Goal: Task Accomplishment & Management: Manage account settings

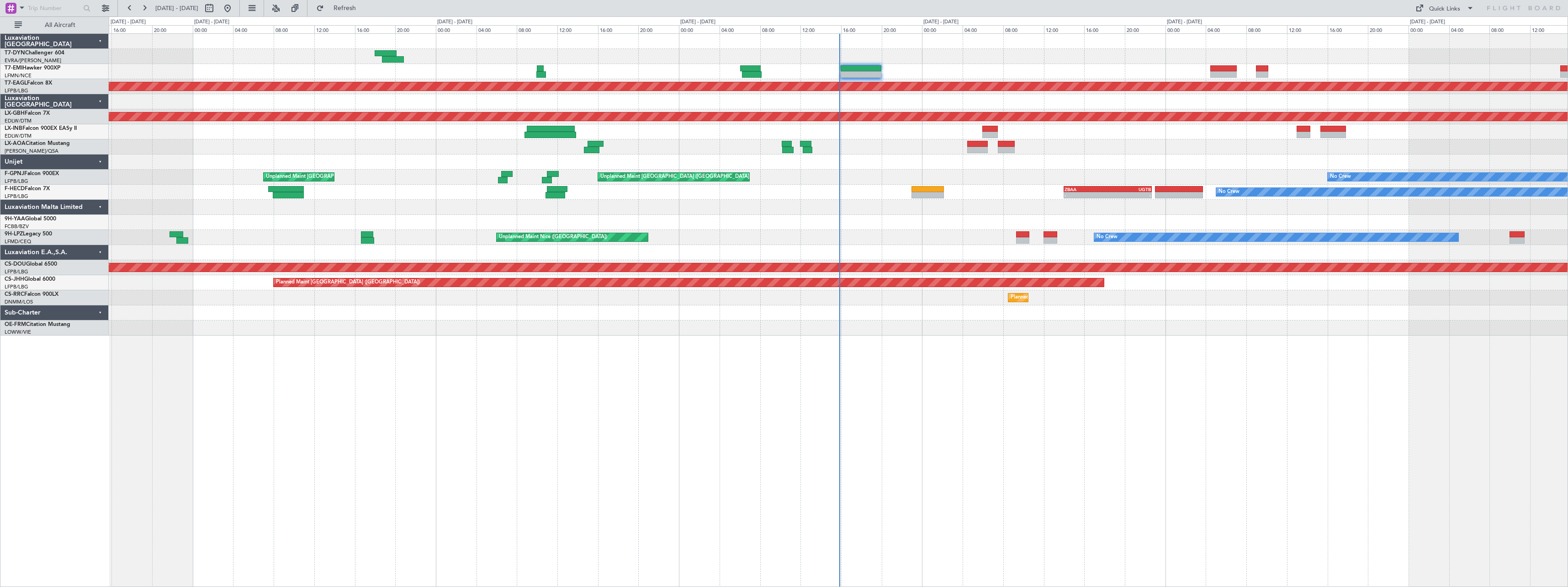
click at [798, 341] on div "Planned Maint Dubai (Al Maktoum Intl) Planned Maint Nurnberg Unplanned Maint [G…" at bounding box center [838, 310] width 1459 height 554
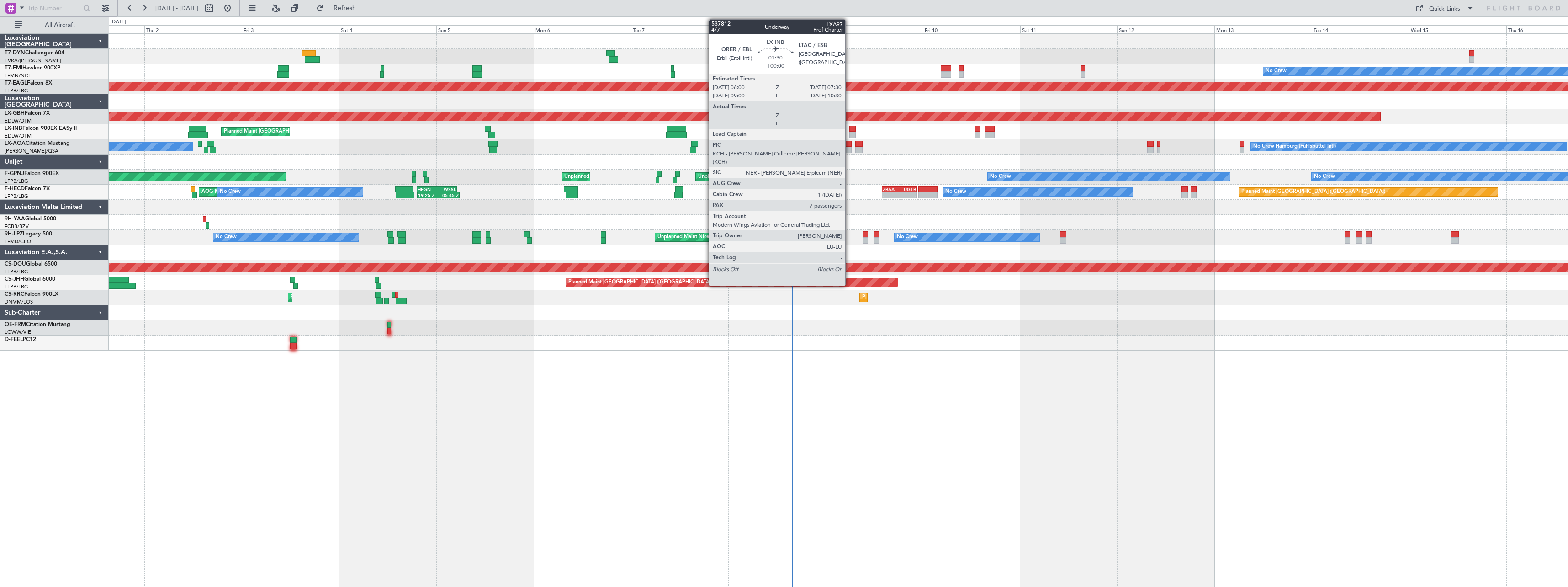
click at [849, 127] on div at bounding box center [852, 128] width 7 height 7
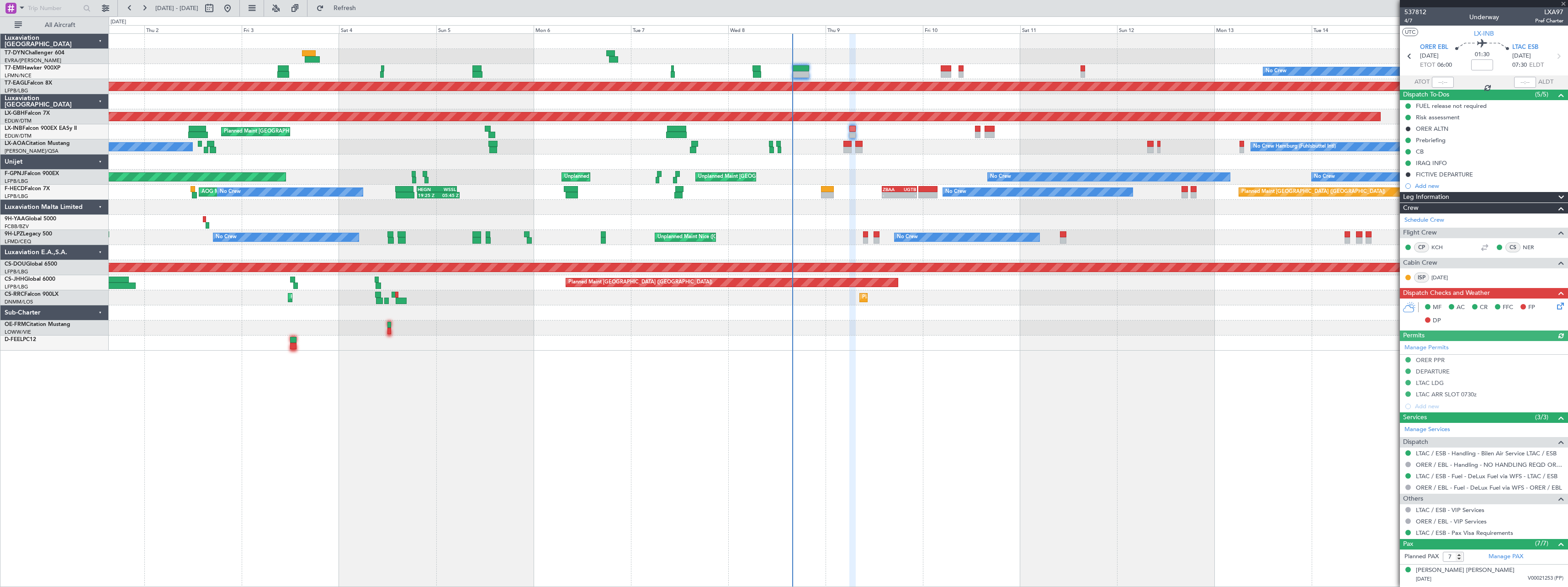
scroll to position [121, 0]
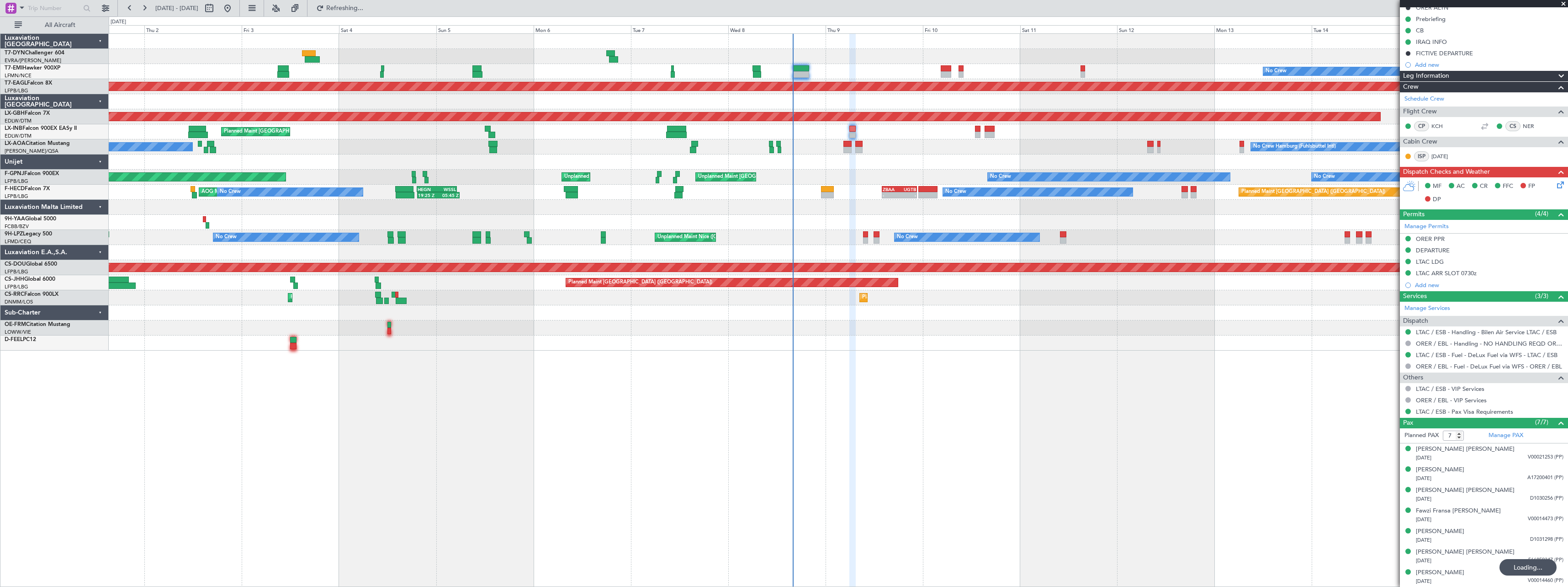
click at [769, 340] on div "No Crew Planned Maint [GEOGRAPHIC_DATA] (Al Maktoum Intl) Planned Maint Nurnber…" at bounding box center [838, 192] width 1459 height 317
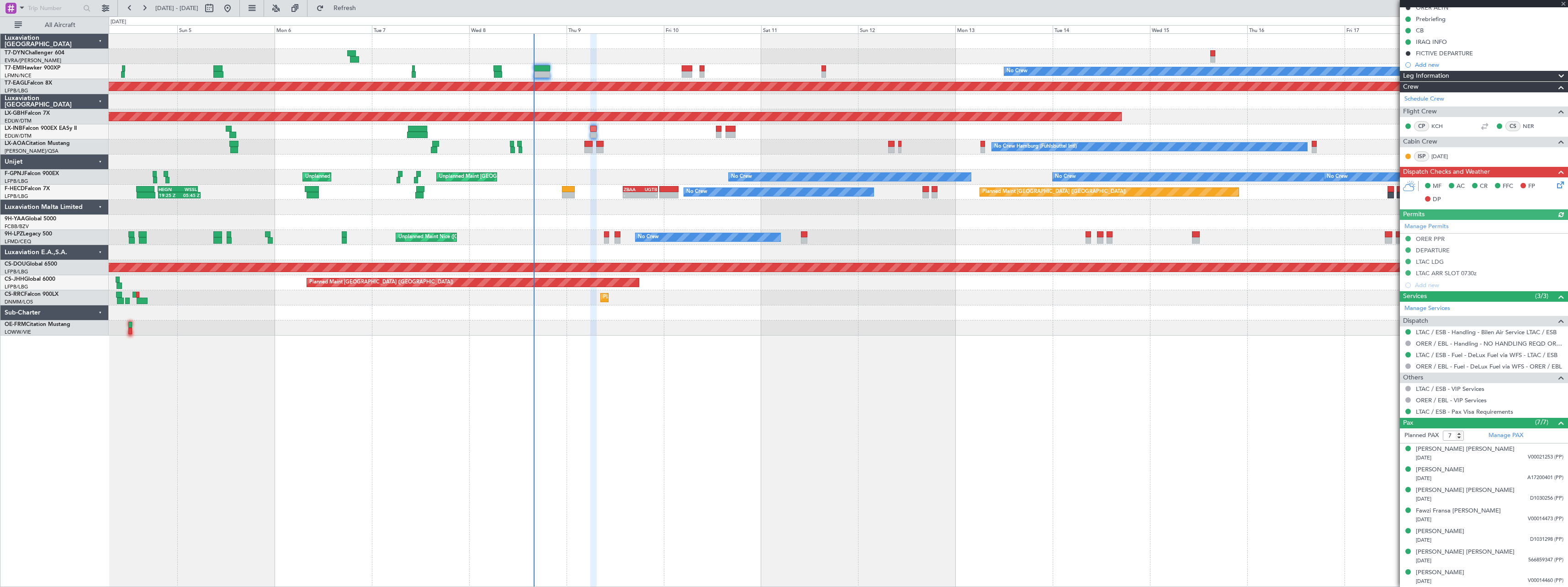
click at [1564, 5] on div at bounding box center [1483, 4] width 168 height 8
click at [1565, 5] on span at bounding box center [1563, 4] width 9 height 8
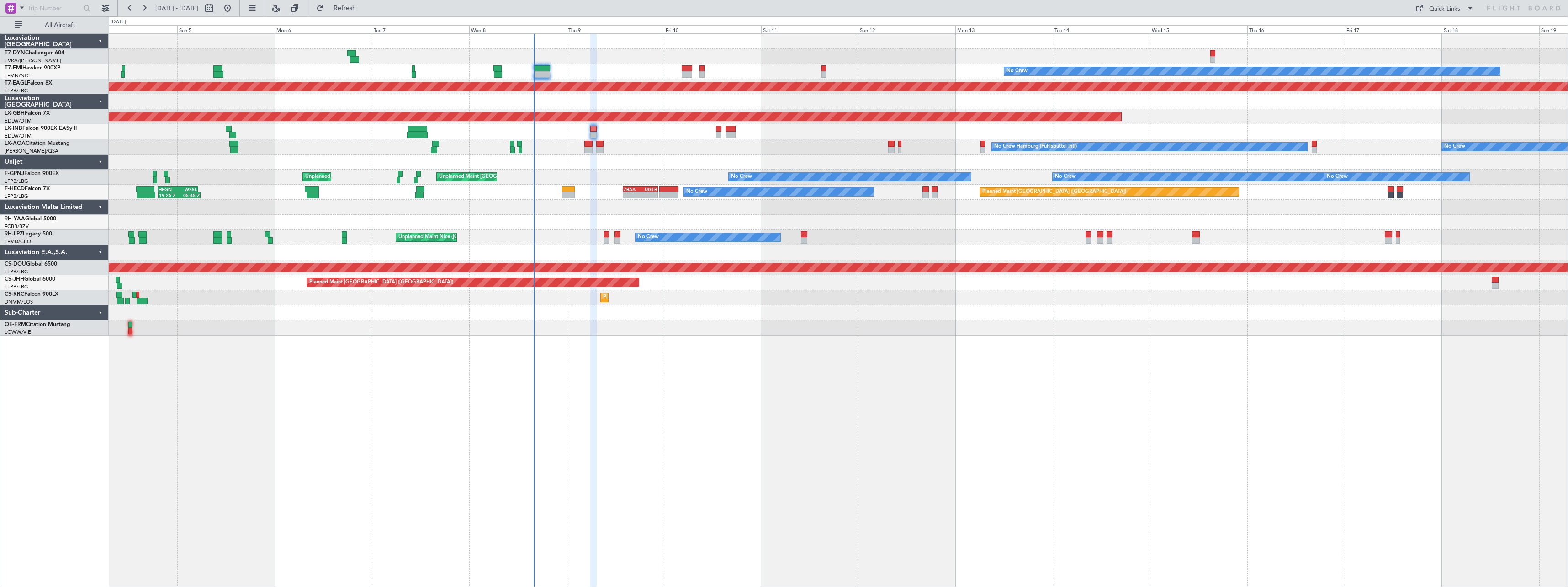
type input "0"
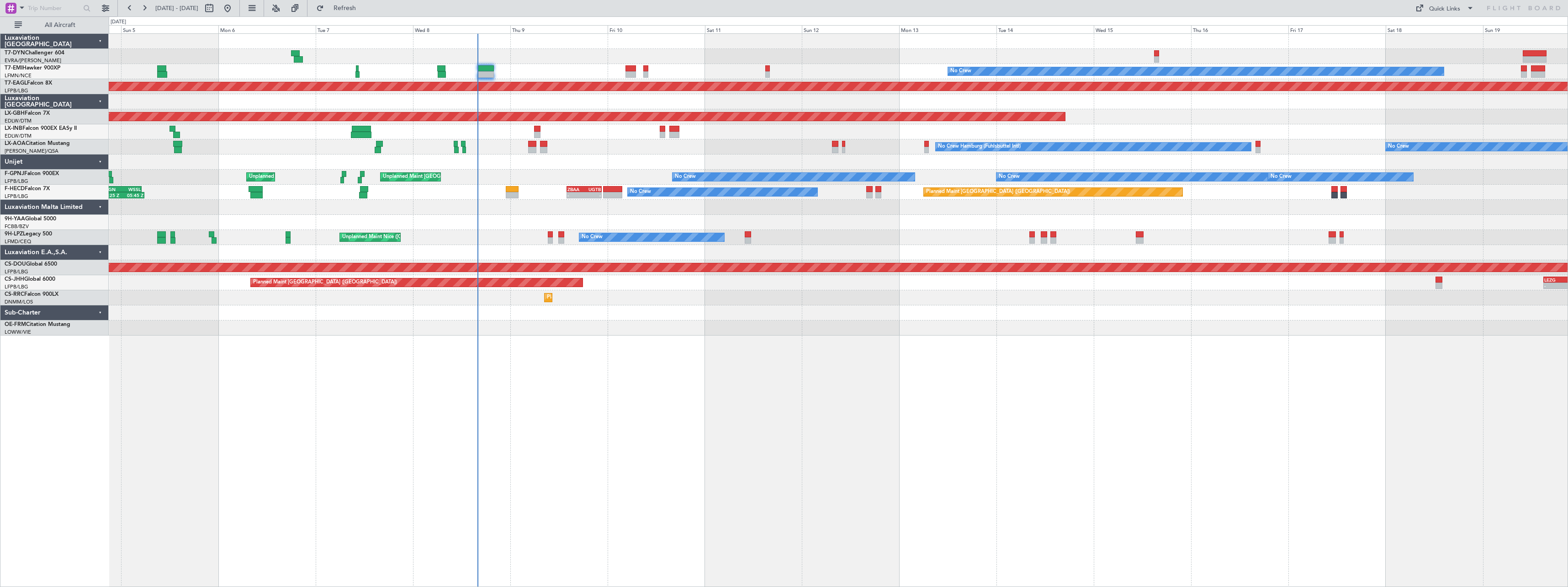
click at [632, 146] on div "No Crew Hamburg (Fuhlsbuttel Intl) No Crew Planned Maint [GEOGRAPHIC_DATA] No C…" at bounding box center [838, 147] width 1459 height 16
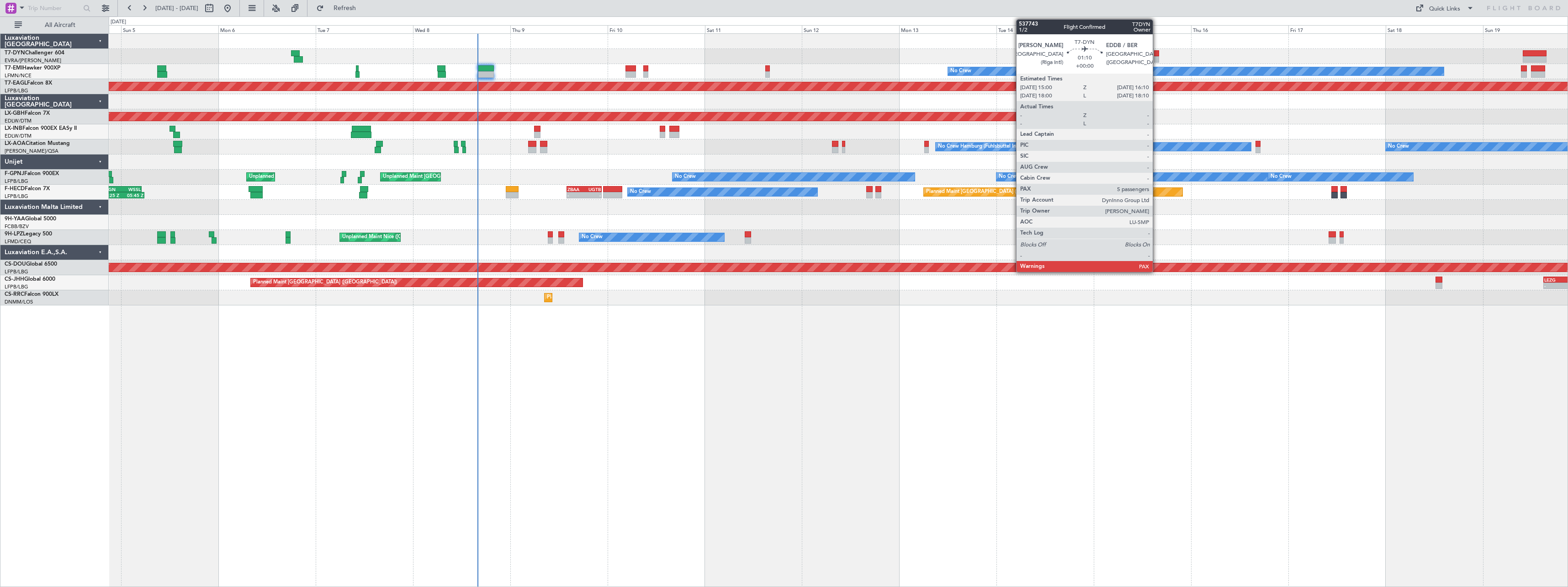
click at [1157, 55] on div at bounding box center [1156, 53] width 5 height 7
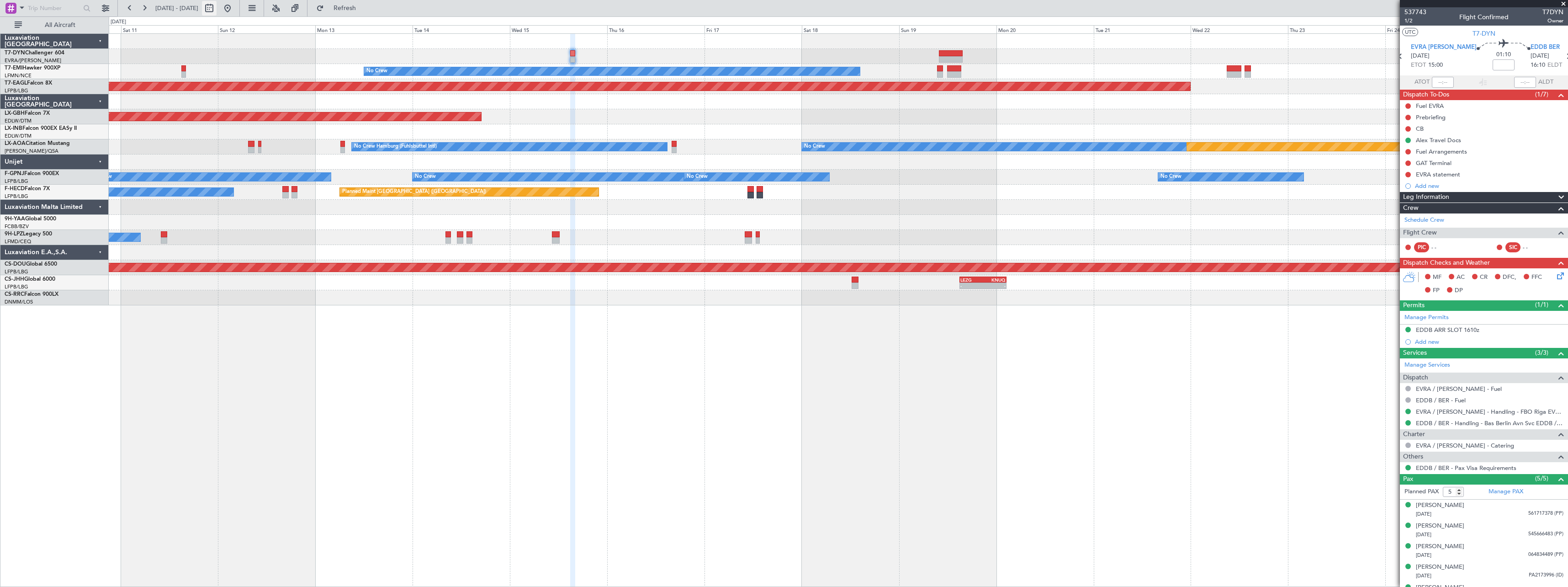
click at [217, 11] on button at bounding box center [209, 8] width 15 height 15
select select "10"
select select "2025"
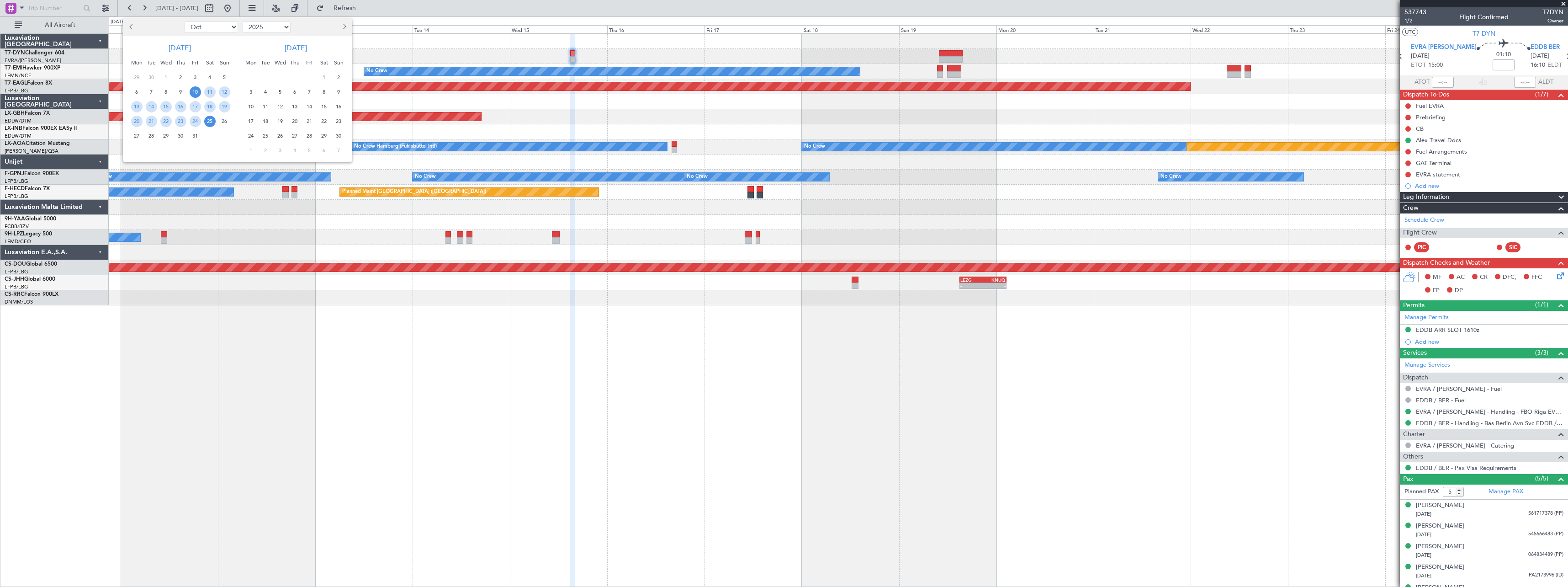
click at [312, 122] on span "21" at bounding box center [310, 121] width 12 height 12
click at [310, 151] on span "5" at bounding box center [310, 151] width 12 height 12
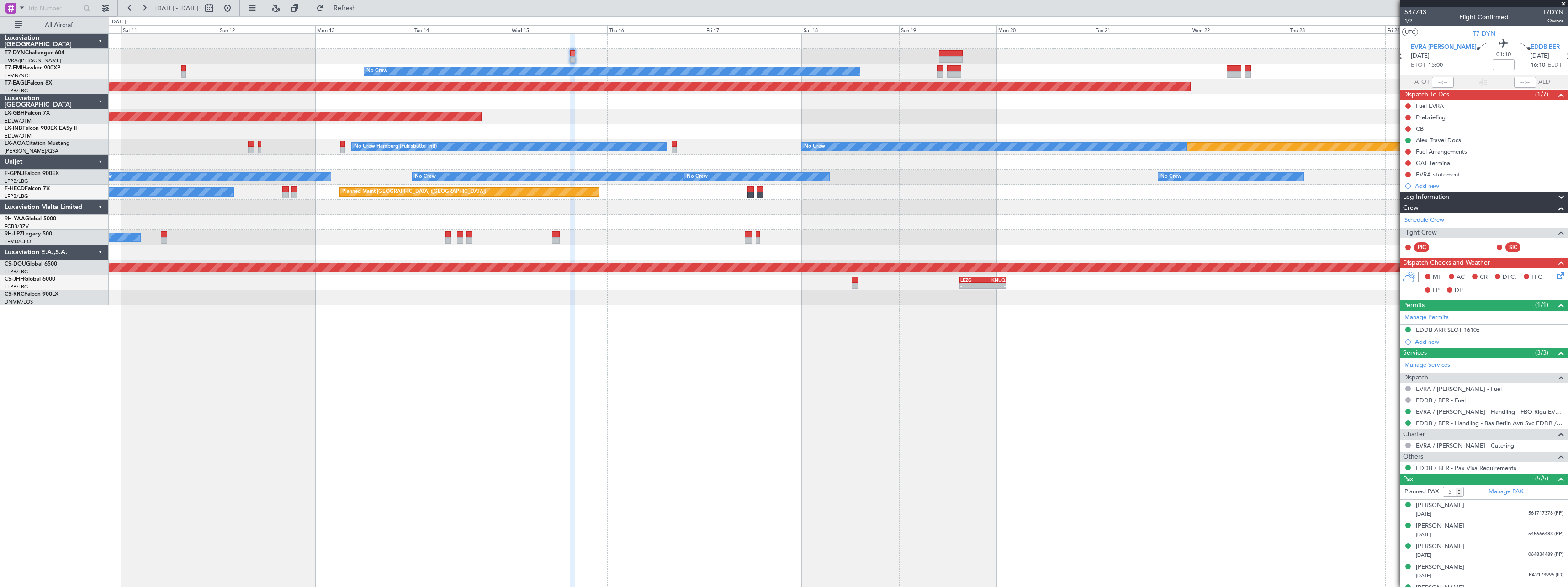
select select "11"
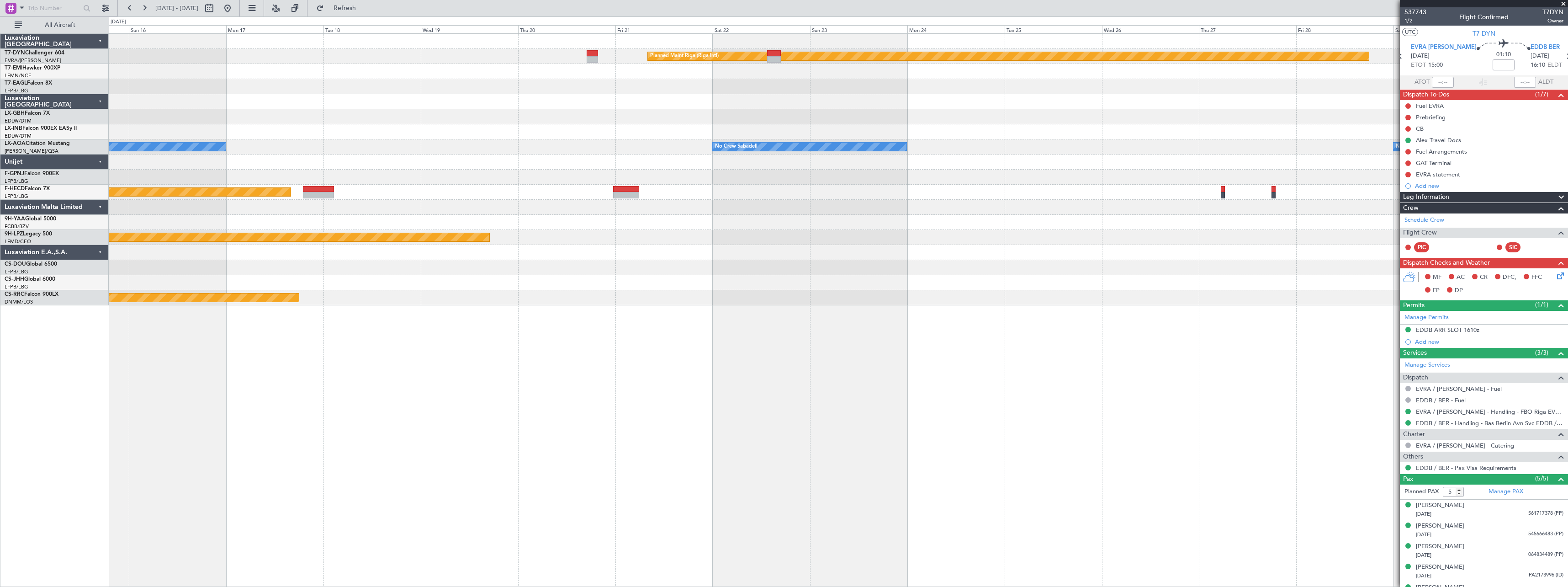
click at [821, 109] on div at bounding box center [838, 102] width 1459 height 16
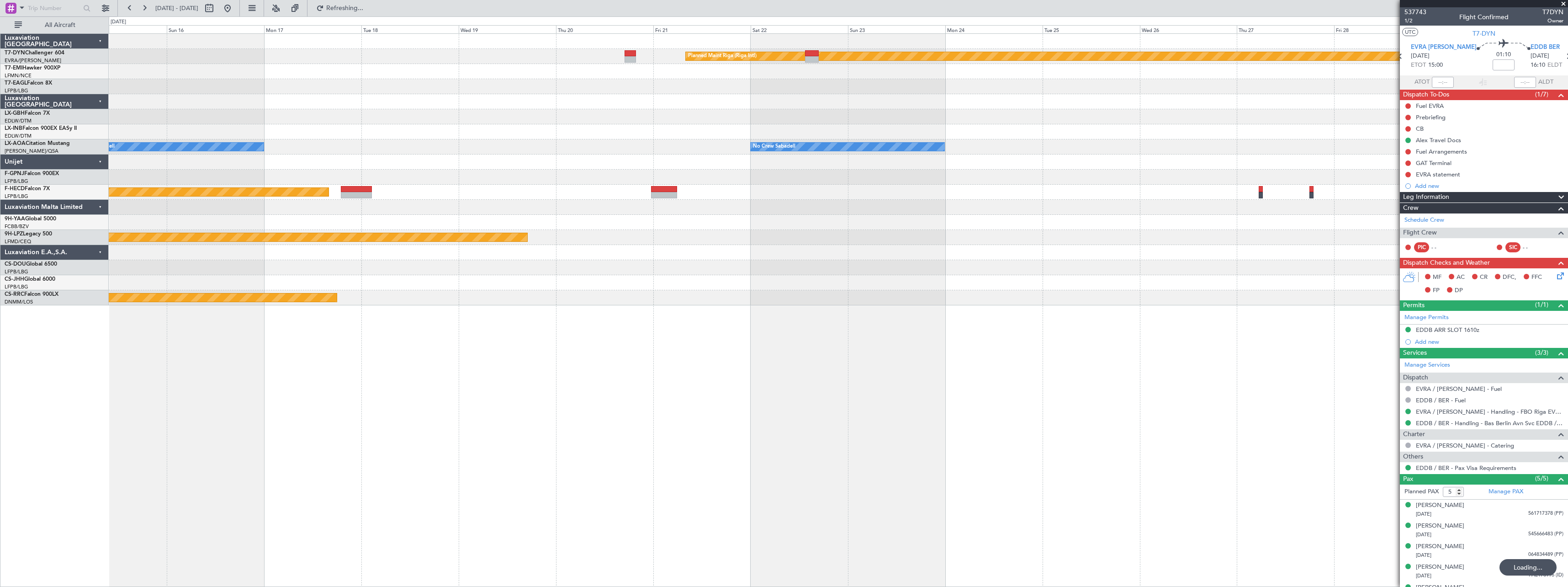
click at [752, 111] on div "Planned Maint Riga (Riga Intl) Planned Maint Nurnberg No Crew Sabadell No Crew …" at bounding box center [838, 169] width 1459 height 271
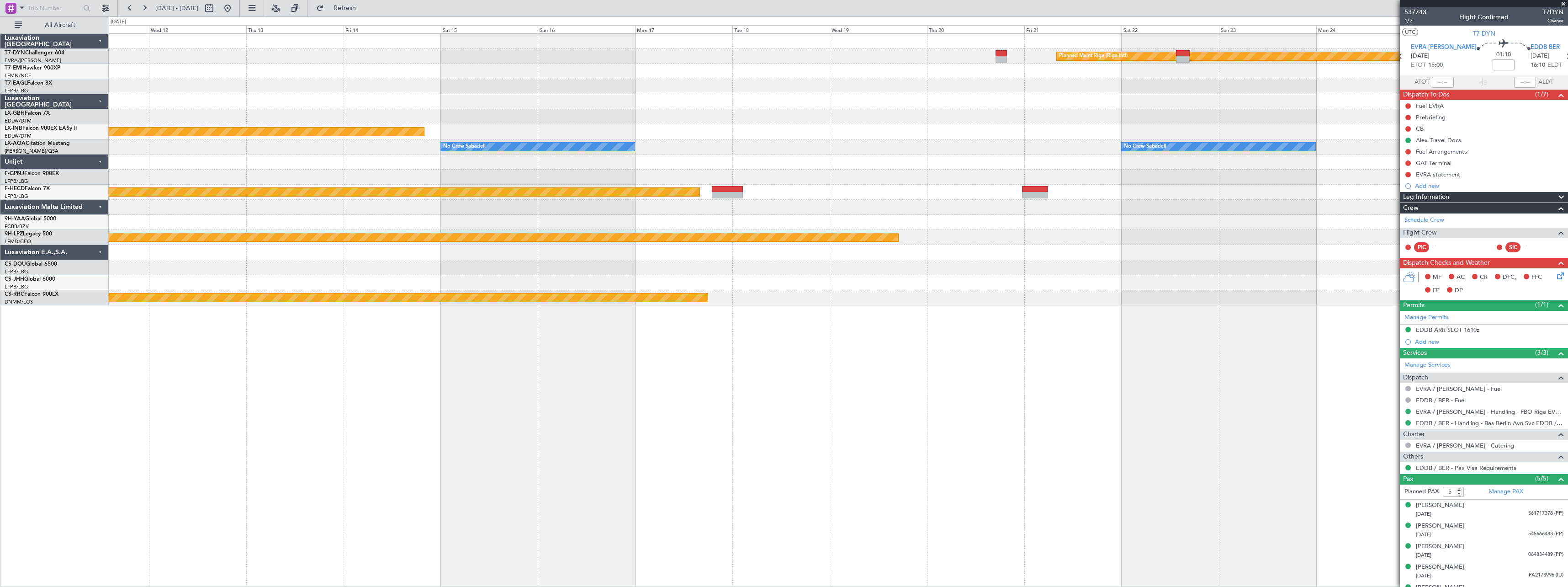
click at [685, 102] on div at bounding box center [838, 102] width 1459 height 16
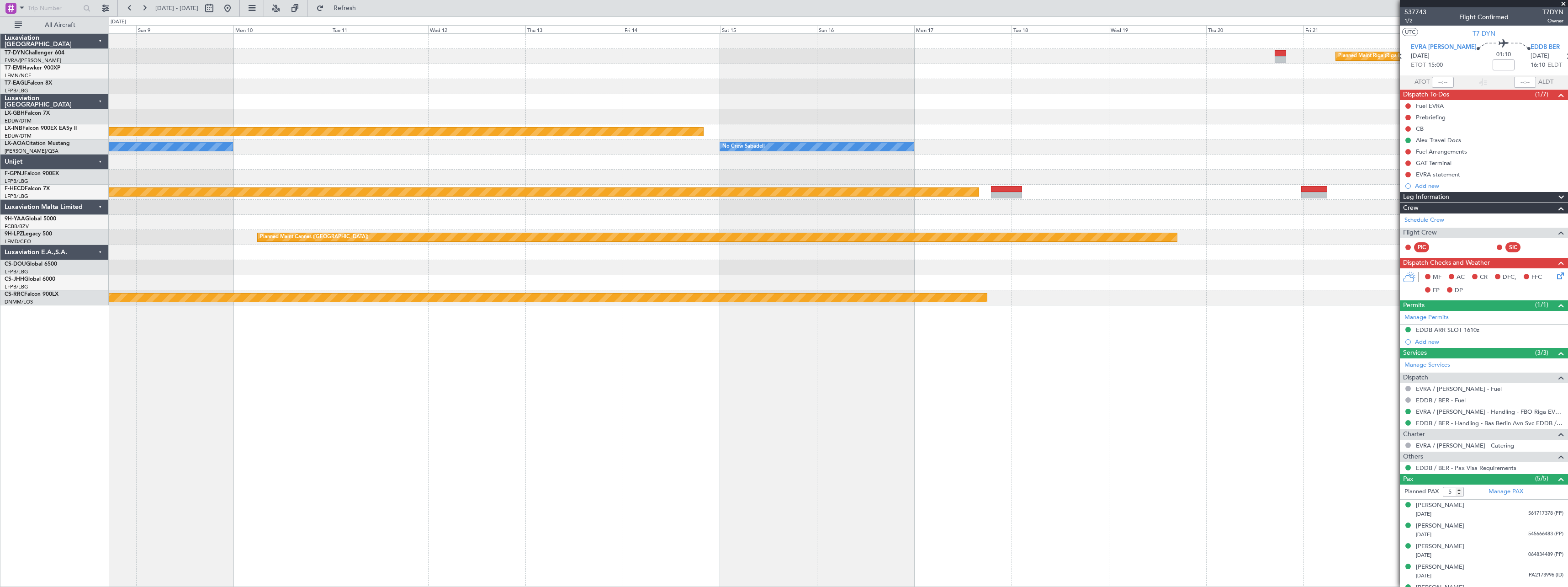
click at [690, 77] on div at bounding box center [838, 72] width 1459 height 16
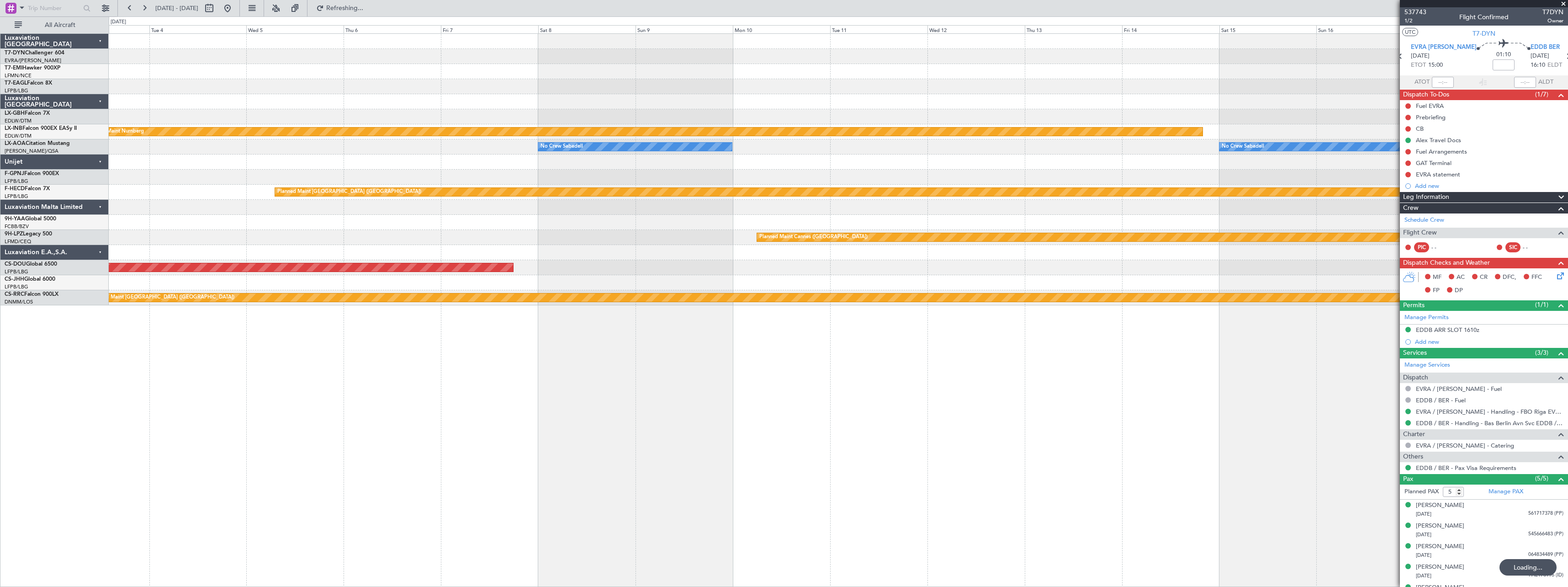
click at [388, 86] on div at bounding box center [838, 86] width 1459 height 16
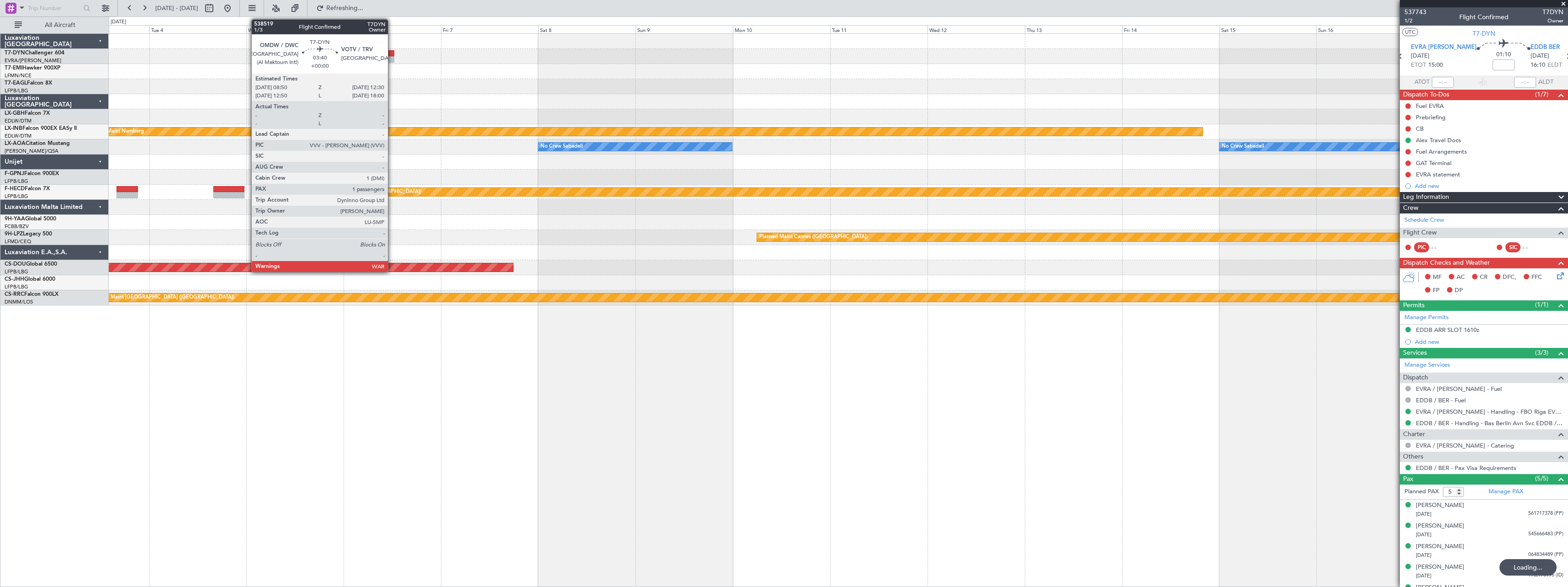
click at [392, 55] on div at bounding box center [387, 53] width 16 height 7
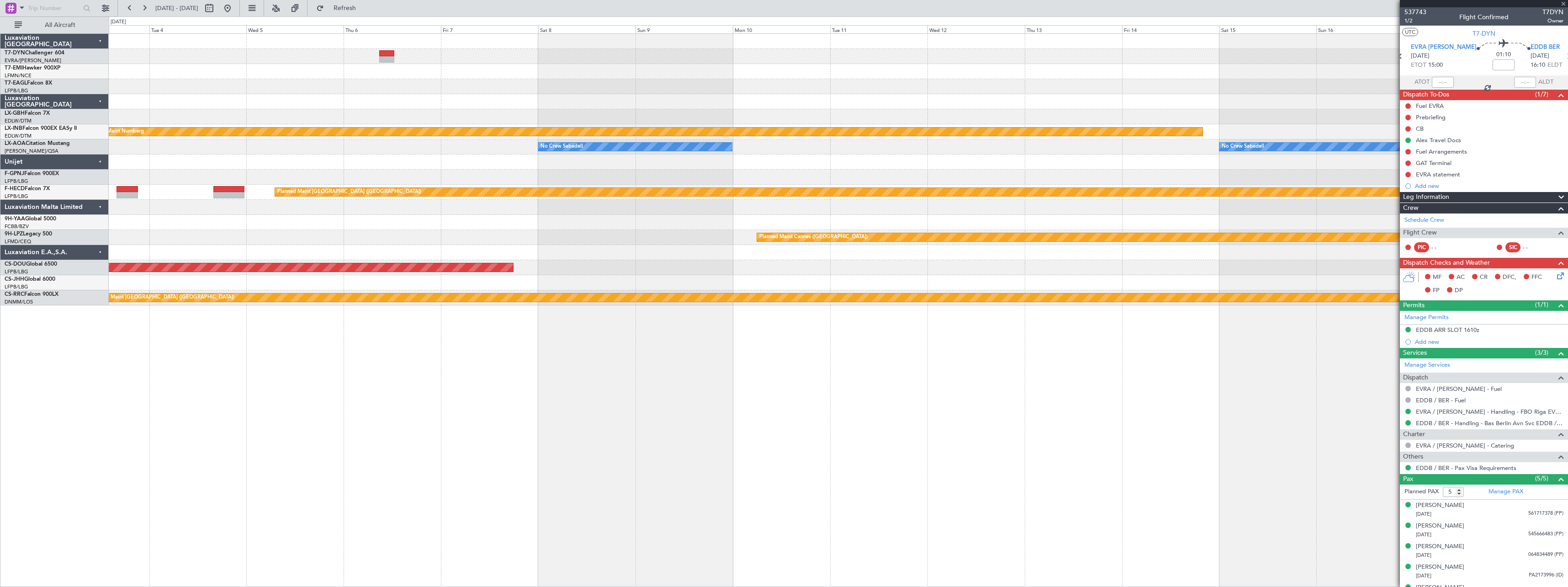
type input "1"
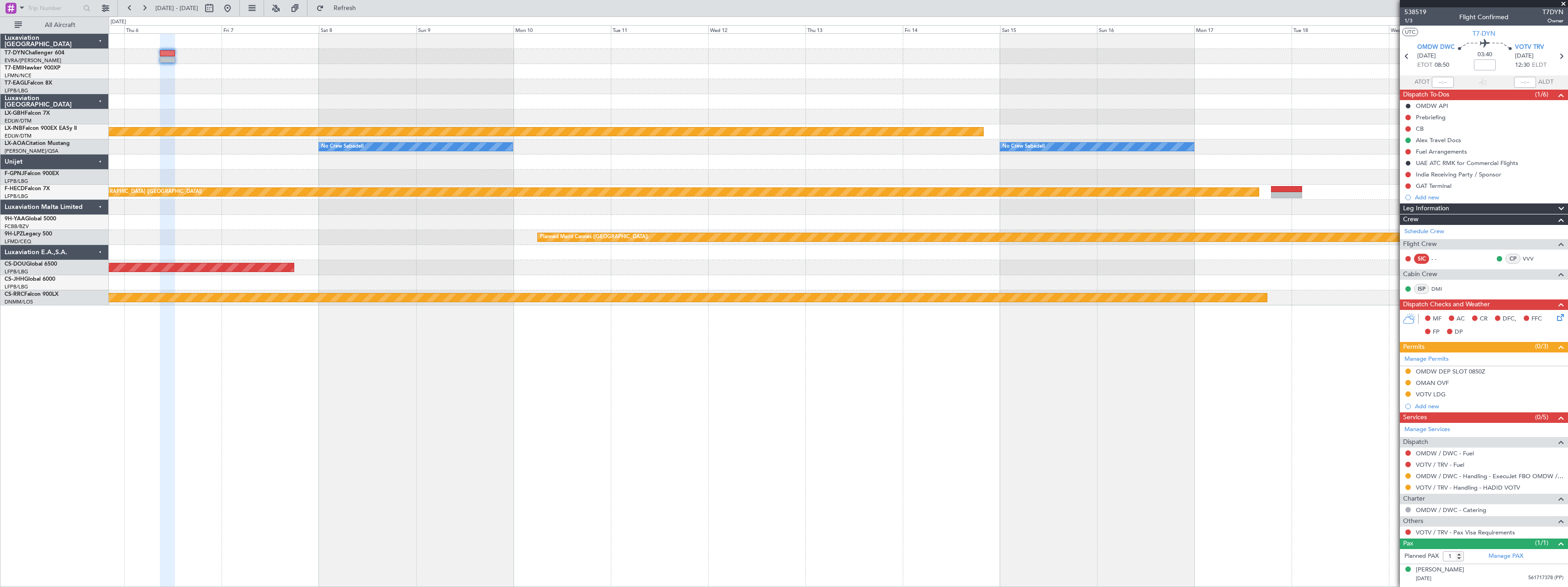
click at [627, 86] on div "Planned Maint Riga (Riga Intl) Planned Maint Nurnberg No Crew Sabadell No Crew …" at bounding box center [838, 169] width 1459 height 271
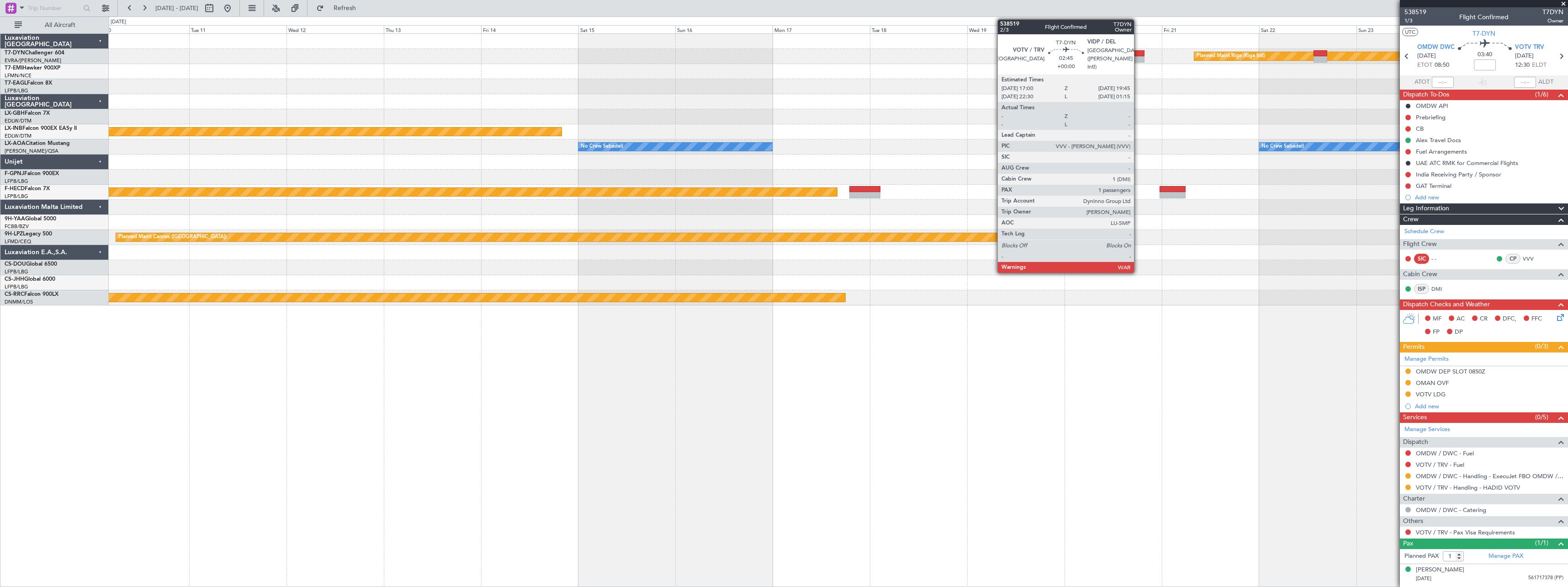
click at [1139, 53] on div at bounding box center [1139, 53] width 12 height 7
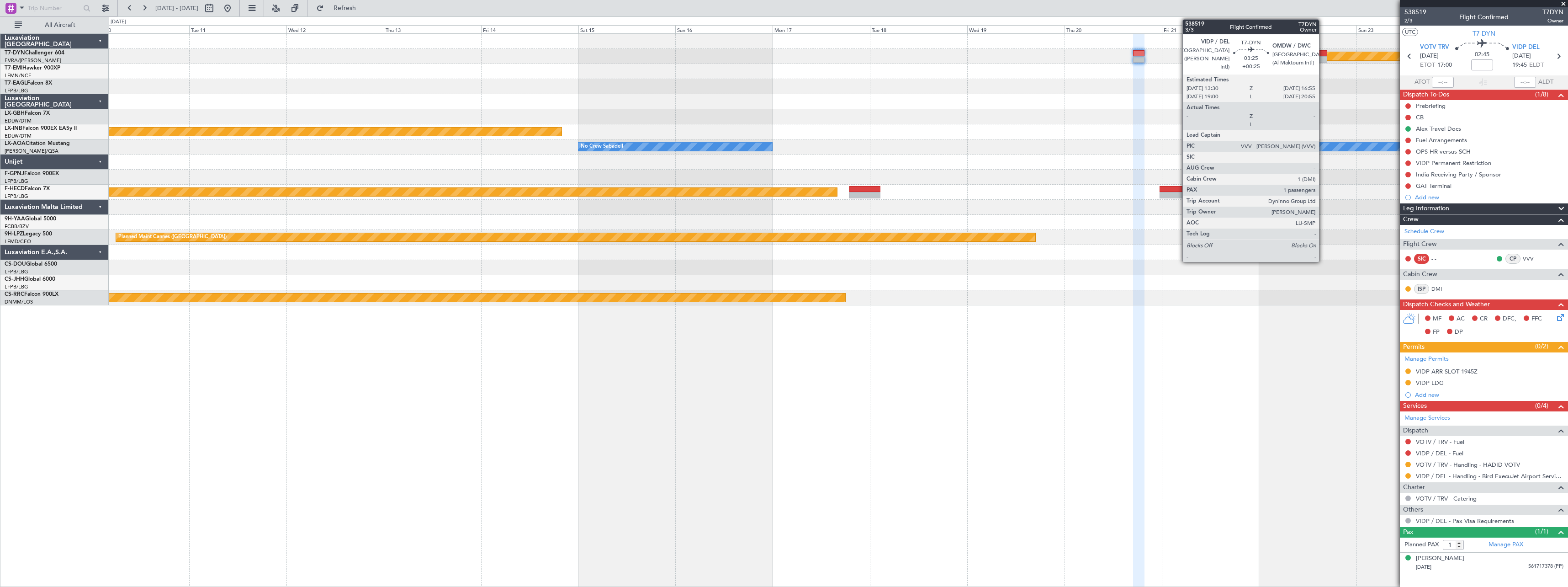
click at [1323, 55] on div at bounding box center [1320, 53] width 15 height 7
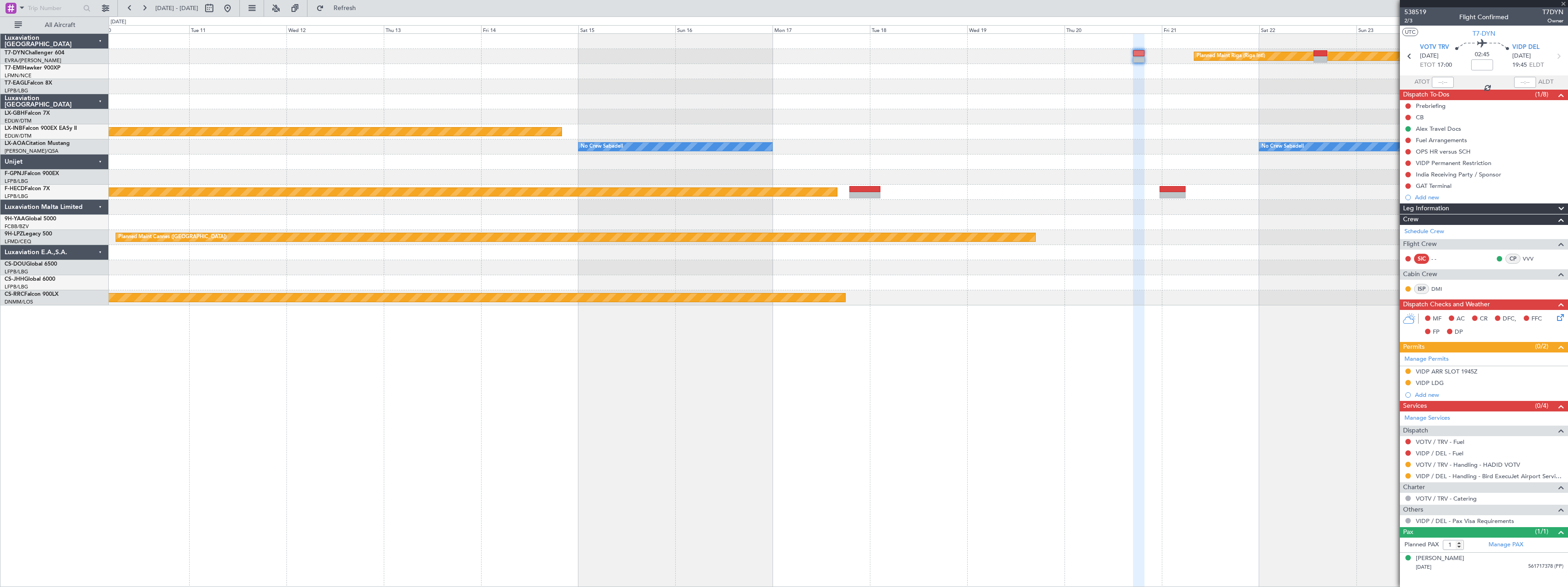
type input "+00:25"
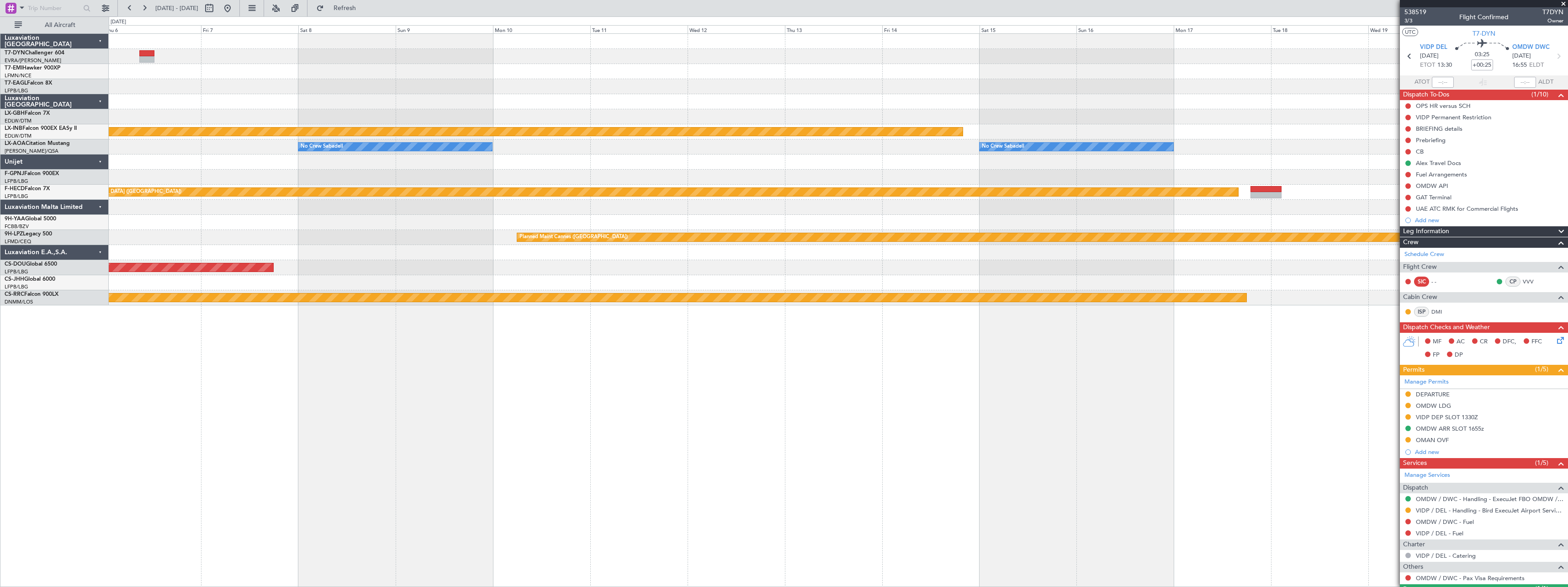
click at [892, 330] on div "Planned Maint Riga (Riga Intl) Planned Maint Nurnberg No Crew Sabadell No Crew …" at bounding box center [838, 310] width 1459 height 554
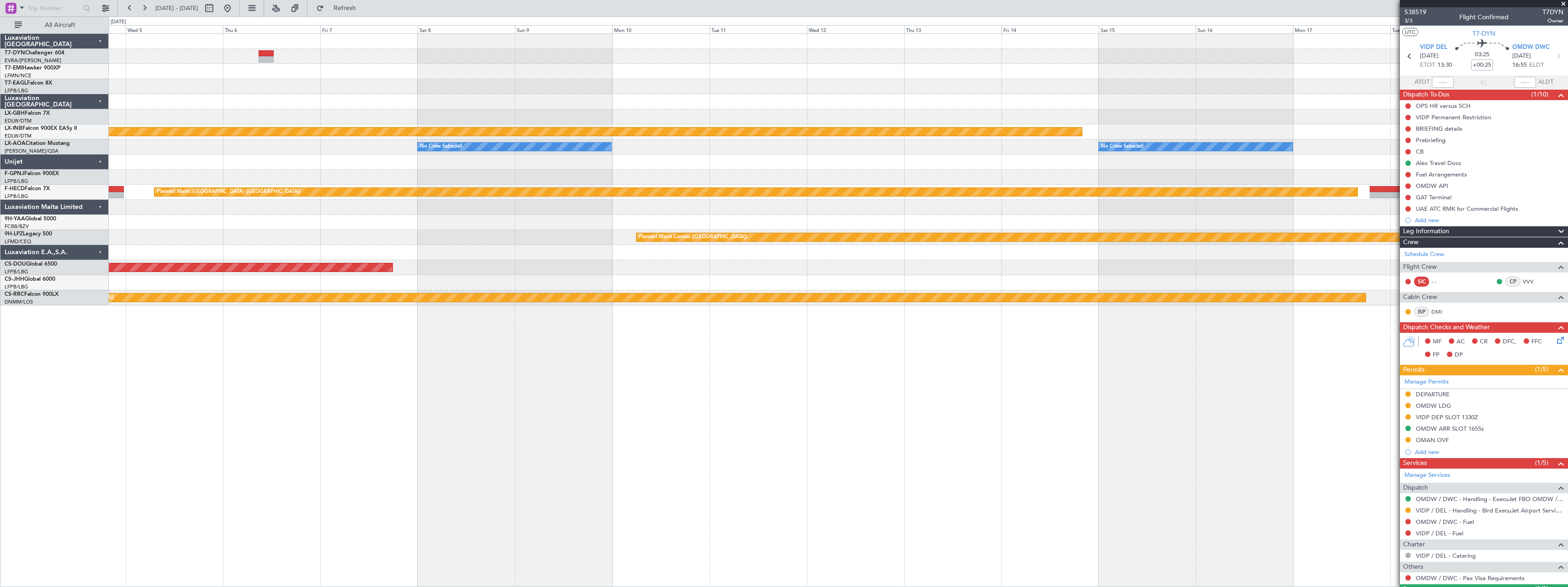
click at [932, 335] on div "Planned Maint Riga (Riga Intl) Planned Maint Nurnberg No Crew Sabadell No Crew …" at bounding box center [838, 310] width 1459 height 554
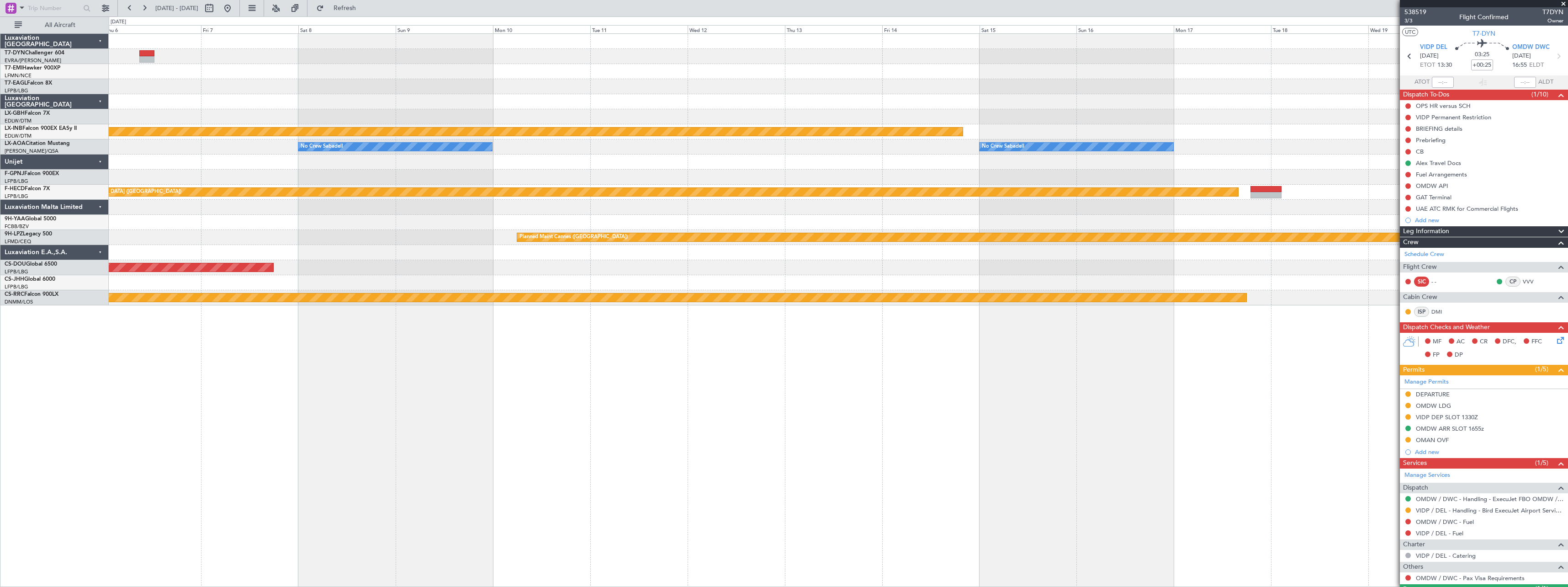
click at [580, 363] on div "Planned Maint Riga (Riga Intl) Planned Maint Nurnberg No Crew Sabadell No Crew …" at bounding box center [838, 310] width 1459 height 554
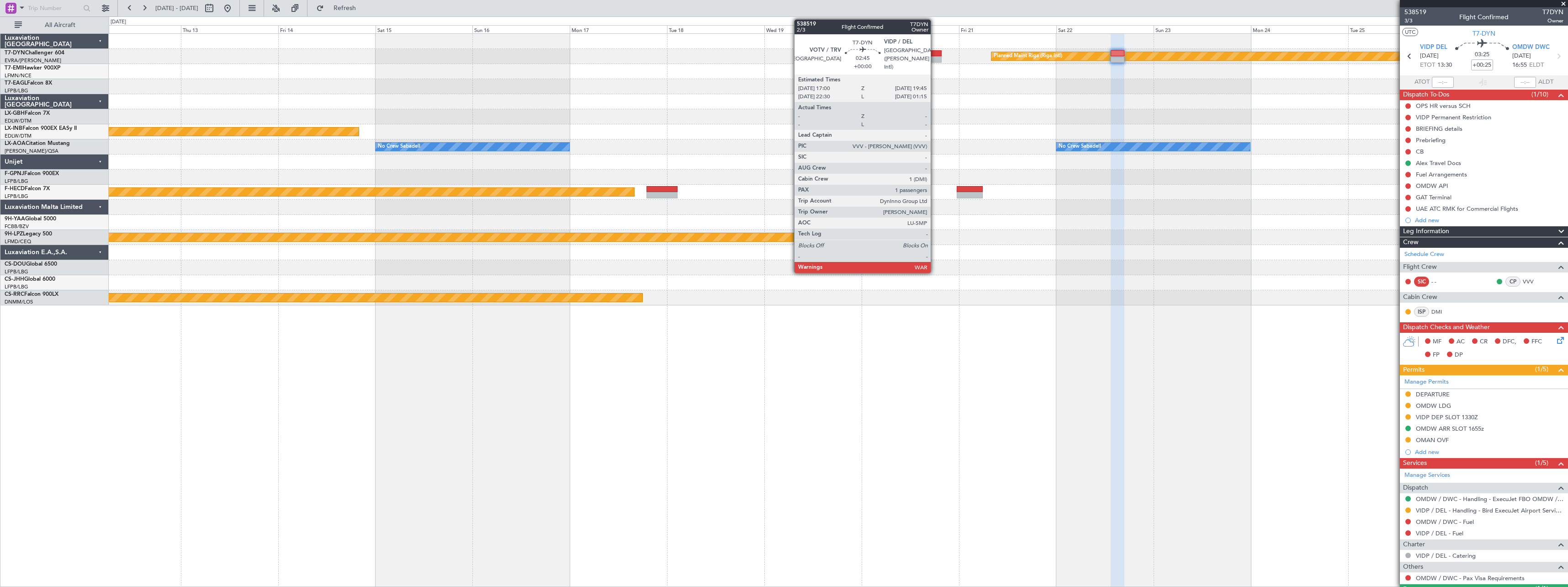
click at [935, 52] on div at bounding box center [937, 53] width 12 height 7
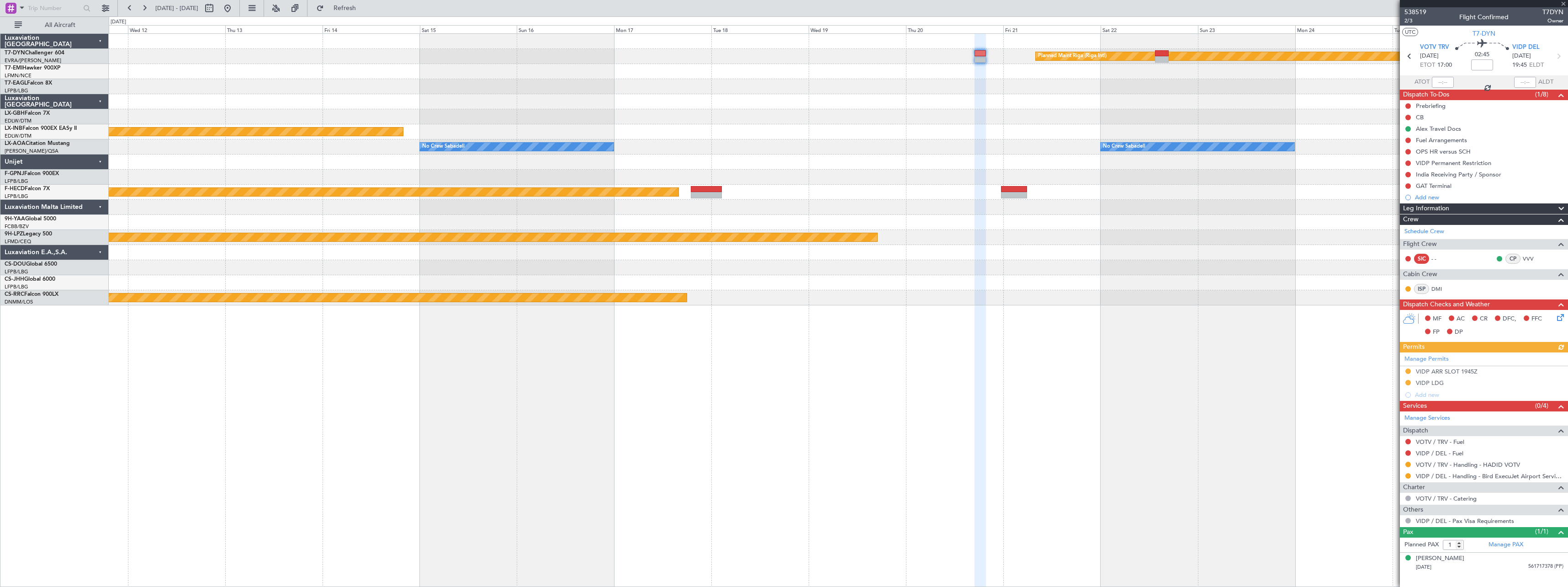
click at [723, 330] on div "Planned Maint Riga (Riga Intl) Planned Maint Nurnberg No Crew Sabadell No Crew …" at bounding box center [838, 310] width 1459 height 554
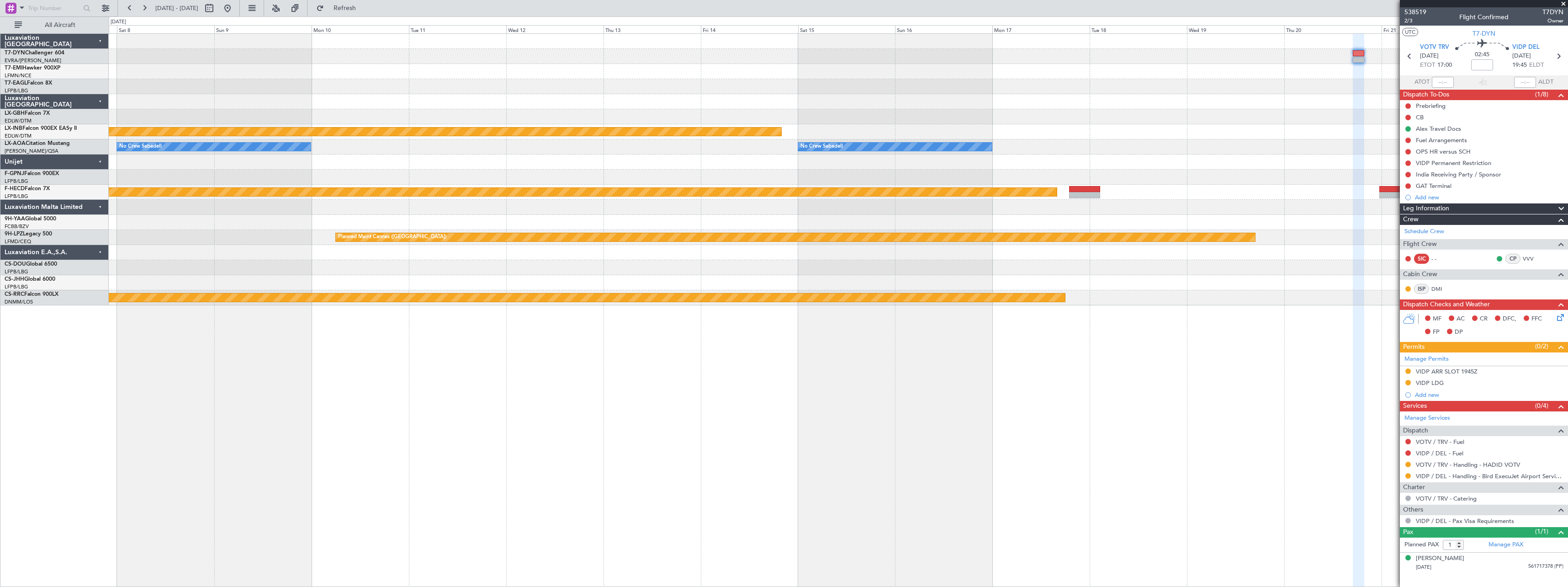
click at [692, 346] on div "Planned Maint Riga (Riga Intl) Planned Maint Nurnberg No Crew Sabadell No Crew …" at bounding box center [838, 310] width 1459 height 554
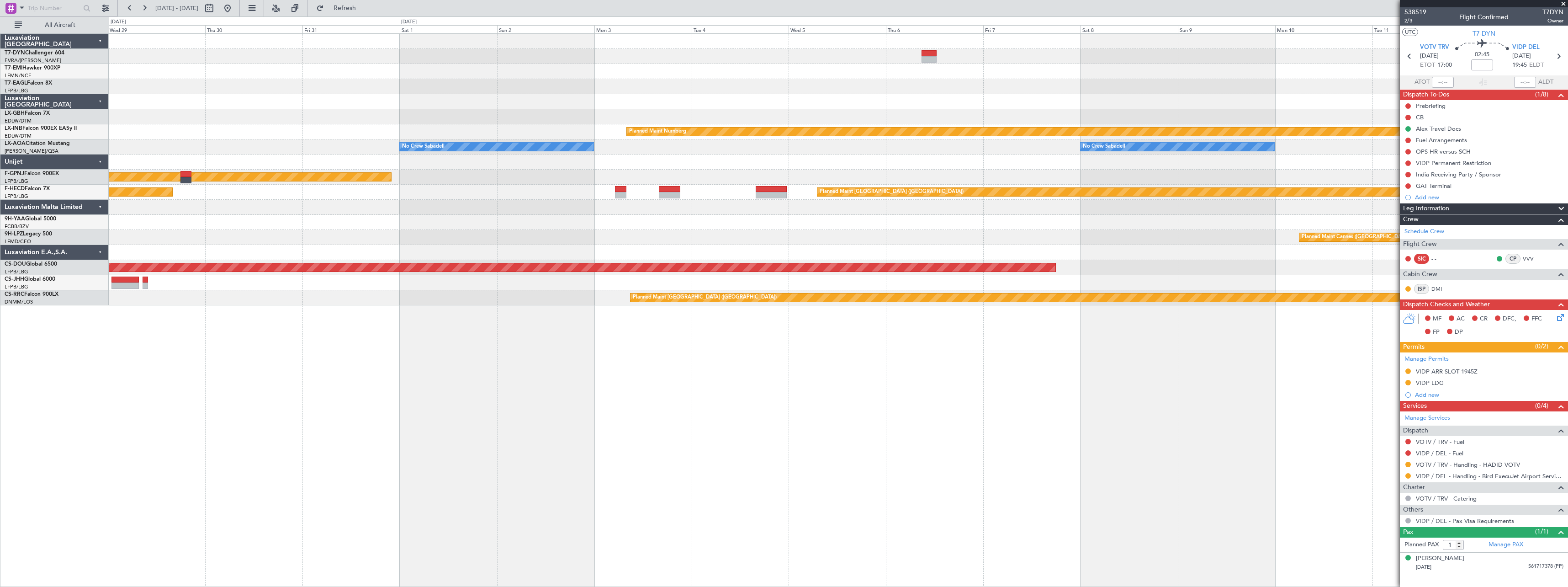
click at [687, 348] on div "Planned Maint Nurnberg No Crew Sabadell No Crew Sabadell No Crew Sabadell Plann…" at bounding box center [838, 310] width 1459 height 554
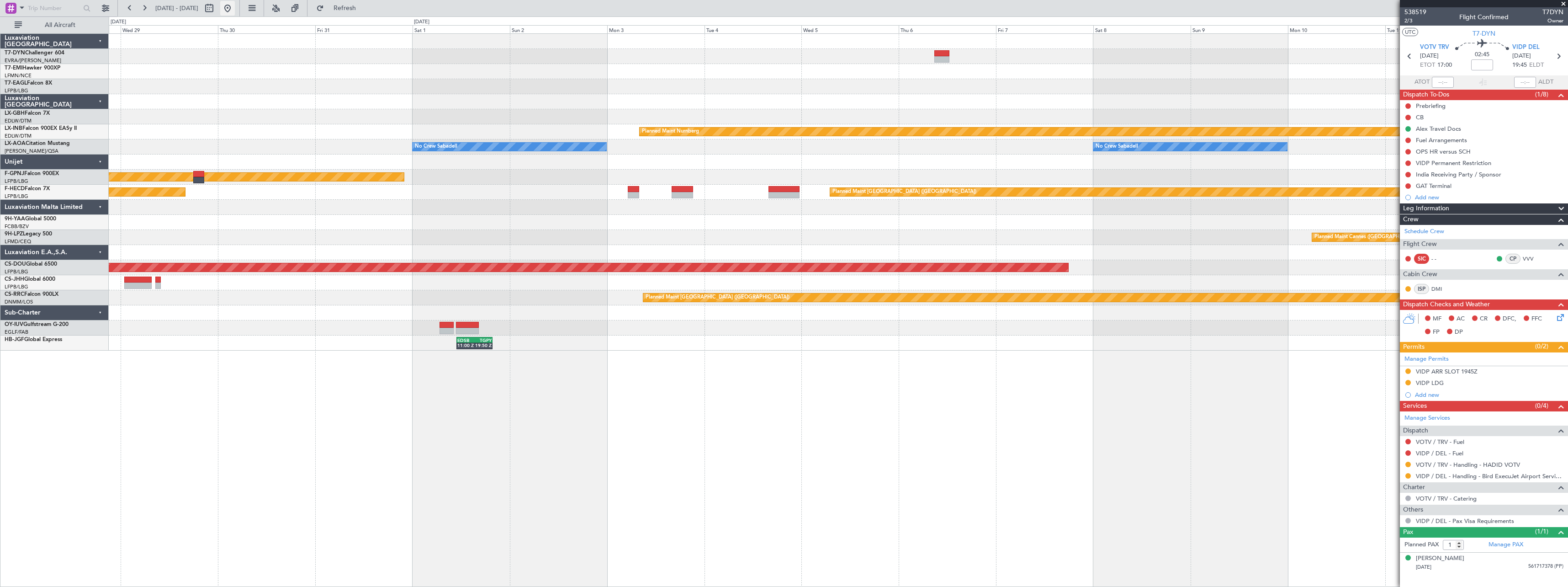
click at [235, 10] on button at bounding box center [227, 8] width 15 height 15
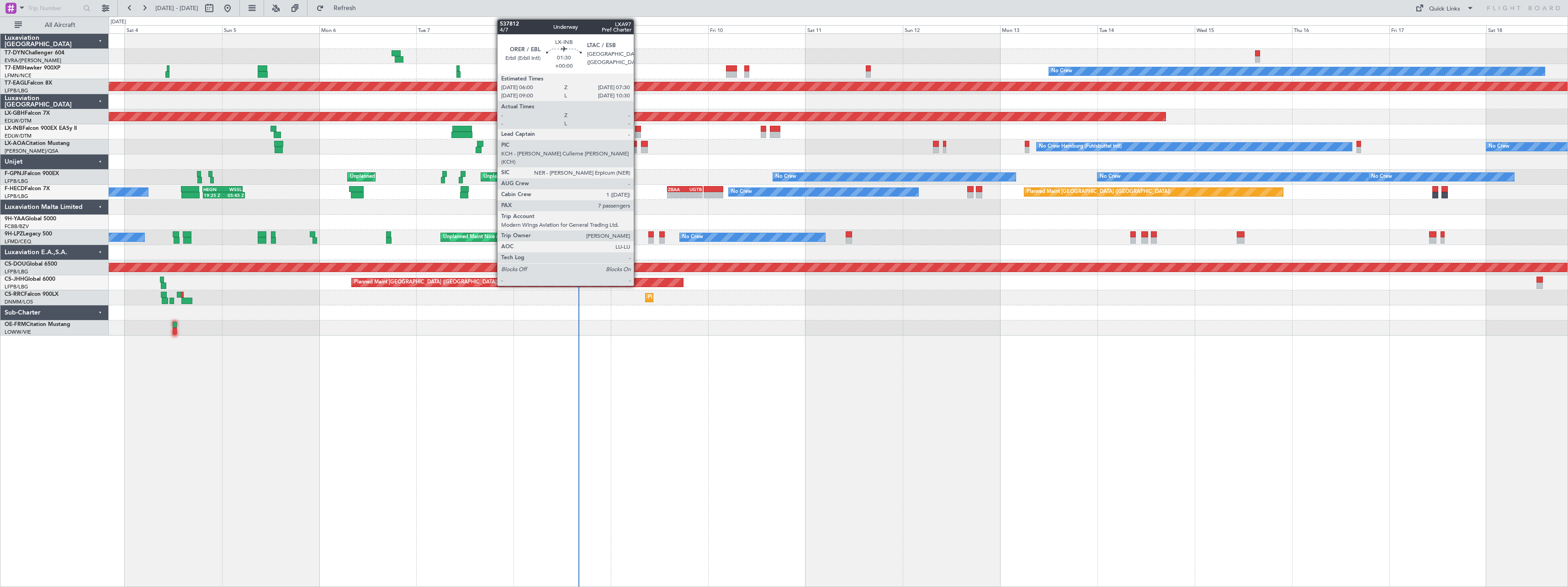
click at [638, 129] on div at bounding box center [638, 128] width 7 height 7
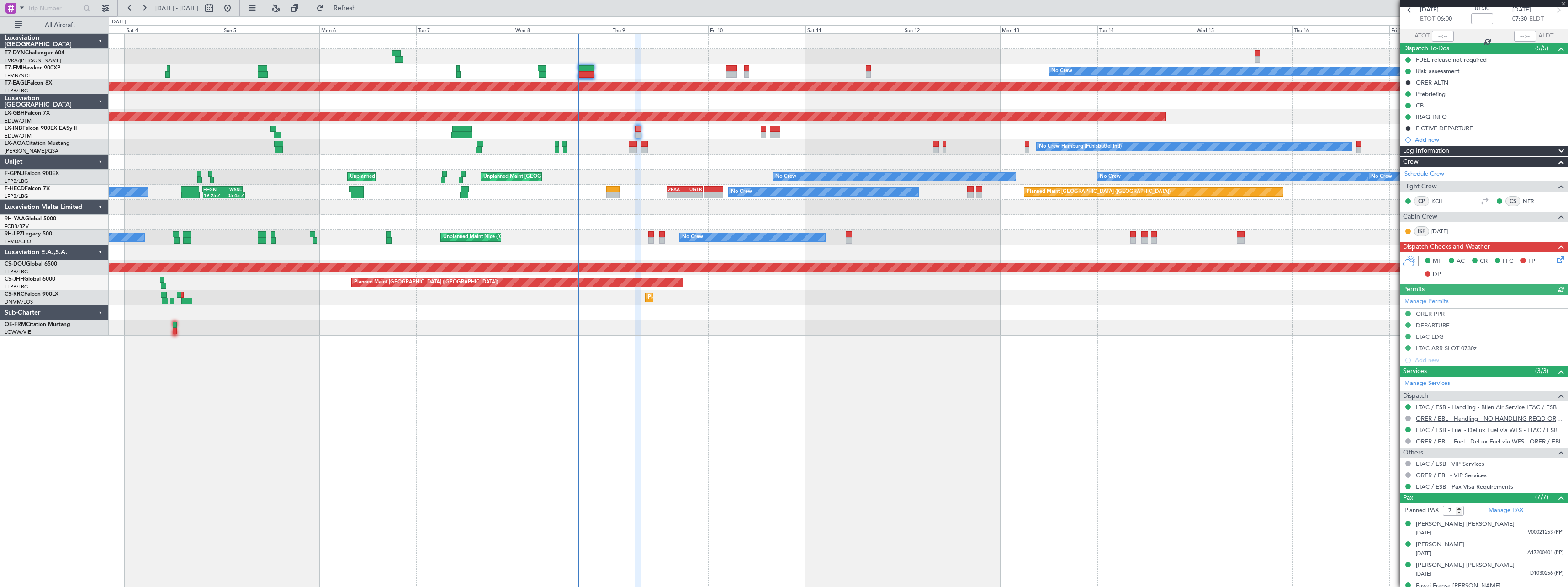
scroll to position [121, 0]
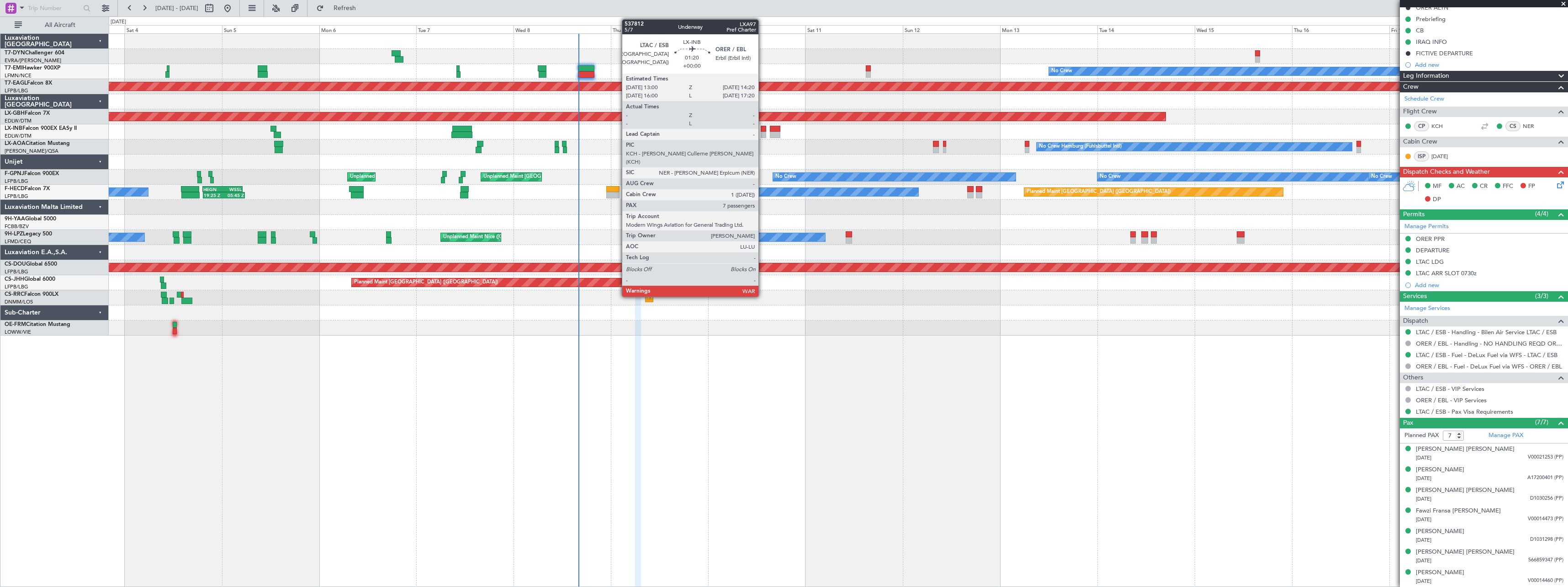
click at [763, 132] on div at bounding box center [764, 134] width 6 height 7
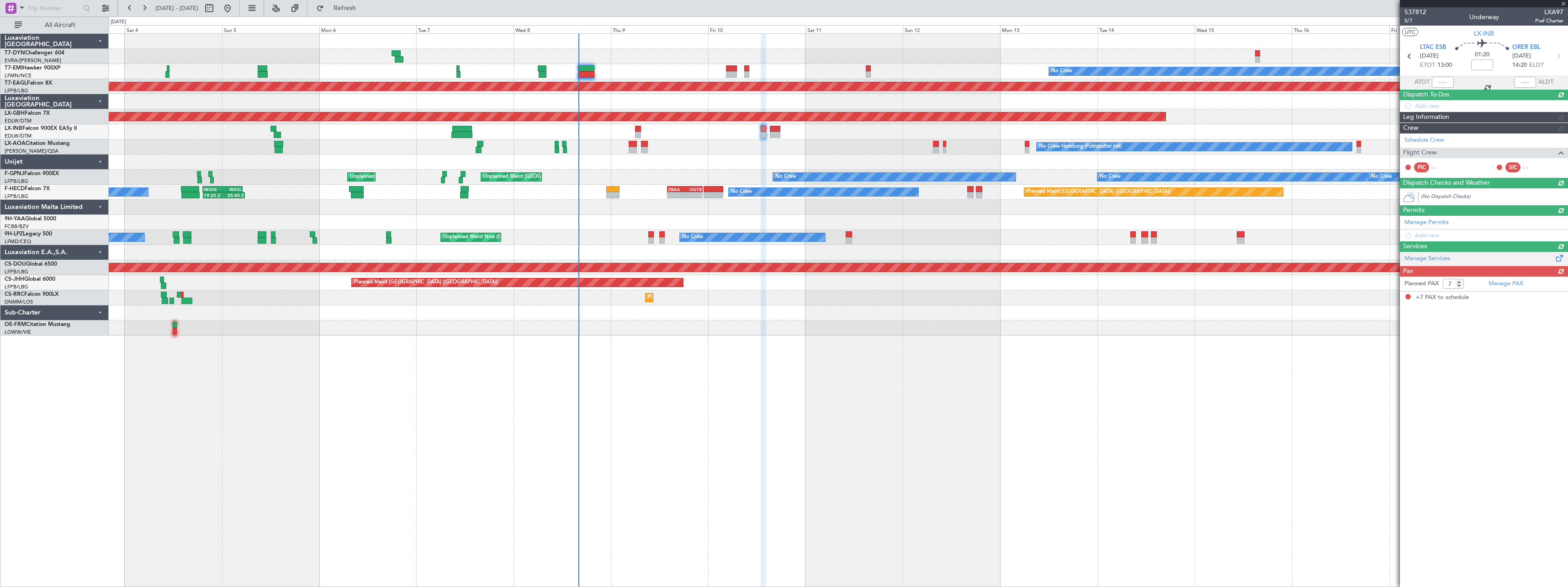
scroll to position [0, 0]
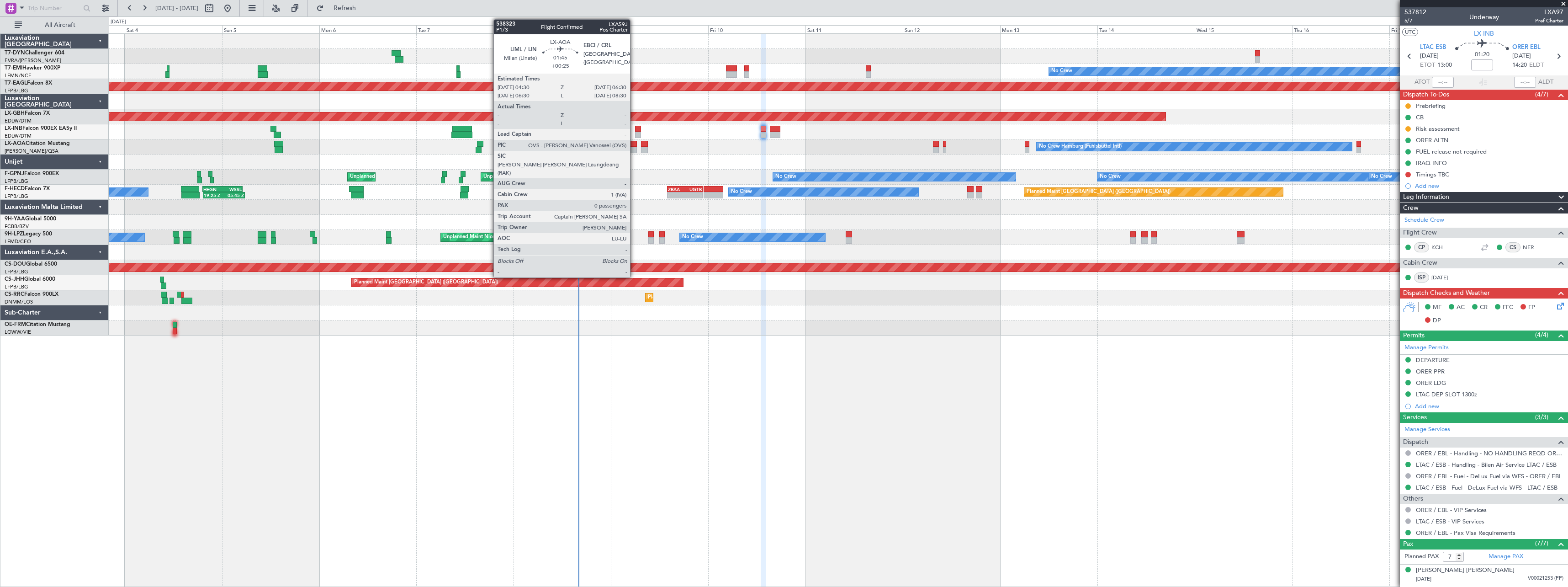
click at [634, 150] on div at bounding box center [632, 150] width 8 height 7
type input "+00:25"
type input "0"
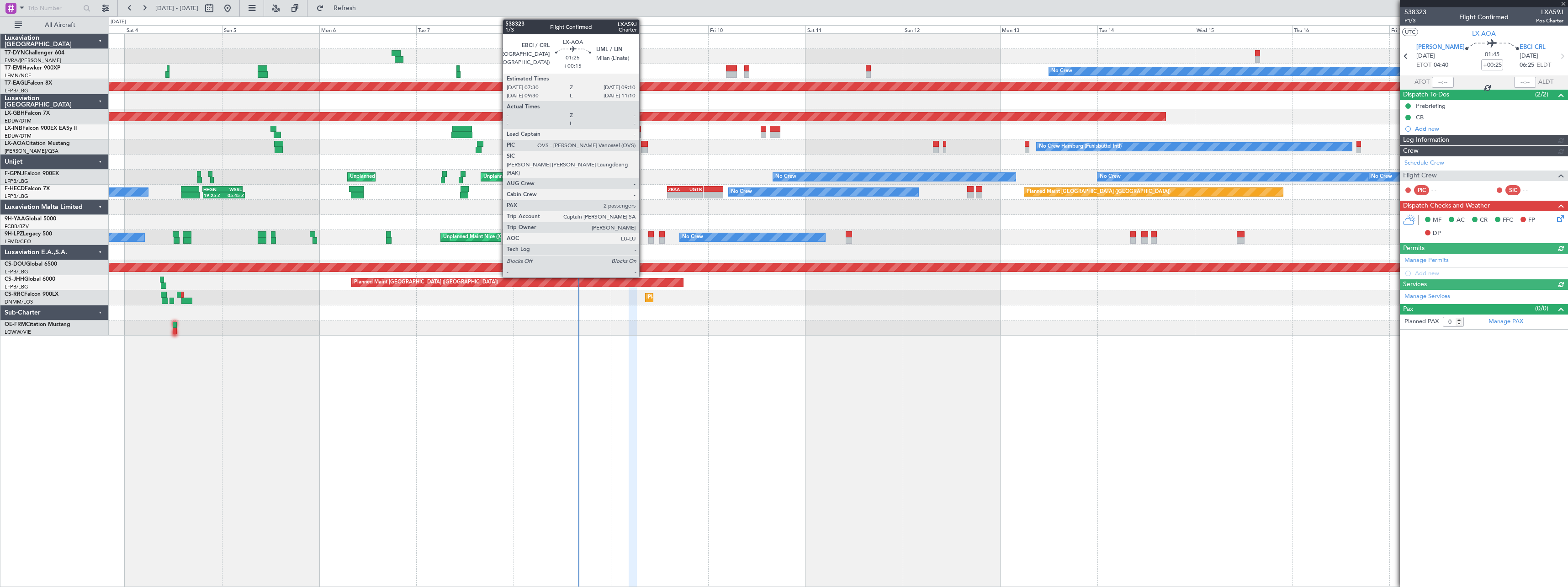
click at [643, 145] on div at bounding box center [644, 144] width 7 height 7
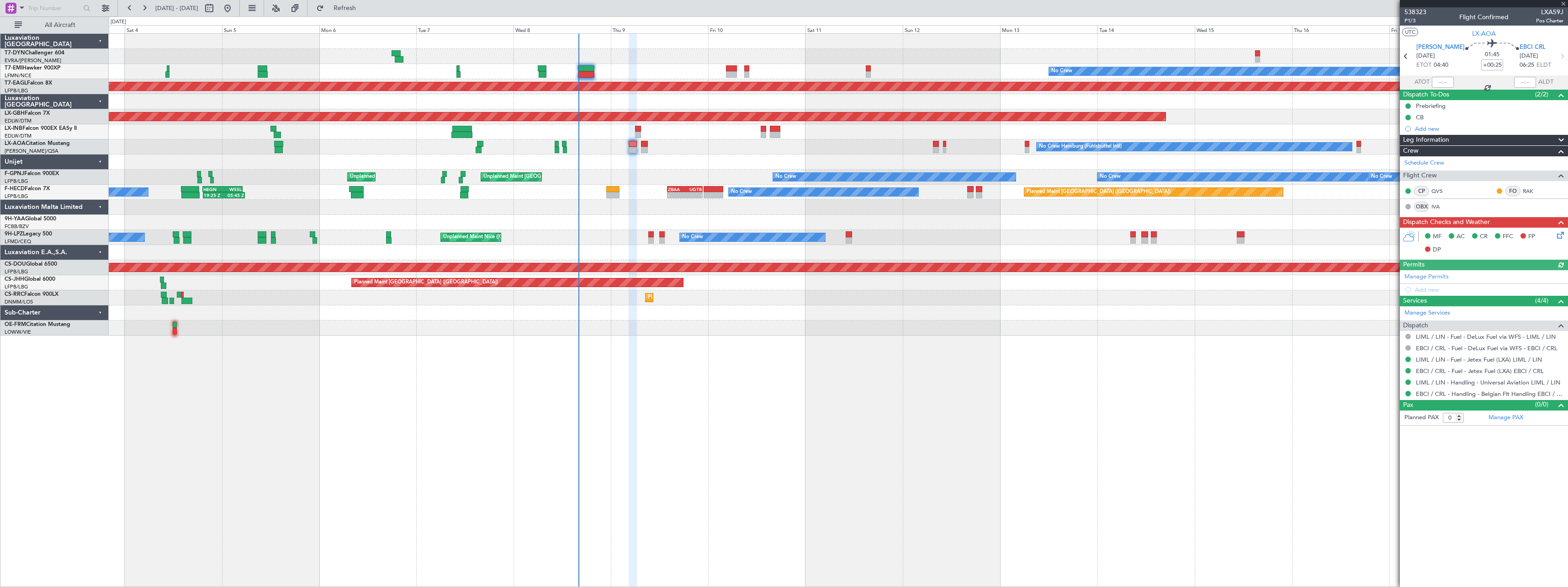
type input "+00:15"
type input "2"
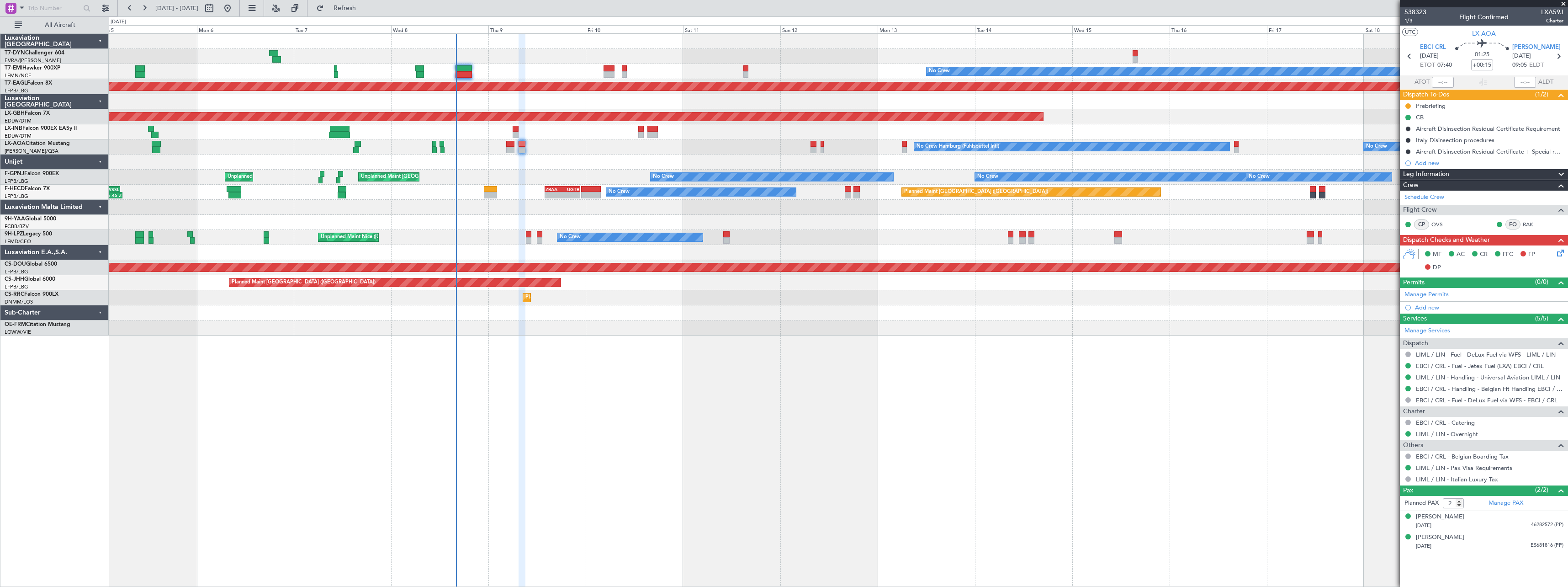
click at [900, 320] on div at bounding box center [838, 313] width 1459 height 16
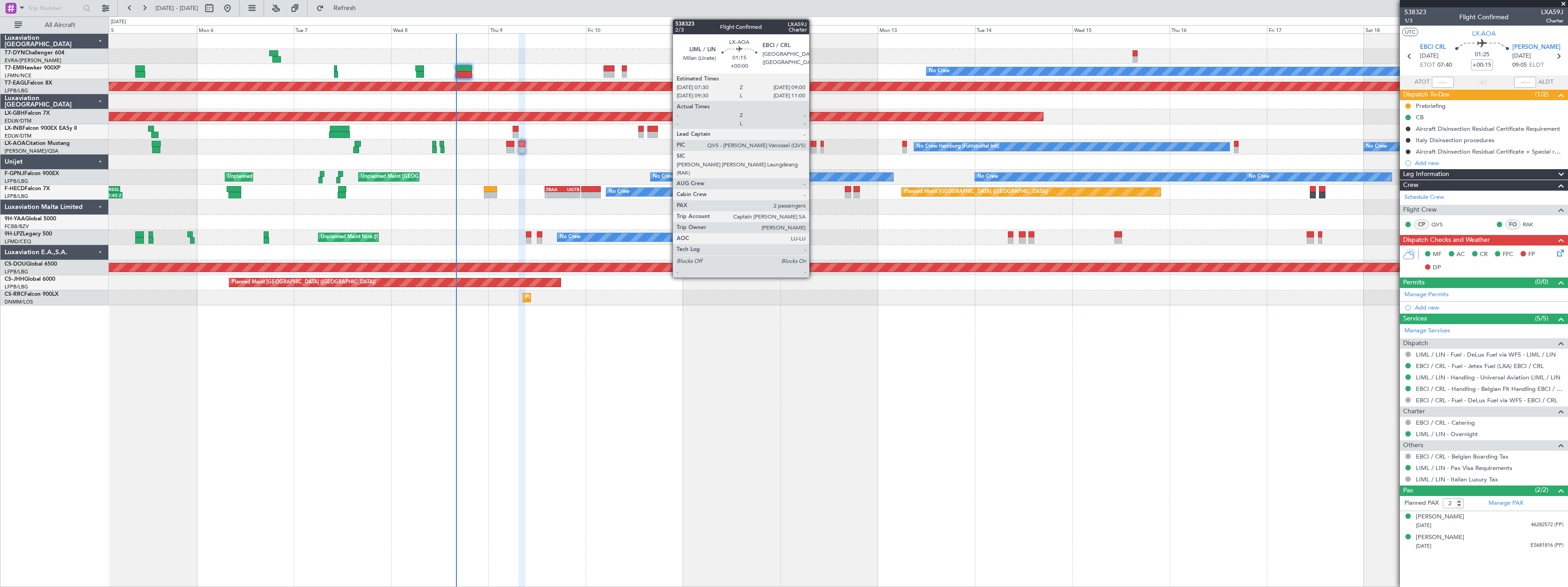
click at [813, 147] on div at bounding box center [813, 150] width 7 height 7
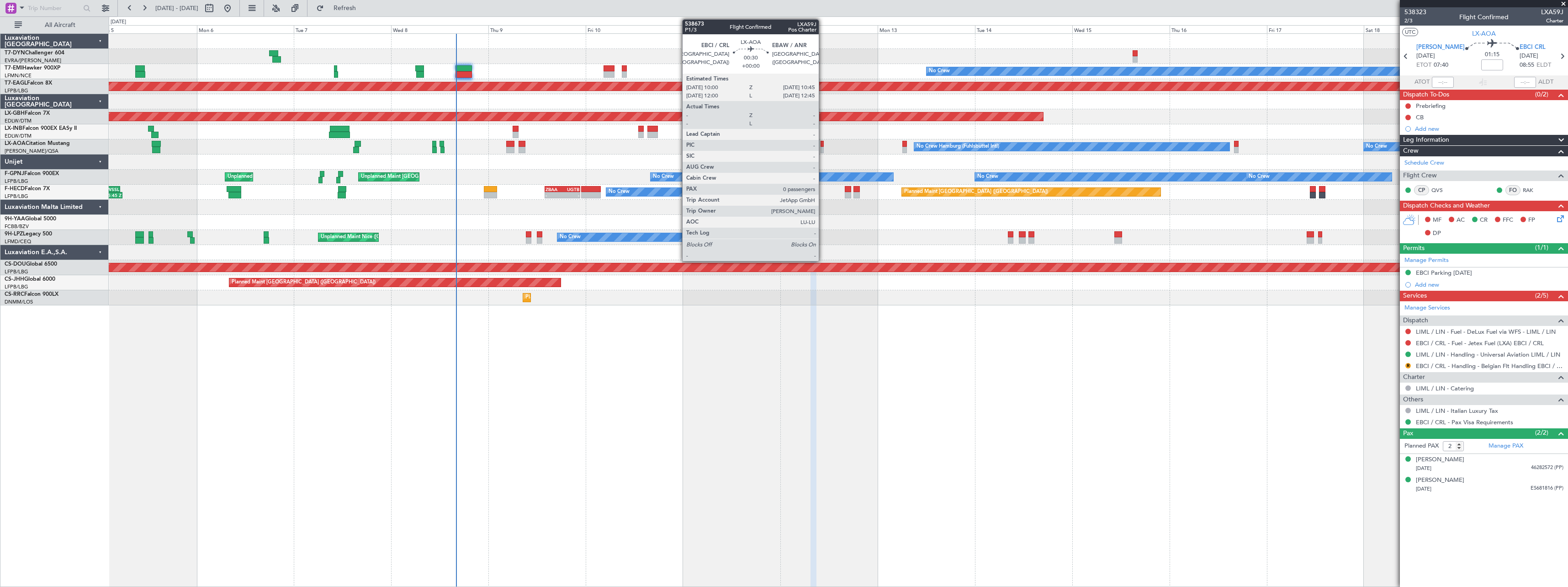
click at [823, 146] on div at bounding box center [822, 144] width 3 height 7
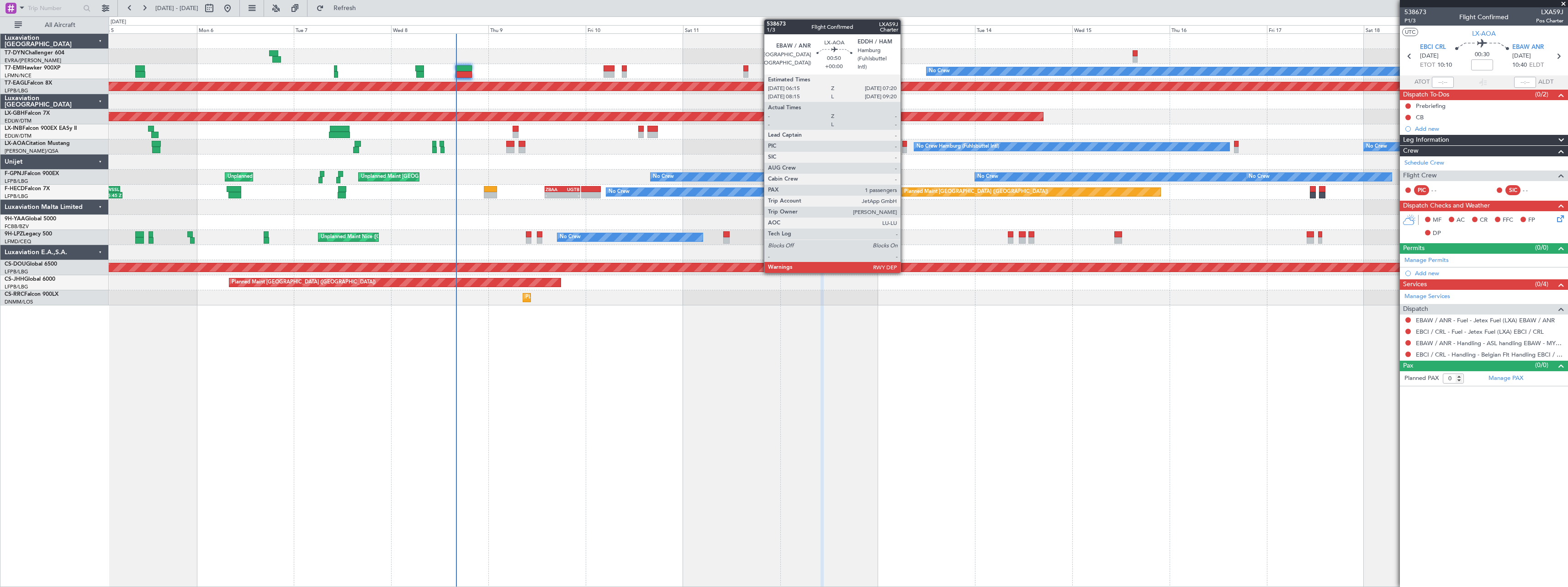
click at [904, 143] on div at bounding box center [904, 144] width 5 height 7
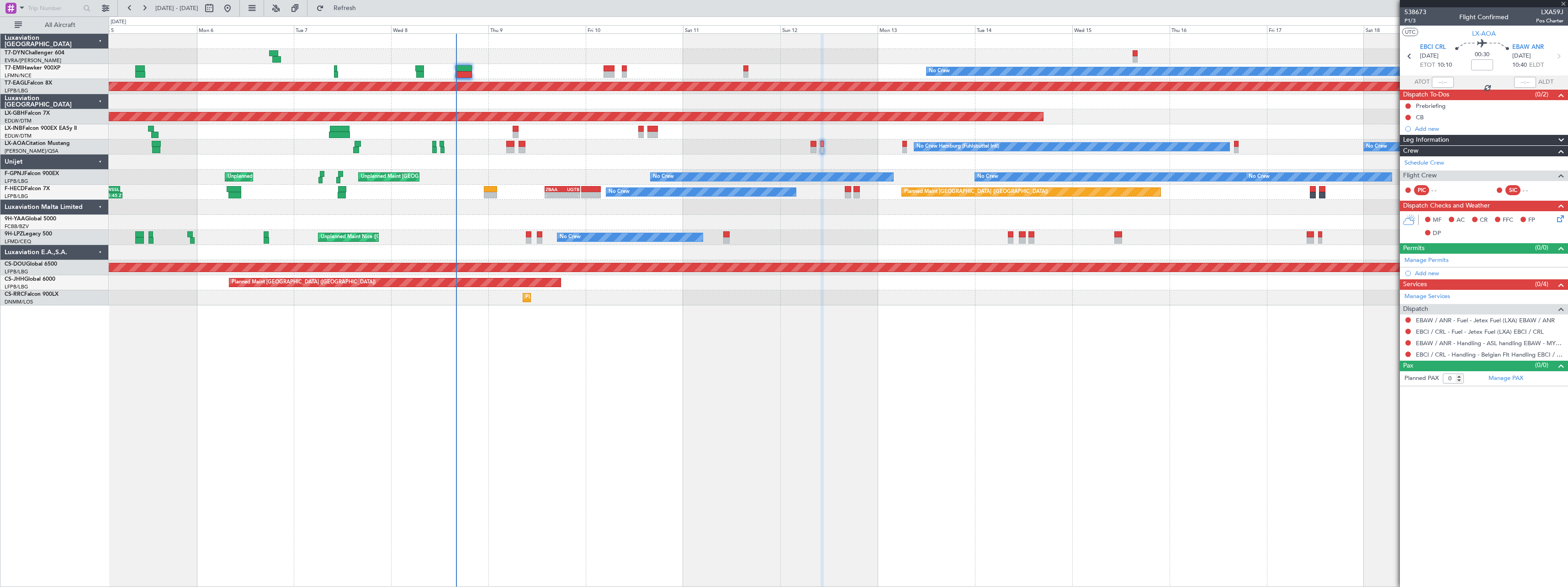
type input "1"
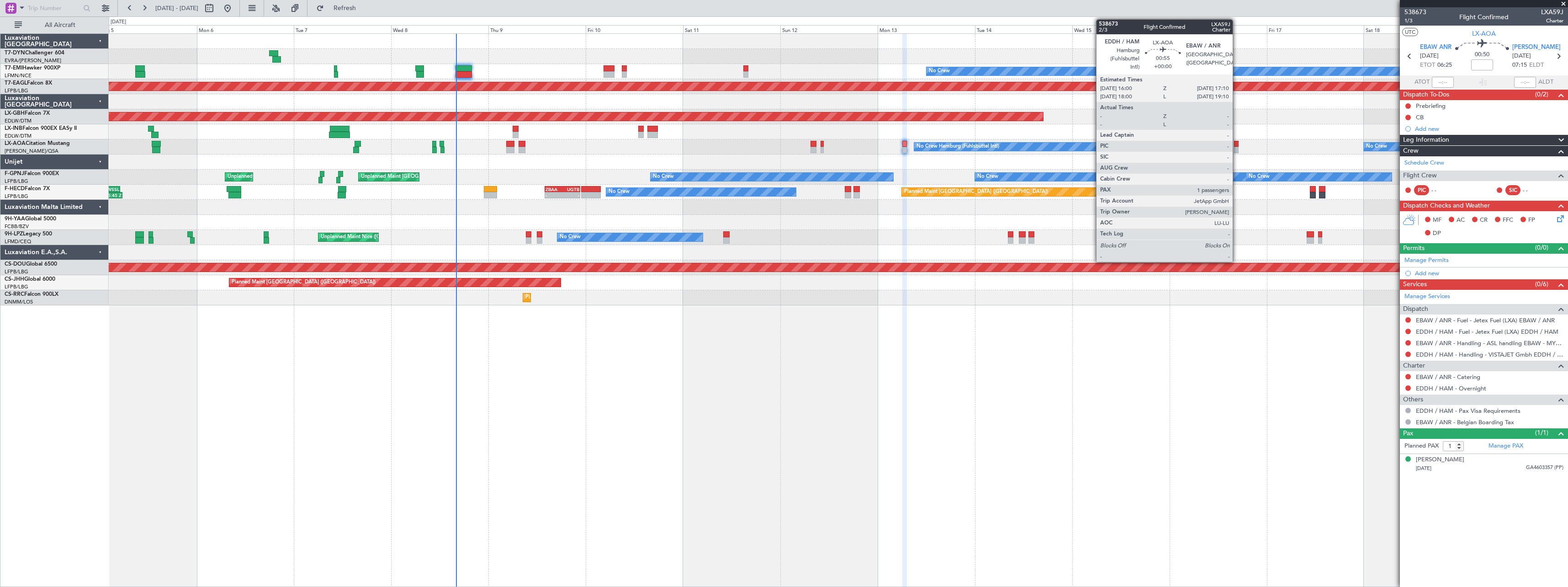
click at [1237, 142] on div at bounding box center [1236, 144] width 5 height 7
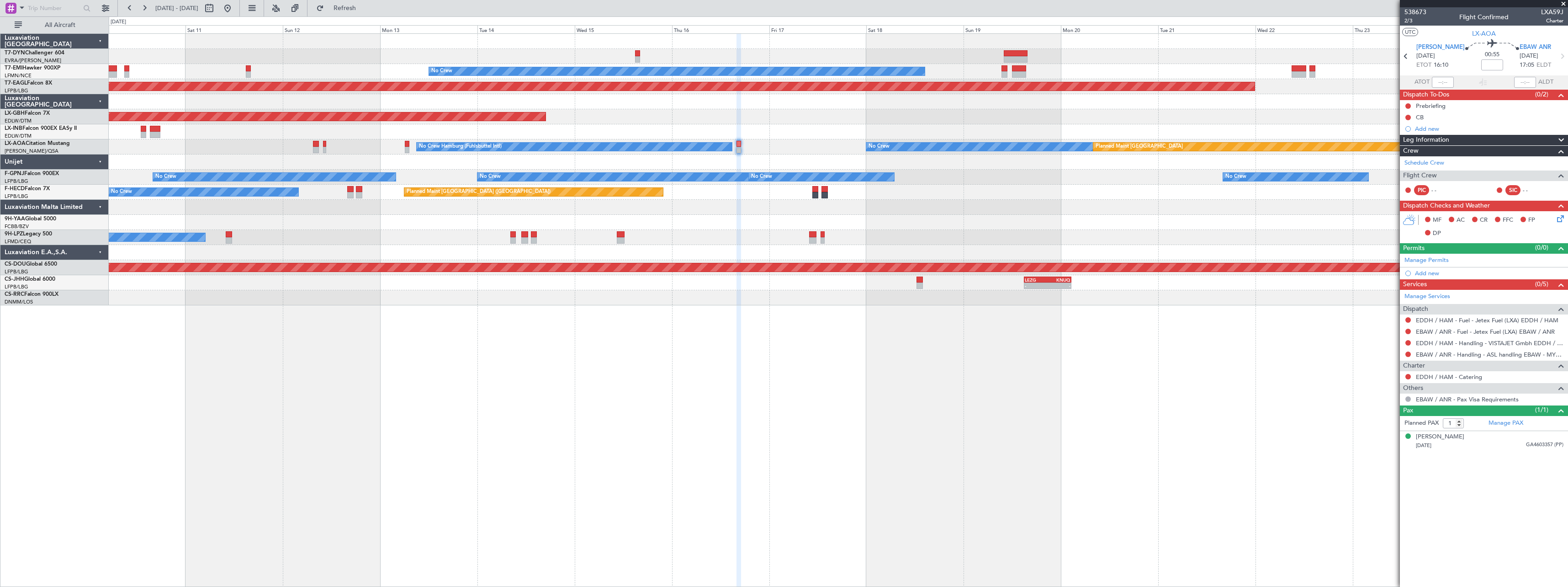
click at [768, 329] on div "No Crew Planned Maint Dubai (Al Maktoum Intl) Planned Maint Nurnberg No Crew No…" at bounding box center [838, 310] width 1459 height 554
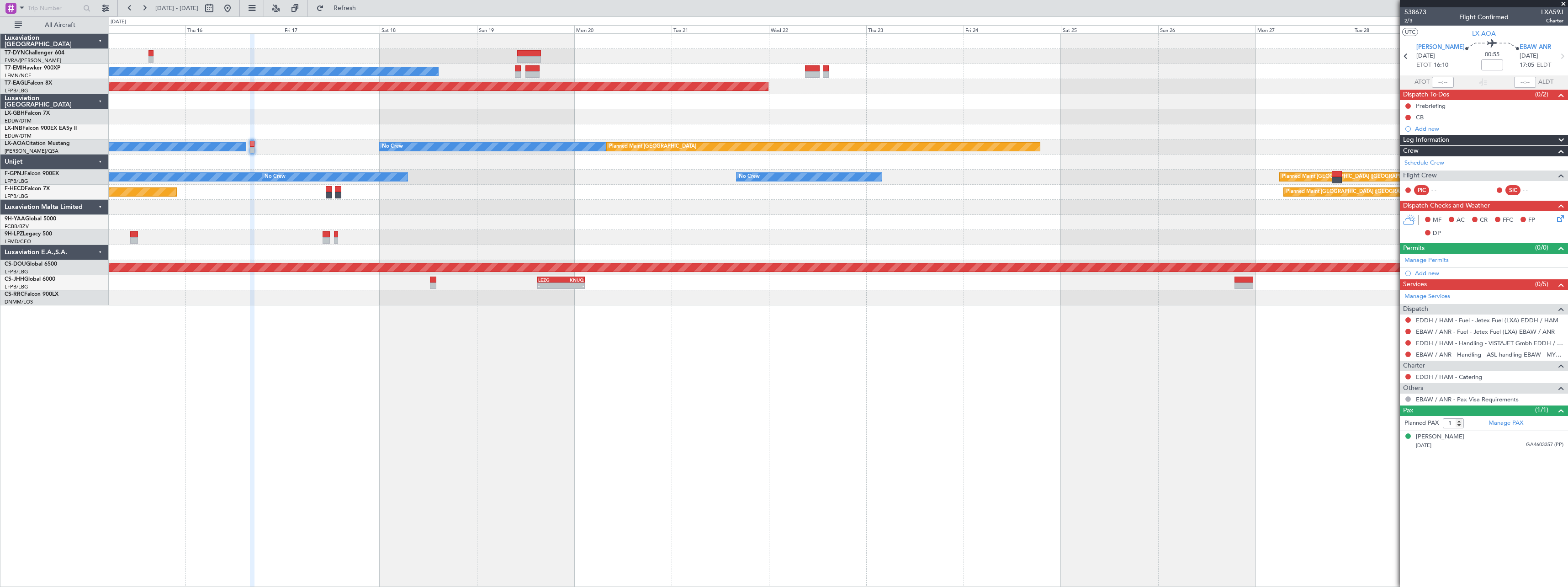
click at [678, 307] on div "No Crew Planned Maint Dubai (Al Maktoum Intl) Planned Maint Nurnberg No Crew No…" at bounding box center [838, 310] width 1459 height 554
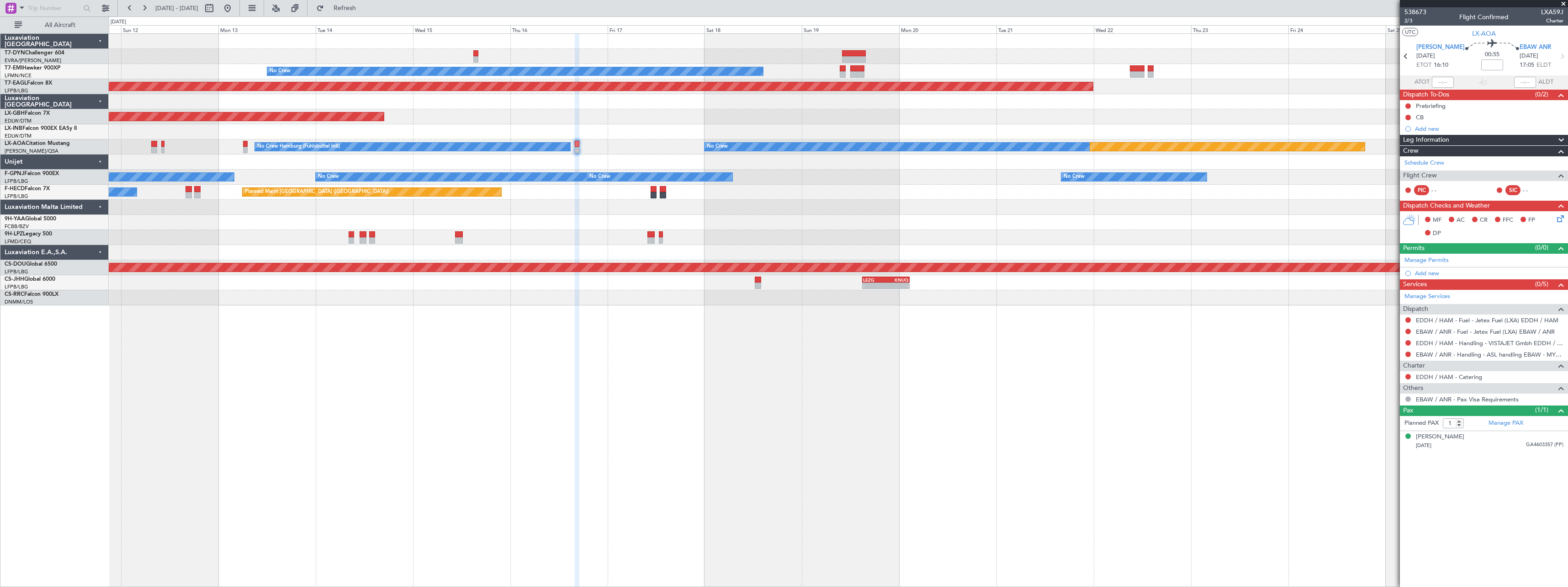
click at [860, 176] on div "No Crew Planned Maint Dubai (Al Maktoum Intl) Planned Maint Nurnberg Planned Ma…" at bounding box center [838, 169] width 1459 height 271
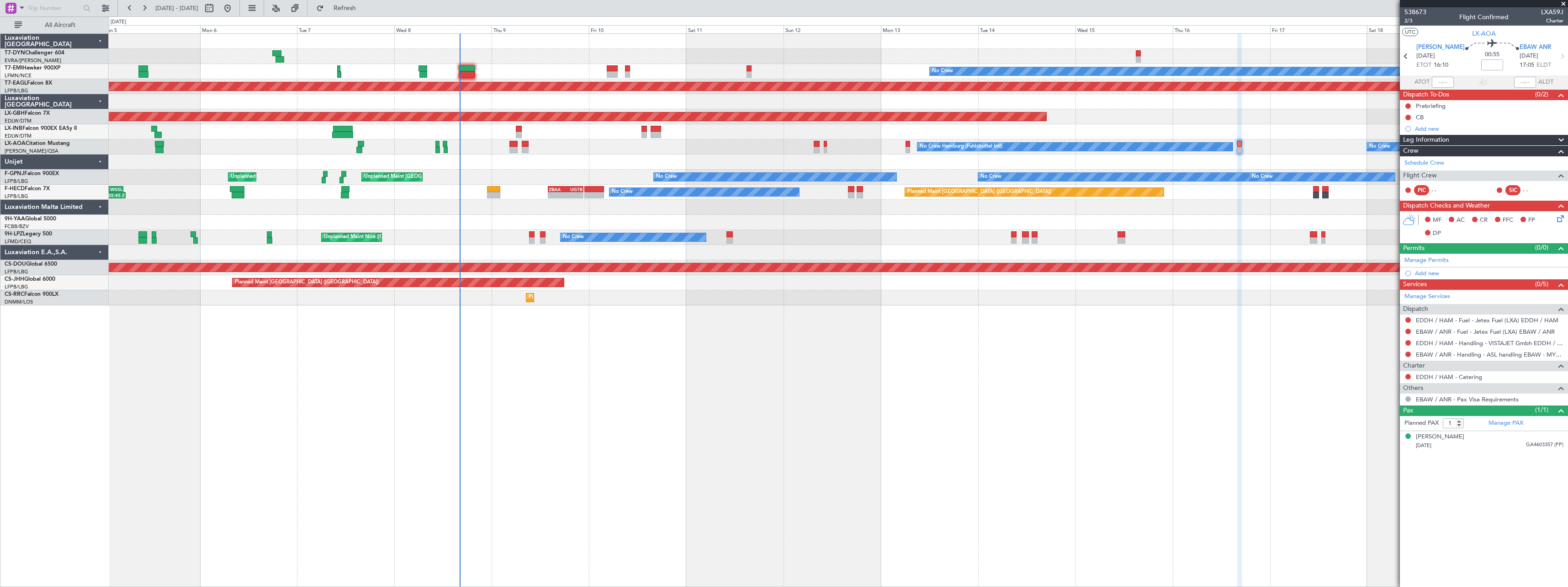
click at [615, 217] on div at bounding box center [838, 223] width 1459 height 16
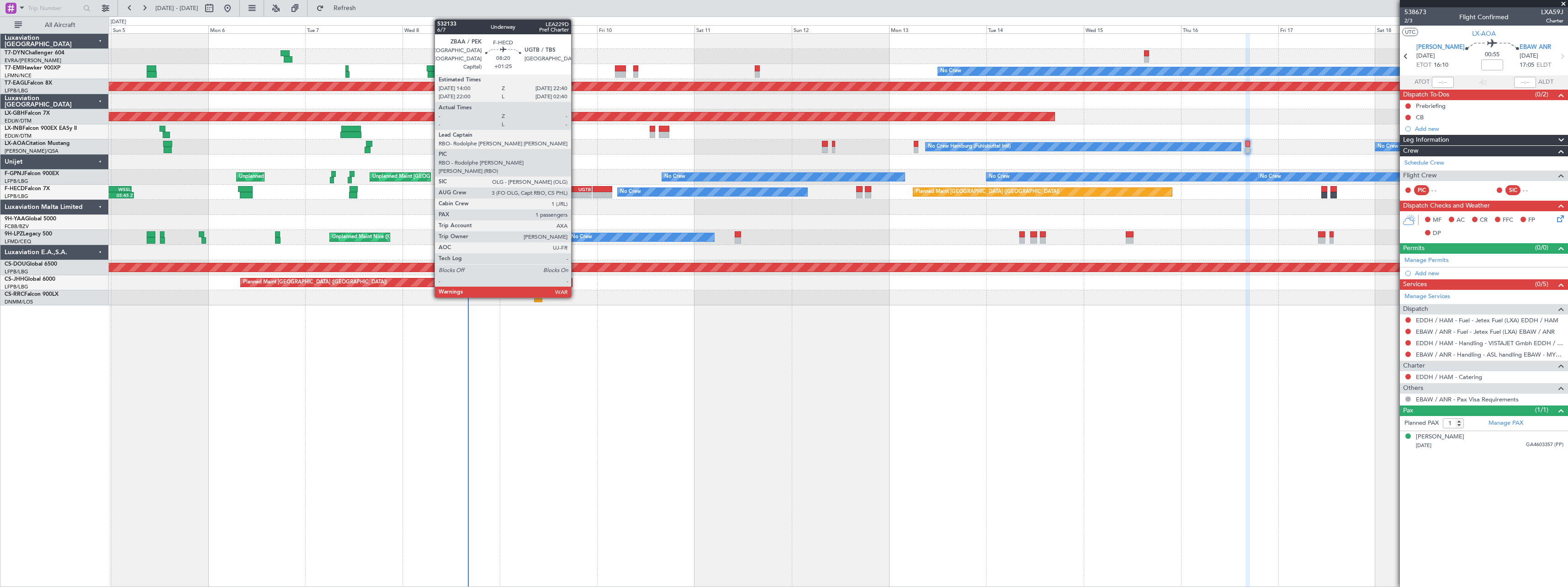
click at [575, 189] on div "UGTB" at bounding box center [582, 190] width 17 height 6
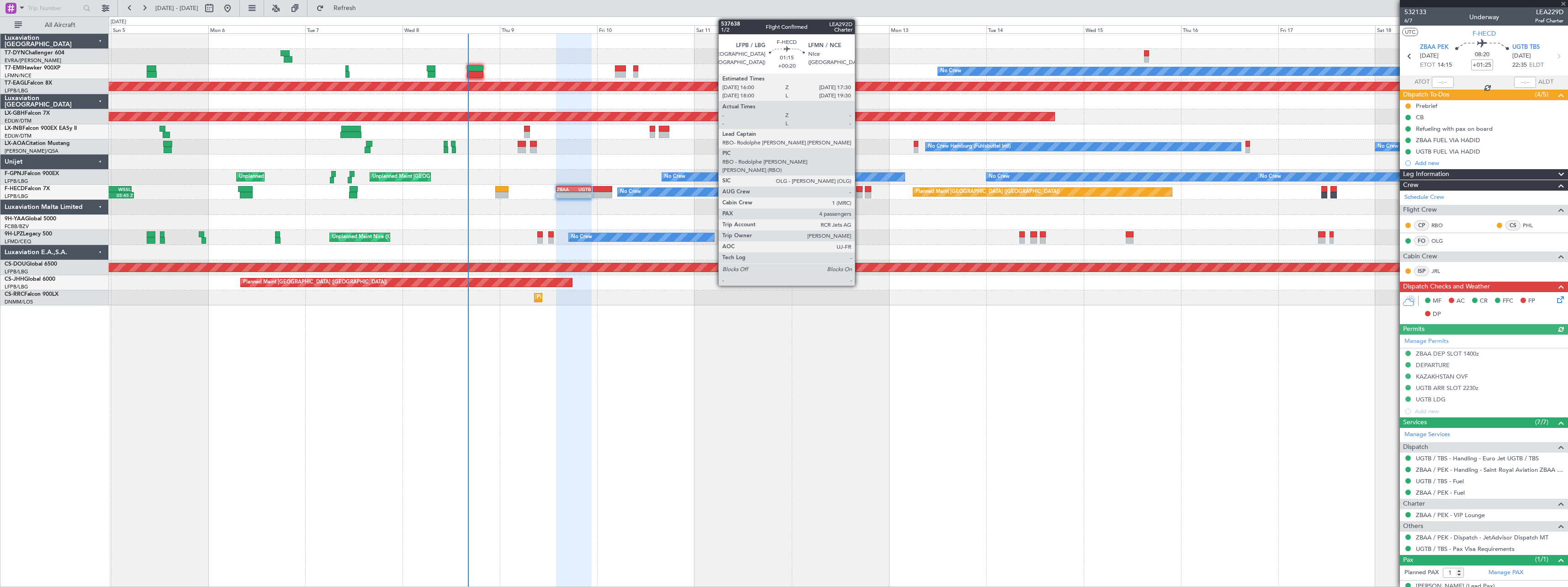
click at [859, 192] on div at bounding box center [859, 195] width 7 height 7
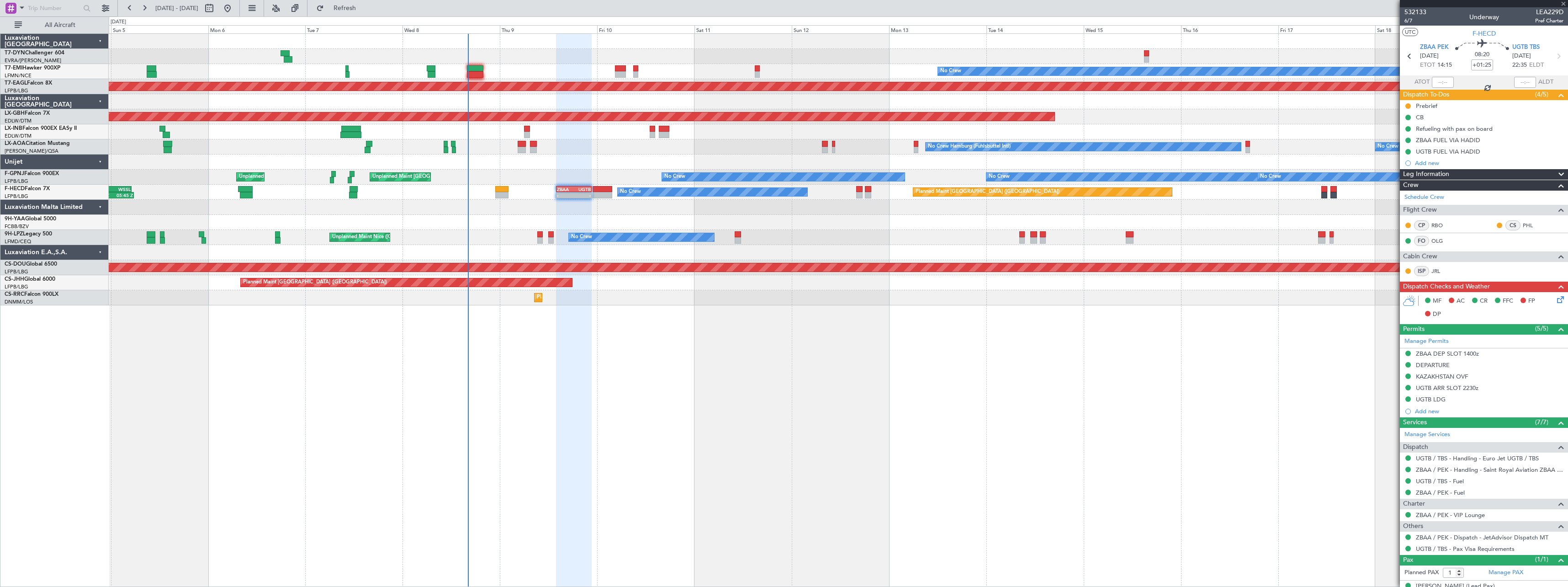
type input "+00:20"
type input "4"
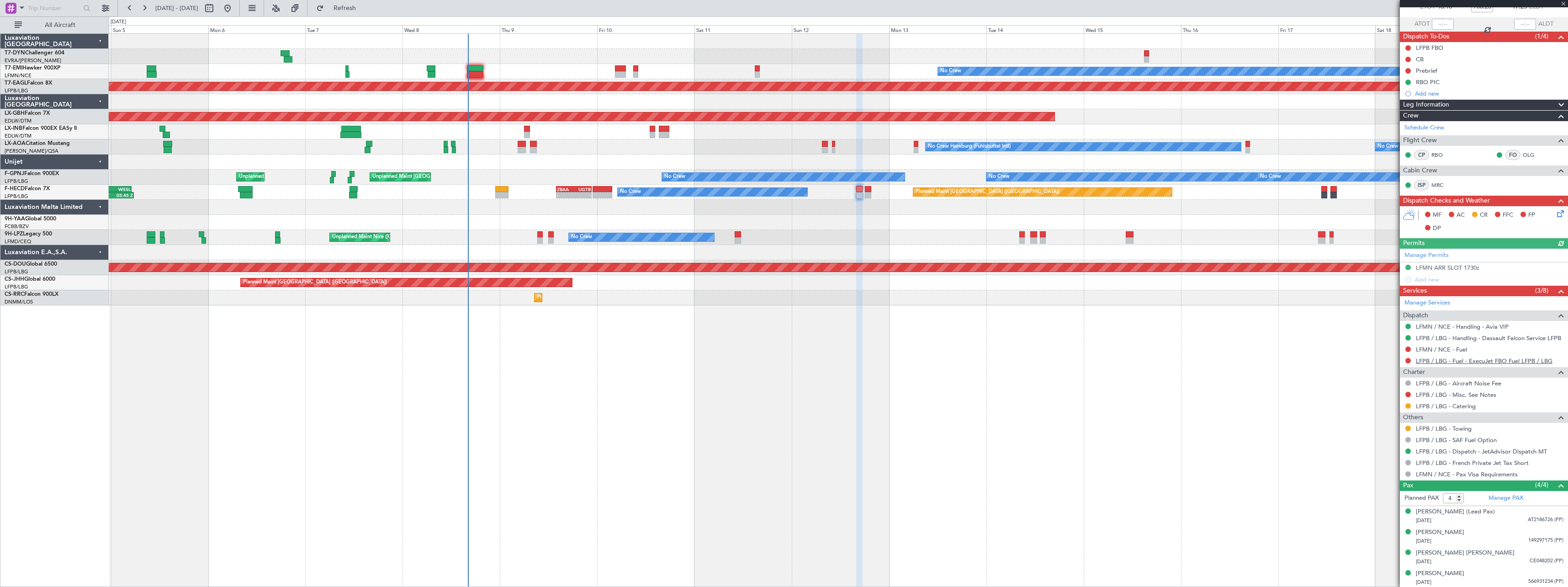
scroll to position [59, 0]
click at [1435, 405] on link "LFPB / LBG - Catering" at bounding box center [1446, 405] width 60 height 8
click at [1452, 407] on link "LFPB / LBG - Catering" at bounding box center [1446, 405] width 60 height 8
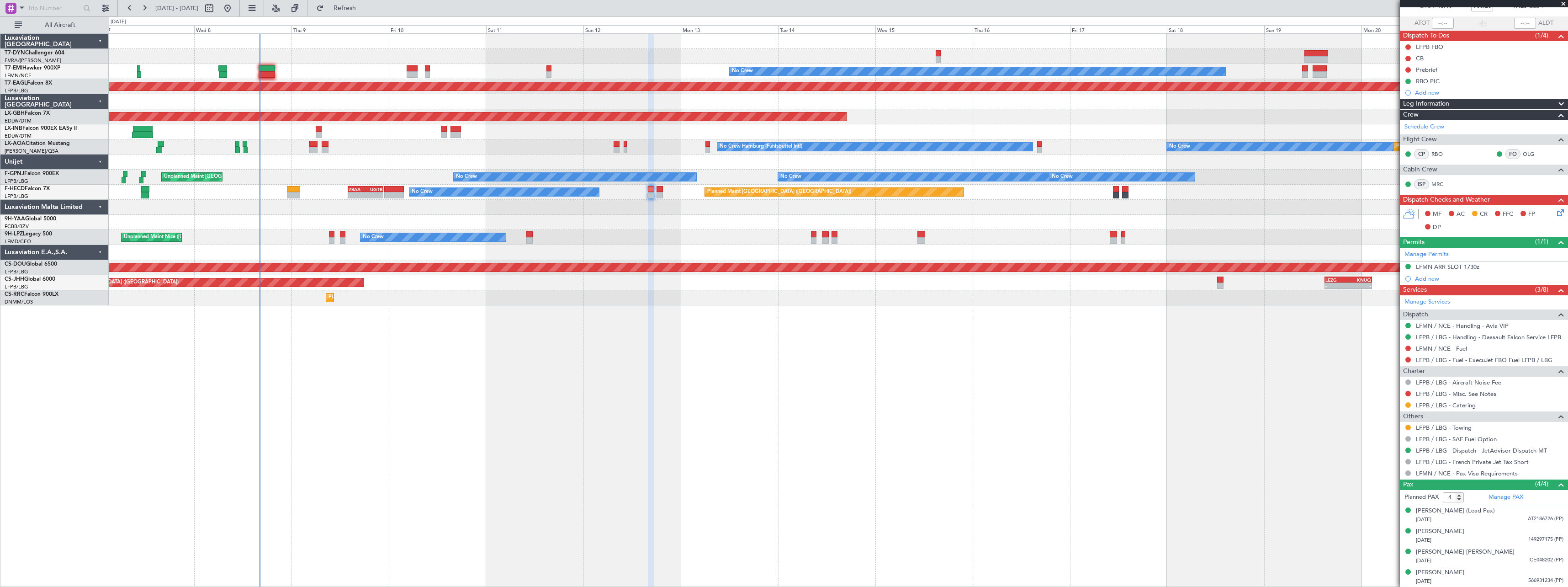
click at [865, 299] on div "Planned Maint Lagos (Murtala Muhammed) Planned Maint Lagos (Murtala Muhammed)" at bounding box center [838, 298] width 1459 height 16
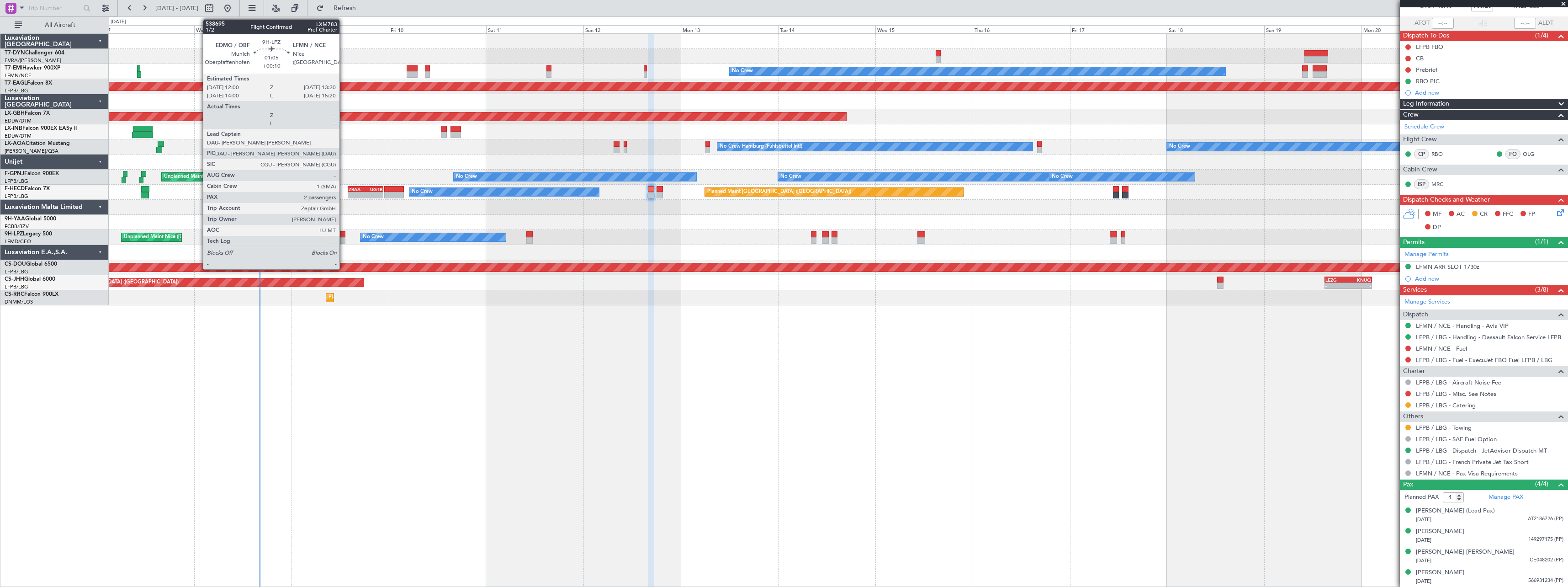
click at [344, 235] on div at bounding box center [343, 234] width 6 height 7
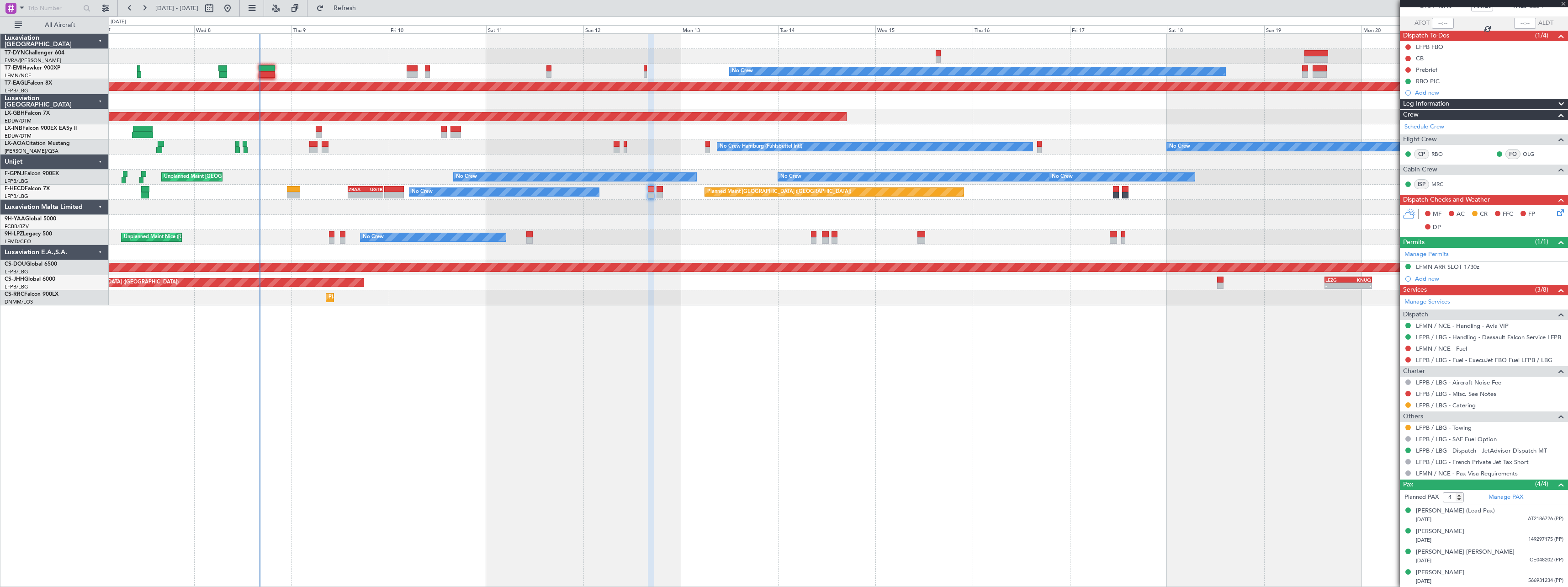
type input "+00:10"
type input "2"
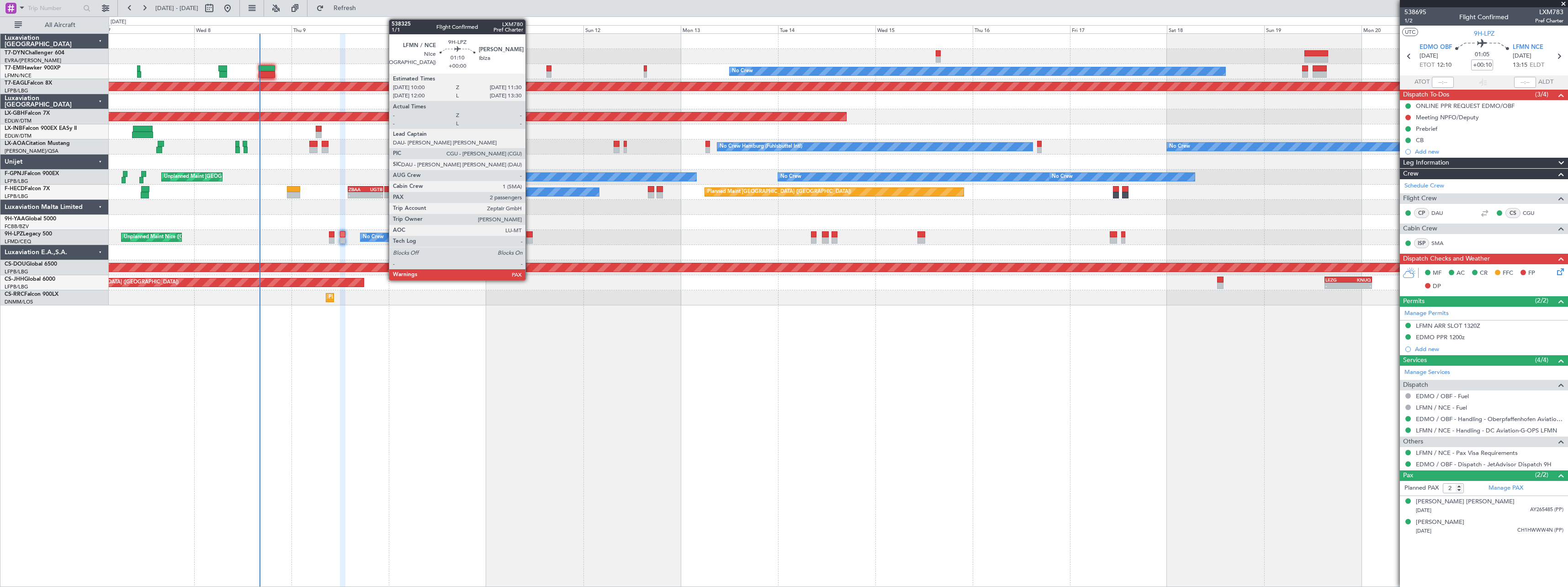
click at [529, 235] on div at bounding box center [529, 234] width 7 height 7
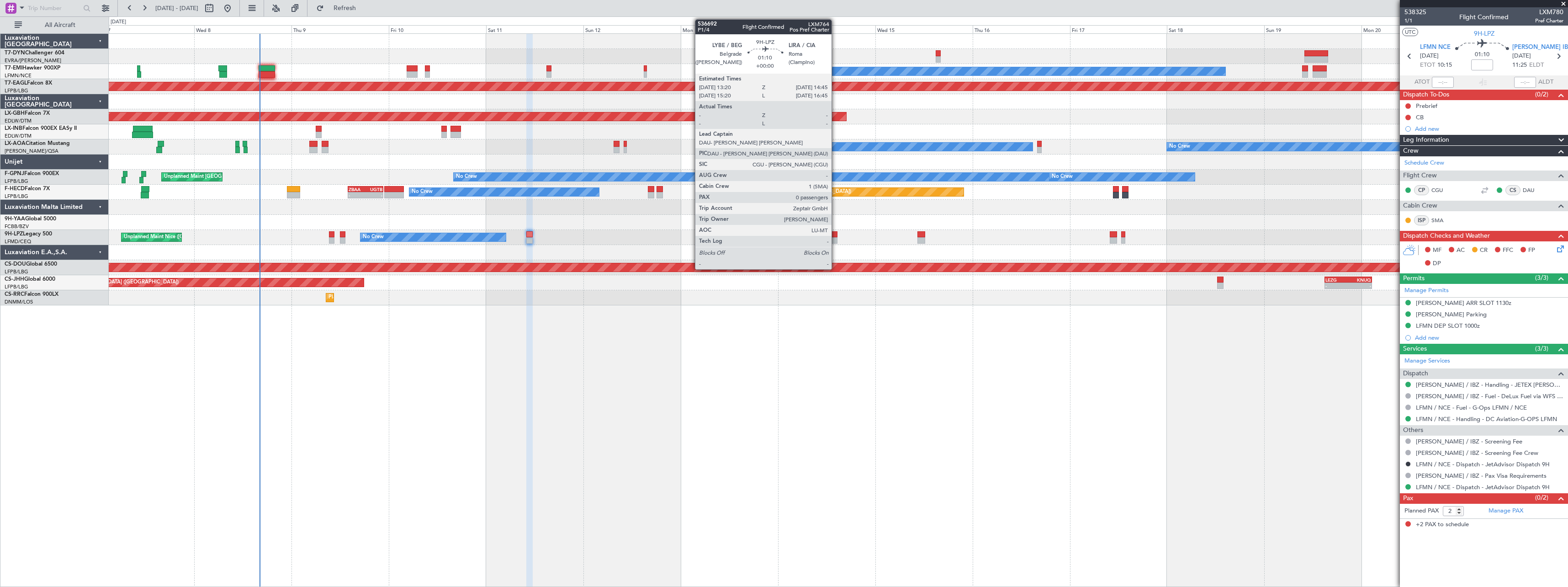
click at [836, 238] on div at bounding box center [835, 240] width 6 height 7
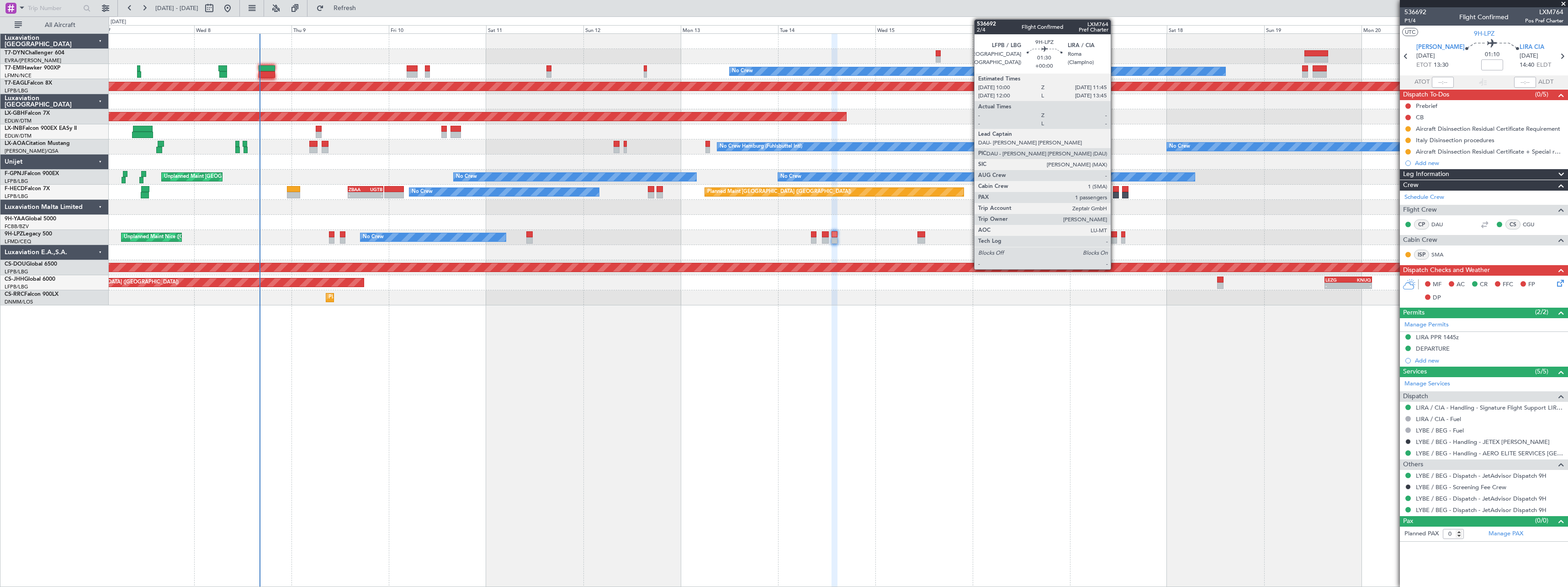
click at [1115, 235] on div at bounding box center [1113, 234] width 8 height 7
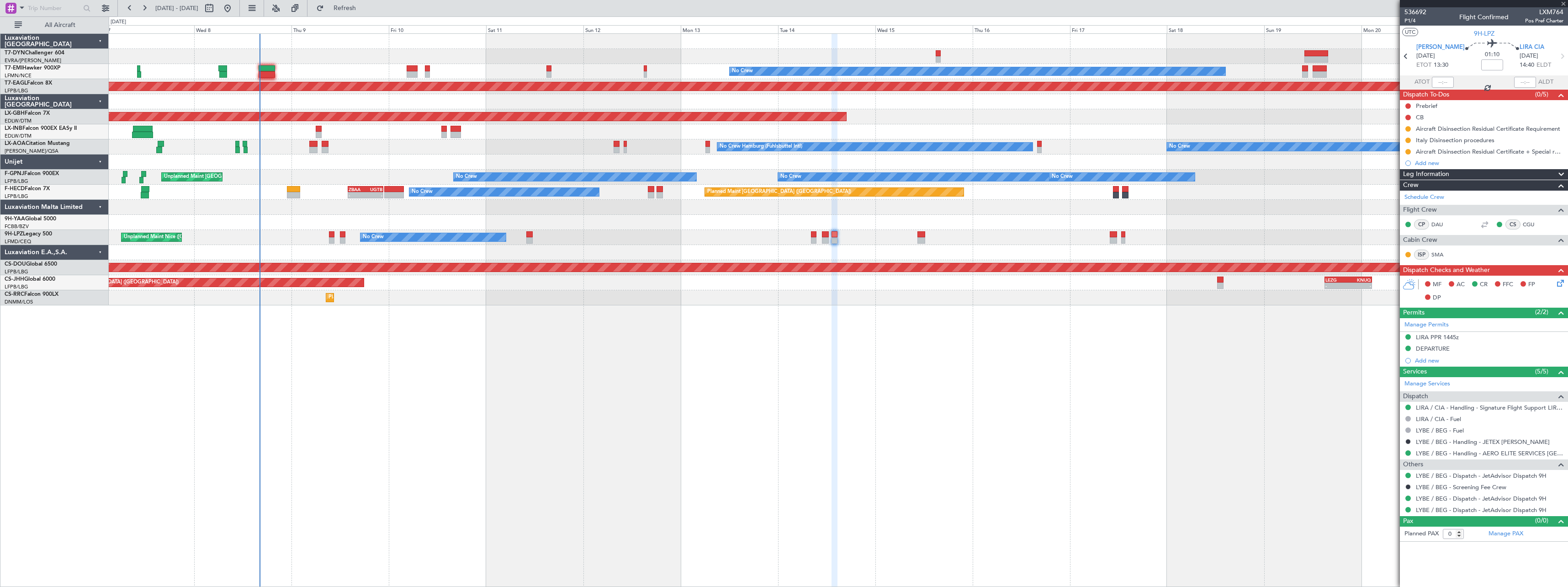
type input "1"
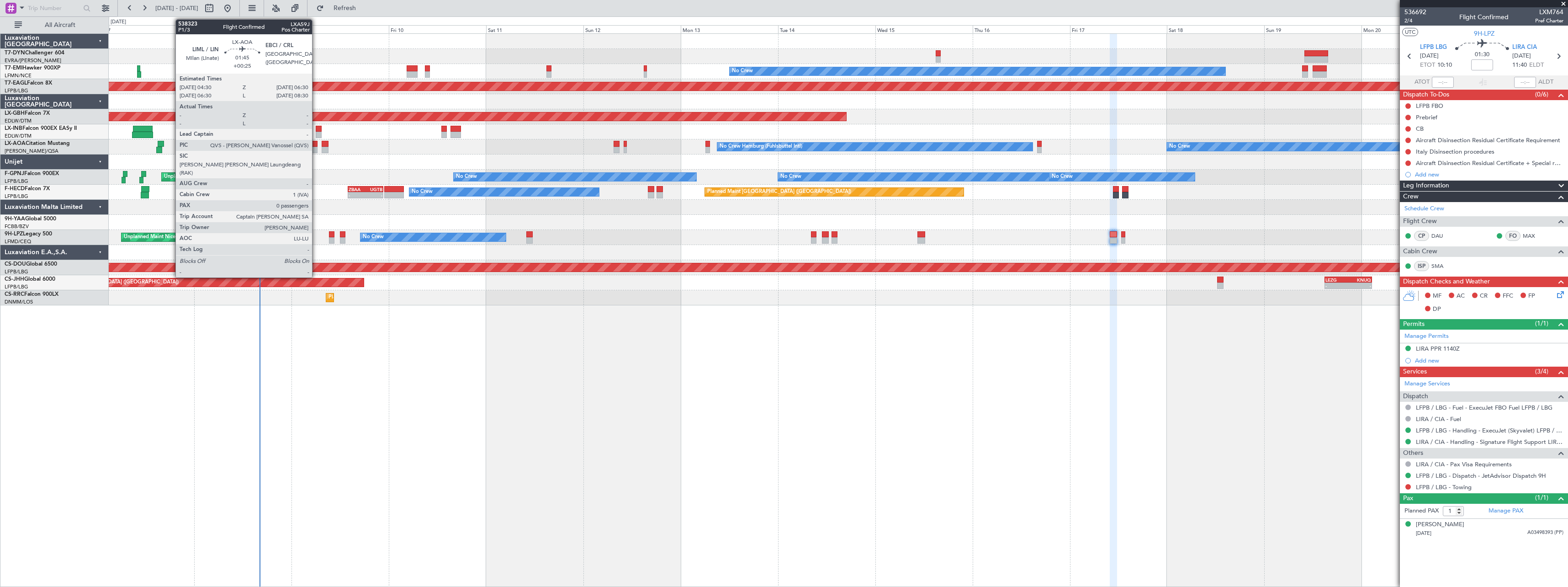
click at [316, 146] on div at bounding box center [313, 144] width 8 height 7
click at [326, 146] on div at bounding box center [324, 144] width 7 height 7
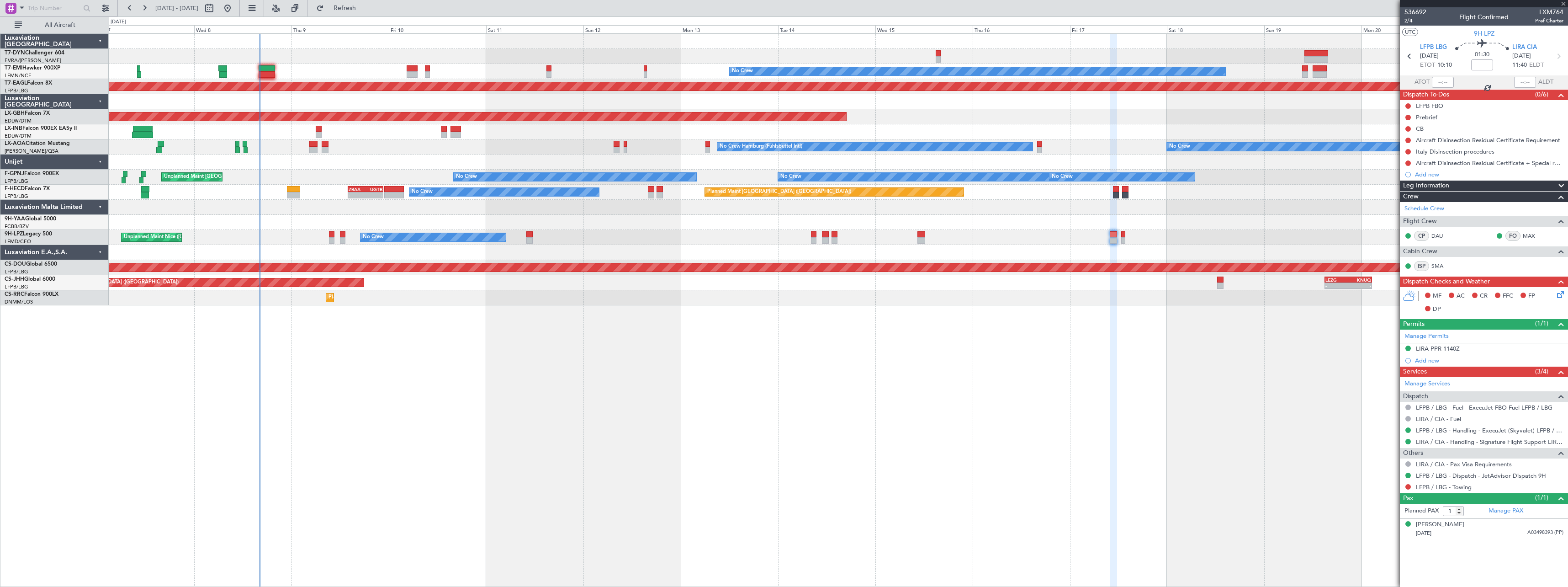
type input "+00:15"
type input "2"
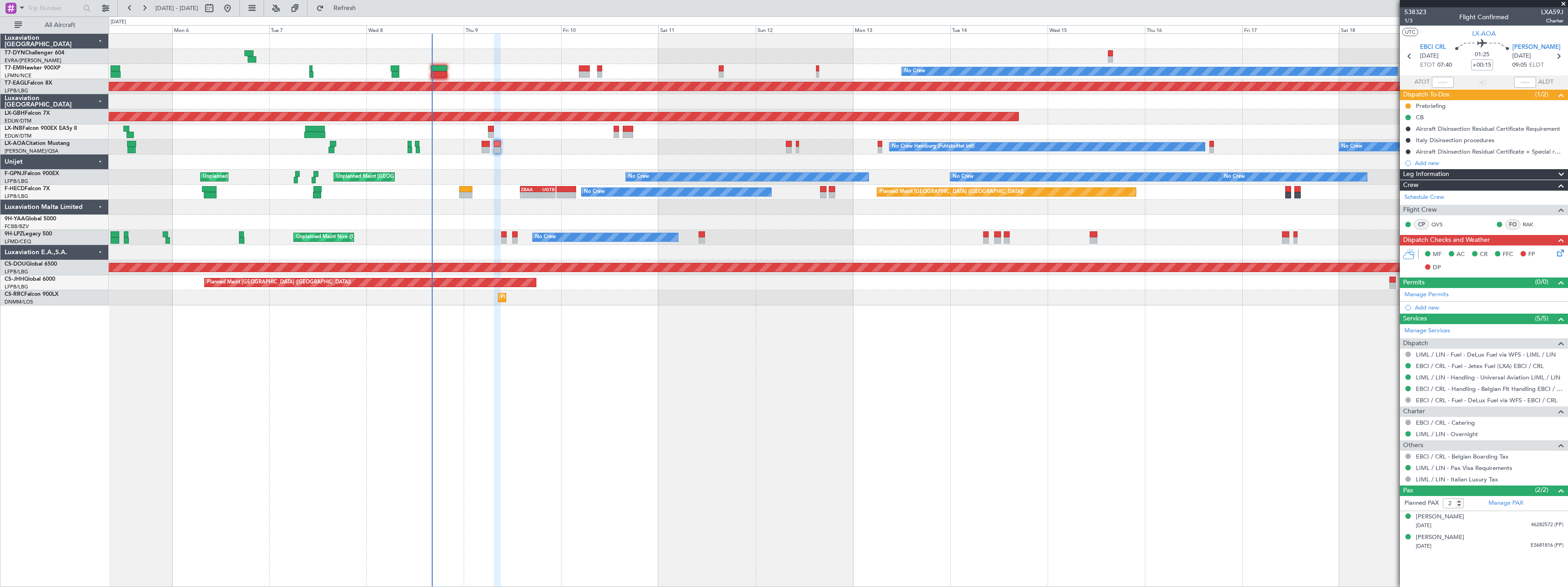
click at [915, 328] on div "No Crew Planned Maint Dubai (Al Maktoum Intl) Planned Maint Nurnberg Planned Ma…" at bounding box center [838, 310] width 1459 height 554
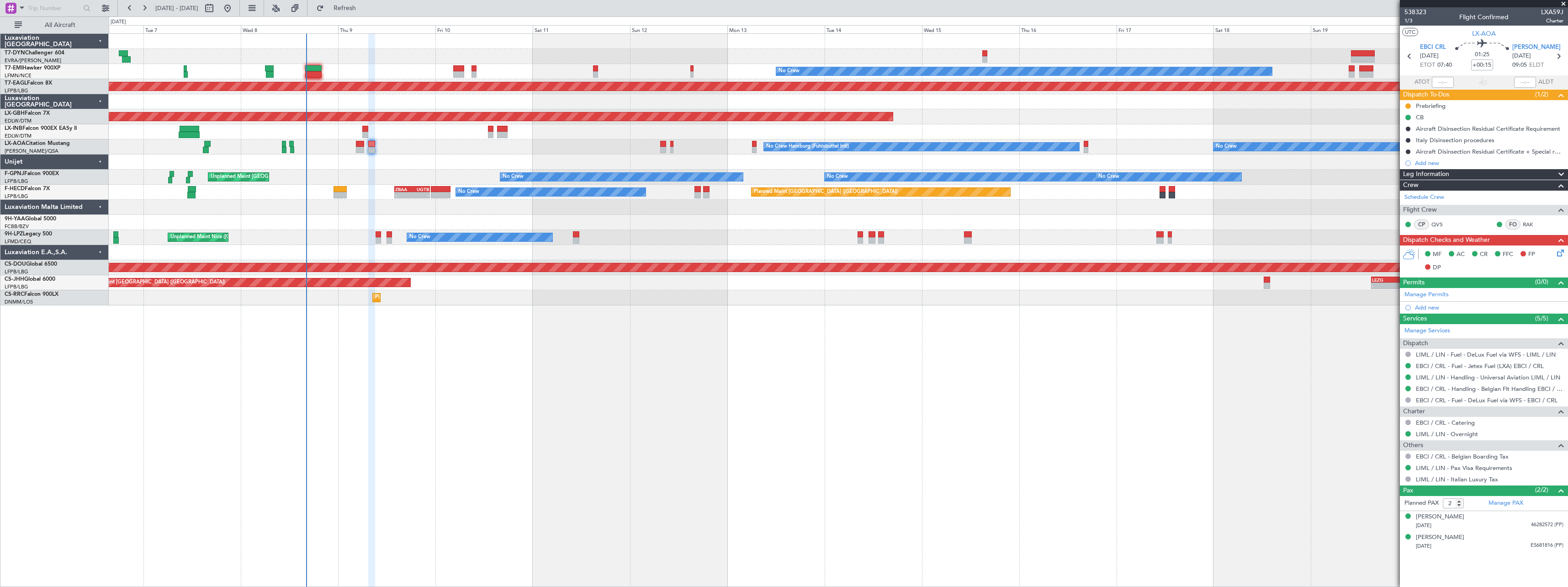
click at [1062, 353] on div "No Crew Planned Maint Dubai (Al Maktoum Intl) Planned Maint Nurnberg Planned Ma…" at bounding box center [838, 310] width 1459 height 554
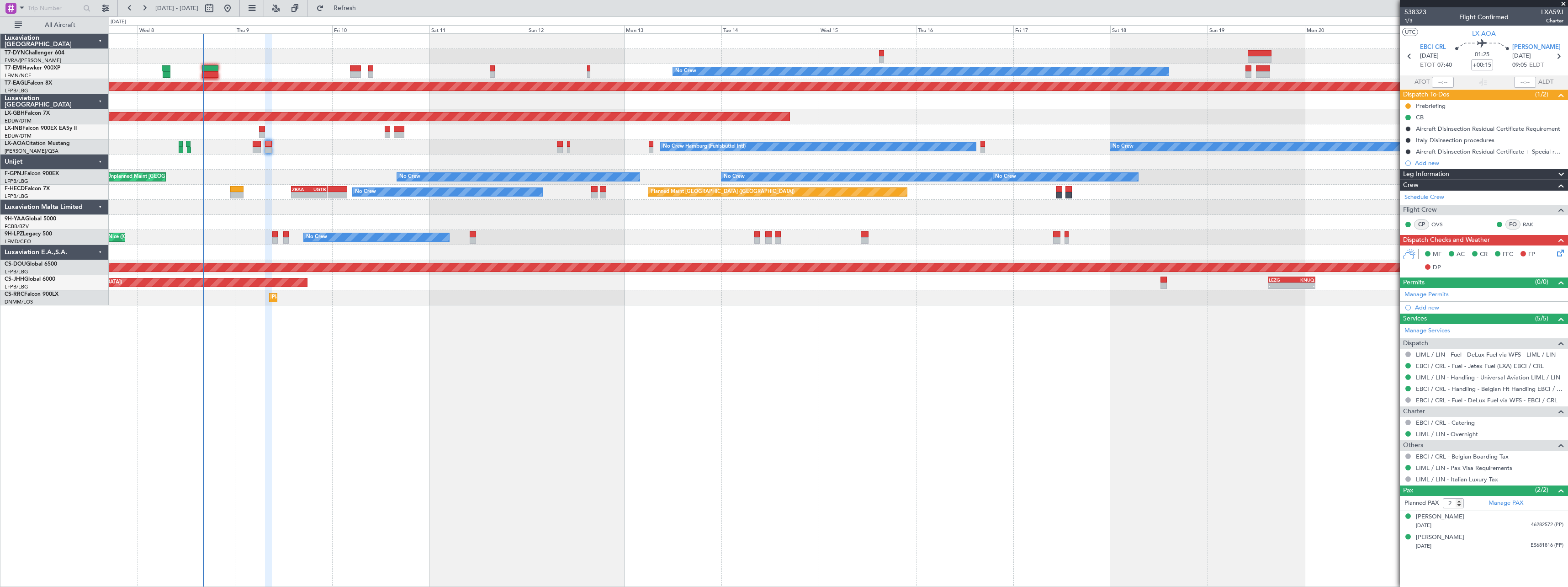
click at [1124, 363] on div "No Crew Planned Maint Dubai (Al Maktoum Intl) Planned Maint Nurnberg No Crew Ha…" at bounding box center [838, 310] width 1459 height 554
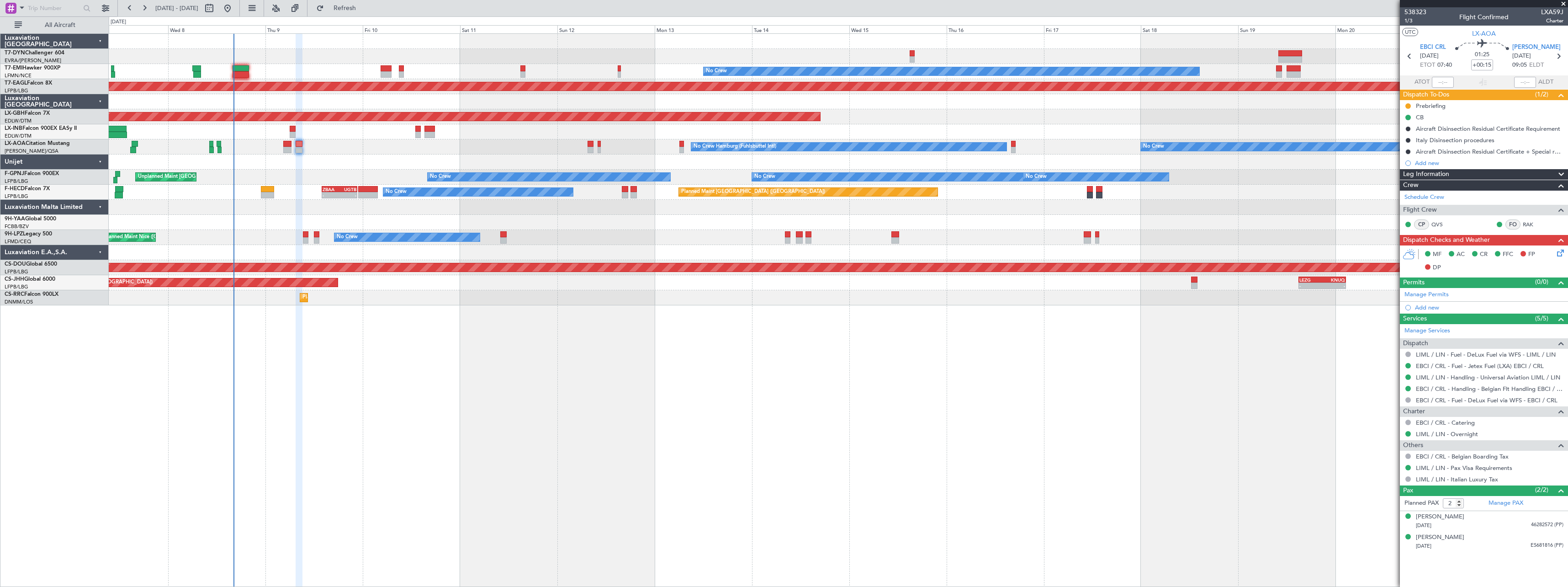
click at [658, 337] on div "No Crew Planned Maint Dubai (Al Maktoum Intl) Planned Maint Nurnberg No Crew Ha…" at bounding box center [838, 310] width 1459 height 554
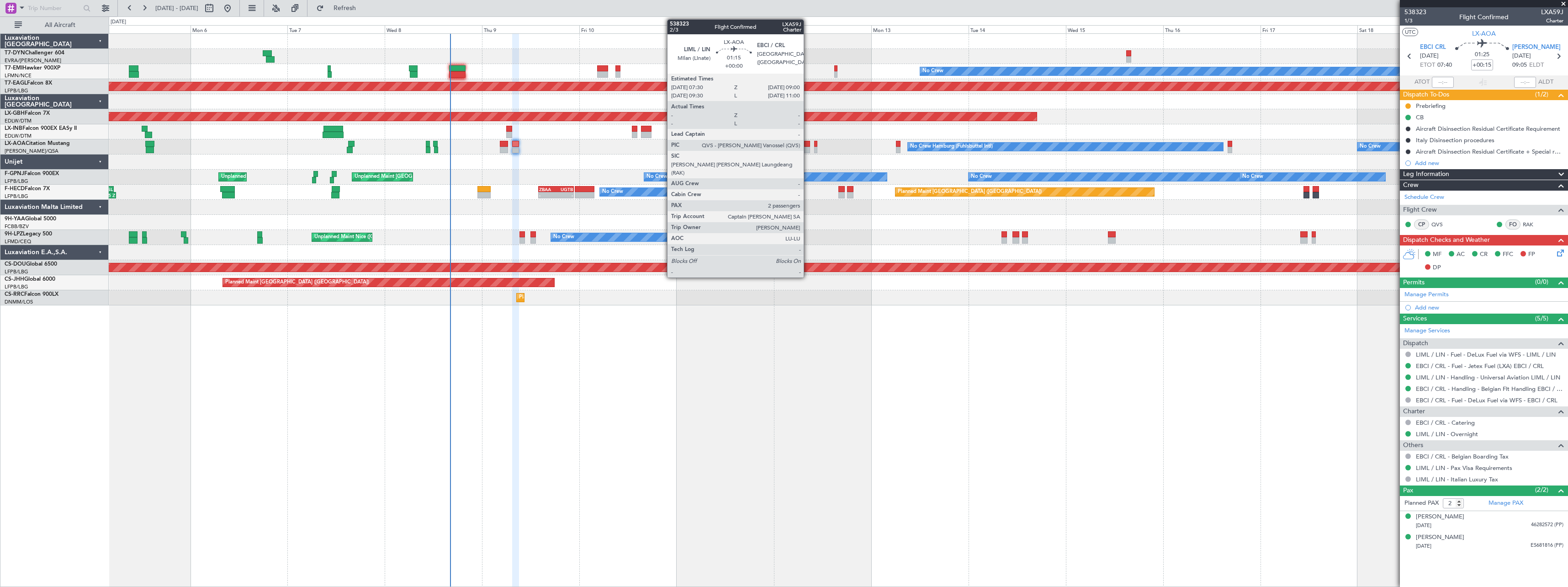
click at [807, 147] on div at bounding box center [807, 150] width 7 height 7
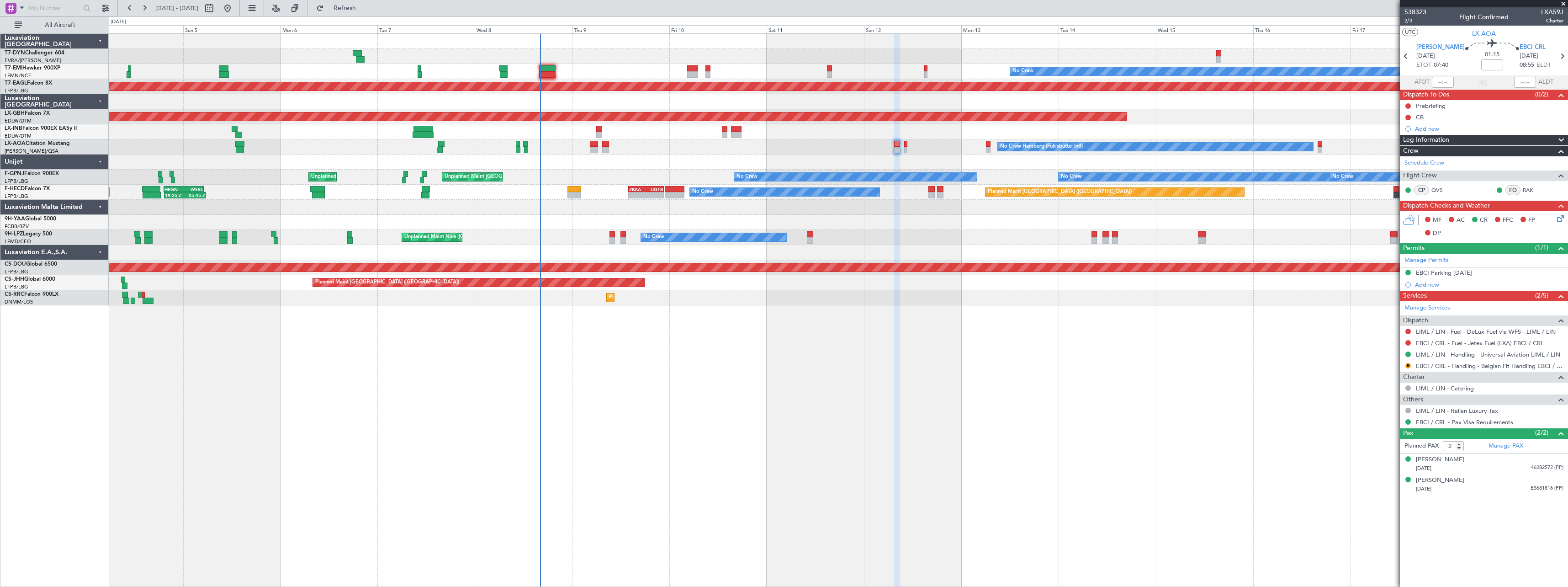
click at [601, 338] on div "No Crew Planned Maint Dubai (Al Maktoum Intl) Planned Maint Nurnberg Planned Ma…" at bounding box center [838, 310] width 1459 height 554
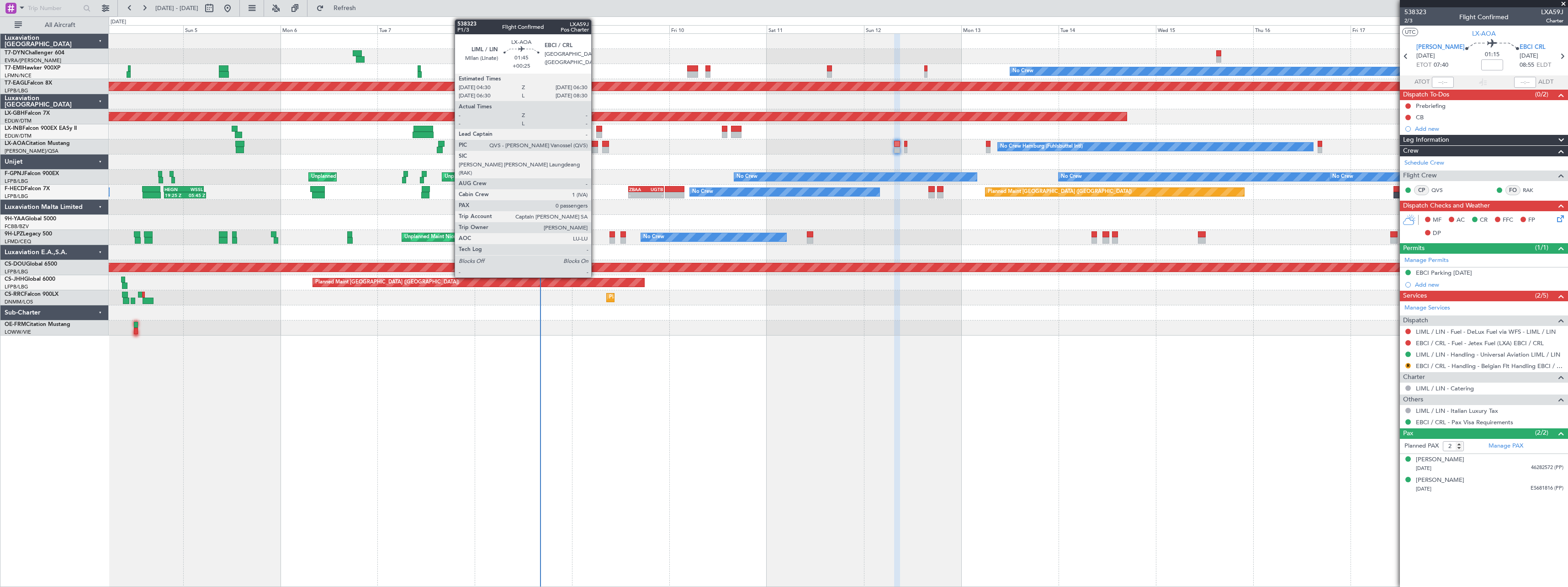
click at [596, 145] on div at bounding box center [594, 144] width 8 height 7
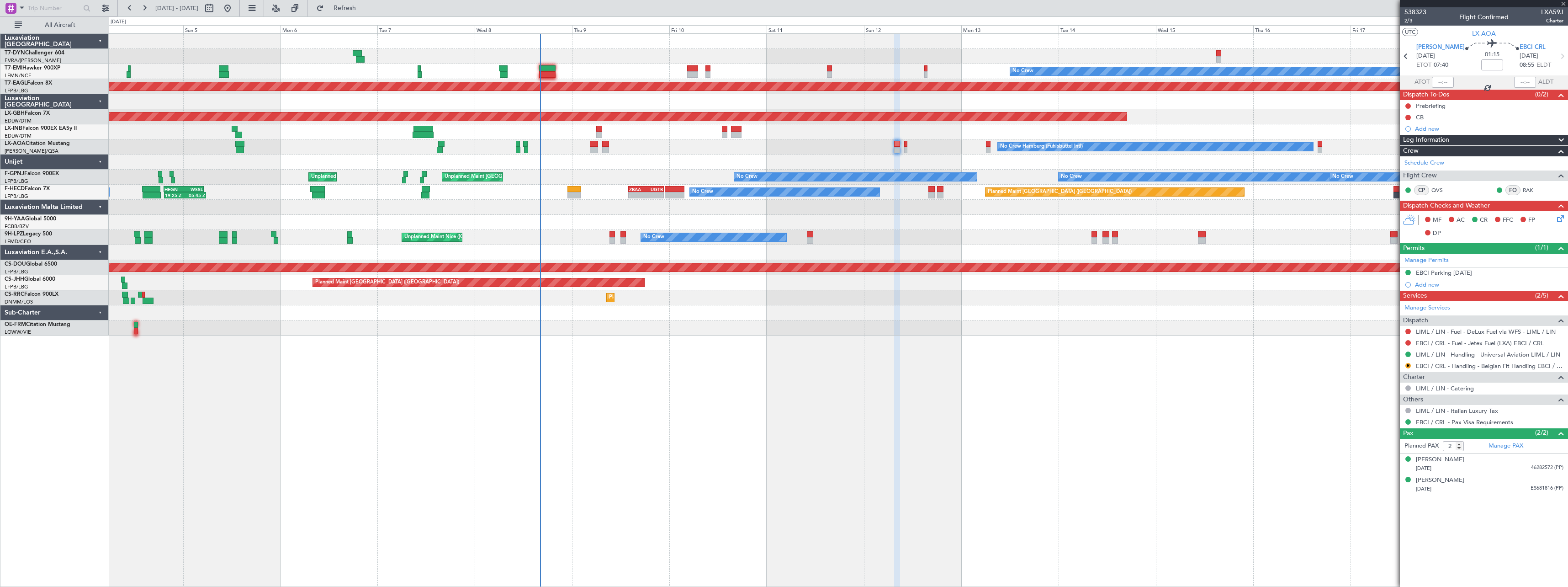
type input "+00:25"
type input "0"
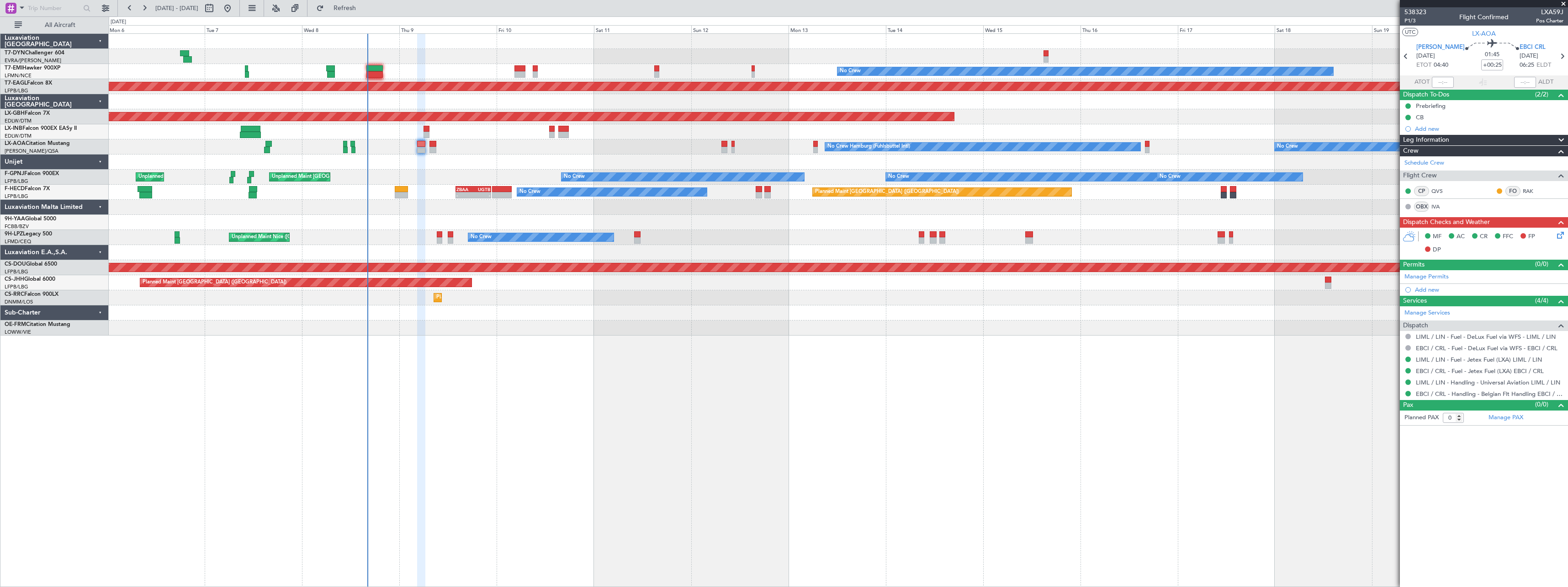
click at [280, 313] on div at bounding box center [838, 313] width 1459 height 16
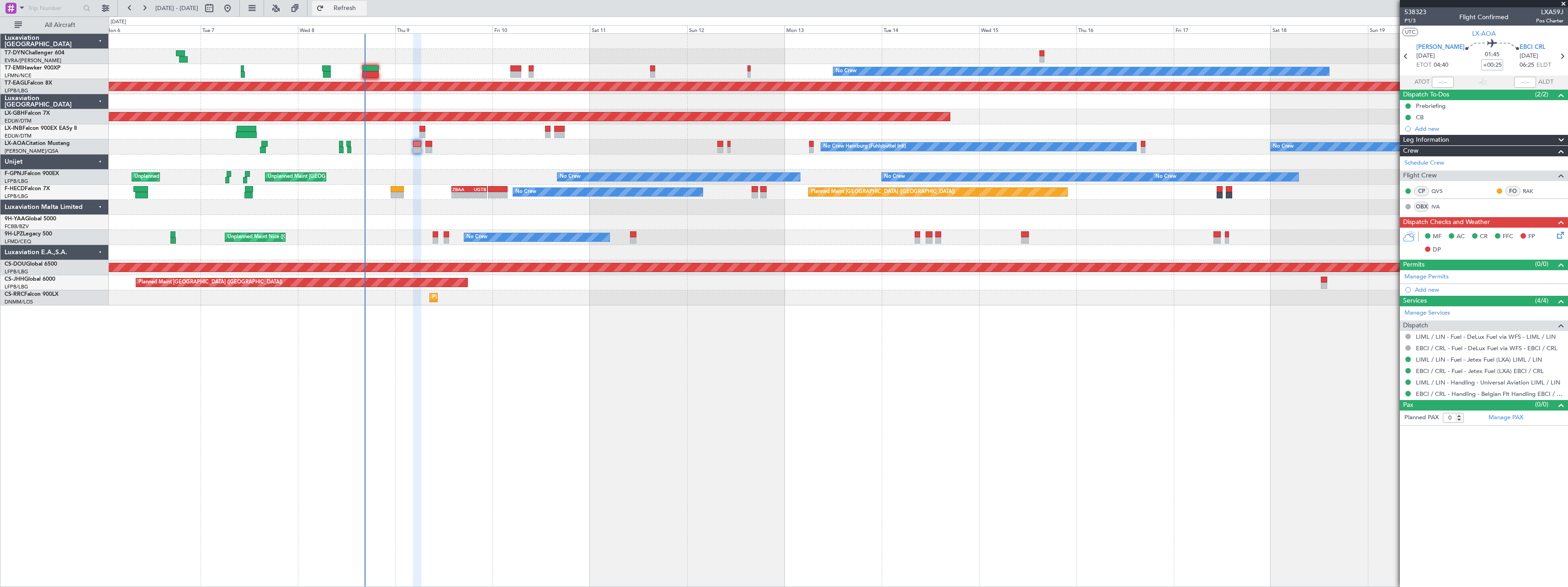
click at [364, 12] on span "Refresh" at bounding box center [345, 8] width 39 height 7
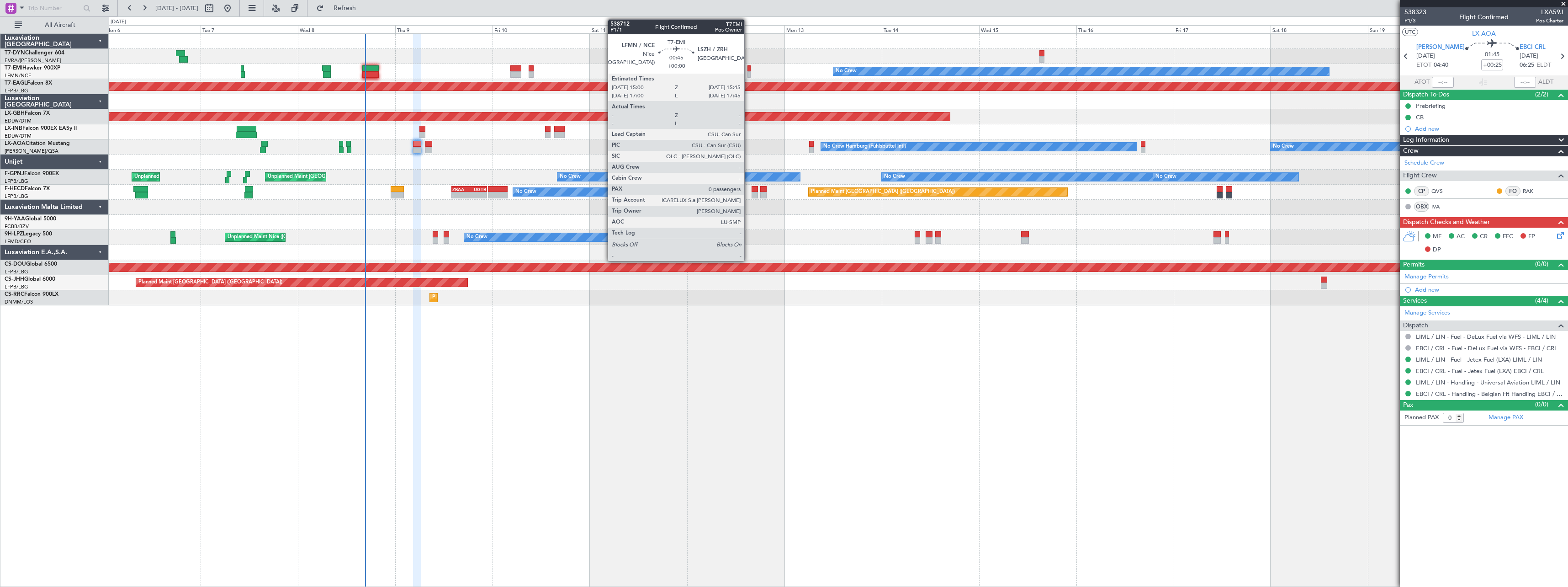
click at [748, 69] on div at bounding box center [748, 68] width 3 height 7
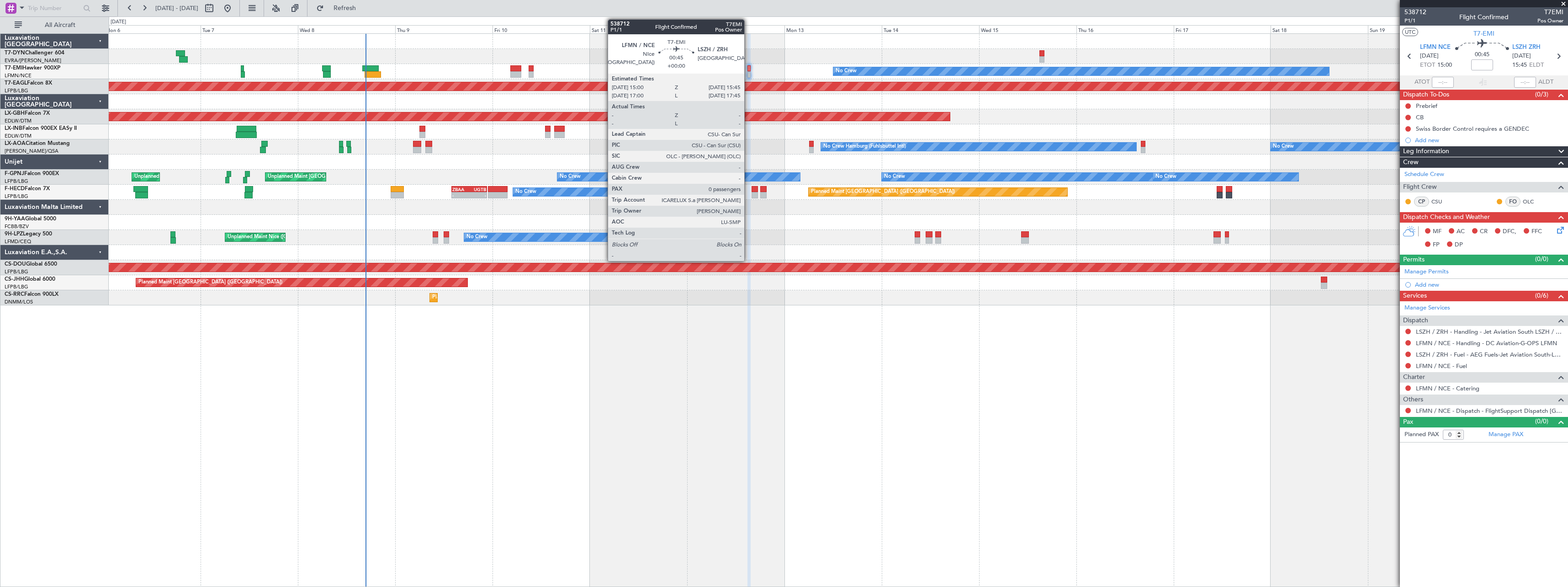
click at [748, 70] on div at bounding box center [748, 68] width 3 height 7
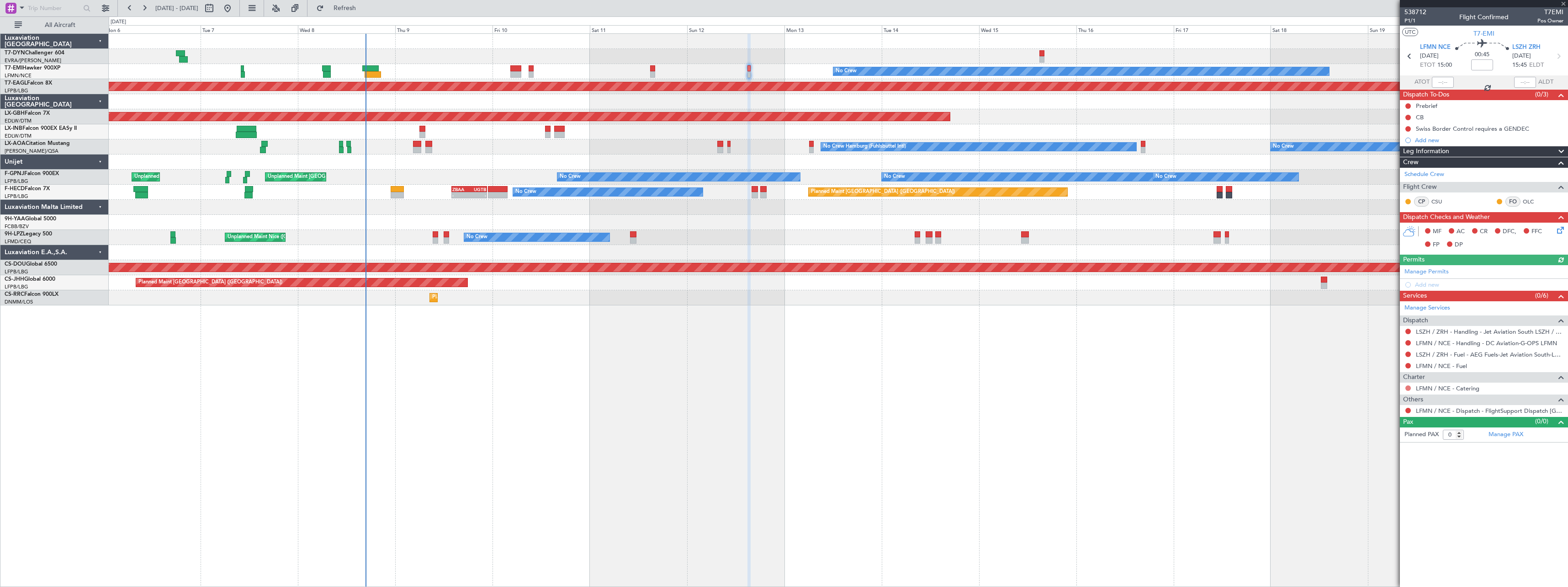
click at [1411, 386] on button at bounding box center [1409, 388] width 6 height 6
click at [1371, 403] on span "Not Required" at bounding box center [1386, 400] width 37 height 9
click at [378, 17] on div "No Crew Planned Maint Dubai (Al Maktoum Intl) Planned Maint Nurnberg Planned Ma…" at bounding box center [784, 301] width 1568 height 570
click at [367, 12] on button "Refresh" at bounding box center [339, 8] width 54 height 15
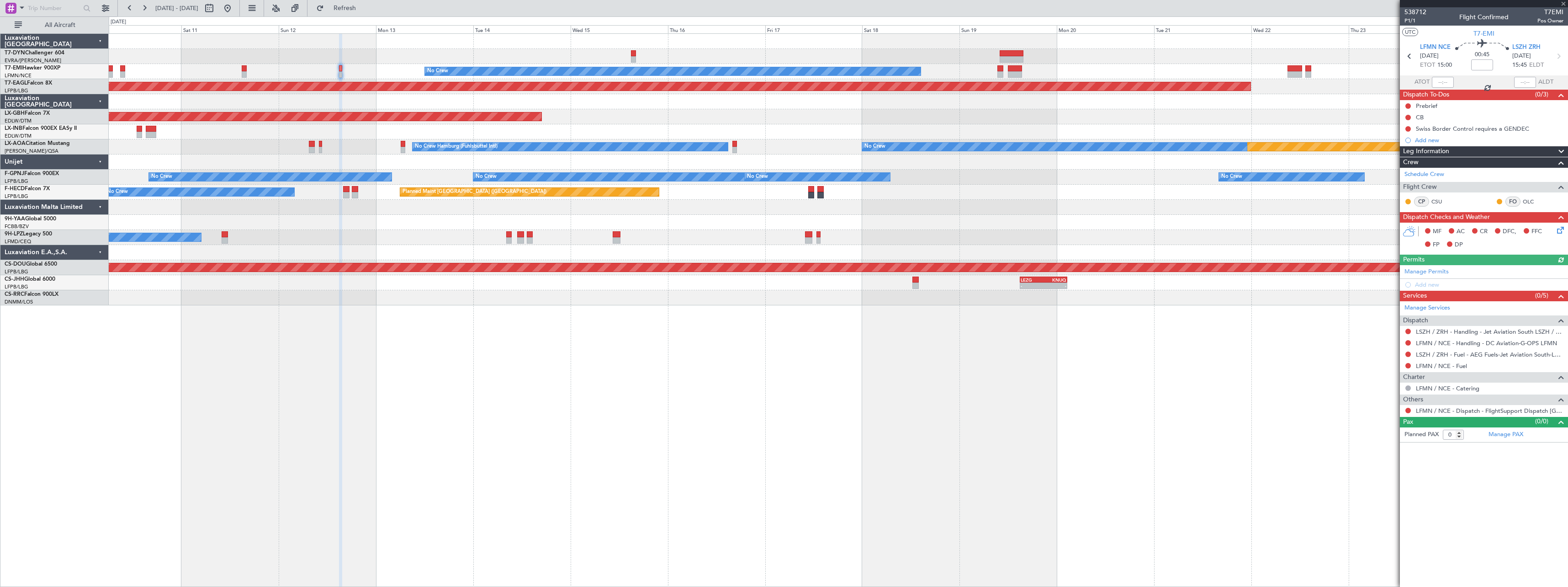
click at [663, 330] on div "No Crew Planned Maint Dubai (Al Maktoum Intl) Planned Maint Nurnberg Planned Ma…" at bounding box center [838, 310] width 1459 height 554
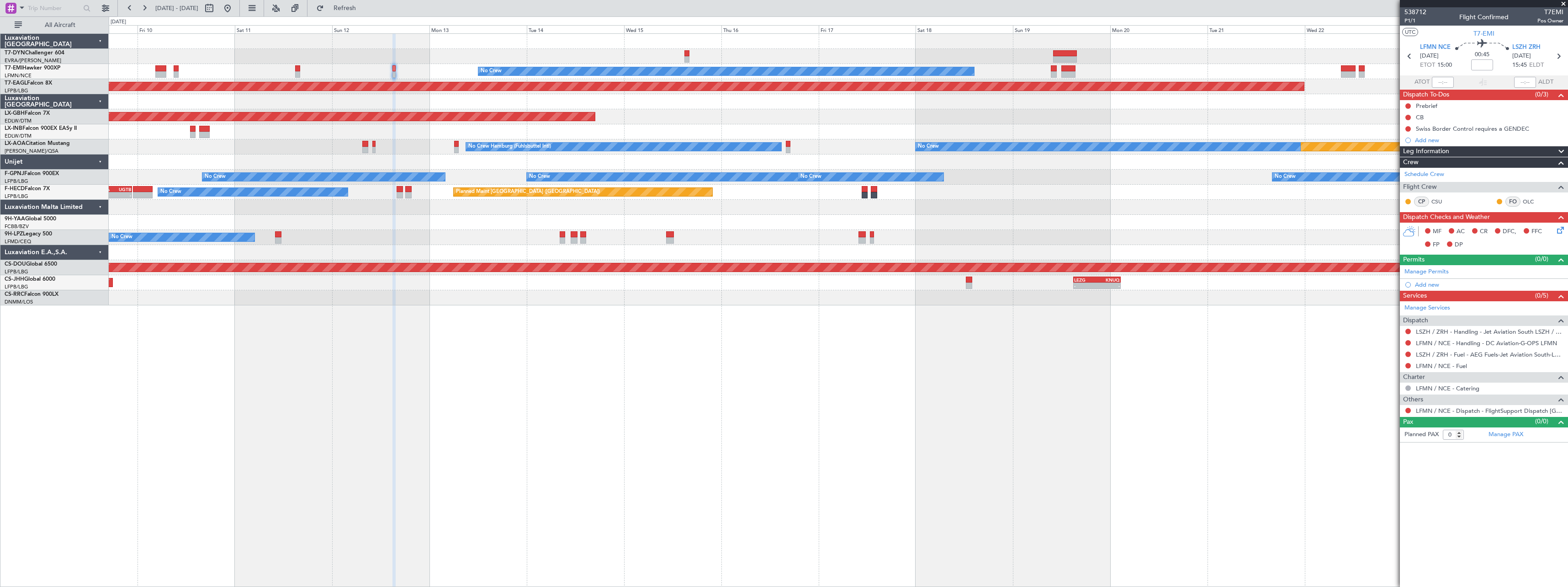
click at [684, 116] on div "Planned Maint Nurnberg" at bounding box center [838, 117] width 1459 height 16
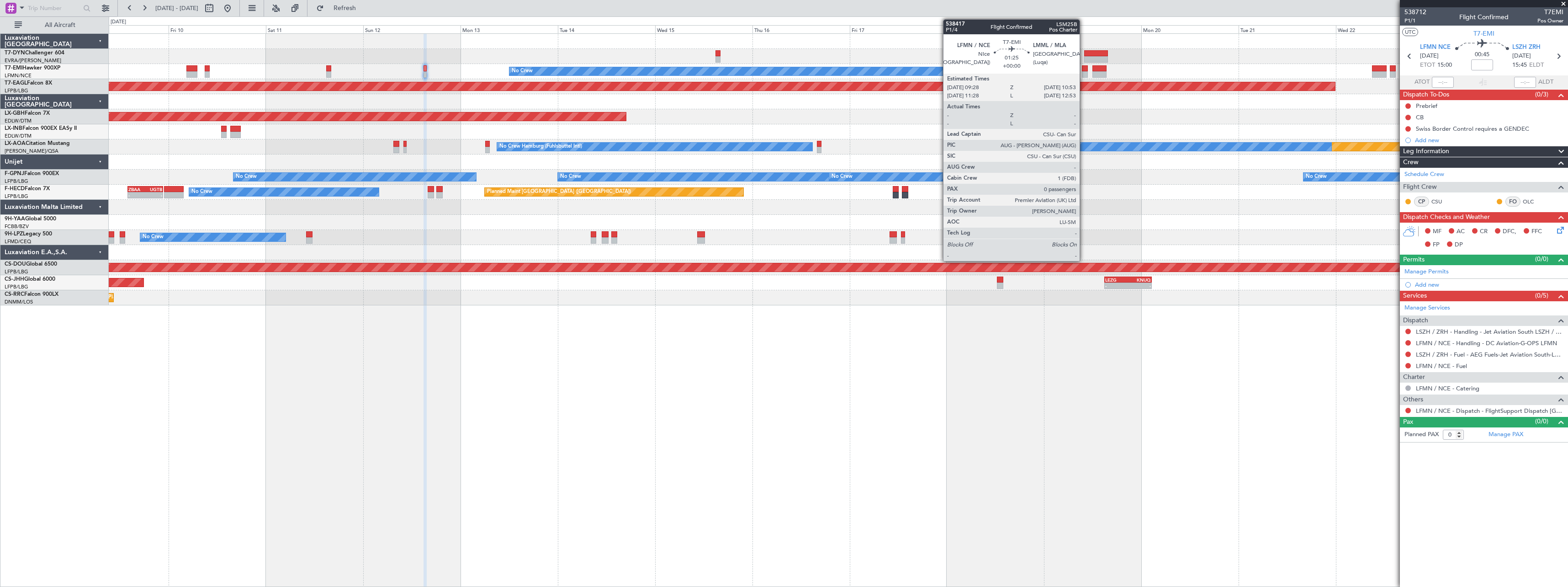
click at [1084, 68] on div at bounding box center [1085, 68] width 6 height 7
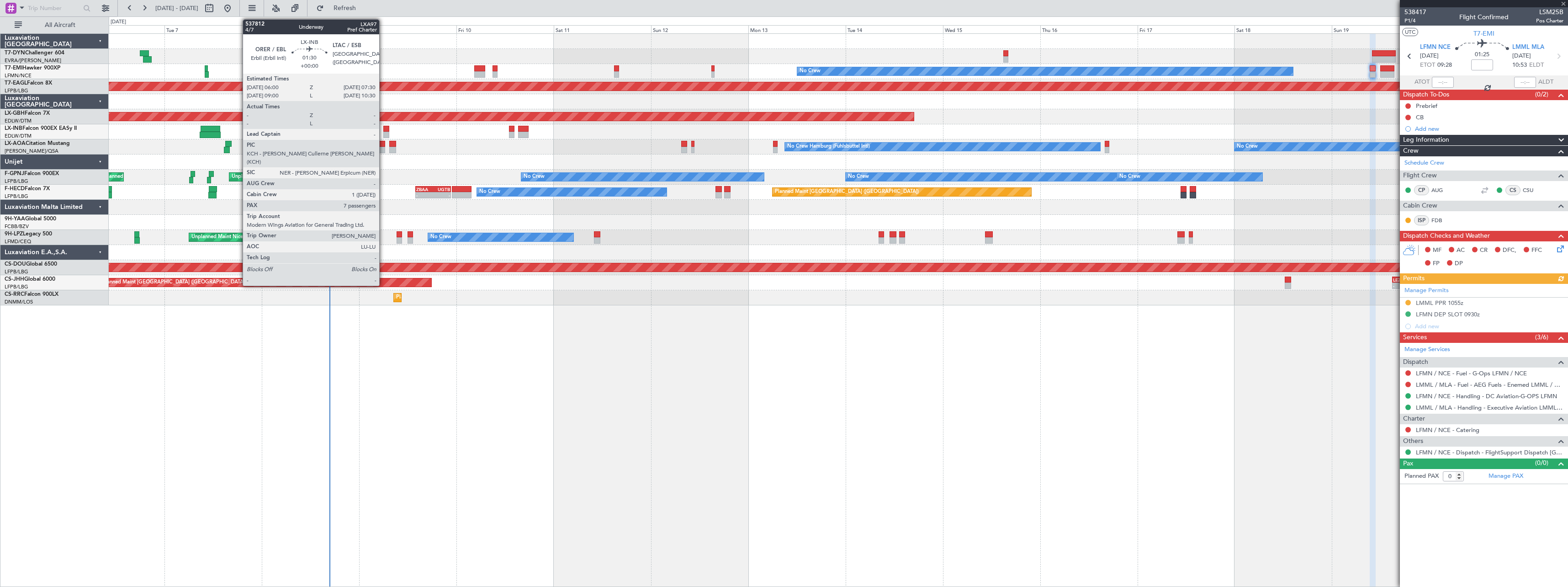
click at [384, 130] on div at bounding box center [387, 128] width 7 height 7
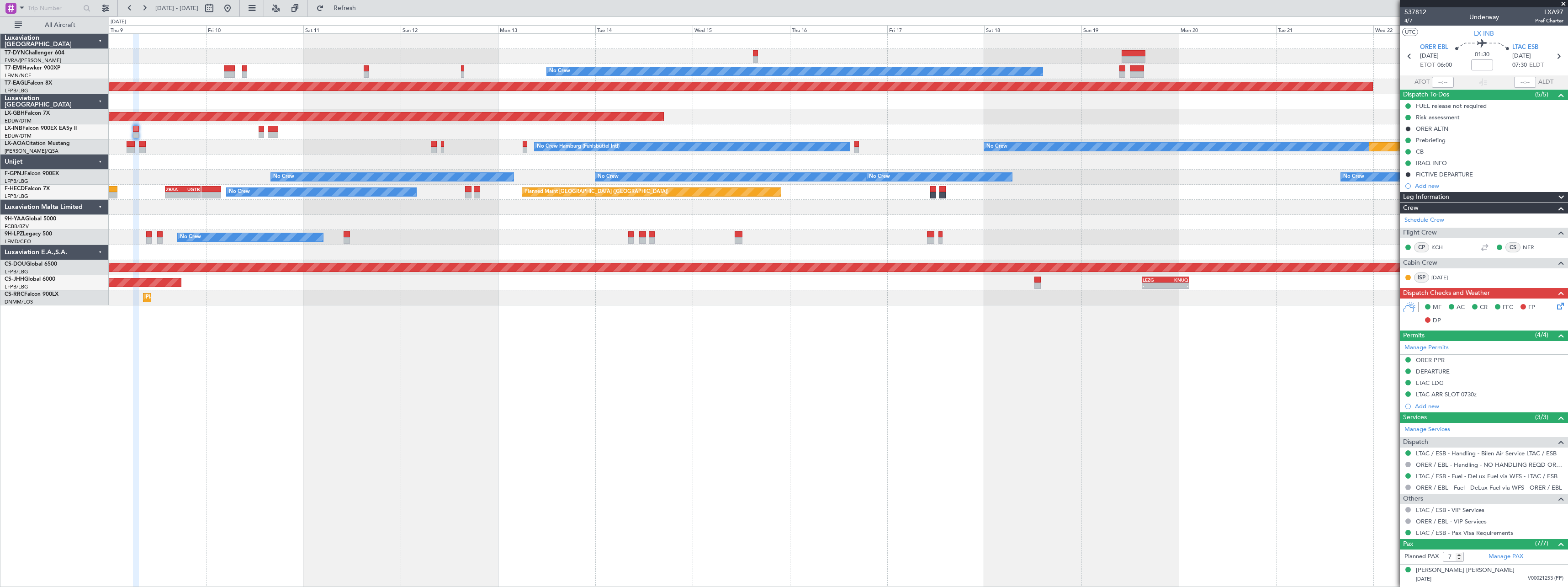
click at [930, 114] on div "Planned Maint Nurnberg" at bounding box center [838, 117] width 1459 height 16
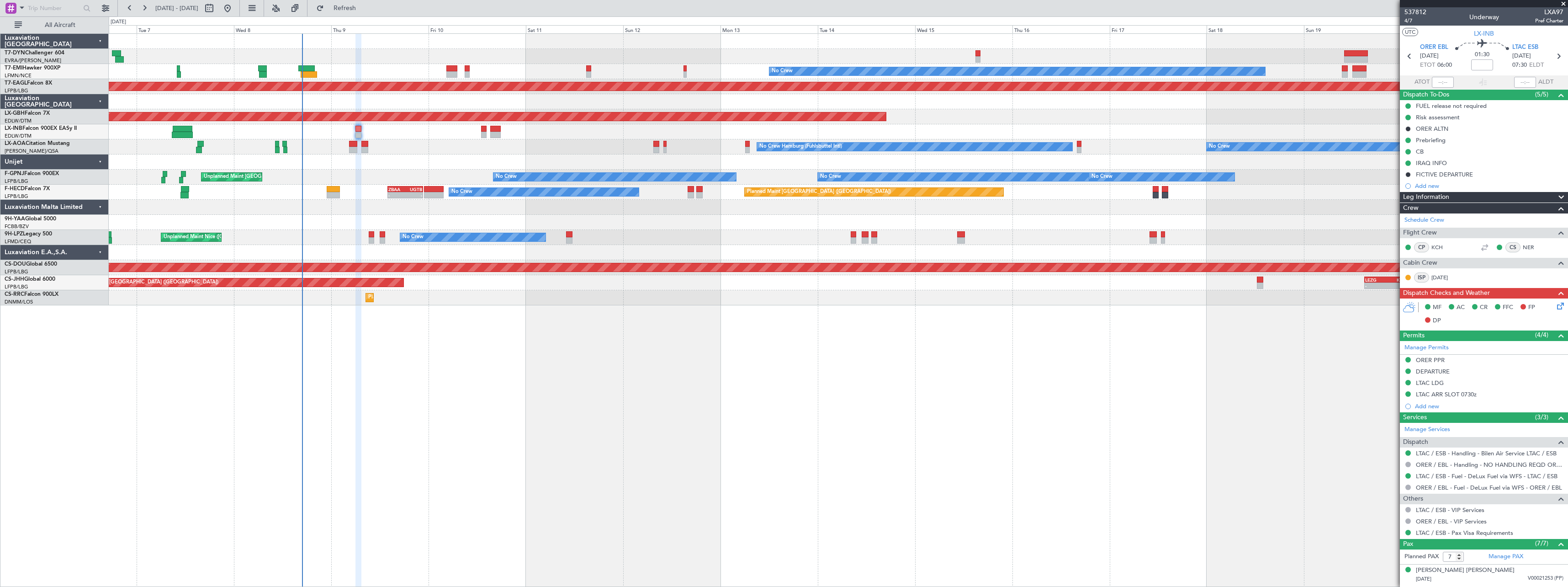
click at [890, 344] on div "No Crew Planned Maint Dubai (Al Maktoum Intl) Planned Maint Nurnberg Planned Ma…" at bounding box center [838, 310] width 1459 height 554
click at [1563, 1] on span at bounding box center [1563, 4] width 9 height 8
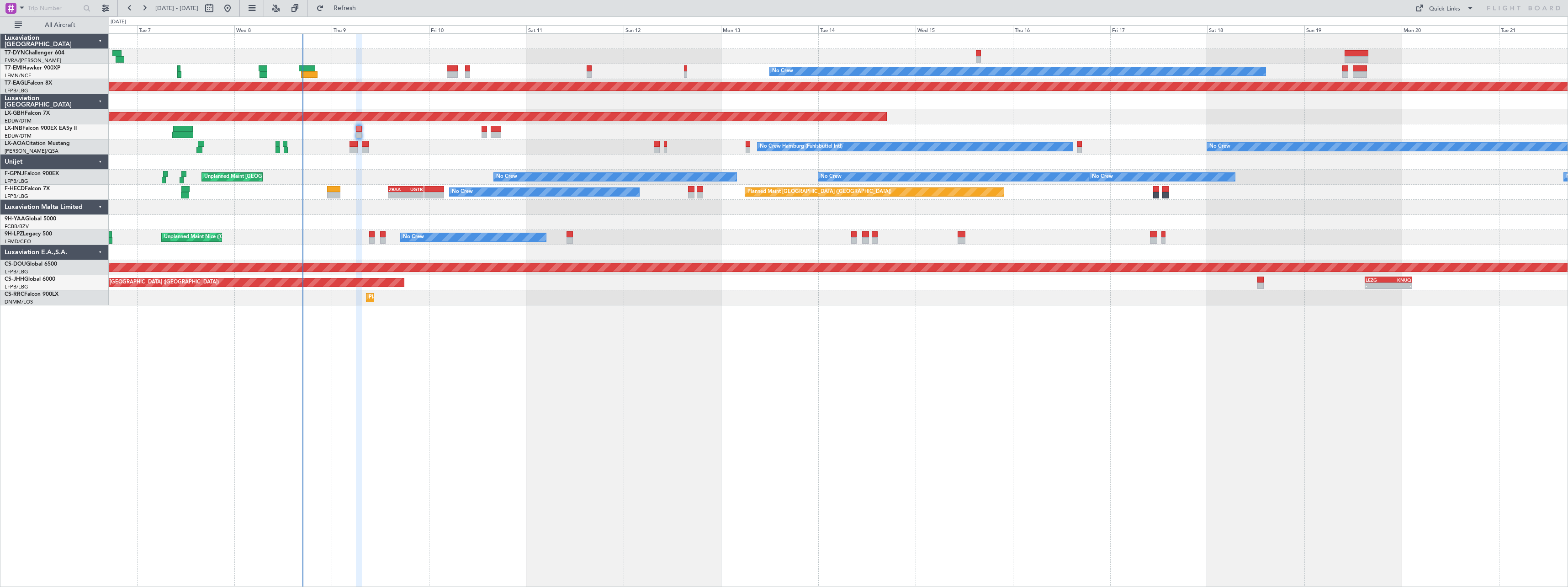
type input "0"
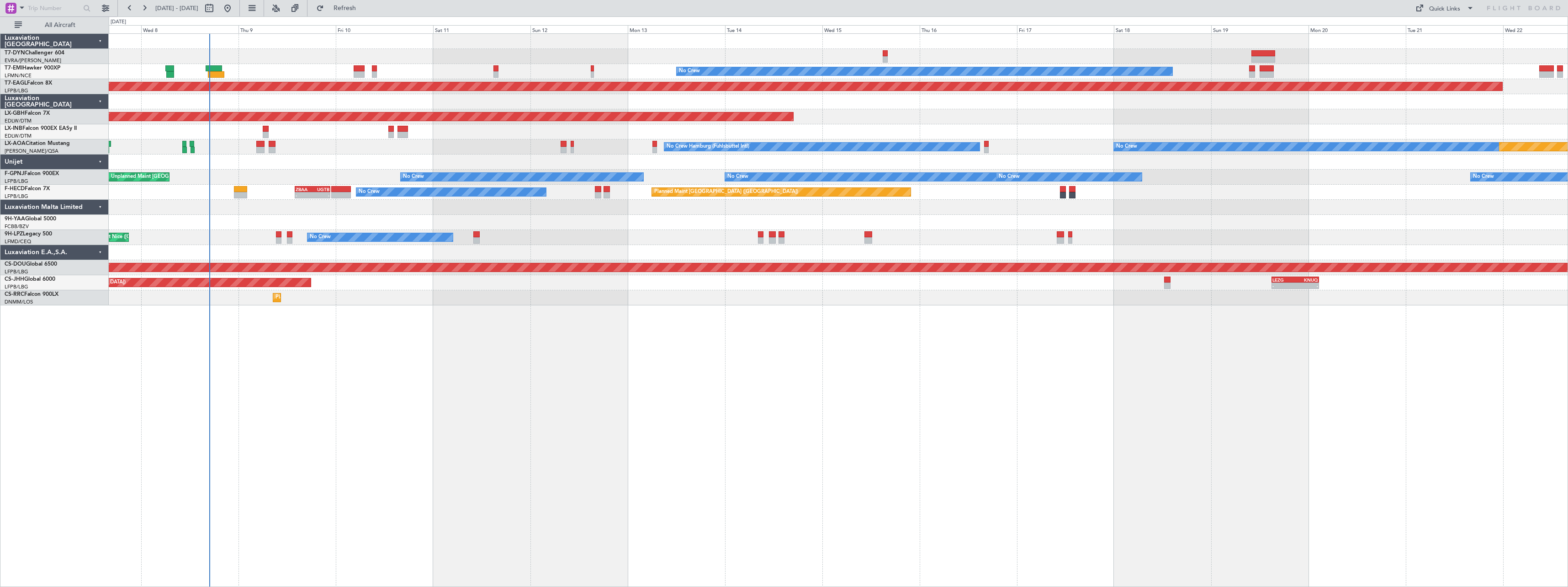
click at [506, 315] on div "No Crew Planned Maint Dubai (Al Maktoum Intl) Planned Maint Nurnberg Planned Ma…" at bounding box center [838, 310] width 1459 height 554
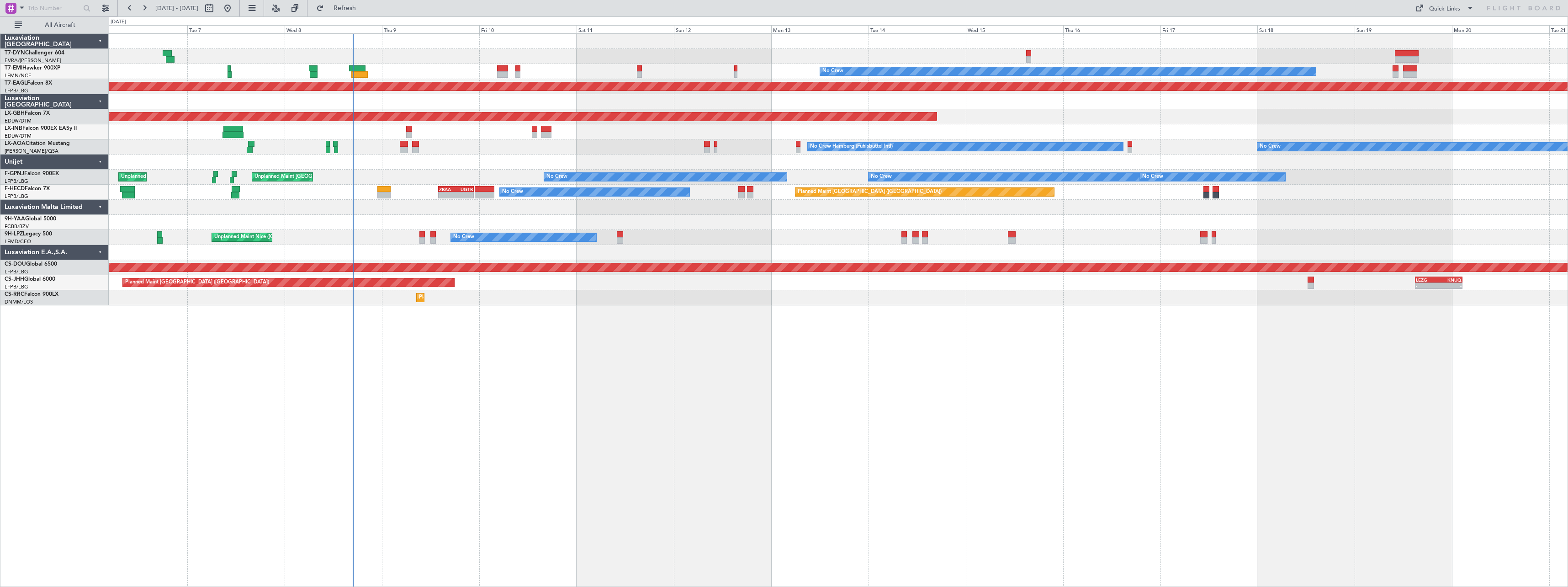
click at [520, 213] on div "No Crew Planned Maint Dubai (Al Maktoum Intl) Planned Maint Nurnberg Planned Ma…" at bounding box center [838, 169] width 1459 height 271
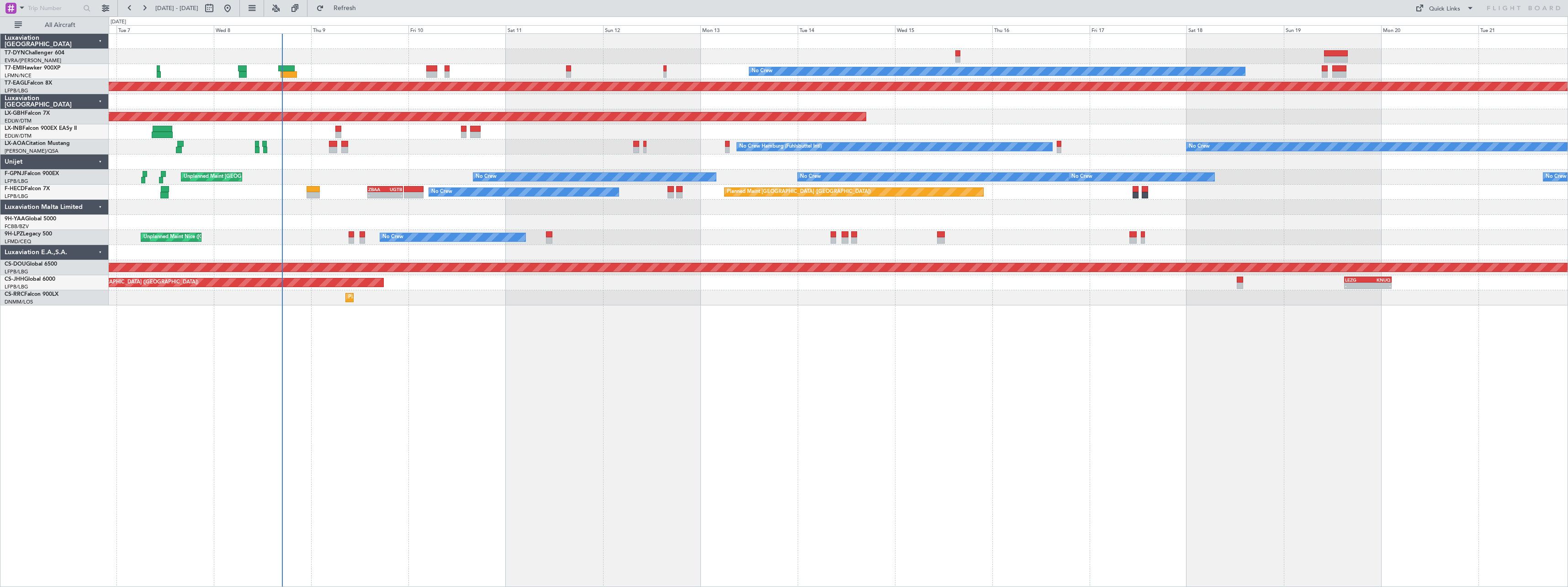
click at [399, 221] on div at bounding box center [838, 223] width 1459 height 16
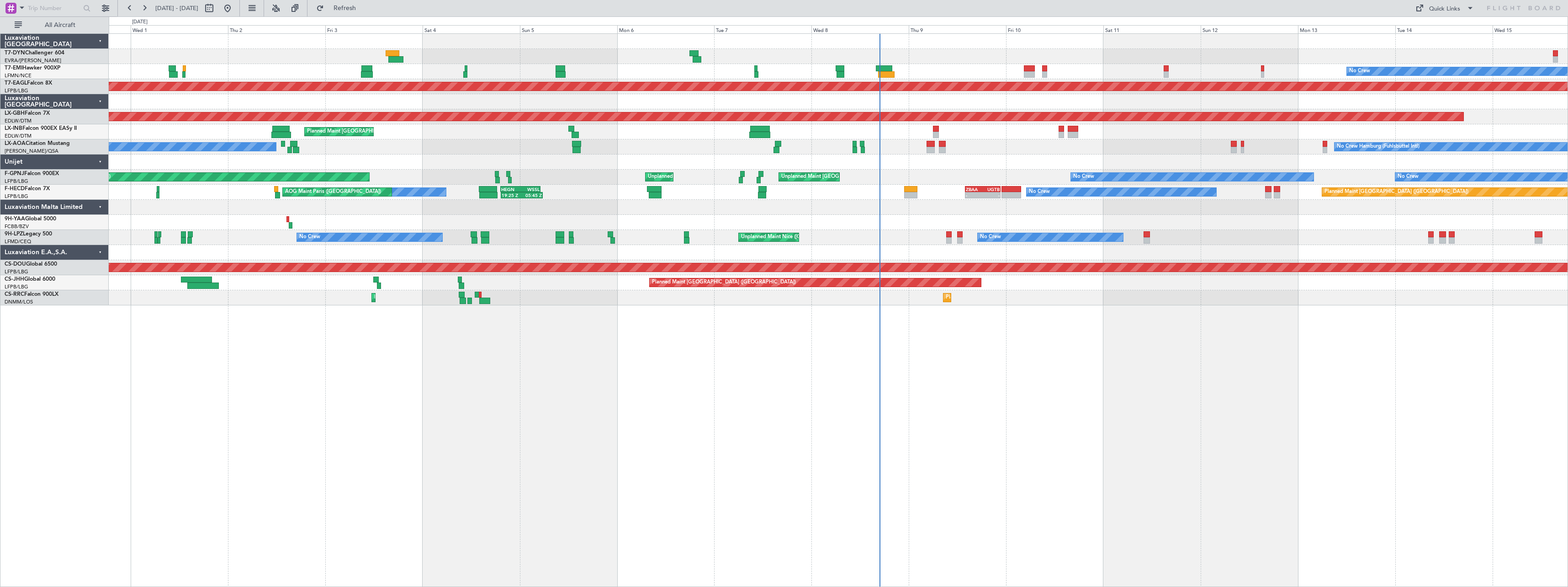
click at [907, 206] on div at bounding box center [838, 208] width 1459 height 16
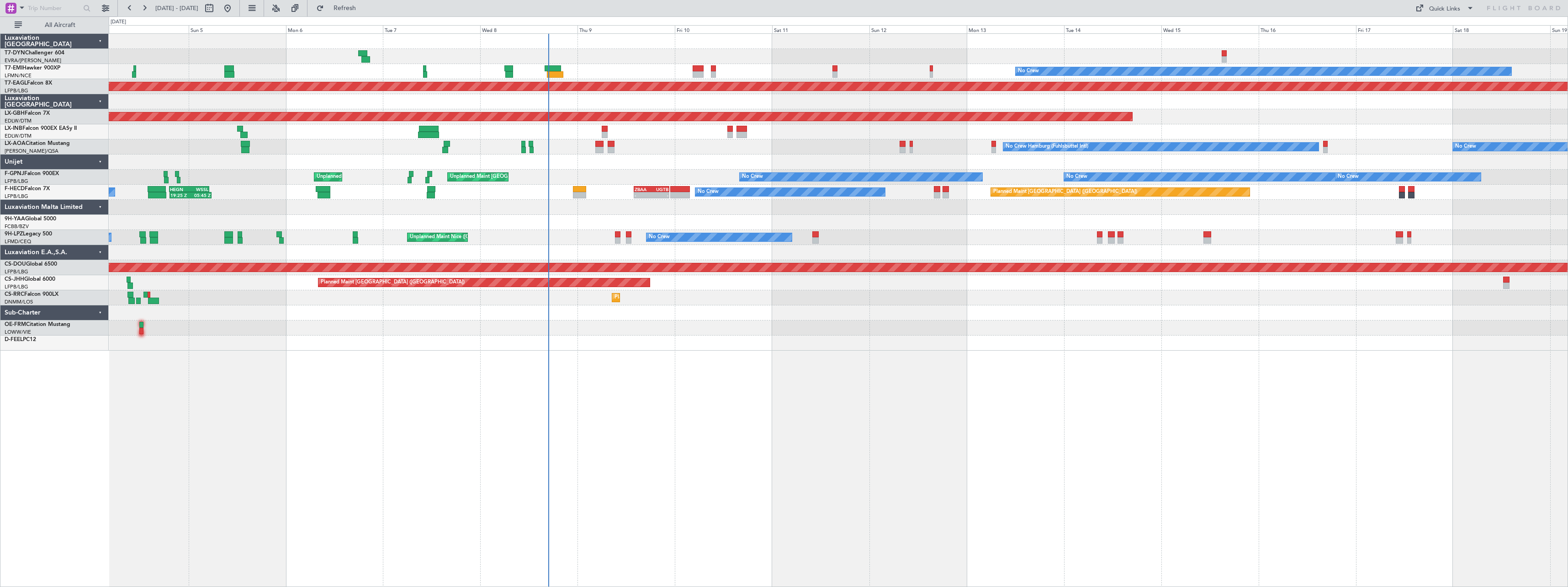
click at [563, 223] on div "No Crew Planned Maint Dubai (Al Maktoum Intl) Planned Maint Nurnberg Planned Ma…" at bounding box center [838, 192] width 1459 height 317
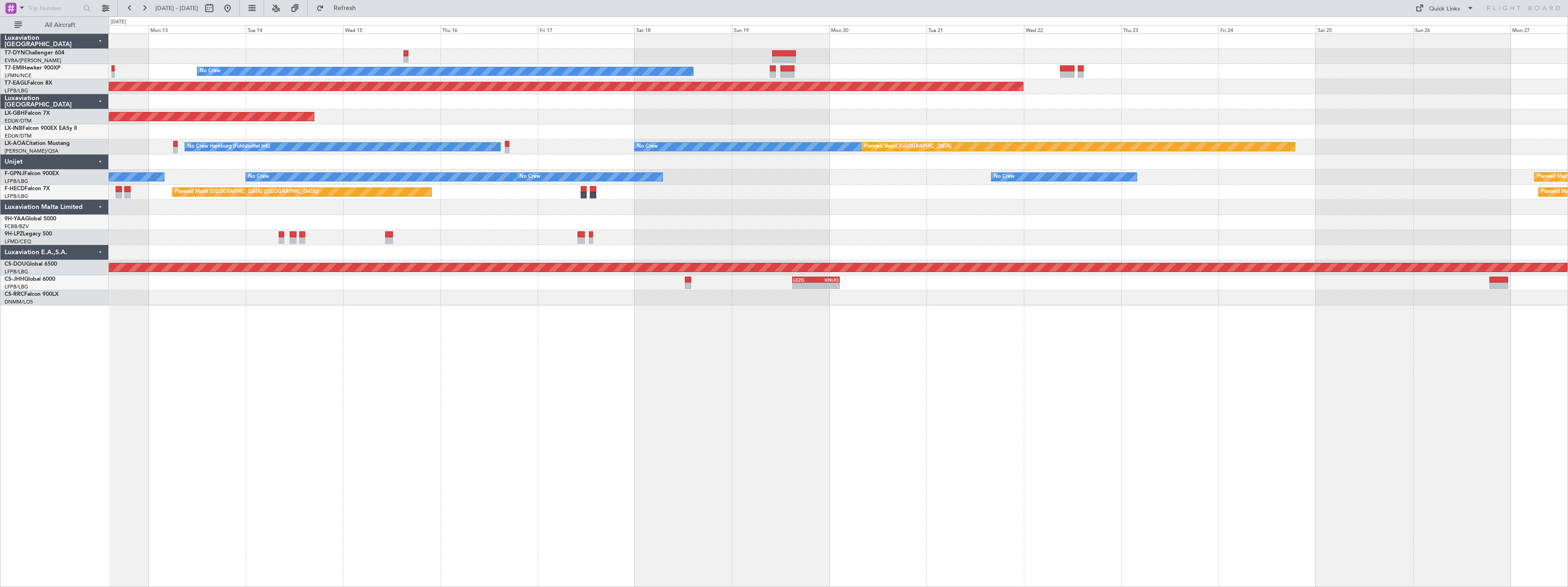
click at [838, 225] on div at bounding box center [838, 223] width 1459 height 16
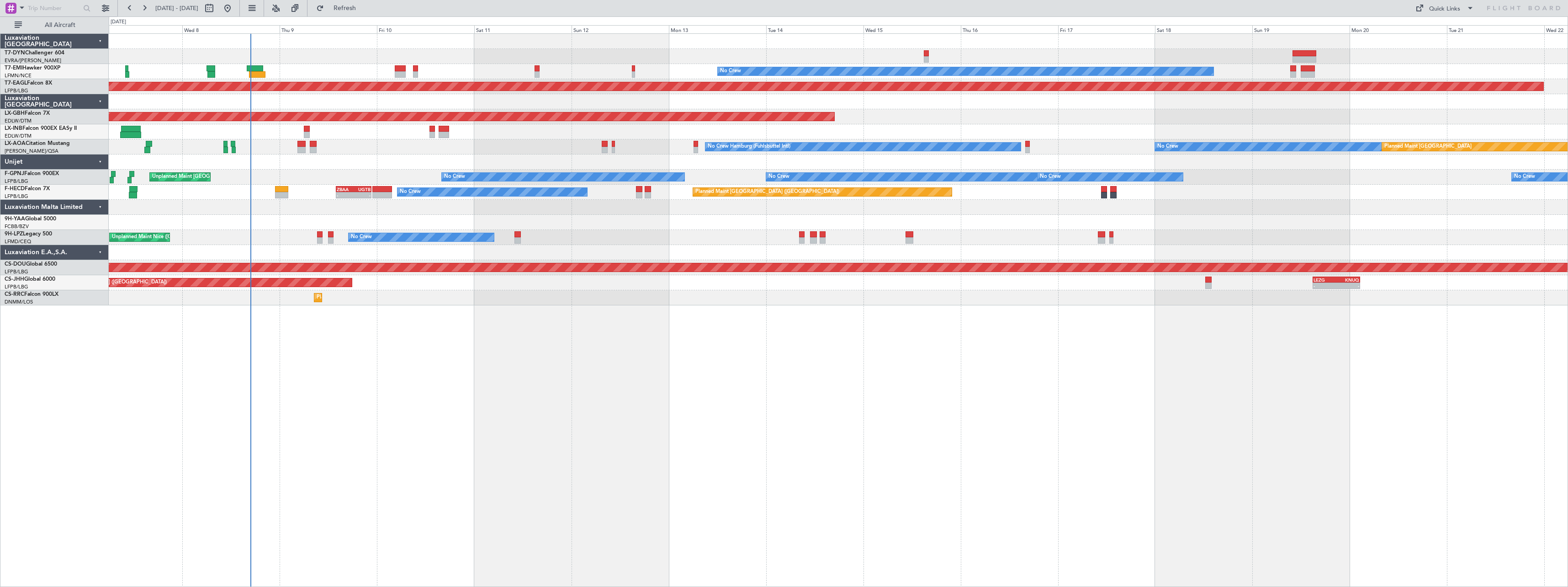
click at [911, 201] on div at bounding box center [838, 208] width 1459 height 16
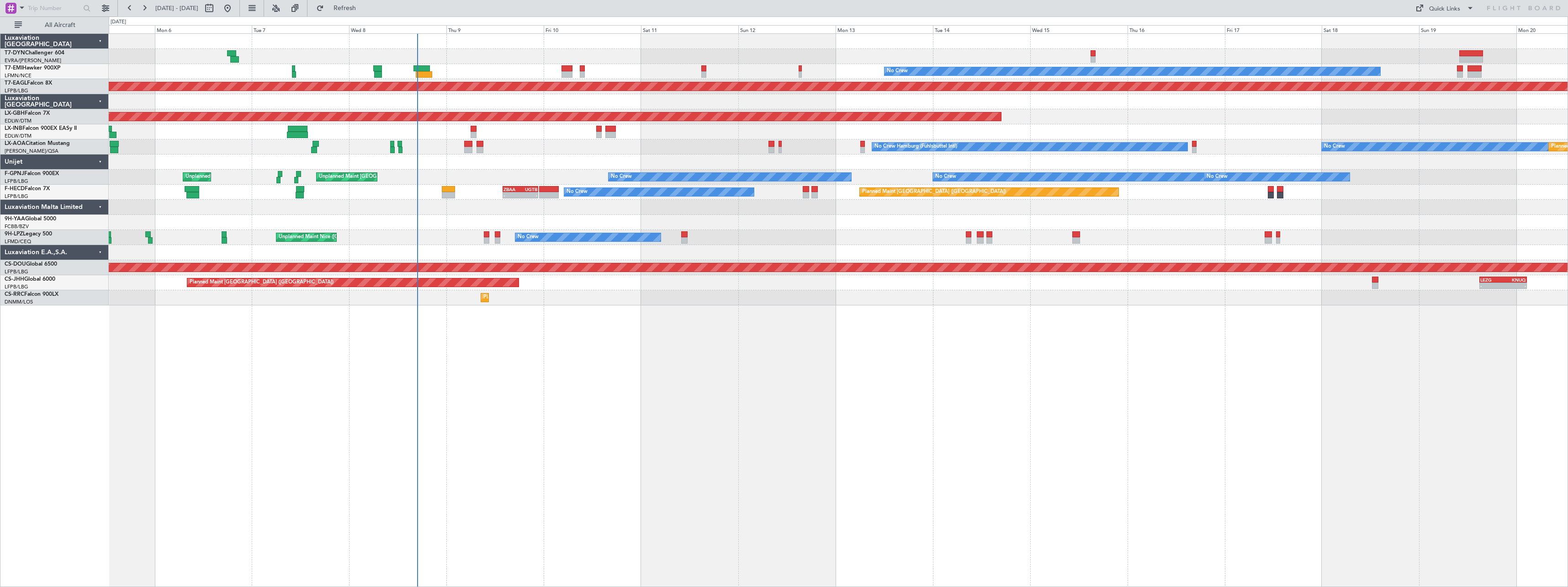
click at [618, 317] on div "No Crew Planned Maint Dubai (Al Maktoum Intl) Planned Maint Nurnberg Planned Ma…" at bounding box center [838, 310] width 1459 height 554
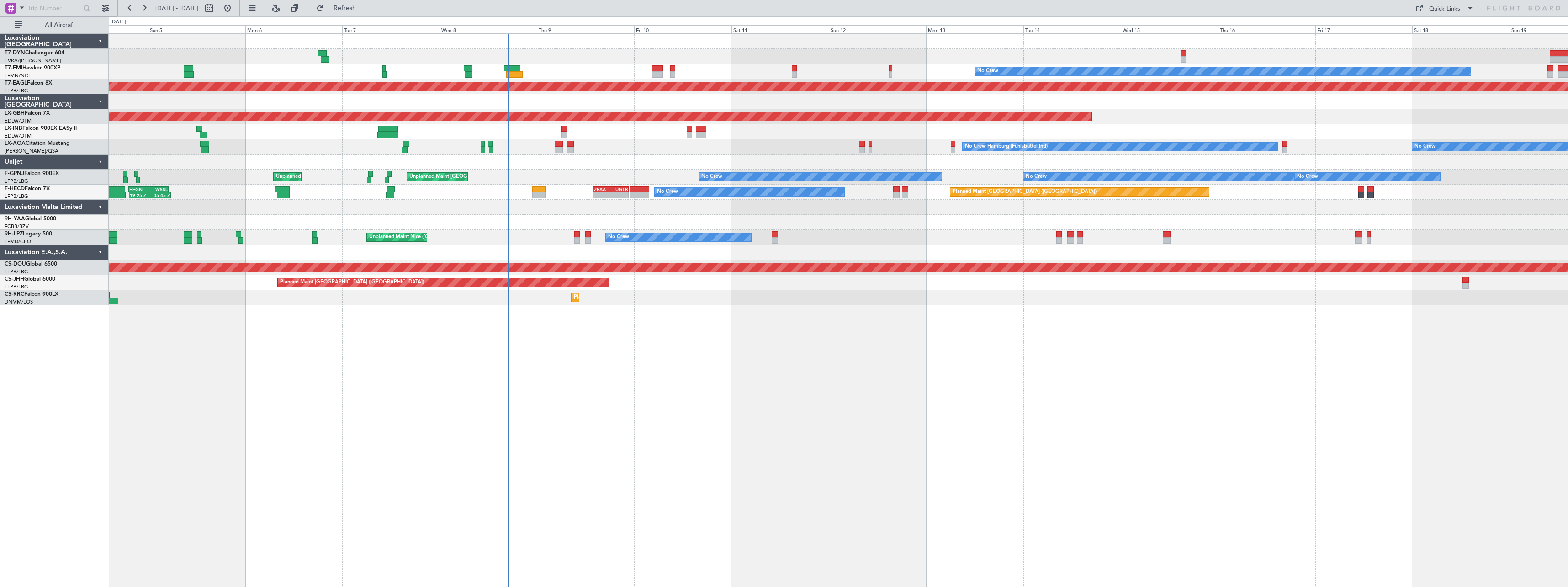
click at [706, 351] on div "No Crew Planned Maint Dubai (Al Maktoum Intl) Planned Maint Nurnberg Planned Ma…" at bounding box center [838, 310] width 1459 height 554
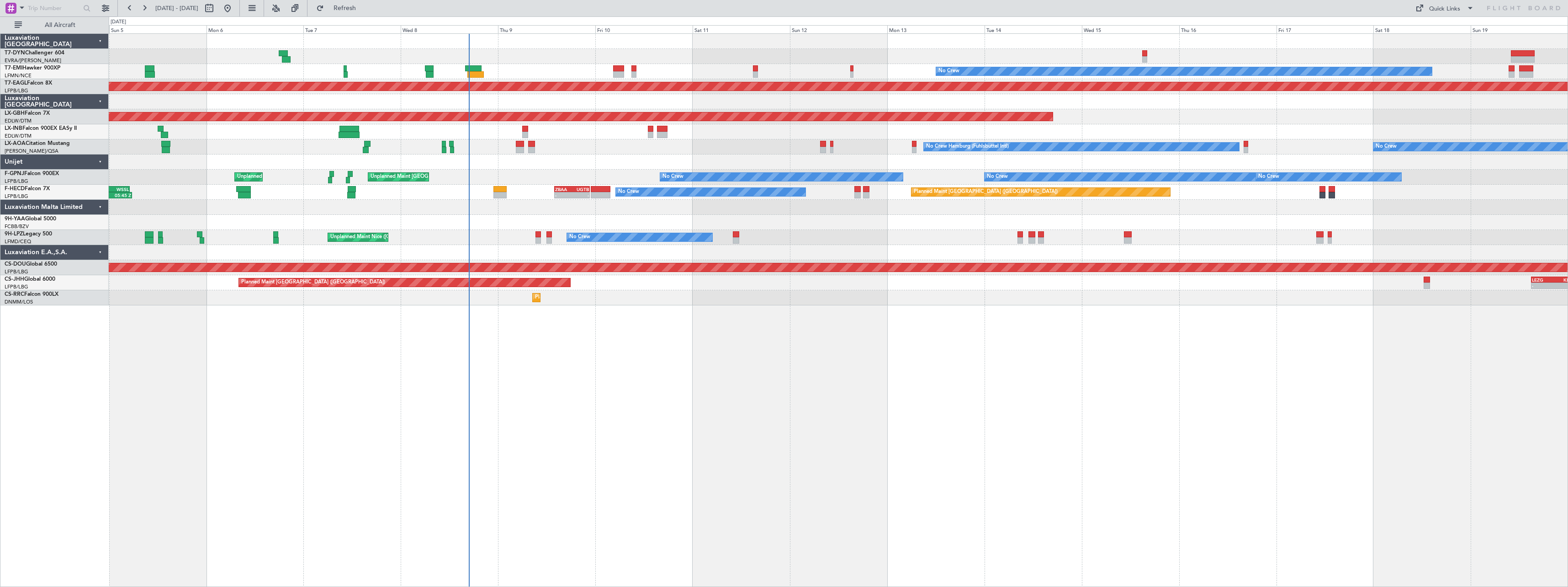
click at [531, 329] on div "No Crew Planned Maint Dubai (Al Maktoum Intl) Planned Maint Nurnberg Planned Ma…" at bounding box center [838, 310] width 1459 height 554
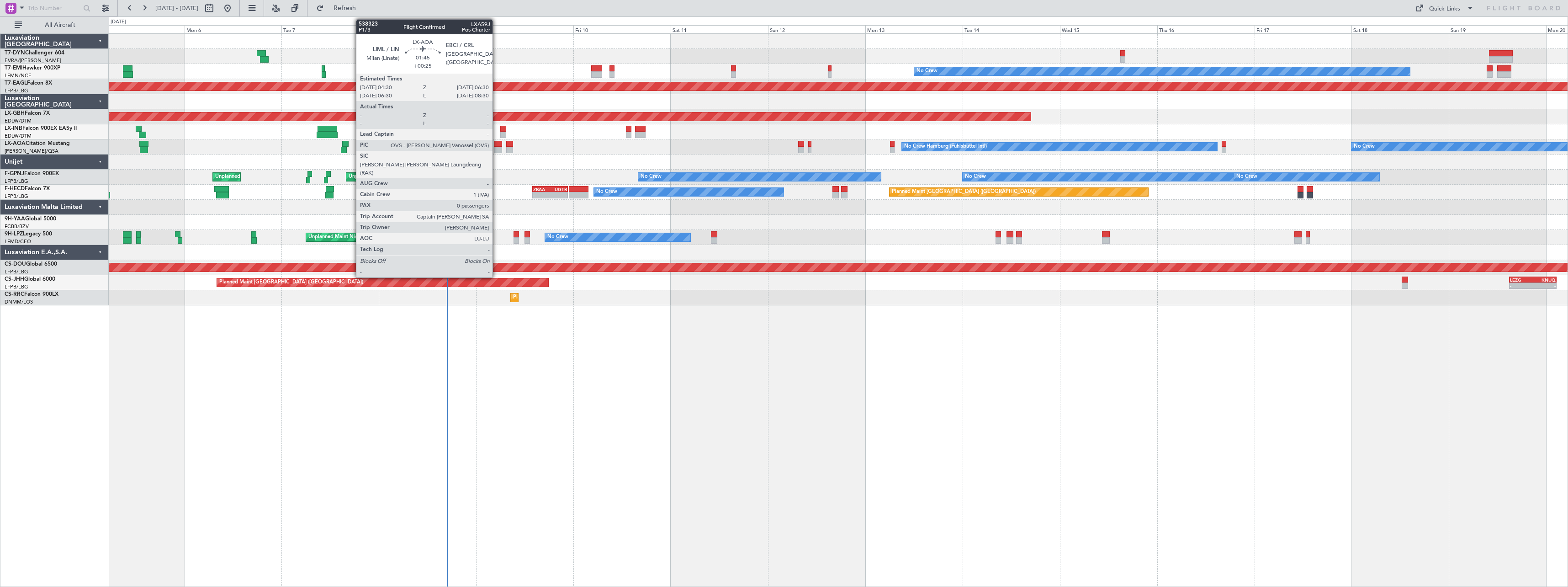
click at [496, 150] on div at bounding box center [497, 150] width 8 height 7
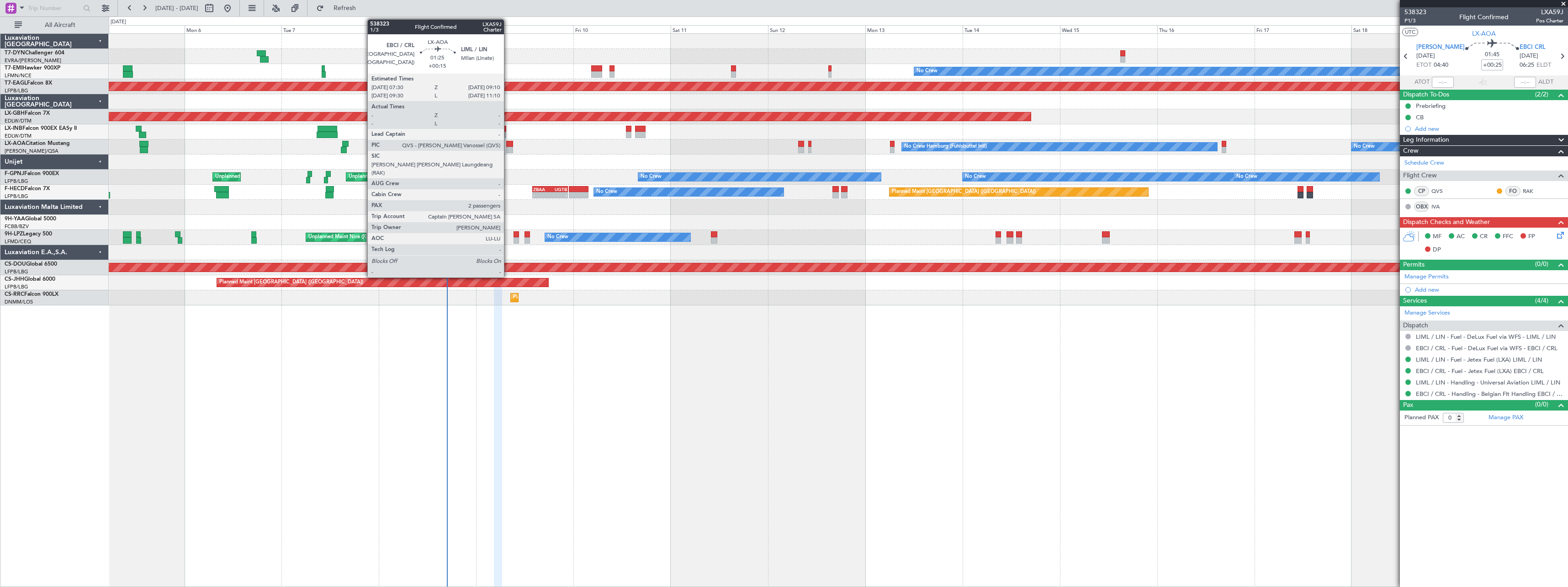
click at [508, 147] on div at bounding box center [509, 150] width 7 height 7
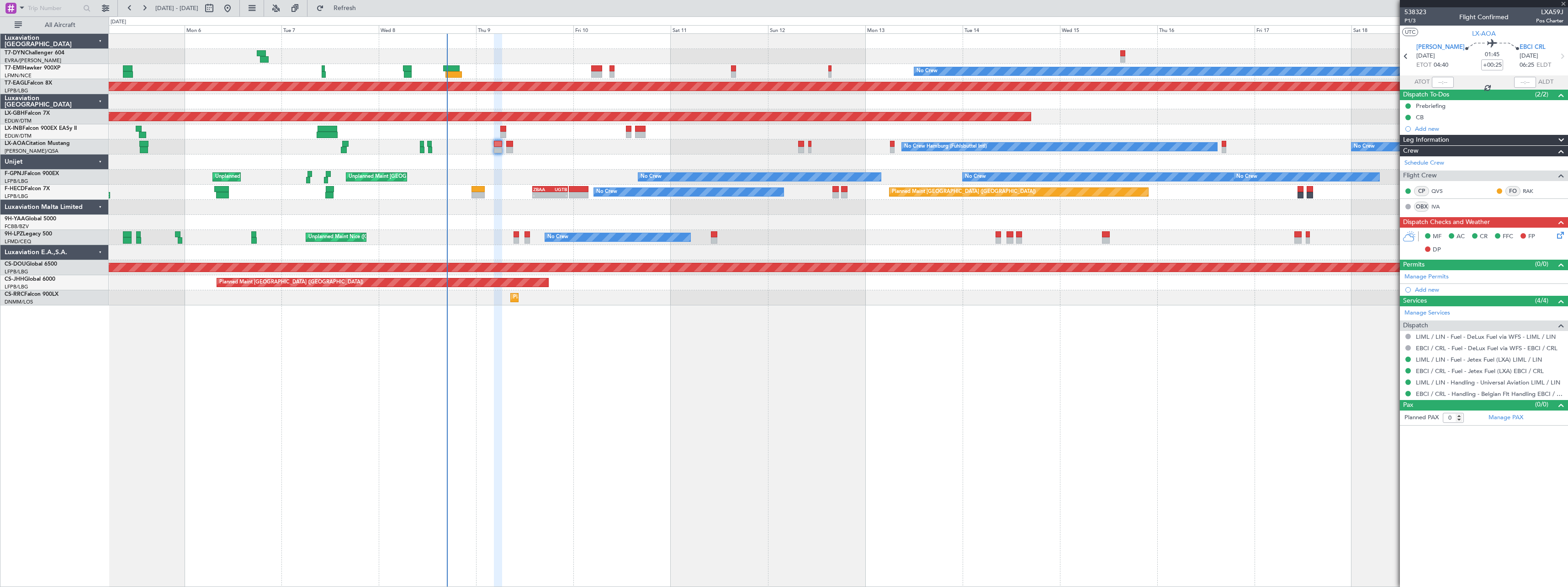
type input "+00:15"
type input "2"
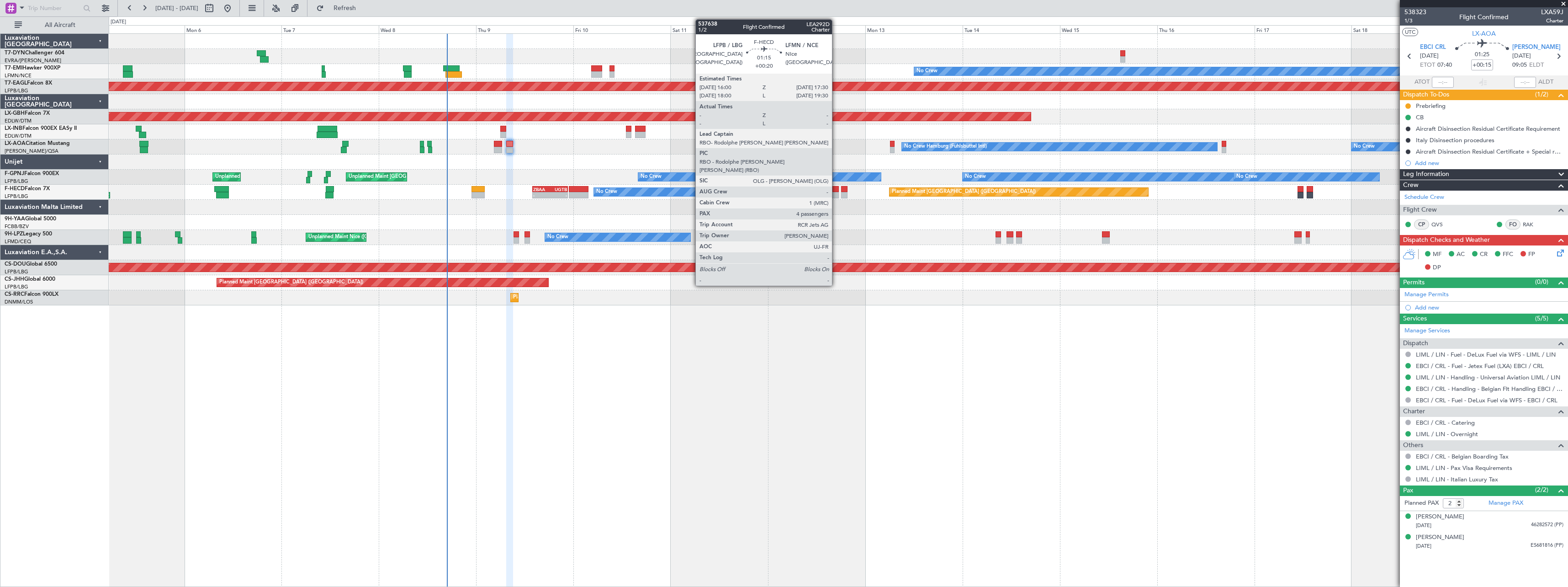
click at [836, 194] on div at bounding box center [835, 195] width 7 height 7
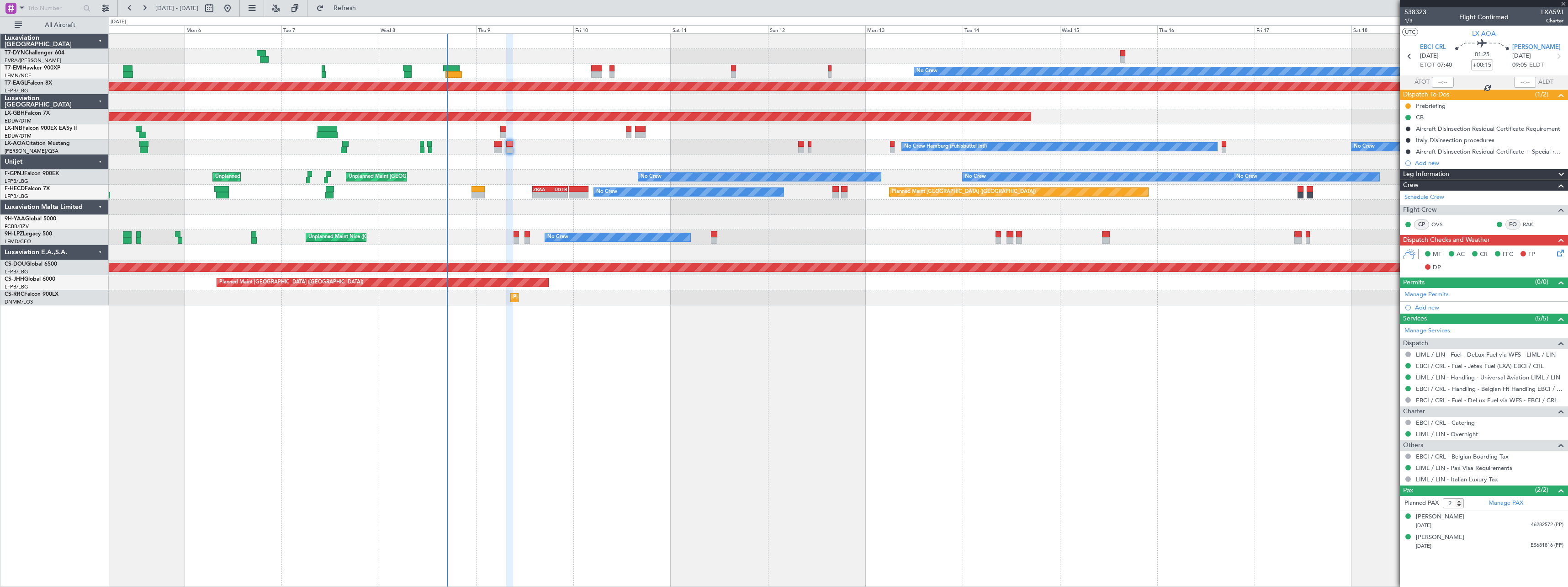
type input "+00:20"
type input "4"
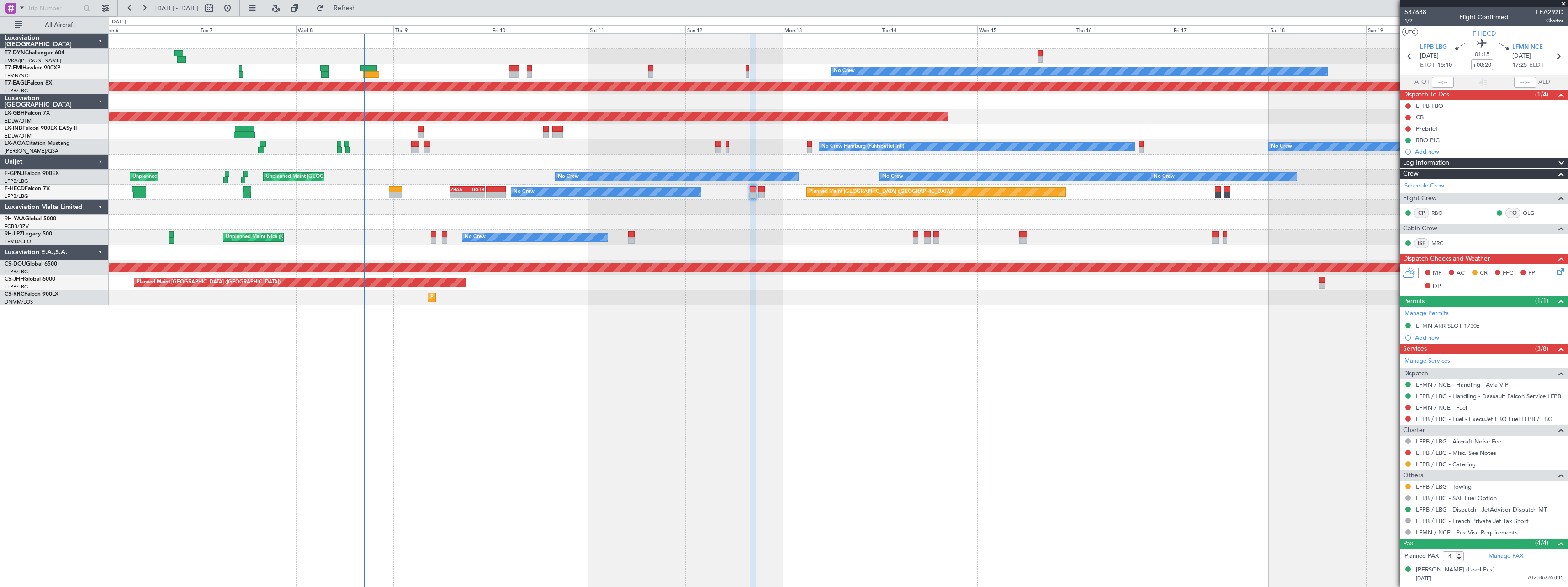
click at [460, 351] on div "No Crew Planned Maint Dubai (Al Maktoum Intl) Planned Maint Nurnberg Planned Ma…" at bounding box center [838, 310] width 1459 height 554
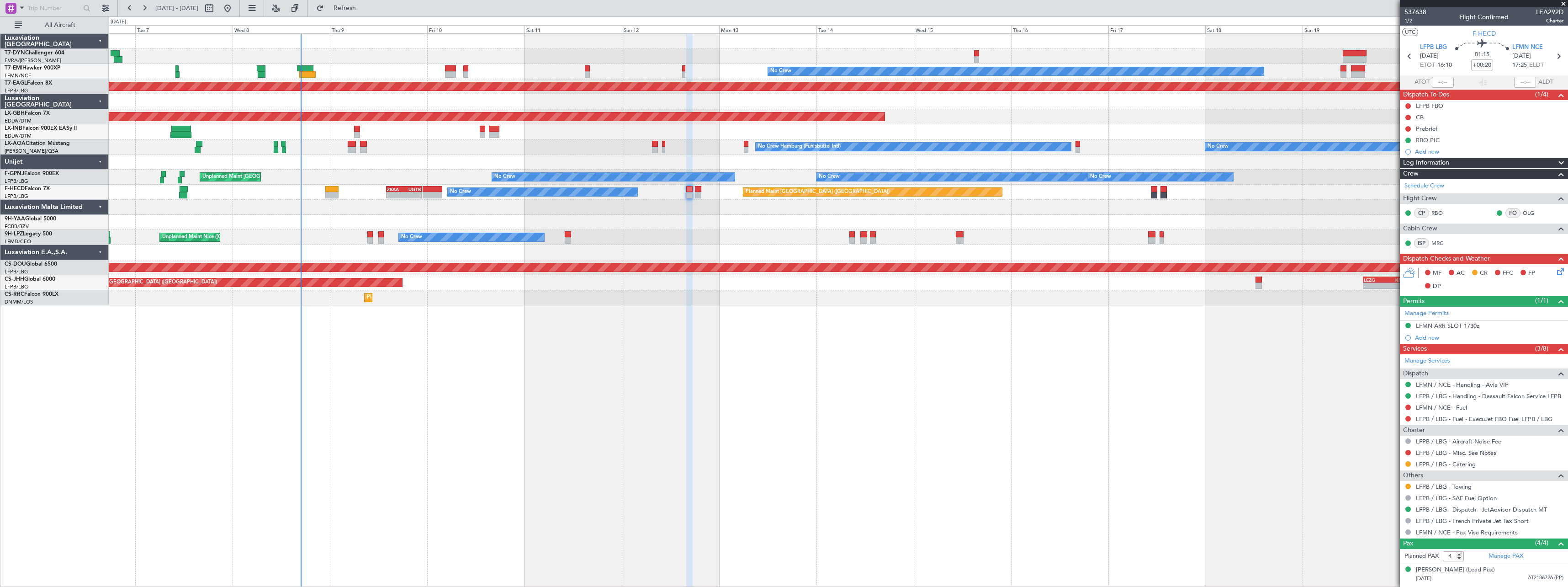
click at [525, 313] on div "No Crew Planned Maint Dubai (Al Maktoum Intl) Planned Maint Nurnberg Planned Ma…" at bounding box center [838, 310] width 1459 height 554
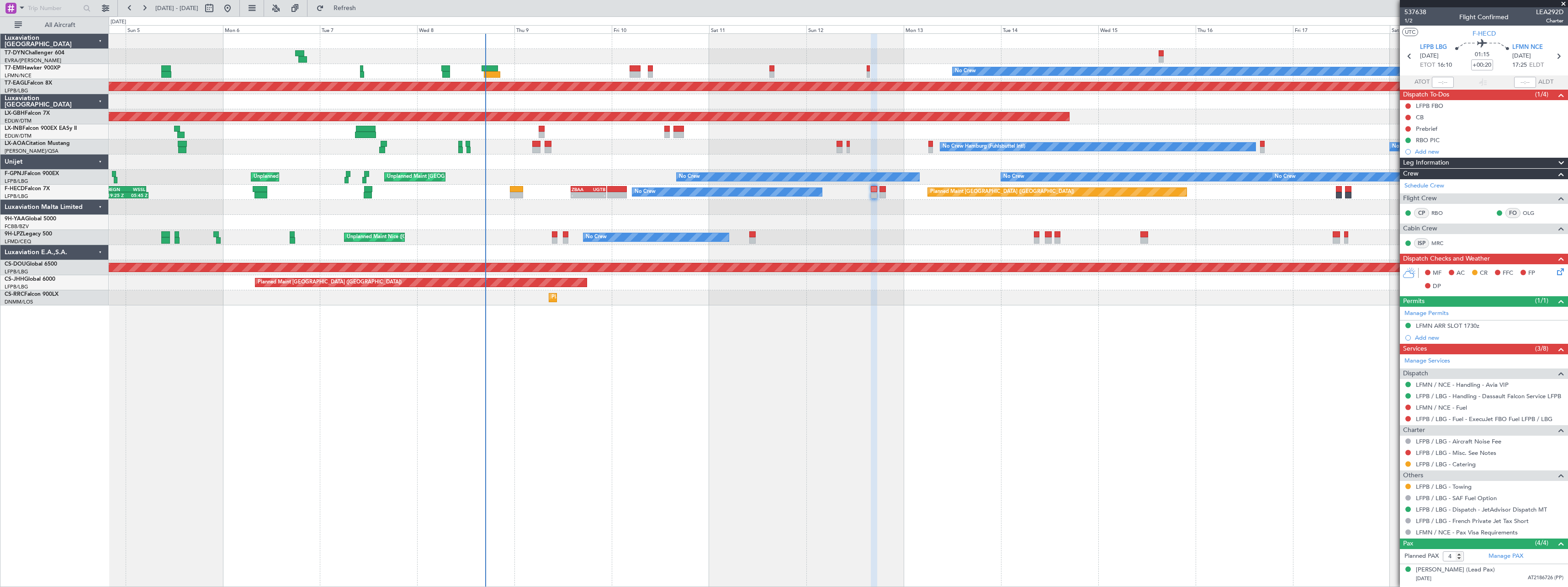
click at [699, 305] on div "No Crew Planned Maint Dubai (Al Maktoum Intl) Planned Maint Nurnberg Planned Ma…" at bounding box center [838, 310] width 1459 height 554
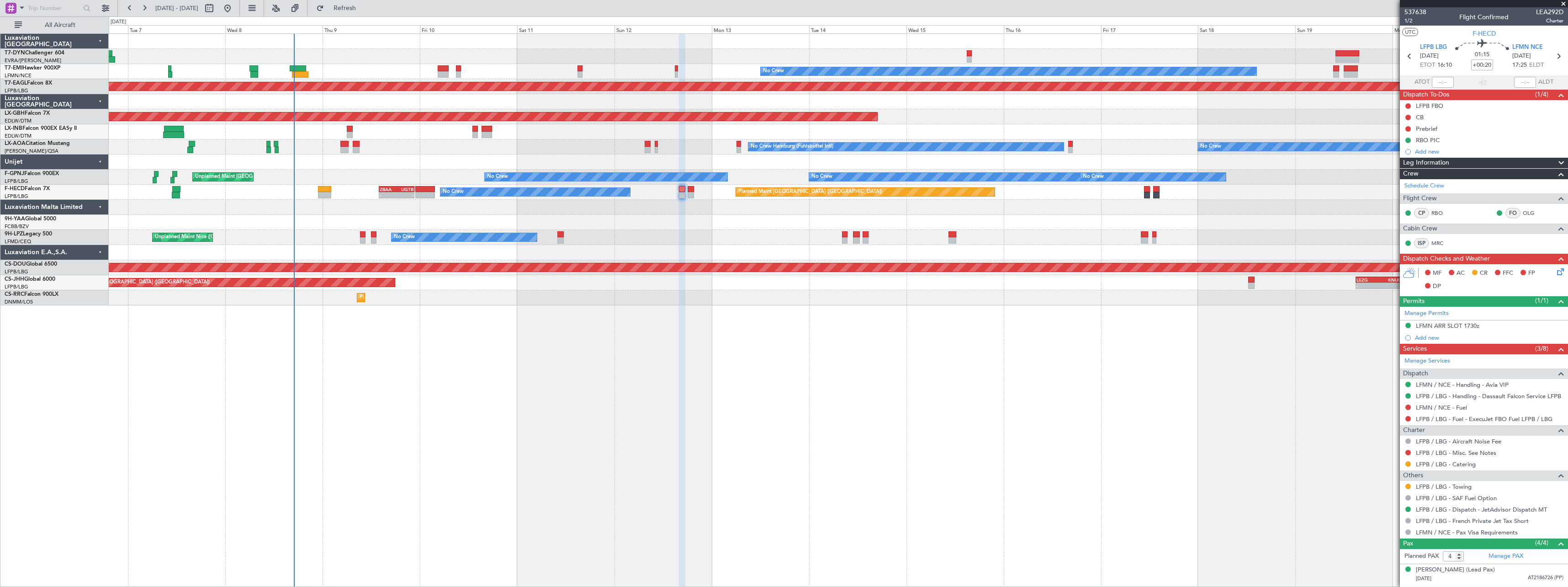
click at [852, 324] on div "No Crew Planned Maint Dubai (Al Maktoum Intl) Planned Maint Nurnberg Planned Ma…" at bounding box center [838, 310] width 1459 height 554
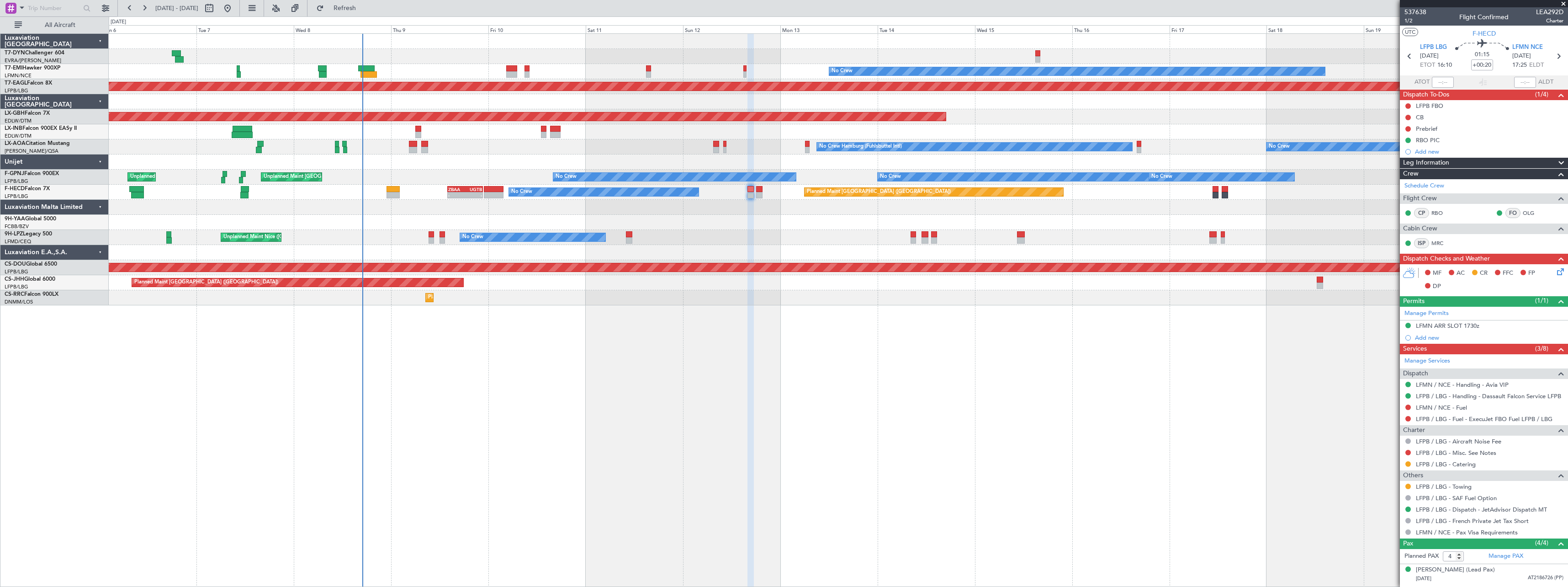
click at [469, 136] on div "Planned Maint [GEOGRAPHIC_DATA]" at bounding box center [838, 132] width 1459 height 16
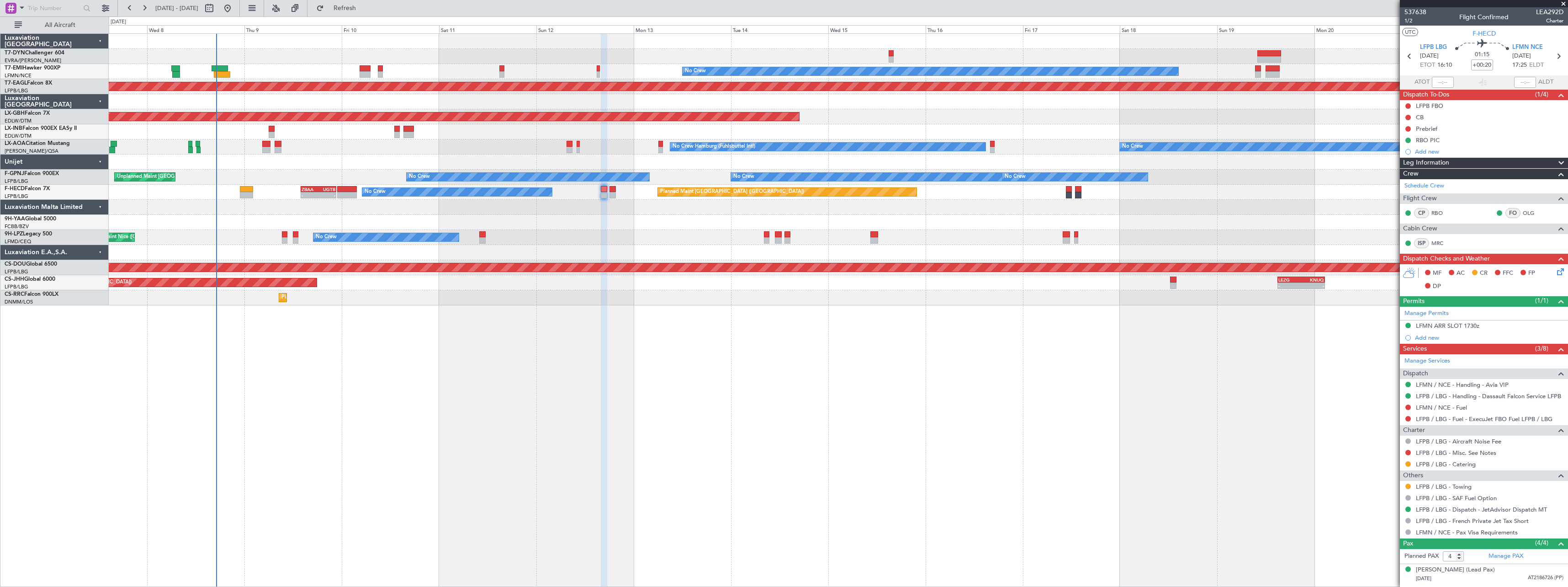
click at [714, 346] on div "No Crew Planned Maint Dubai (Al Maktoum Intl) Planned Maint Nurnberg No Crew Ha…" at bounding box center [838, 310] width 1459 height 554
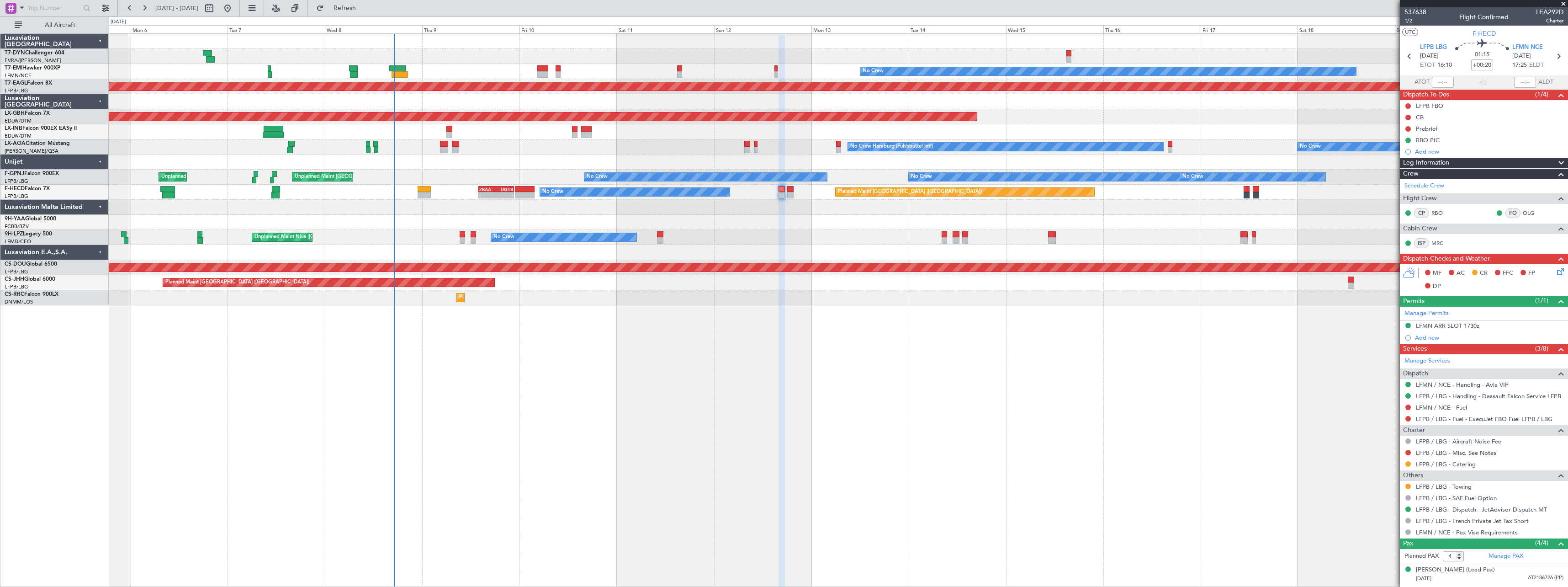
click at [509, 348] on div "No Crew Planned Maint Dubai (Al Maktoum Intl) Planned Maint Nurnberg Planned Ma…" at bounding box center [838, 310] width 1459 height 554
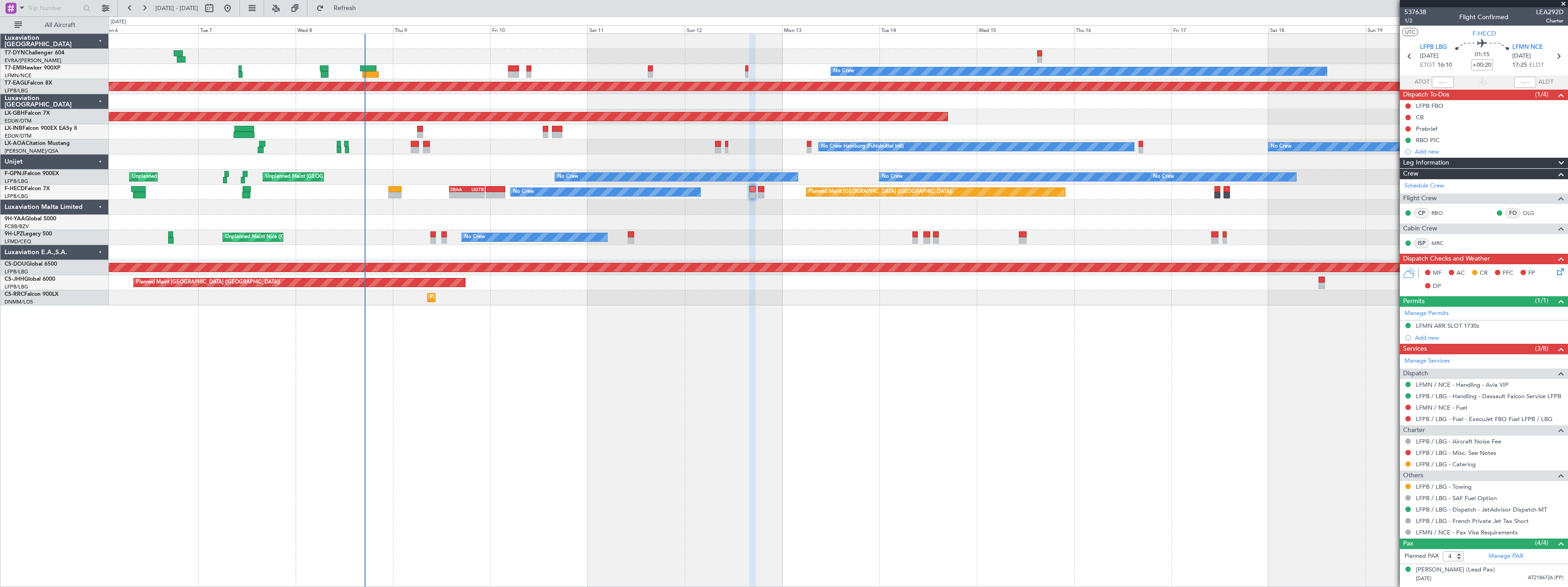
click at [564, 324] on div "No Crew Planned Maint Dubai (Al Maktoum Intl) Planned Maint Nurnberg Planned Ma…" at bounding box center [838, 310] width 1459 height 554
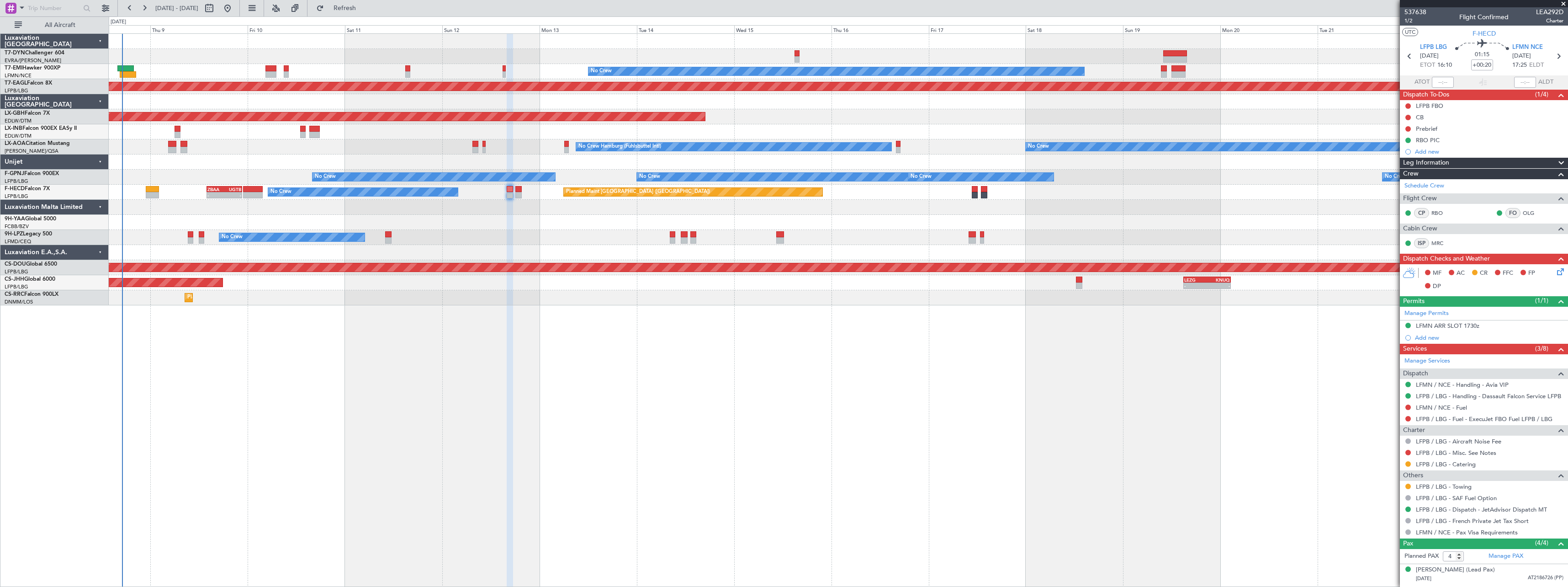
click at [801, 209] on div "No Crew Planned Maint Dubai (Al Maktoum Intl) Planned Maint Nurnberg No Crew Ha…" at bounding box center [838, 169] width 1459 height 271
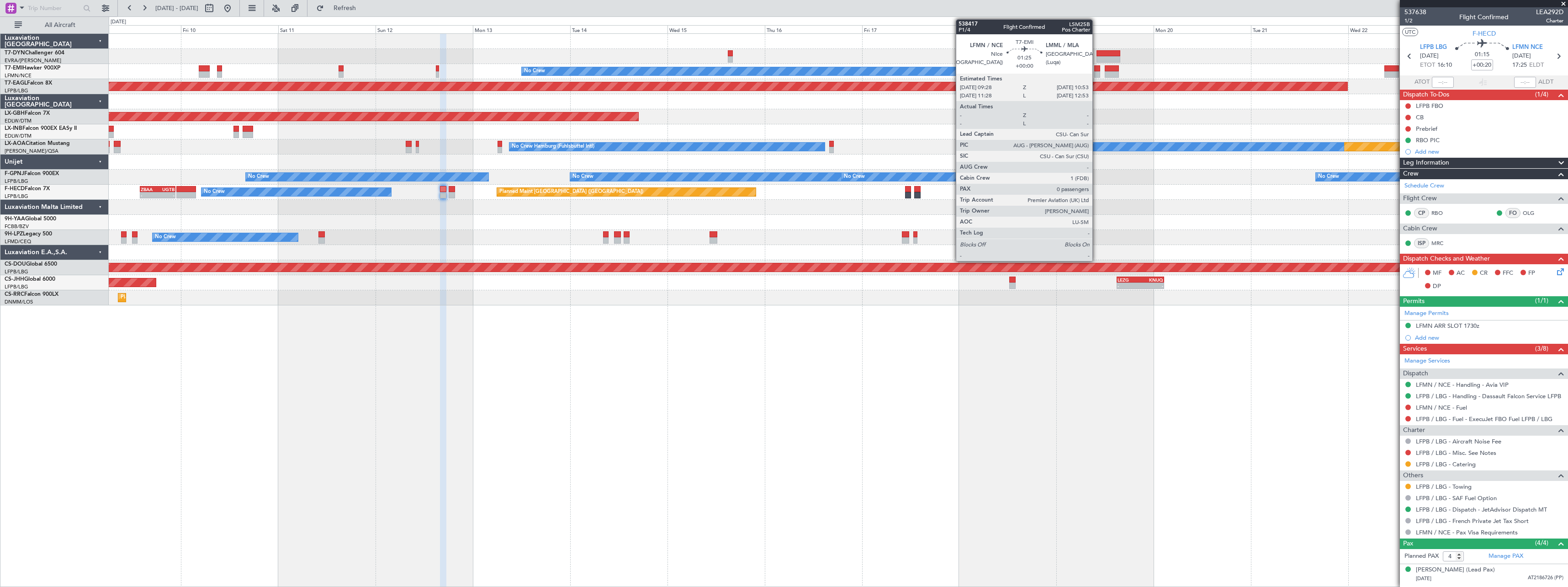
click at [1097, 75] on div at bounding box center [1097, 74] width 6 height 7
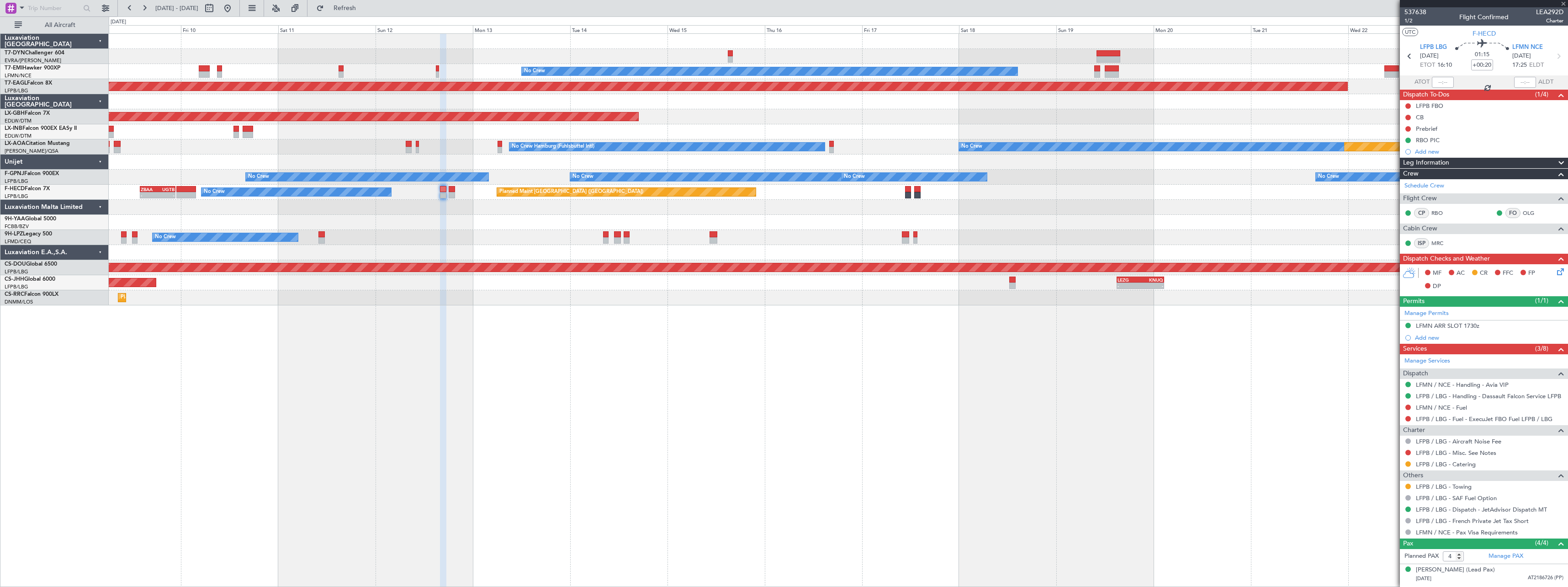
type input "0"
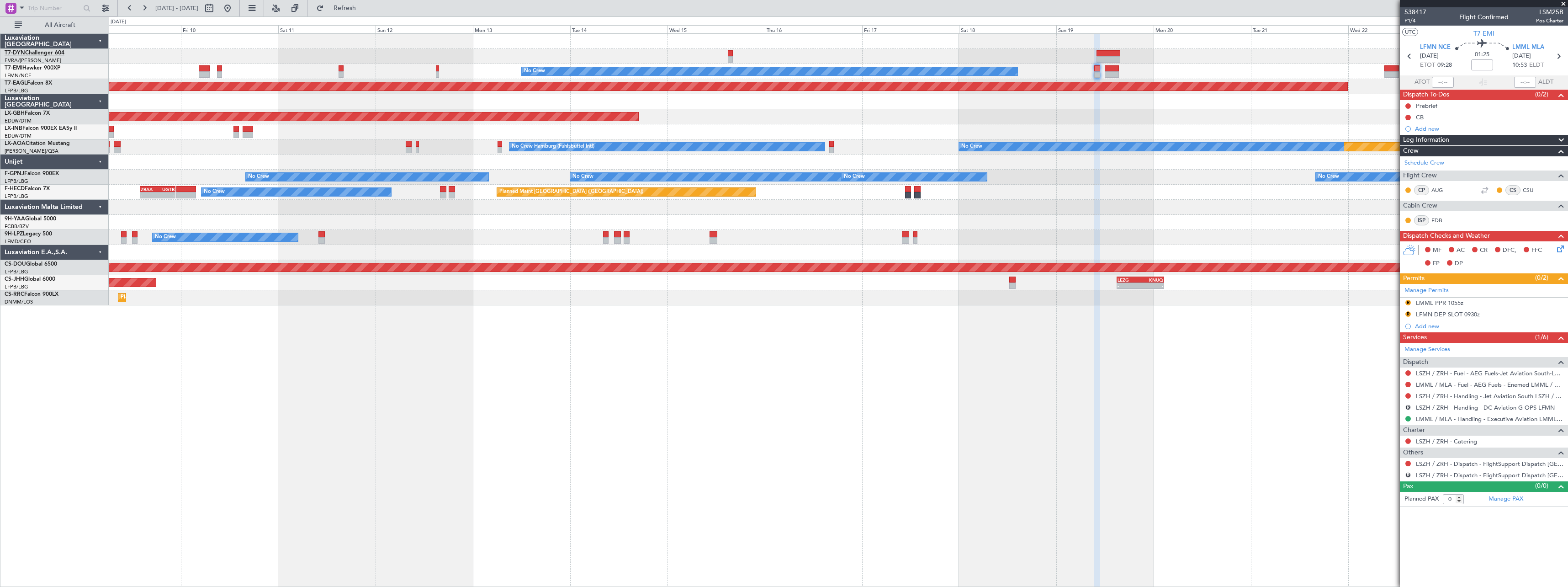
click at [43, 52] on link "T7-DYN Challenger 604" at bounding box center [35, 53] width 60 height 6
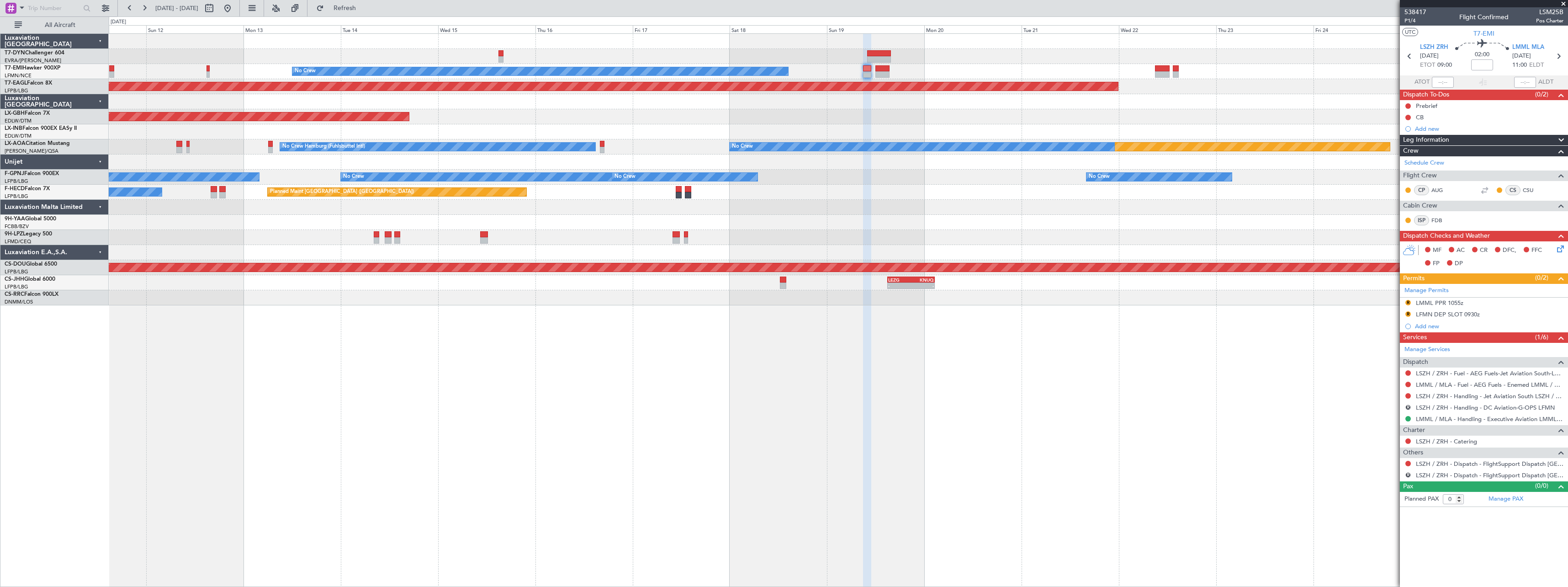
click at [593, 334] on div "No Crew Planned Maint Dubai (Al Maktoum Intl) Planned Maint Nurnberg Planned Ma…" at bounding box center [838, 310] width 1459 height 554
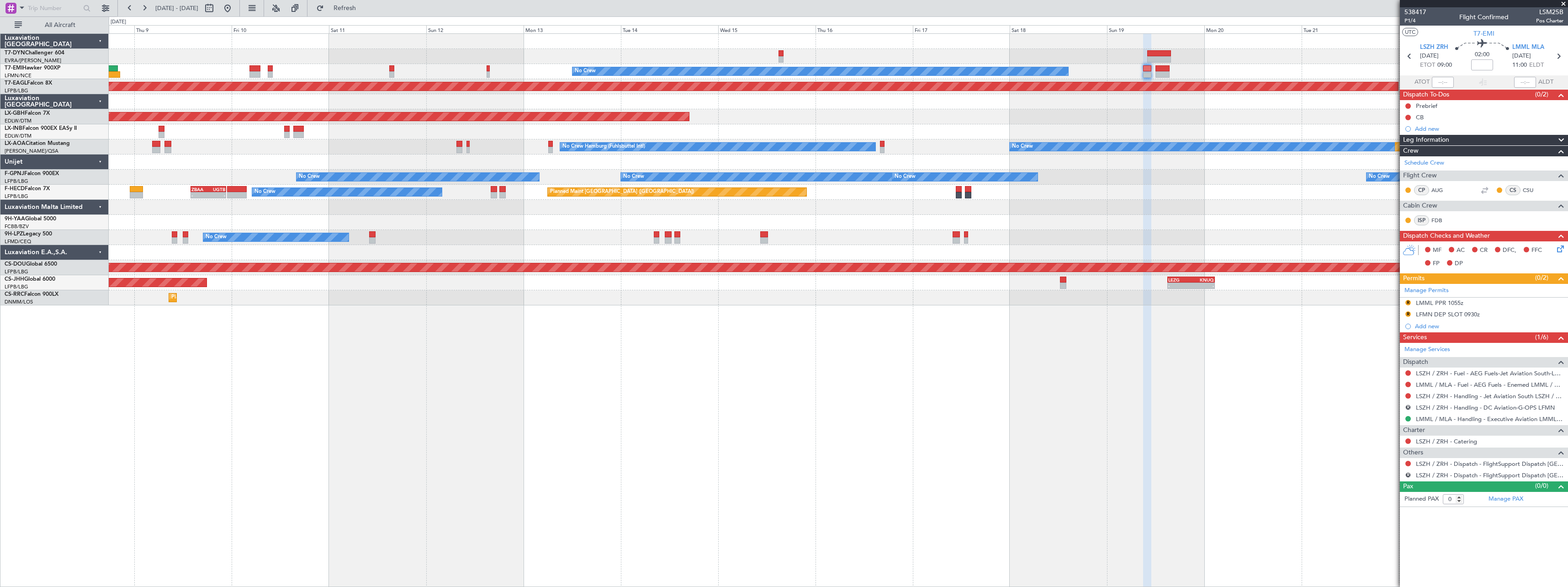
click at [677, 285] on div "No Crew Planned Maint Dubai (Al Maktoum Intl) Planned Maint Nurnberg Planned Ma…" at bounding box center [838, 169] width 1459 height 271
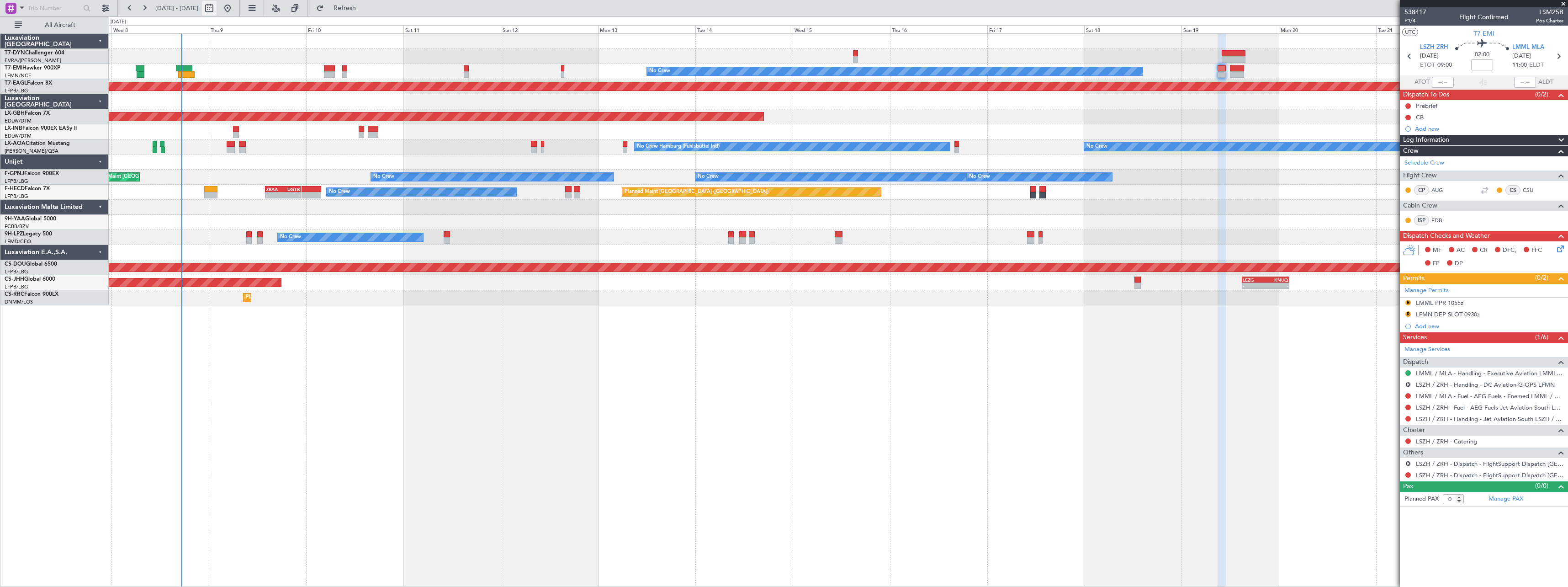
click at [217, 14] on button at bounding box center [209, 8] width 15 height 15
select select "10"
select select "2025"
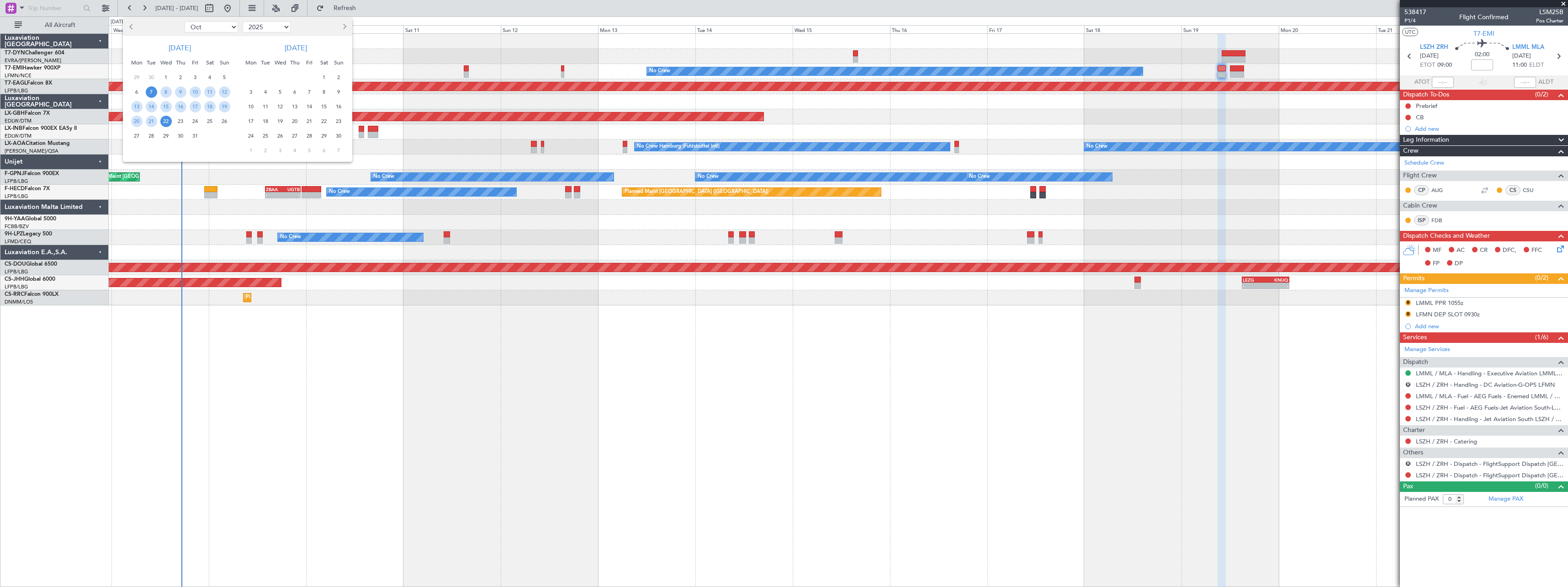
click at [325, 122] on span "22" at bounding box center [324, 121] width 12 height 12
click at [324, 152] on span "6" at bounding box center [324, 151] width 12 height 12
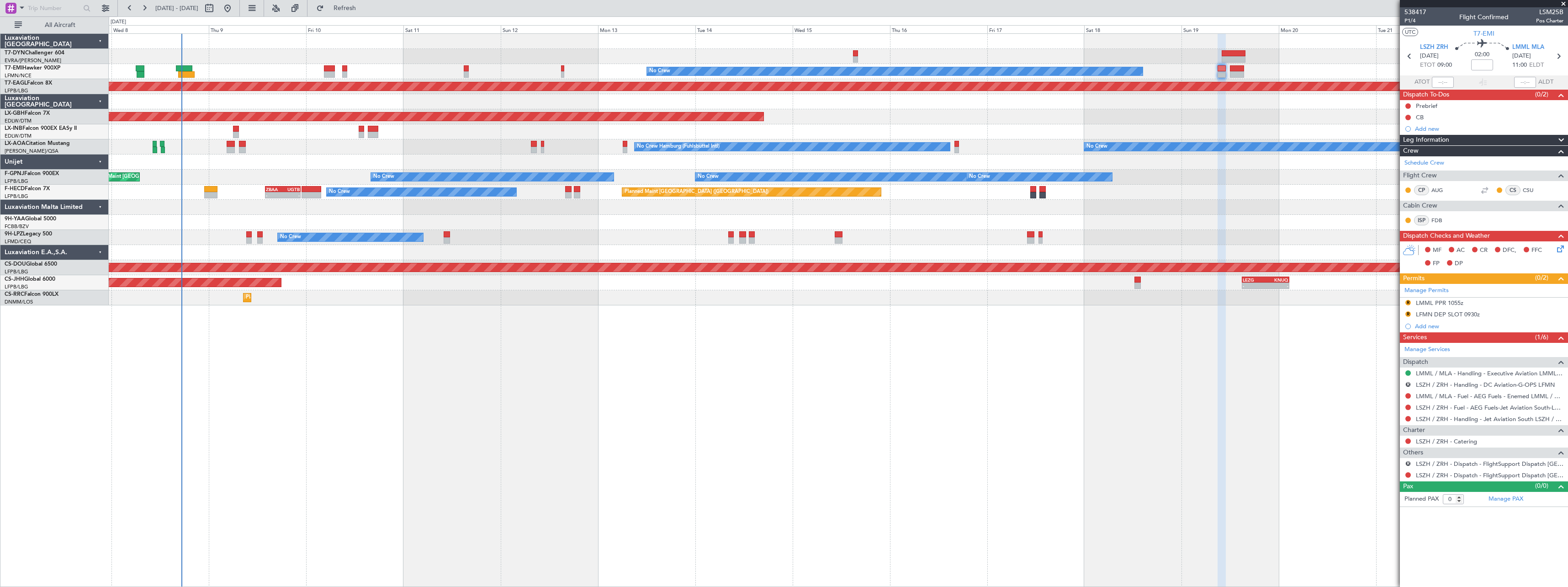
select select "11"
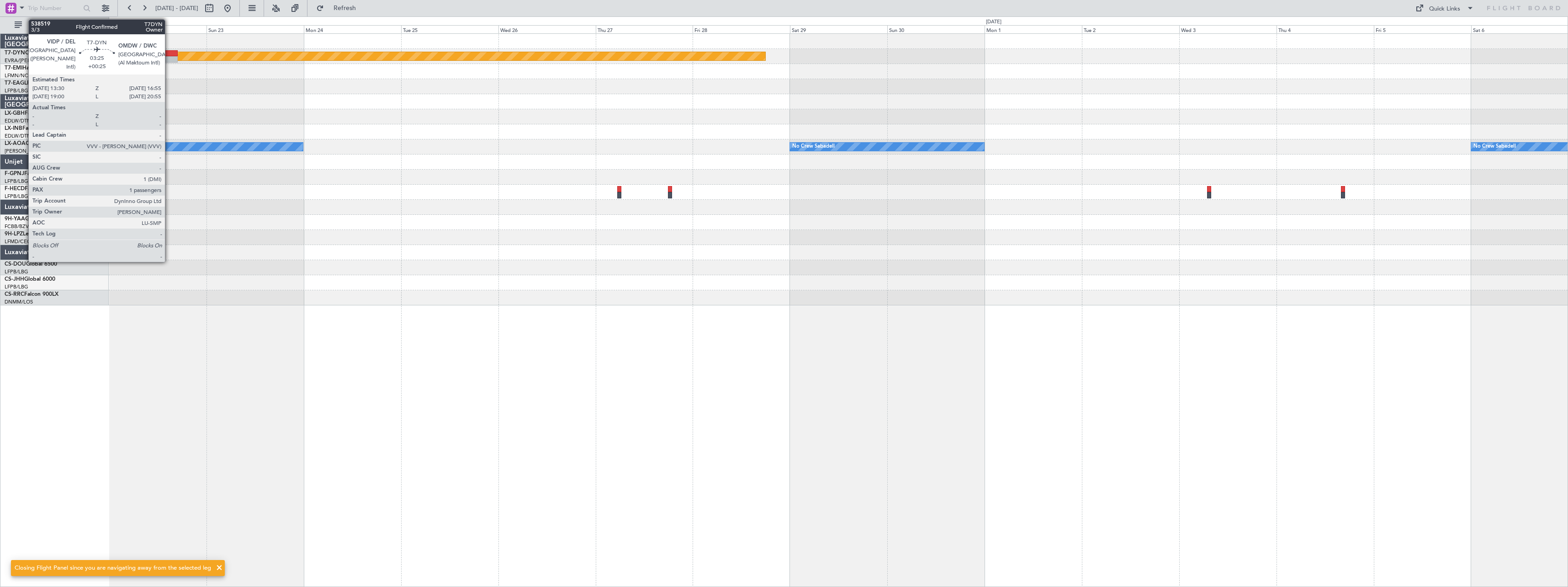
click at [169, 55] on div at bounding box center [170, 53] width 15 height 7
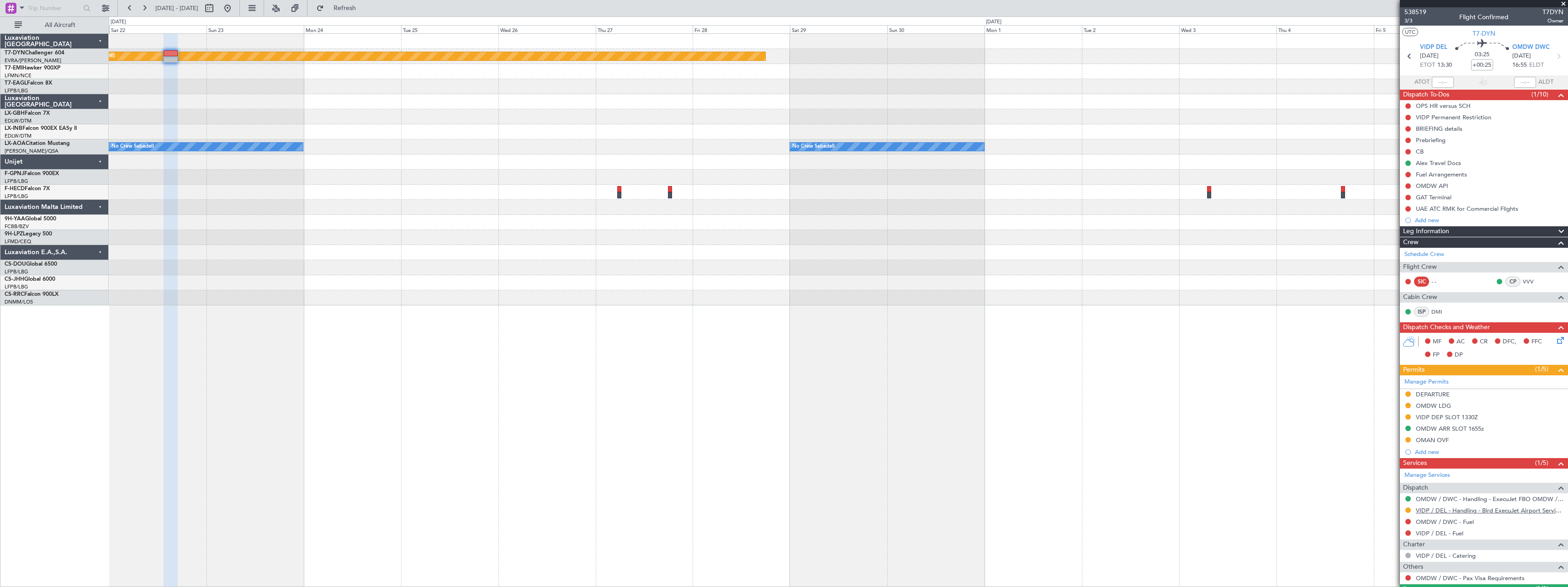
click at [1493, 511] on link "VIDP / DEL - Handling - Bird ExecuJet Airport Services Private Limited VIDP / D…" at bounding box center [1489, 510] width 148 height 8
click at [235, 8] on button at bounding box center [227, 8] width 15 height 15
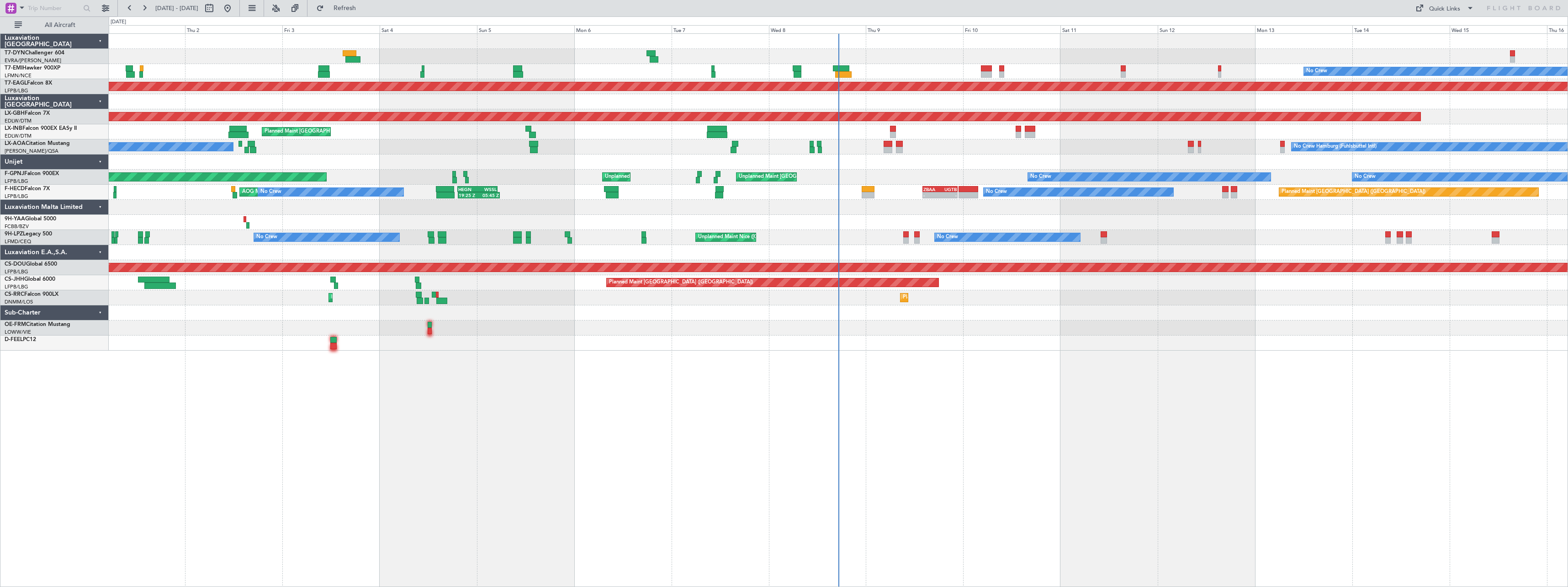
click at [1047, 338] on div at bounding box center [838, 343] width 1459 height 16
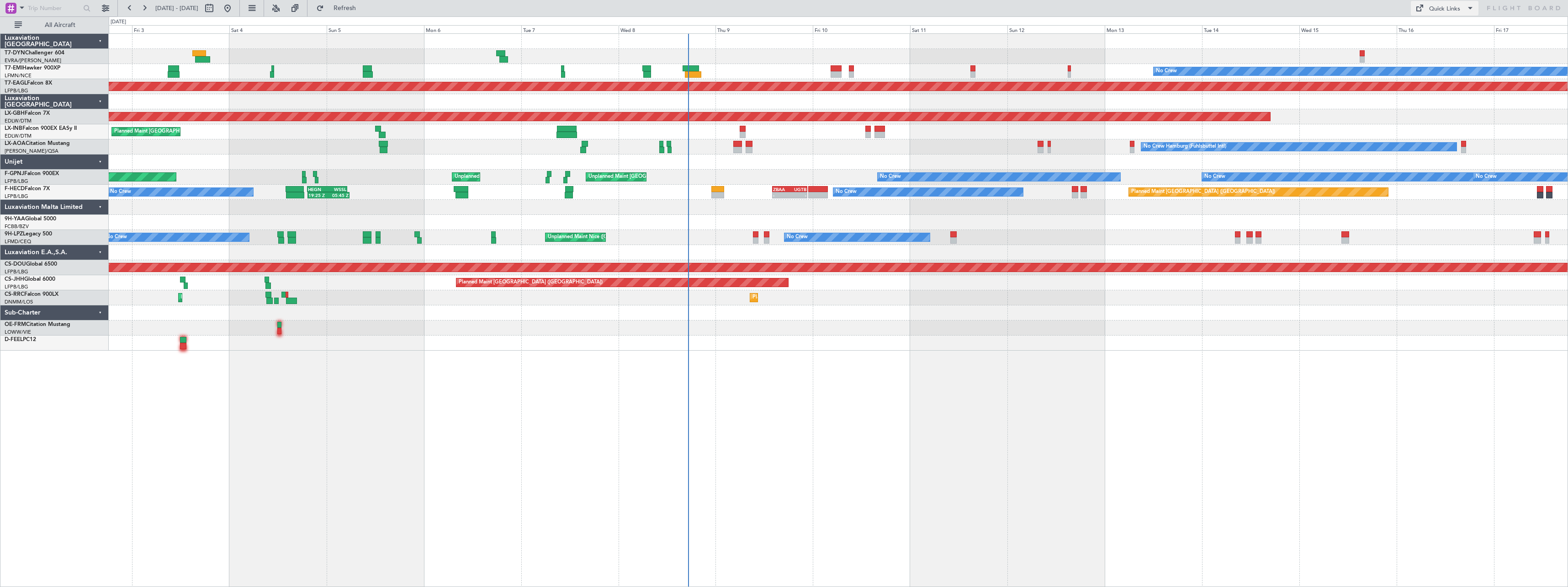
click at [1450, 16] on button "Quick Links" at bounding box center [1445, 8] width 68 height 15
click at [1457, 30] on button "Trip Builder" at bounding box center [1445, 30] width 69 height 22
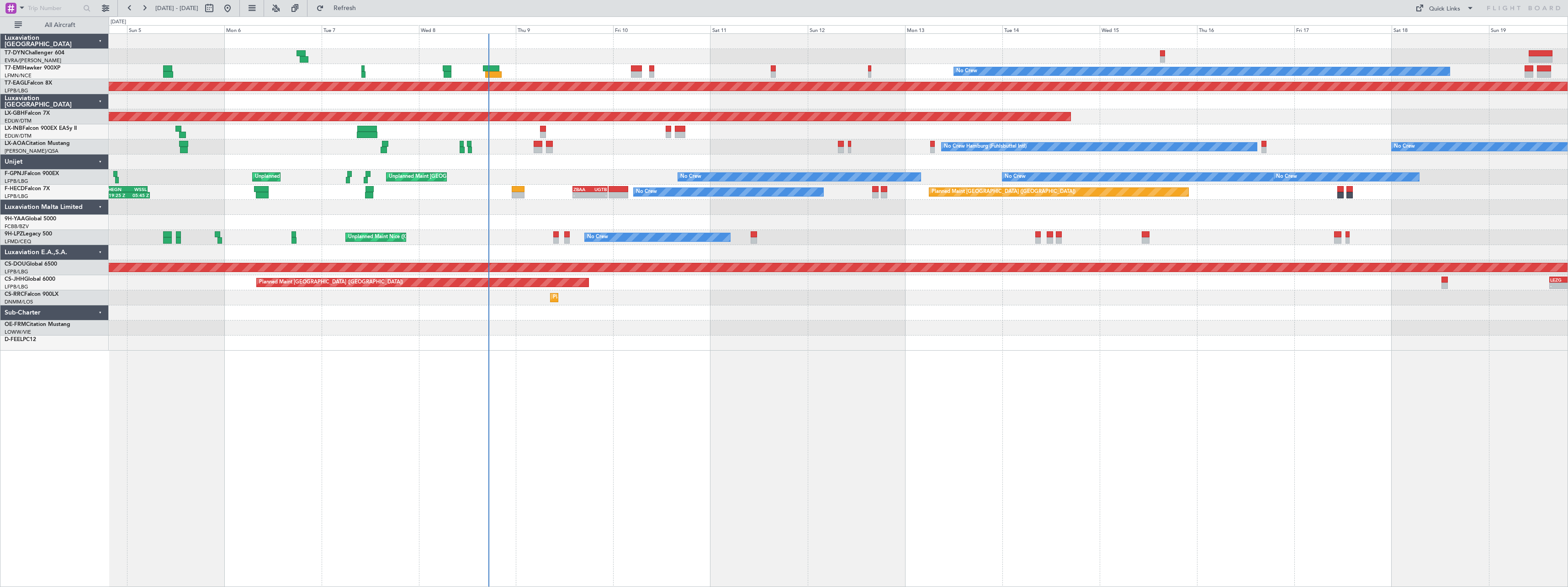
click at [944, 295] on div "No Crew Planned Maint Dubai (Al Maktoum Intl) Planned Maint Nurnberg Planned Ma…" at bounding box center [838, 192] width 1459 height 317
click at [363, 8] on span "Refresh" at bounding box center [345, 8] width 39 height 7
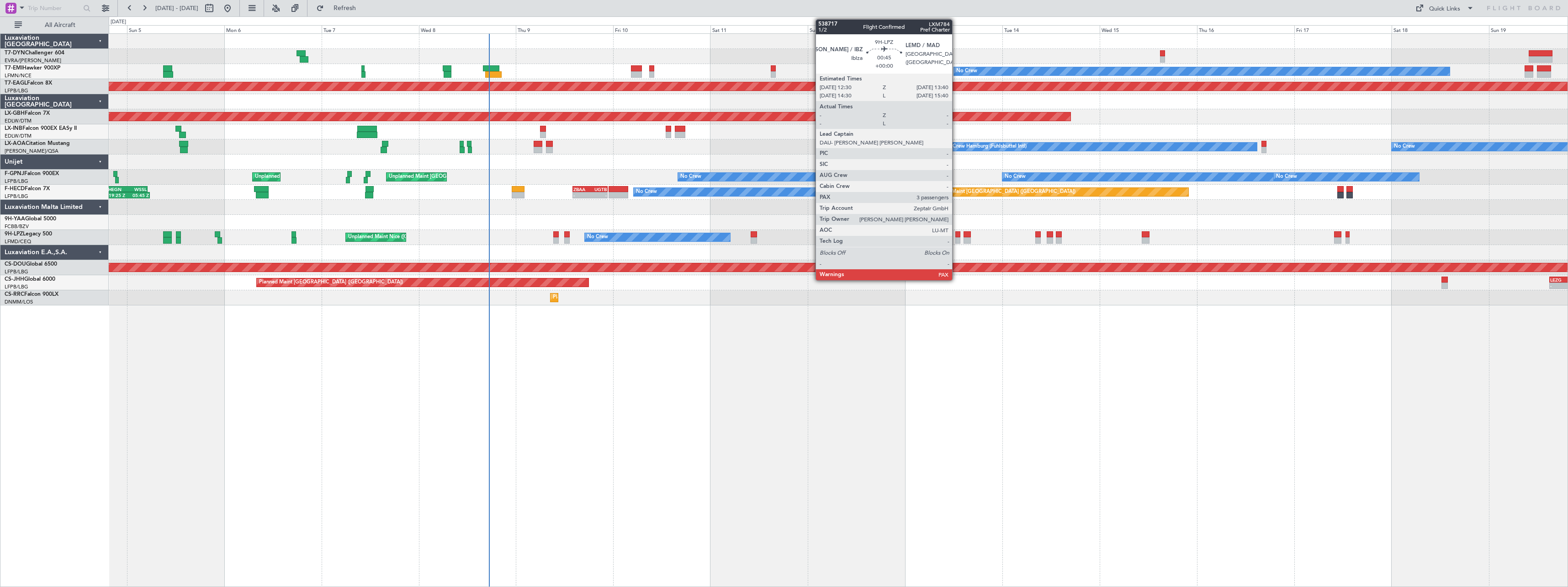
click at [956, 235] on div at bounding box center [957, 234] width 5 height 7
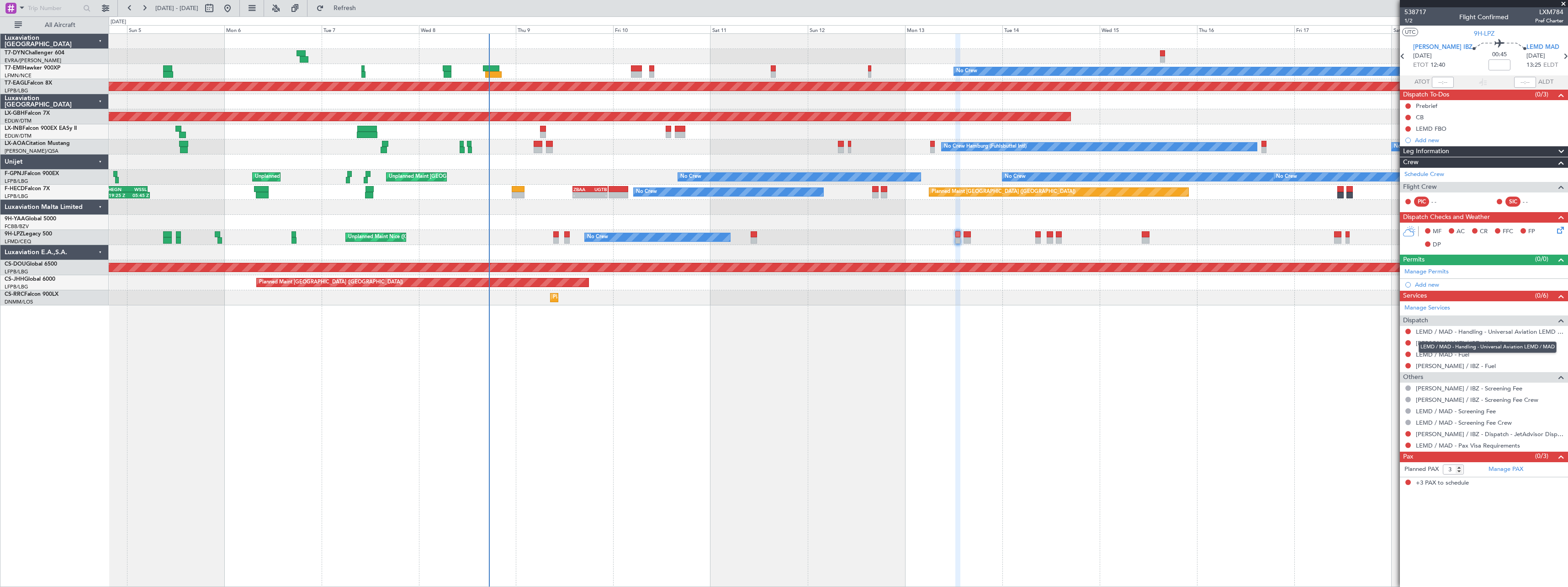
click at [1441, 344] on div "LEMD / MAD - Handling - Universal Aviation LEMD / MAD" at bounding box center [1487, 347] width 138 height 12
click at [1426, 345] on link "LEIB / IBZ - Handling" at bounding box center [1462, 343] width 93 height 8
click at [1443, 331] on link "LEMD / MAD - Handling - Universal Aviation LEMD / MAD" at bounding box center [1489, 331] width 148 height 8
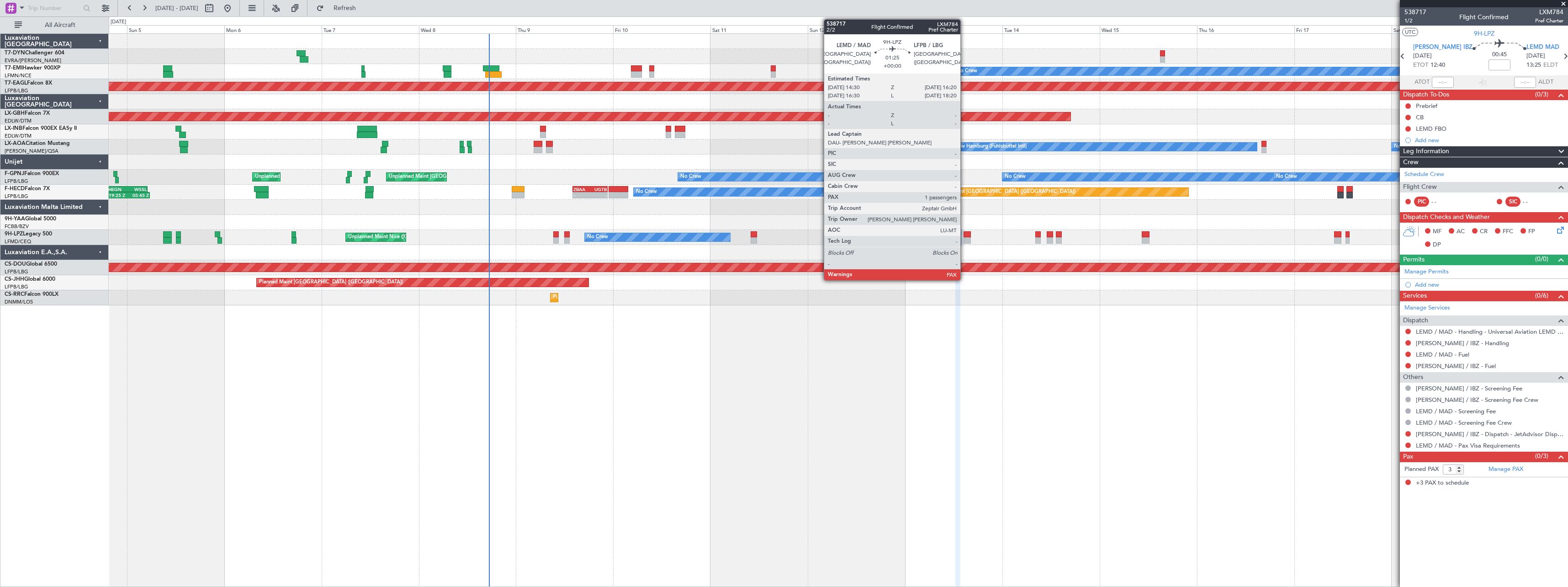
click at [967, 235] on div at bounding box center [968, 234] width 8 height 7
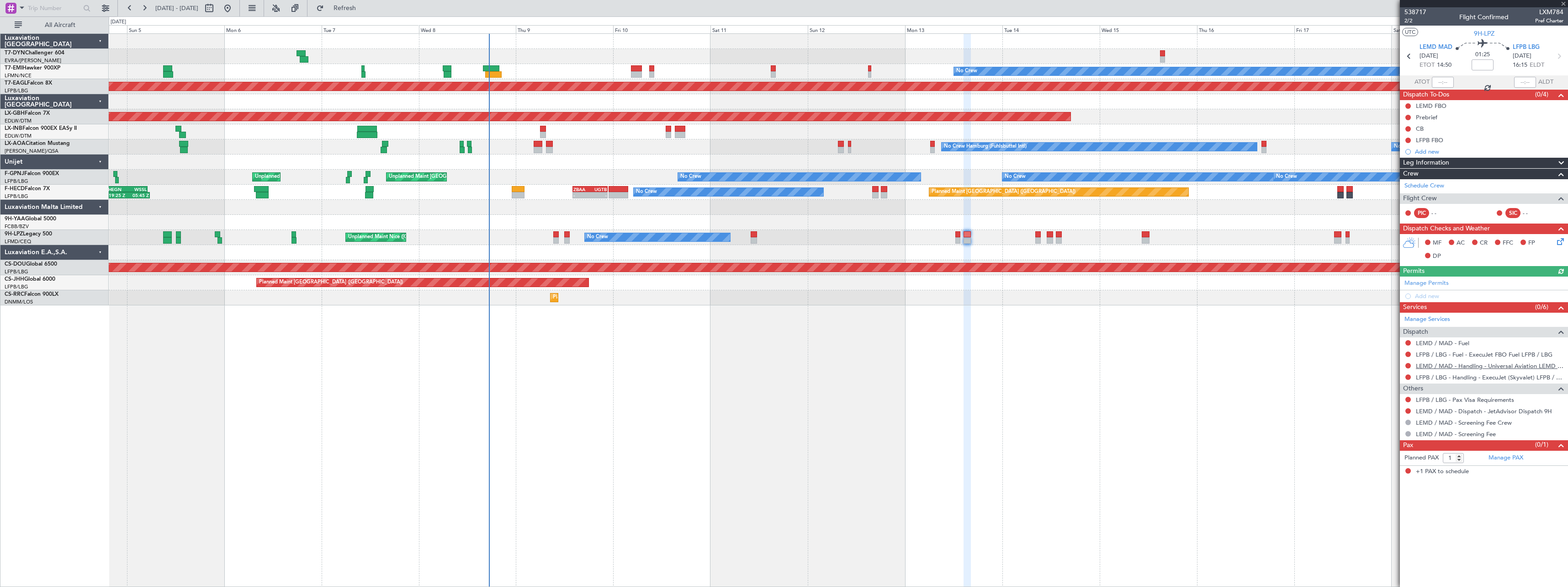
click at [1470, 363] on link "LEMD / MAD - Handling - Universal Aviation LEMD / MAD" at bounding box center [1489, 365] width 148 height 8
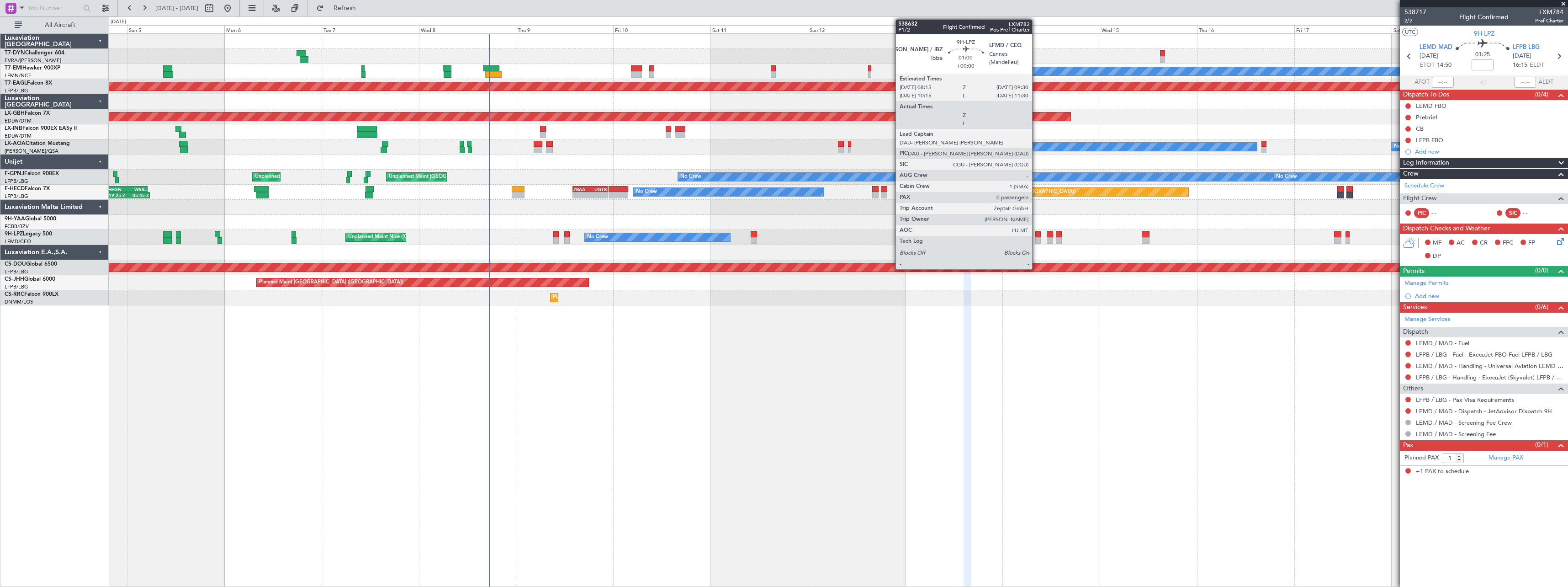
click at [1037, 231] on div at bounding box center [1039, 234] width 6 height 7
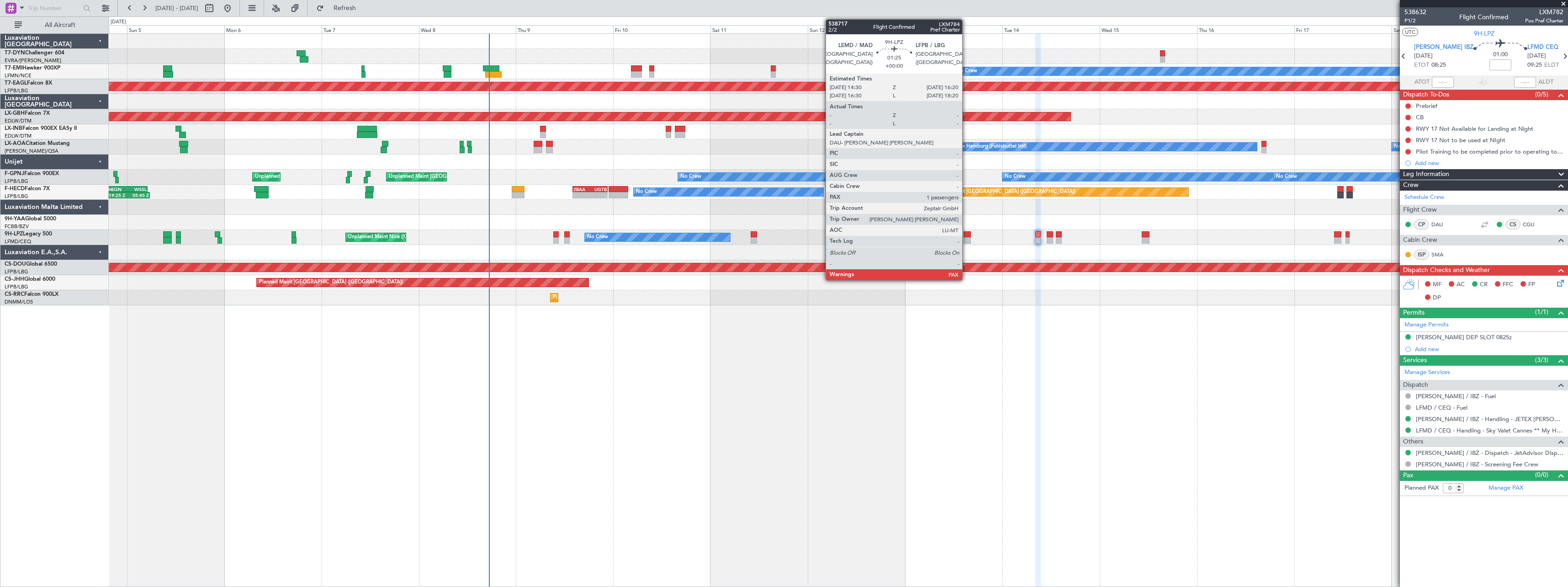
click at [967, 232] on div at bounding box center [968, 234] width 8 height 7
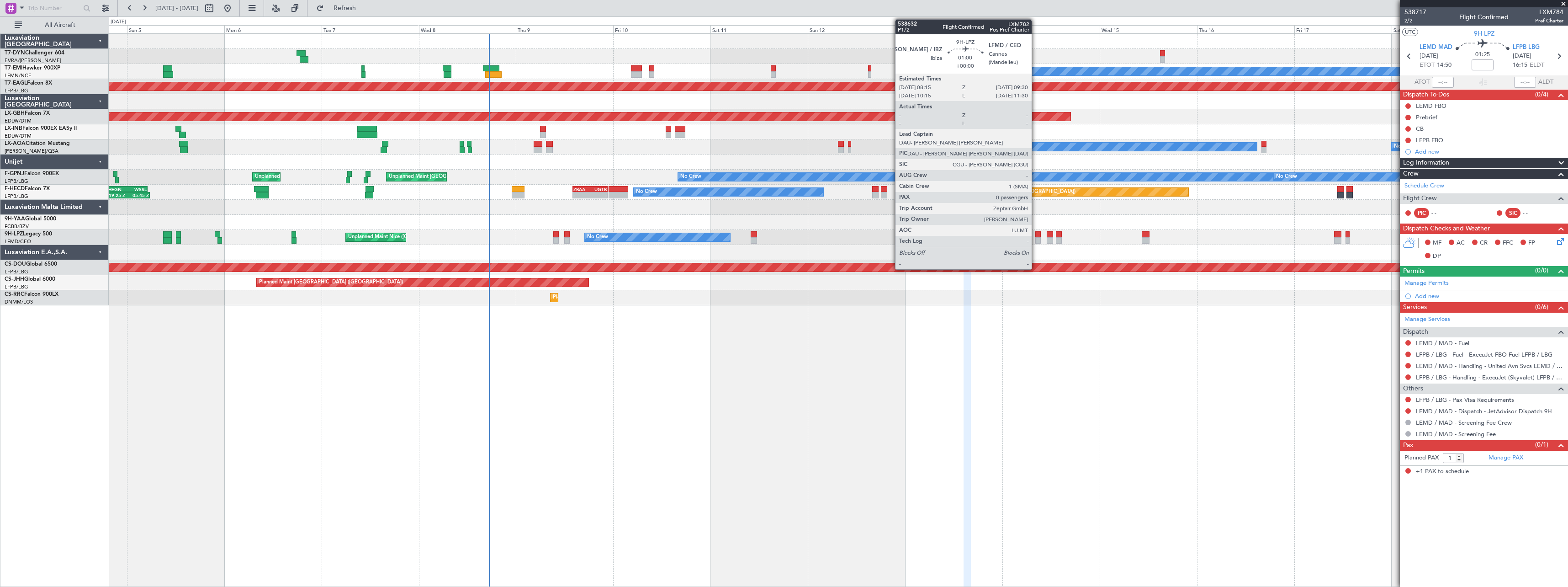
click at [1036, 236] on div at bounding box center [1039, 234] width 6 height 7
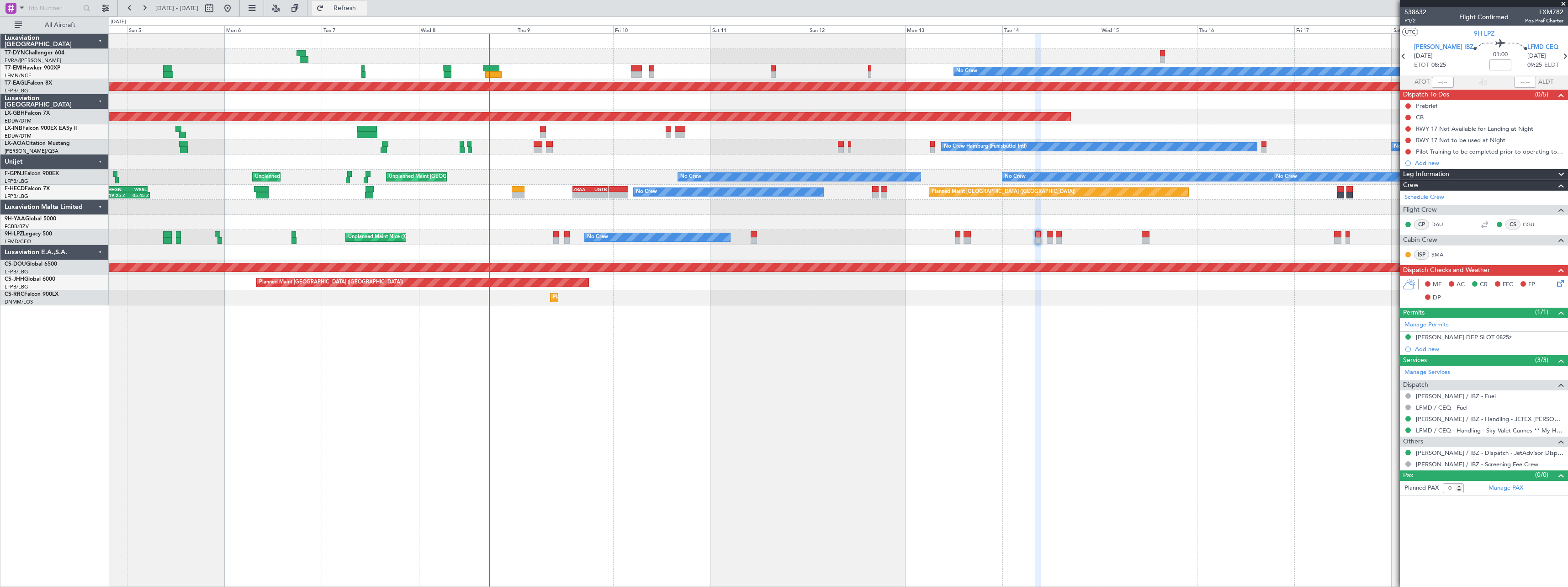
click at [364, 9] on span "Refresh" at bounding box center [345, 8] width 39 height 7
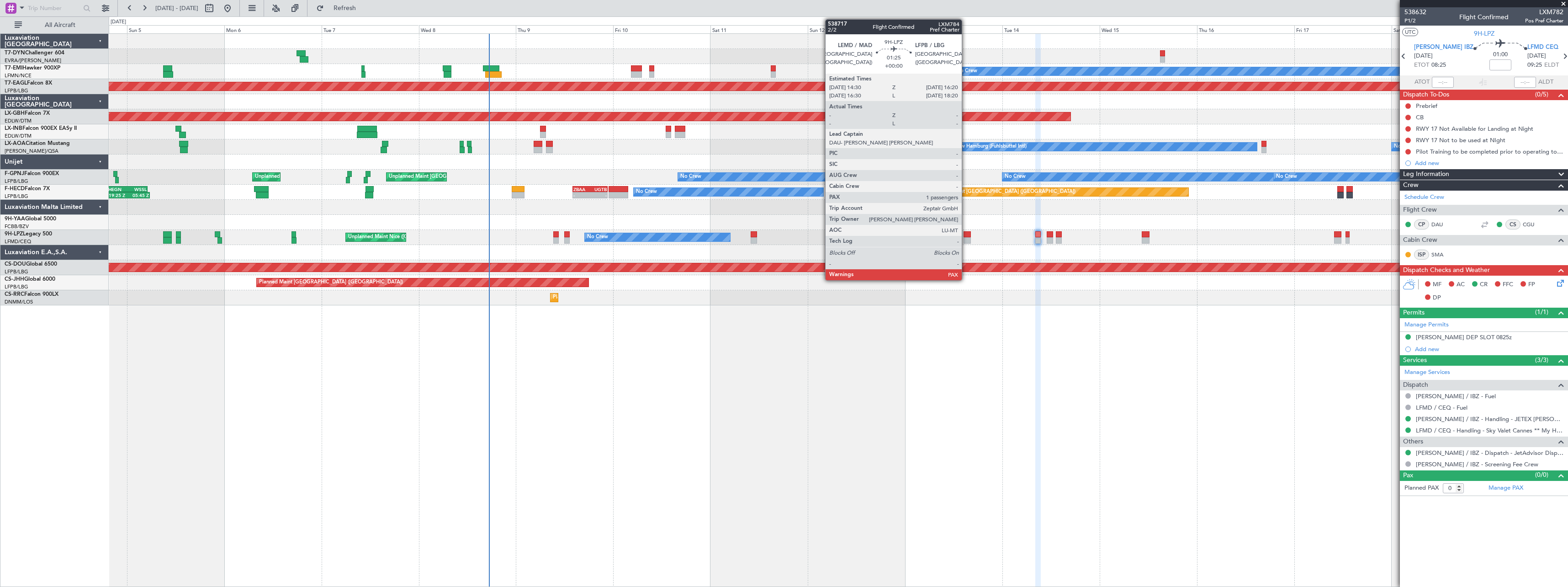
click at [966, 241] on div at bounding box center [968, 240] width 8 height 7
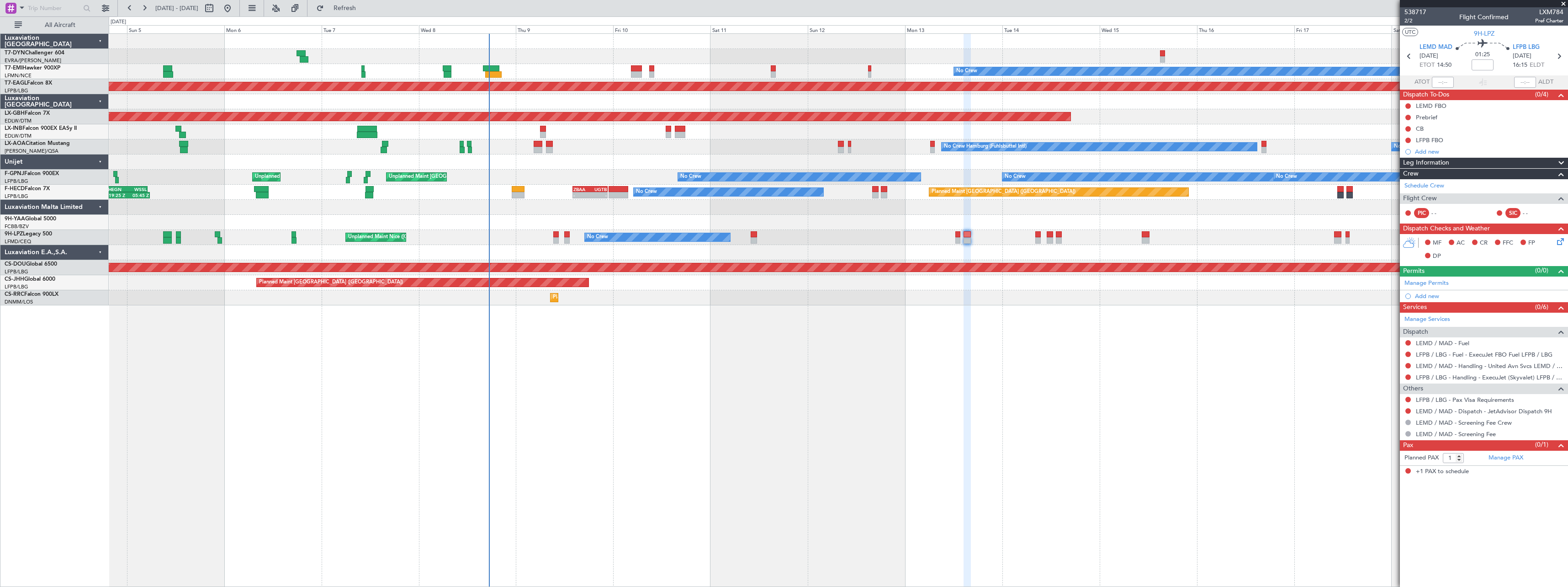
click at [954, 237] on div "Unplanned Maint Nice (Côte d'Azur Airport) No Crew No Crew" at bounding box center [838, 238] width 1459 height 16
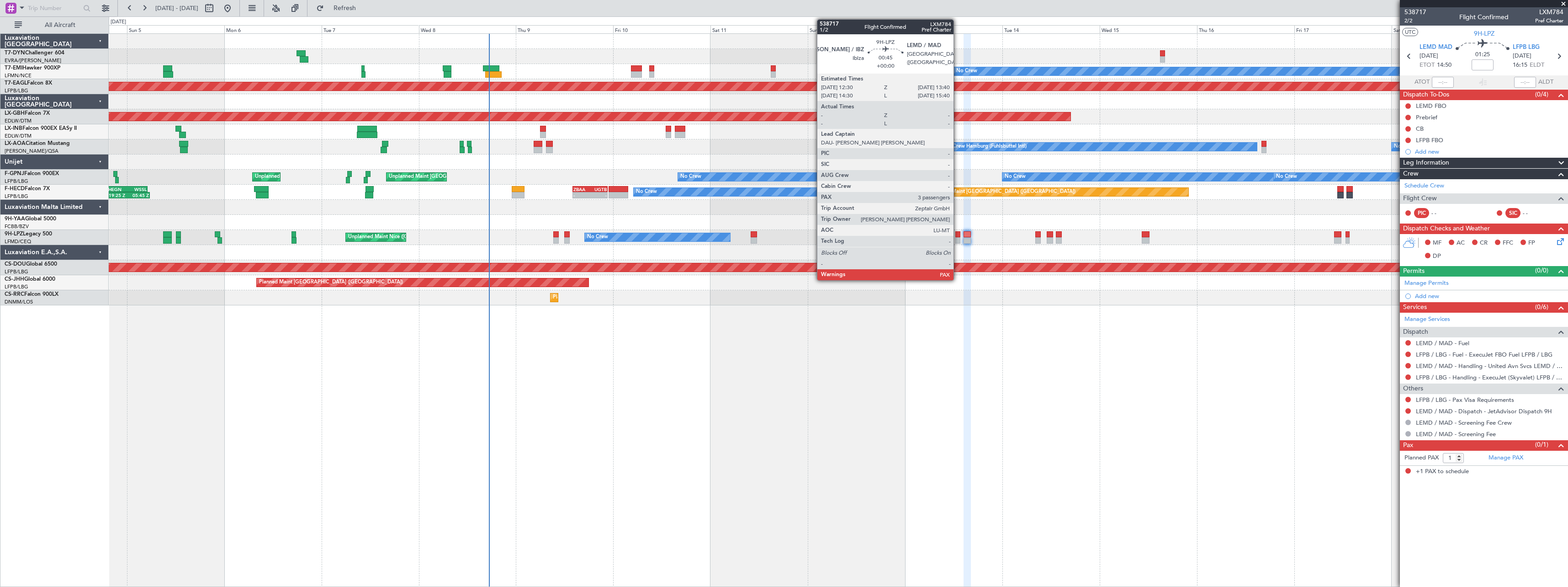
click at [958, 236] on div at bounding box center [957, 234] width 5 height 7
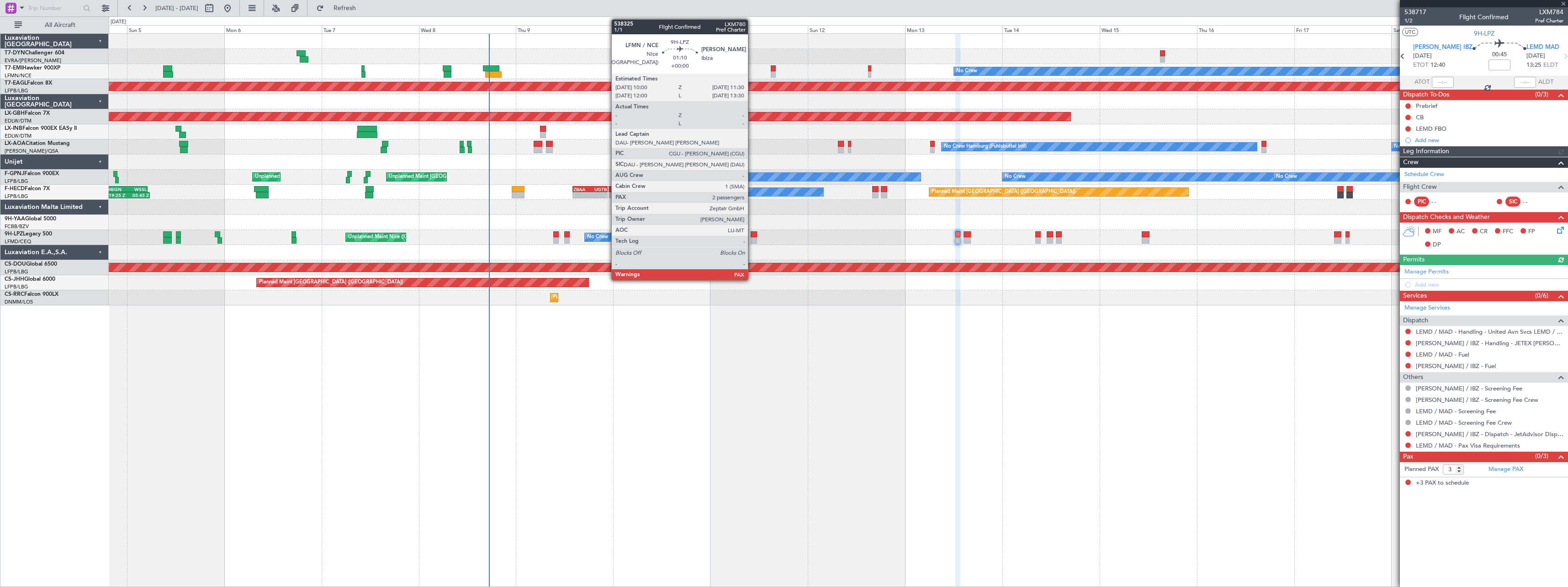
click at [752, 235] on div at bounding box center [754, 234] width 7 height 7
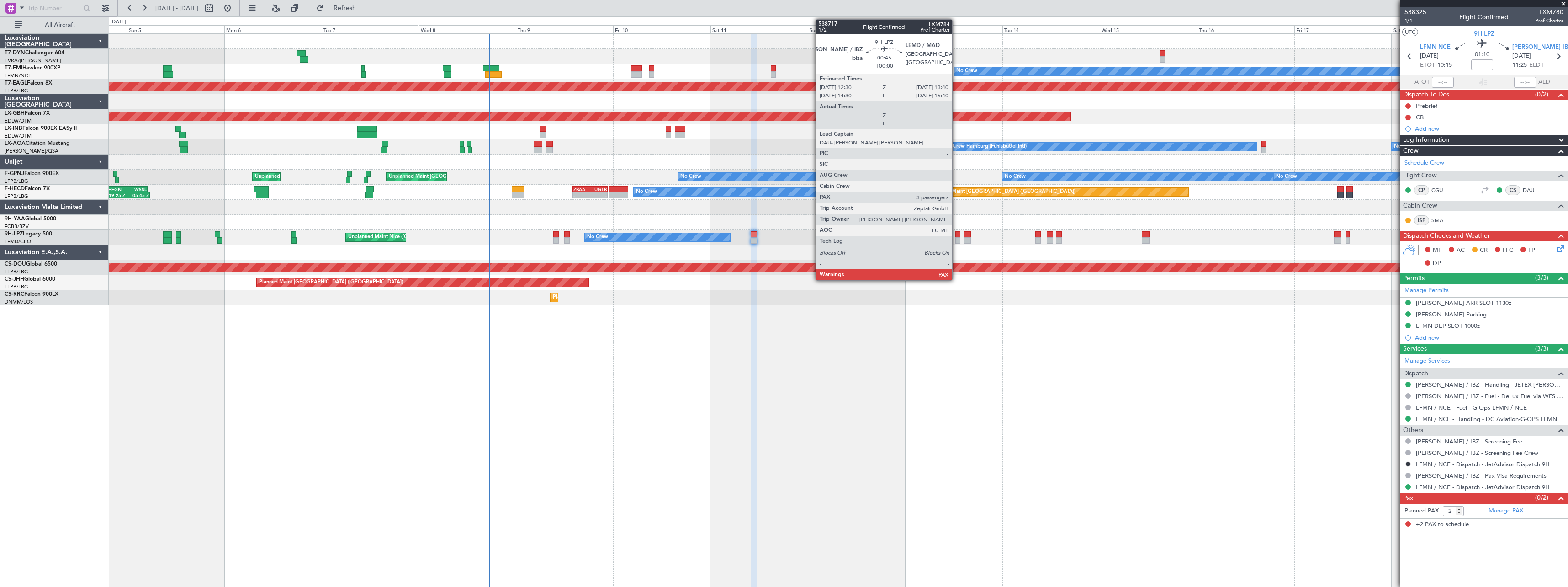
click at [956, 243] on div at bounding box center [957, 240] width 5 height 7
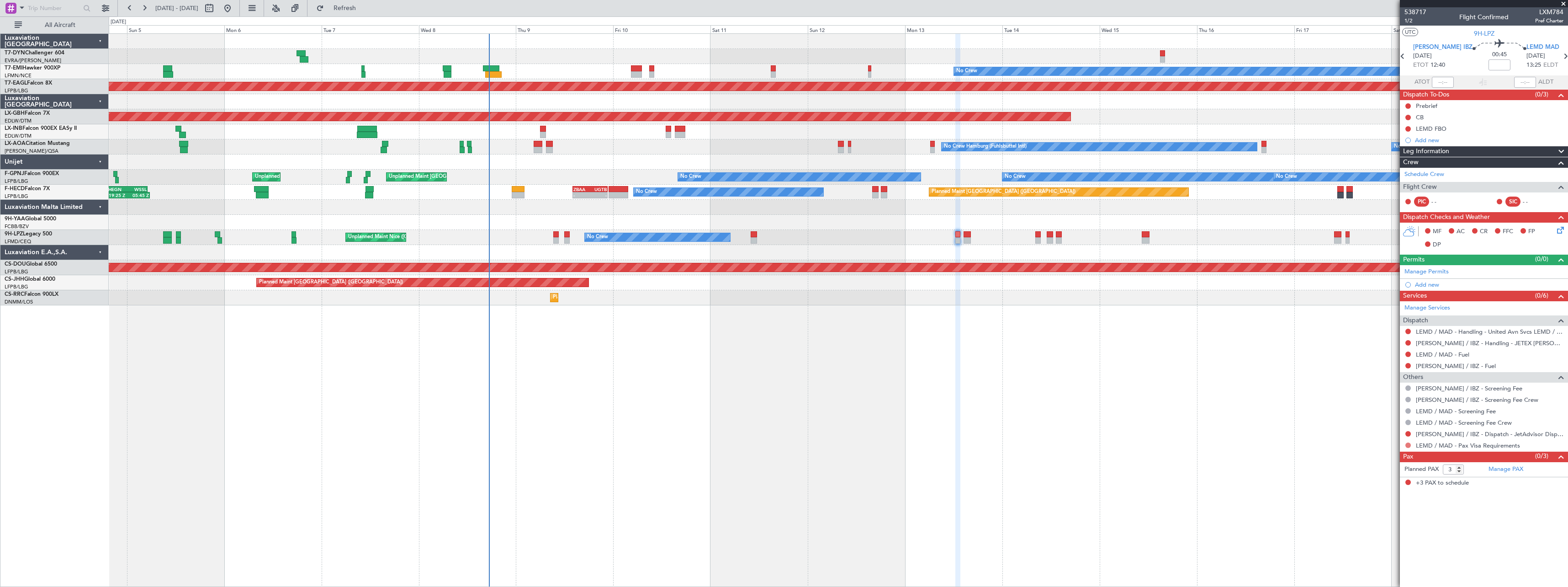
click at [1409, 444] on button at bounding box center [1409, 445] width 6 height 6
click at [1381, 457] on span "Not Required" at bounding box center [1386, 458] width 37 height 9
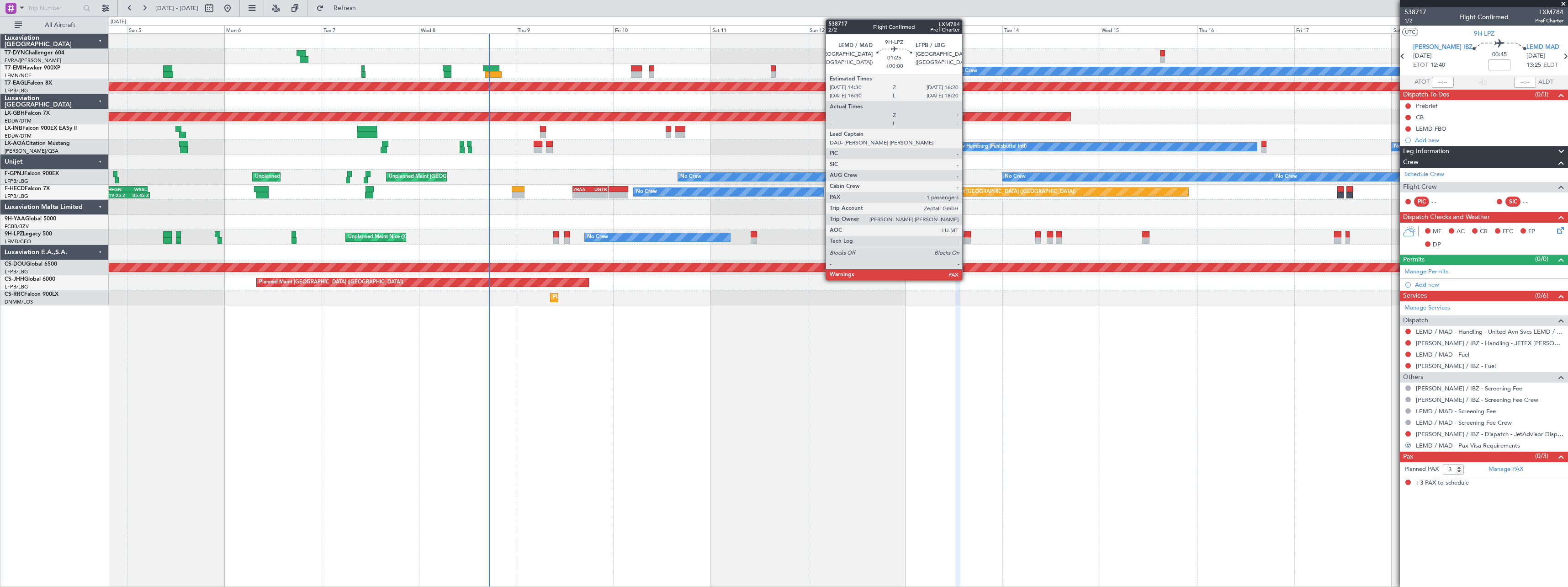
click at [967, 235] on div at bounding box center [968, 234] width 8 height 7
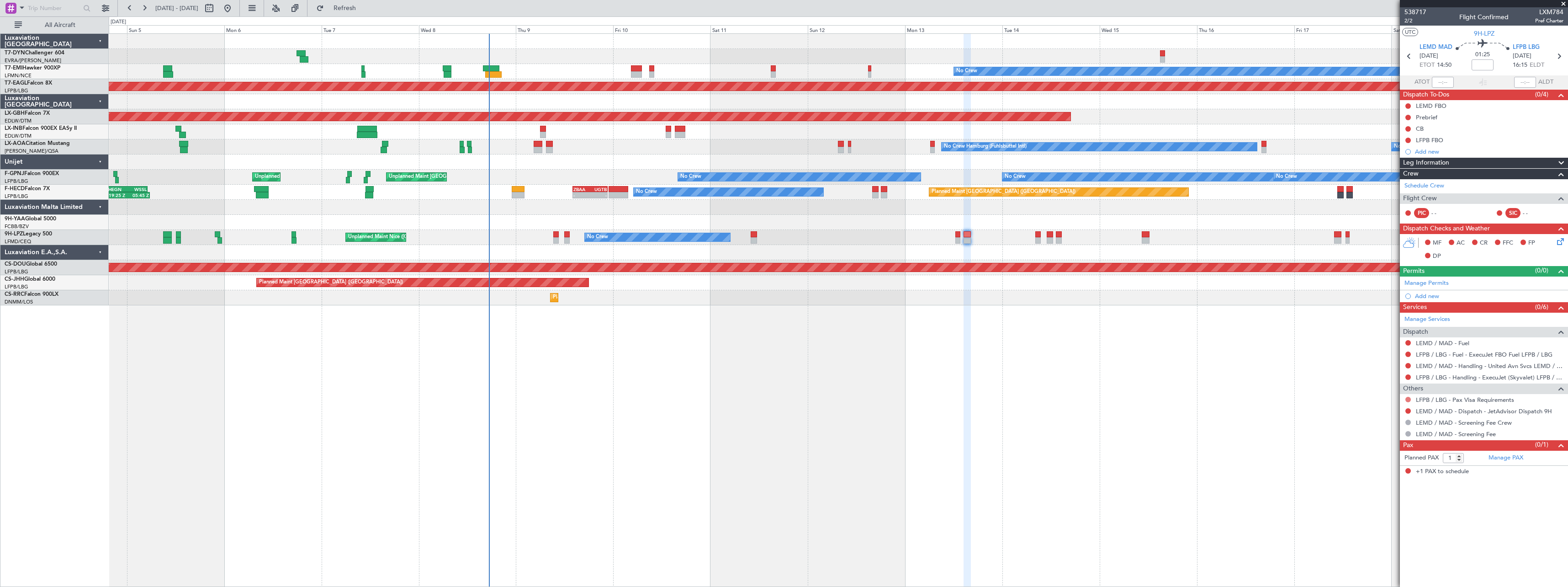
click at [1407, 400] on button at bounding box center [1409, 399] width 6 height 6
click at [1388, 412] on span "Not Required" at bounding box center [1386, 412] width 37 height 9
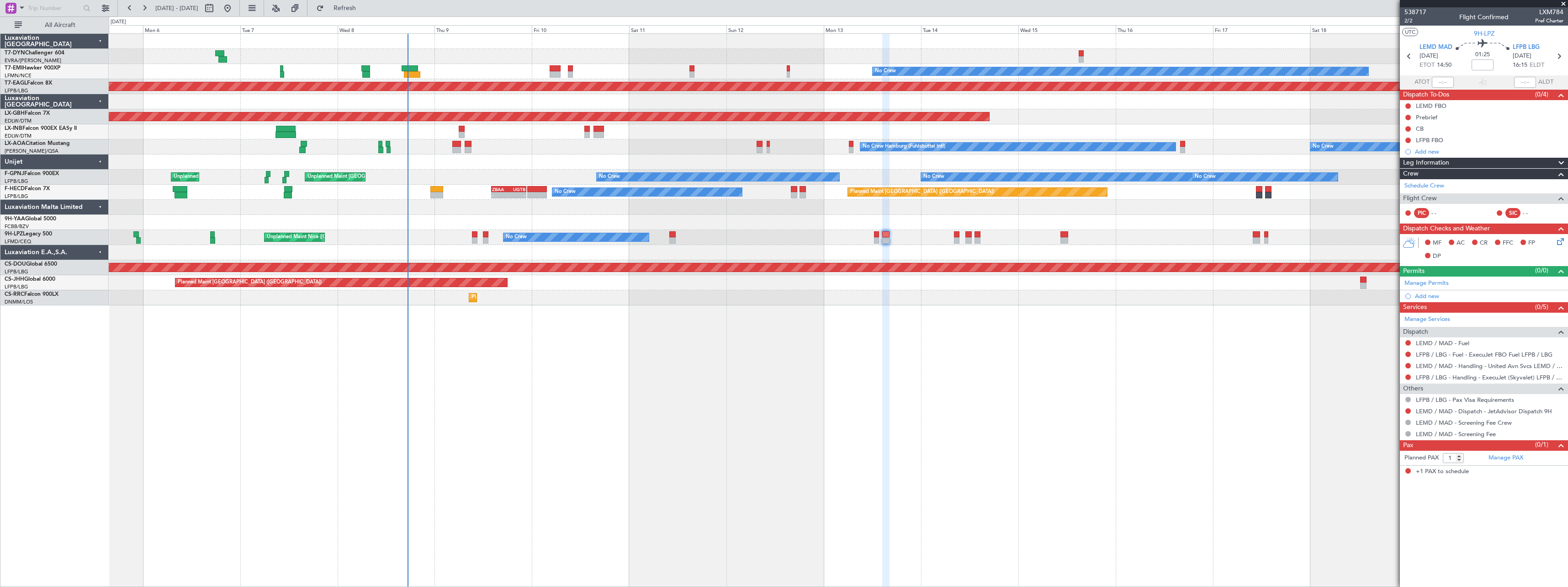
click at [929, 316] on div "No Crew Planned Maint Dubai (Al Maktoum Intl) Planned Maint Nurnberg Planned Ma…" at bounding box center [838, 310] width 1459 height 554
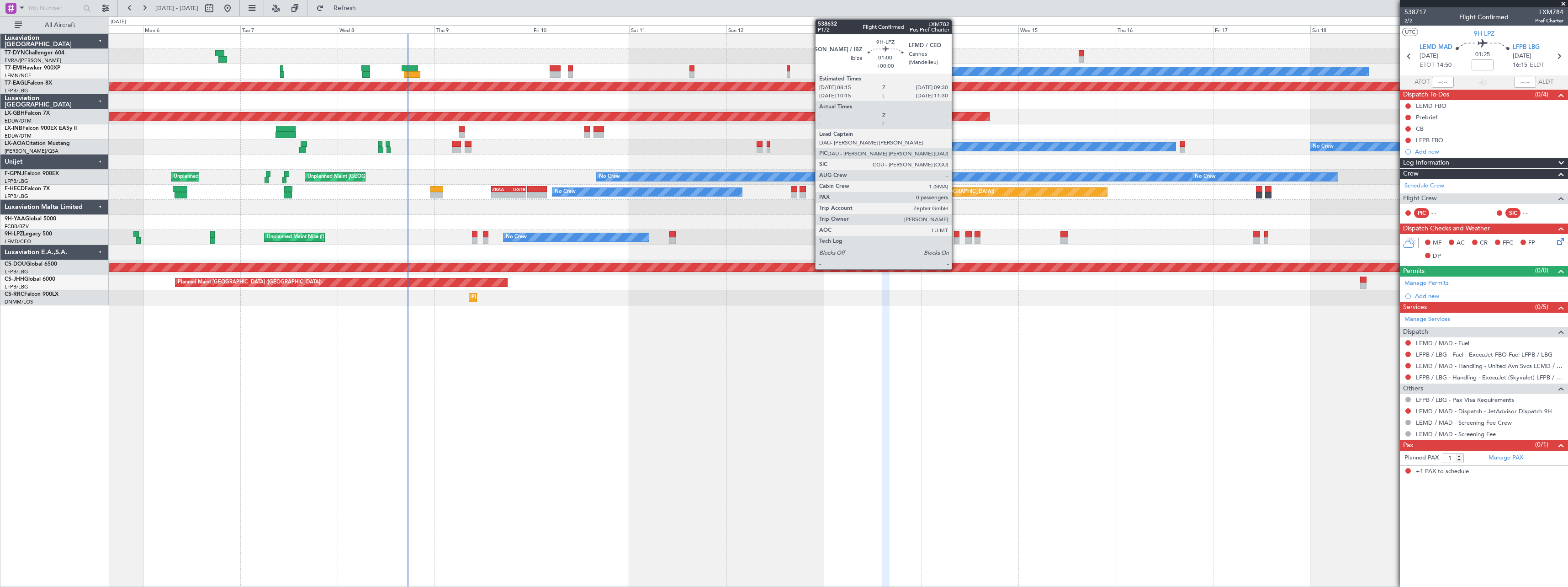
click at [956, 239] on div at bounding box center [957, 240] width 6 height 7
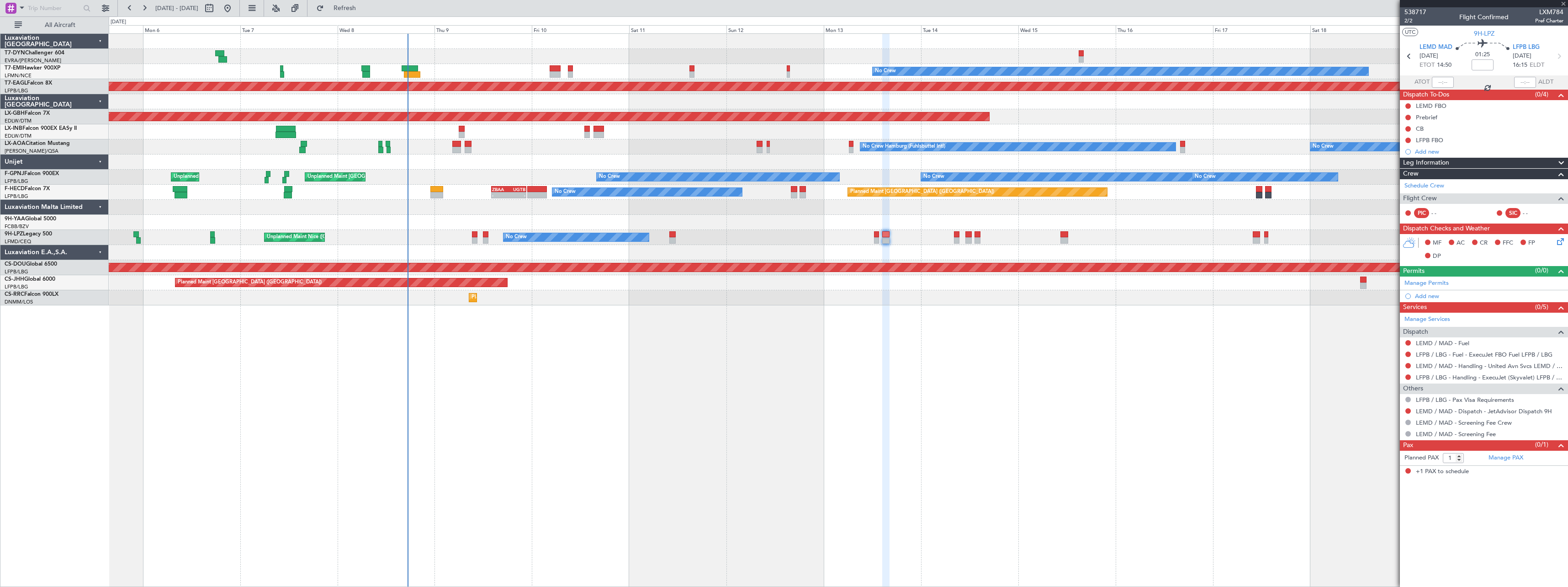
type input "0"
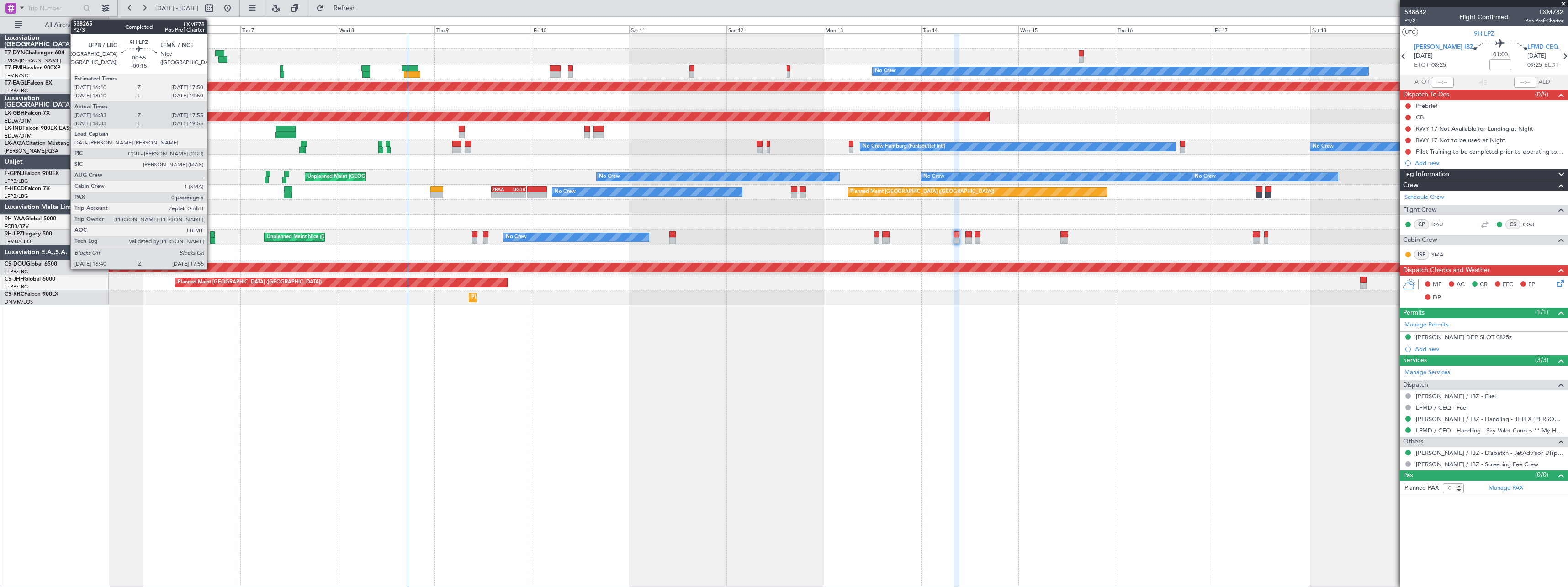
click at [211, 236] on div at bounding box center [212, 234] width 5 height 7
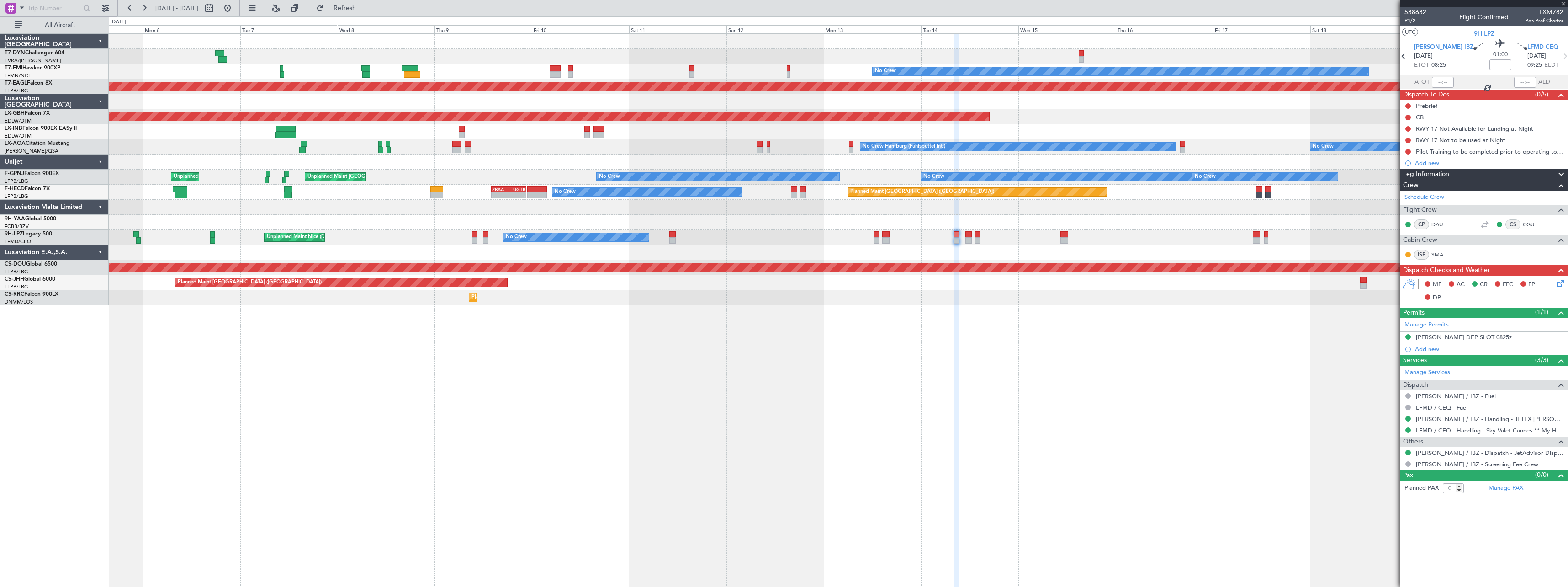
type input "-00:15"
type input "16:43"
type input "17:50"
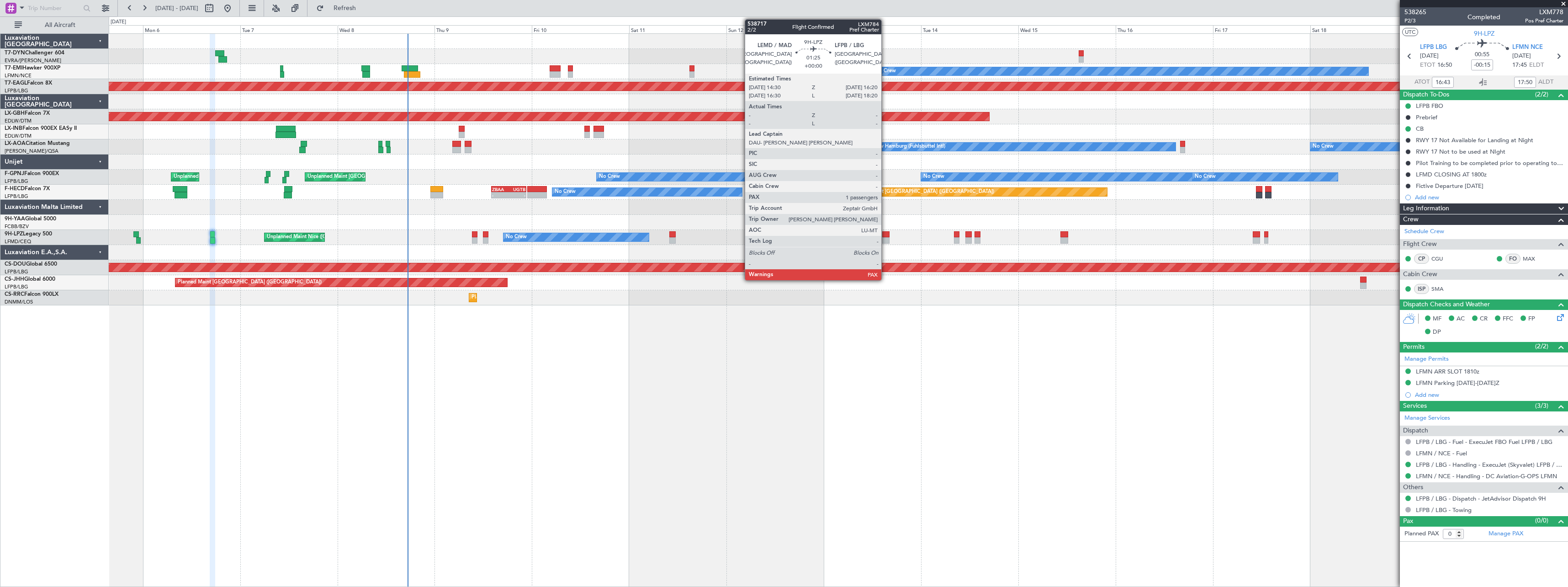
click at [885, 239] on div at bounding box center [886, 240] width 8 height 7
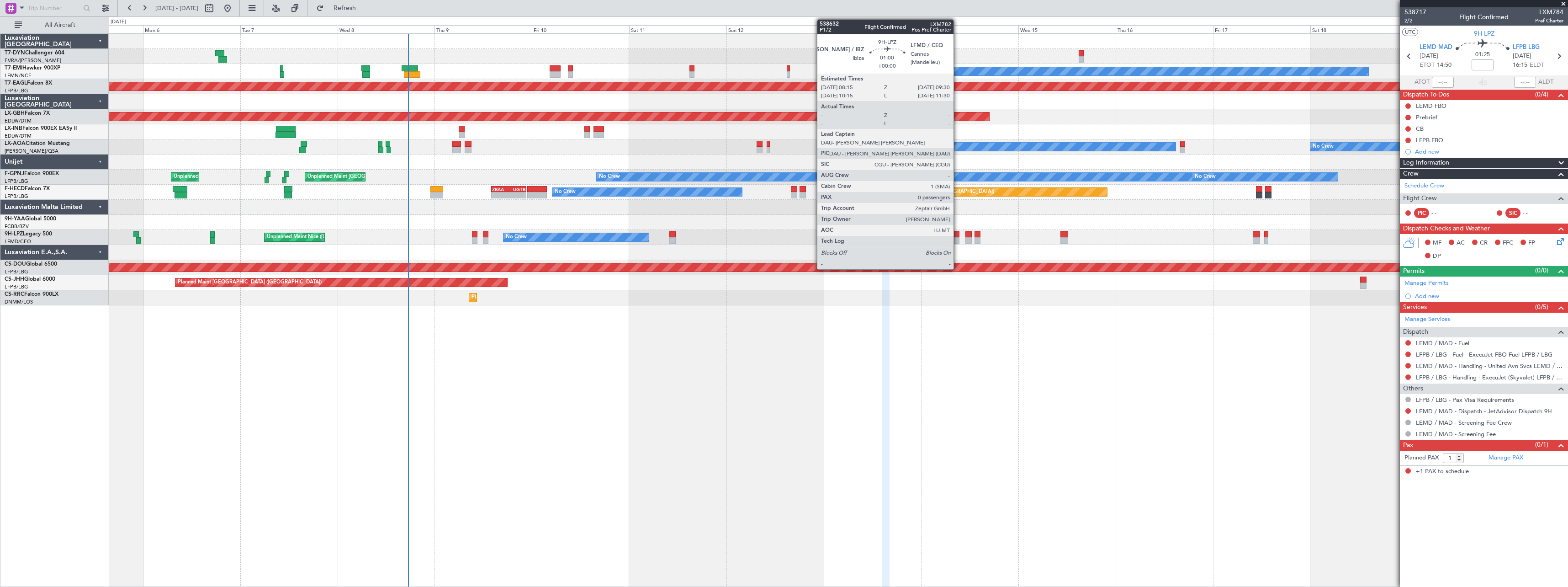
click at [958, 239] on div at bounding box center [957, 240] width 6 height 7
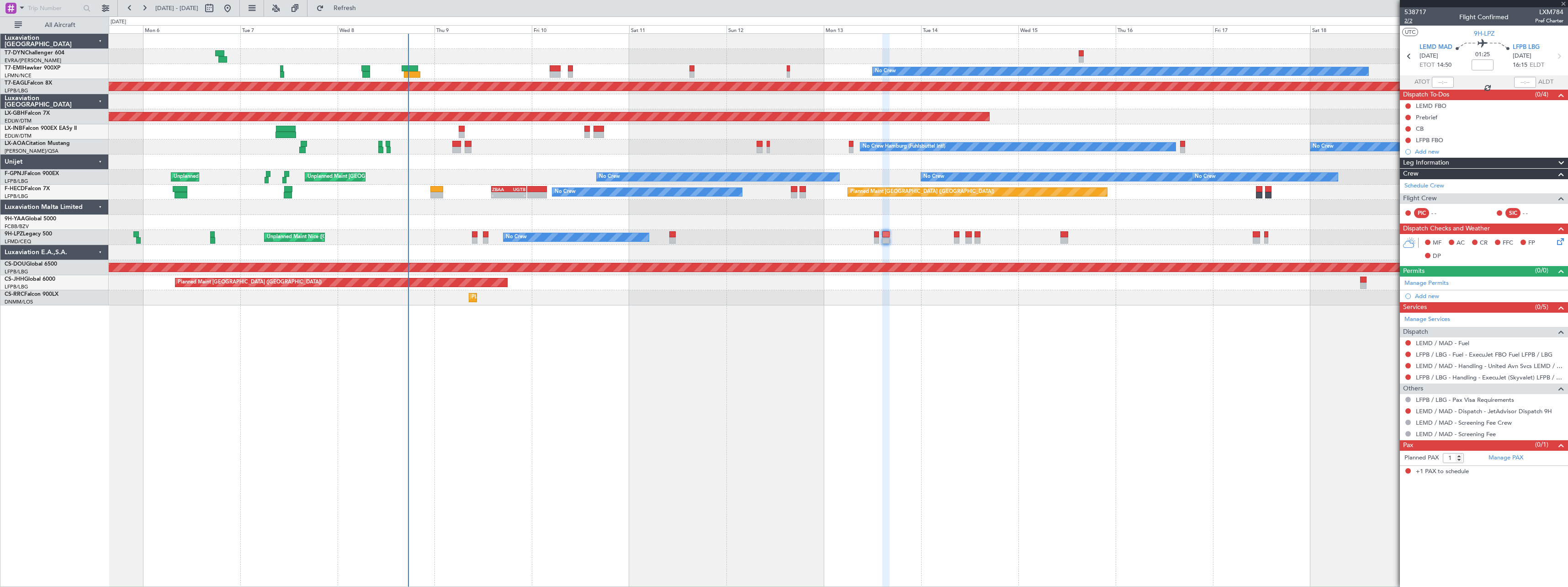
type input "0"
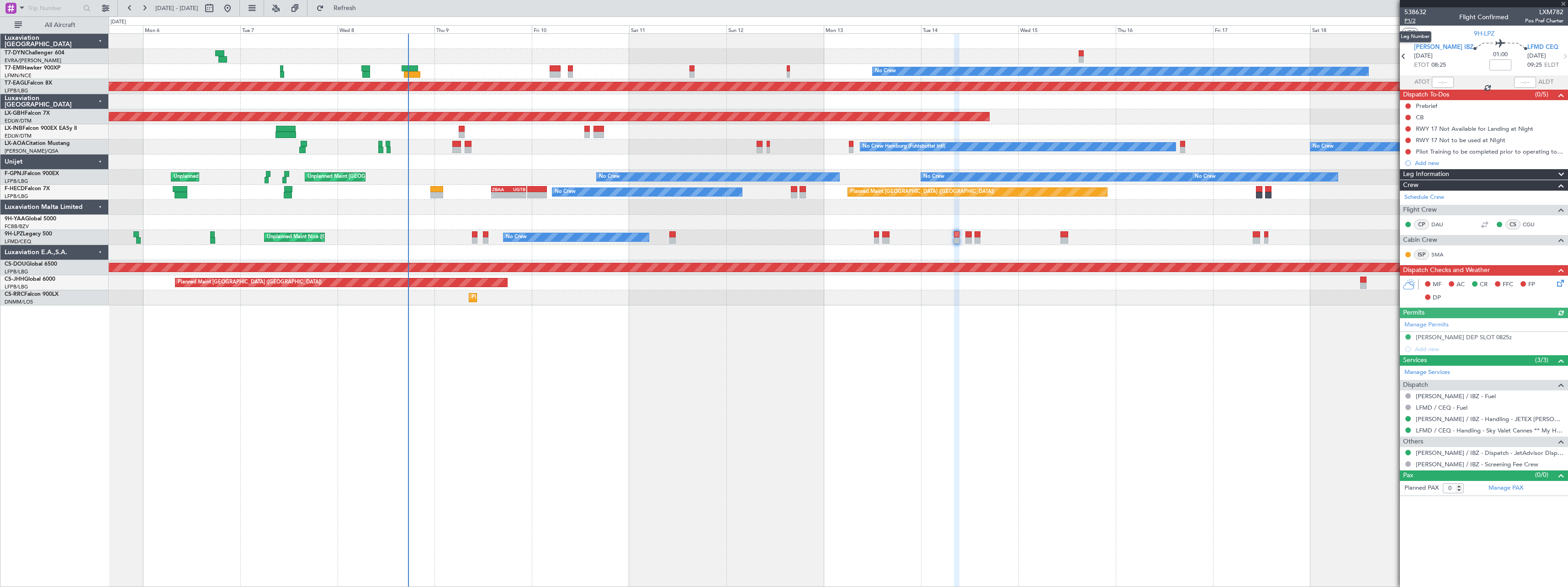
click at [1415, 20] on span "P1/2" at bounding box center [1415, 20] width 22 height 8
click at [364, 9] on span "Refresh" at bounding box center [345, 8] width 39 height 7
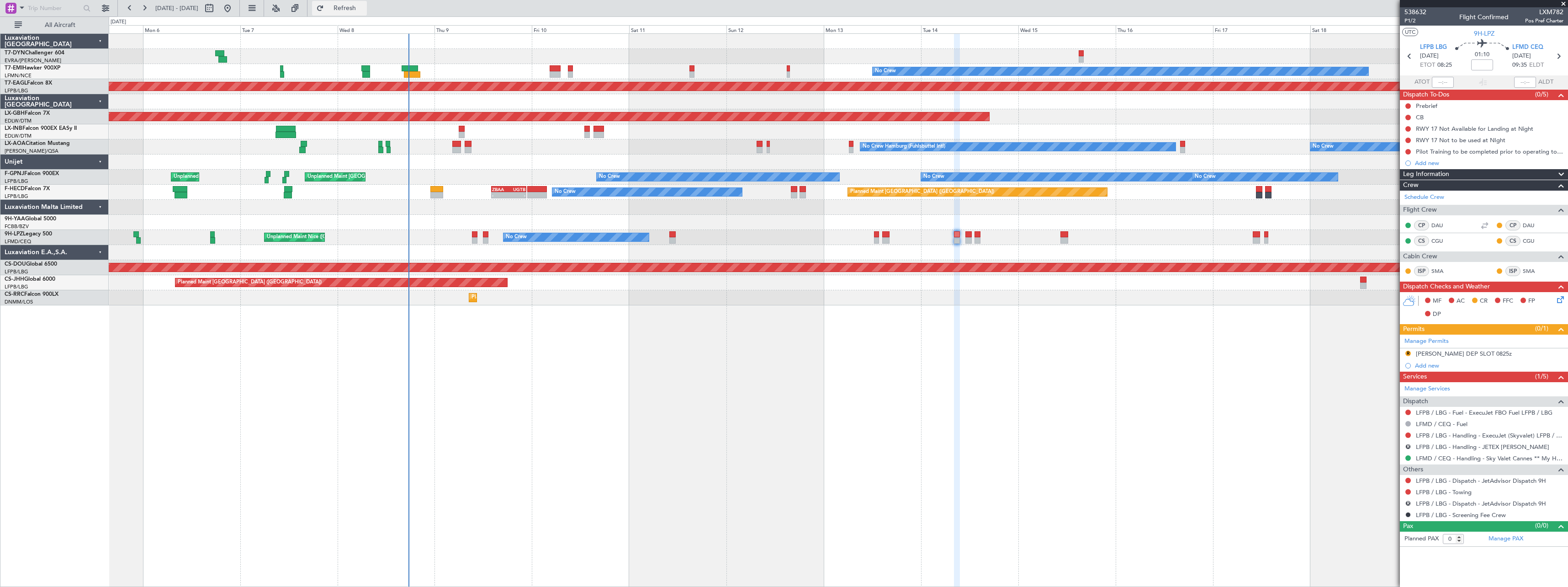
click at [364, 7] on span "Refresh" at bounding box center [345, 8] width 39 height 7
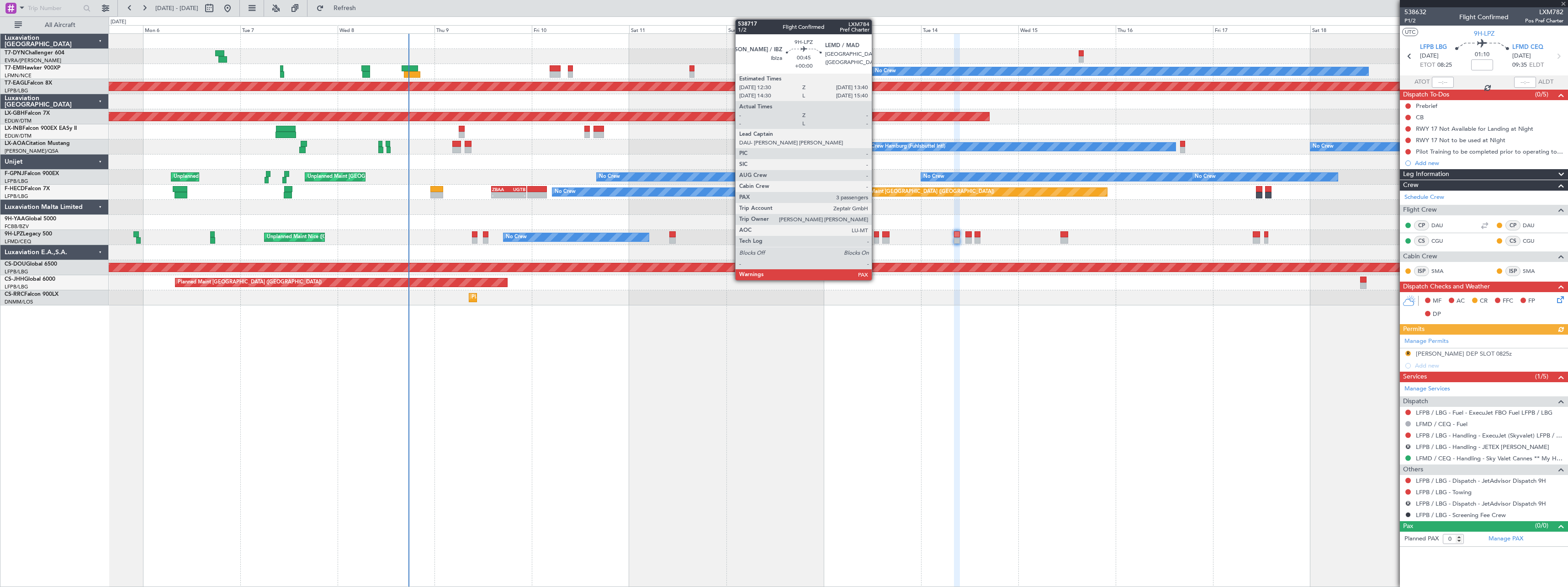
click at [876, 240] on div at bounding box center [876, 240] width 5 height 7
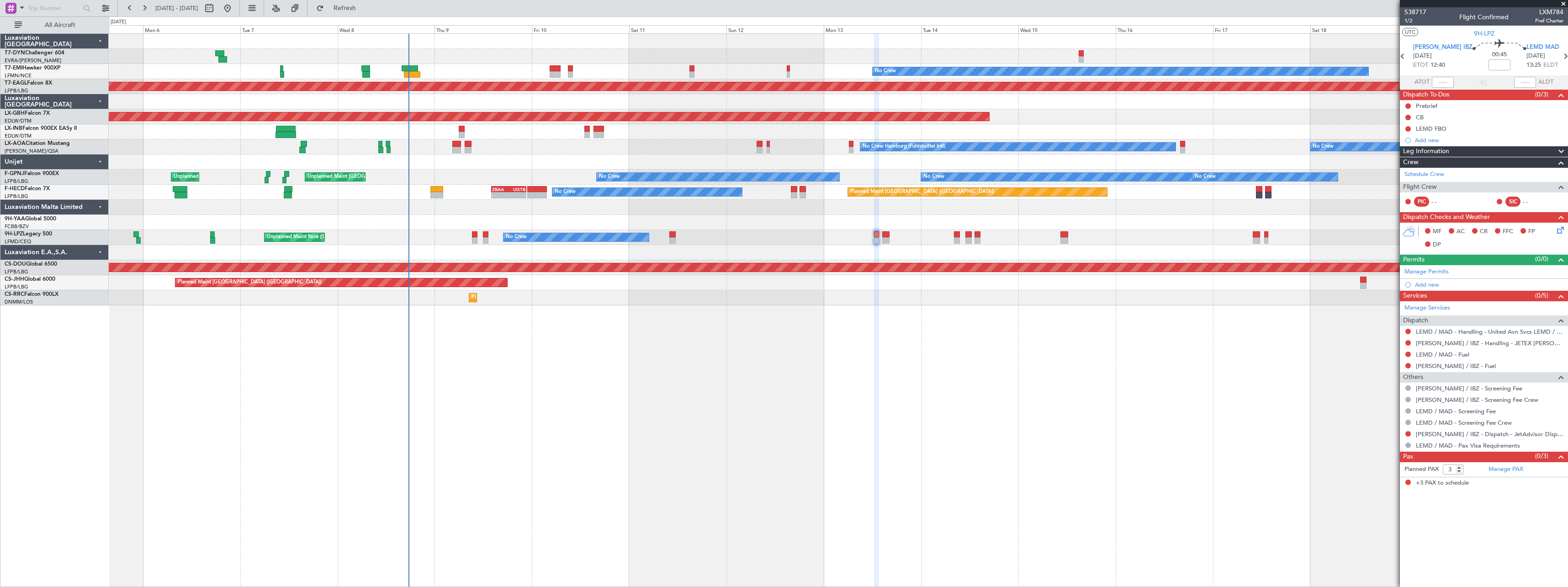
click at [890, 239] on div "No Crew Unplanned Maint Nice (Côte d'Azur Airport) No Crew" at bounding box center [838, 238] width 1459 height 16
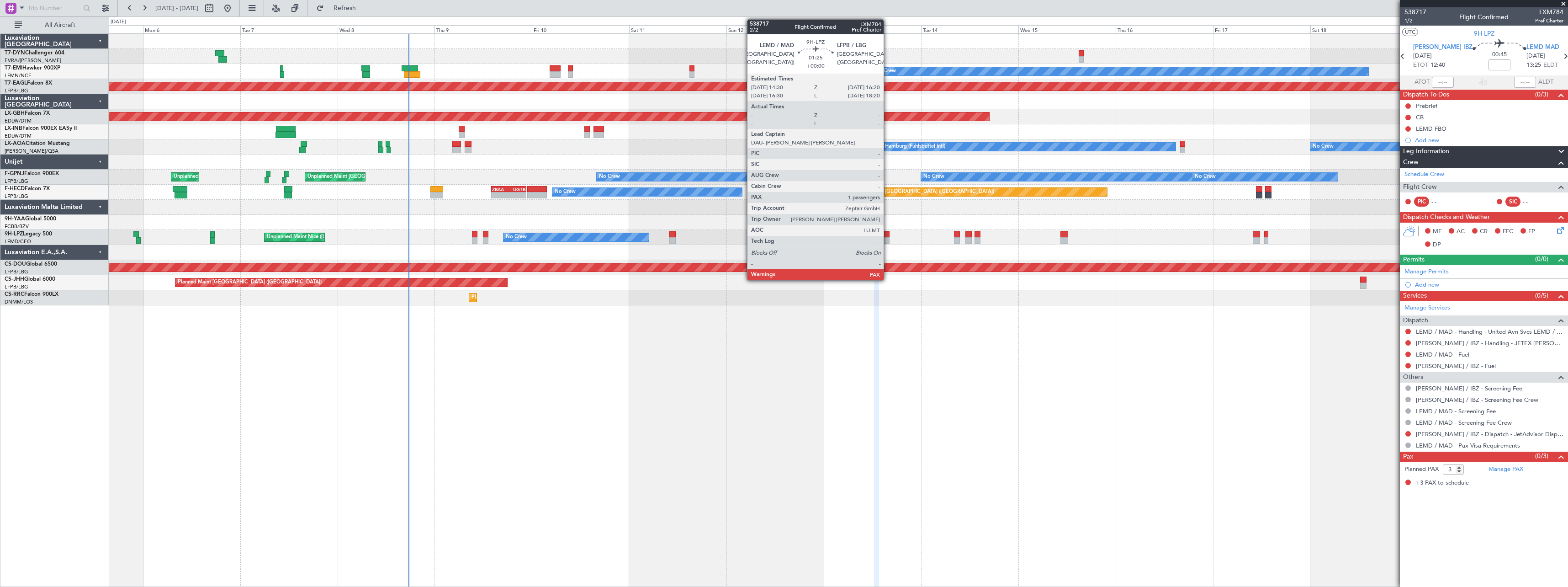
click at [888, 239] on div at bounding box center [886, 240] width 8 height 7
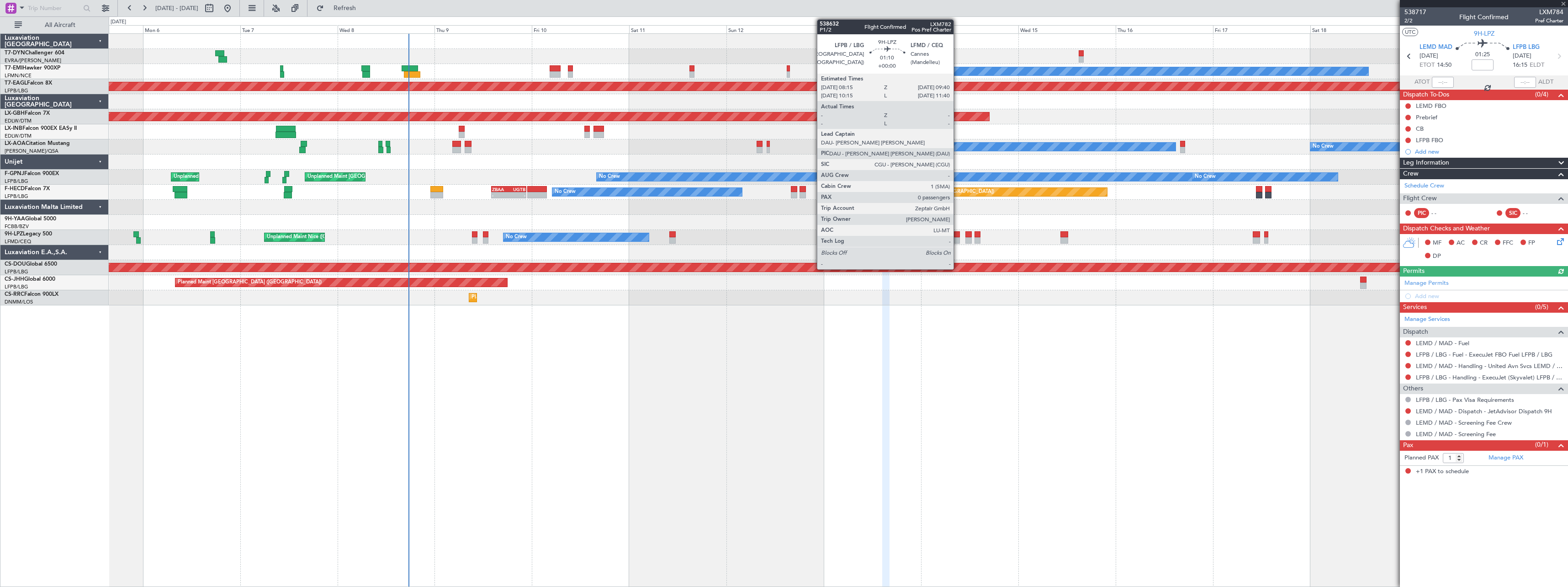
click at [958, 241] on div at bounding box center [957, 240] width 6 height 7
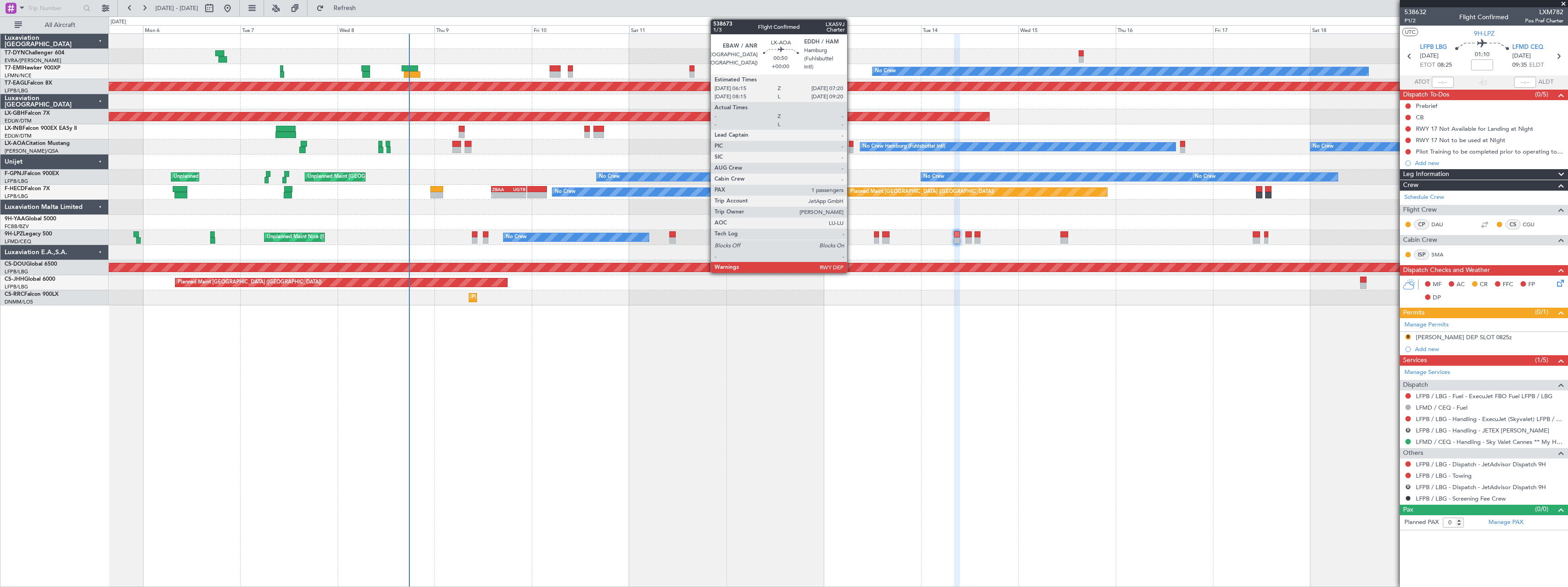
click at [851, 145] on div at bounding box center [851, 144] width 5 height 7
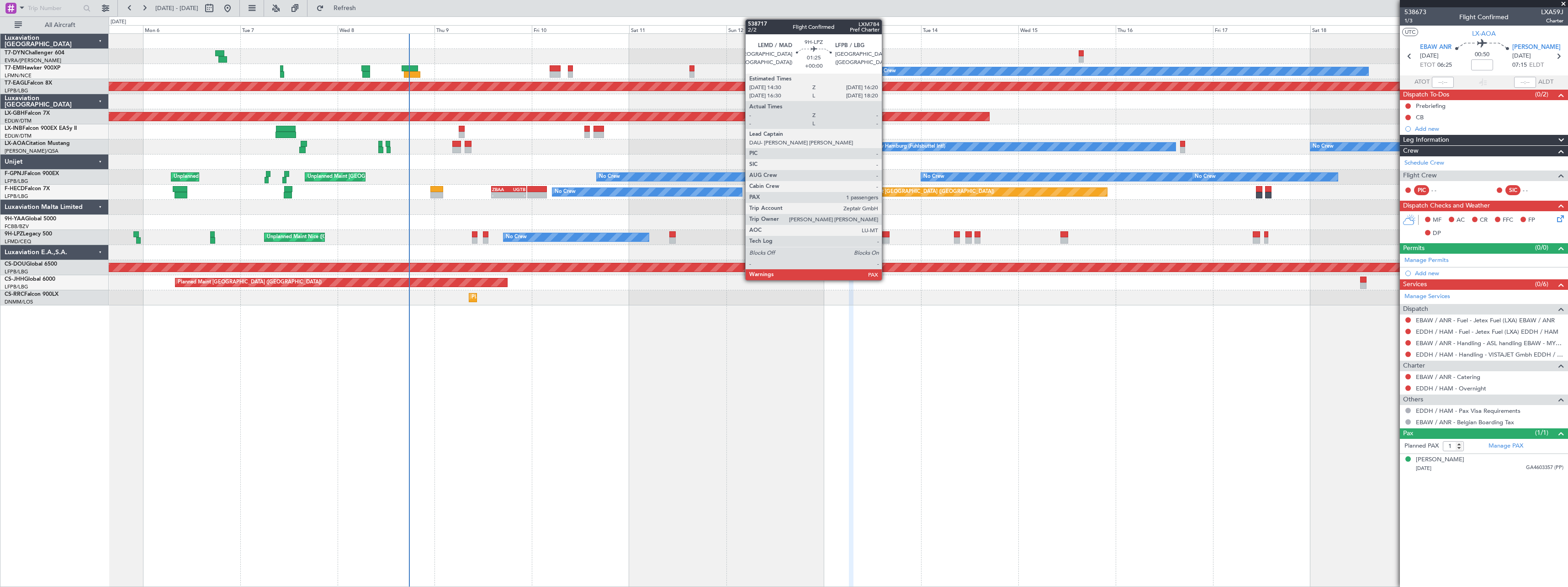
click at [886, 238] on div at bounding box center [886, 240] width 8 height 7
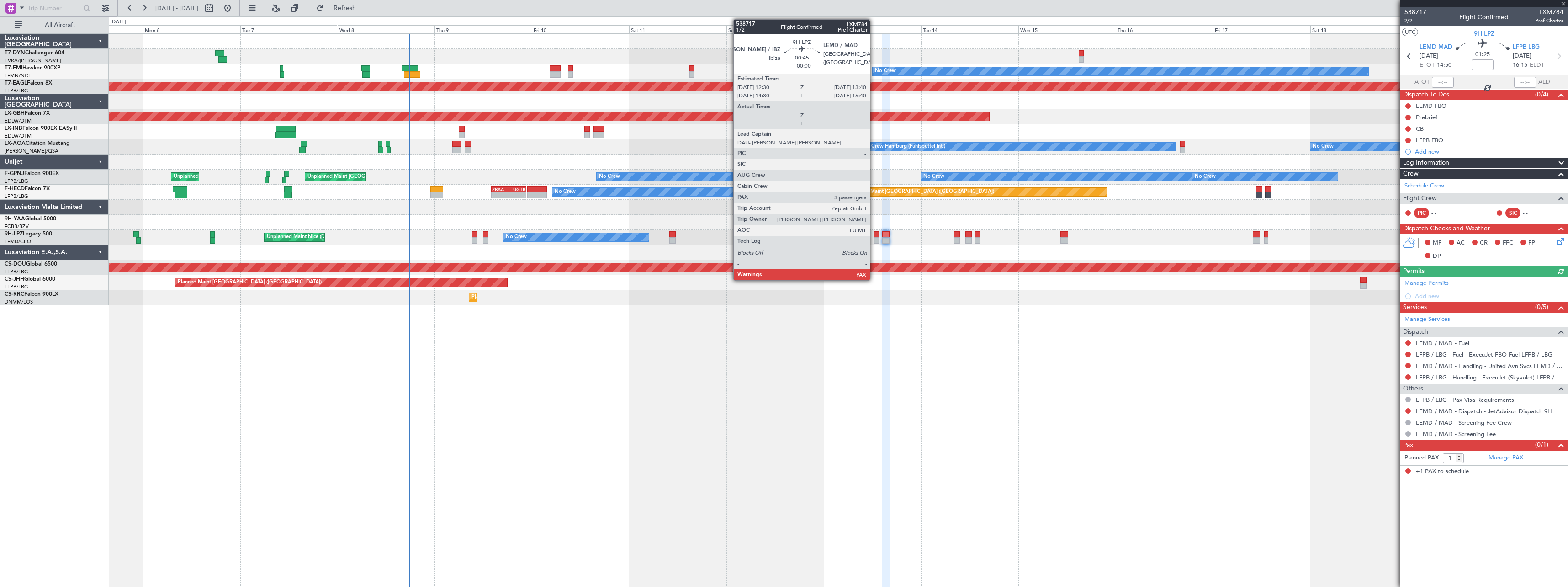
click at [874, 237] on div at bounding box center [876, 240] width 5 height 7
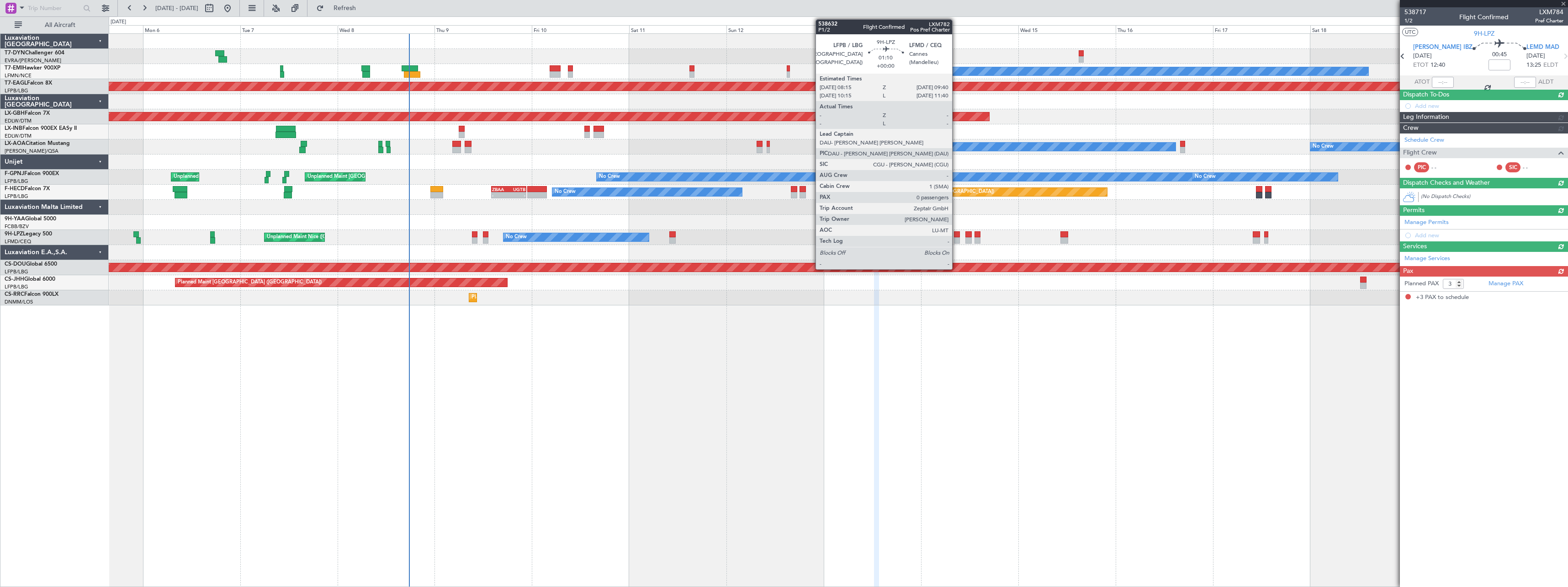
click at [956, 239] on div at bounding box center [957, 240] width 6 height 7
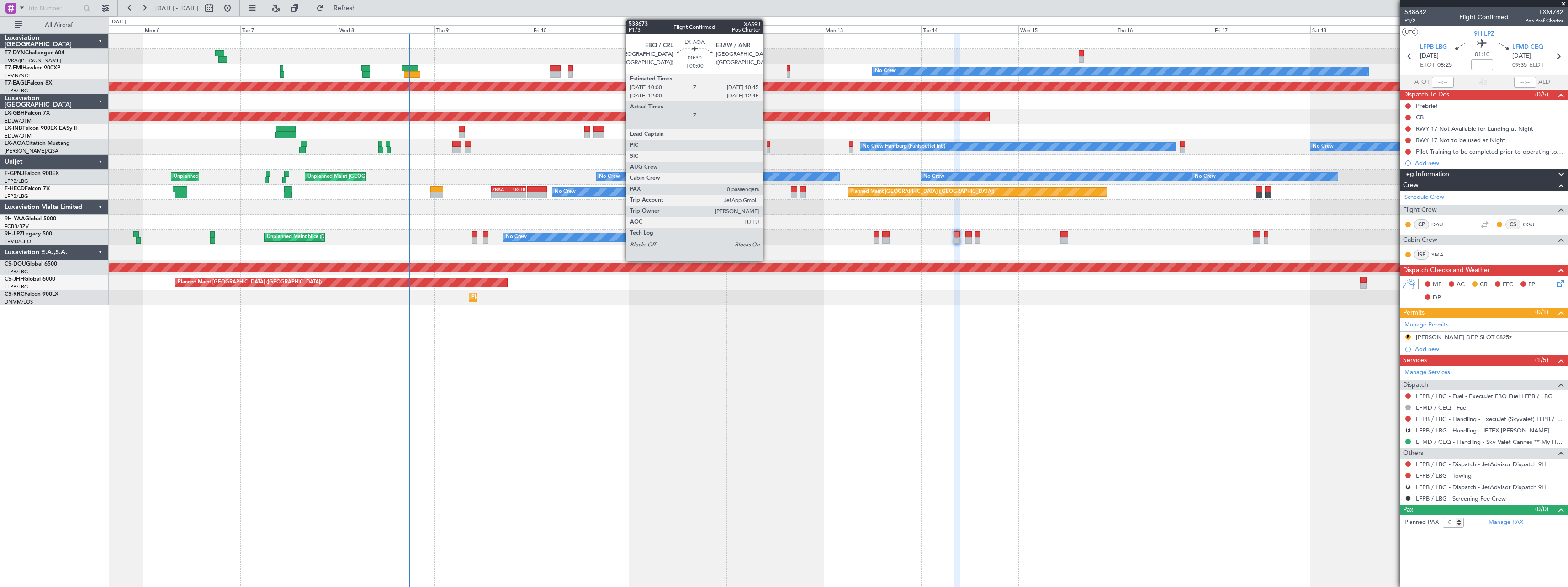
click at [767, 146] on div at bounding box center [767, 144] width 3 height 7
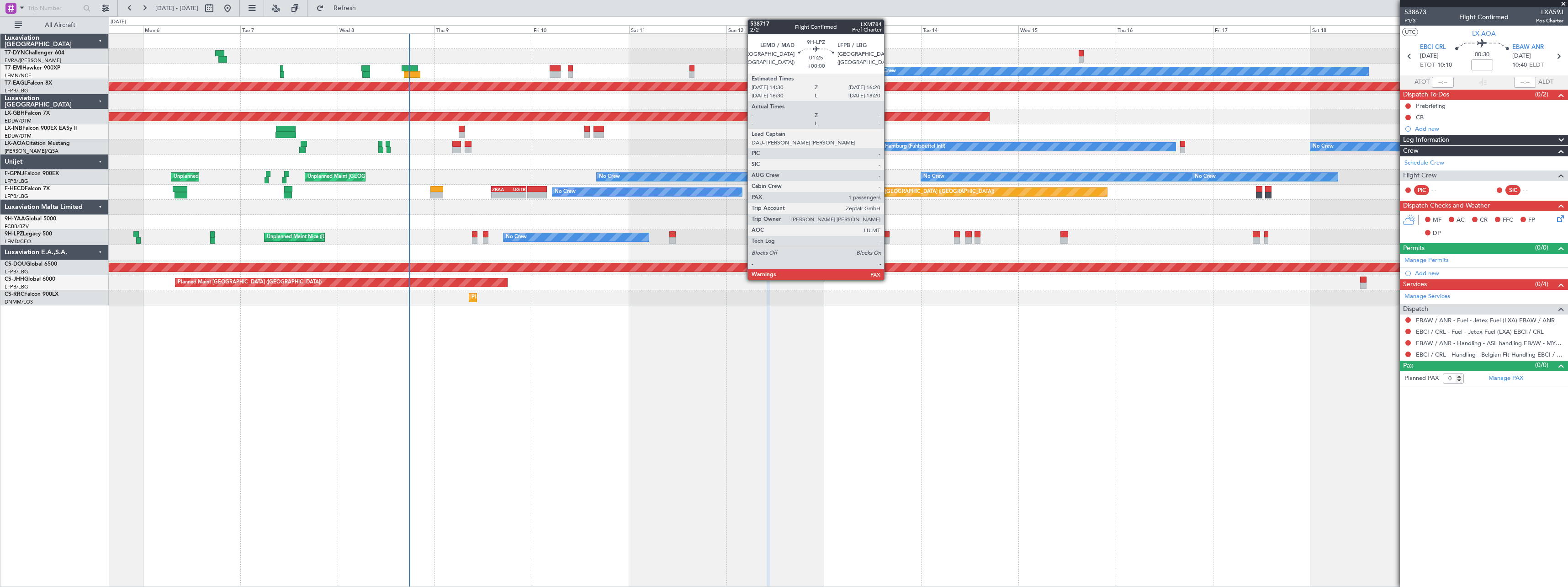
click at [888, 238] on div at bounding box center [886, 240] width 8 height 7
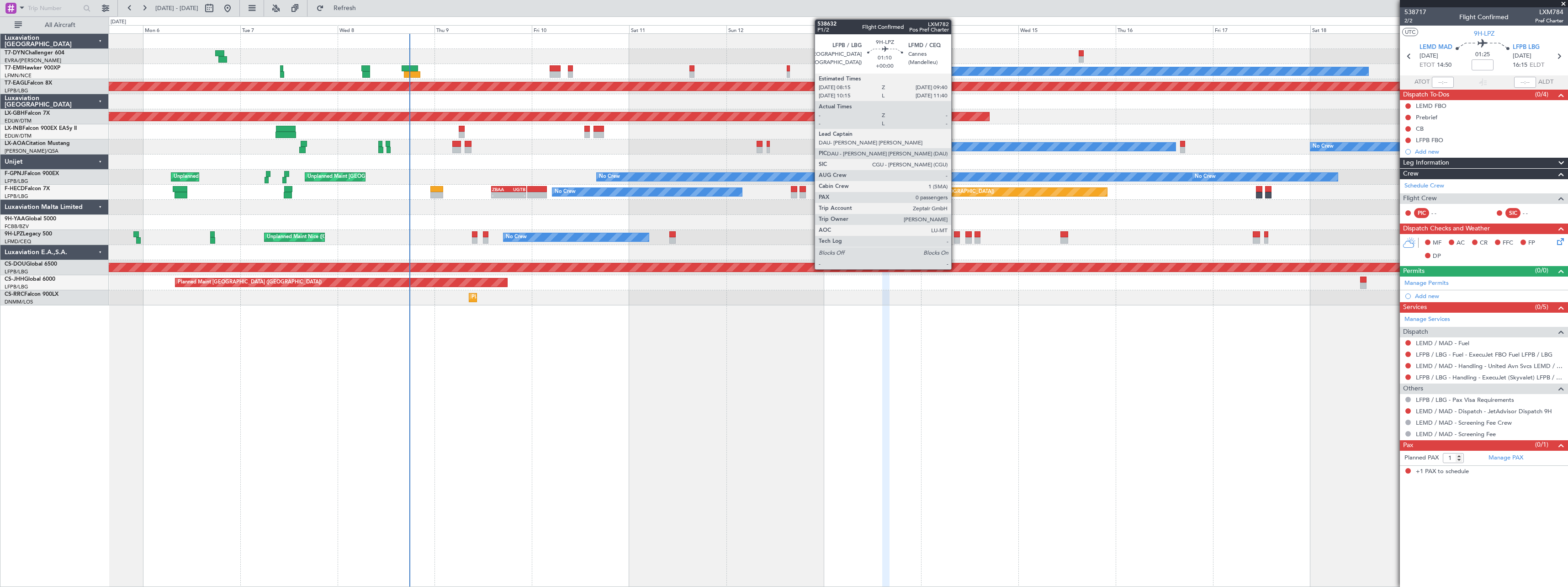
click at [955, 239] on div at bounding box center [957, 240] width 6 height 7
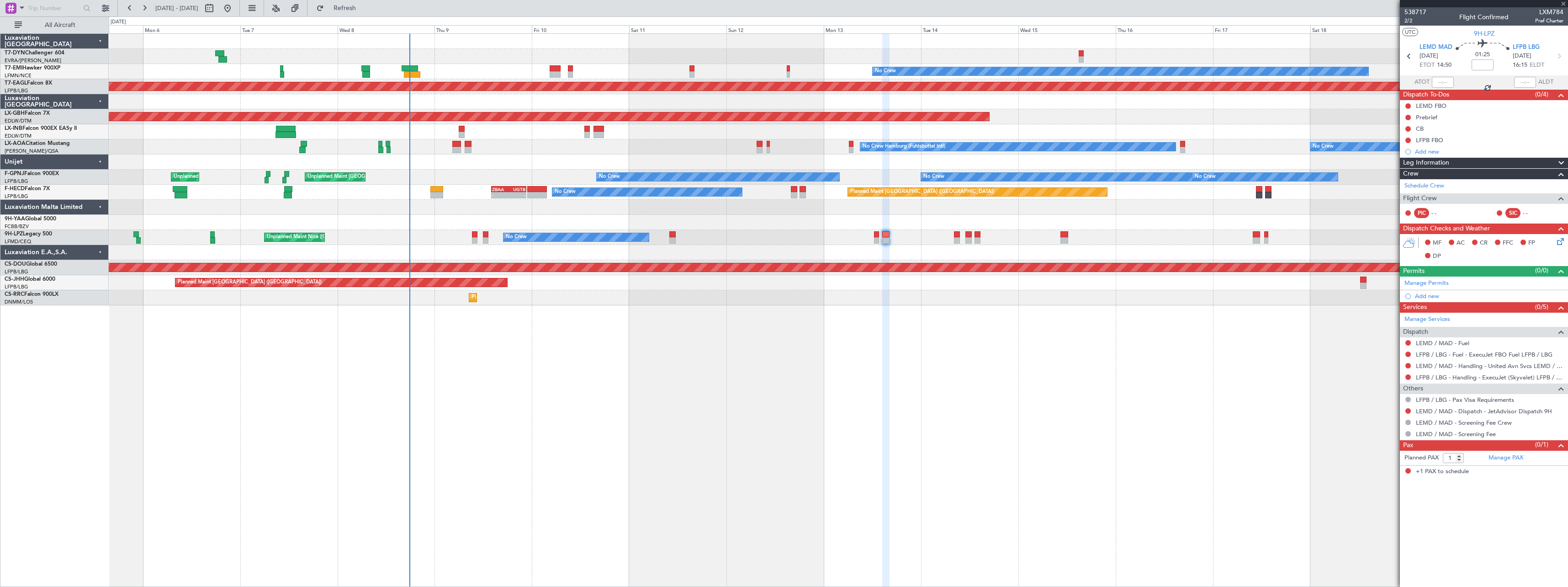
type input "0"
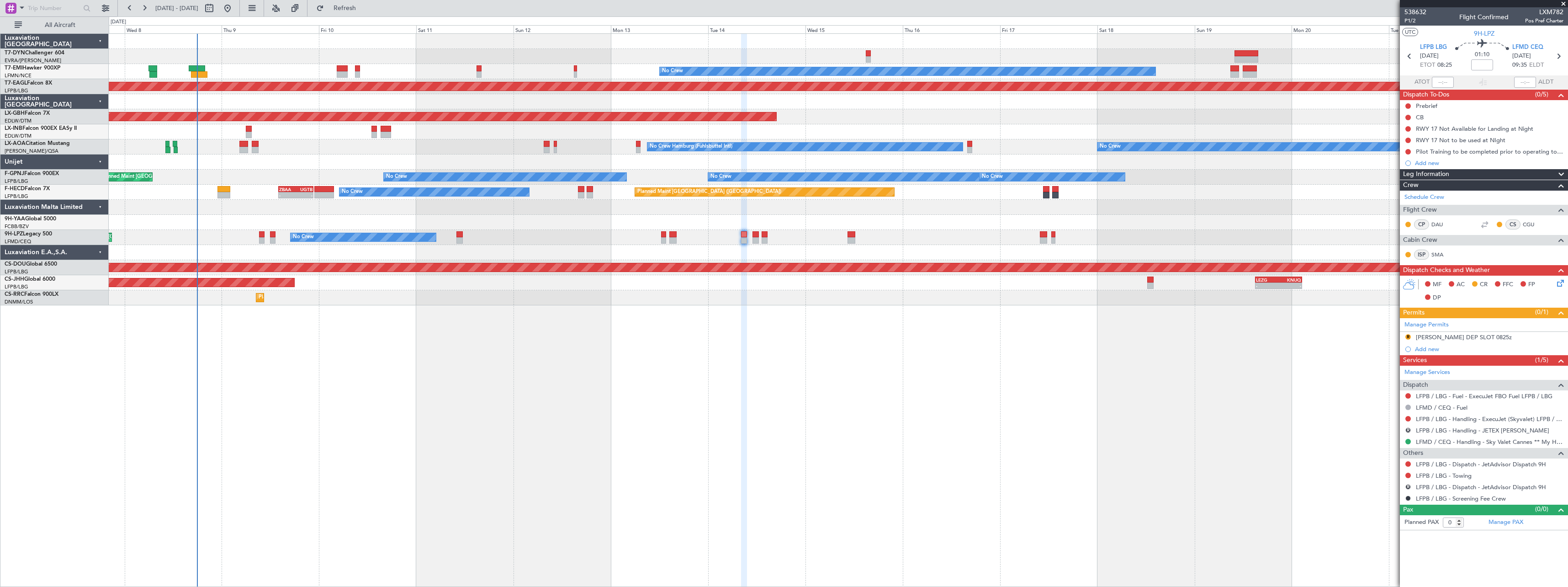
click at [887, 287] on div "Planned Maint Paris (Le Bourget) - - LEZG 15:00 Z KNUQ 02:35 Z" at bounding box center [838, 283] width 1459 height 16
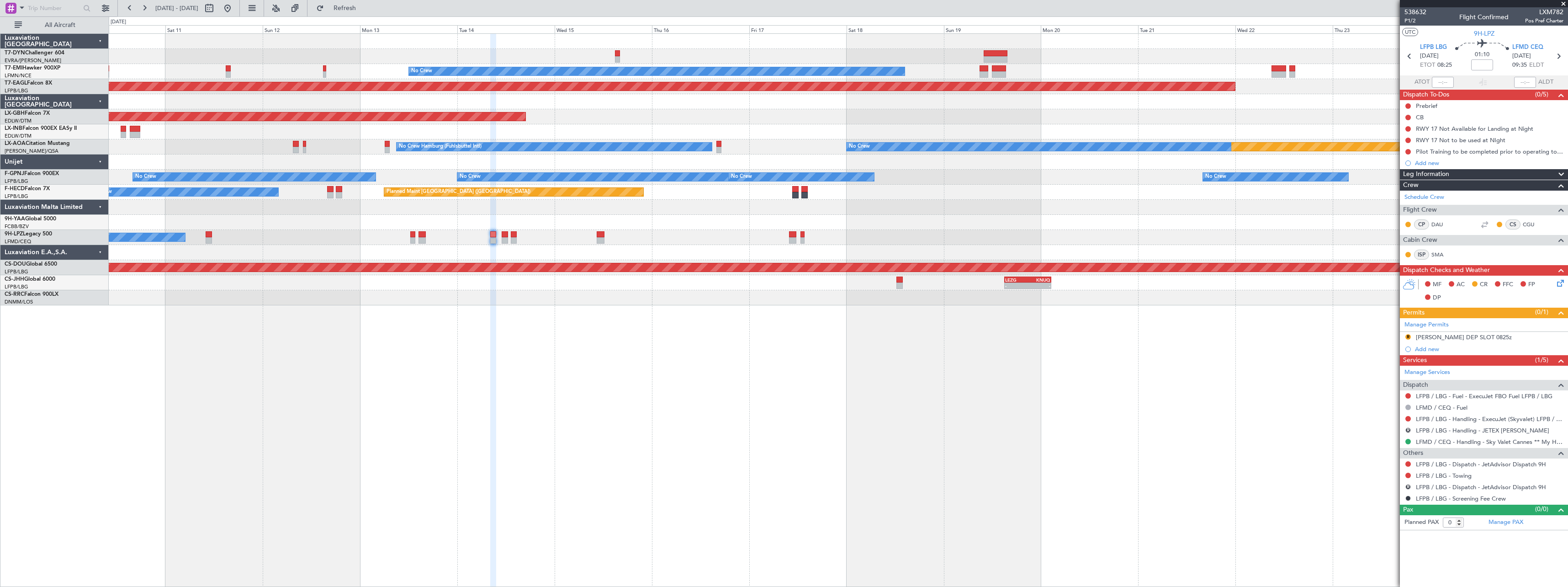
click at [877, 201] on div at bounding box center [838, 208] width 1459 height 16
click at [358, 10] on span "Refresh" at bounding box center [345, 8] width 39 height 7
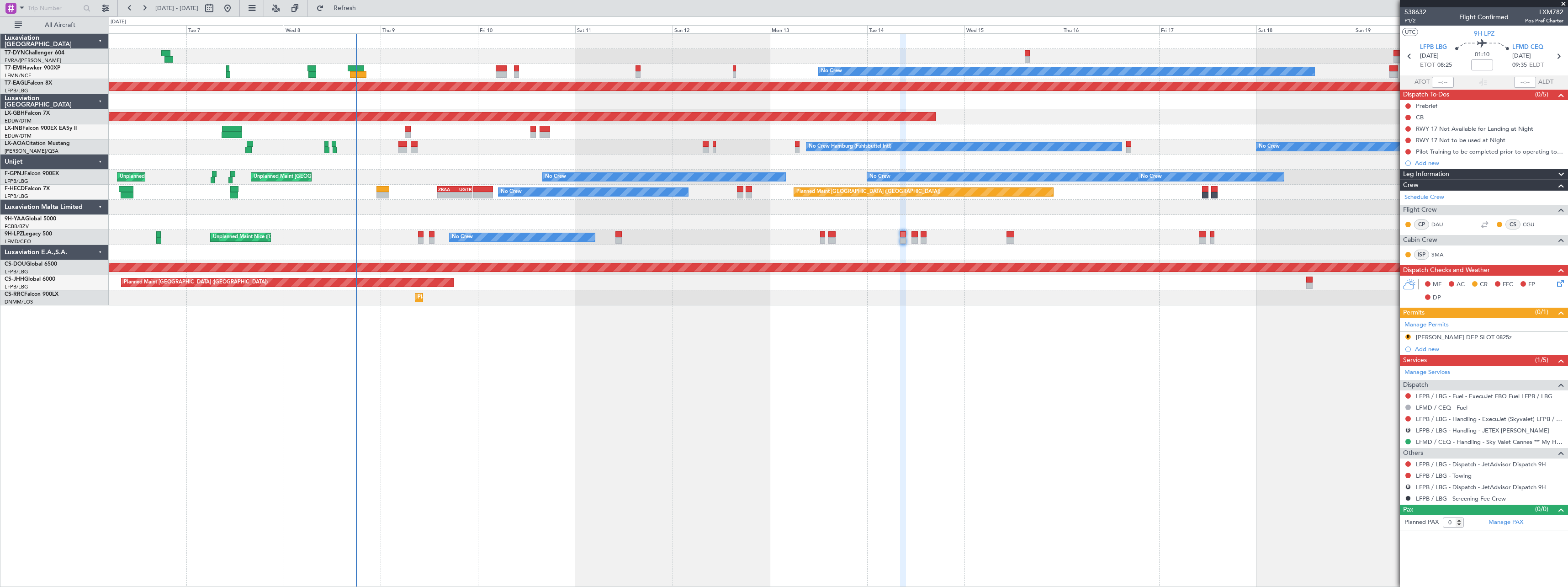
click at [667, 317] on div "No Crew Planned Maint Dubai (Al Maktoum Intl) Planned Maint Nurnberg Planned Ma…" at bounding box center [838, 310] width 1459 height 554
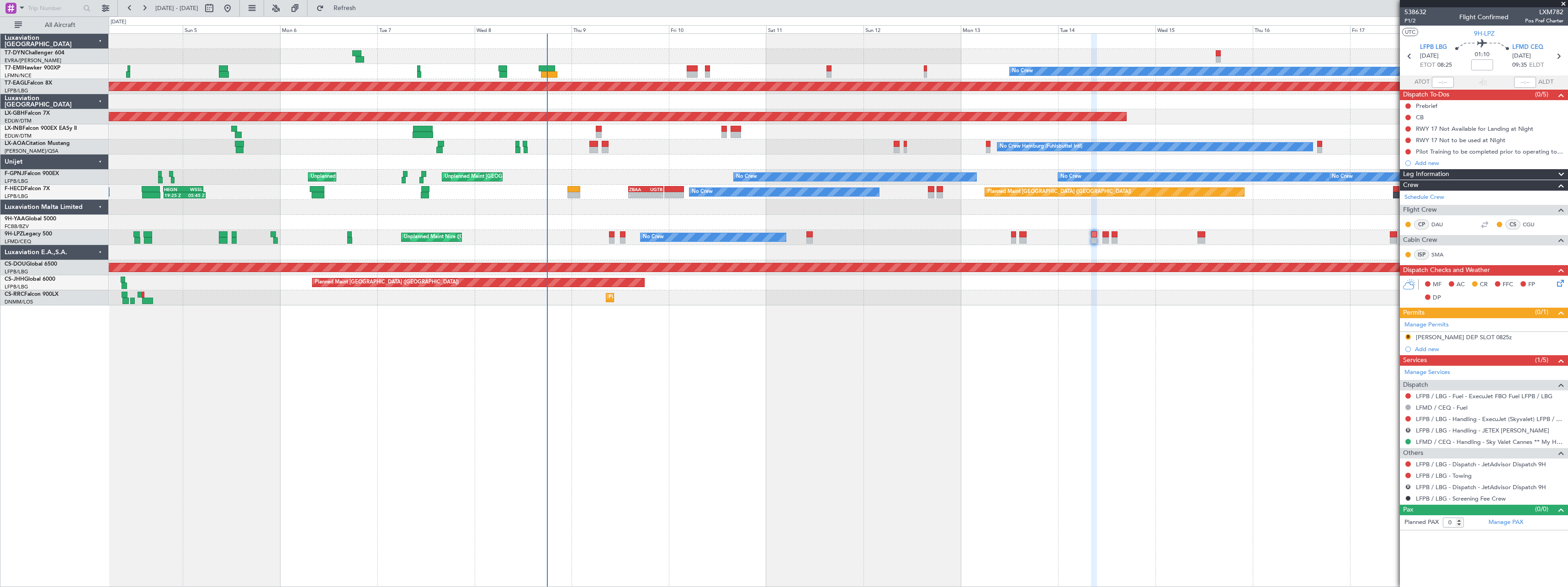
click at [525, 200] on div at bounding box center [838, 208] width 1459 height 16
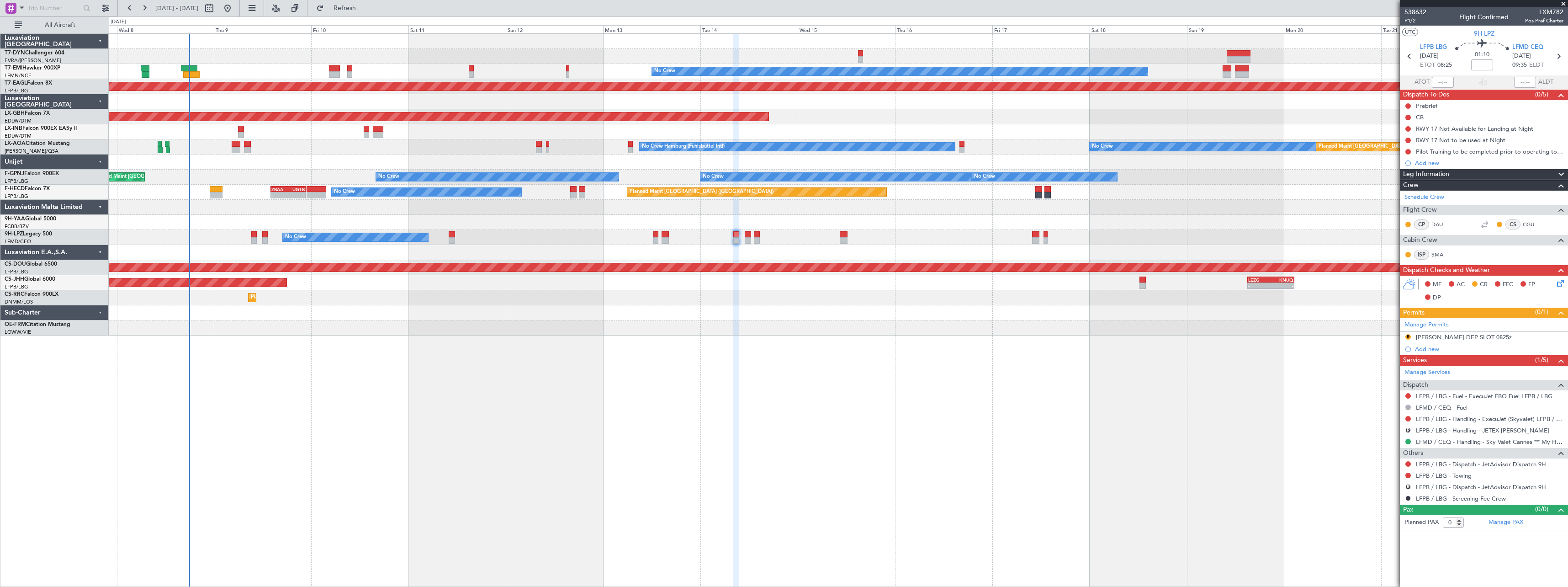
click at [726, 210] on div "No Crew Planned Maint Dubai (Al Maktoum Intl) Planned Maint Nurnberg No Crew Ha…" at bounding box center [838, 185] width 1459 height 301
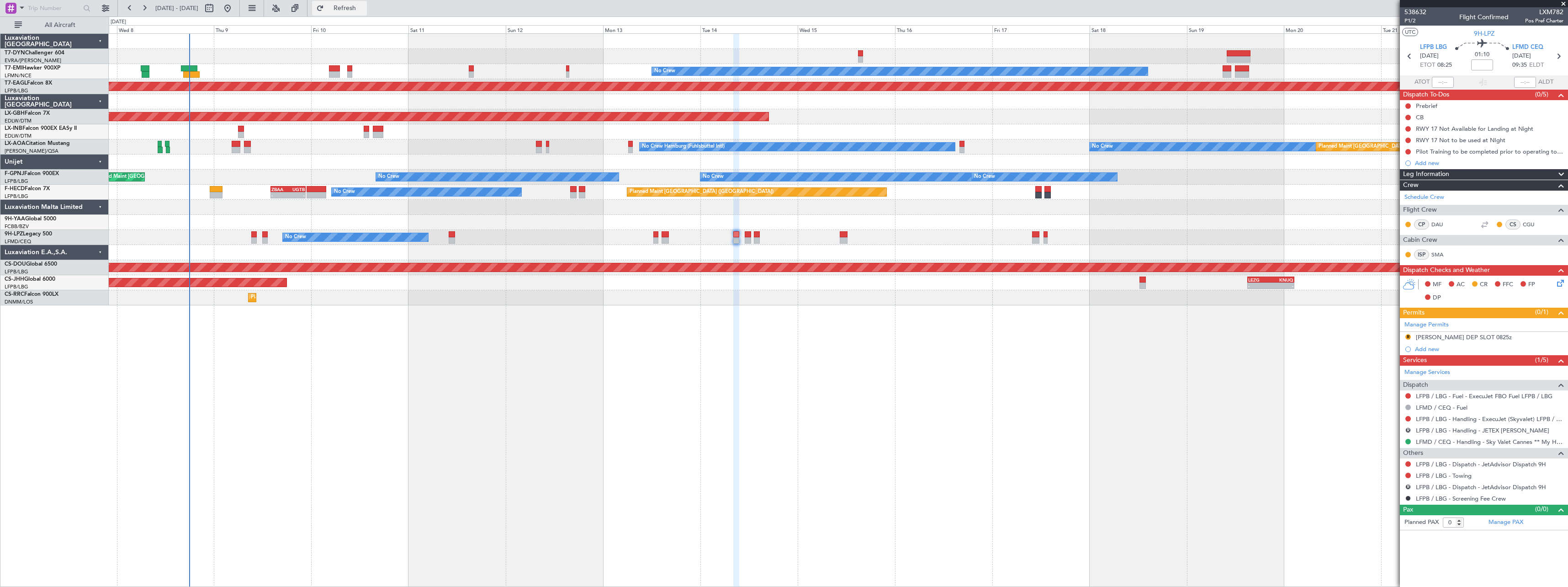
click at [353, 11] on button "Refresh" at bounding box center [339, 8] width 54 height 15
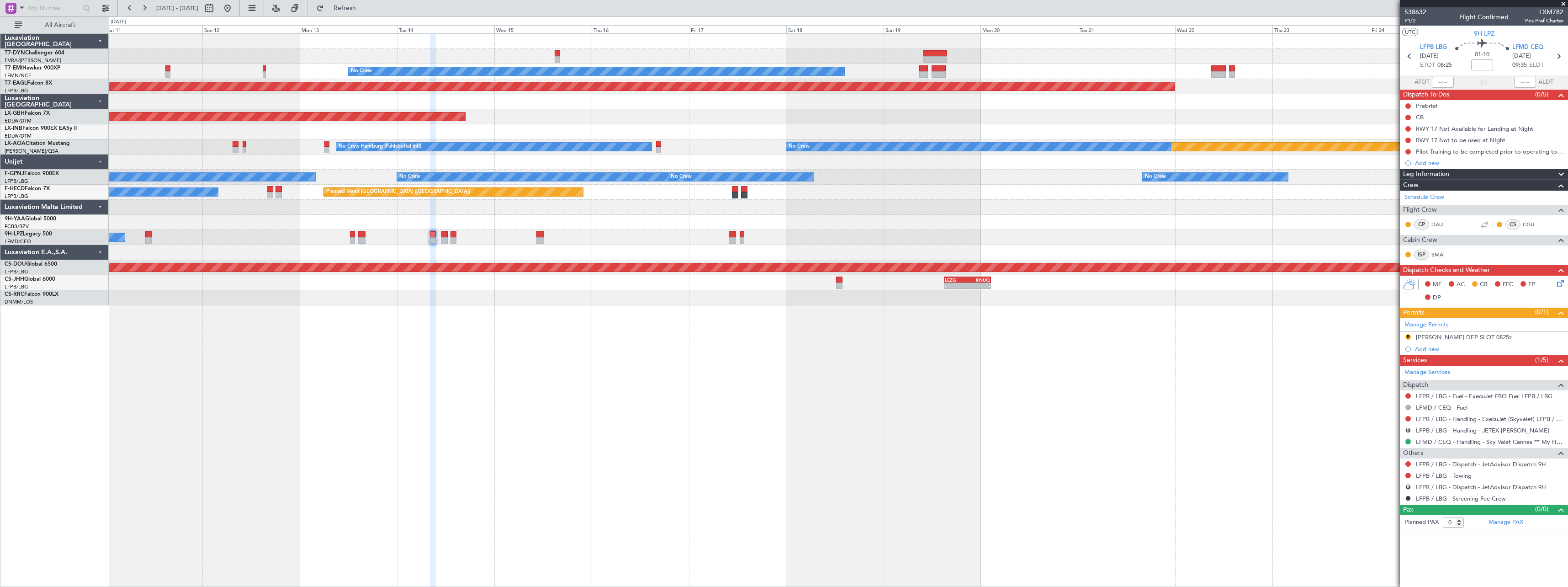
click at [833, 332] on div "No Crew Planned Maint Dubai (Al Maktoum Intl) Planned Maint Nurnberg Planned Ma…" at bounding box center [838, 310] width 1459 height 554
click at [1562, 4] on span at bounding box center [1563, 4] width 9 height 8
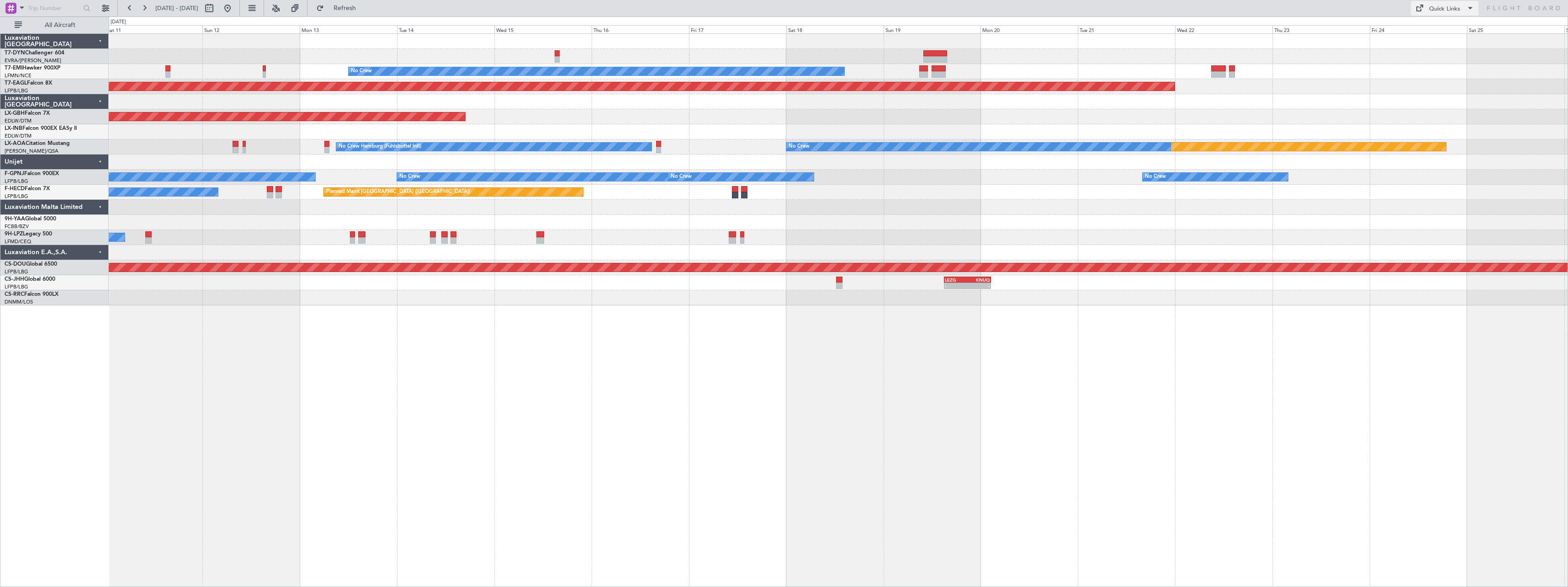
click at [1445, 10] on div "Quick Links" at bounding box center [1445, 9] width 31 height 9
click at [1452, 32] on button "Trip Builder" at bounding box center [1445, 30] width 69 height 22
click at [217, 10] on button at bounding box center [209, 8] width 15 height 15
select select "10"
select select "2025"
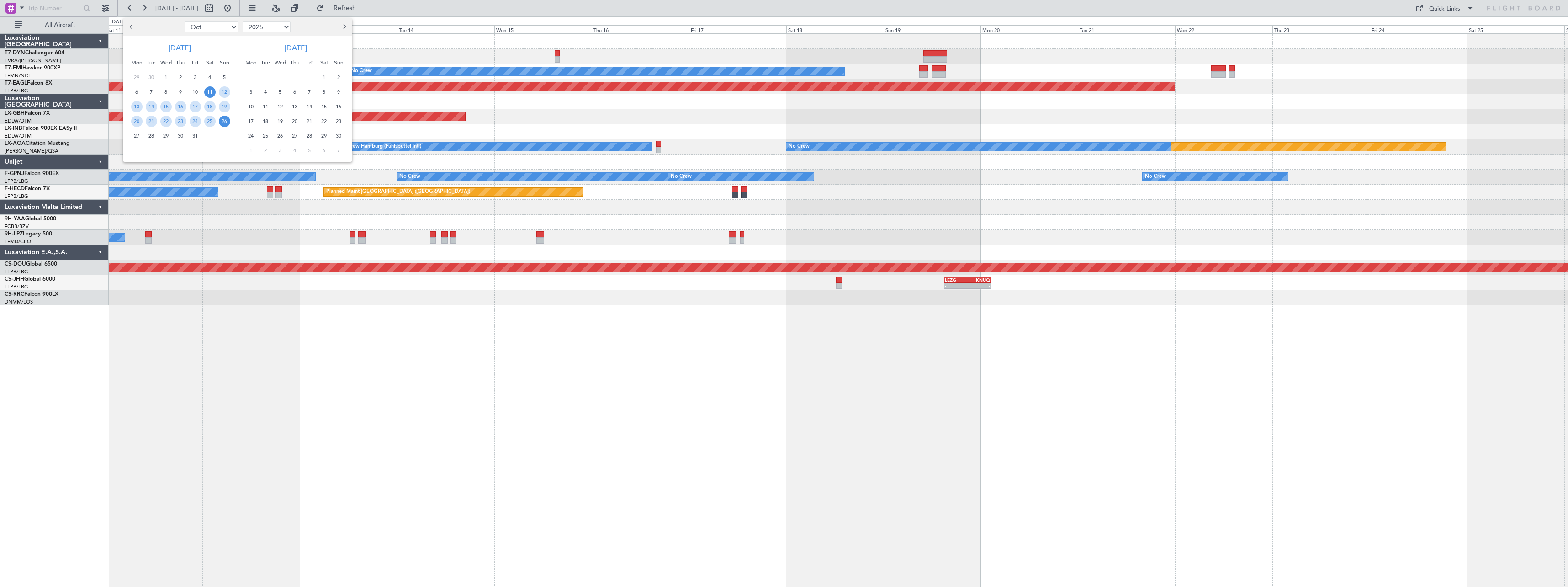
click at [250, 121] on span "17" at bounding box center [252, 121] width 12 height 12
click at [247, 149] on span "1" at bounding box center [252, 151] width 12 height 12
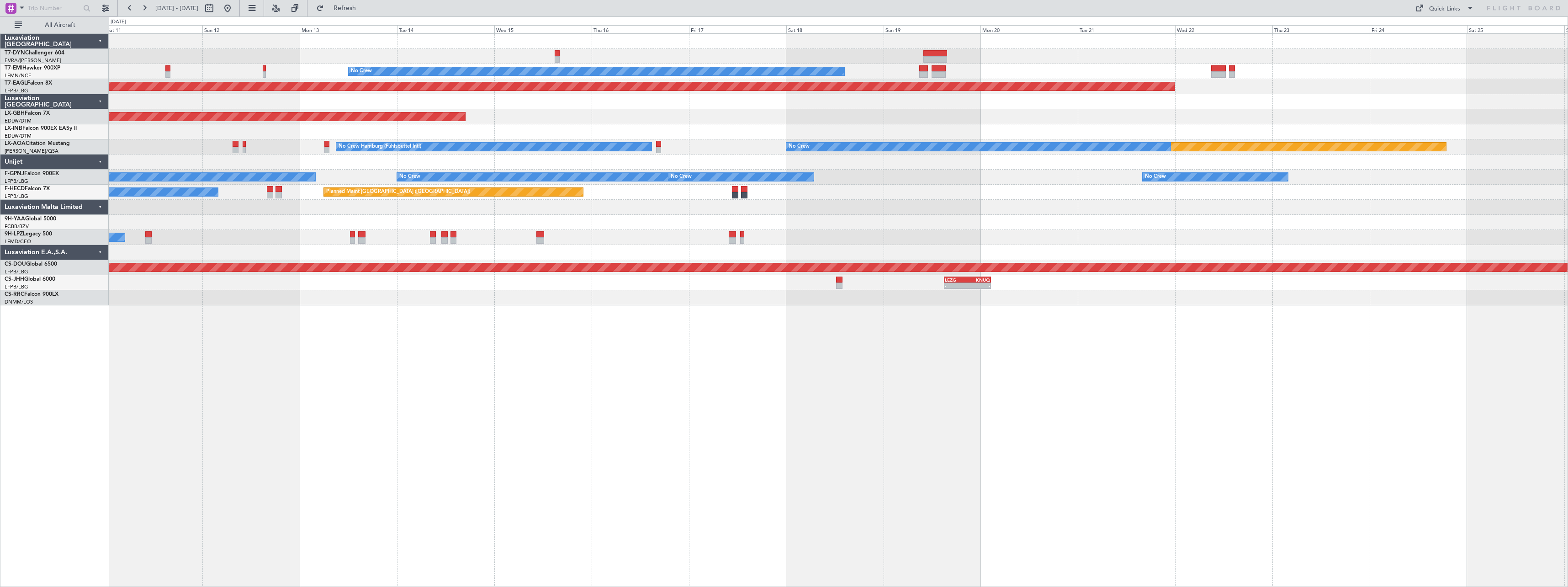
select select "11"
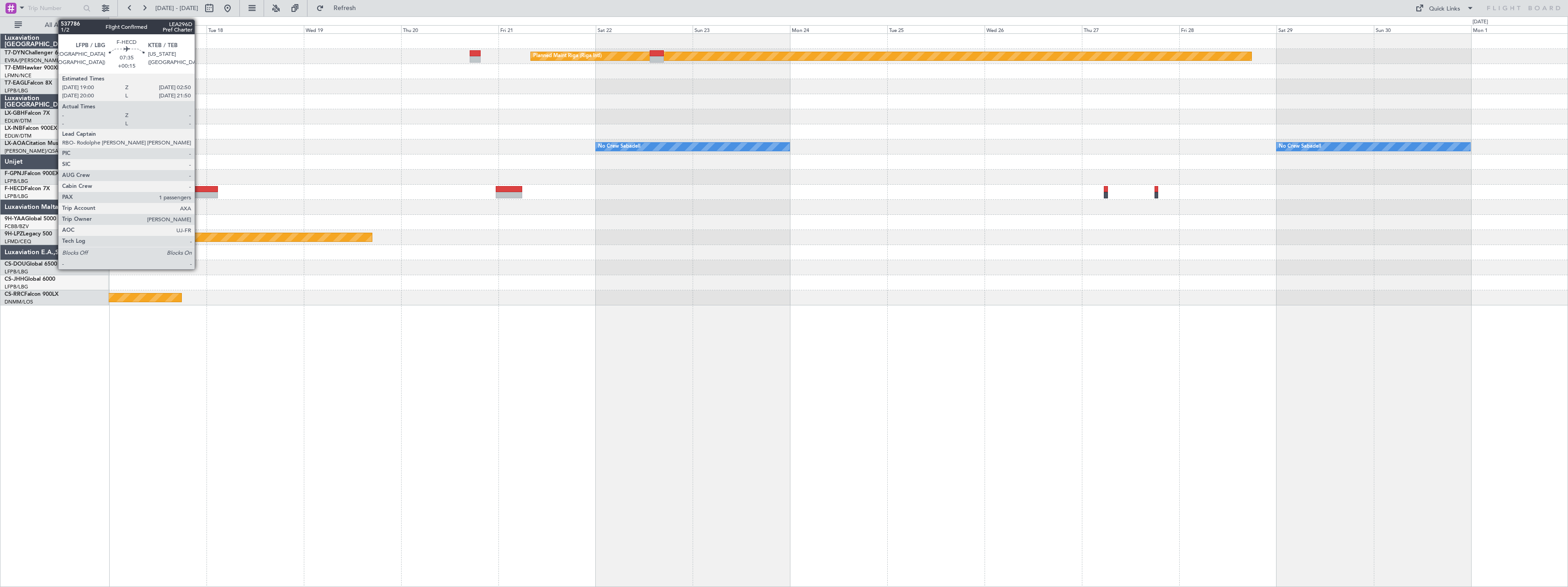
click at [199, 195] on div at bounding box center [201, 195] width 32 height 7
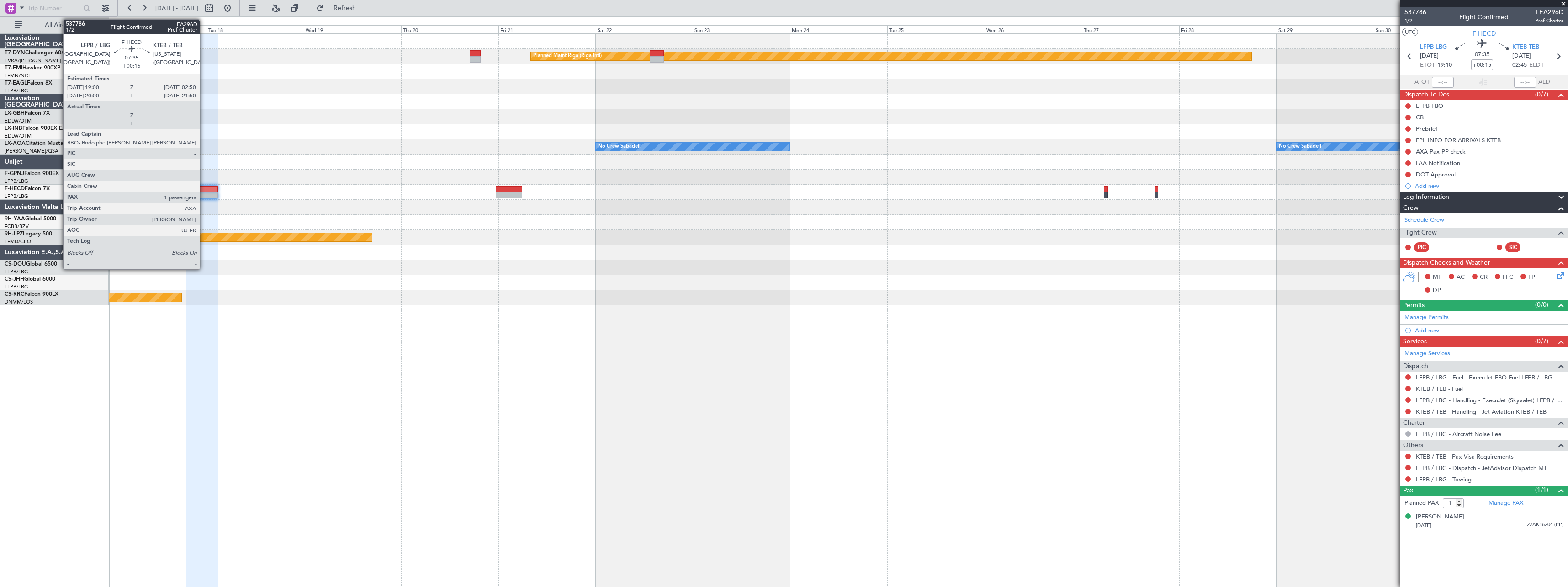
click at [204, 192] on div at bounding box center [201, 195] width 32 height 7
click at [192, 192] on div at bounding box center [201, 195] width 32 height 7
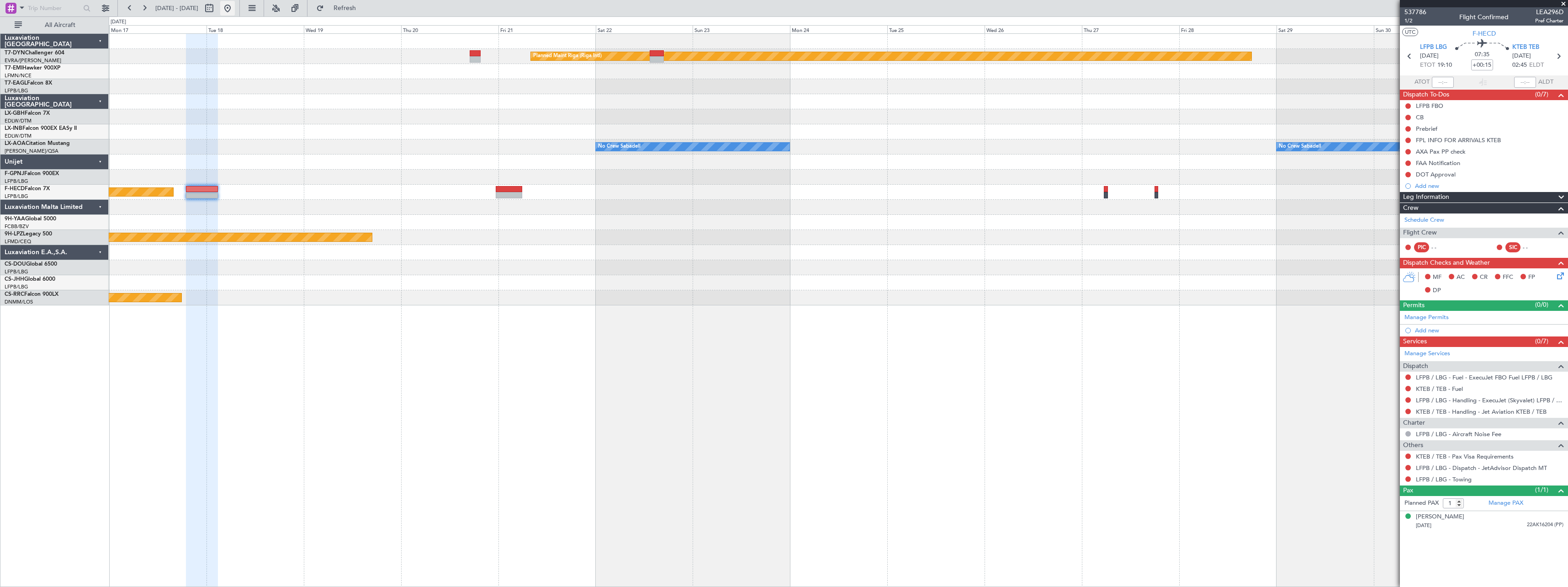
click at [235, 8] on button at bounding box center [227, 8] width 15 height 15
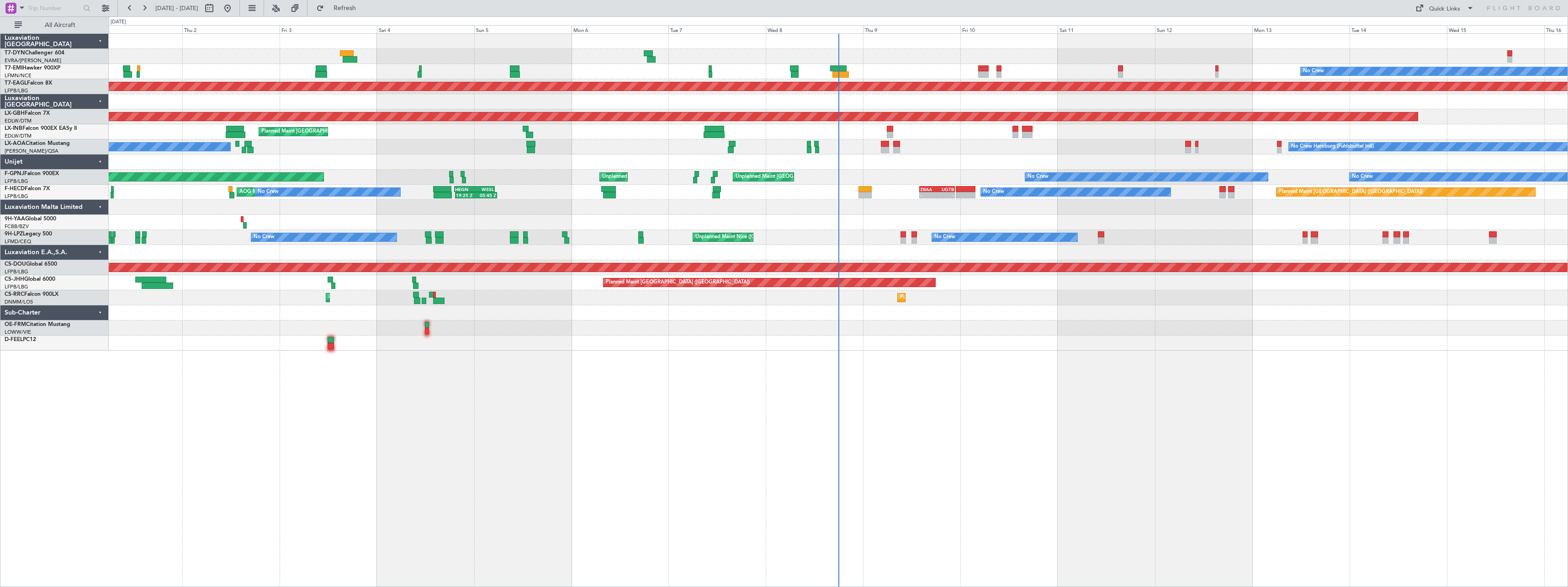
click at [990, 73] on div "No Crew" at bounding box center [838, 72] width 1459 height 16
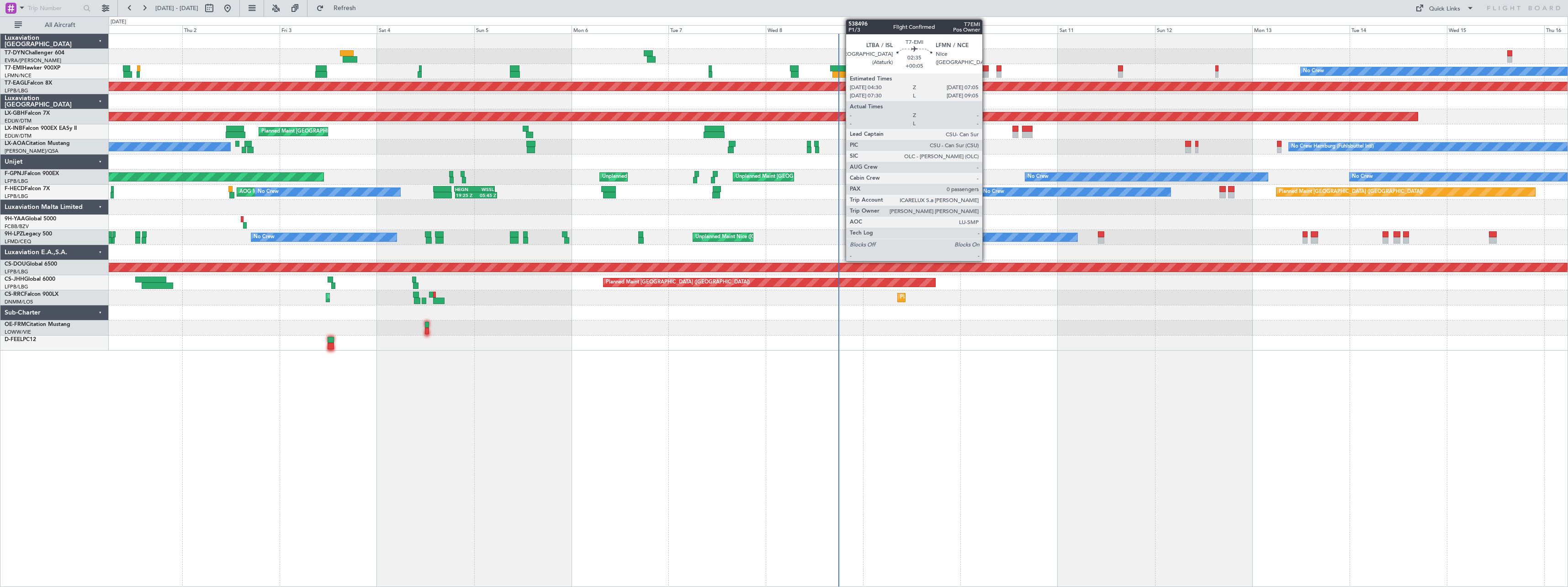
click at [986, 73] on div at bounding box center [983, 74] width 11 height 7
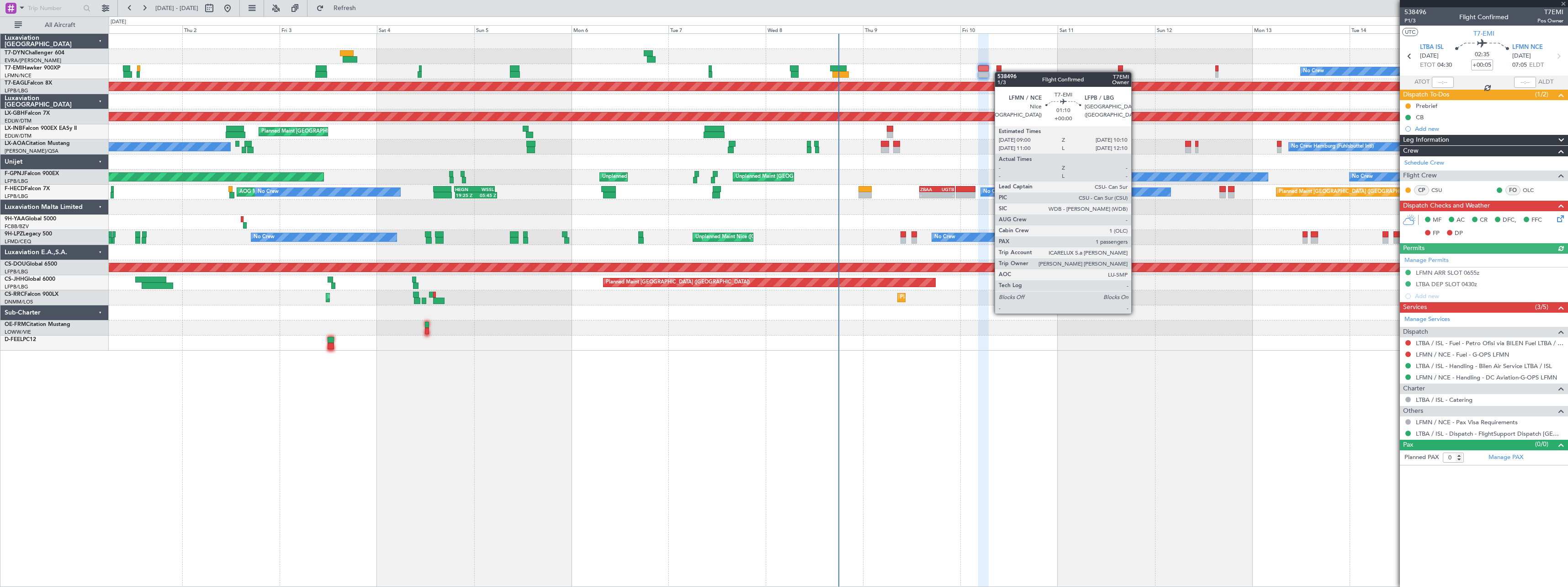
click at [1000, 72] on div at bounding box center [999, 74] width 5 height 7
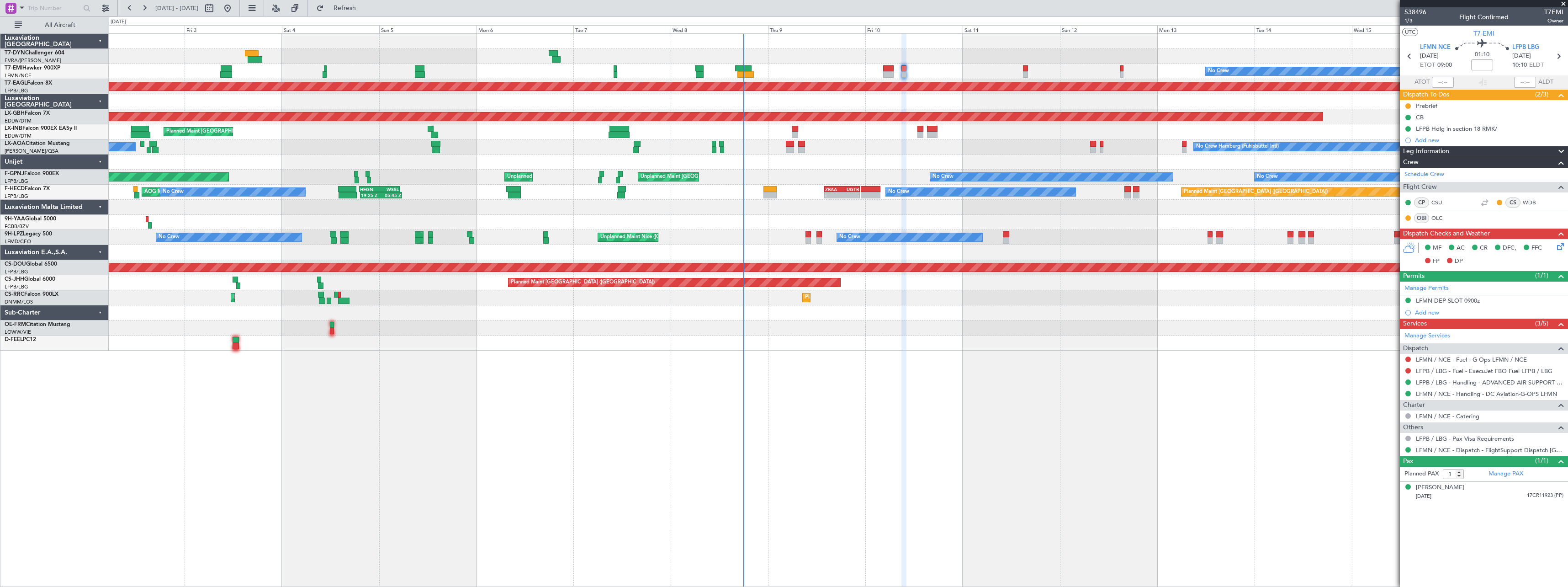
click at [834, 168] on div at bounding box center [838, 162] width 1459 height 16
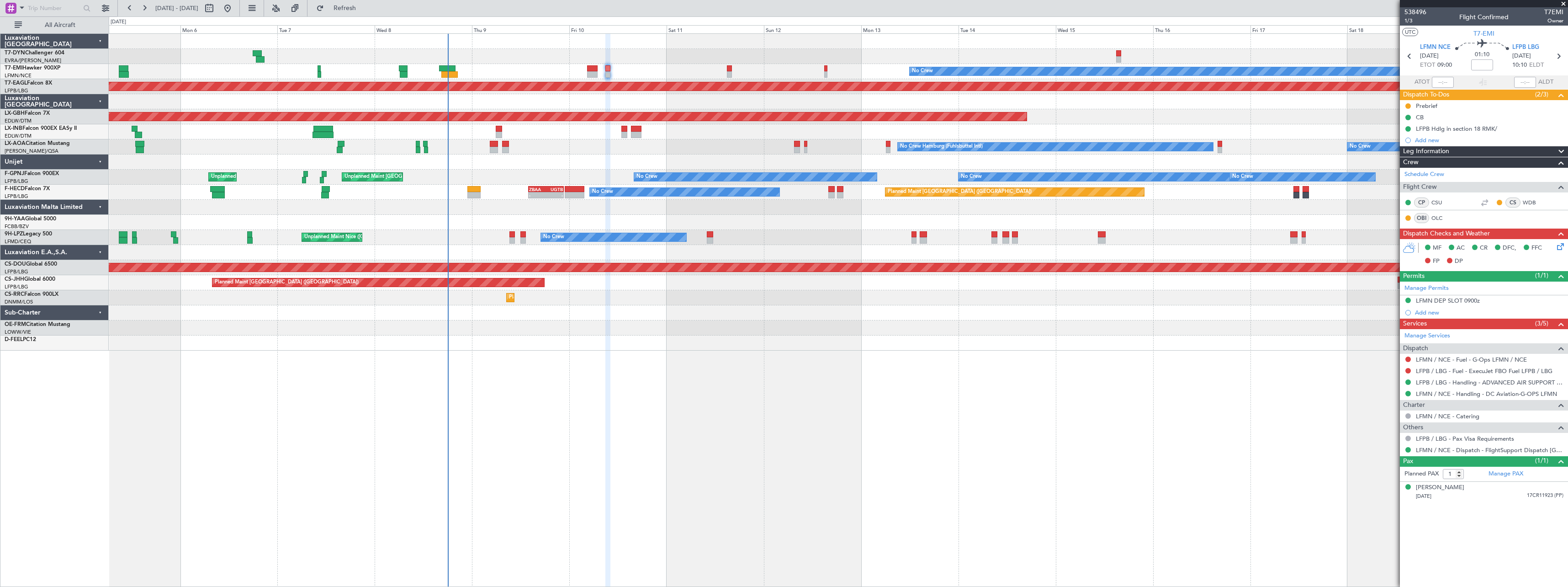
click at [592, 345] on div at bounding box center [838, 343] width 1459 height 16
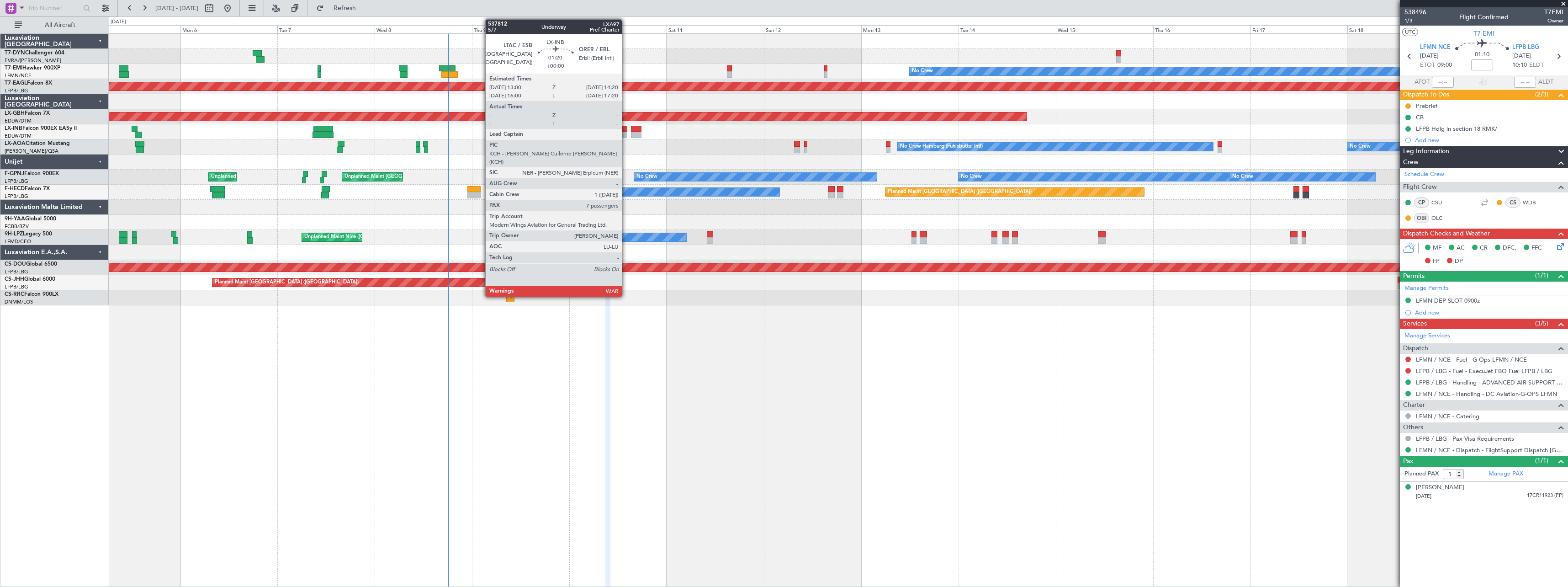
click at [626, 129] on div at bounding box center [625, 128] width 6 height 7
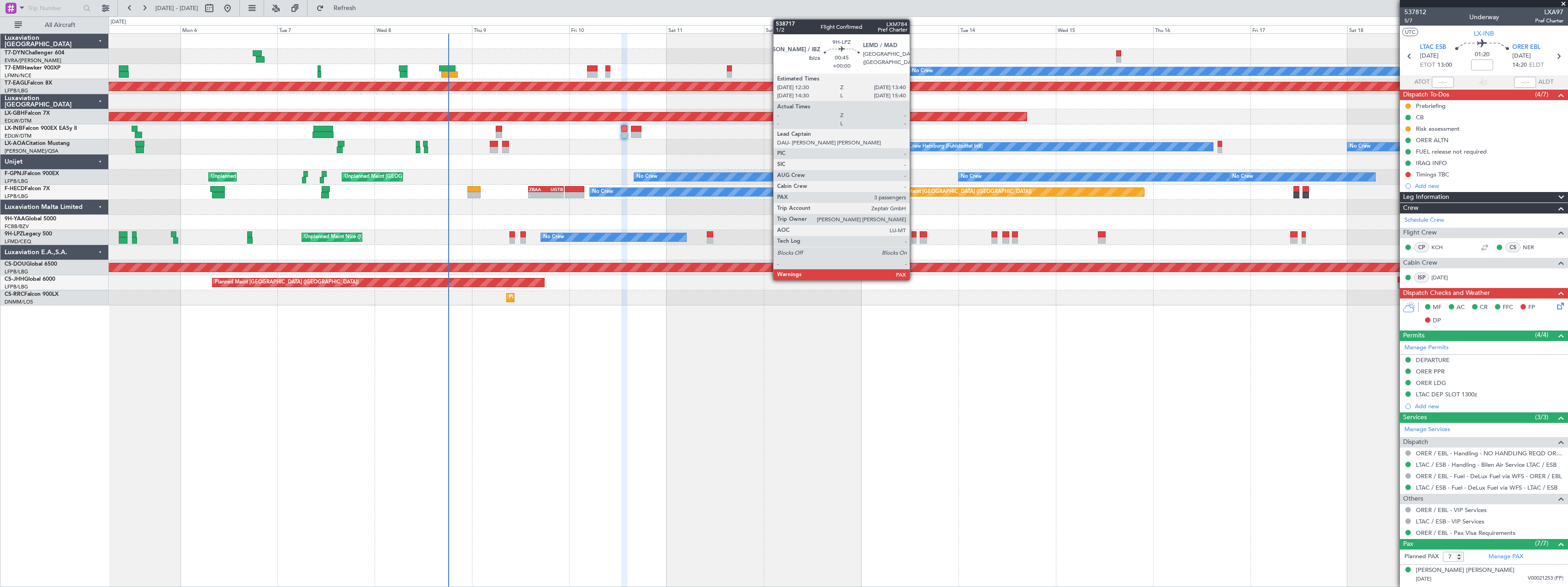
click at [914, 237] on div at bounding box center [913, 234] width 5 height 7
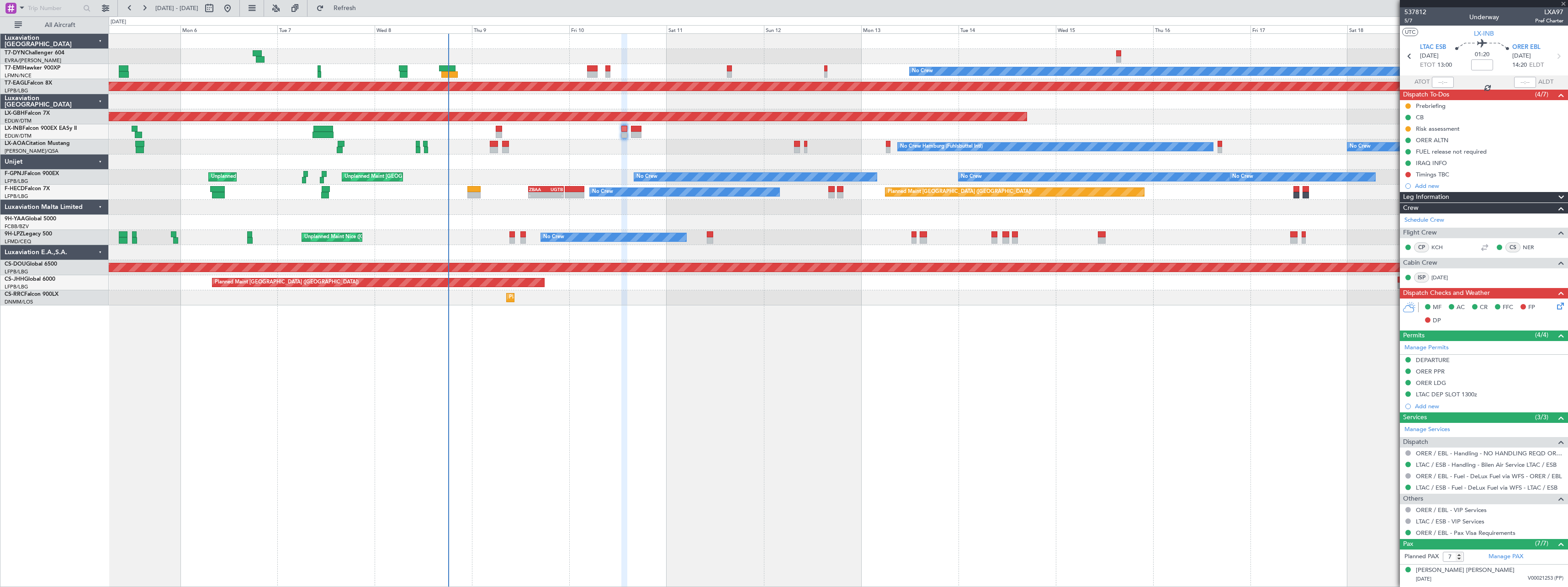
type input "3"
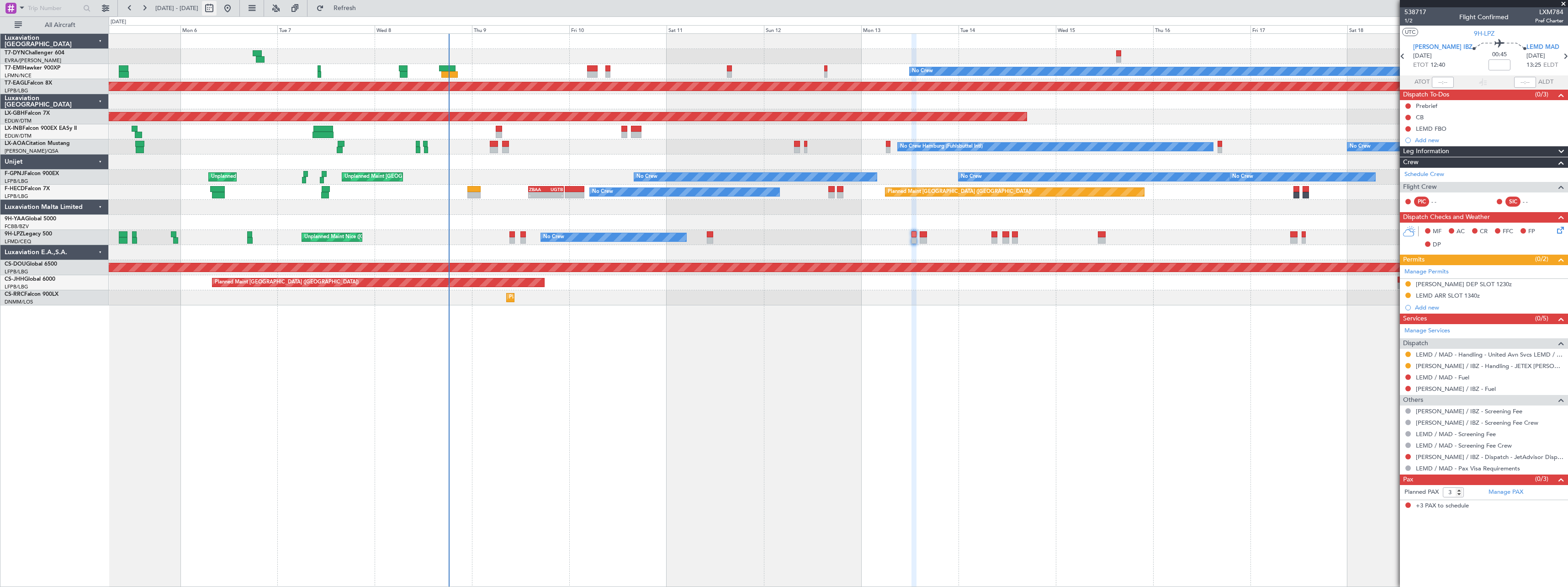
click at [217, 14] on button at bounding box center [209, 8] width 15 height 15
select select "10"
select select "2025"
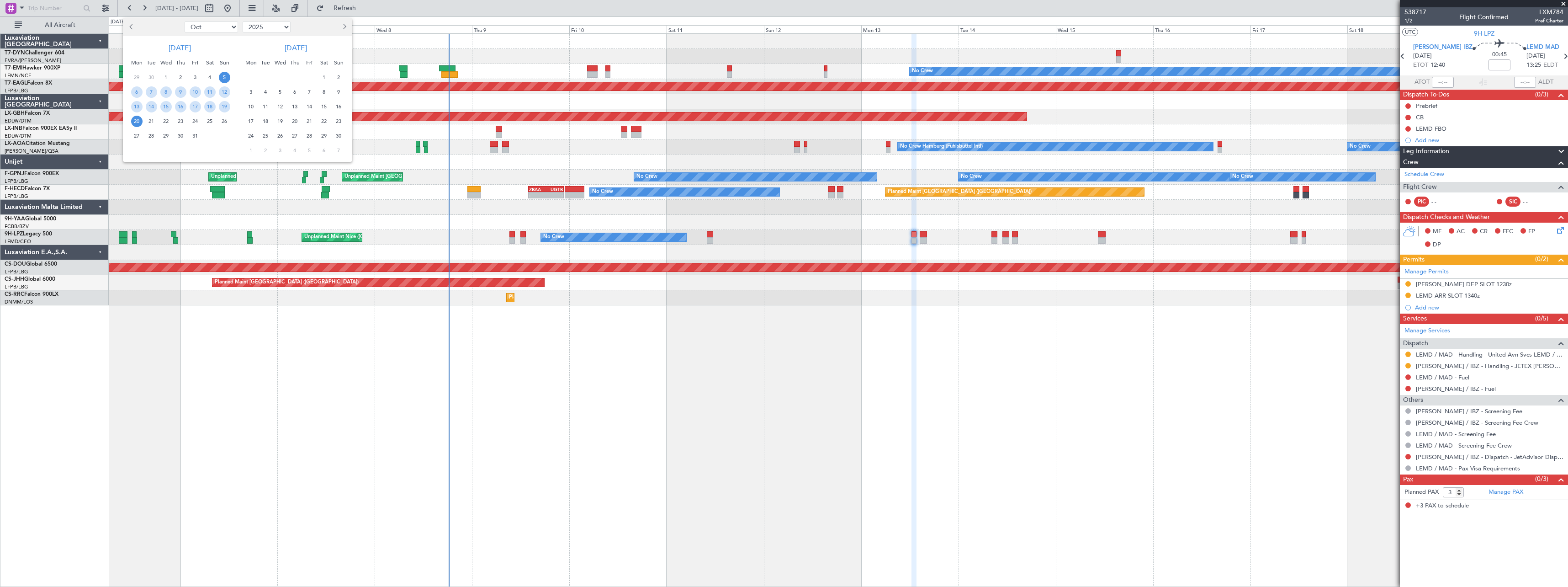
click at [255, 121] on span "17" at bounding box center [252, 121] width 12 height 12
click at [253, 147] on span "1" at bounding box center [252, 151] width 12 height 12
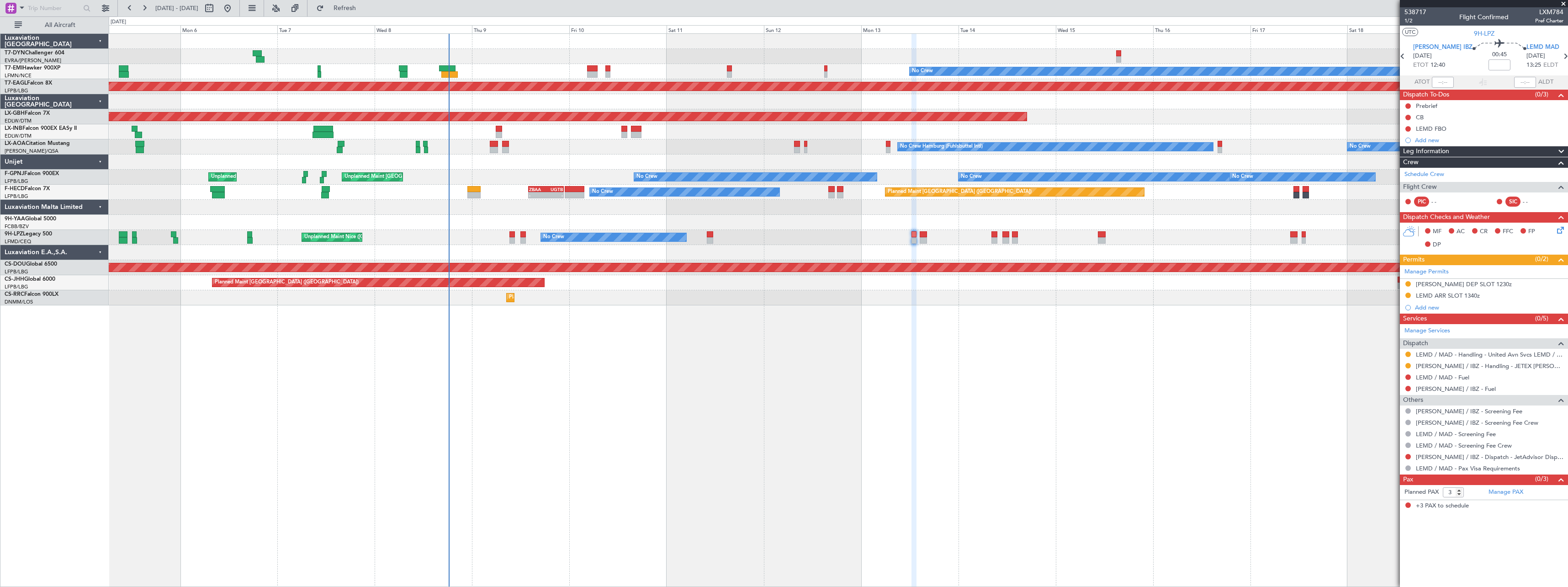
select select "11"
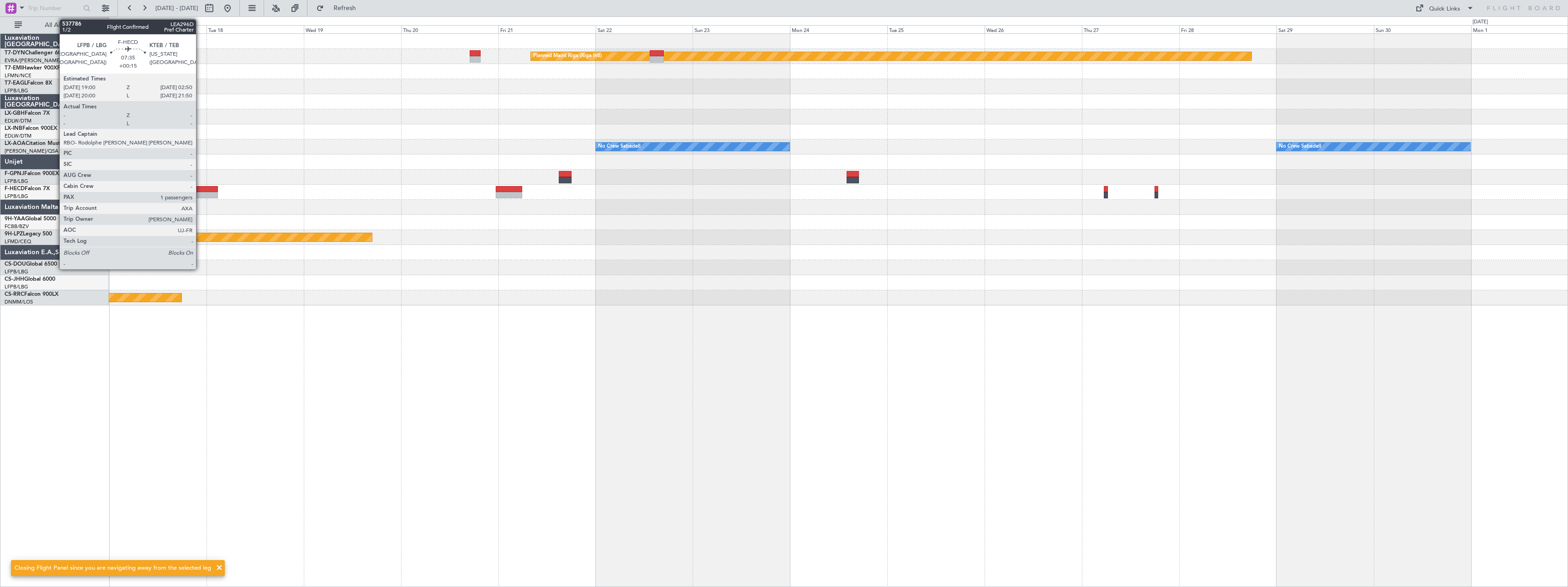
click at [200, 190] on div at bounding box center [201, 189] width 32 height 7
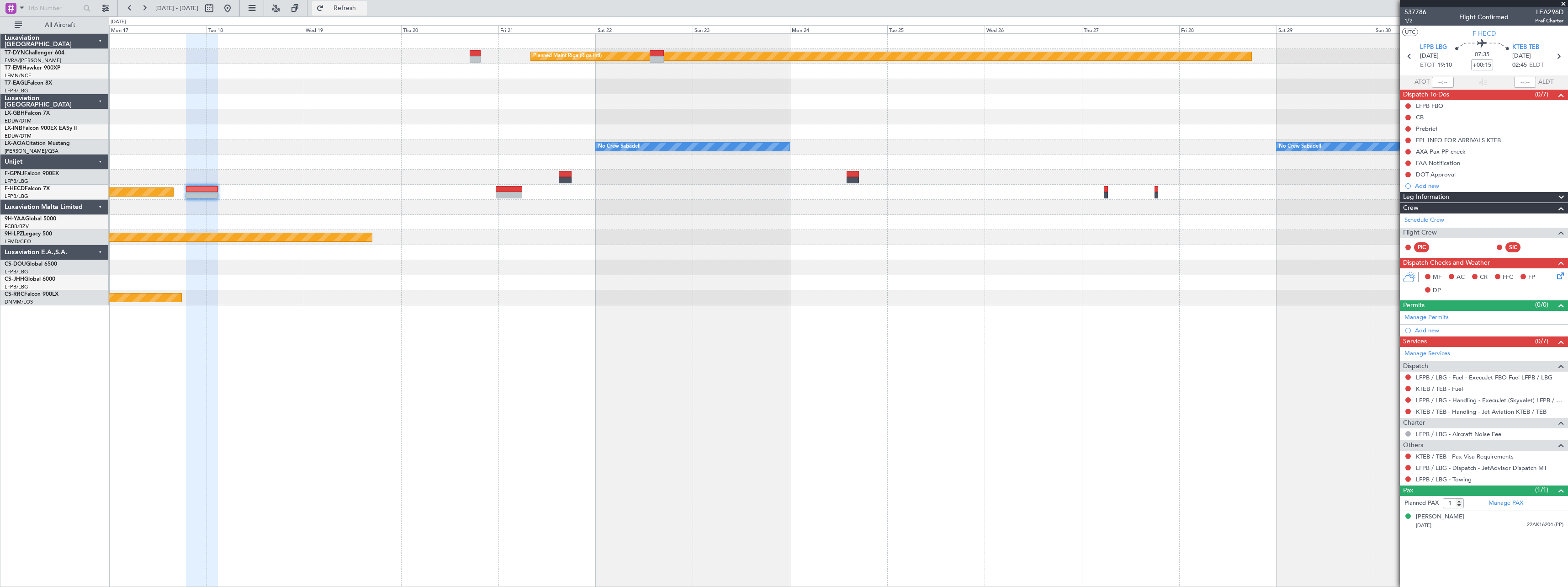
click at [364, 11] on span "Refresh" at bounding box center [345, 8] width 39 height 7
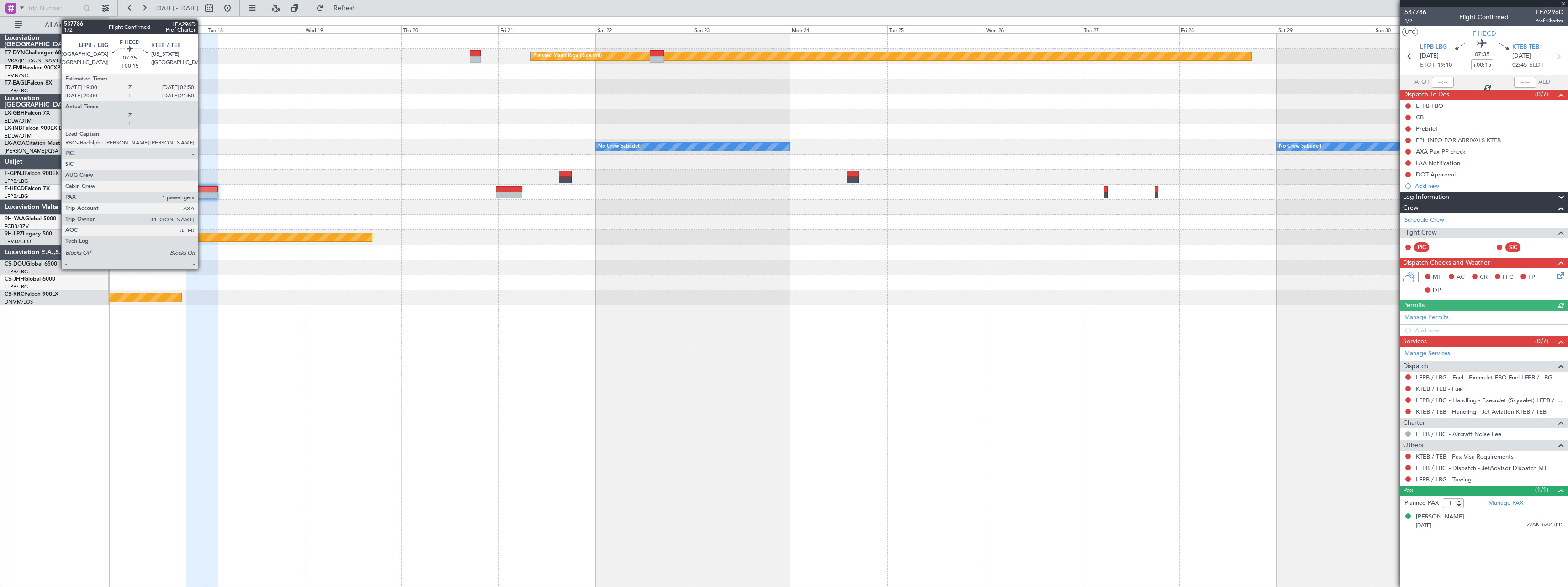
click at [202, 190] on div at bounding box center [201, 189] width 32 height 7
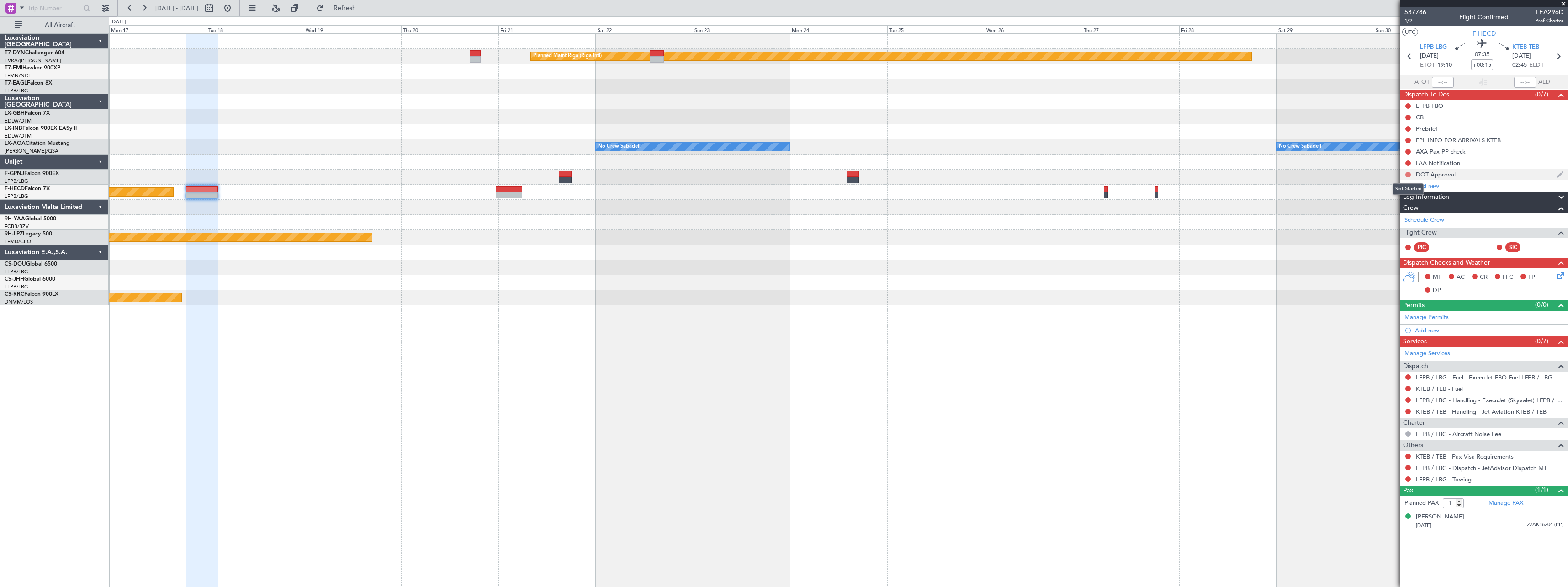
click at [1408, 174] on button at bounding box center [1409, 175] width 6 height 6
click at [1395, 231] on li "Cancelled" at bounding box center [1409, 228] width 49 height 14
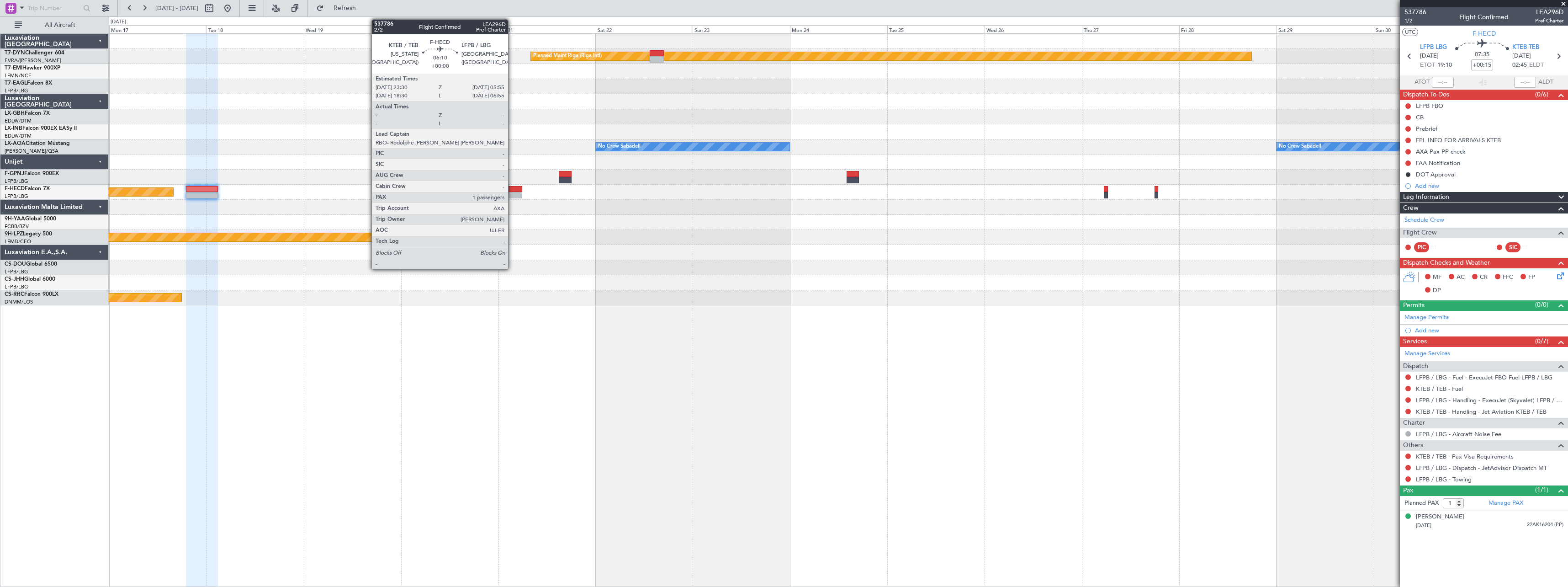
click at [512, 190] on div at bounding box center [508, 189] width 26 height 7
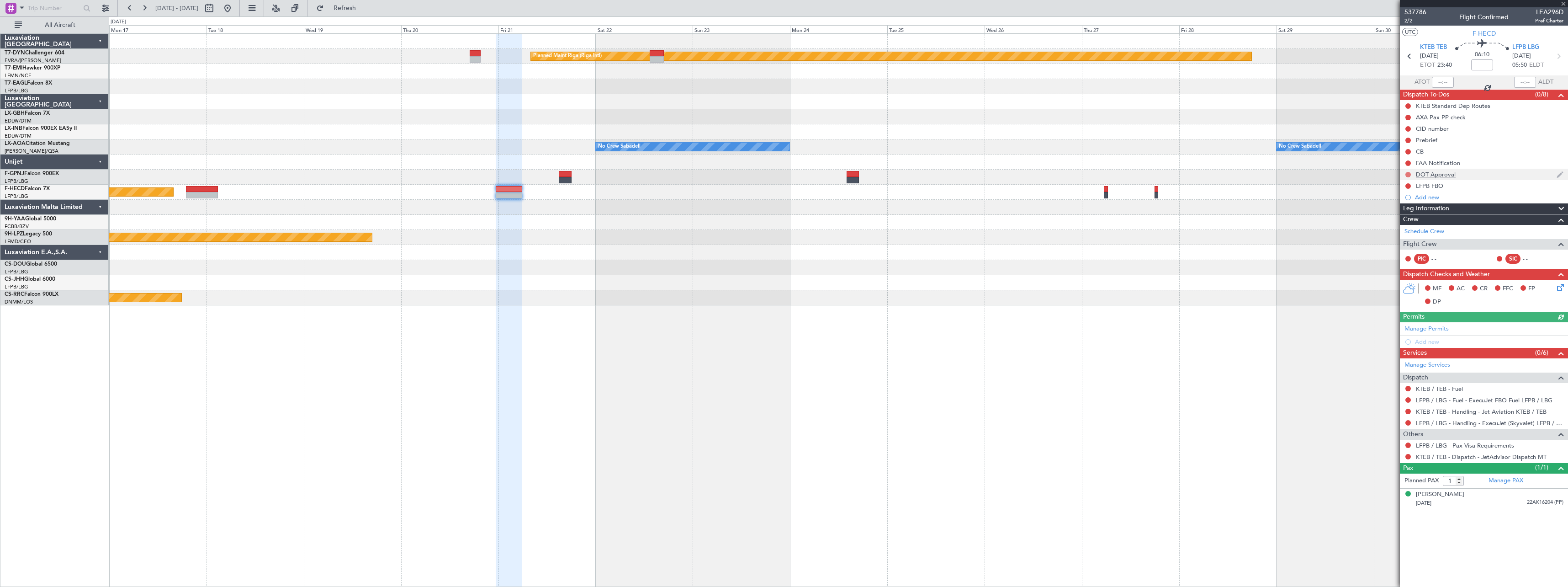
click at [1409, 177] on mat-tooltip-component "Not Started" at bounding box center [1408, 189] width 44 height 24
click at [1407, 175] on button at bounding box center [1409, 175] width 6 height 6
click at [1399, 230] on span "Cancelled" at bounding box center [1410, 227] width 26 height 9
click at [235, 4] on button at bounding box center [227, 8] width 15 height 15
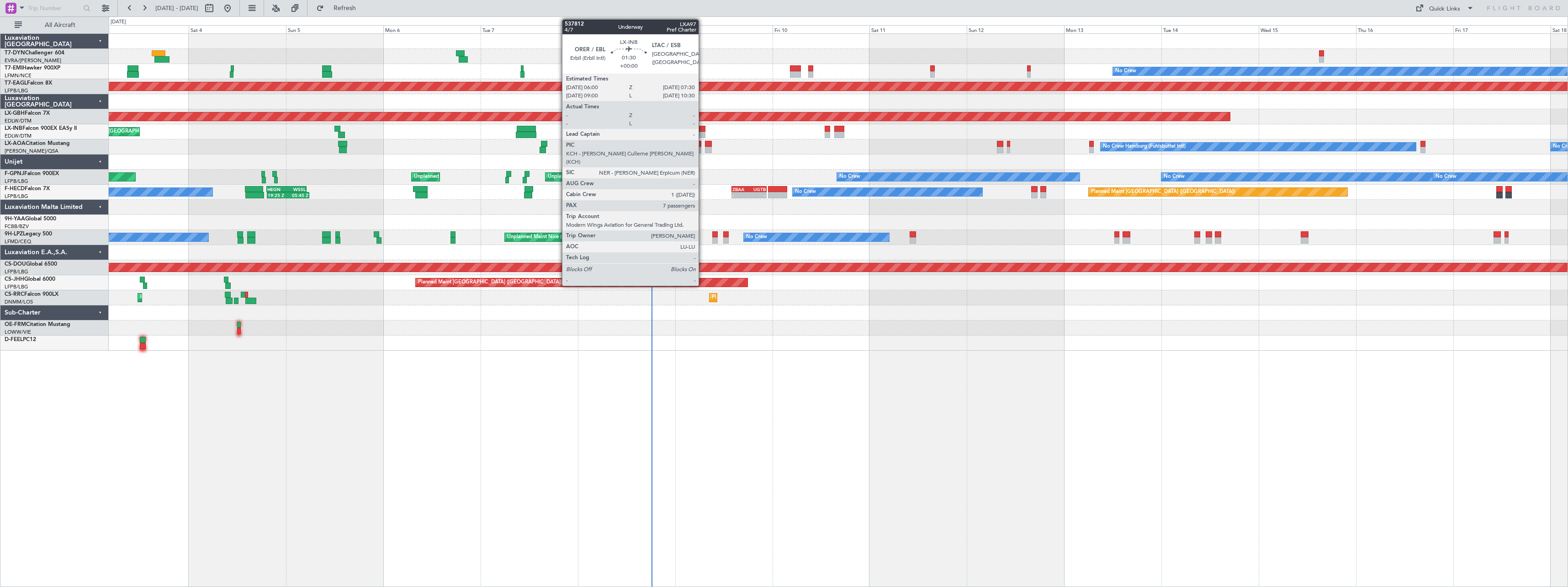
click at [702, 130] on div at bounding box center [702, 128] width 7 height 7
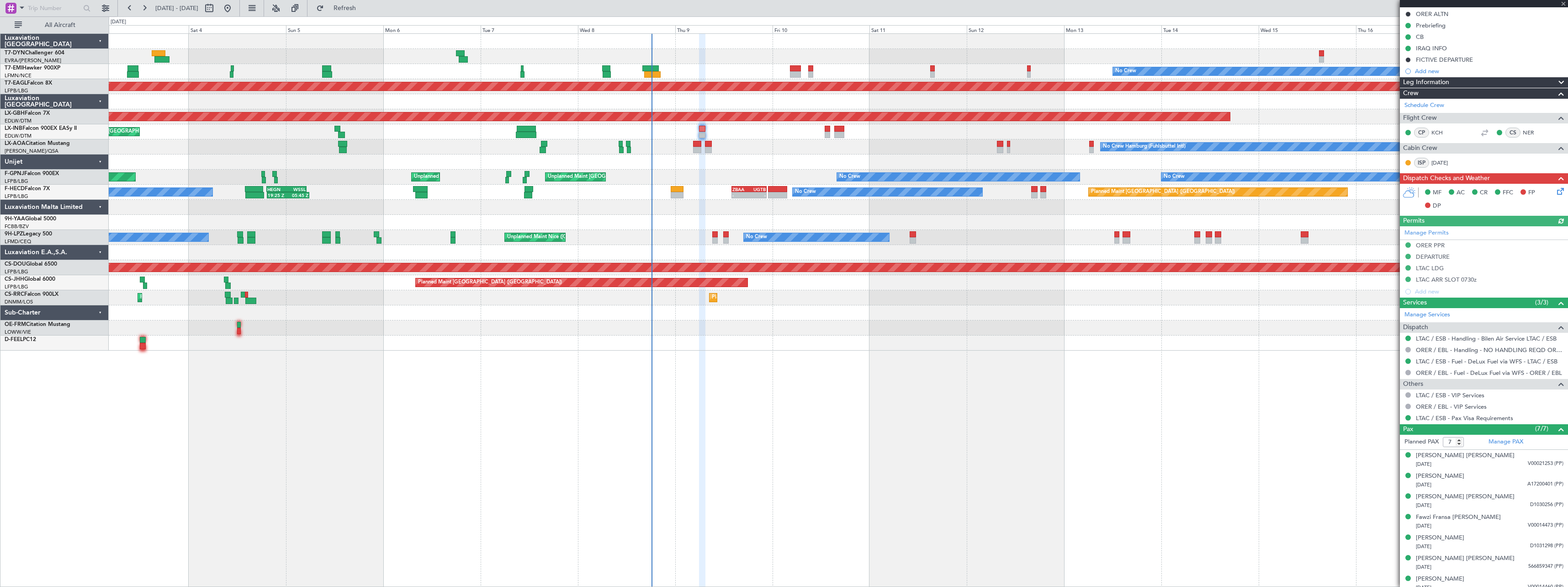
scroll to position [121, 0]
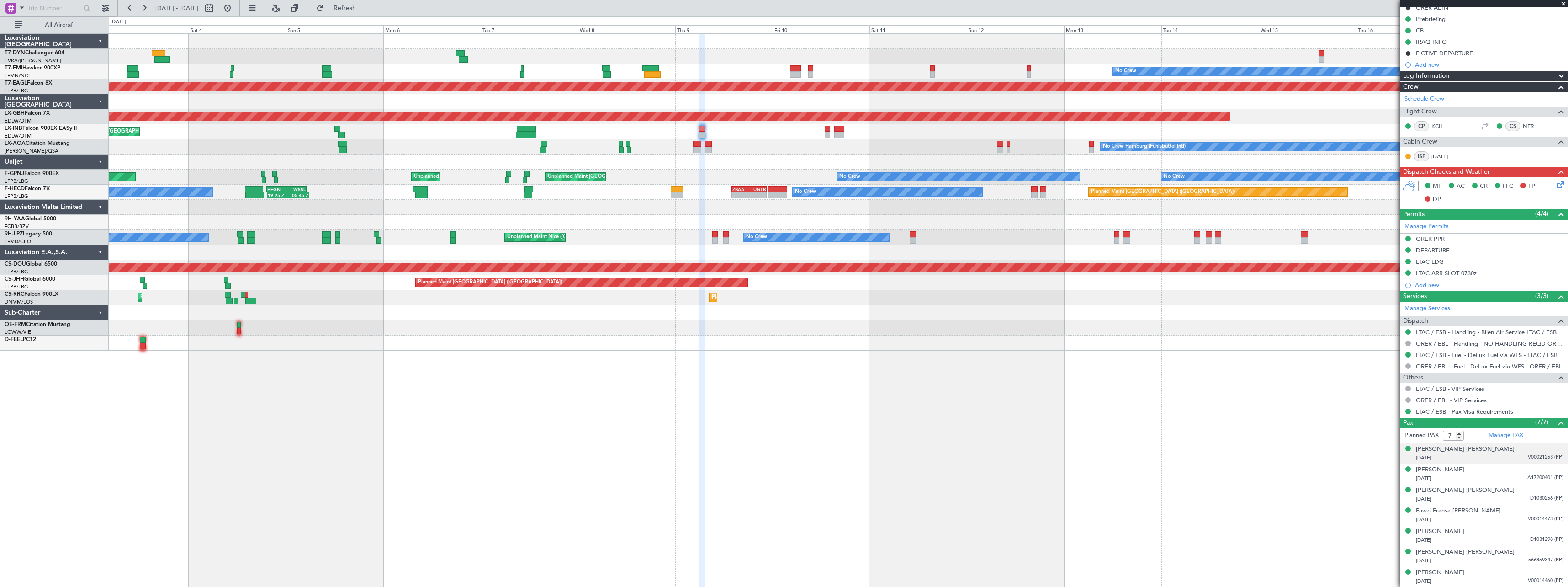
click at [1503, 458] on div "01/07/1960 V00021253 (PP)" at bounding box center [1489, 458] width 148 height 9
click at [1498, 498] on div "09/10/1965 A17200401 (PP)" at bounding box center [1489, 501] width 148 height 9
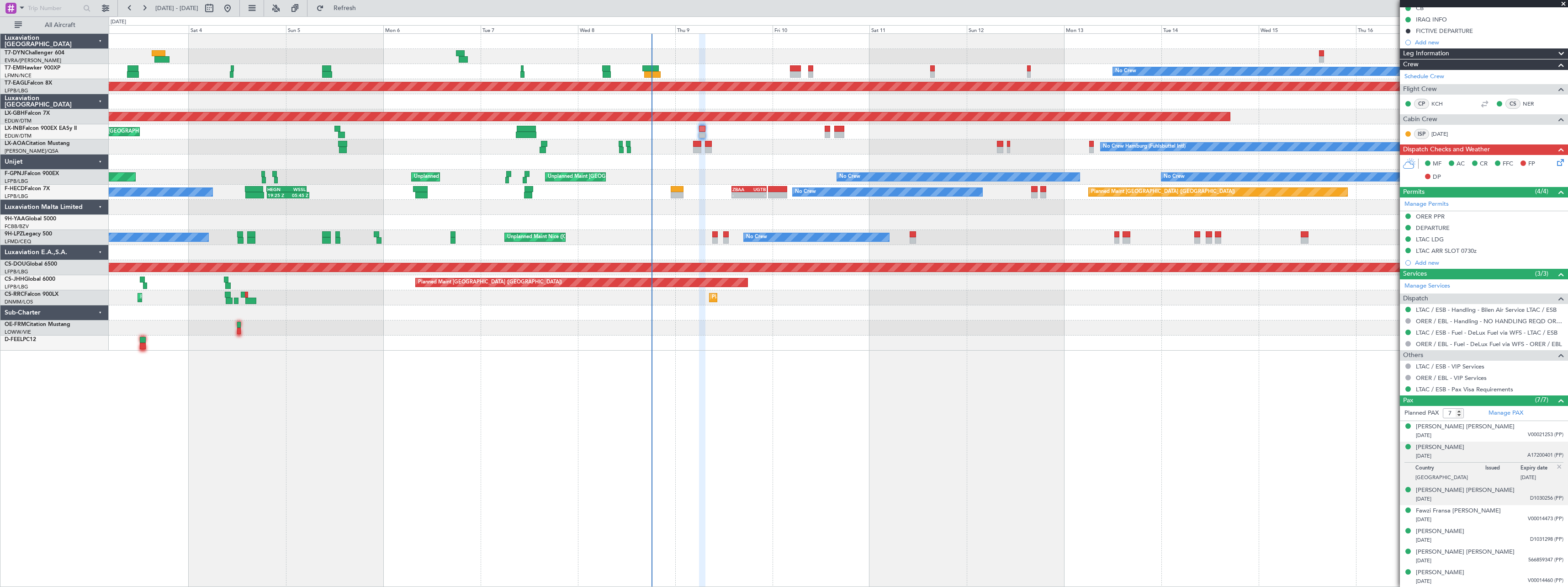
click at [1502, 498] on div "02/04/1964 D1030256 (PP)" at bounding box center [1489, 499] width 148 height 9
click at [1501, 517] on div "05/09/1958 V00014473 (PP)" at bounding box center [1489, 519] width 148 height 9
click at [1504, 541] on div "21/09/1966 D1031298 (PP)" at bounding box center [1489, 539] width 148 height 9
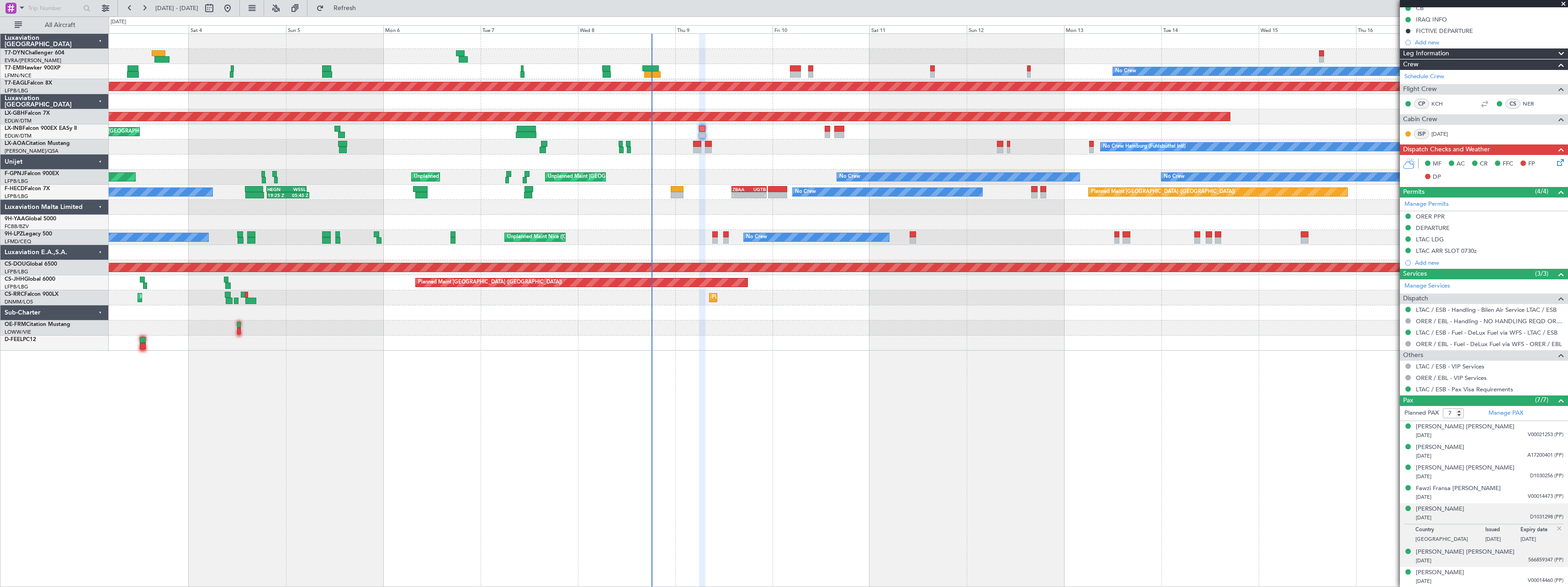
click at [1500, 559] on div "01/07/1984 566859347 (PP)" at bounding box center [1489, 560] width 148 height 9
click at [1494, 573] on div "Omer Rashid Abas 26/12/1981 V00014460 (PP)" at bounding box center [1489, 577] width 148 height 17
click at [1447, 550] on div "[PERSON_NAME]" at bounding box center [1440, 550] width 49 height 9
click at [1499, 491] on div "Fawzi Fransa Toma Hariri 05/09/1958 V00014473 (PP)" at bounding box center [1489, 493] width 148 height 17
click at [1496, 470] on div "Falah Mustafa Bakir Bakir 02/04/1964 D1030256 (PP)" at bounding box center [1489, 472] width 148 height 17
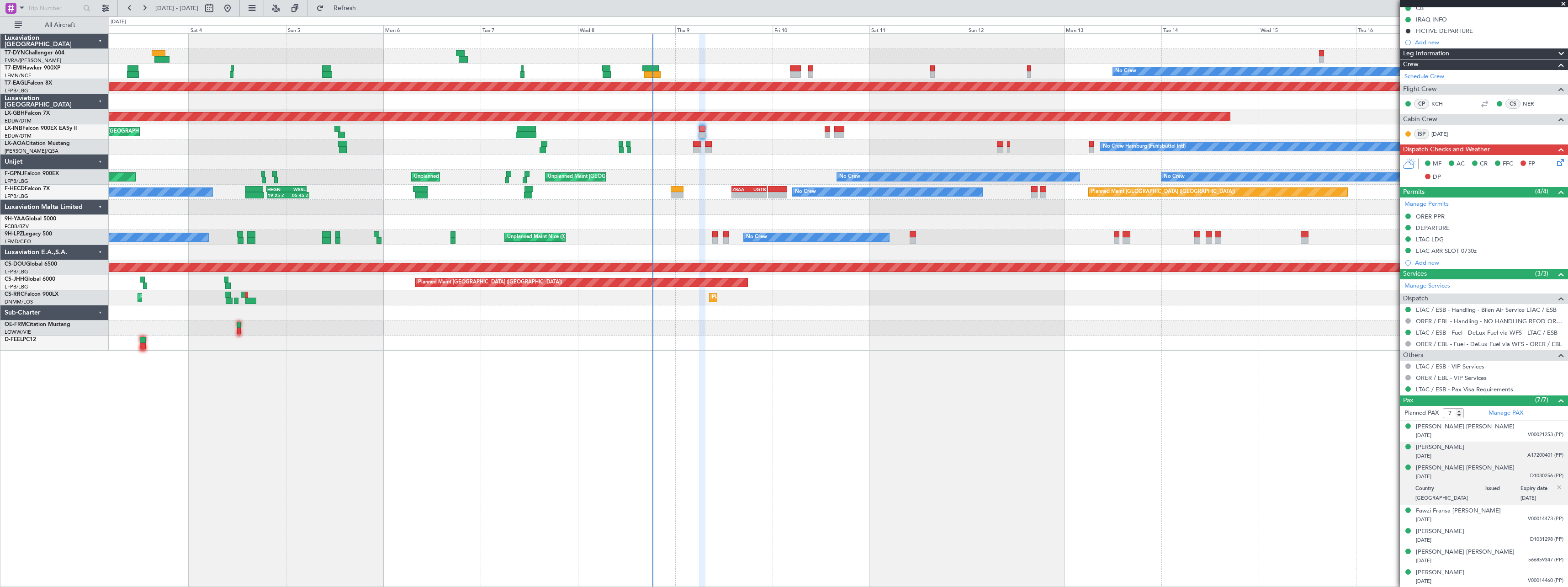
click at [1496, 453] on div "09/10/1965 A17200401 (PP)" at bounding box center [1489, 456] width 148 height 9
click at [1500, 541] on div "21/09/1966 D1031298 (PP)" at bounding box center [1489, 539] width 148 height 9
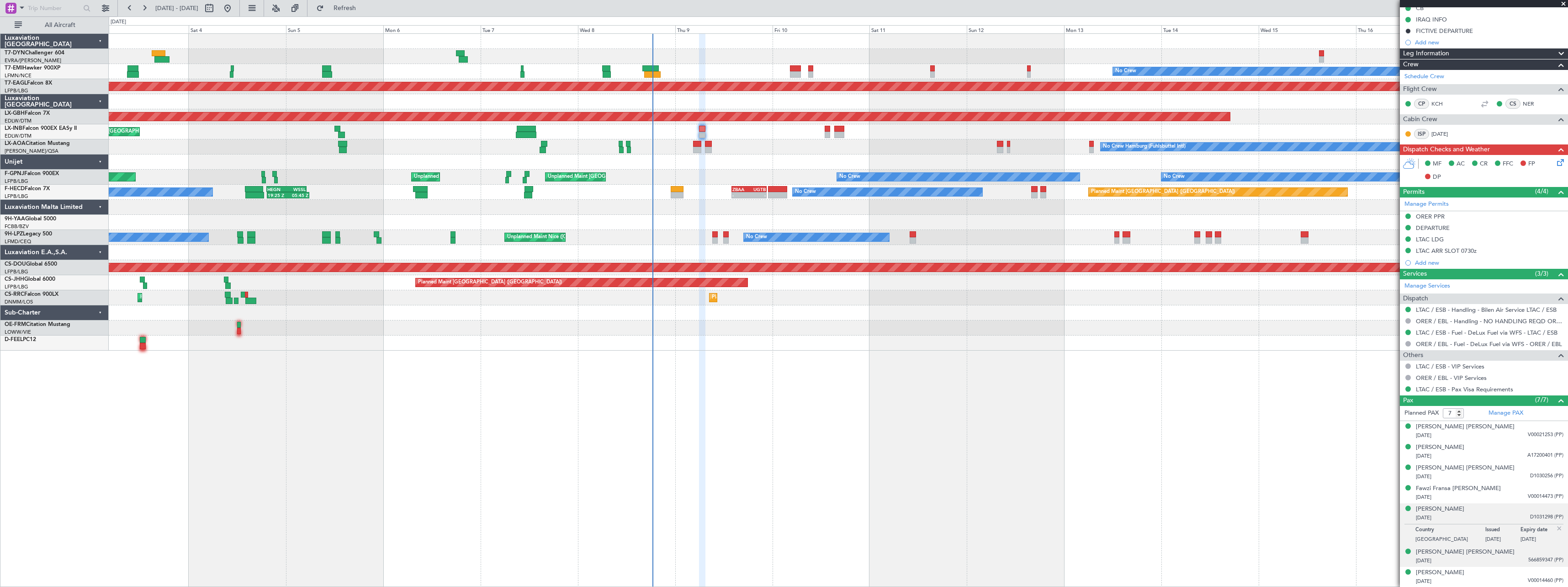
click at [1498, 557] on div "01/07/1984 566859347 (PP)" at bounding box center [1489, 560] width 148 height 9
click at [1457, 534] on div "01/07/1984 566859347 (PP)" at bounding box center [1489, 537] width 148 height 9
click at [217, 11] on button at bounding box center [209, 8] width 15 height 15
select select "10"
select select "2025"
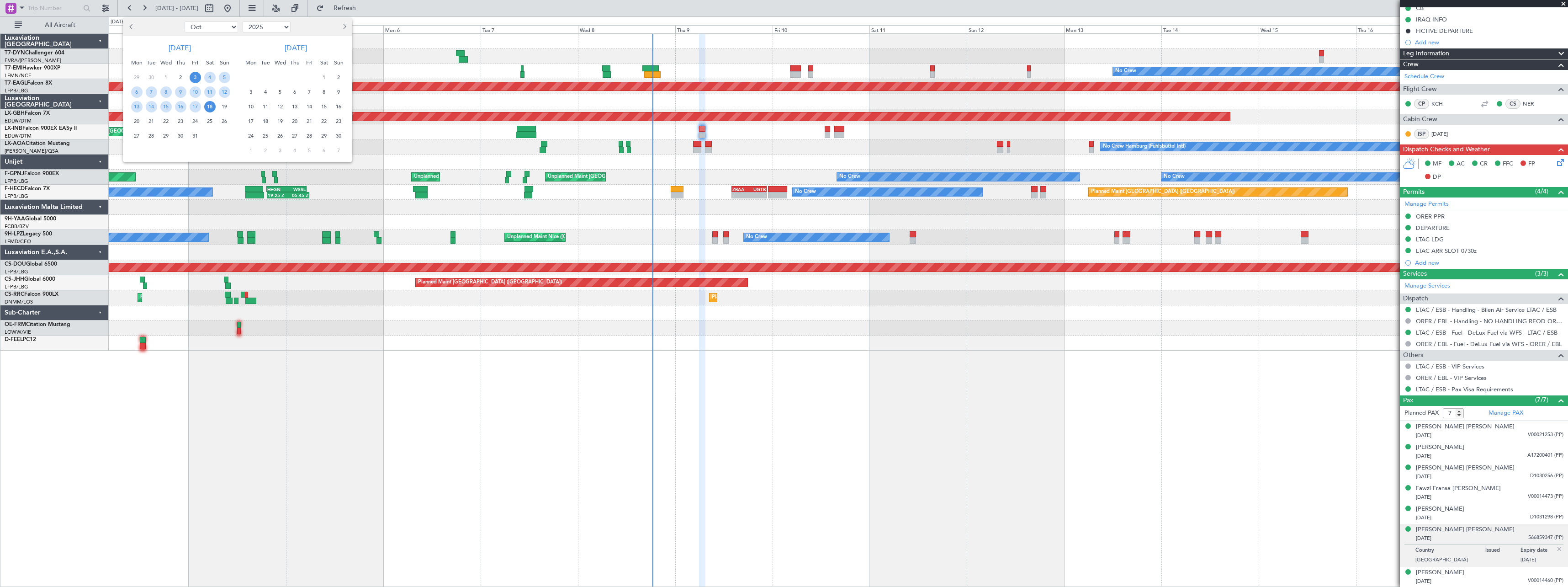
click at [251, 122] on span "17" at bounding box center [252, 121] width 12 height 12
click at [254, 154] on span "1" at bounding box center [252, 151] width 12 height 12
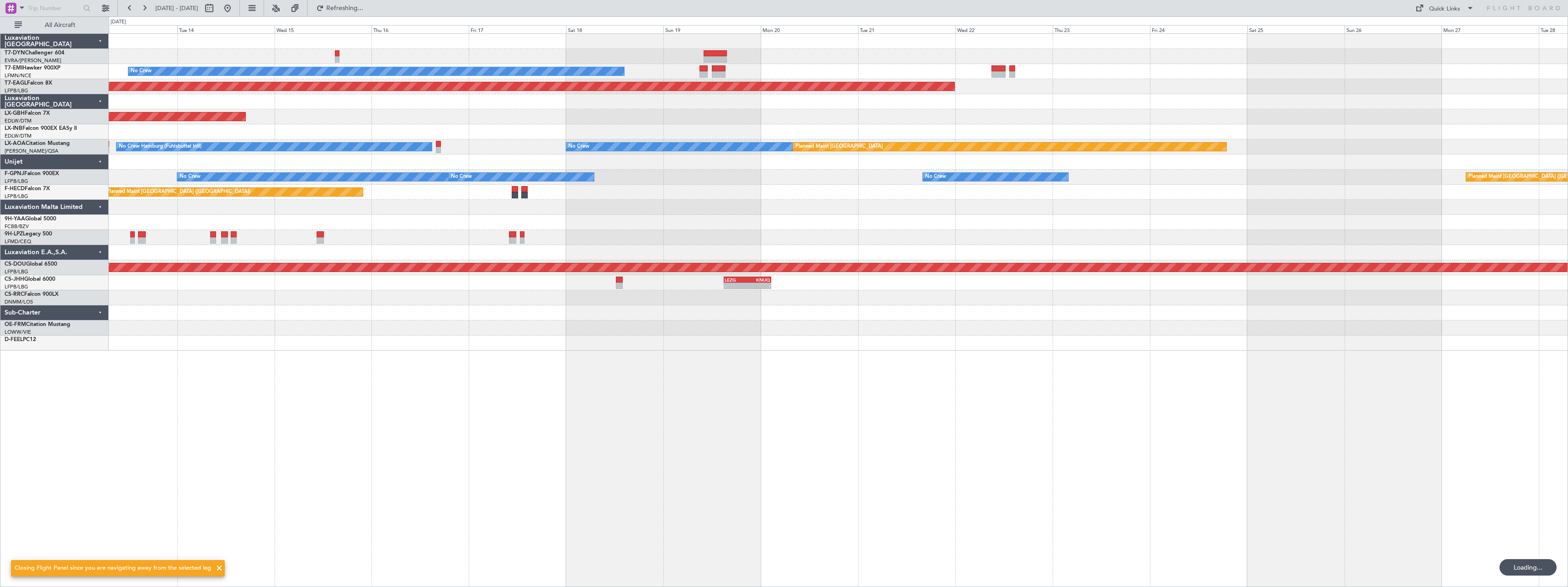
scroll to position [0, 0]
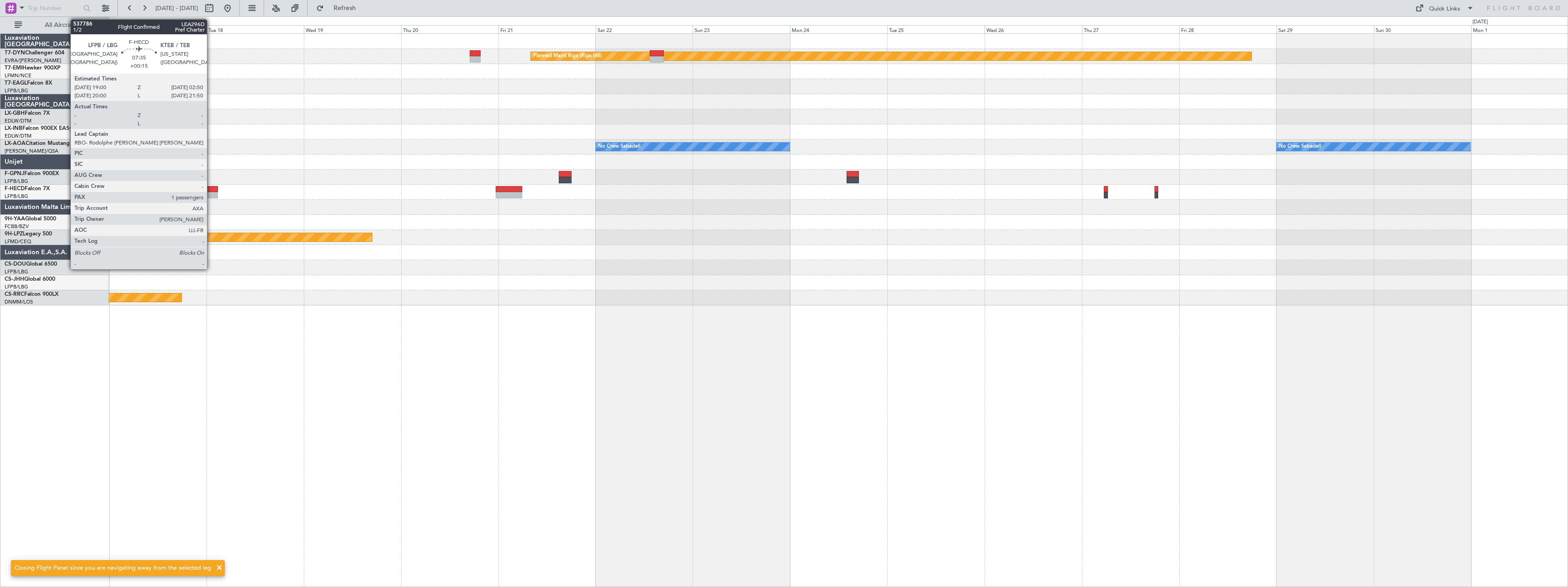
click at [211, 192] on div at bounding box center [201, 195] width 32 height 7
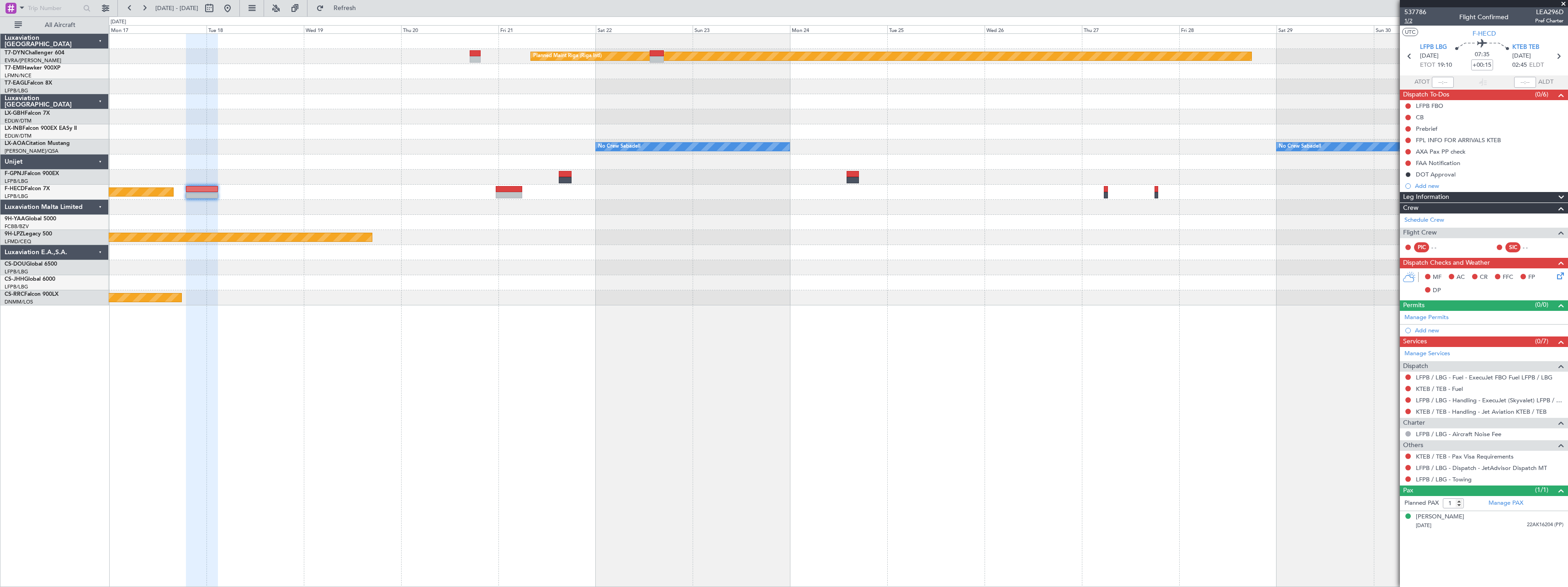
click at [1411, 23] on span "1/2" at bounding box center [1415, 20] width 22 height 8
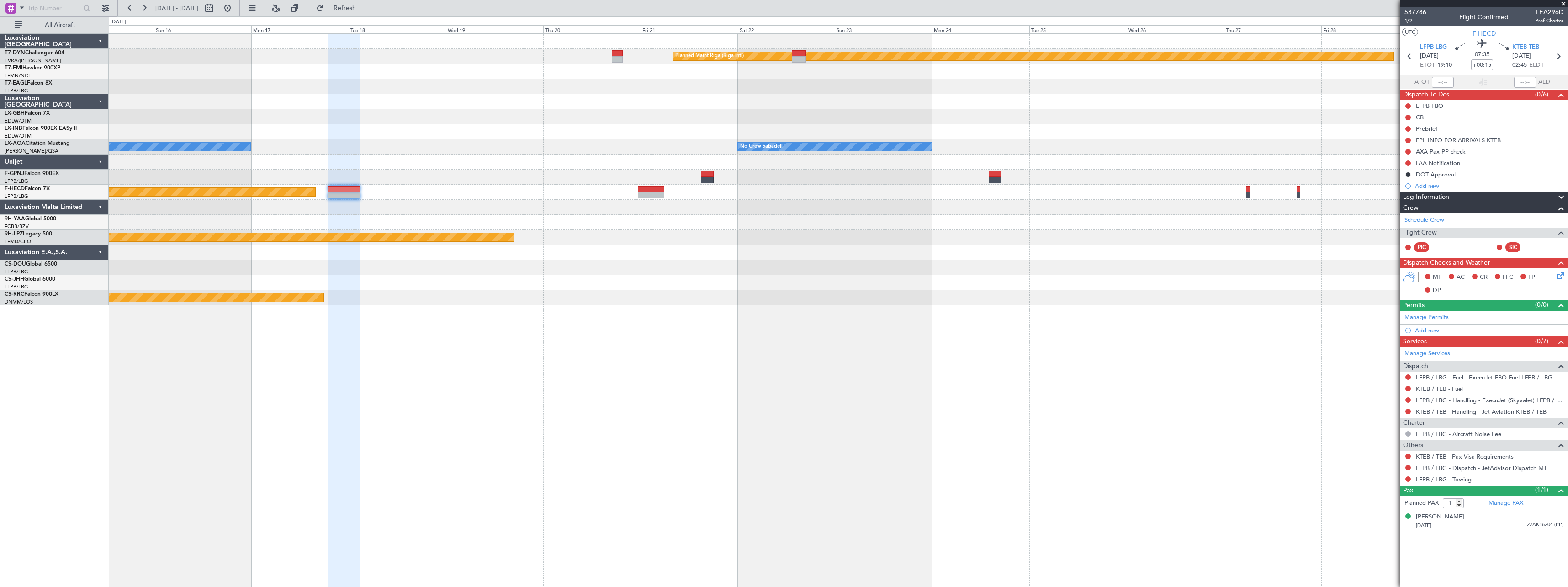
click at [523, 324] on div "Planned Maint Riga (Riga Intl) Planned Maint Nurnberg No Crew Sabadell No Crew …" at bounding box center [838, 310] width 1459 height 554
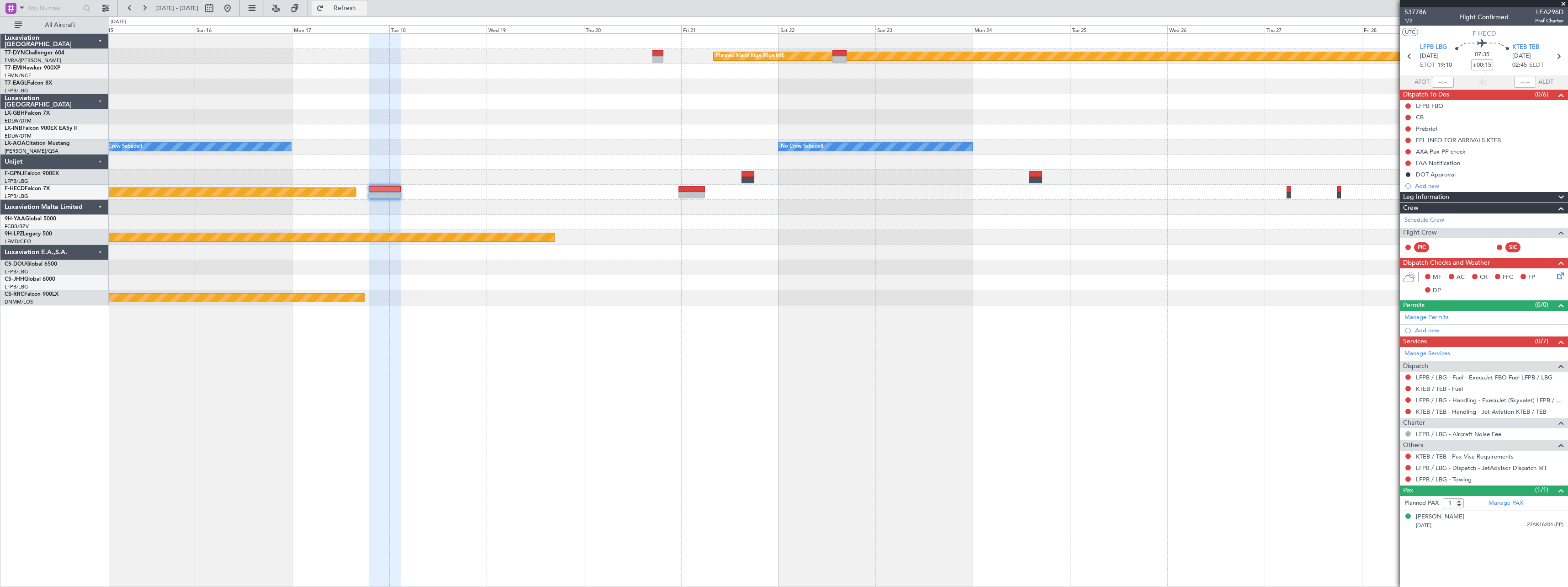
click at [363, 14] on button "Refresh" at bounding box center [339, 8] width 54 height 15
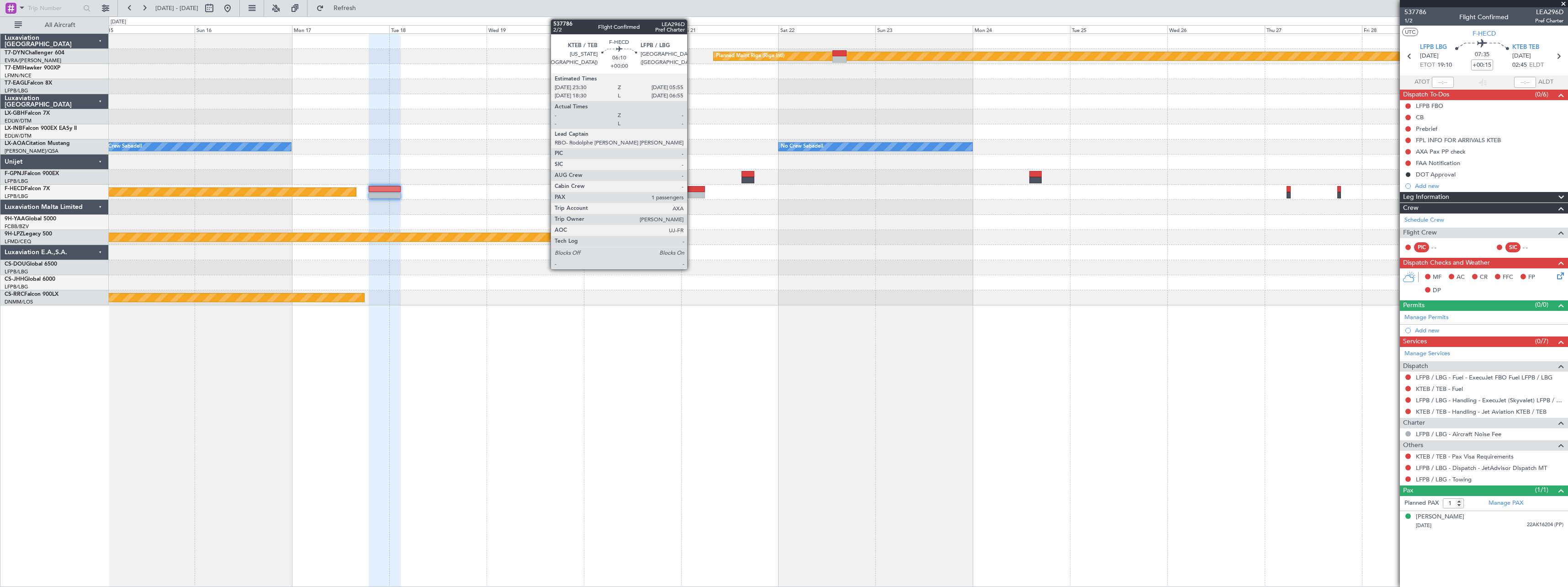
click at [692, 190] on div at bounding box center [691, 189] width 26 height 7
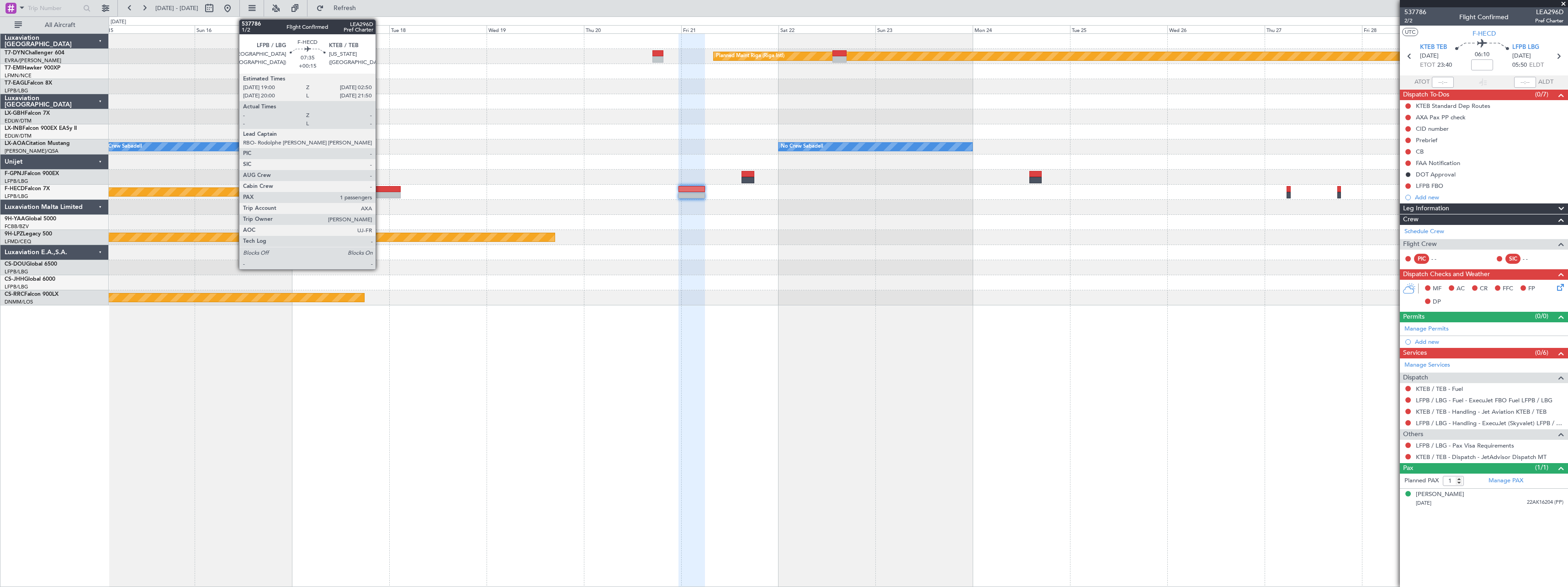
click at [380, 197] on div at bounding box center [385, 195] width 32 height 7
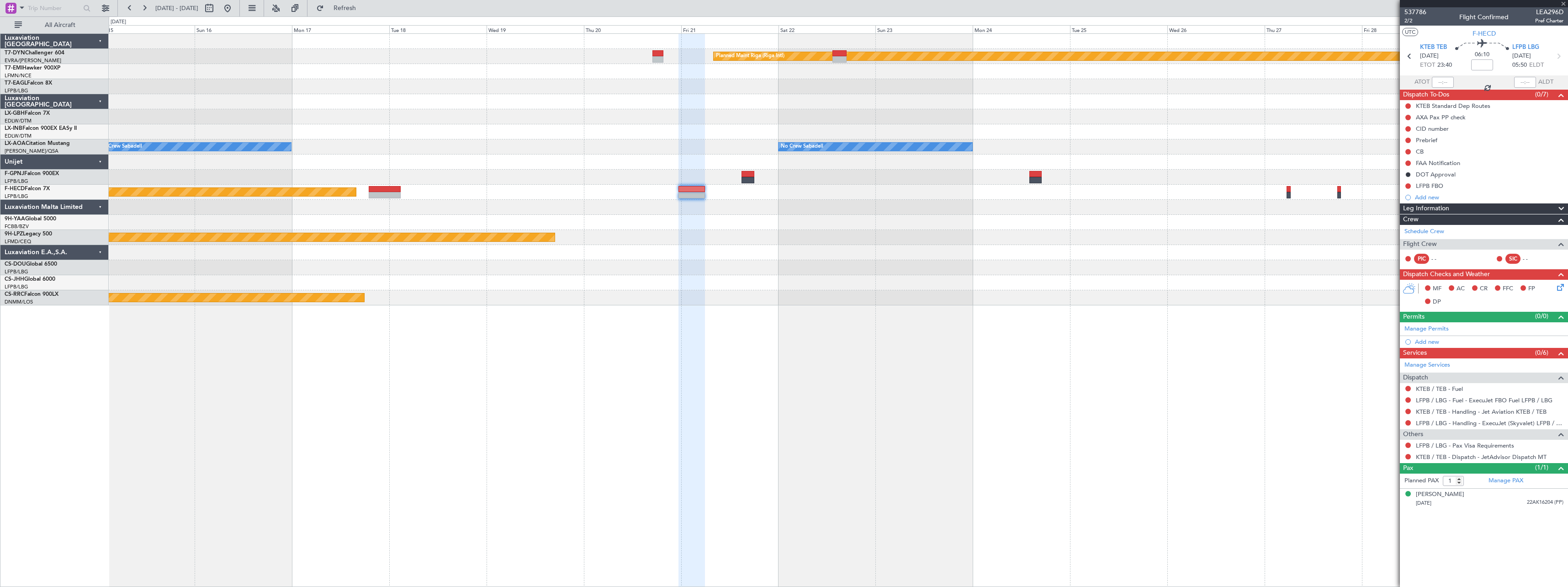
type input "+00:15"
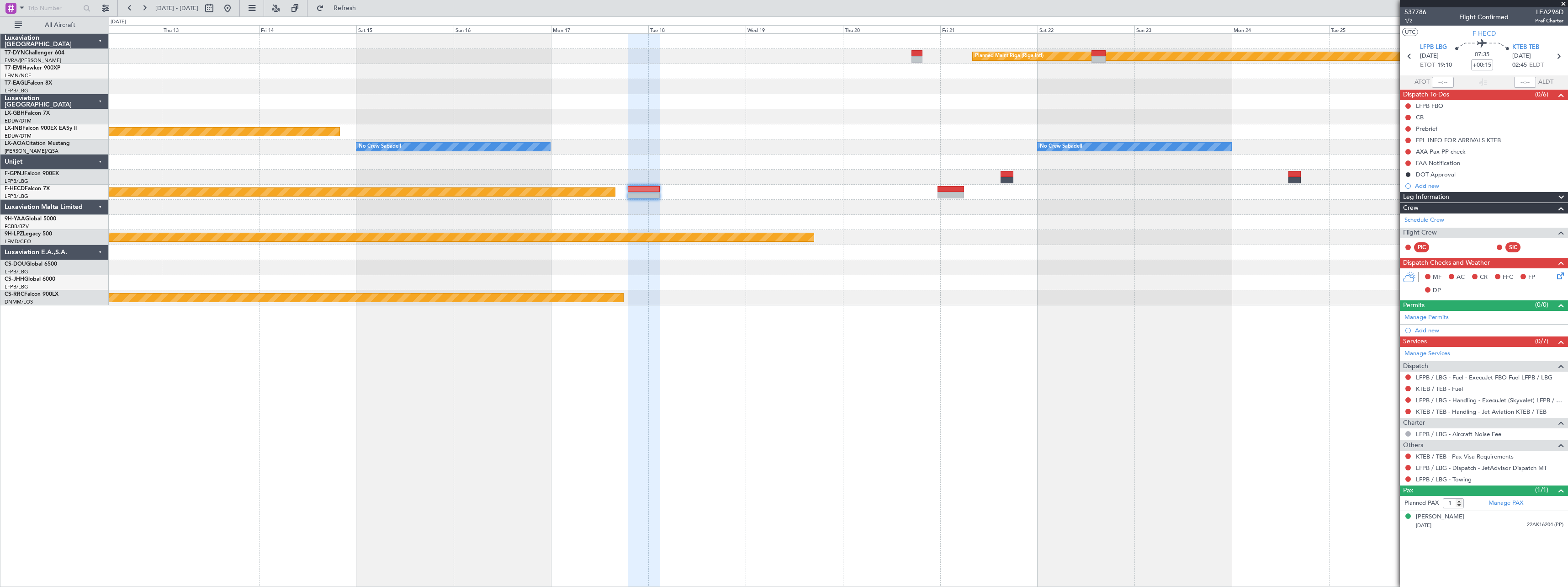
click at [638, 334] on div at bounding box center [643, 311] width 32 height 554
click at [217, 14] on button at bounding box center [209, 8] width 15 height 15
select select "11"
select select "2025"
click at [643, 186] on div at bounding box center [784, 294] width 1568 height 587
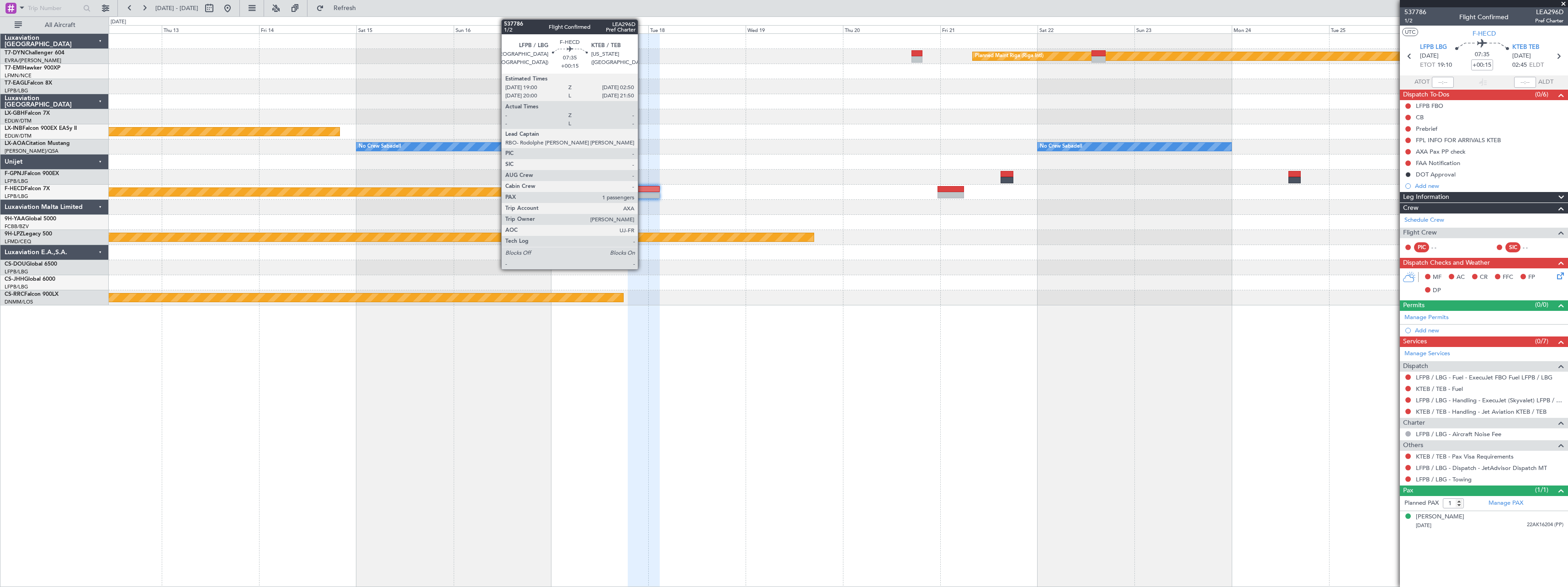
click at [642, 192] on div at bounding box center [643, 195] width 32 height 7
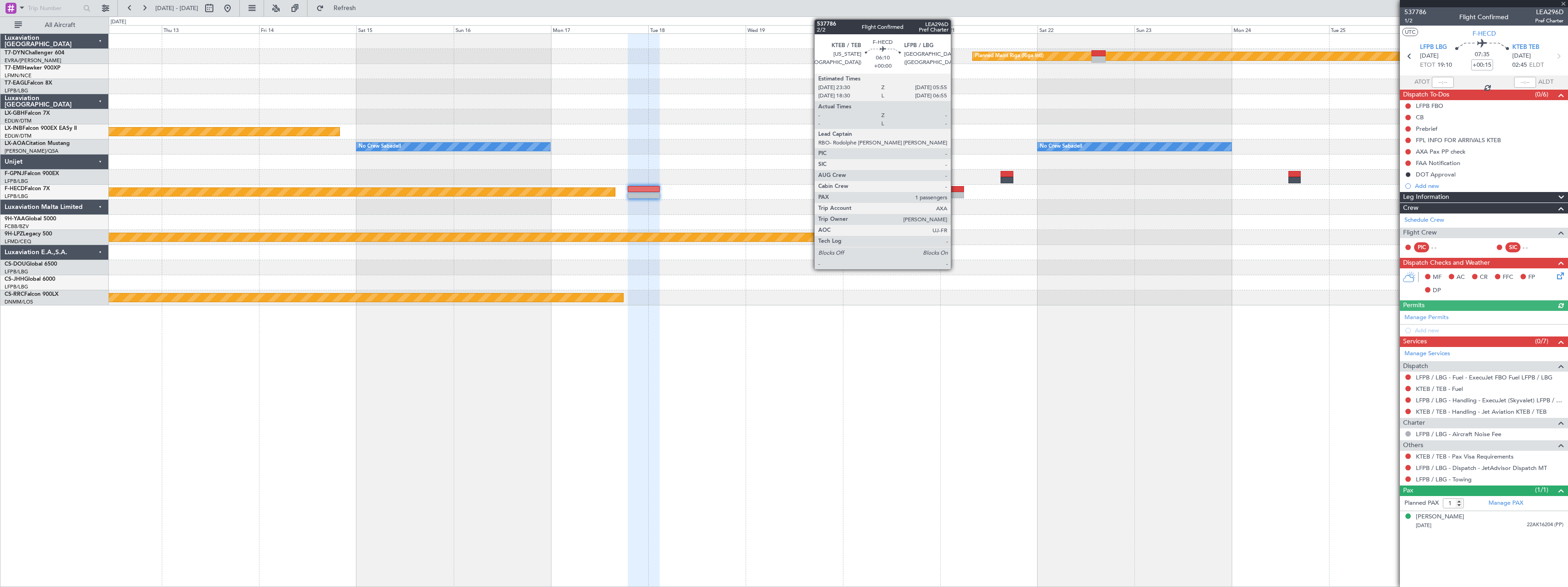
click at [954, 188] on div at bounding box center [950, 189] width 26 height 7
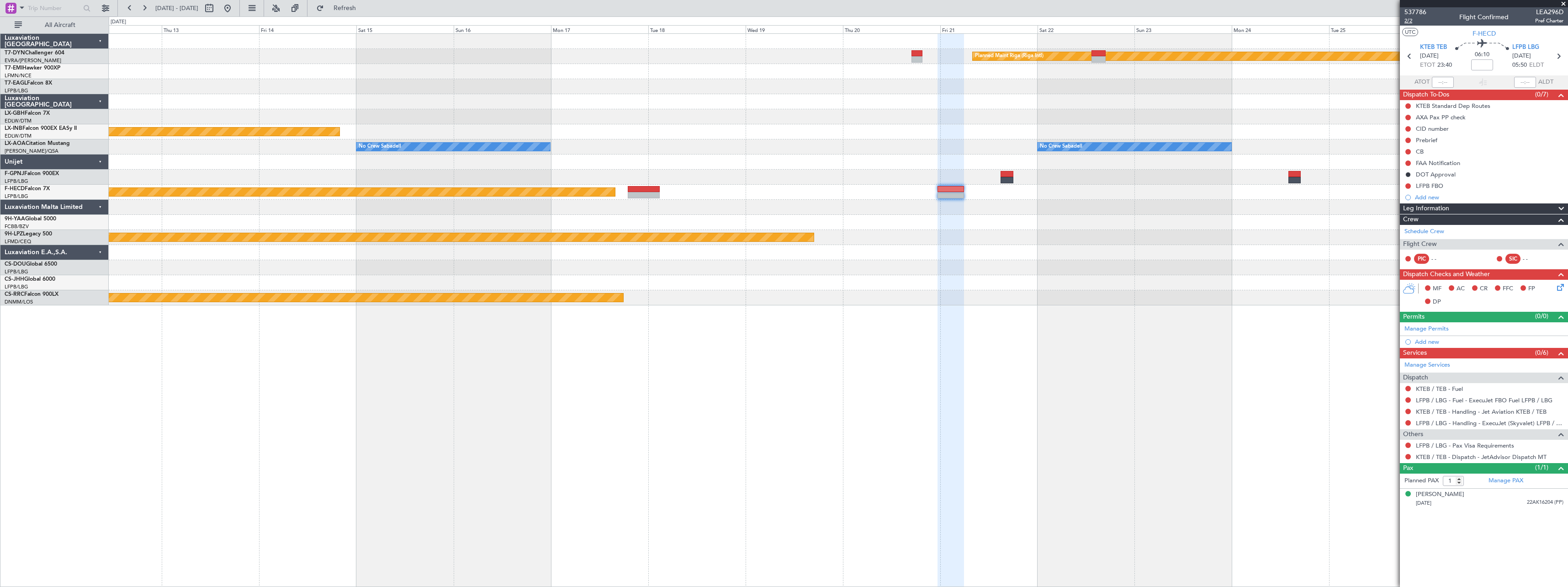
click at [1408, 22] on span "2/2" at bounding box center [1415, 20] width 22 height 8
click at [364, 10] on span "Refresh" at bounding box center [345, 8] width 39 height 7
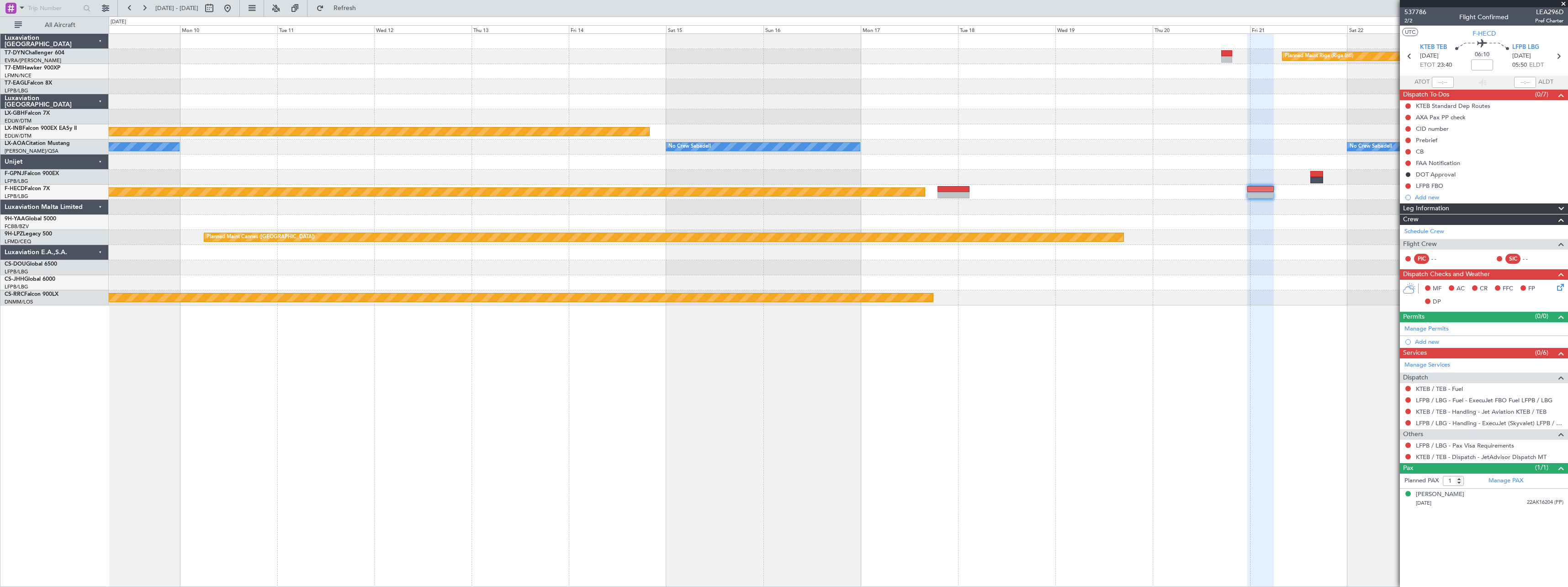
click at [792, 345] on div "Planned Maint Riga (Riga Intl) Planned Maint Nurnberg No Crew Sabadell No Crew …" at bounding box center [838, 310] width 1459 height 554
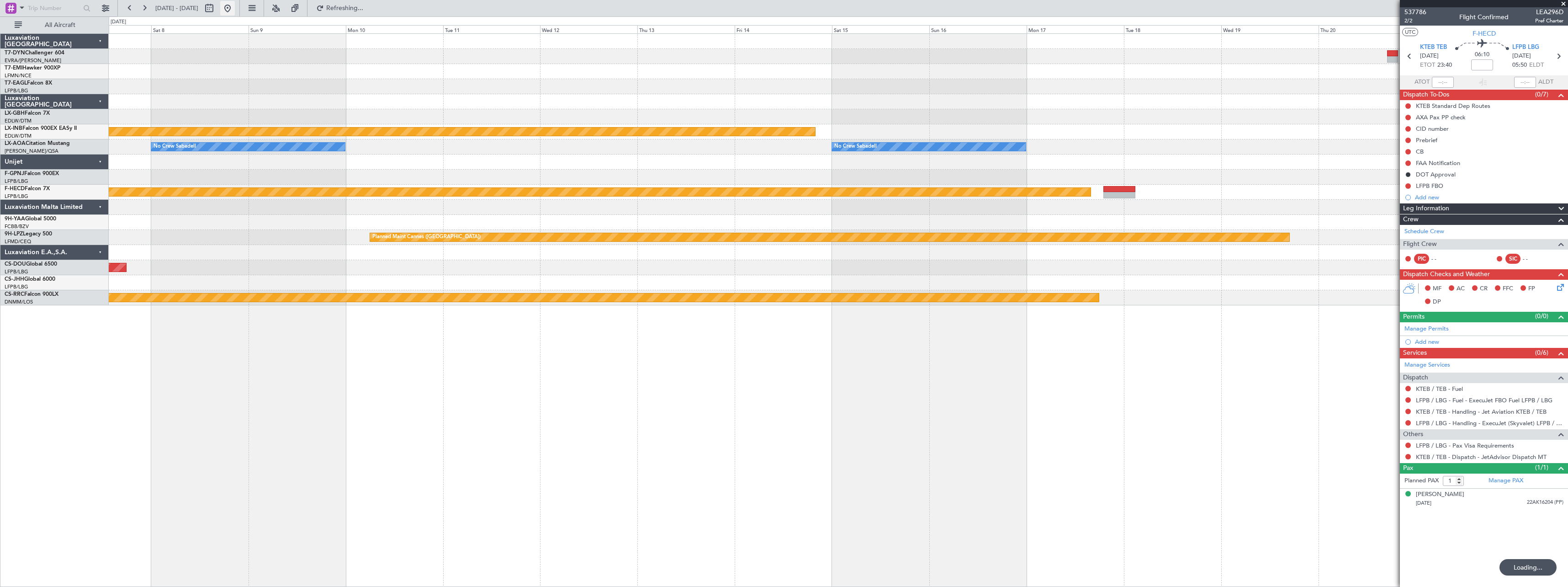
click at [235, 11] on button at bounding box center [227, 8] width 15 height 15
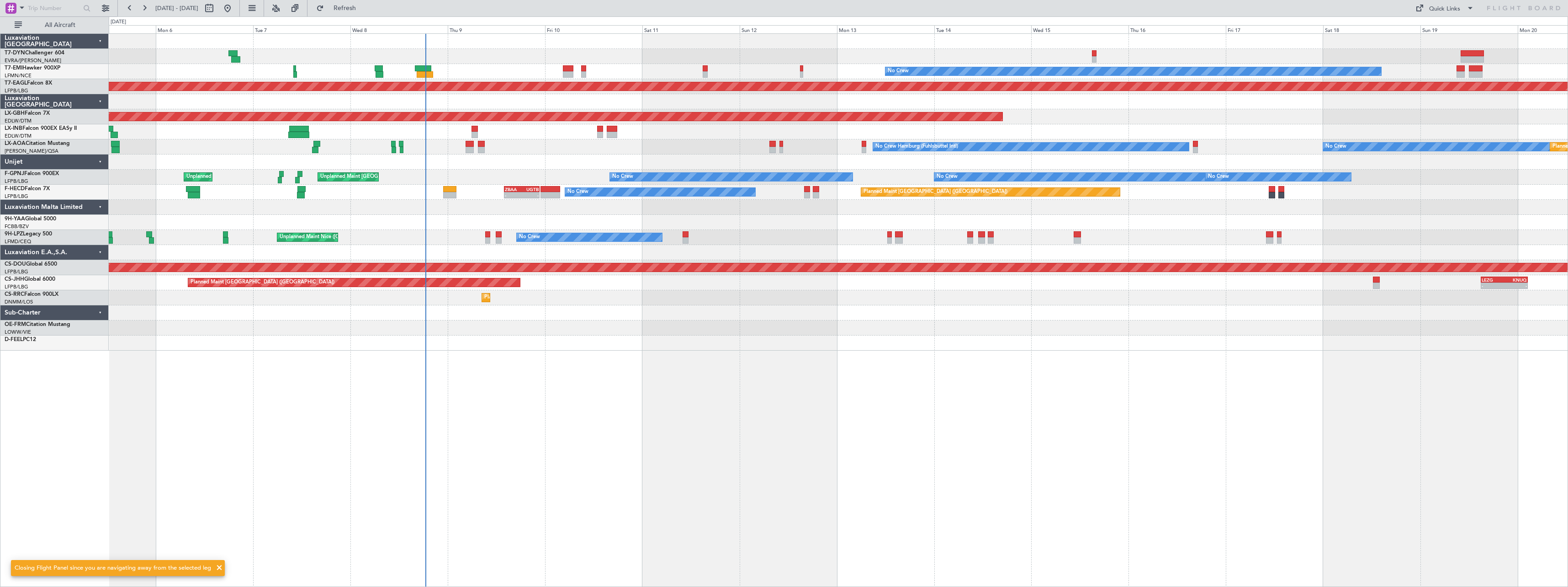
click at [719, 330] on div "No Crew Planned Maint Dubai (Al Maktoum Intl) Planned Maint Nurnberg Planned Ma…" at bounding box center [838, 310] width 1459 height 554
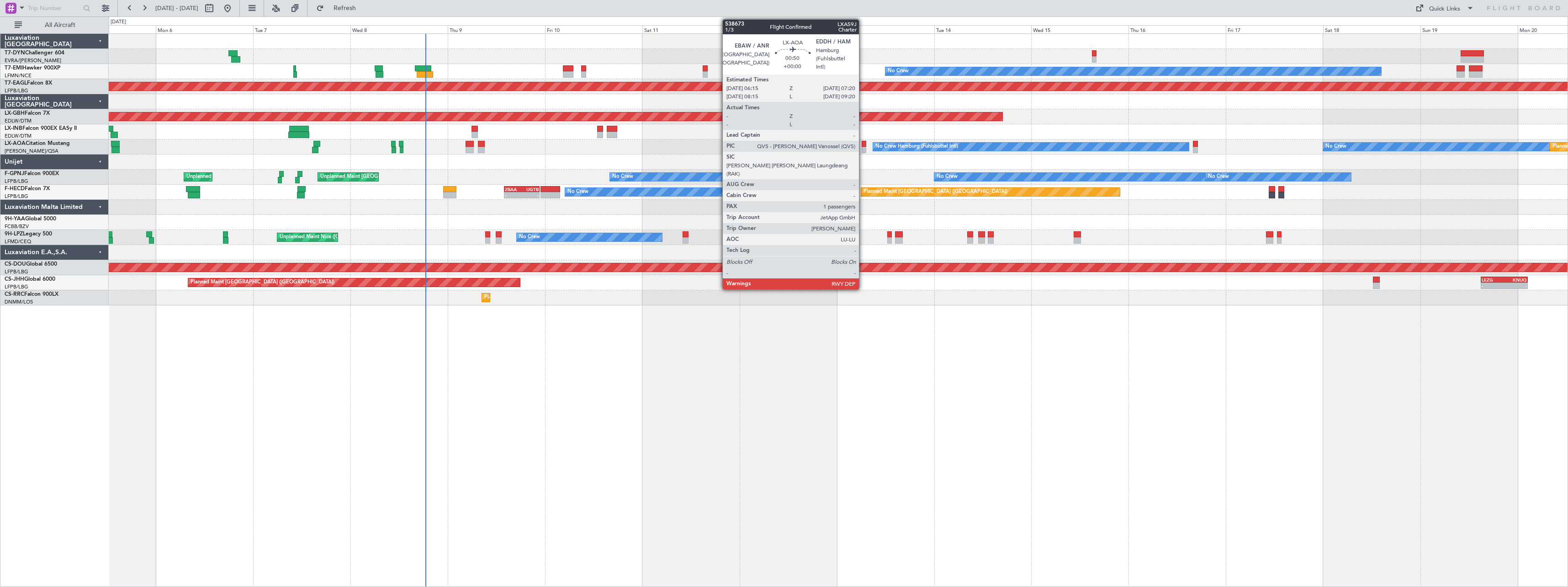
click at [863, 146] on div at bounding box center [864, 144] width 5 height 7
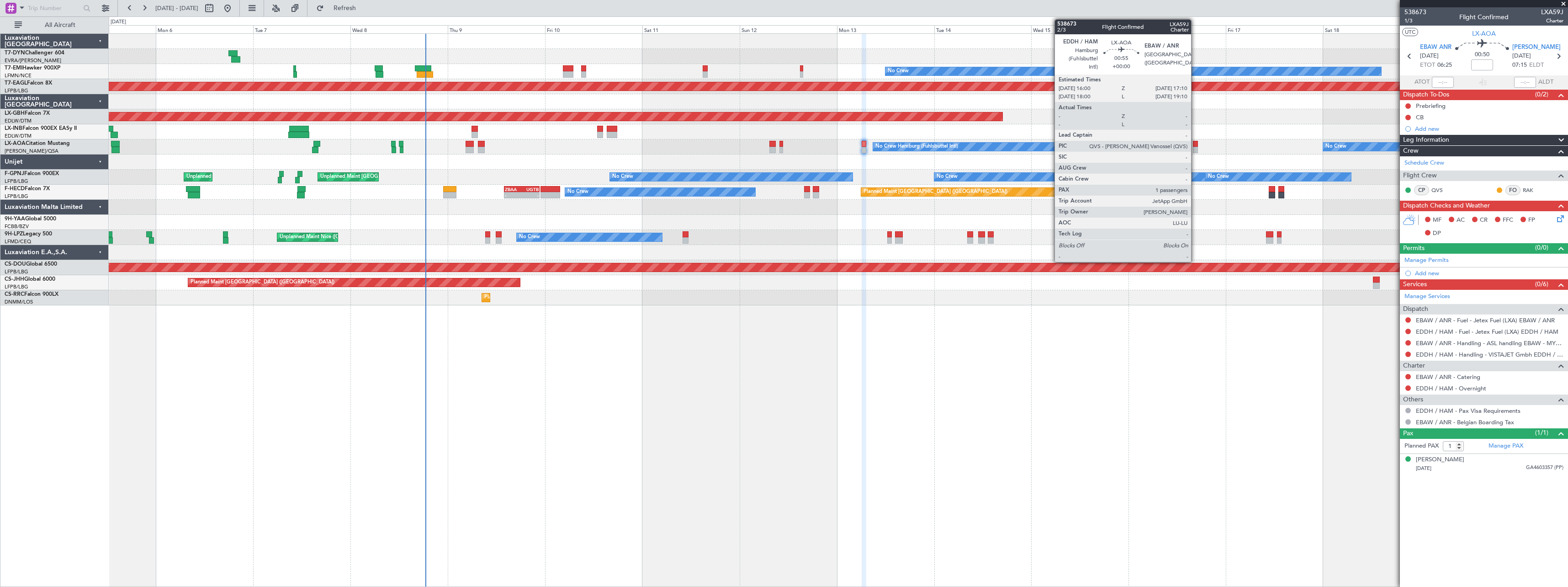
click at [1195, 149] on div at bounding box center [1195, 150] width 5 height 7
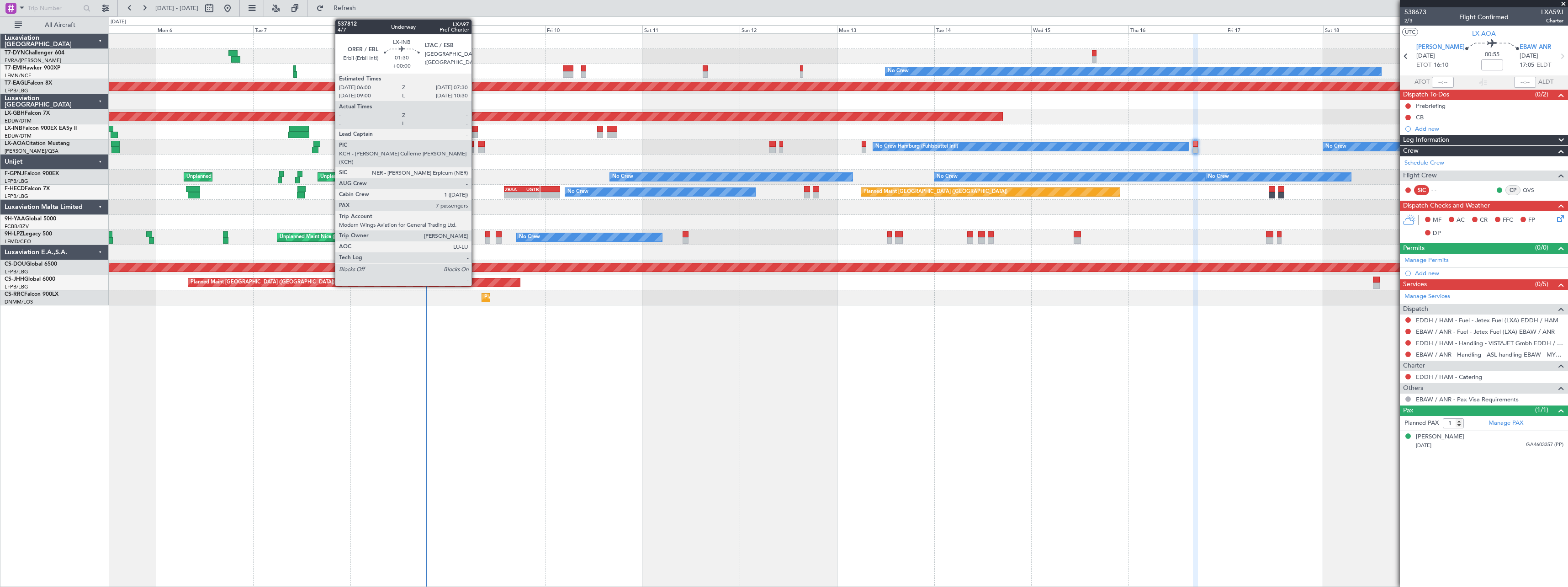
click at [476, 128] on div at bounding box center [474, 128] width 7 height 7
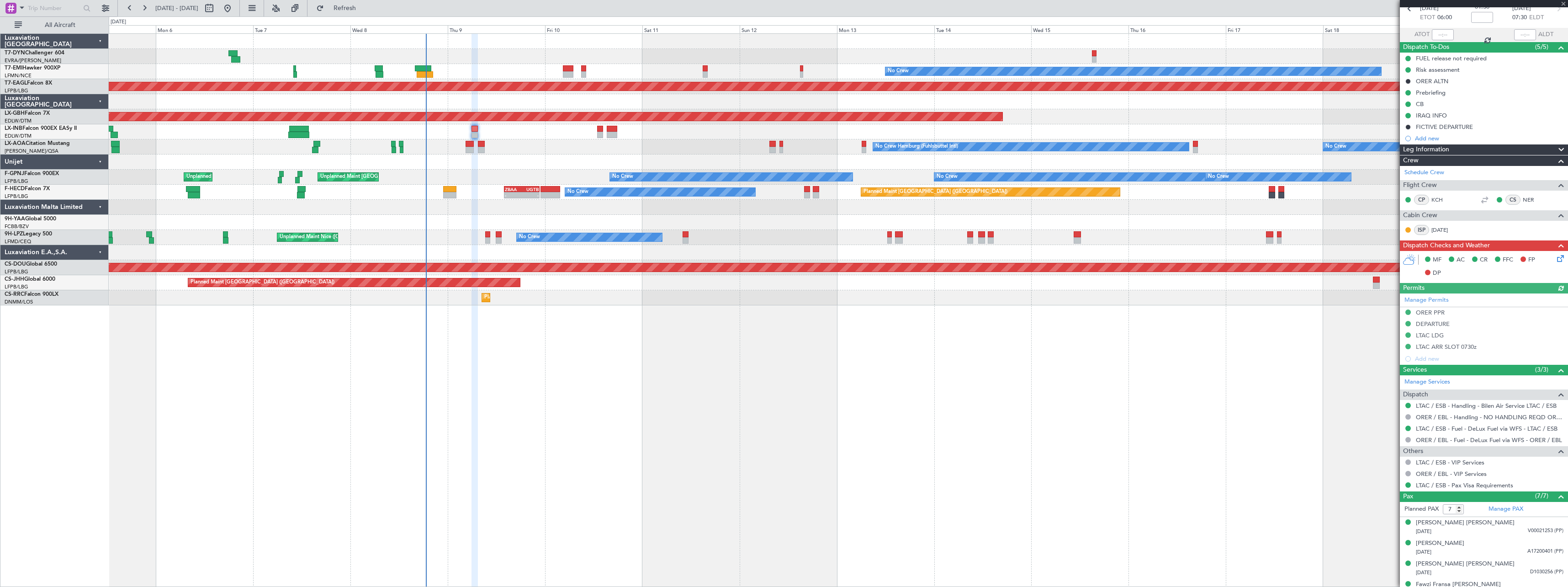
scroll to position [121, 0]
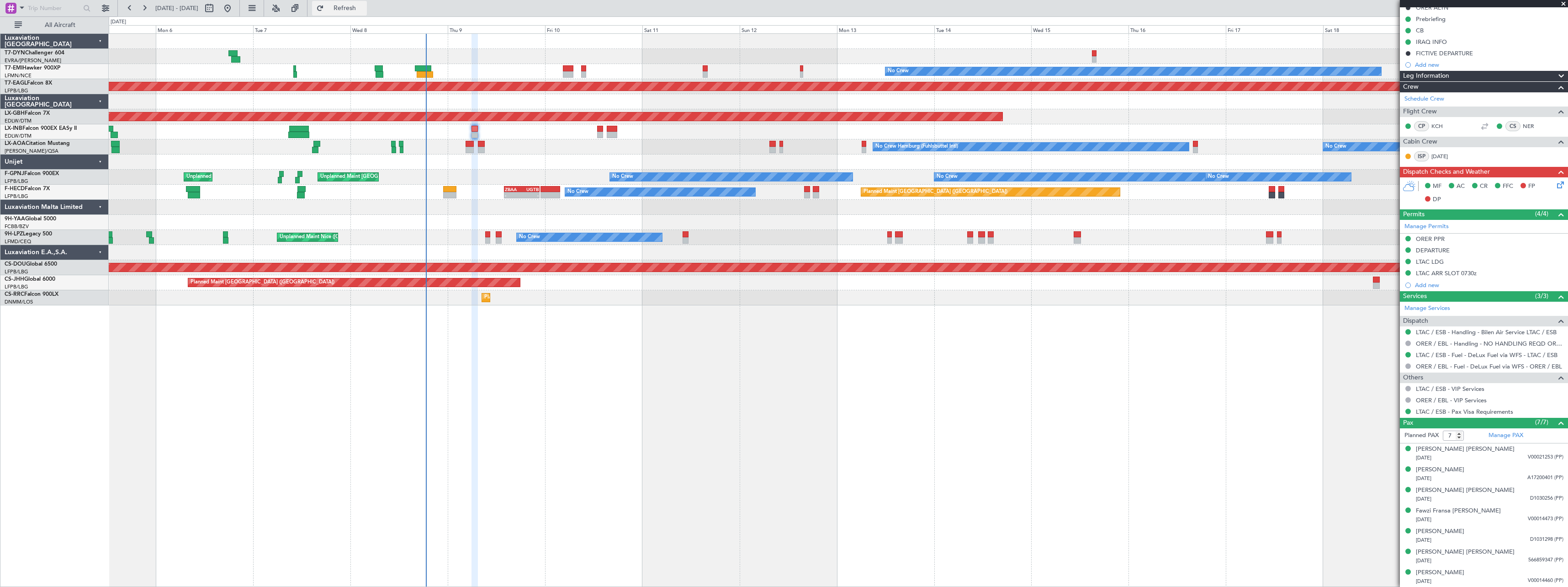
click at [354, 9] on button "Refresh" at bounding box center [339, 8] width 54 height 15
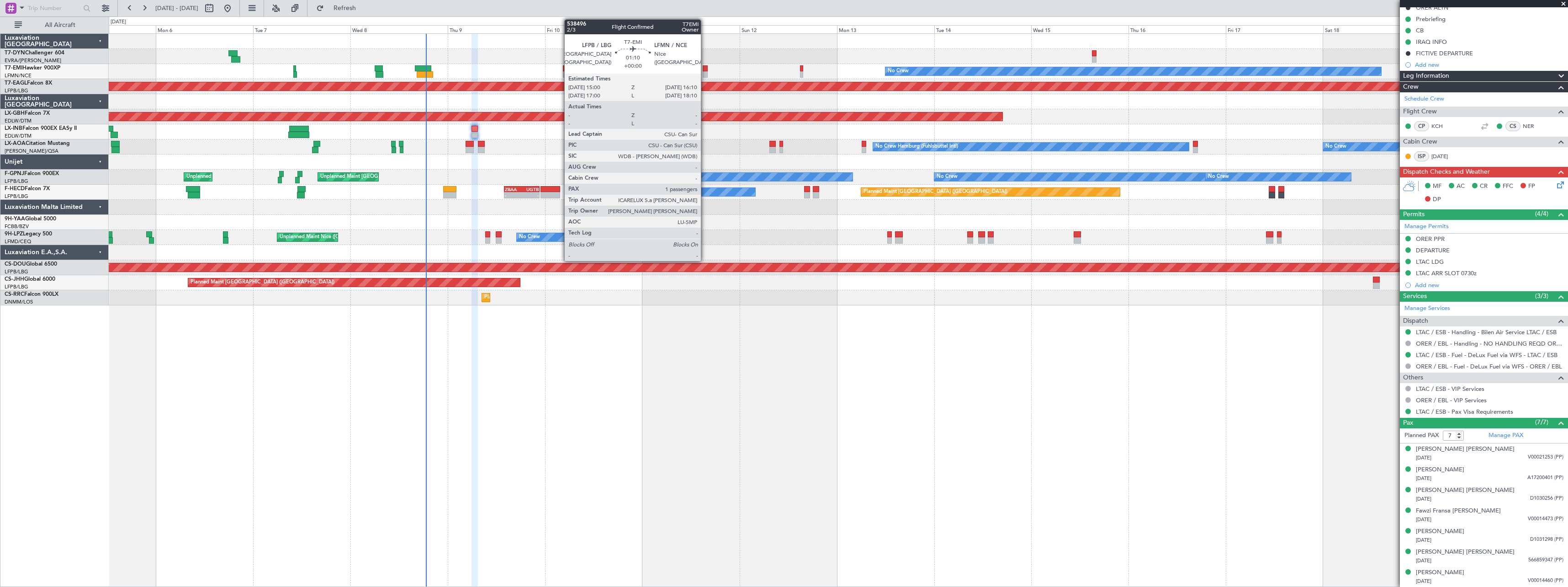
click at [704, 69] on div at bounding box center [704, 68] width 5 height 7
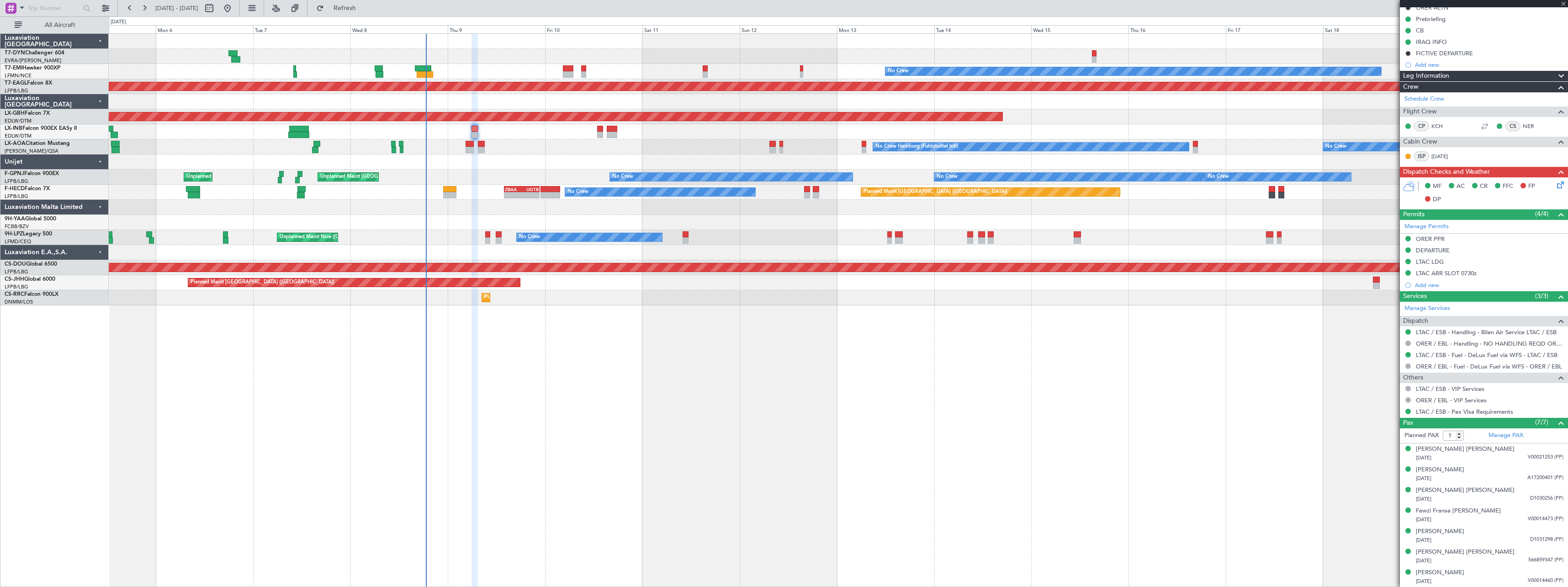
scroll to position [0, 0]
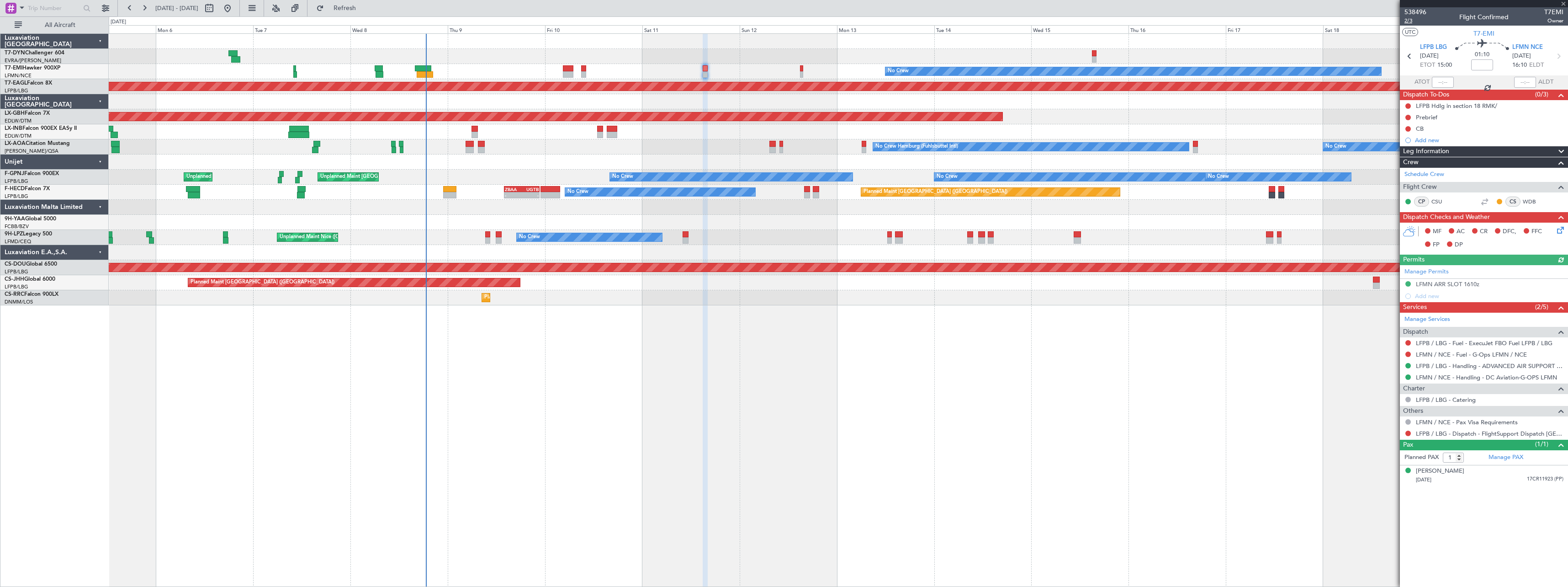
click at [1407, 22] on span "2/3" at bounding box center [1415, 20] width 22 height 8
click at [1474, 364] on link "LFPB / LBG - Handling - ADVANCED AIR SUPPORT LFPB" at bounding box center [1489, 365] width 148 height 8
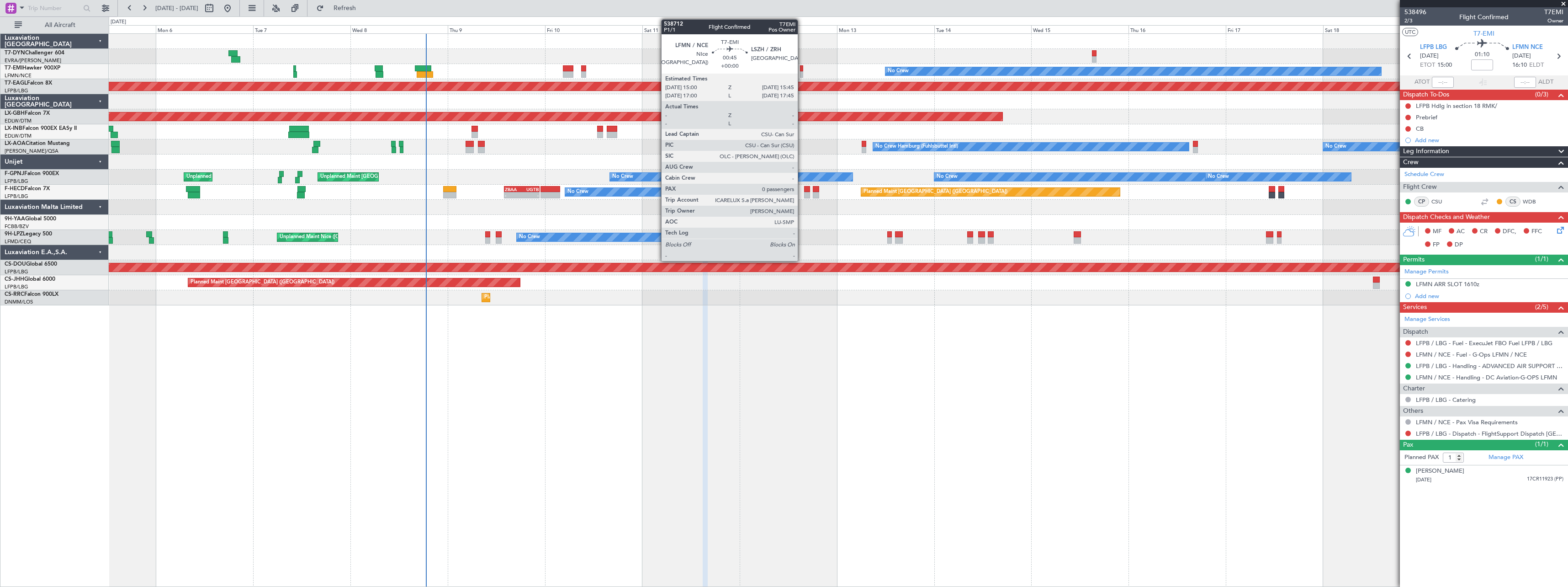
click at [801, 71] on div at bounding box center [801, 68] width 3 height 7
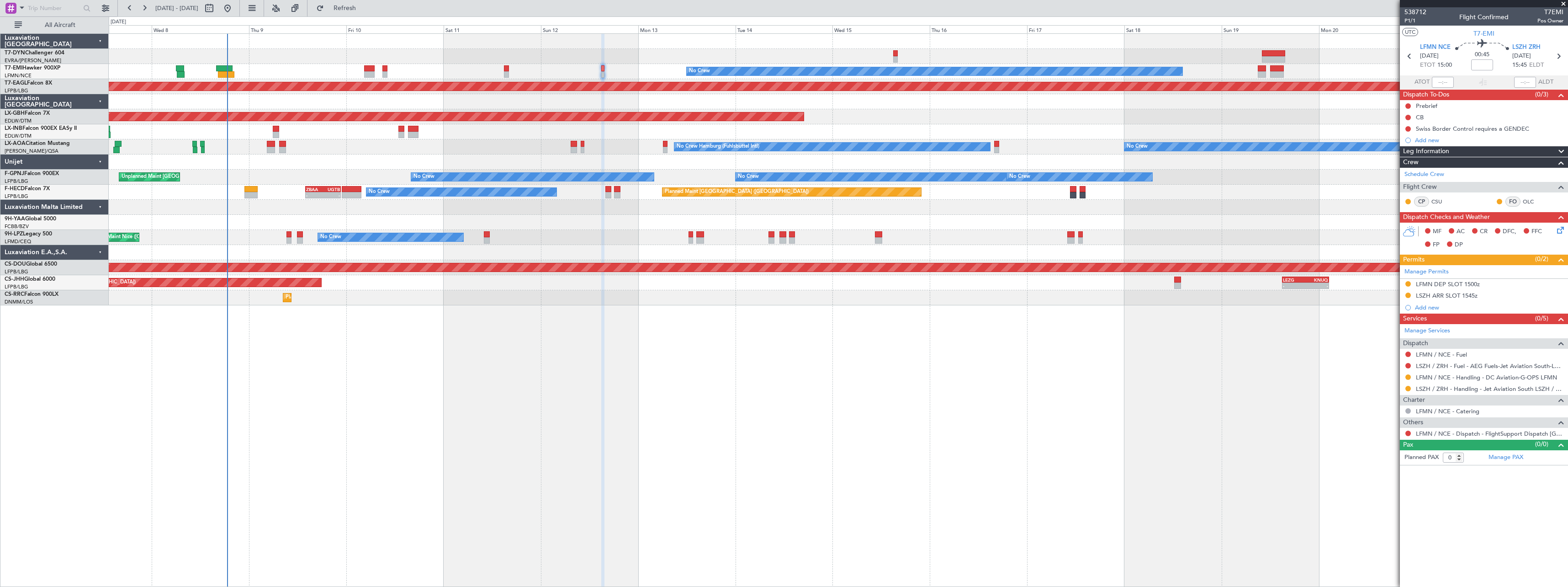
click at [1145, 114] on div "No Crew Planned Maint Dubai (Al Maktoum Intl) Planned Maint Nurnberg Planned Ma…" at bounding box center [838, 169] width 1459 height 271
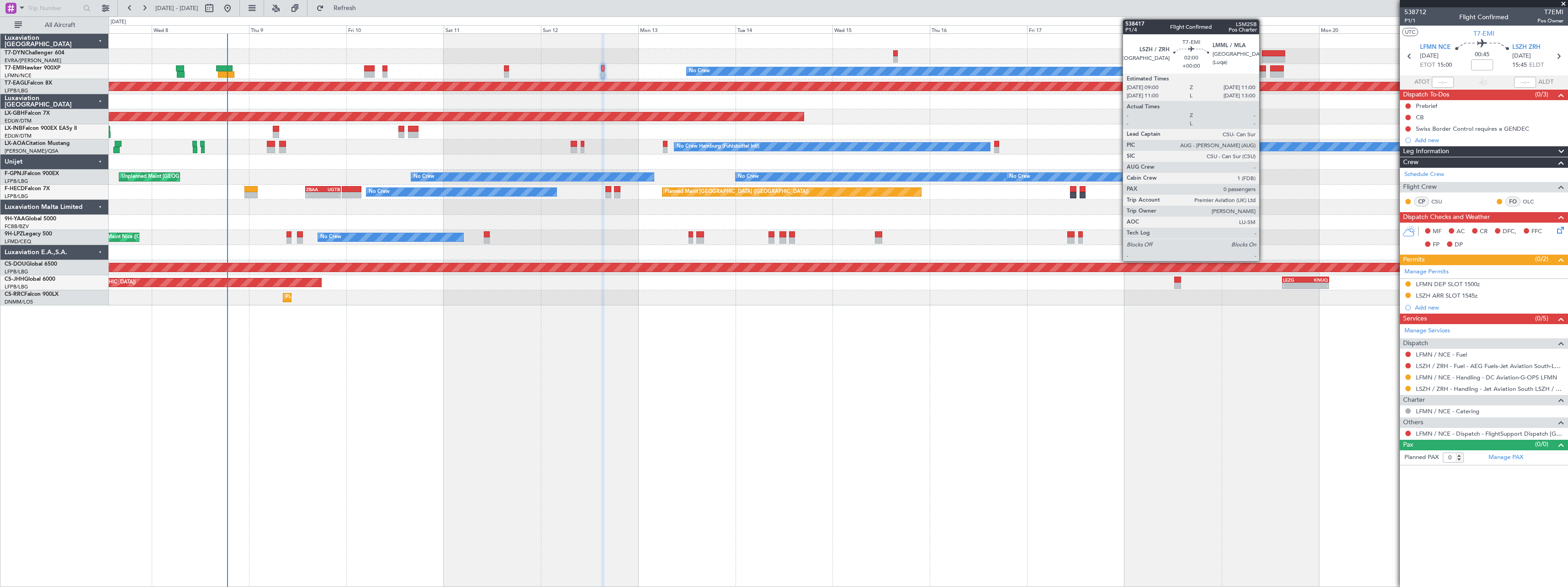
click at [1263, 69] on div at bounding box center [1262, 68] width 8 height 7
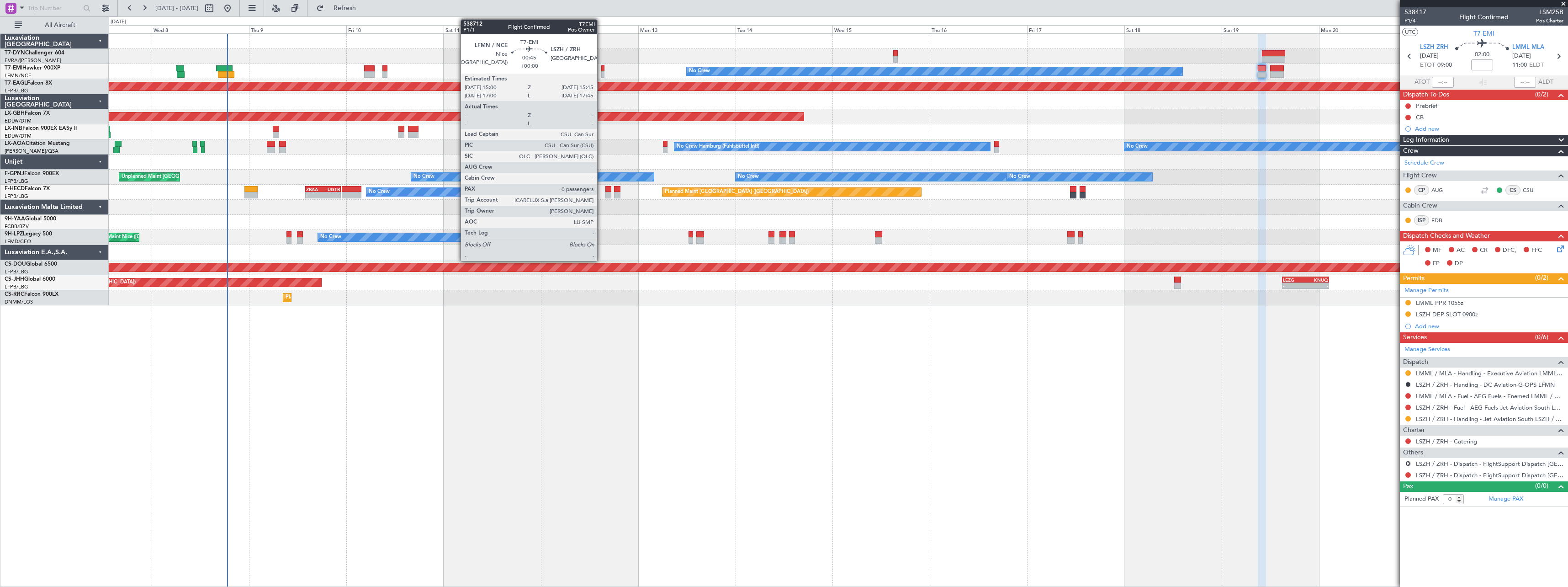
click at [601, 69] on div at bounding box center [602, 68] width 3 height 7
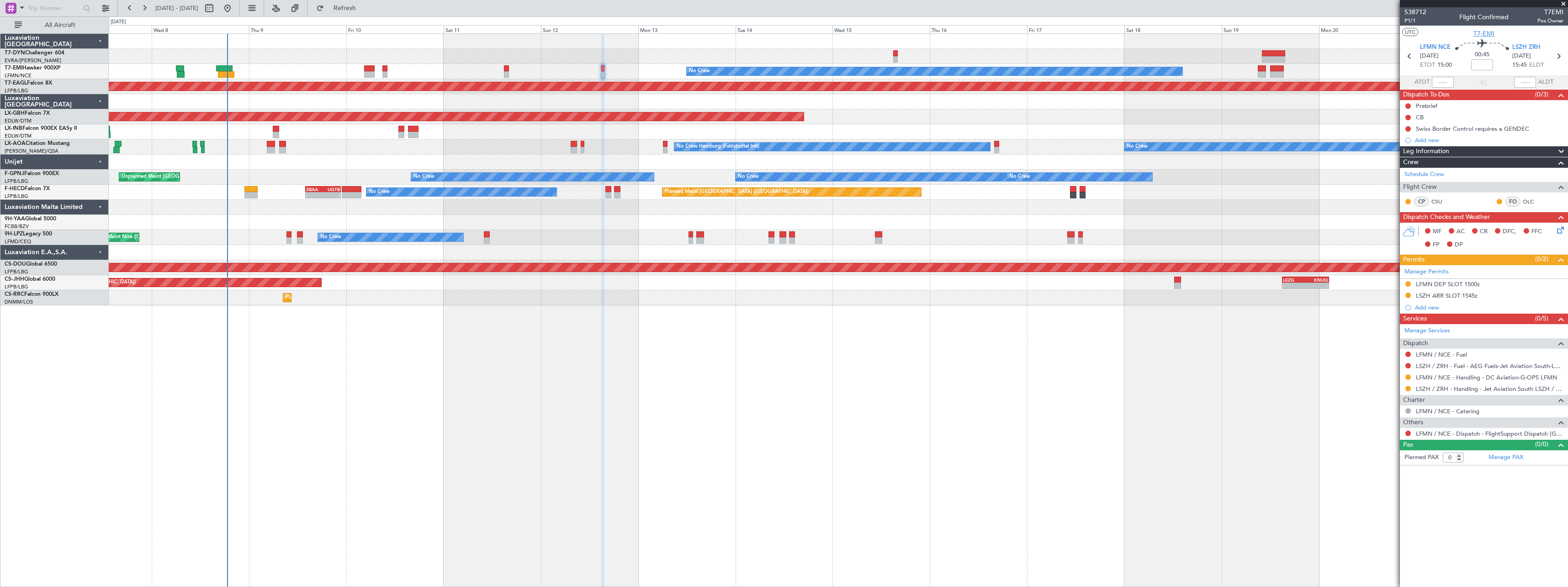
click at [1491, 36] on span "T7-EMI" at bounding box center [1484, 34] width 21 height 10
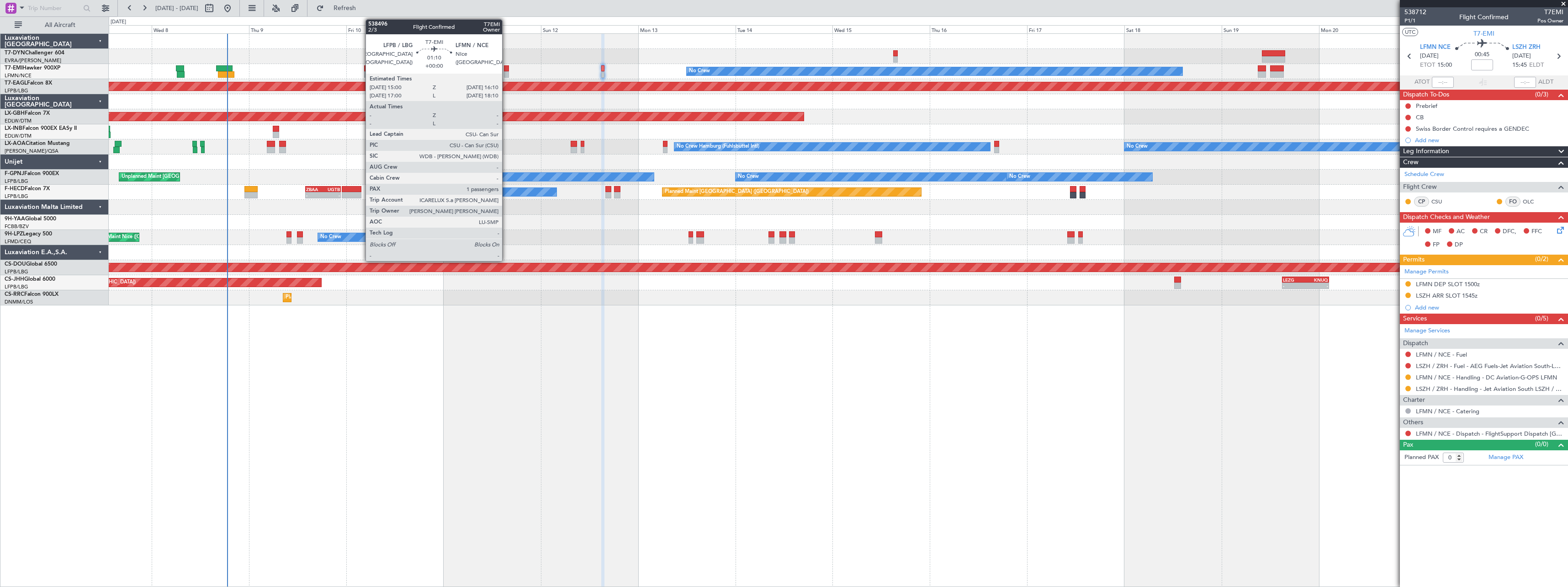
click at [506, 69] on div at bounding box center [506, 68] width 5 height 7
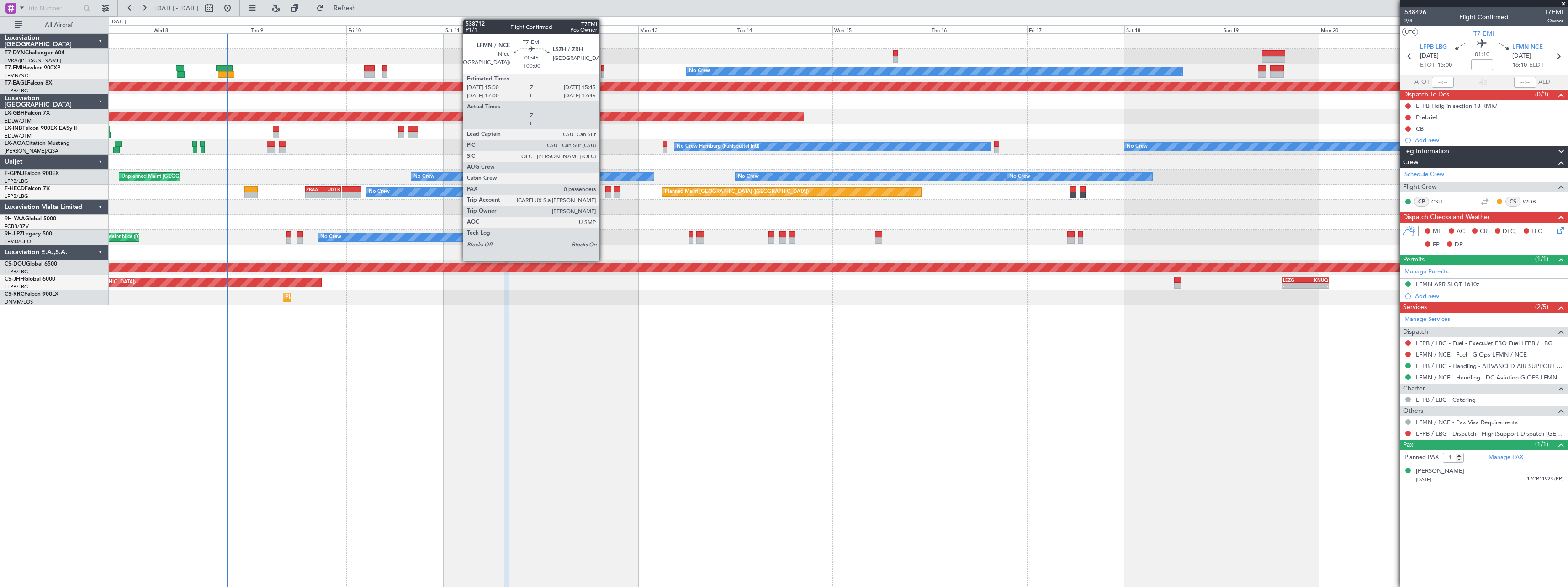
click at [602, 71] on div at bounding box center [602, 74] width 3 height 7
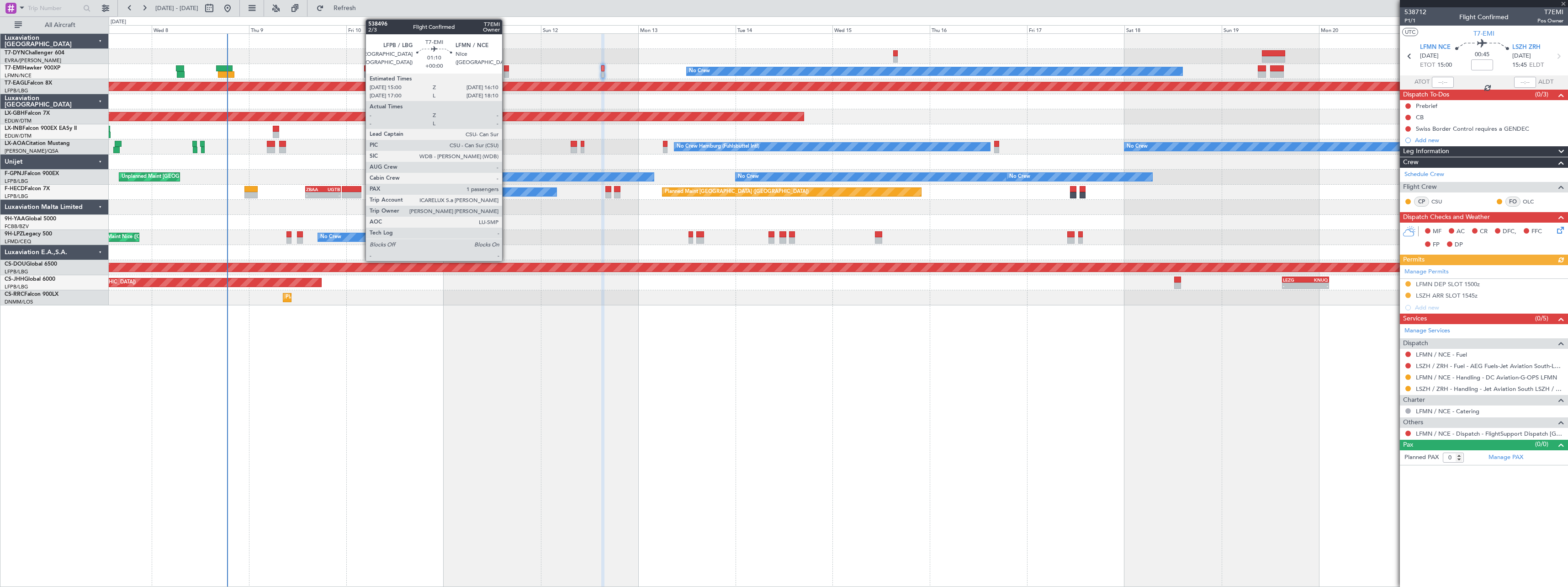
click at [506, 73] on div at bounding box center [506, 74] width 5 height 7
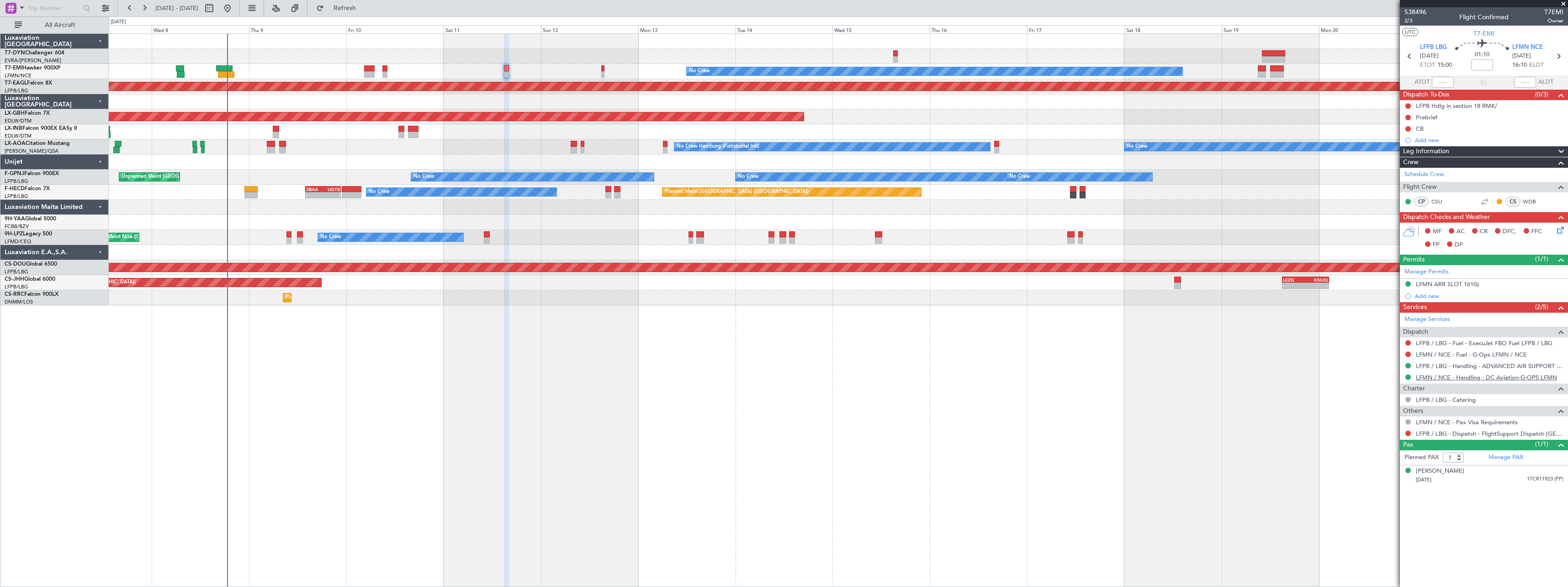
click at [1449, 379] on link "LFMN / NCE - Handling - DC Aviation-G-OPS LFMN" at bounding box center [1485, 377] width 141 height 8
click at [1562, 227] on icon at bounding box center [1559, 228] width 8 height 8
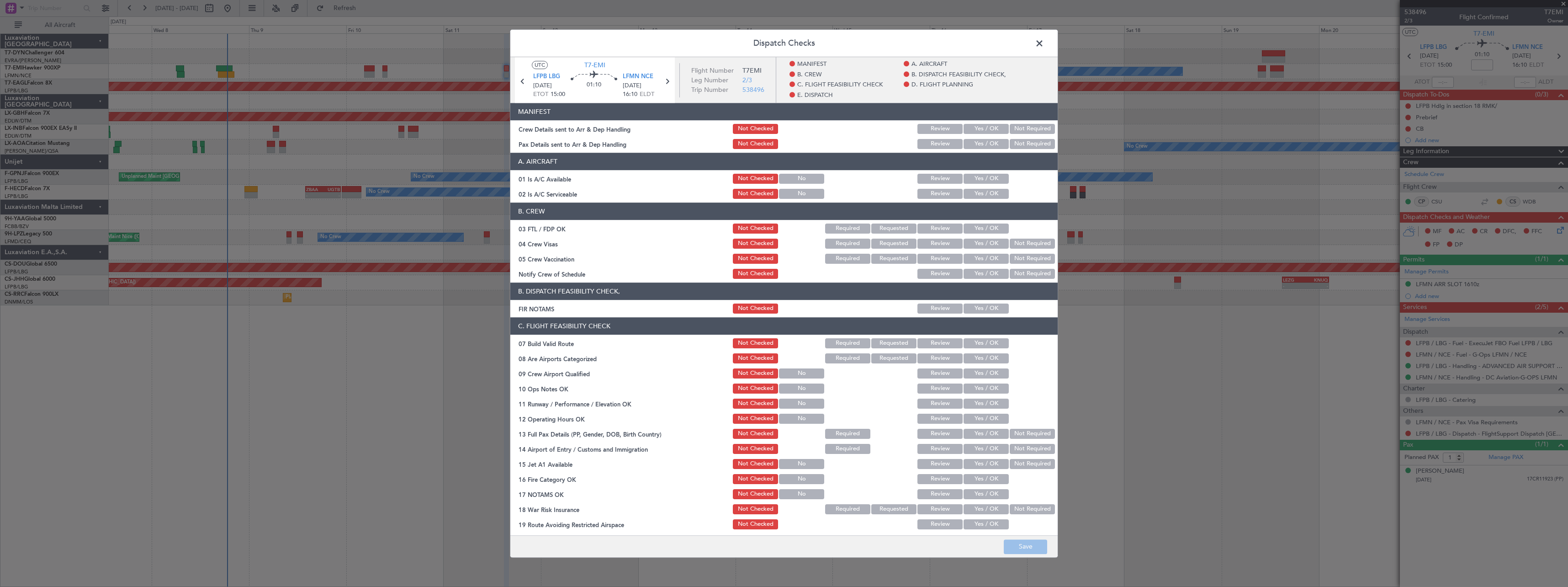
click at [980, 127] on button "Yes / OK" at bounding box center [986, 128] width 46 height 10
click at [973, 144] on button "Yes / OK" at bounding box center [986, 144] width 46 height 10
click at [1022, 547] on button "Save" at bounding box center [1025, 546] width 44 height 15
click at [1044, 45] on span at bounding box center [1044, 46] width 0 height 18
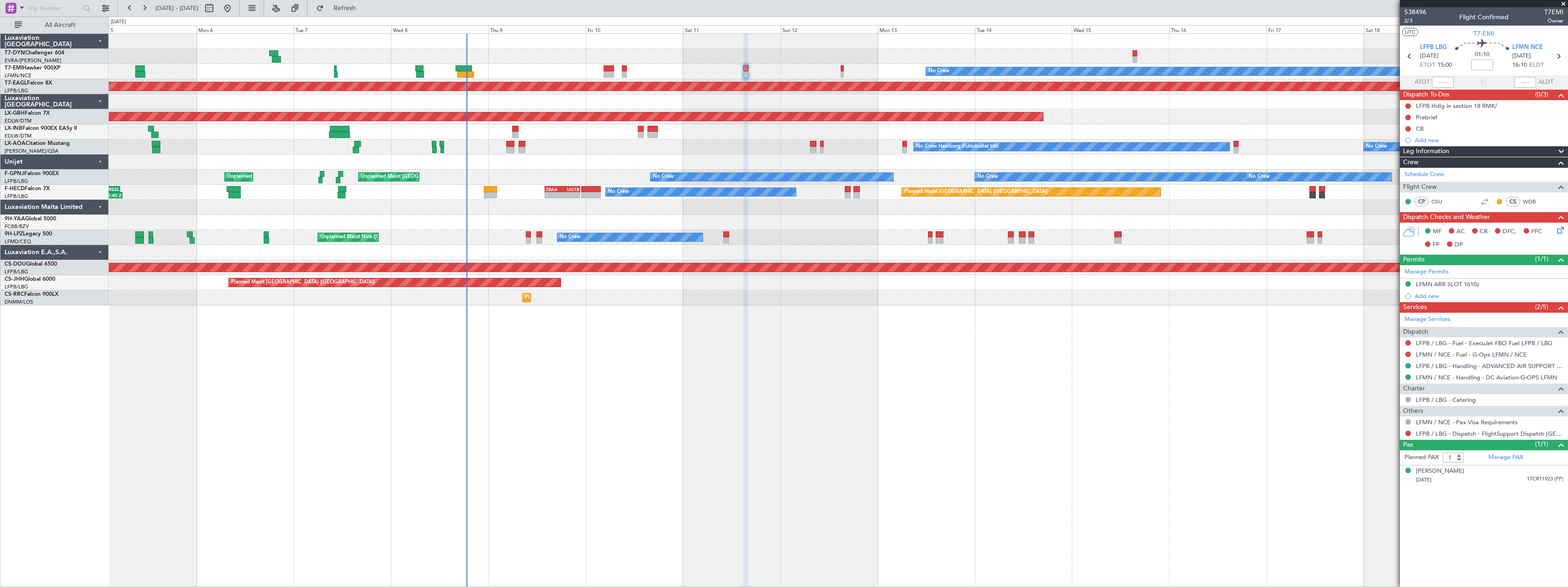
click at [591, 148] on div "No Crew Hamburg (Fuhlsbuttel Intl) No Crew Planned Maint Monchengladbach No Cre…" at bounding box center [838, 147] width 1459 height 16
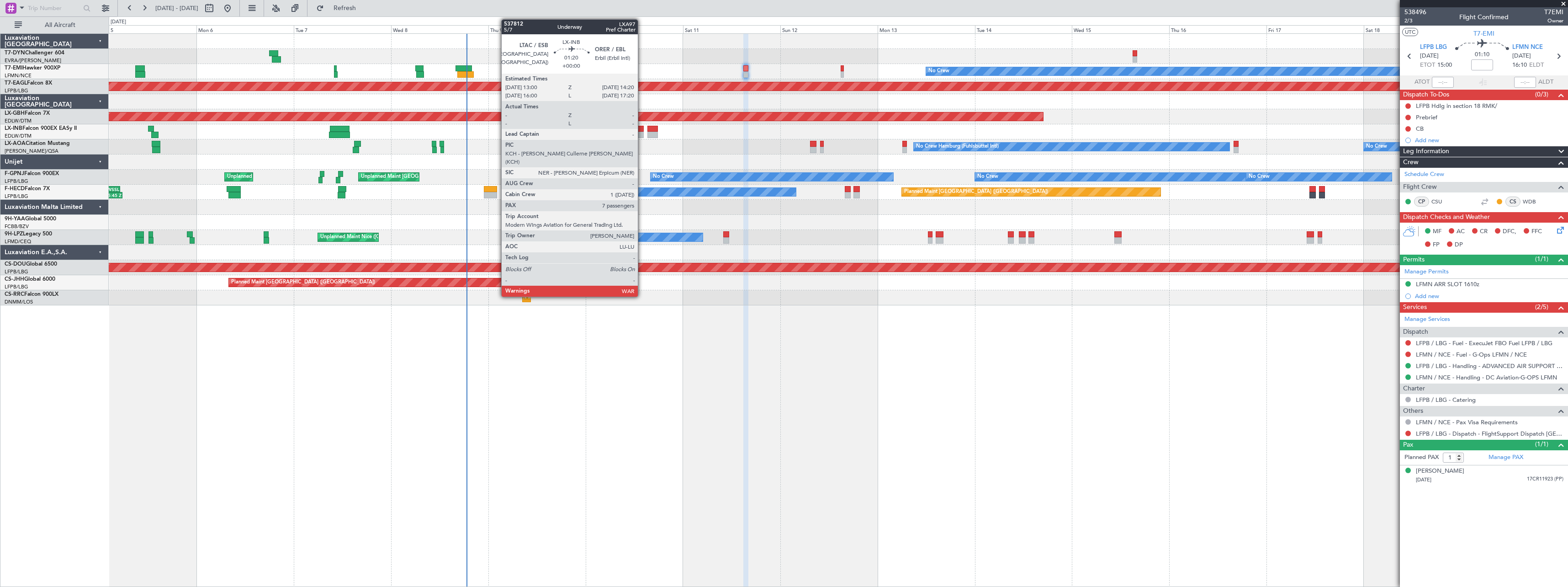
click at [642, 131] on div at bounding box center [641, 134] width 6 height 7
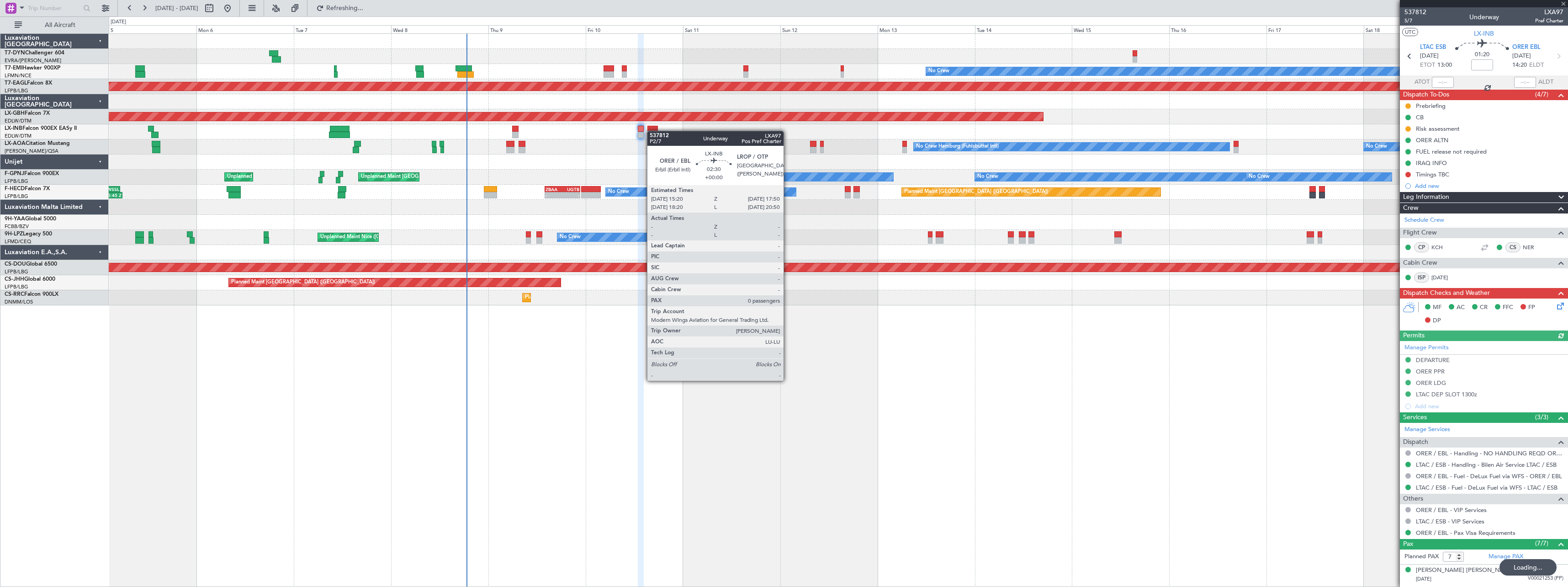
click at [652, 131] on div at bounding box center [652, 128] width 11 height 7
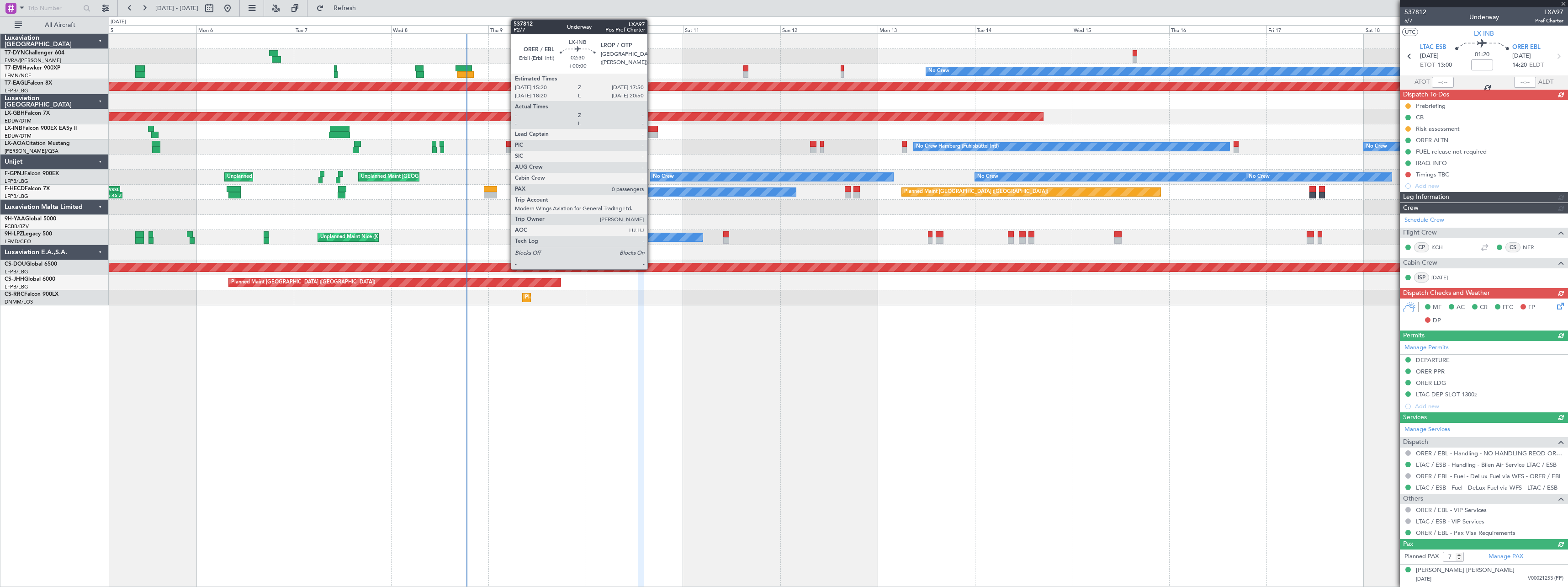
type input "0"
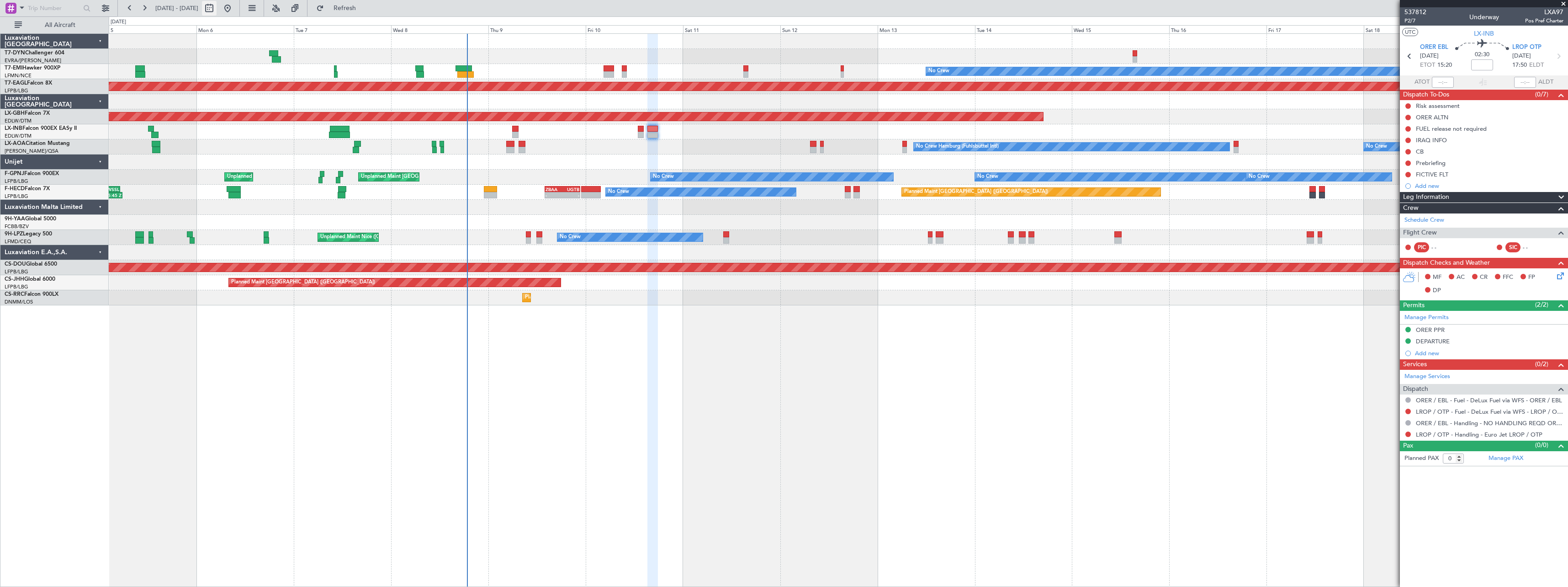
click at [217, 10] on button at bounding box center [209, 8] width 15 height 15
select select "10"
select select "2025"
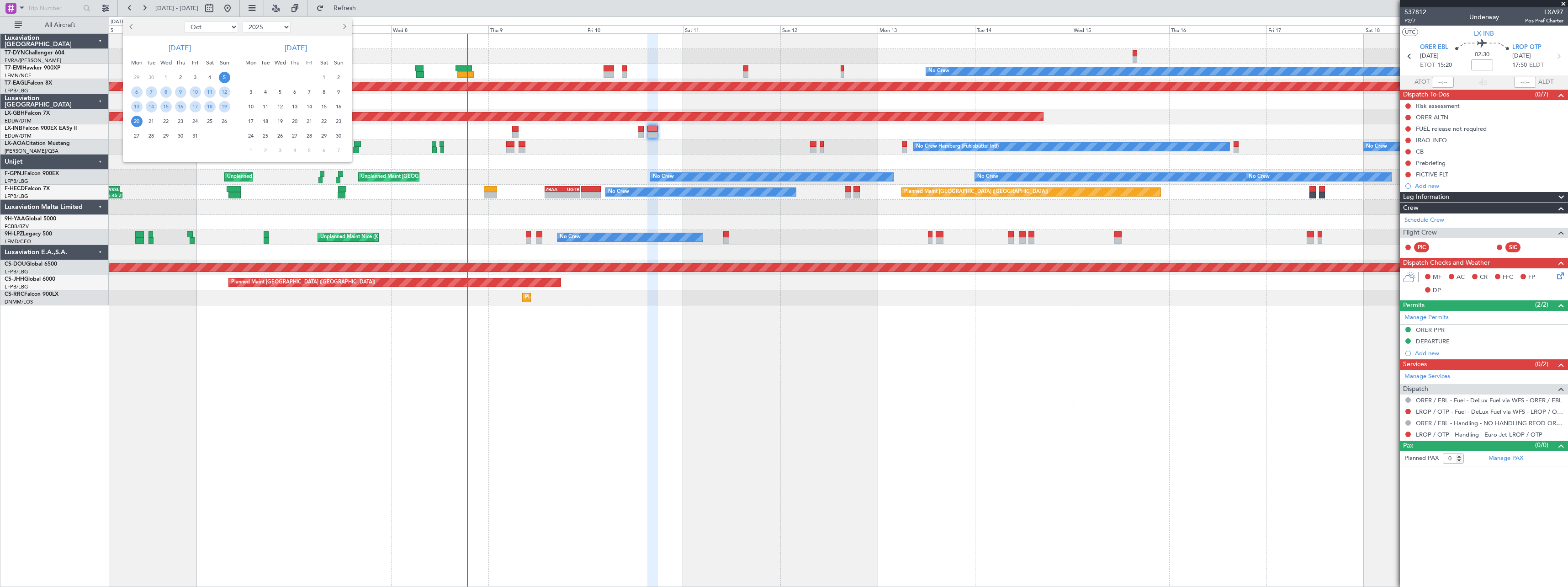
click at [254, 121] on span "17" at bounding box center [252, 121] width 12 height 12
click at [254, 150] on span "1" at bounding box center [252, 151] width 12 height 12
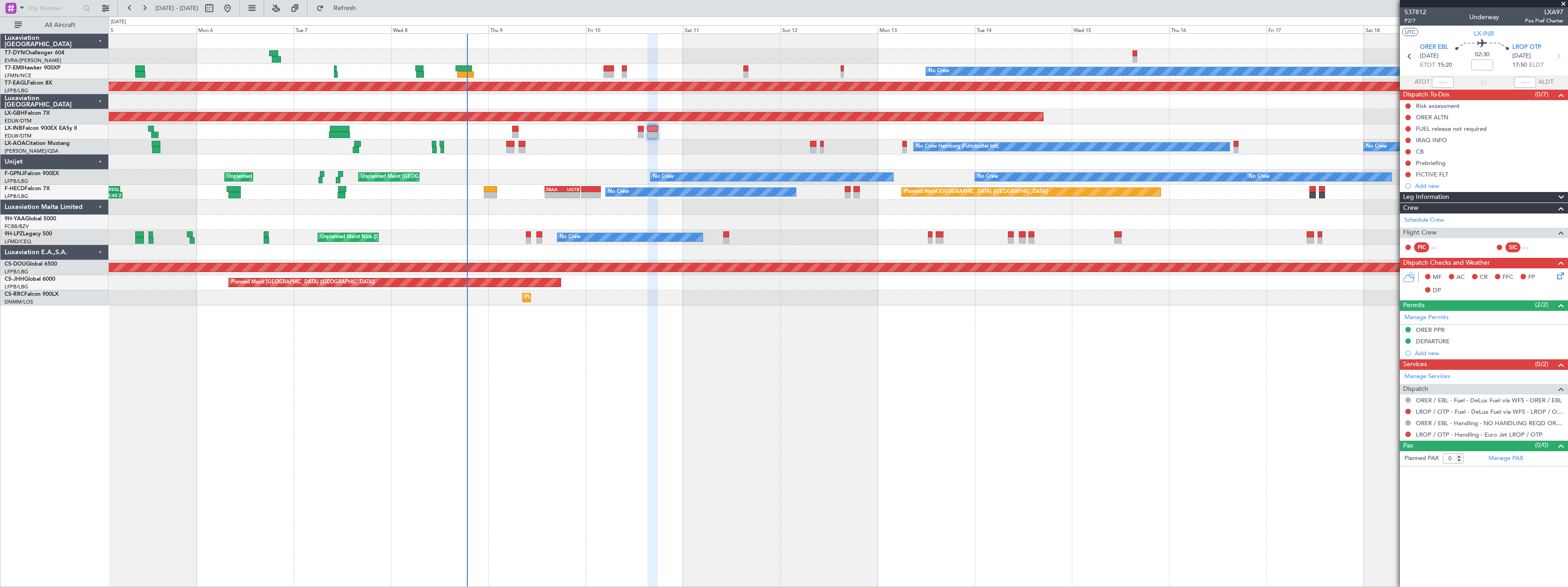
select select "11"
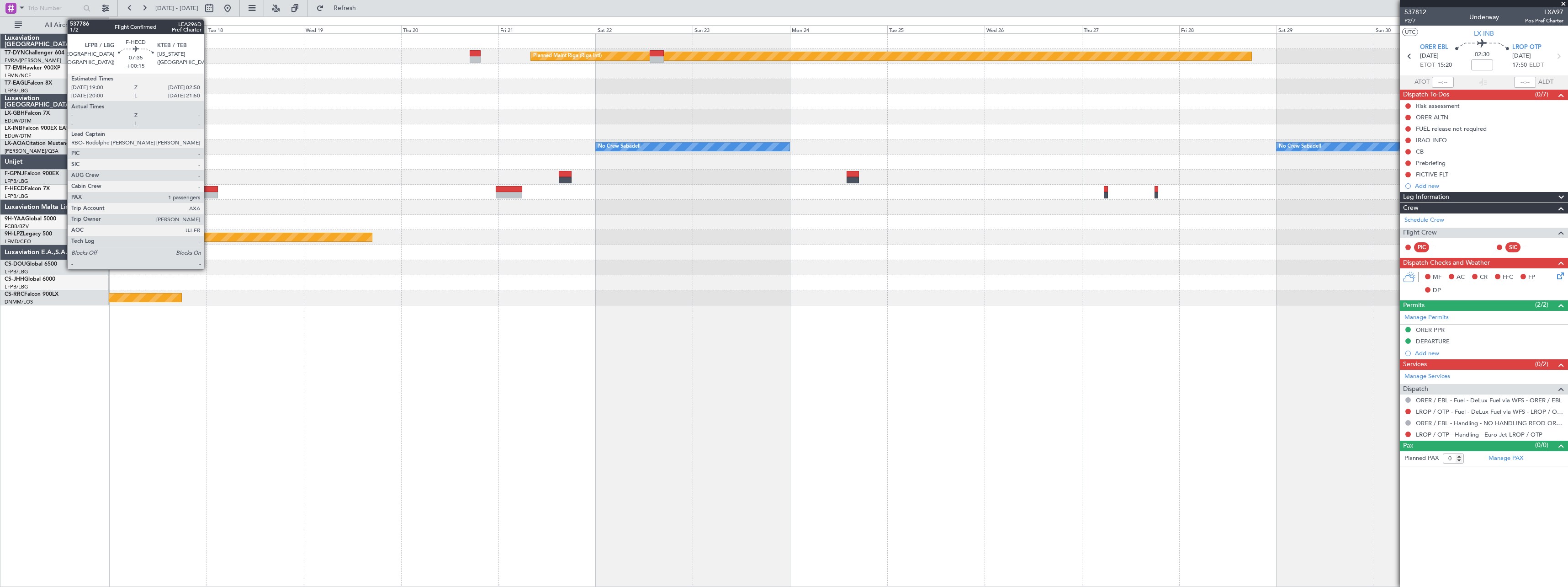
click at [208, 191] on div at bounding box center [201, 189] width 32 height 7
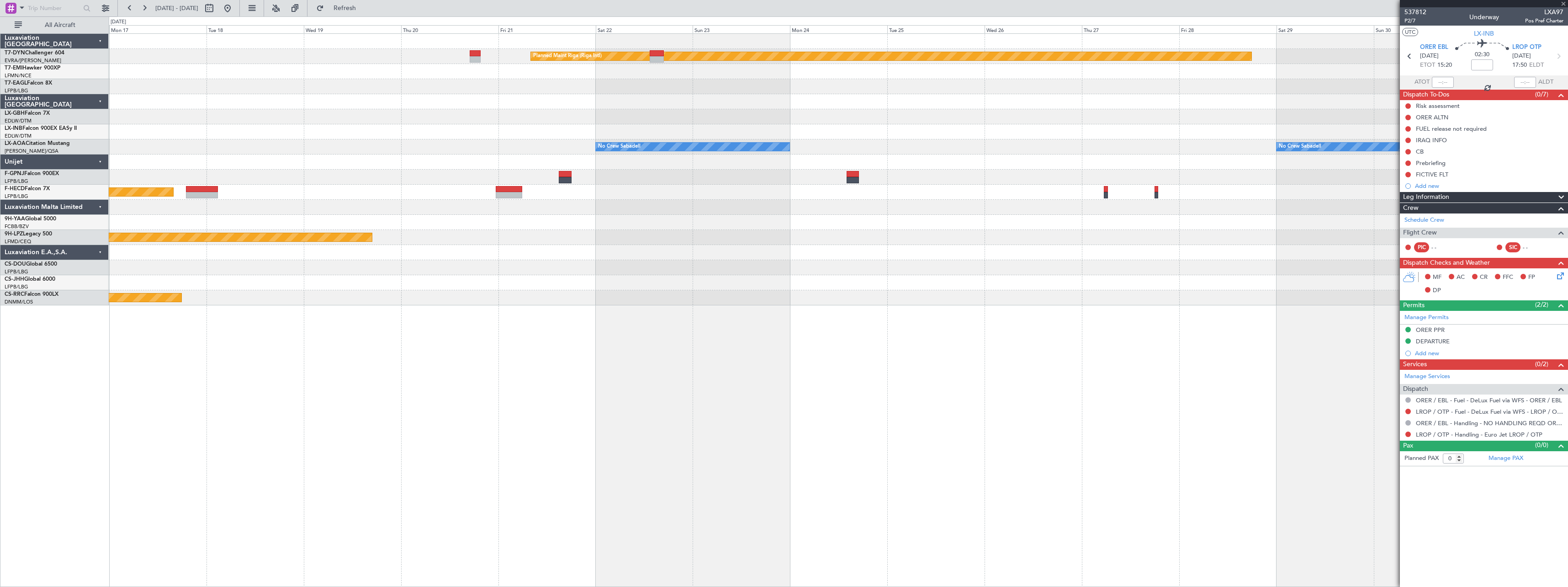
type input "+00:15"
type input "1"
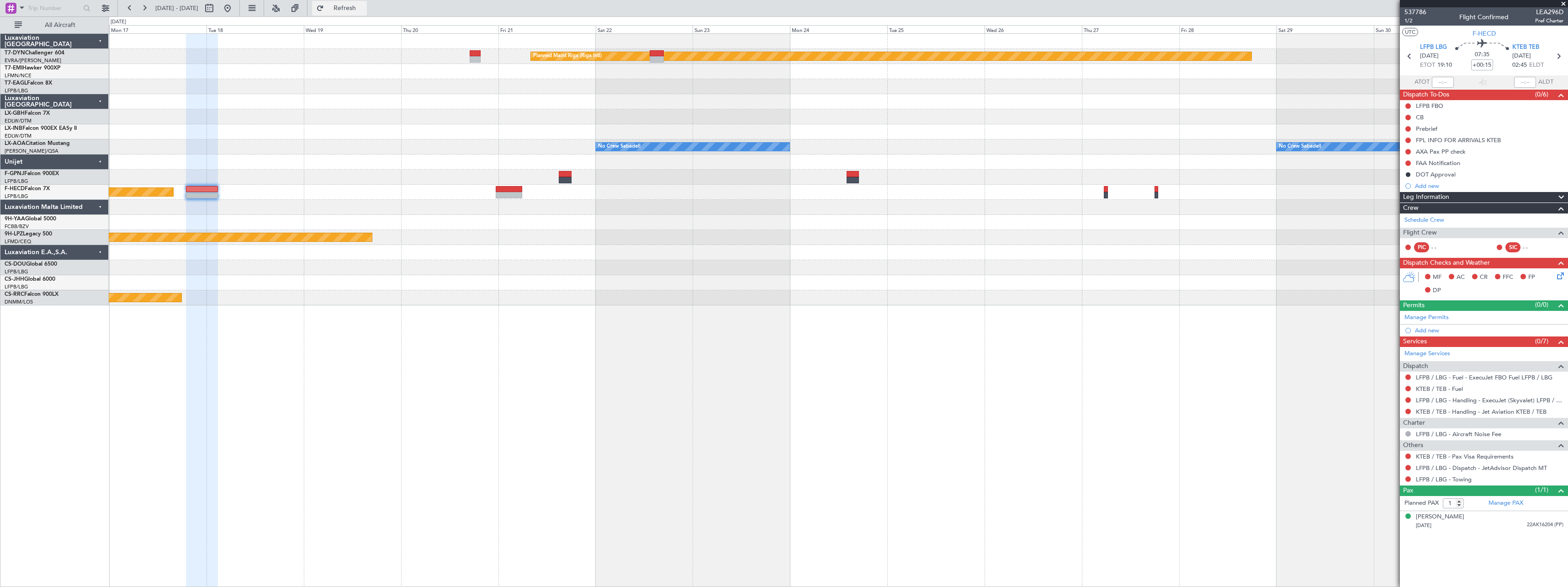
click at [364, 10] on span "Refresh" at bounding box center [345, 8] width 39 height 7
click at [235, 12] on button at bounding box center [227, 8] width 15 height 15
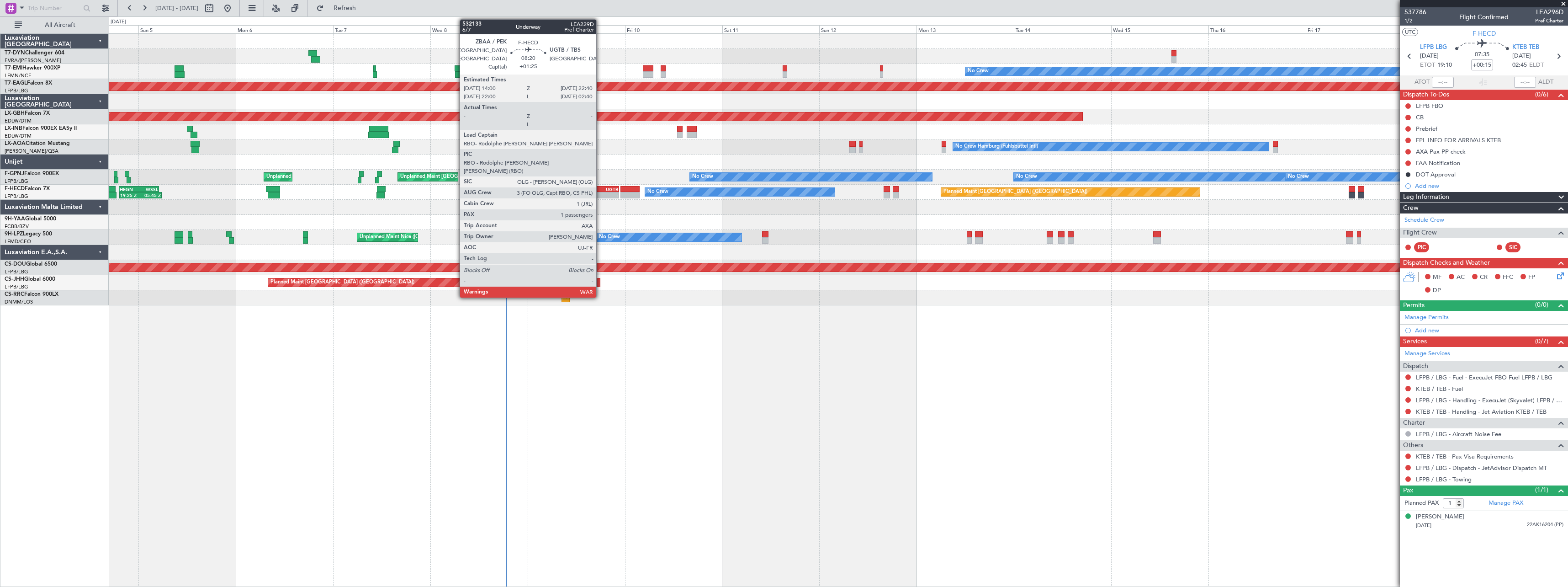
click at [600, 187] on div "ZBAA" at bounding box center [593, 190] width 17 height 6
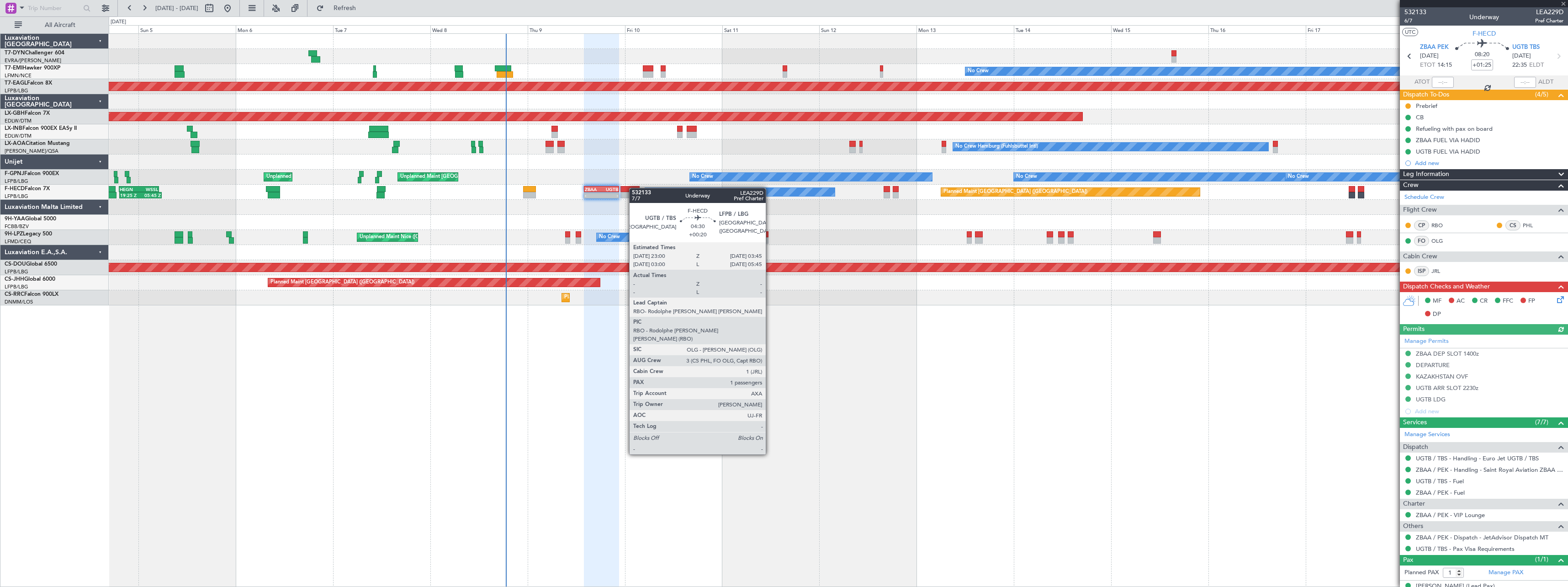
click at [633, 188] on div at bounding box center [631, 189] width 19 height 7
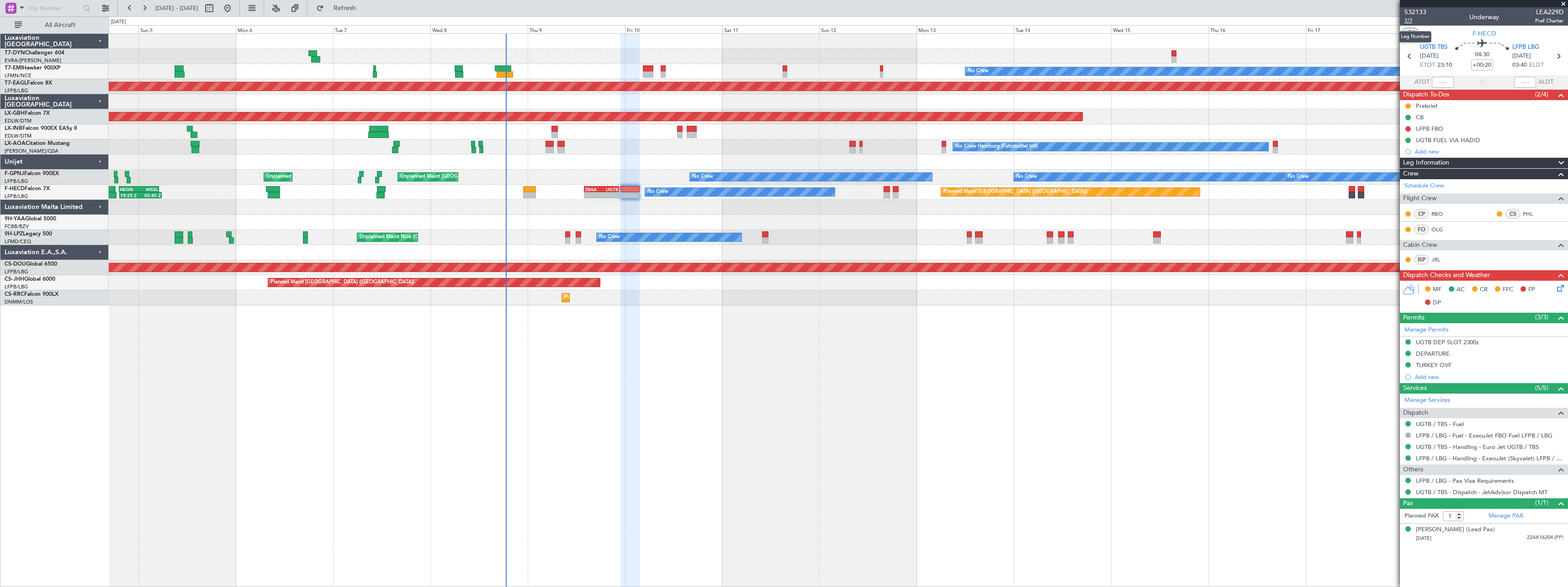
click at [1410, 20] on span "7/7" at bounding box center [1415, 20] width 22 height 8
click at [1410, 19] on span "7/7" at bounding box center [1415, 20] width 22 height 8
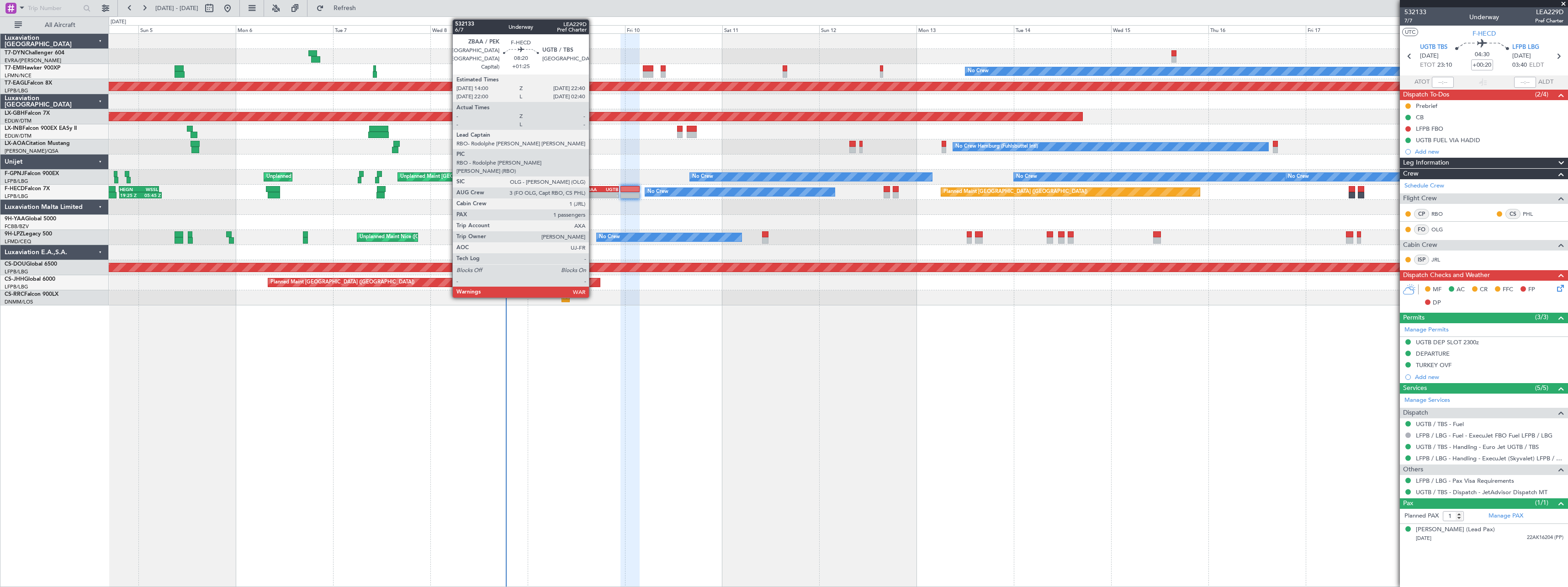
click at [593, 191] on div "ZBAA 14:00 Z UGTB 22:40 Z" at bounding box center [601, 189] width 35 height 7
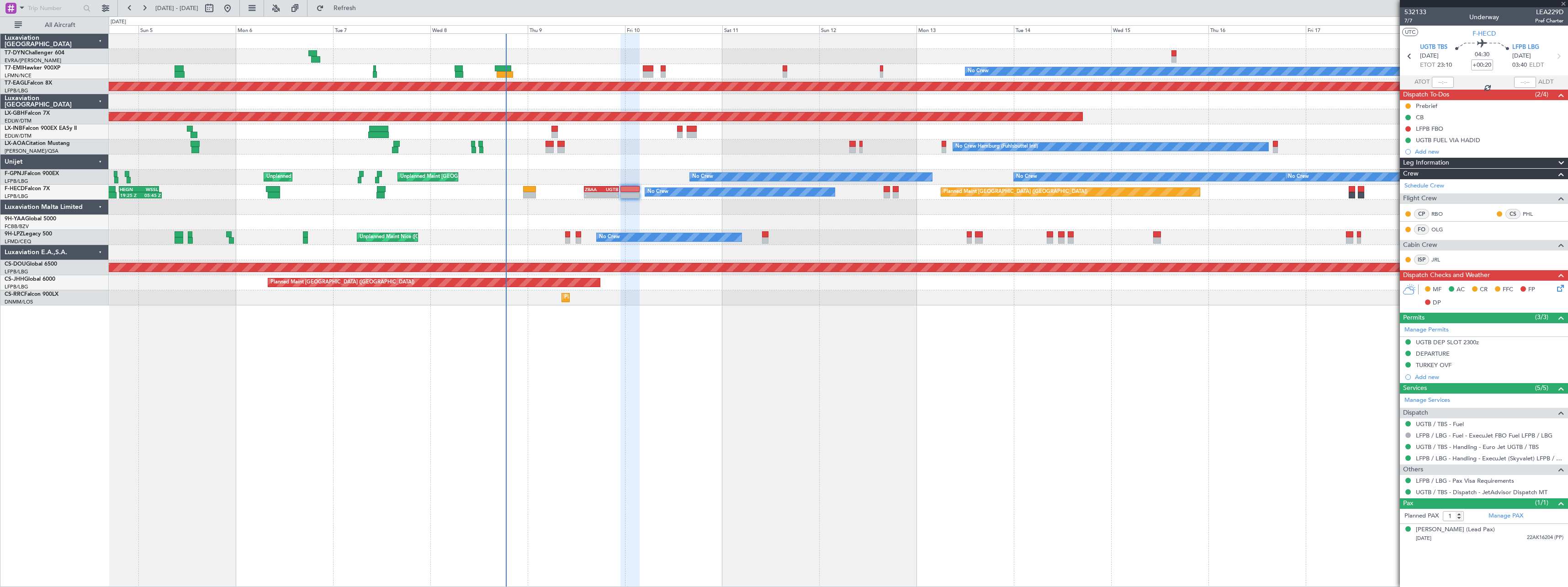
type input "+01:25"
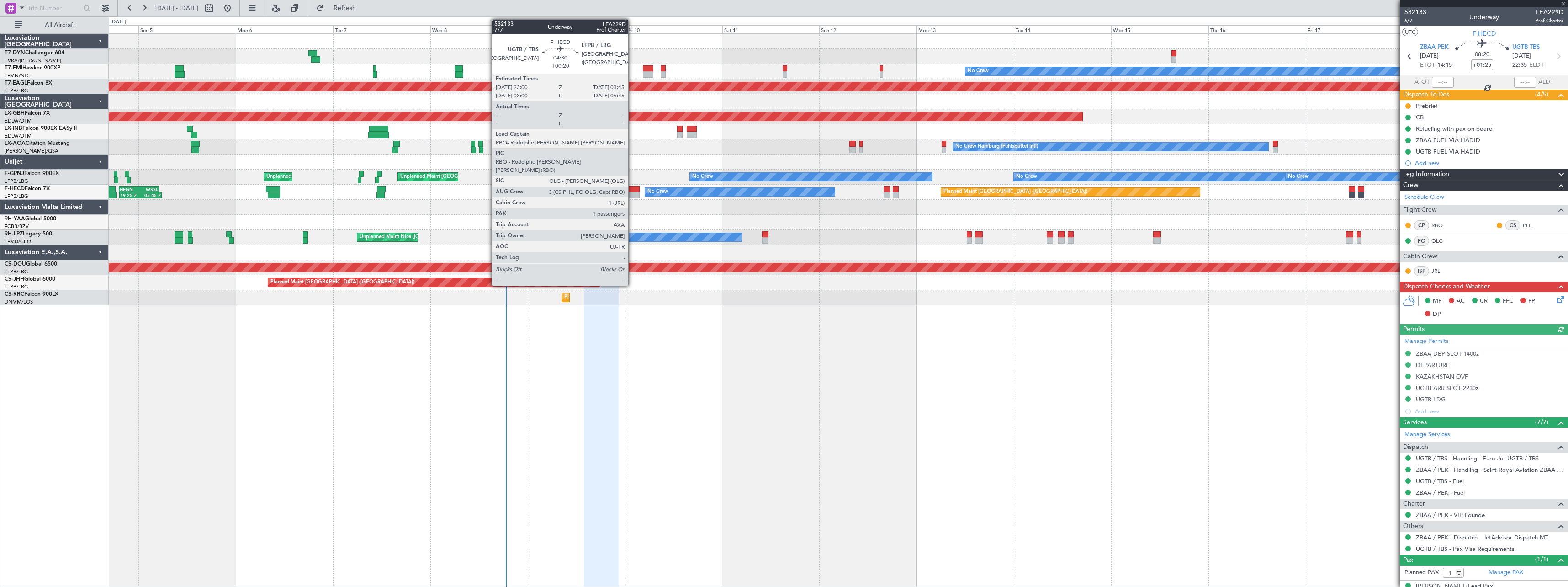
click at [632, 190] on div at bounding box center [631, 189] width 19 height 7
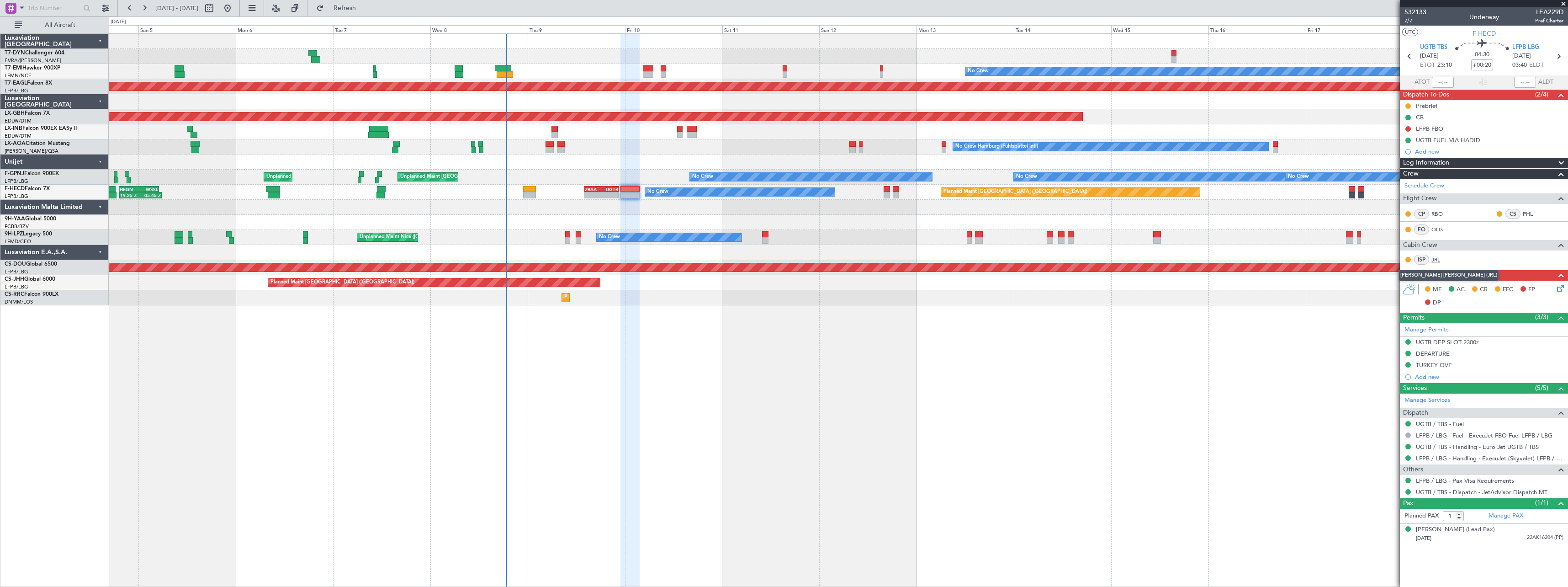
click at [1439, 260] on link "JRL" at bounding box center [1441, 259] width 20 height 8
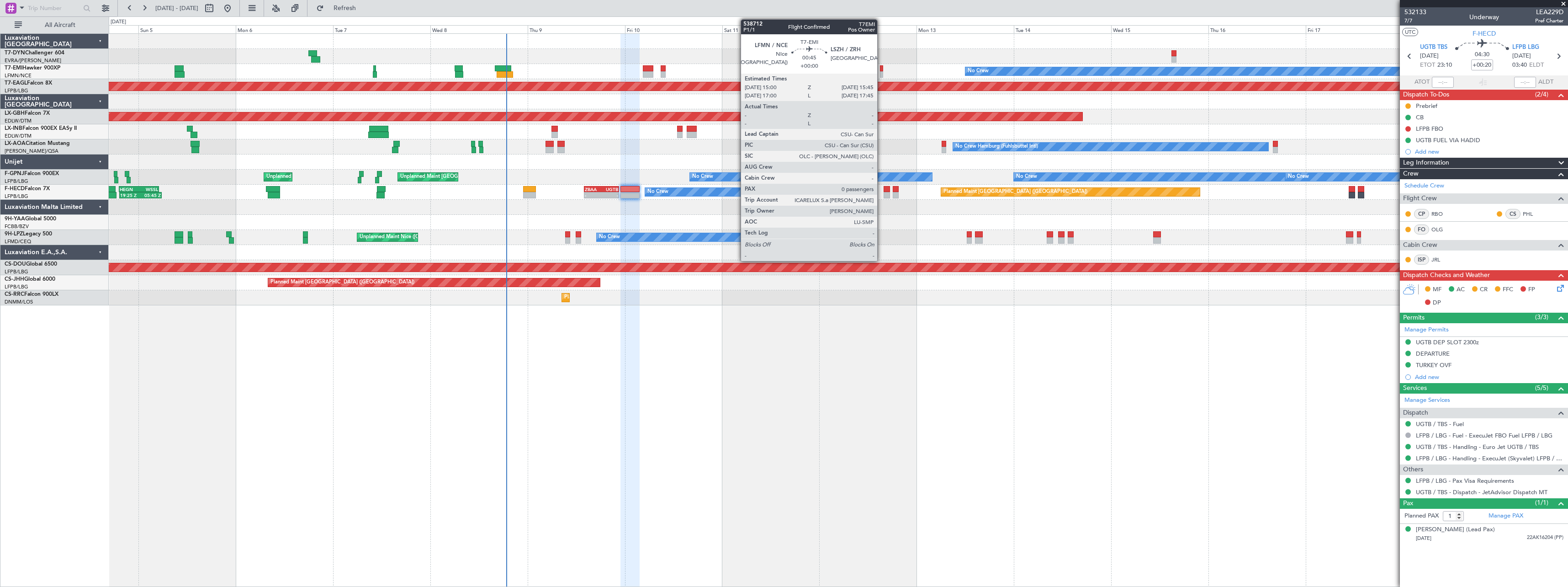
click at [881, 66] on div at bounding box center [881, 68] width 3 height 7
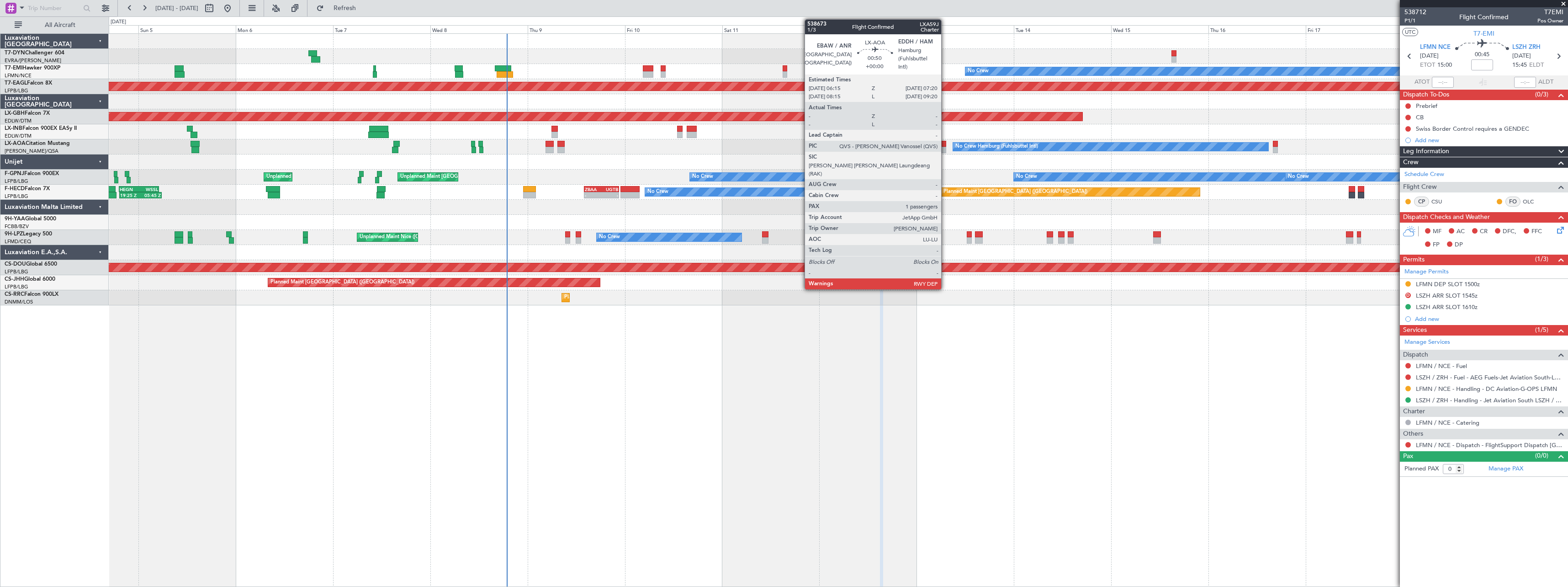
click at [945, 145] on div at bounding box center [943, 144] width 5 height 7
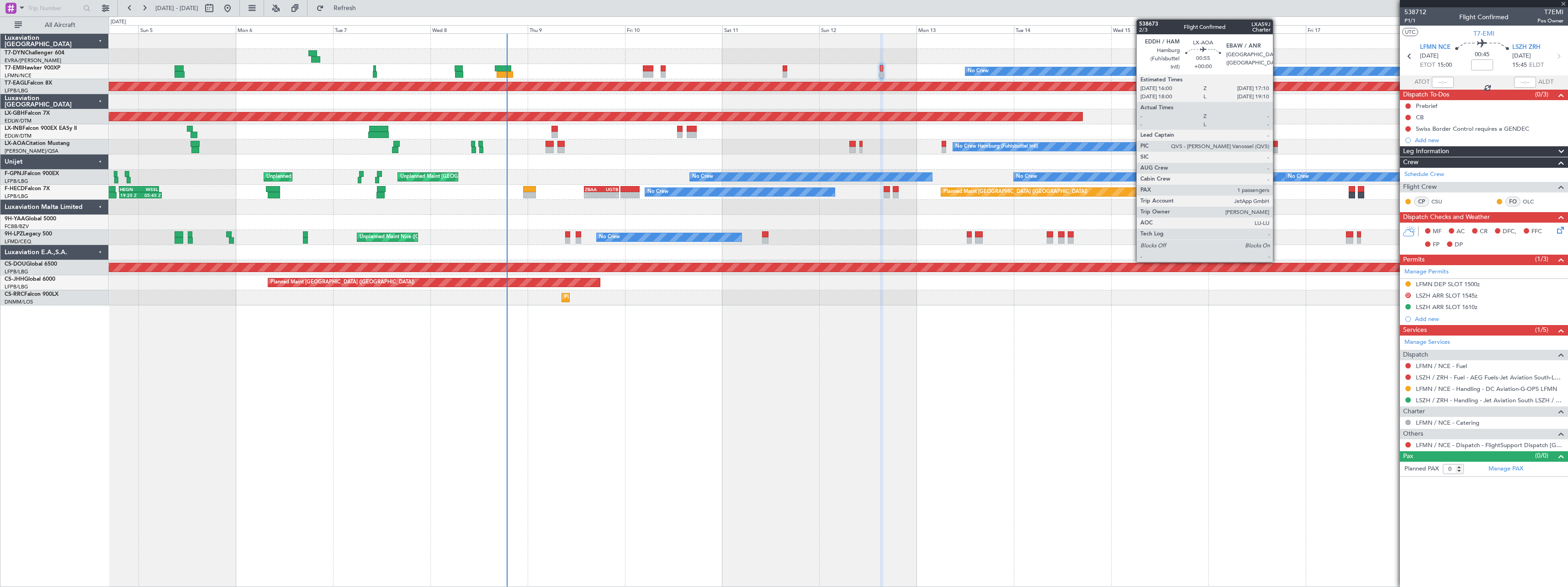
type input "1"
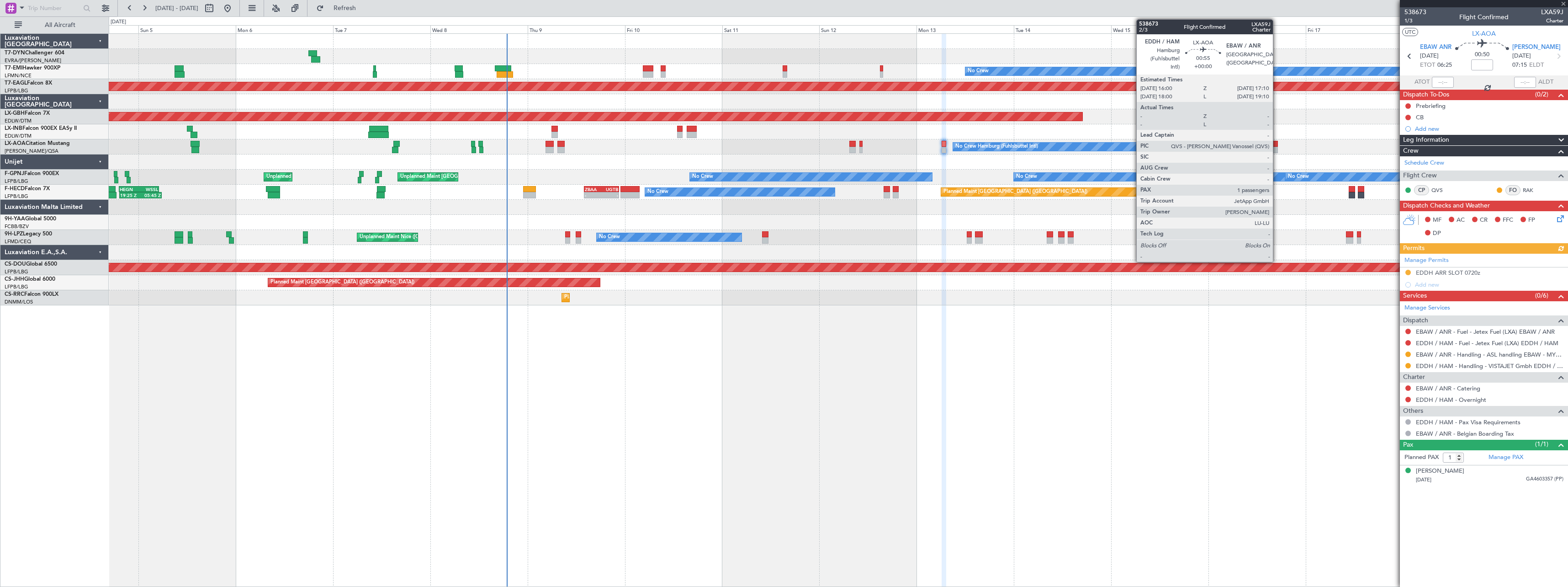
click at [1277, 149] on div at bounding box center [1275, 150] width 5 height 7
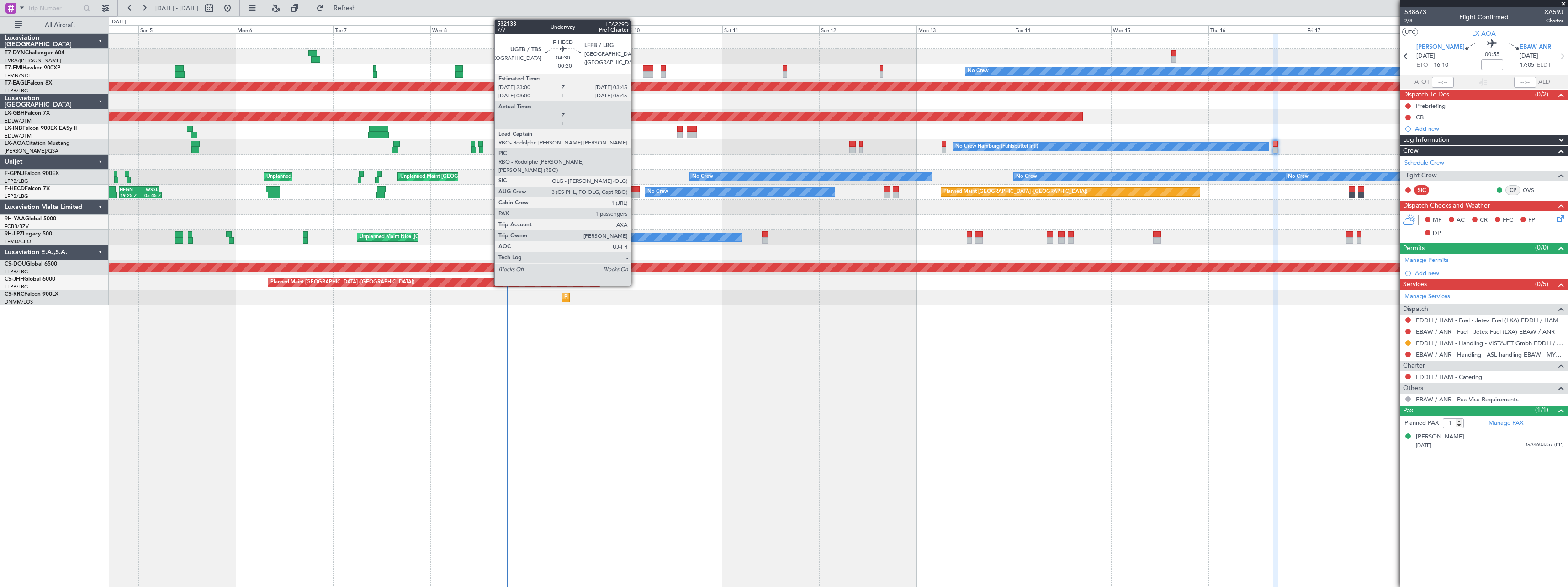
click at [635, 191] on div at bounding box center [631, 189] width 19 height 7
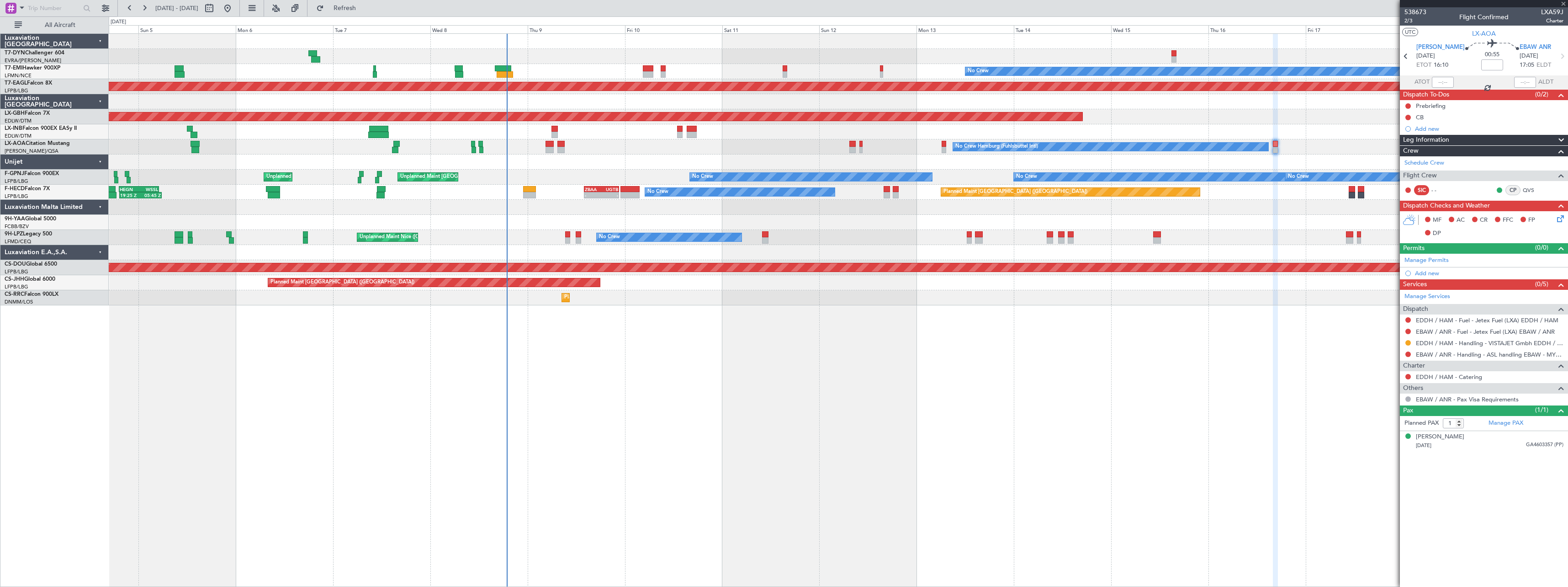
type input "+00:20"
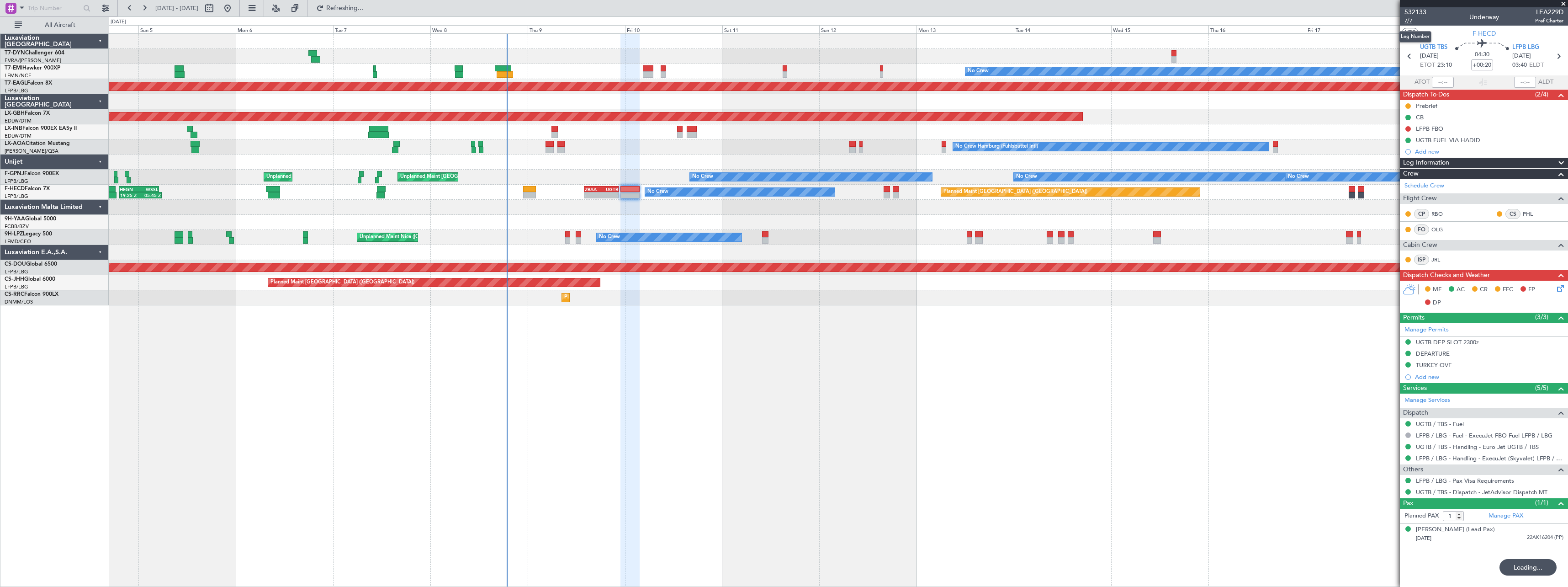
click at [1412, 22] on span "7/7" at bounding box center [1415, 20] width 22 height 8
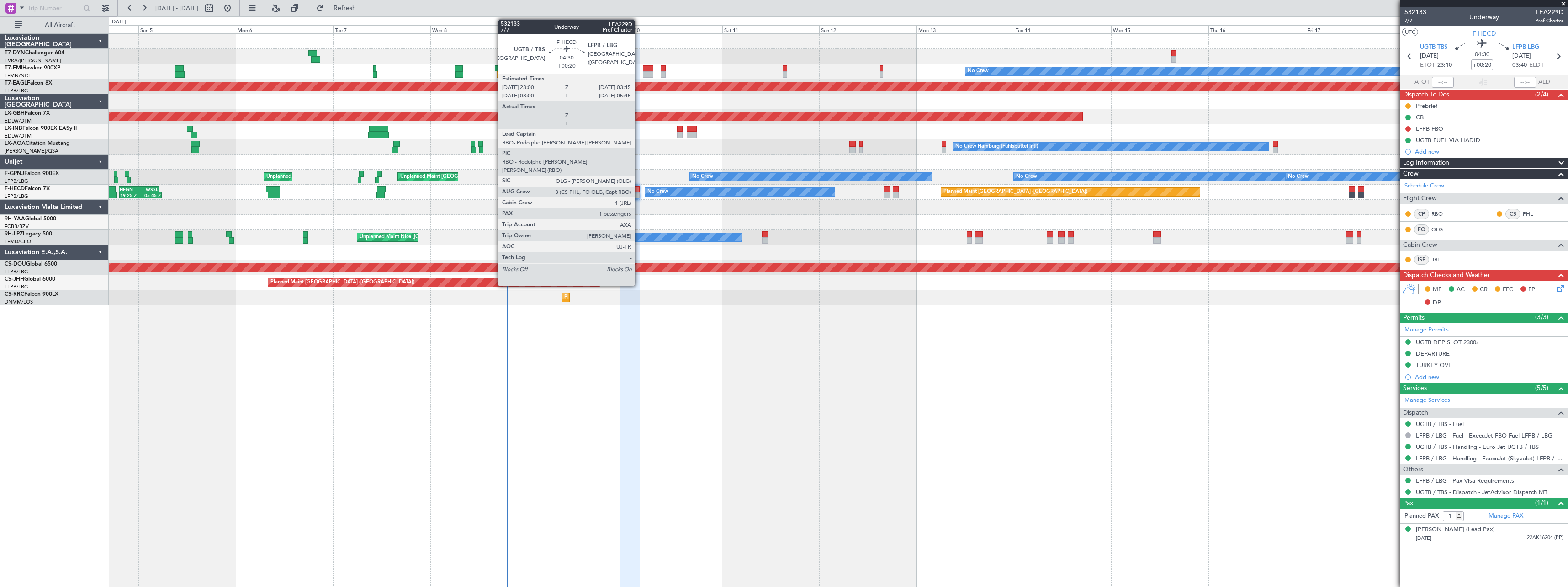
click at [638, 191] on div at bounding box center [631, 189] width 19 height 7
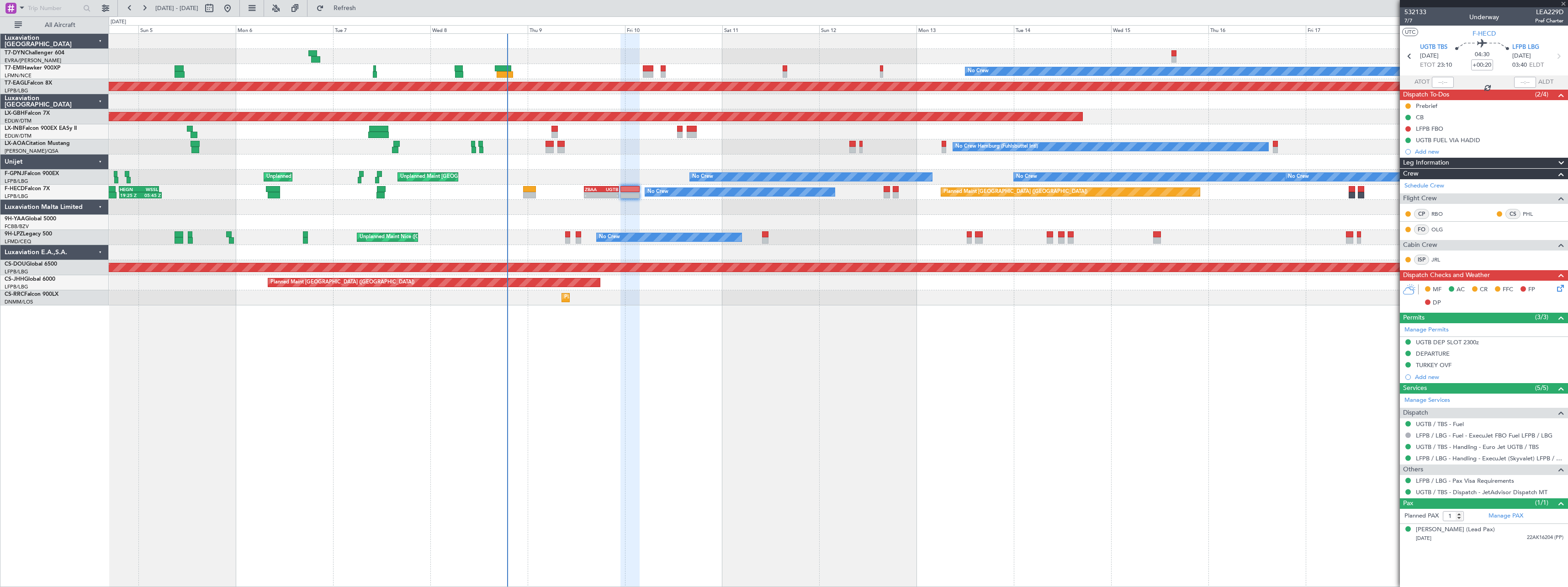
click at [1562, 289] on icon at bounding box center [1559, 287] width 8 height 8
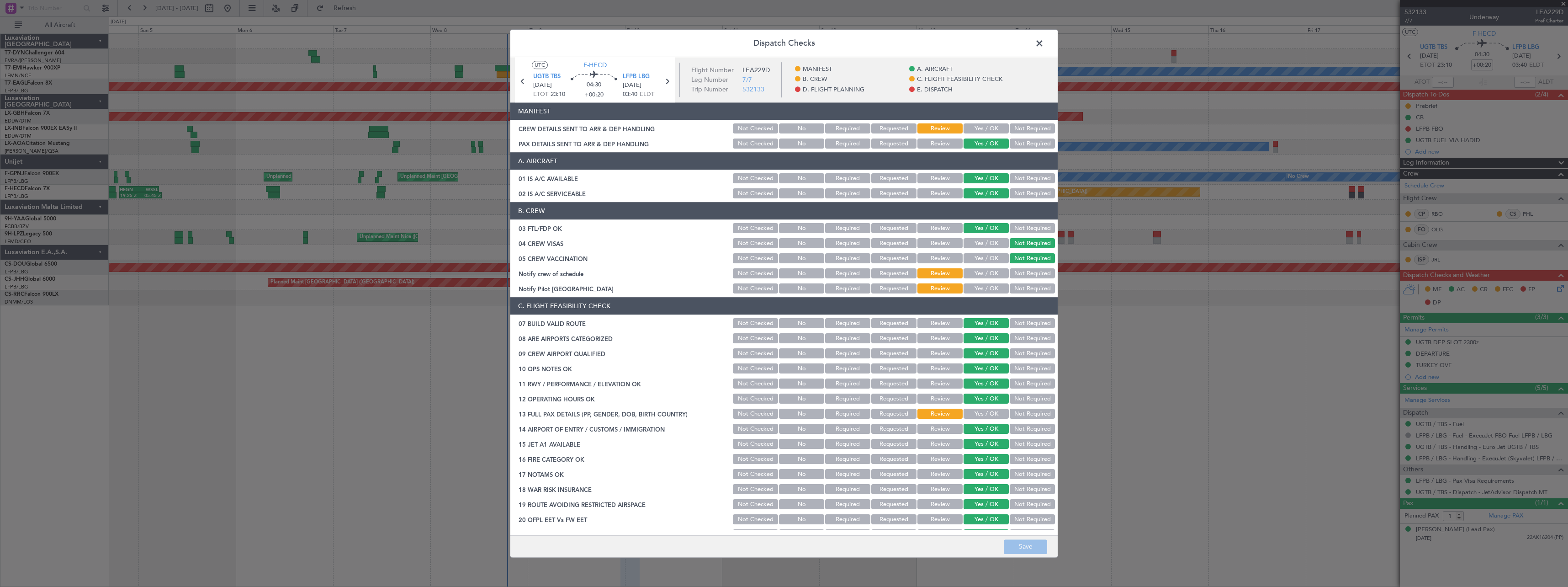
click at [984, 130] on button "Yes / OK" at bounding box center [986, 128] width 46 height 10
click at [1036, 541] on button "Save" at bounding box center [1025, 546] width 44 height 15
click at [1044, 46] on span at bounding box center [1044, 46] width 0 height 18
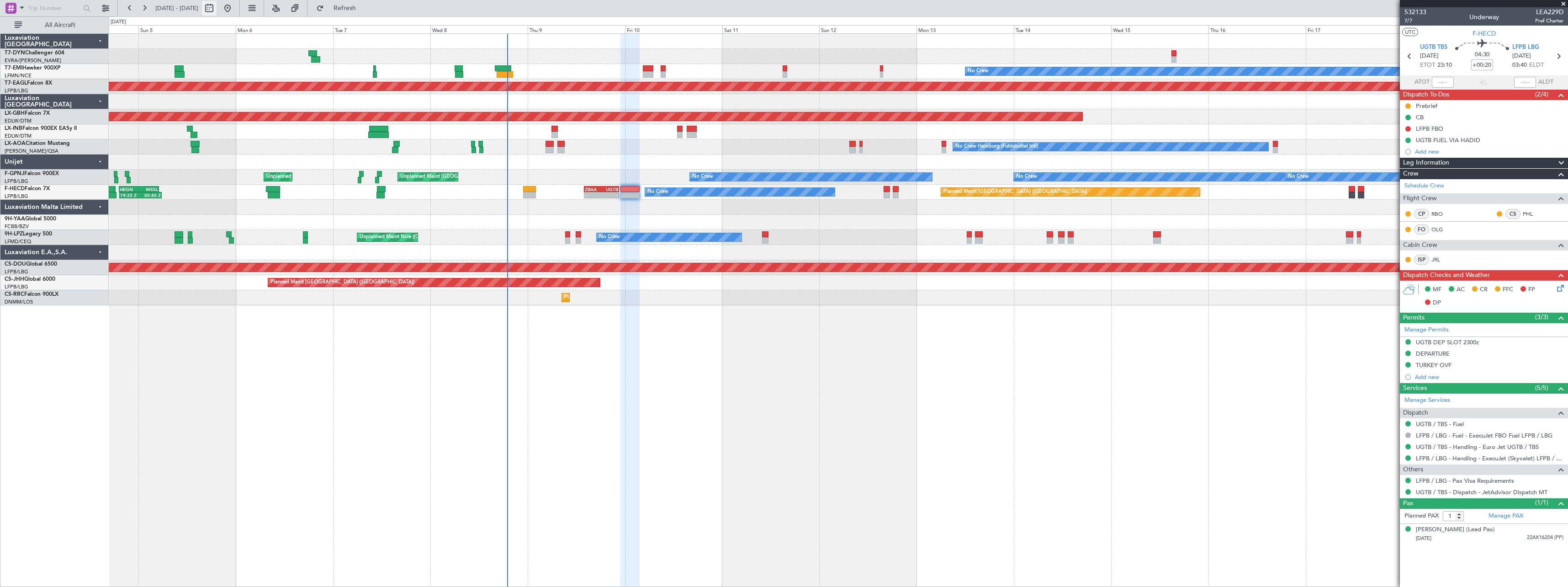
click at [217, 8] on button at bounding box center [209, 8] width 15 height 15
select select "10"
select select "2025"
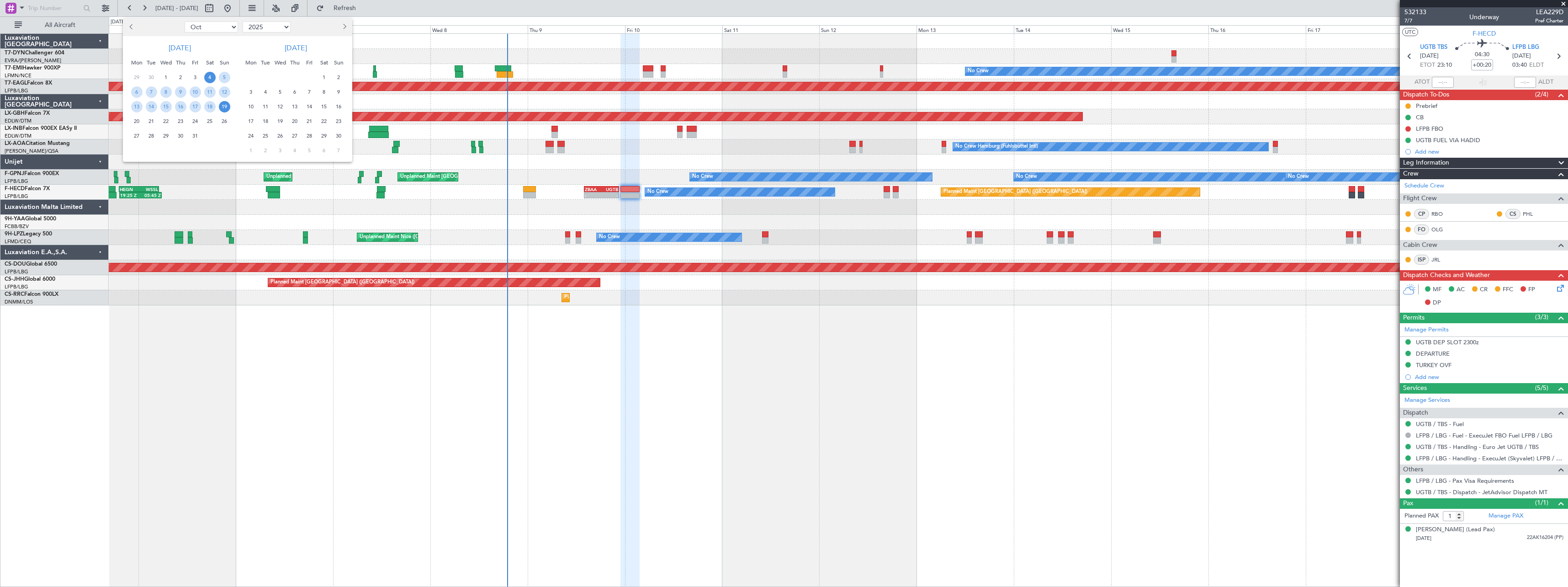
click at [250, 121] on span "17" at bounding box center [252, 121] width 12 height 12
click at [251, 149] on span "1" at bounding box center [252, 151] width 12 height 12
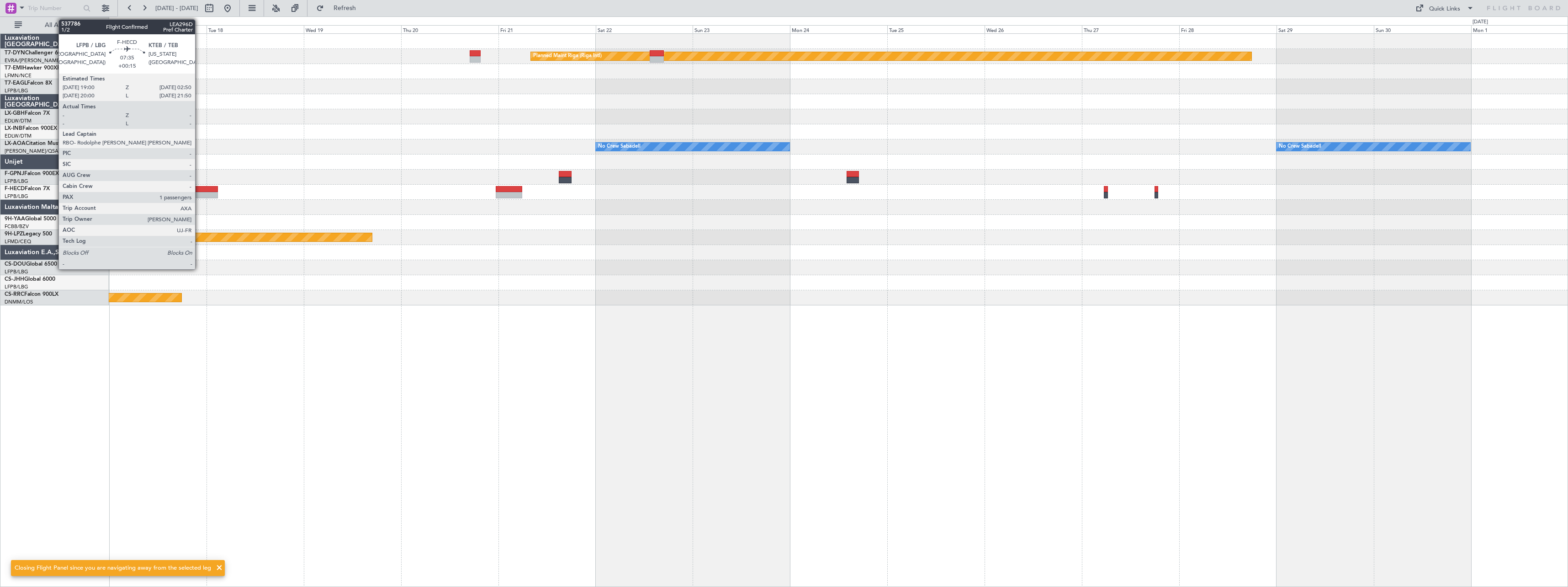
click at [199, 190] on div at bounding box center [201, 189] width 32 height 7
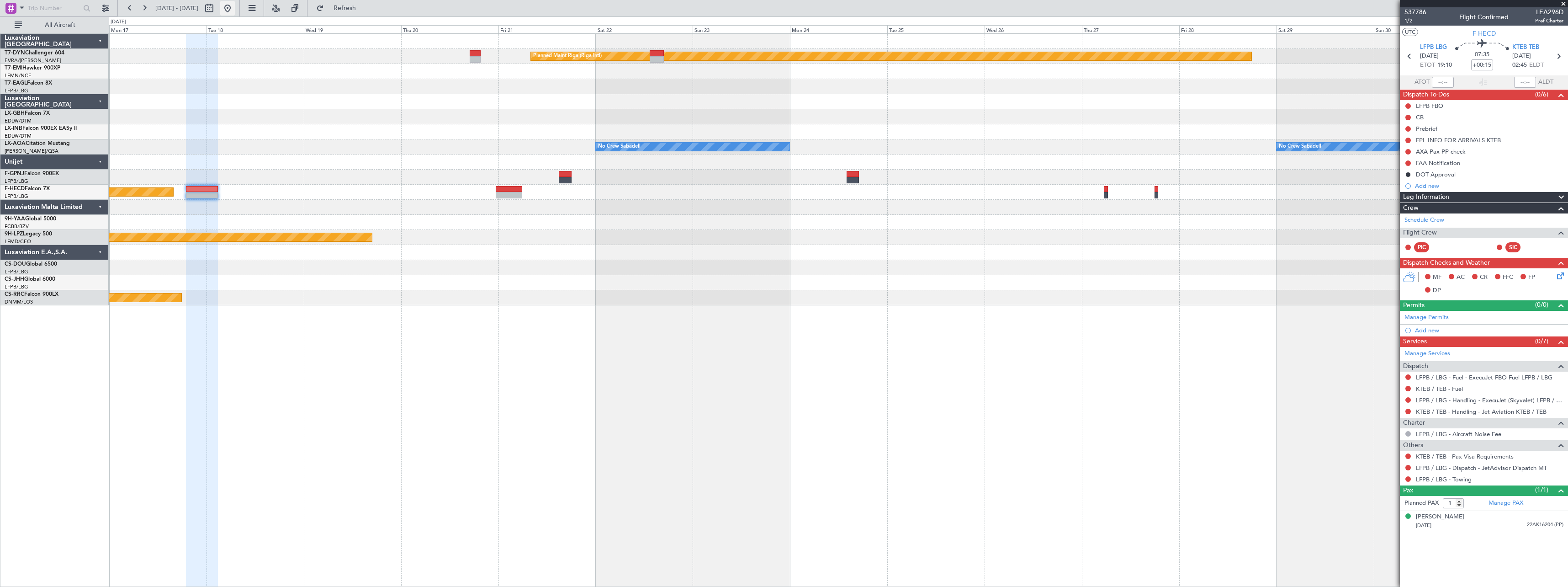
click at [235, 6] on button at bounding box center [227, 8] width 15 height 15
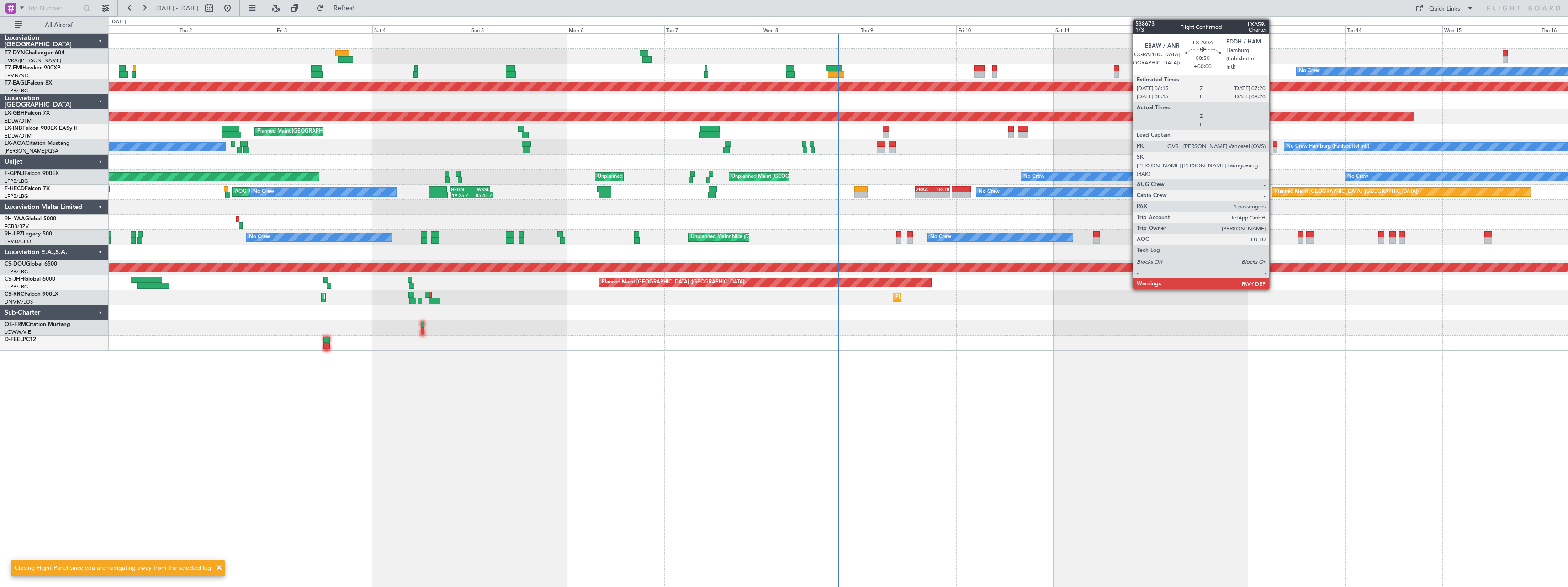
click at [1274, 148] on div at bounding box center [1275, 150] width 5 height 7
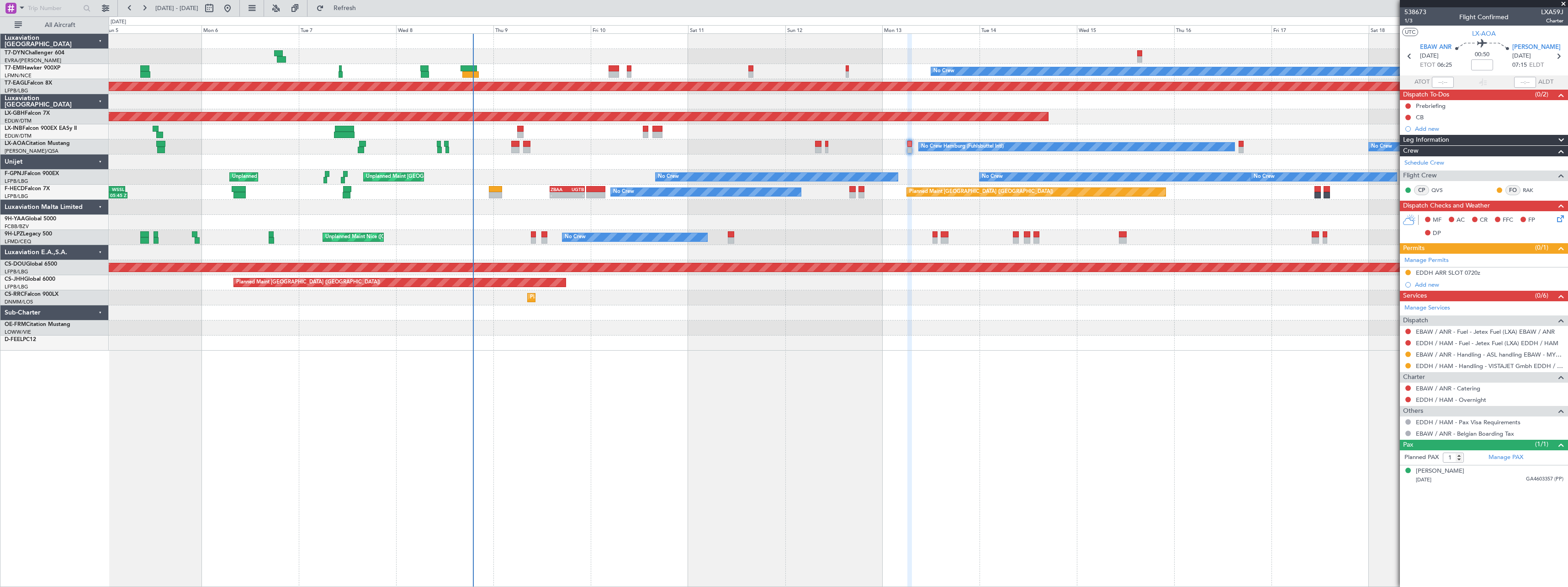
click at [935, 357] on div "No Crew Planned Maint Dubai (Al Maktoum Intl) Planned Maint Nurnberg Planned Ma…" at bounding box center [838, 310] width 1459 height 554
click at [1415, 14] on span "538673" at bounding box center [1415, 13] width 22 height 10
click at [367, 13] on button "Refresh" at bounding box center [339, 8] width 54 height 15
click at [361, 4] on button "Refresh" at bounding box center [339, 8] width 54 height 15
click at [364, 11] on span "Refresh" at bounding box center [345, 8] width 39 height 7
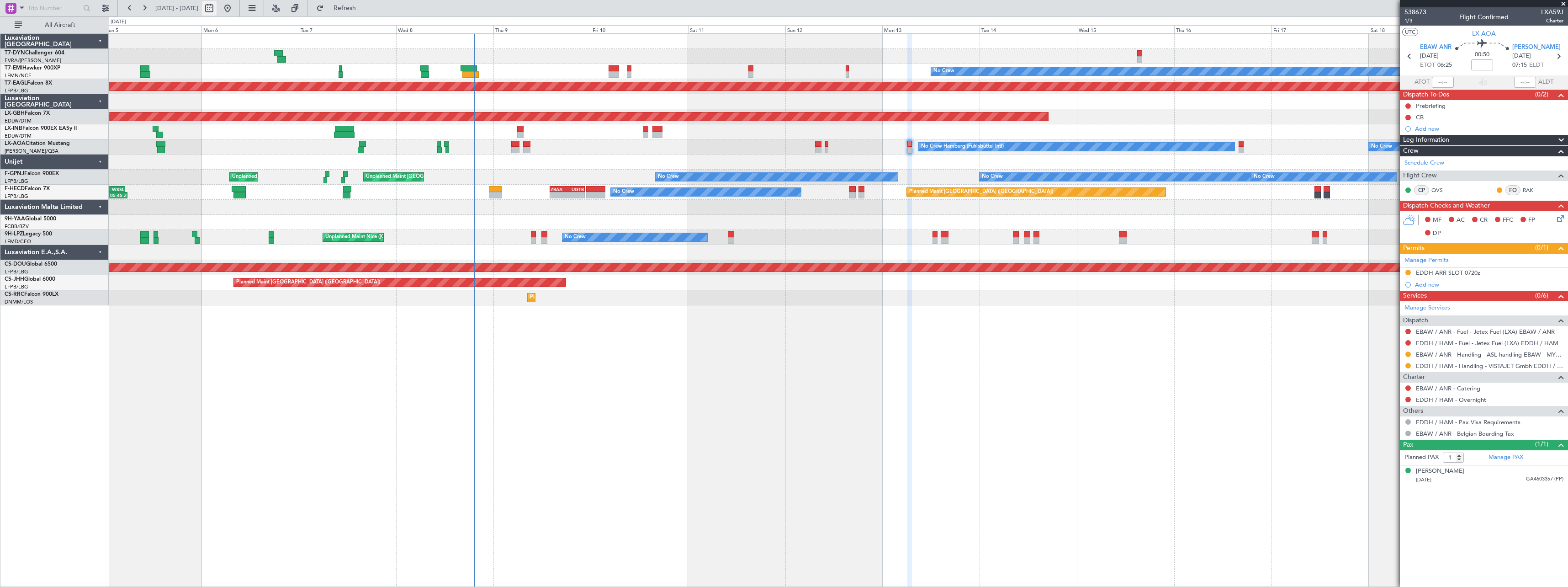
click at [217, 14] on button at bounding box center [209, 8] width 15 height 15
select select "10"
select select "2025"
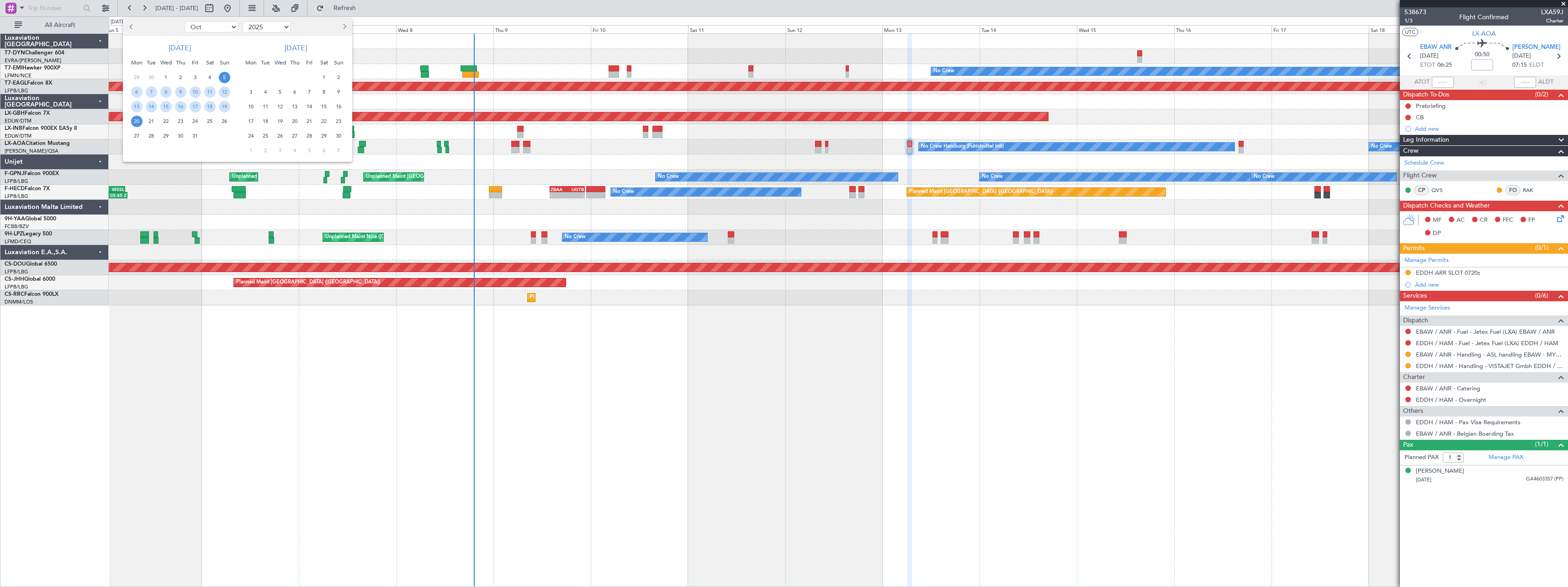
click at [251, 121] on span "17" at bounding box center [252, 121] width 12 height 12
click at [255, 154] on span "1" at bounding box center [252, 151] width 12 height 12
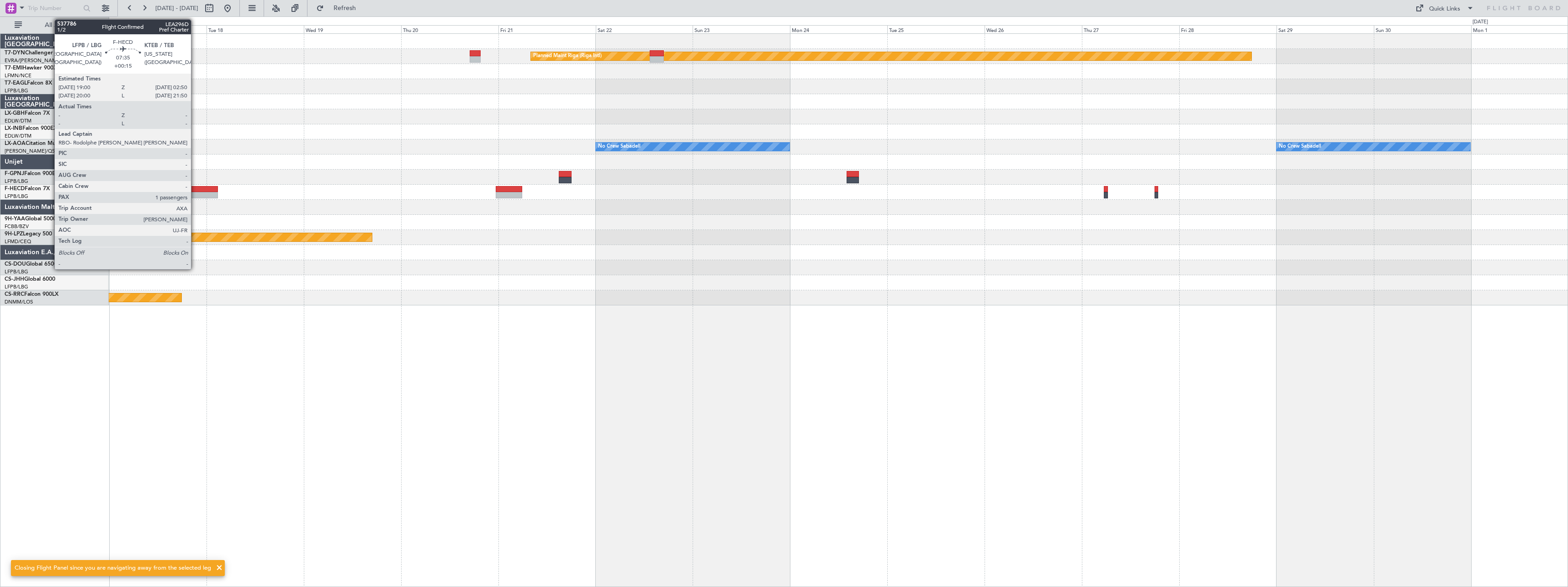
click at [195, 189] on div at bounding box center [201, 189] width 32 height 7
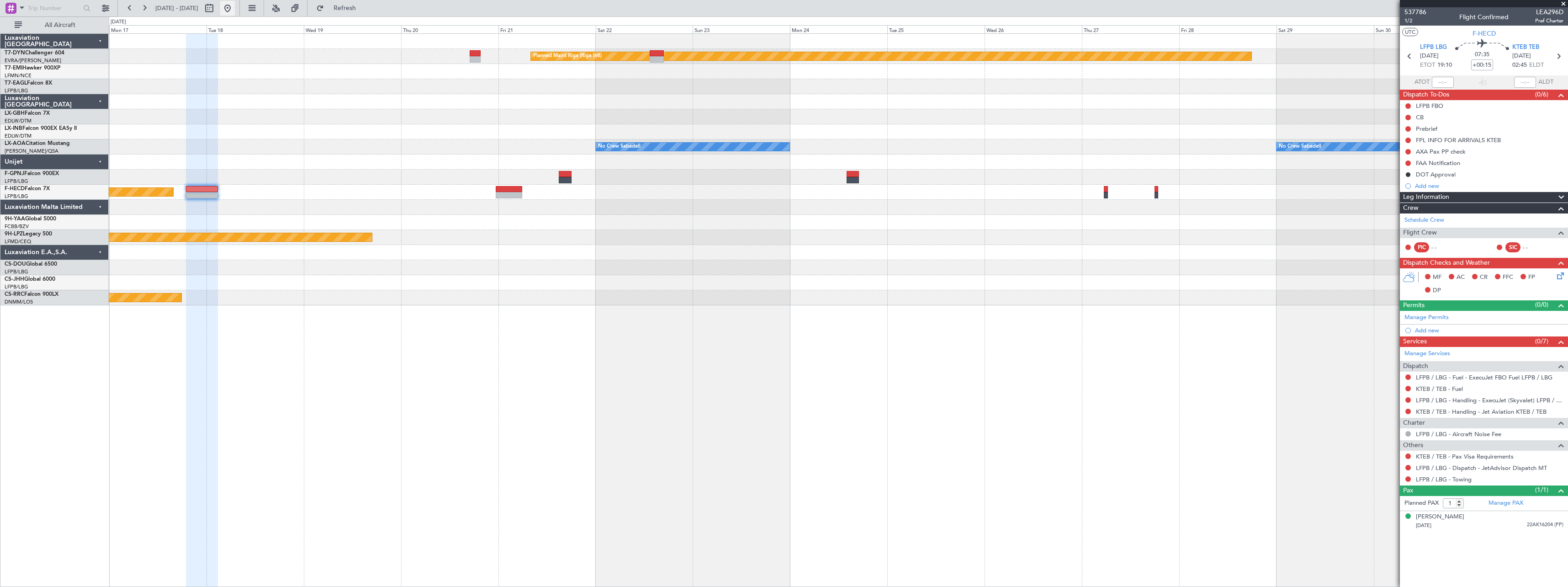
click at [235, 13] on button at bounding box center [227, 8] width 15 height 15
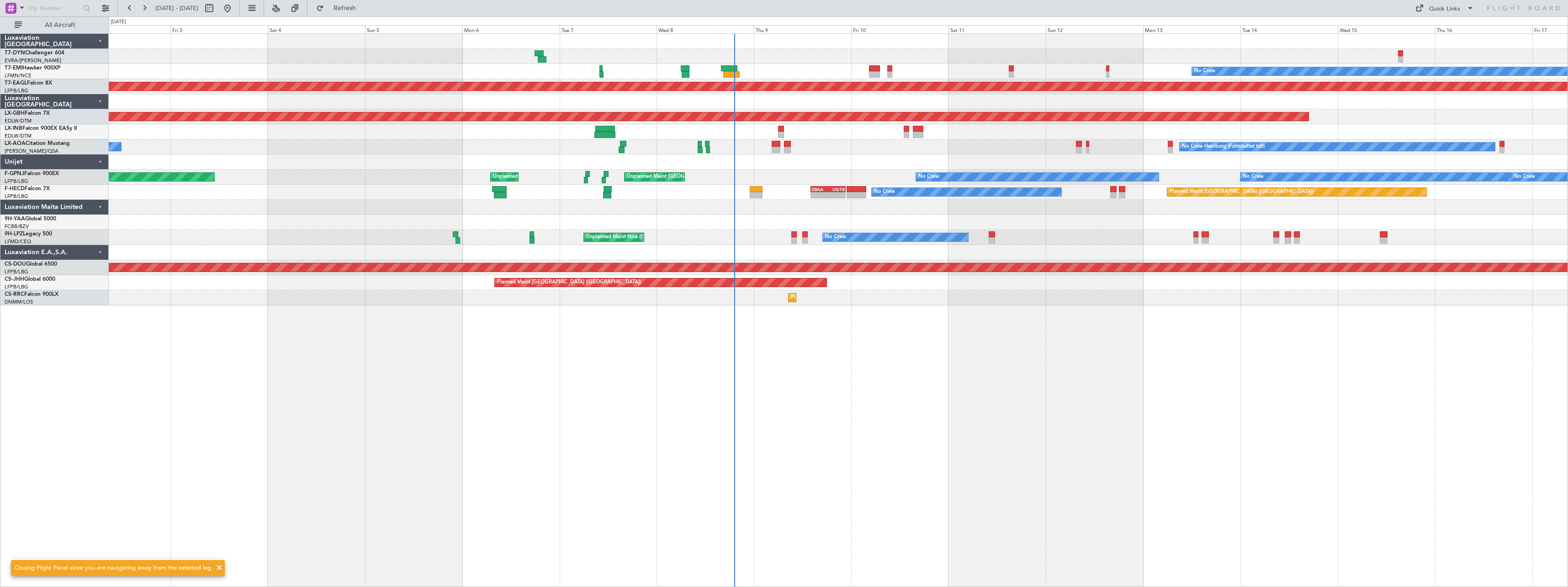
click at [478, 330] on div "No Crew Planned Maint Dubai (Al Maktoum Intl) Planned Maint Nurnberg No Crew An…" at bounding box center [838, 310] width 1459 height 554
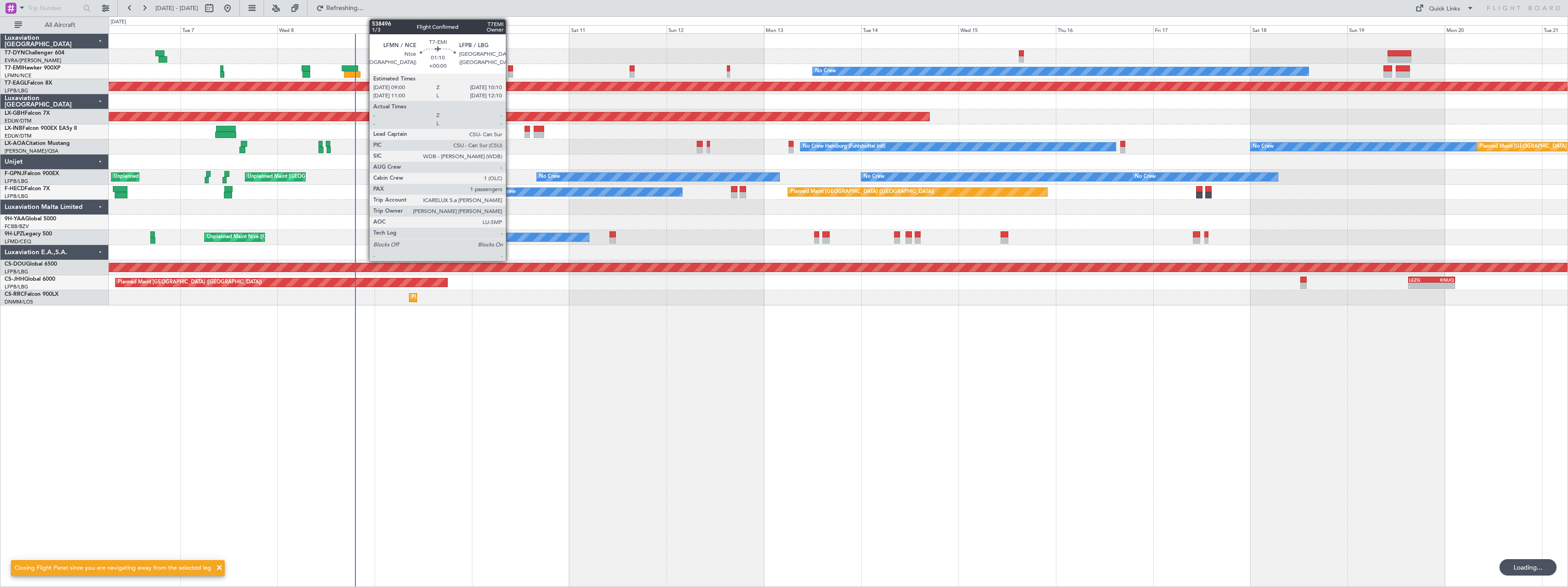
click at [510, 65] on div at bounding box center [510, 68] width 5 height 7
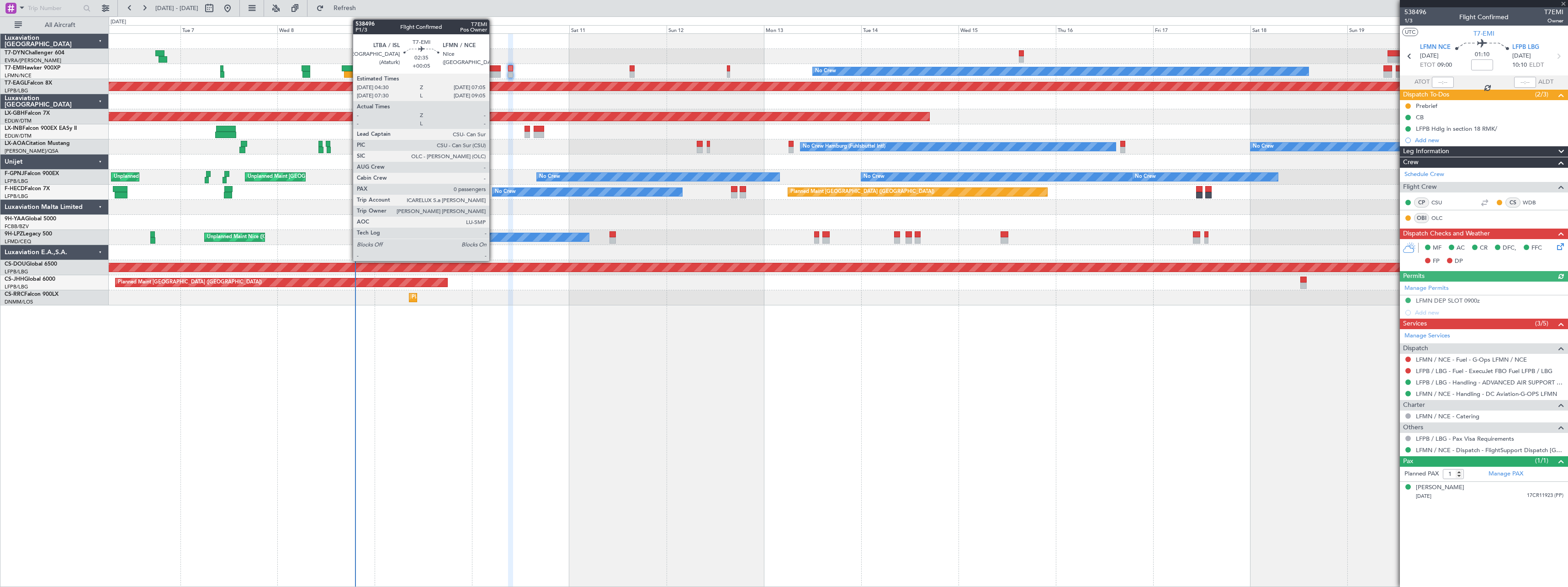
click at [494, 69] on div at bounding box center [494, 68] width 11 height 7
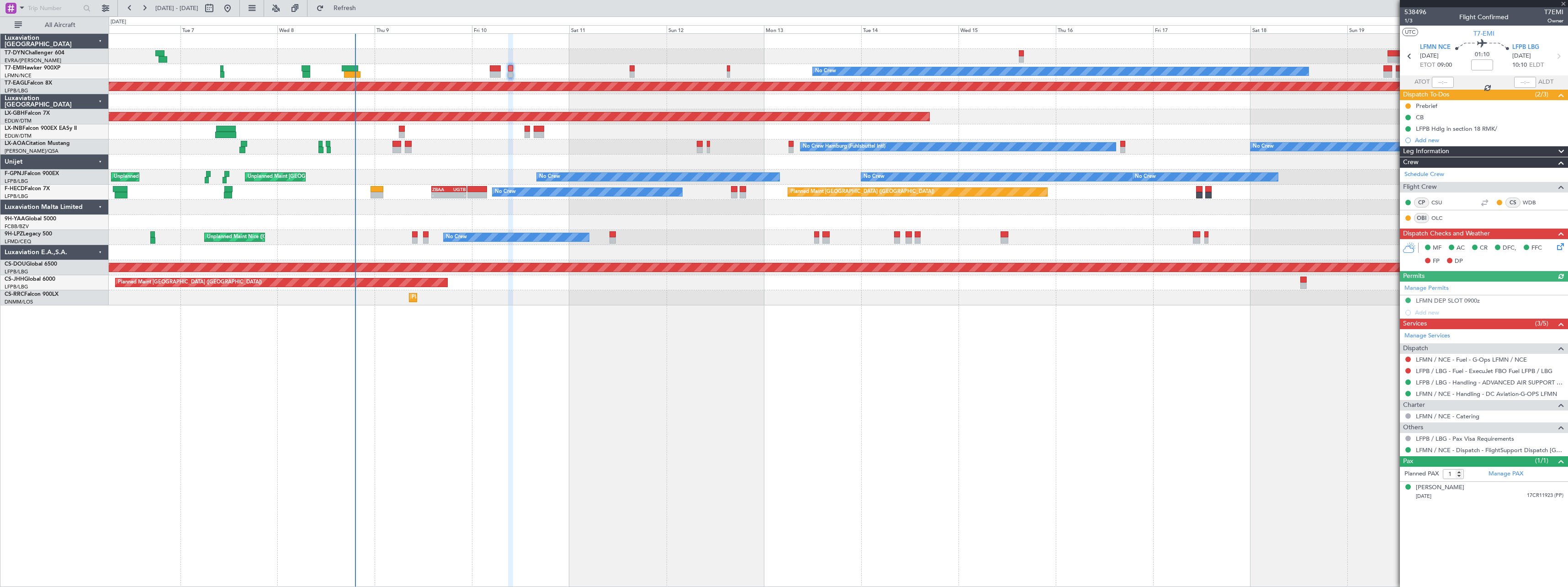
type input "+00:05"
type input "0"
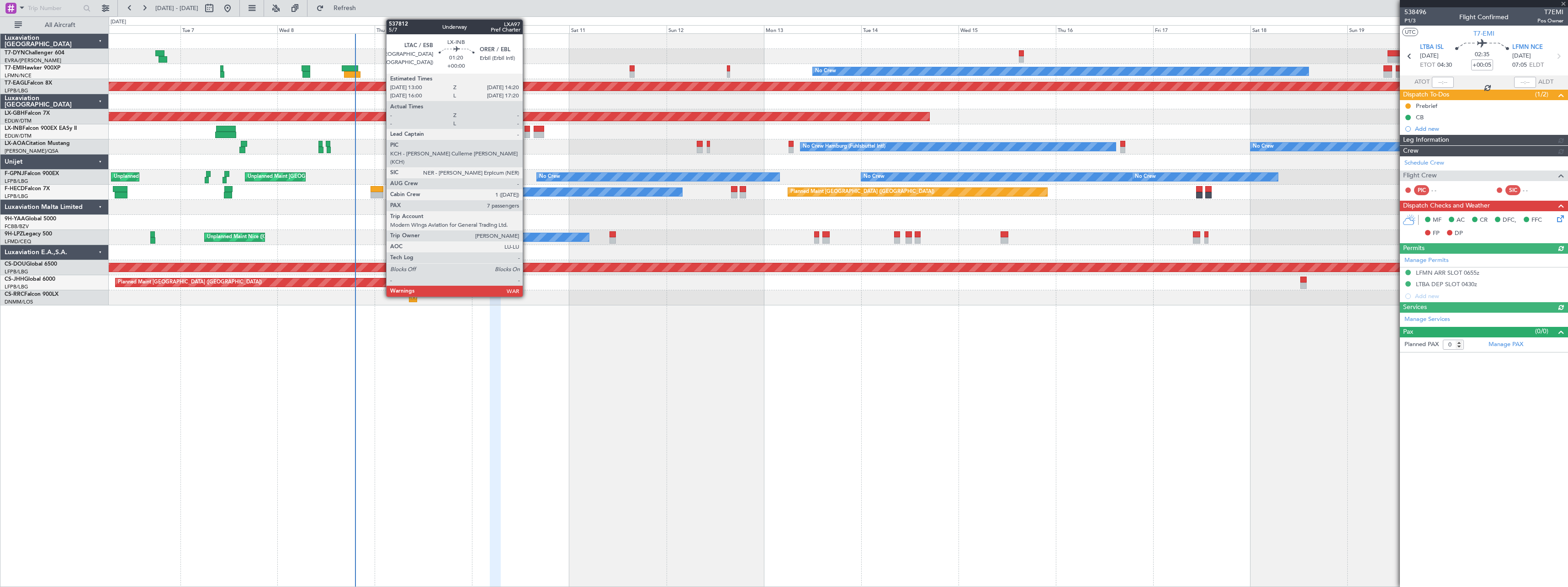
click at [527, 128] on div at bounding box center [528, 128] width 6 height 7
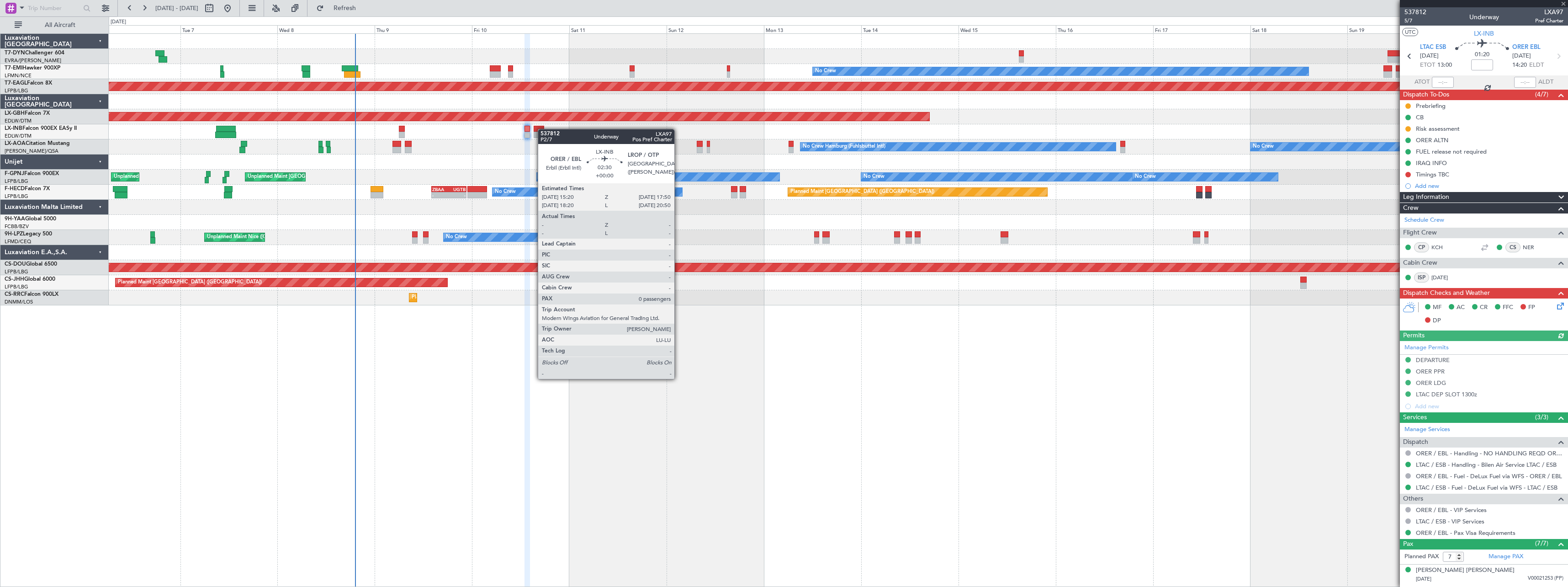
click at [542, 129] on div at bounding box center [538, 128] width 11 height 7
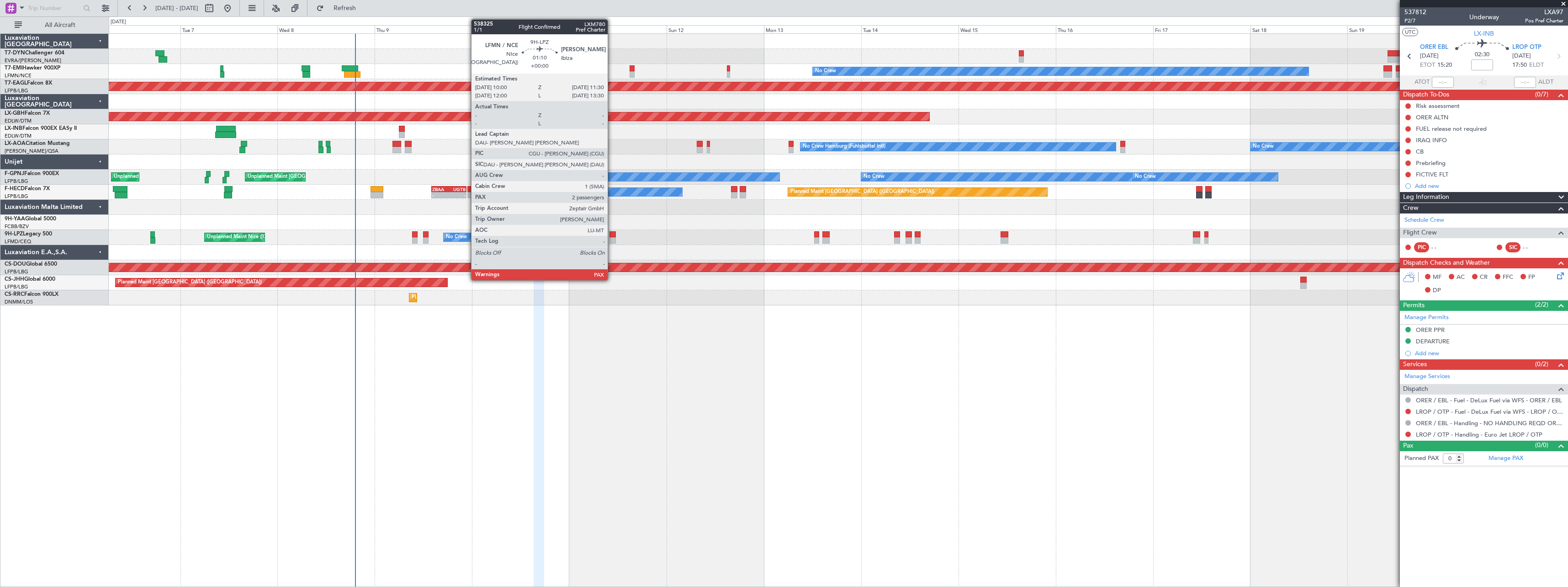
click at [612, 234] on div at bounding box center [612, 234] width 7 height 7
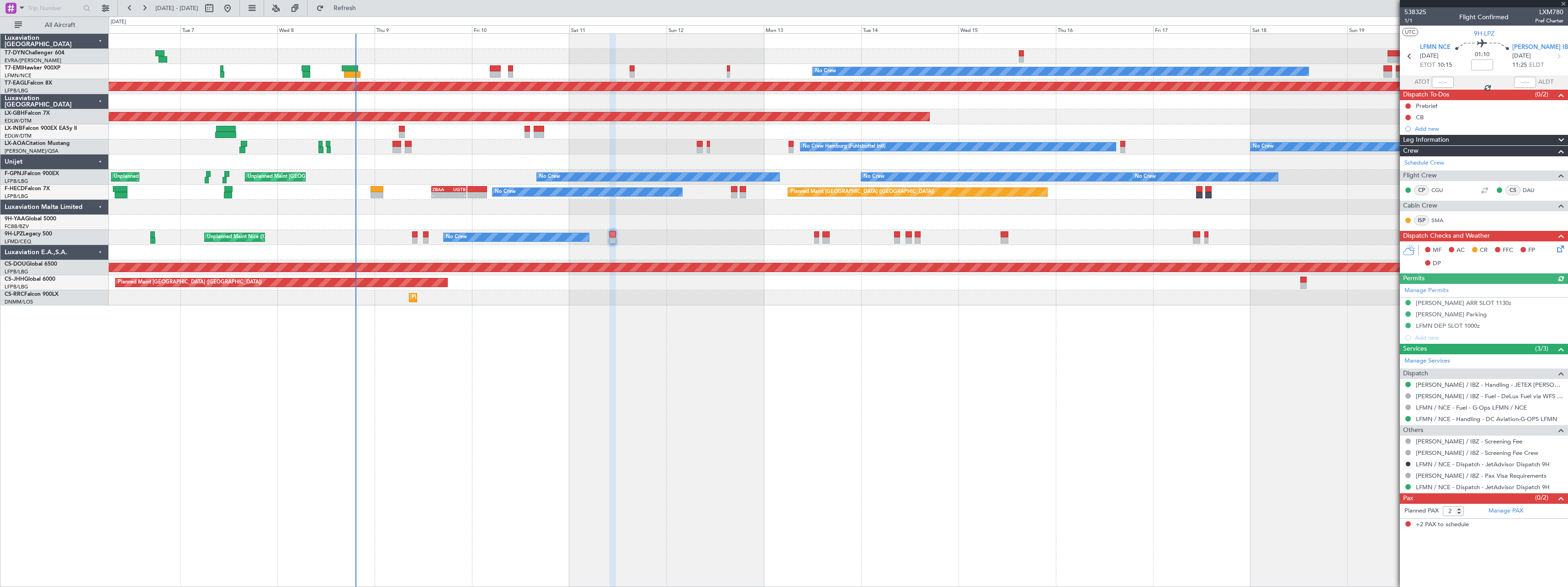
click at [48, 53] on link "T7-DYN Challenger 604" at bounding box center [35, 53] width 60 height 6
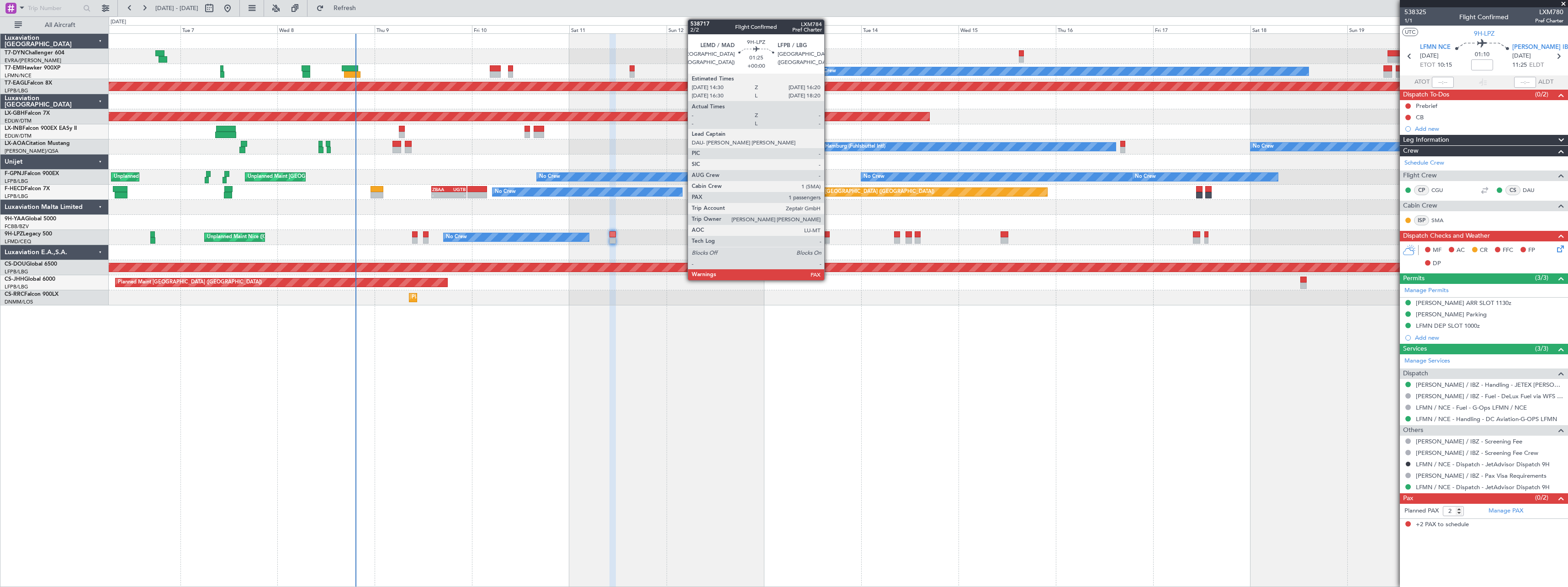
click at [829, 236] on div at bounding box center [827, 234] width 8 height 7
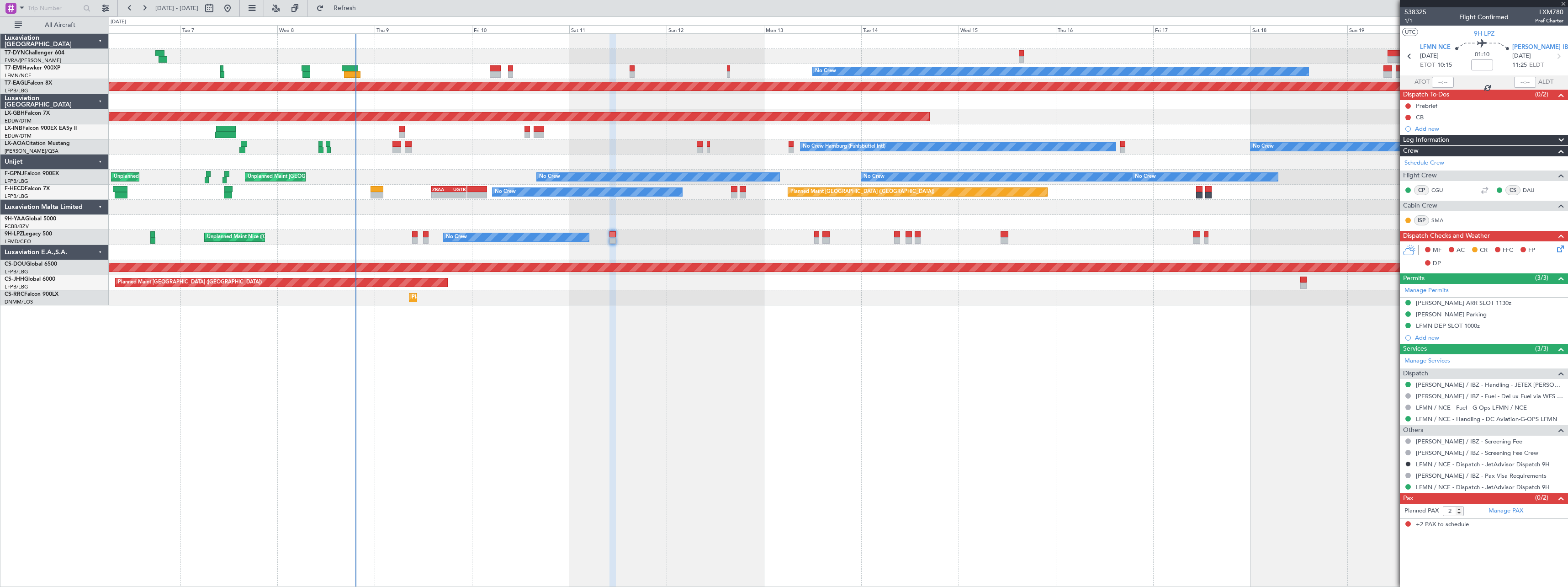
type input "1"
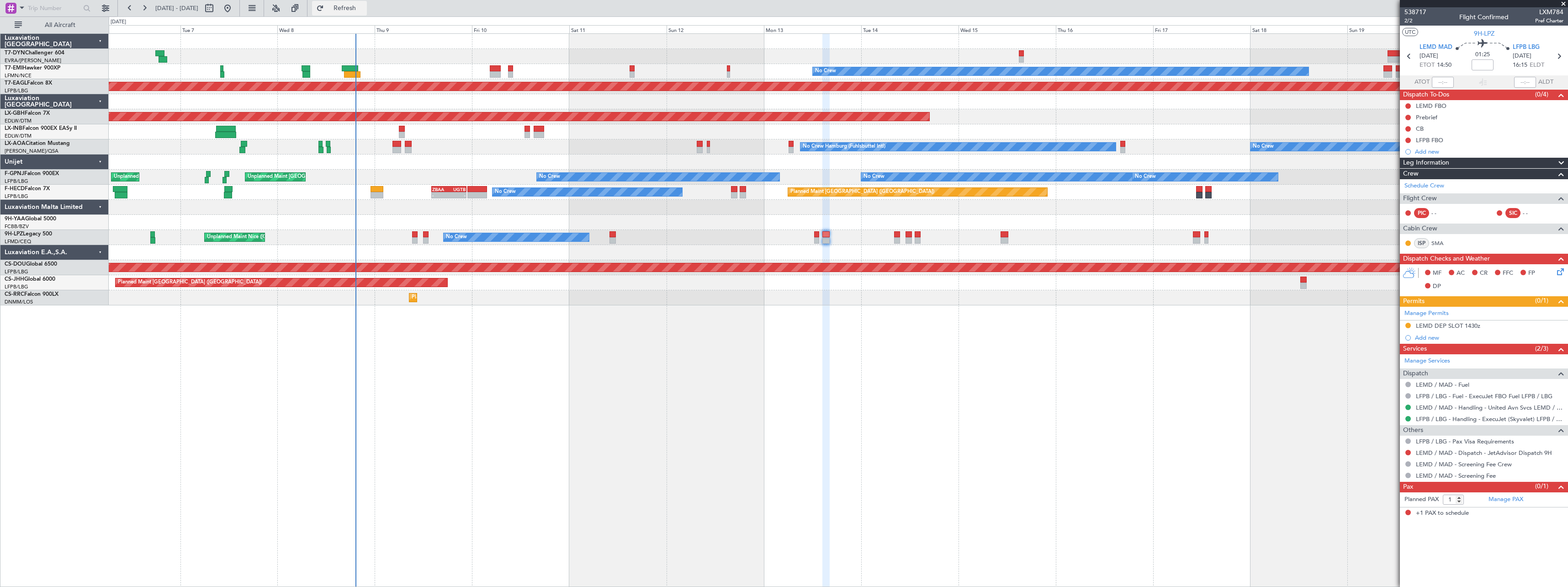
click at [362, 8] on span "Refresh" at bounding box center [345, 8] width 39 height 7
click at [217, 9] on button at bounding box center [209, 8] width 15 height 15
select select "10"
select select "2025"
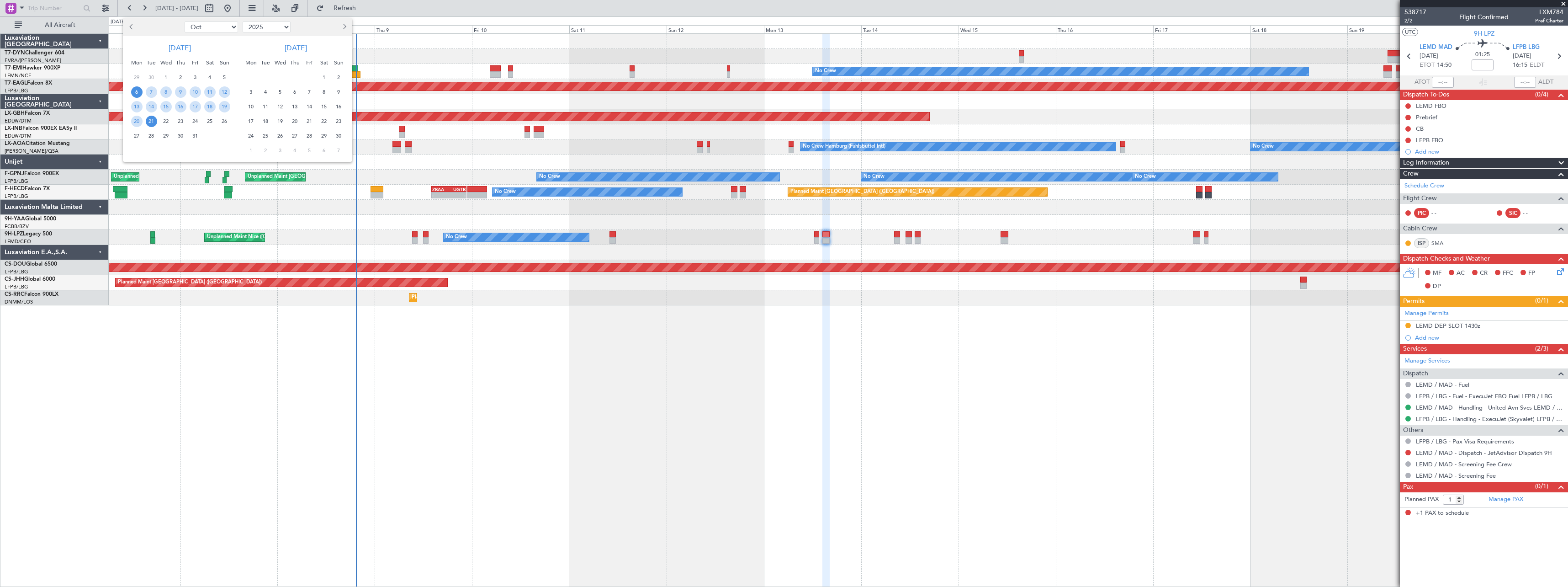
click at [250, 119] on span "17" at bounding box center [252, 121] width 12 height 12
click at [254, 150] on span "1" at bounding box center [252, 151] width 12 height 12
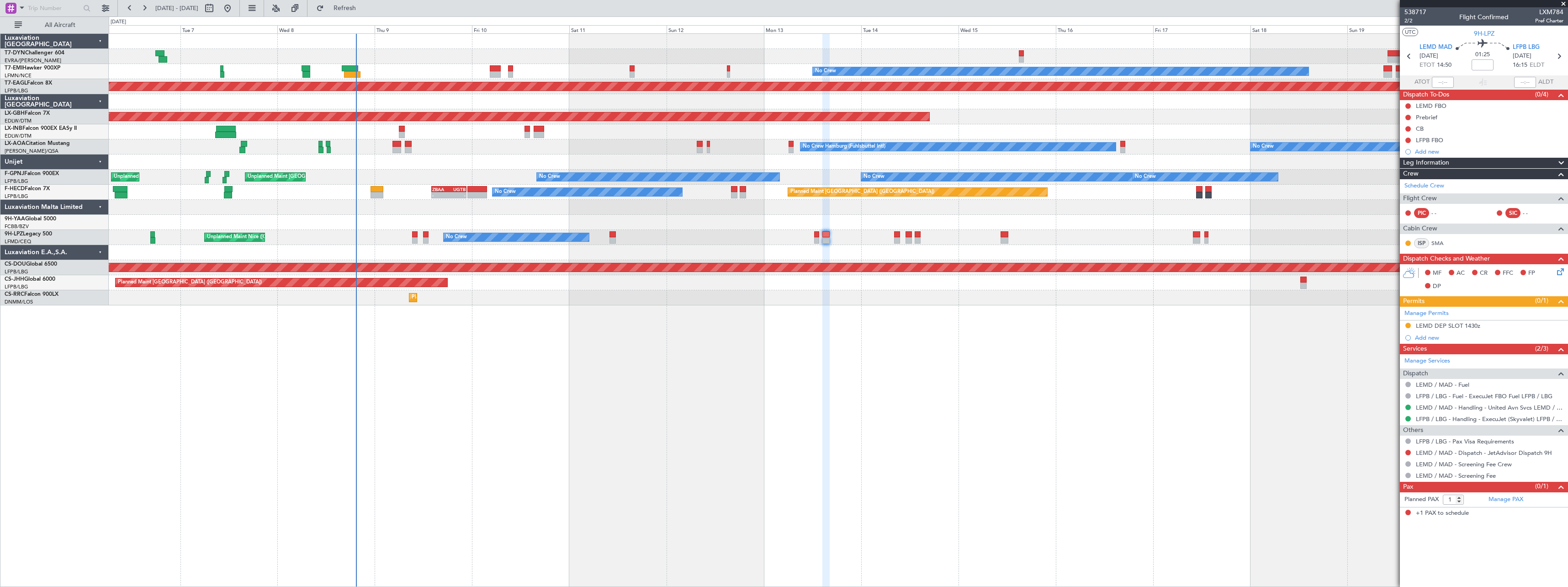
select select "11"
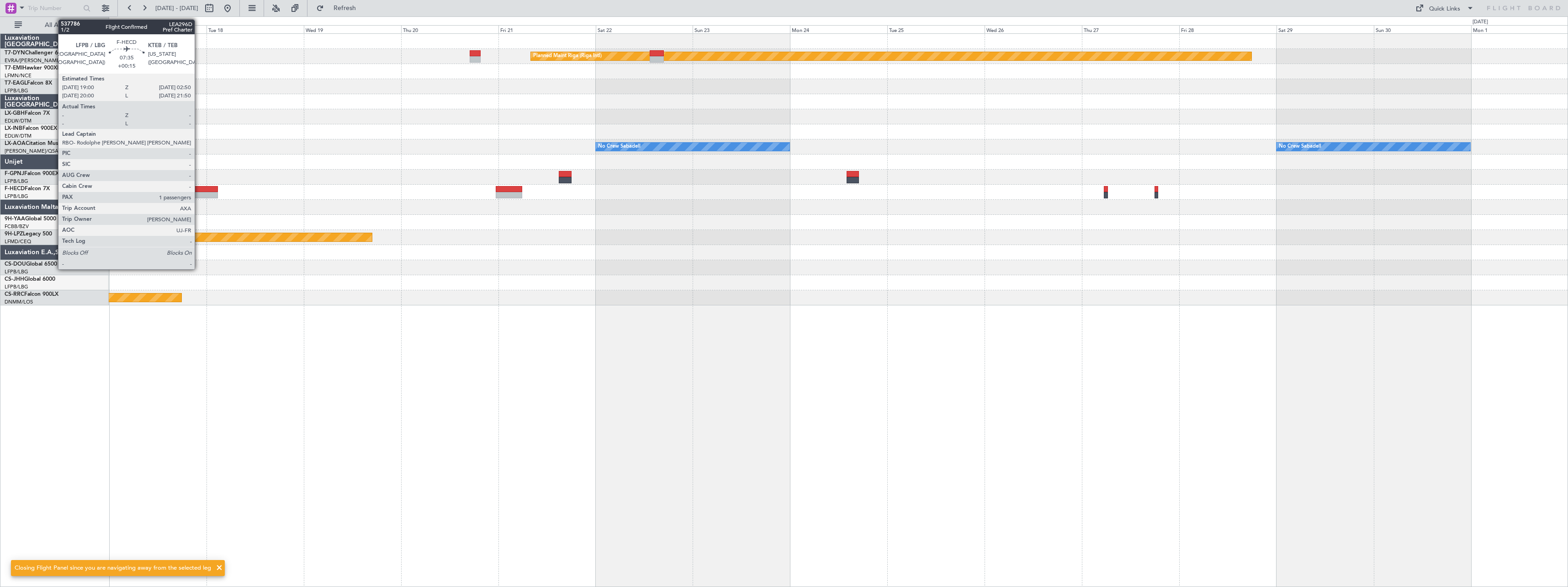
click at [199, 191] on div at bounding box center [201, 189] width 32 height 7
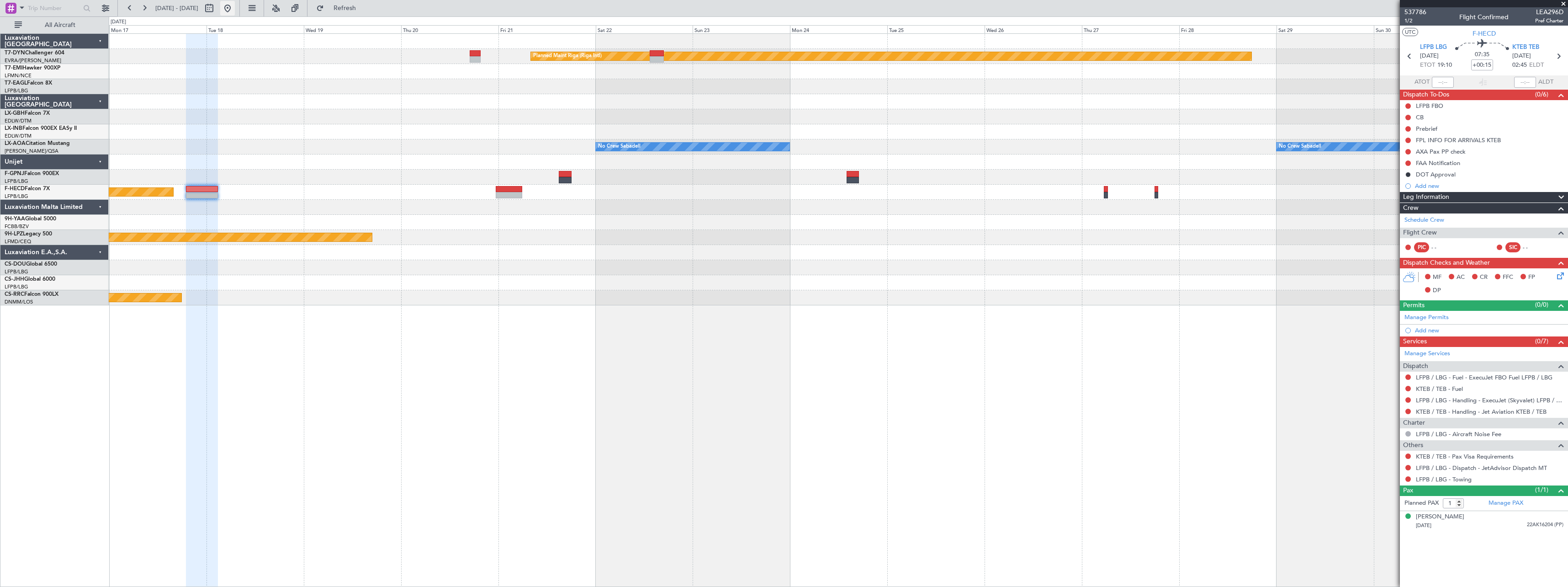
click at [235, 12] on button at bounding box center [227, 8] width 15 height 15
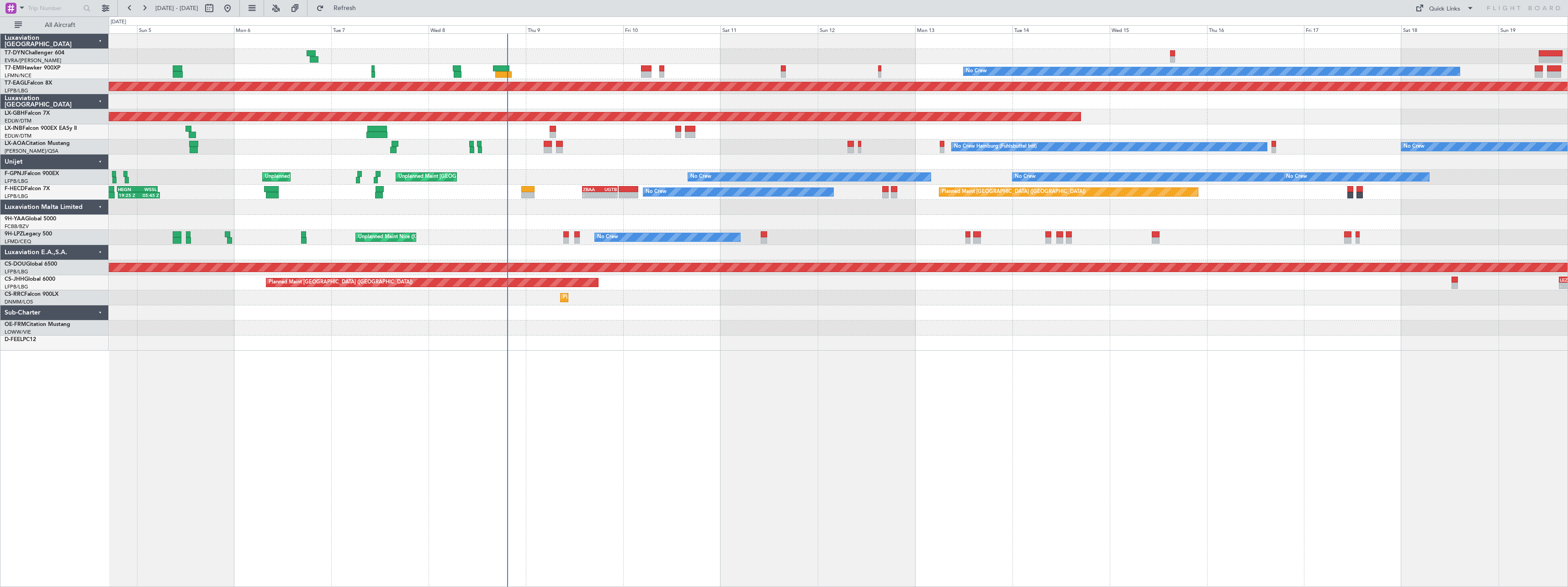
click at [535, 336] on div at bounding box center [838, 343] width 1459 height 16
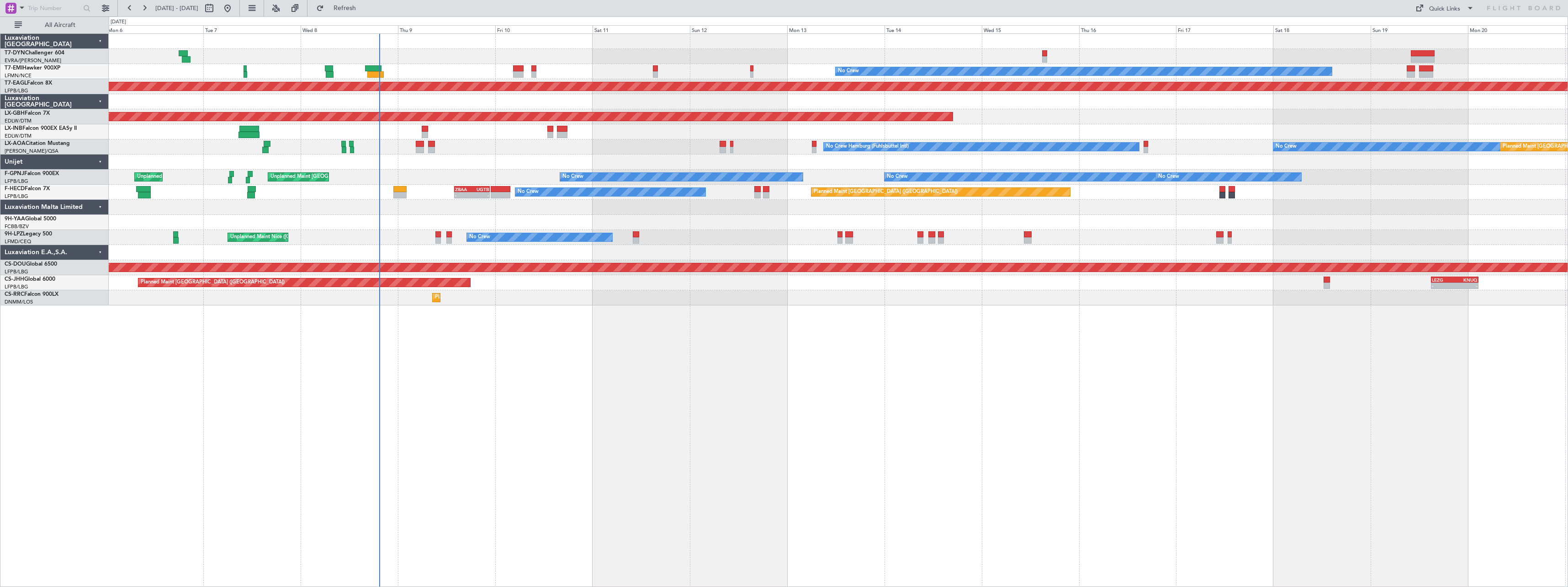
click at [508, 155] on div at bounding box center [838, 162] width 1459 height 16
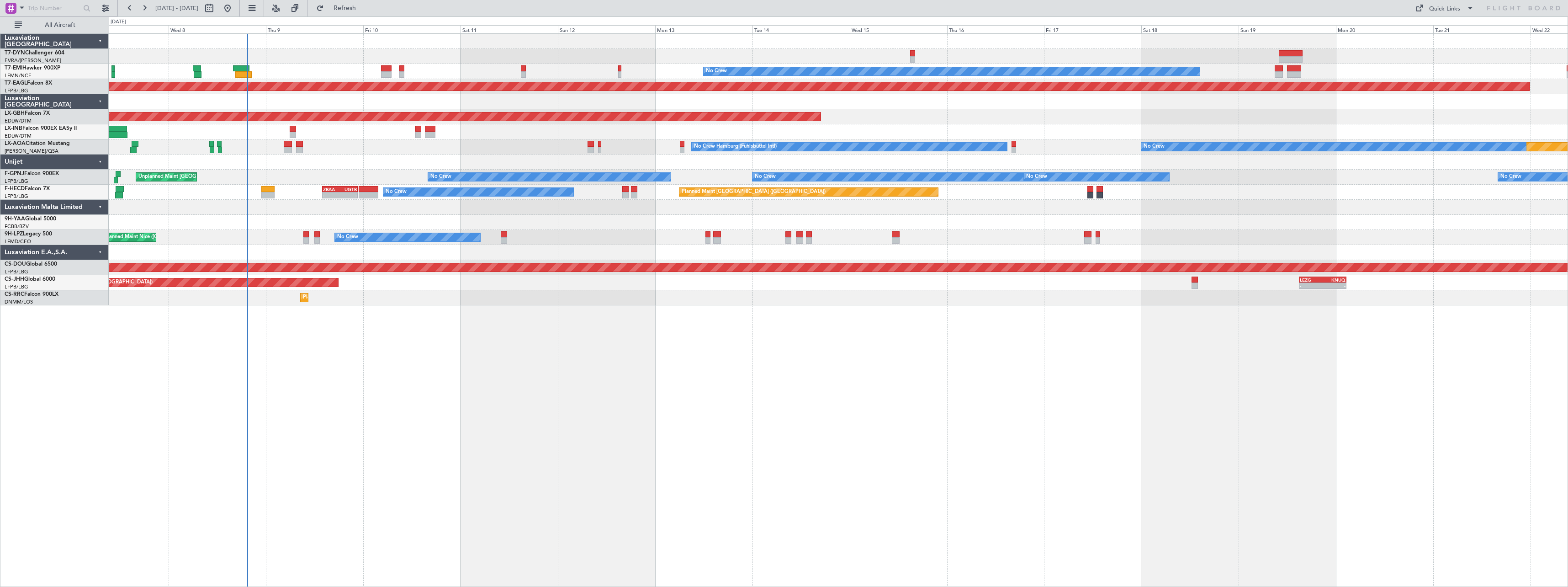
click at [626, 238] on div "Unplanned Maint Nice (Côte d'Azur Airport) No Crew No Crew" at bounding box center [838, 238] width 1459 height 16
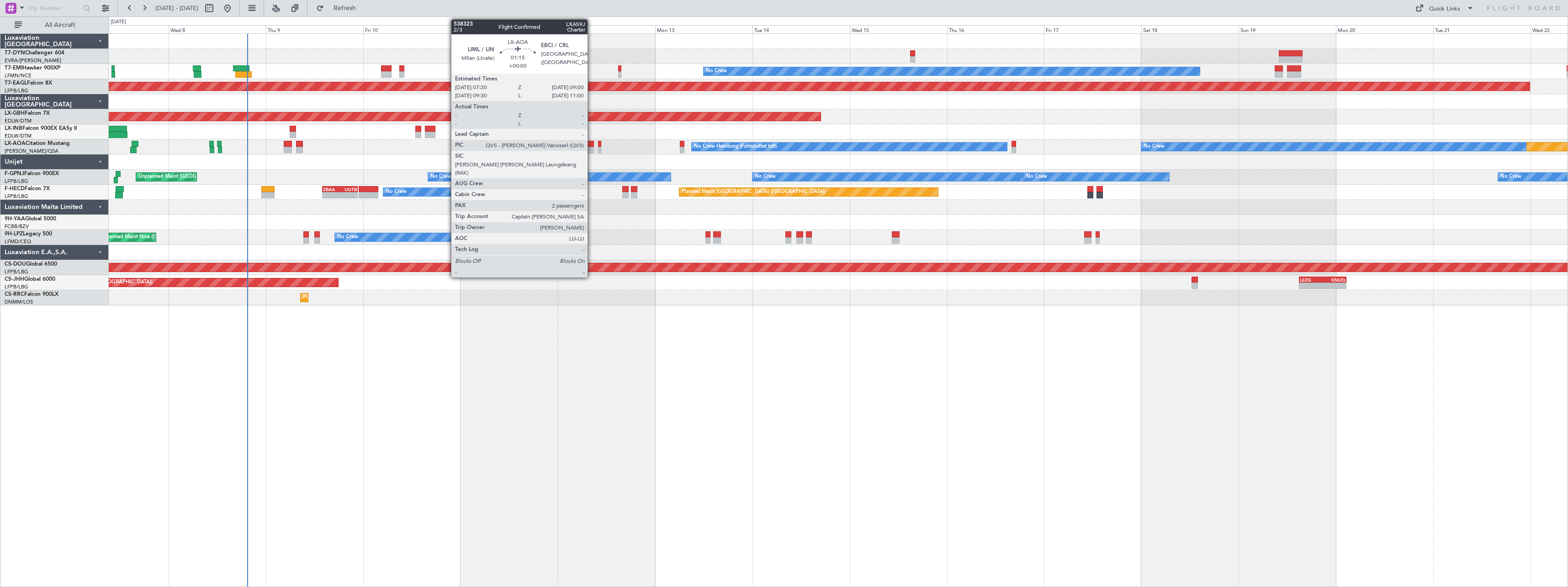
click at [592, 144] on div at bounding box center [591, 144] width 7 height 7
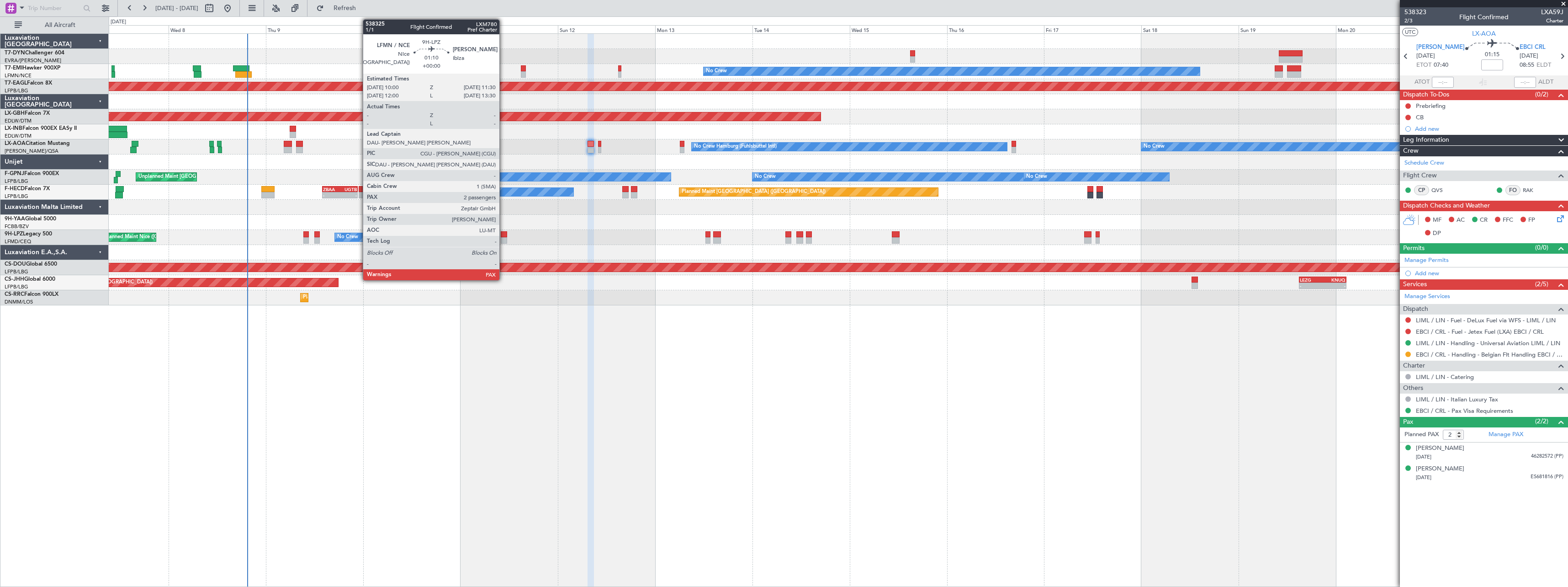
click at [503, 238] on div at bounding box center [503, 240] width 7 height 7
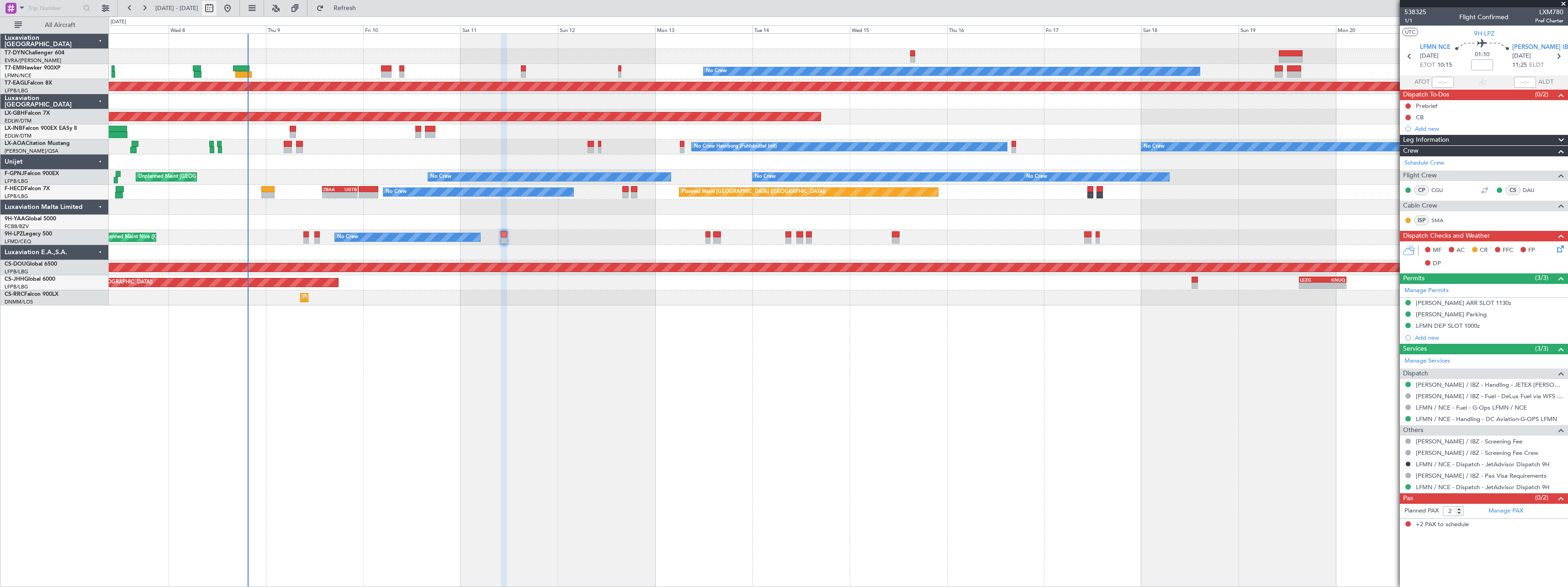
click at [217, 9] on button at bounding box center [209, 8] width 15 height 15
select select "10"
select select "2025"
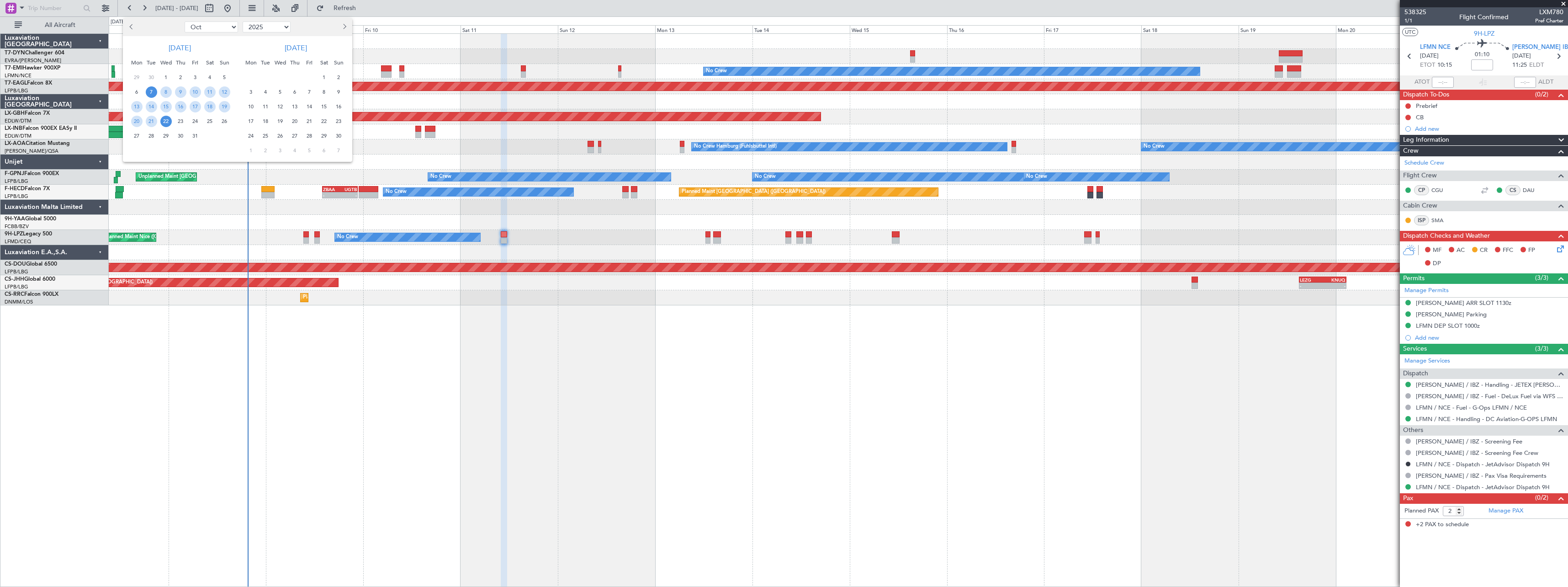
click at [323, 121] on span "22" at bounding box center [324, 121] width 12 height 12
click at [324, 146] on span "6" at bounding box center [324, 151] width 12 height 12
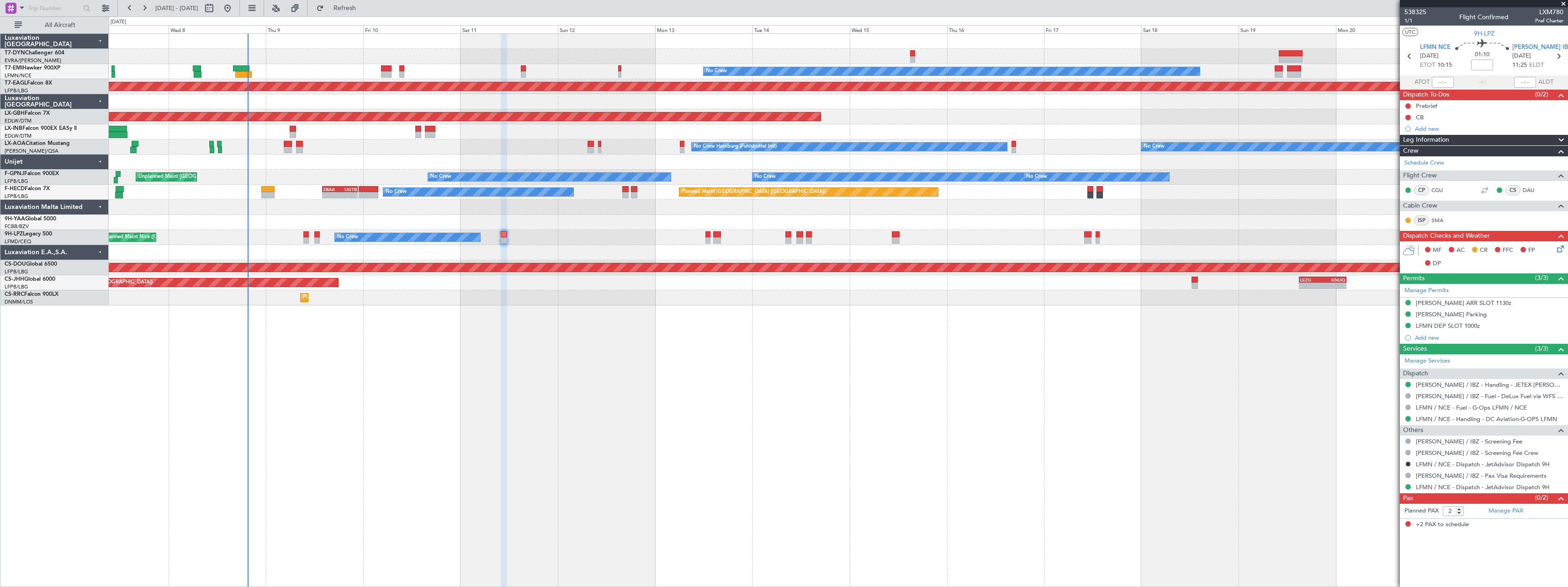
select select "11"
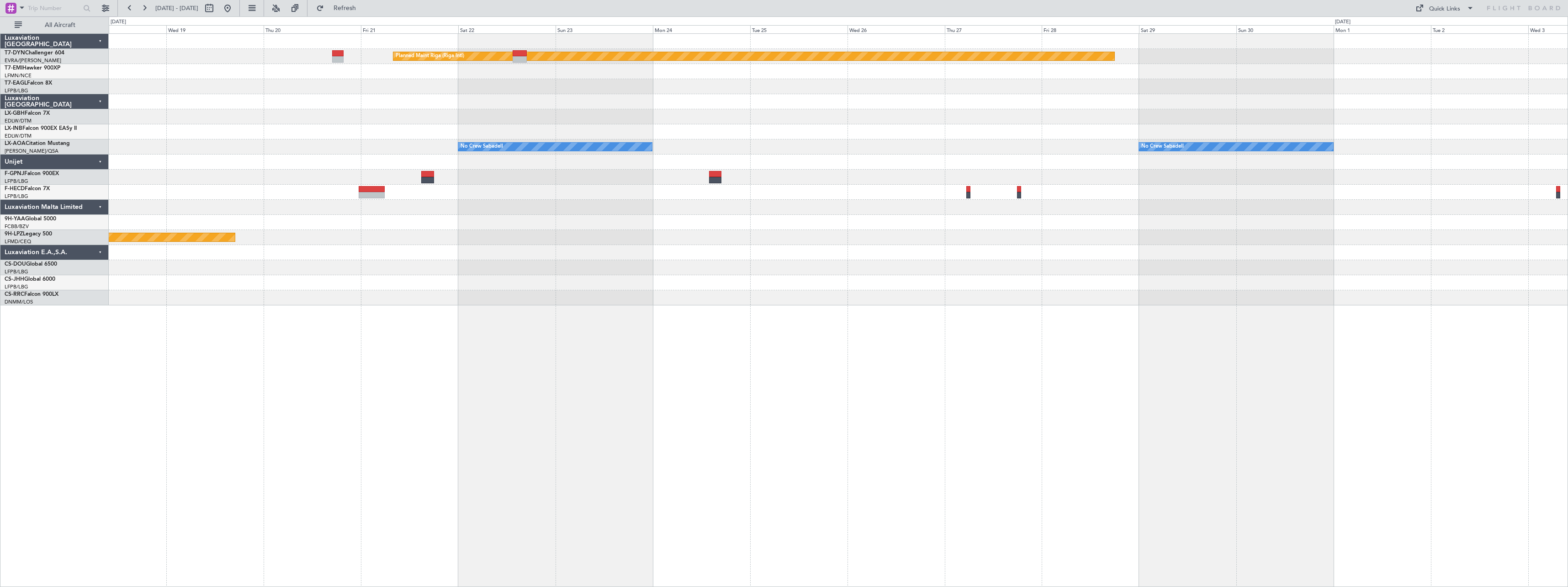
click at [634, 102] on div "Planned Maint Riga (Riga Intl) Planned Maint Nurnberg No Crew Sabadell No Crew …" at bounding box center [838, 169] width 1459 height 271
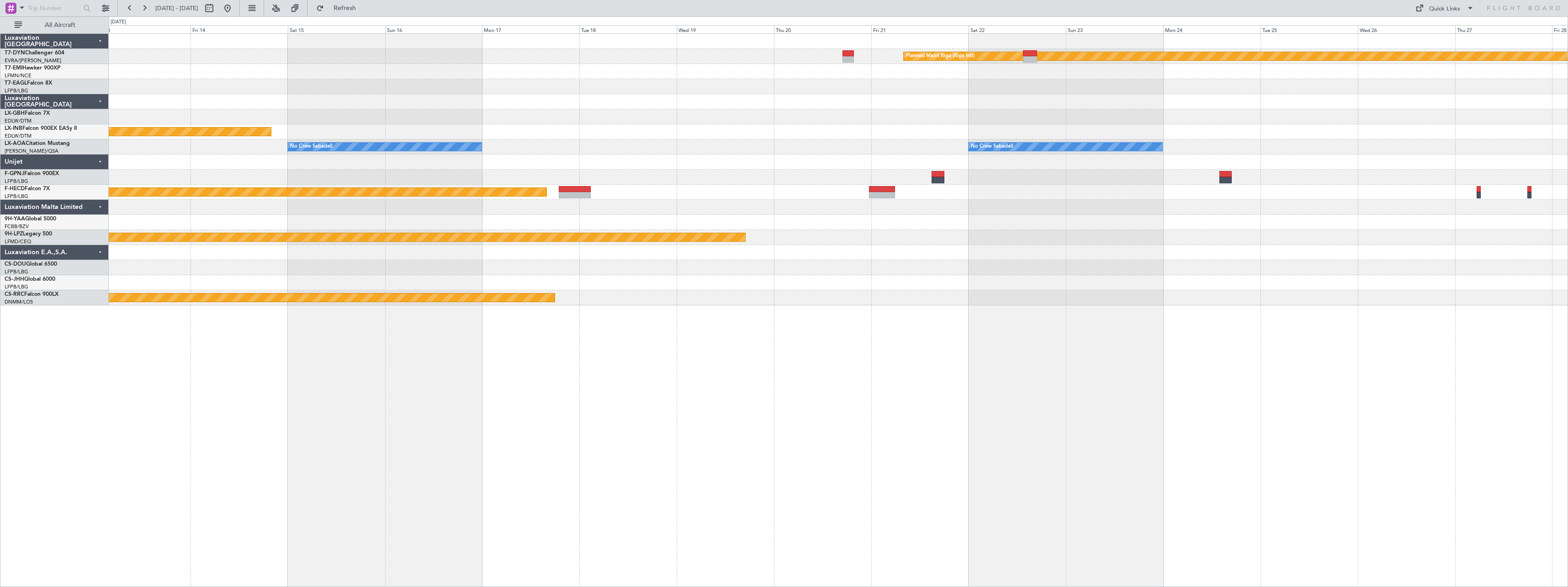
click at [712, 121] on div "Planned Maint Riga (Riga Intl) Planned Maint Nurnberg No Crew Sabadell No Crew …" at bounding box center [838, 169] width 1459 height 271
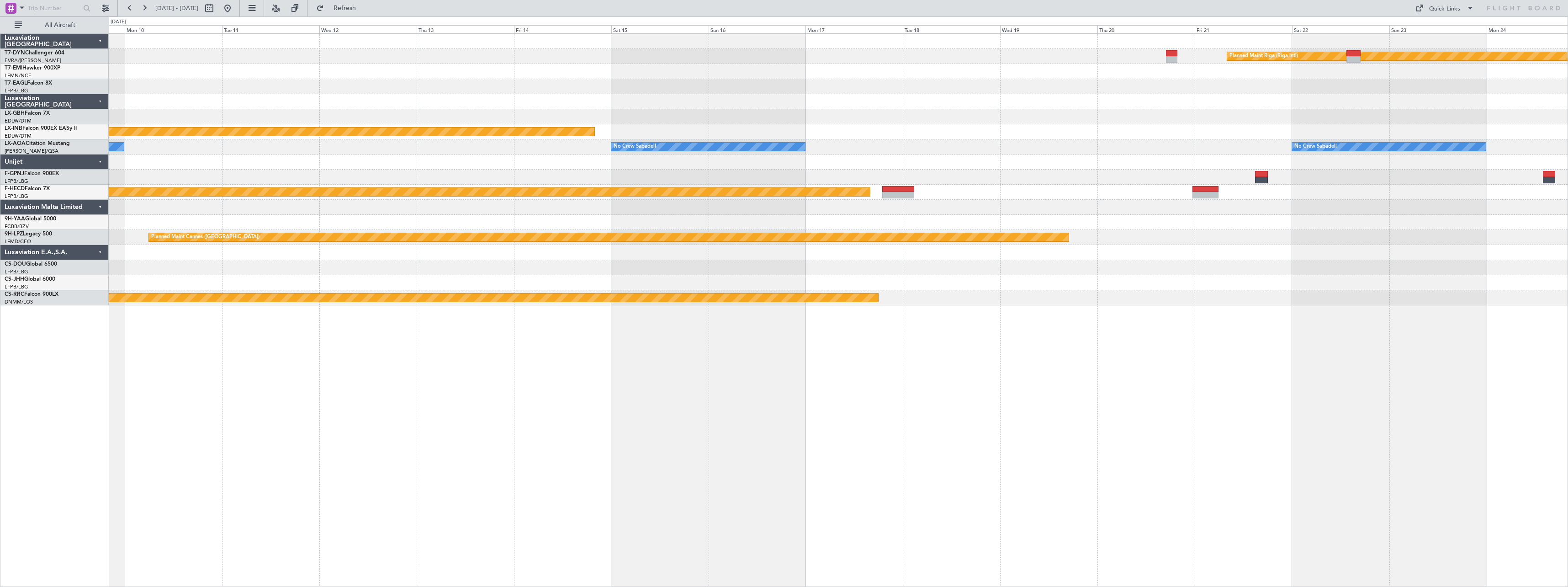
click at [836, 103] on div "Planned Maint Riga (Riga Intl) Planned Maint Nurnberg No Crew Sabadell No Crew …" at bounding box center [838, 169] width 1459 height 271
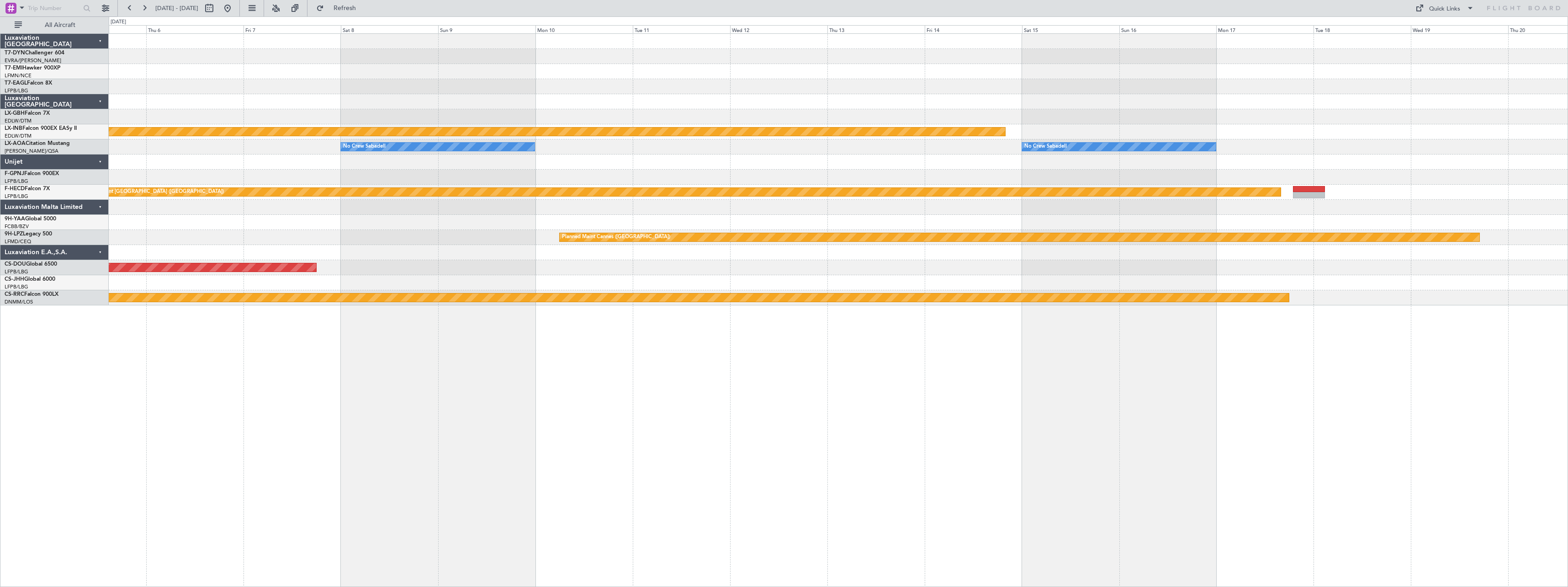
click at [759, 80] on div at bounding box center [838, 86] width 1459 height 16
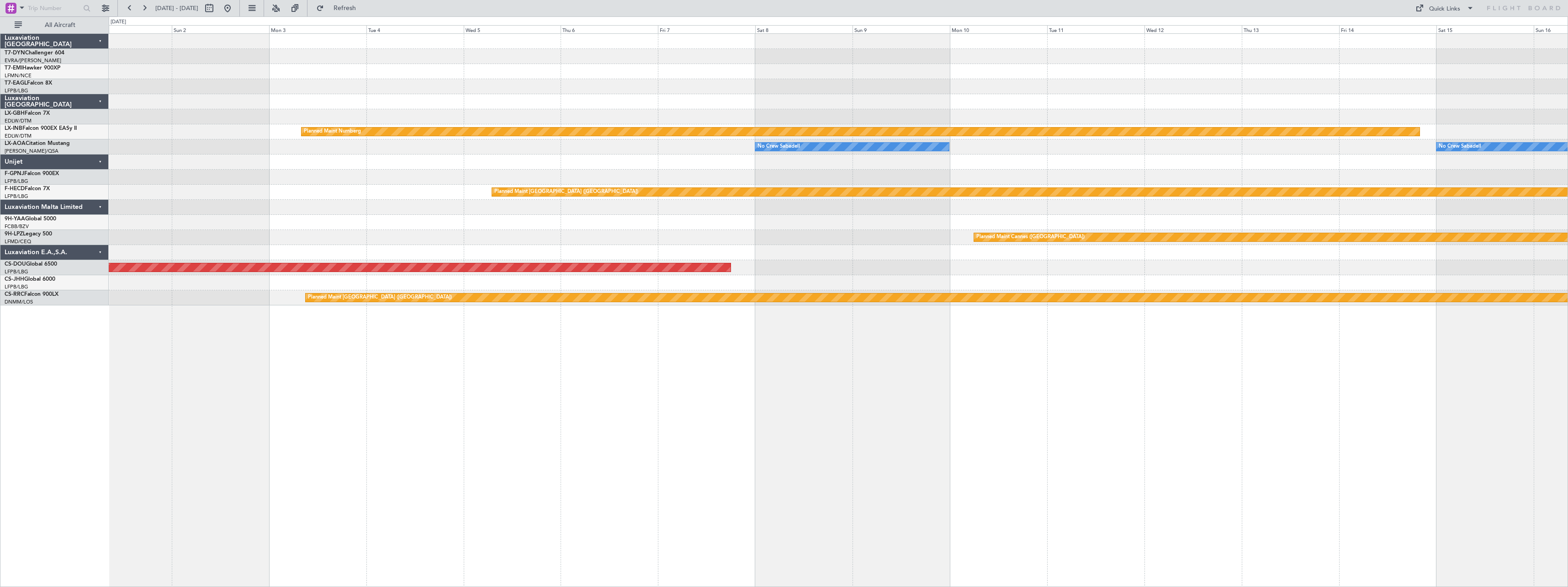
click at [738, 81] on div at bounding box center [838, 86] width 1459 height 16
click at [609, 78] on div at bounding box center [838, 72] width 1459 height 16
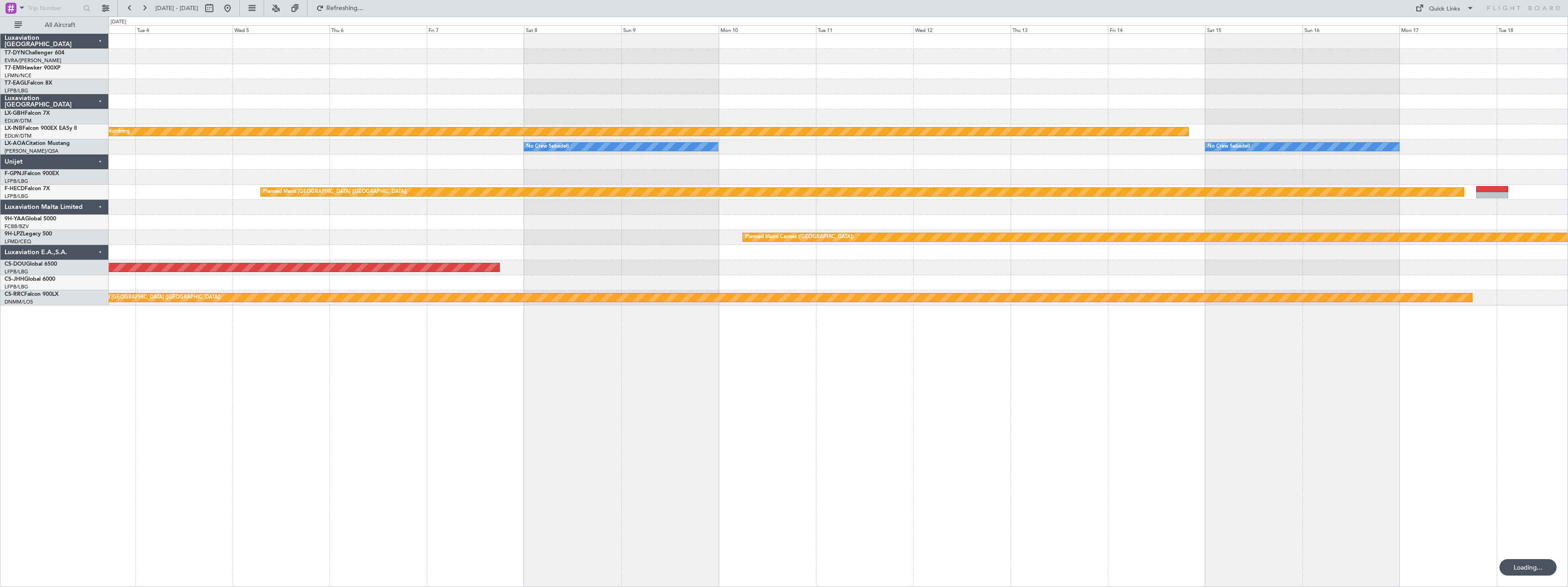
click at [466, 110] on div "Planned Maint Riga (Riga Intl) Planned Maint Nurnberg No Crew Sabadell No Crew …" at bounding box center [838, 169] width 1459 height 271
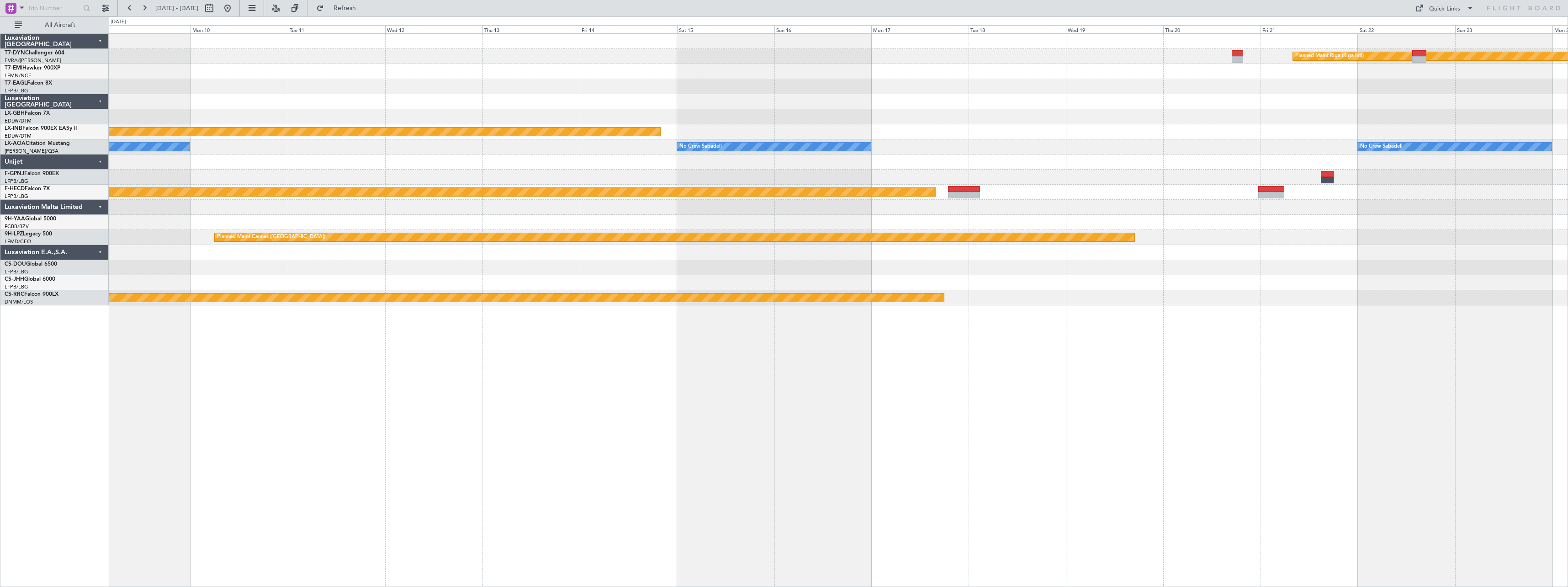
click at [389, 146] on div "Planned Maint Riga (Riga Intl) Planned Maint Nurnberg No Crew Sabadell No Crew …" at bounding box center [838, 169] width 1459 height 271
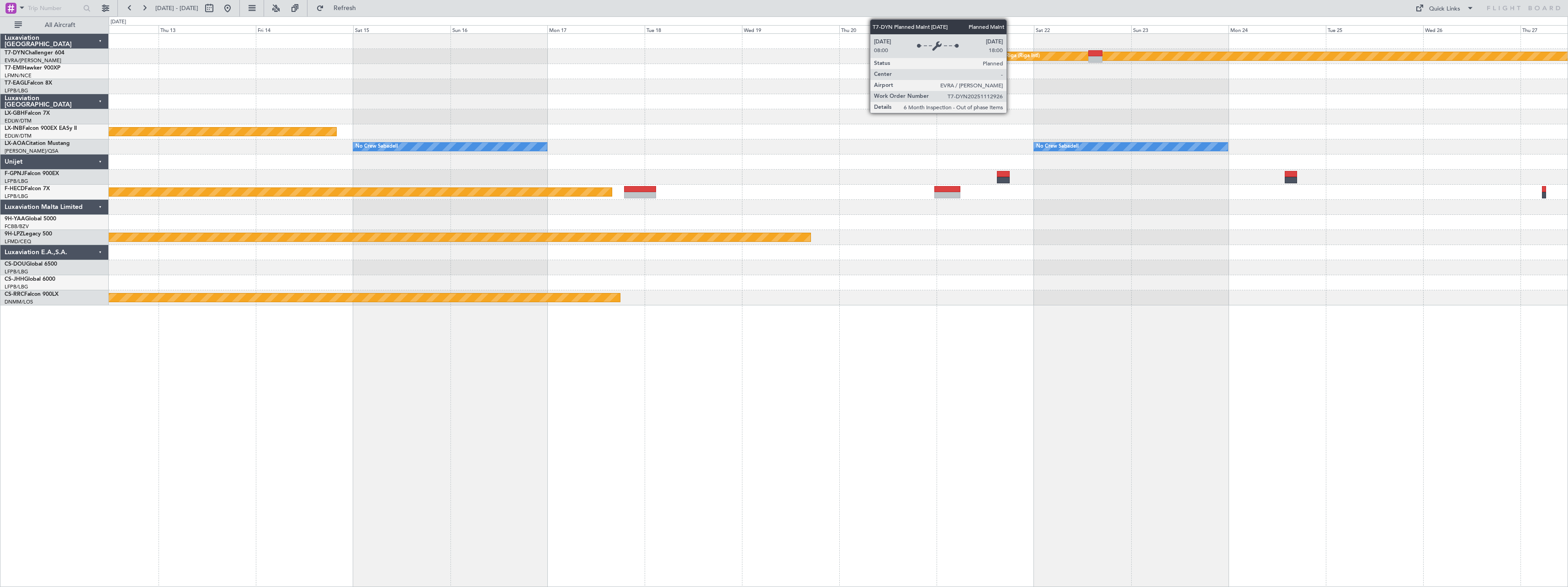
click at [1010, 54] on div "Planned Maint Riga (Riga Intl)" at bounding box center [1006, 56] width 69 height 14
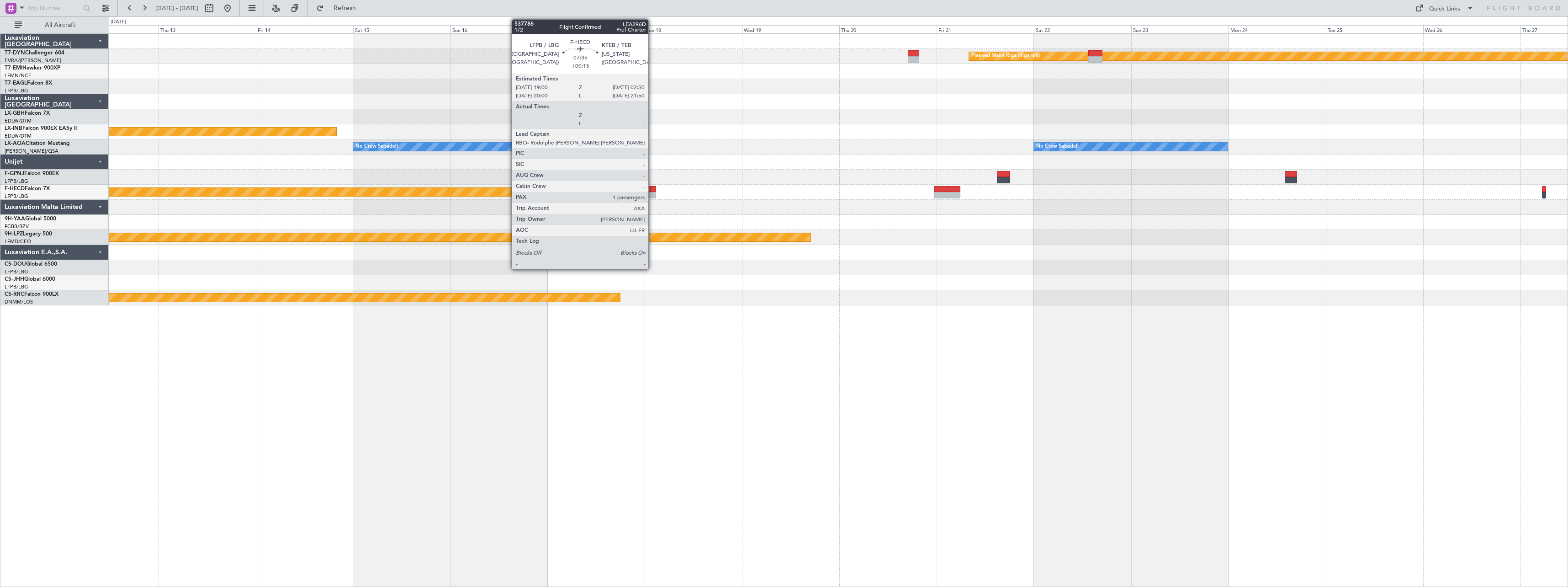
click at [653, 194] on div at bounding box center [639, 195] width 32 height 7
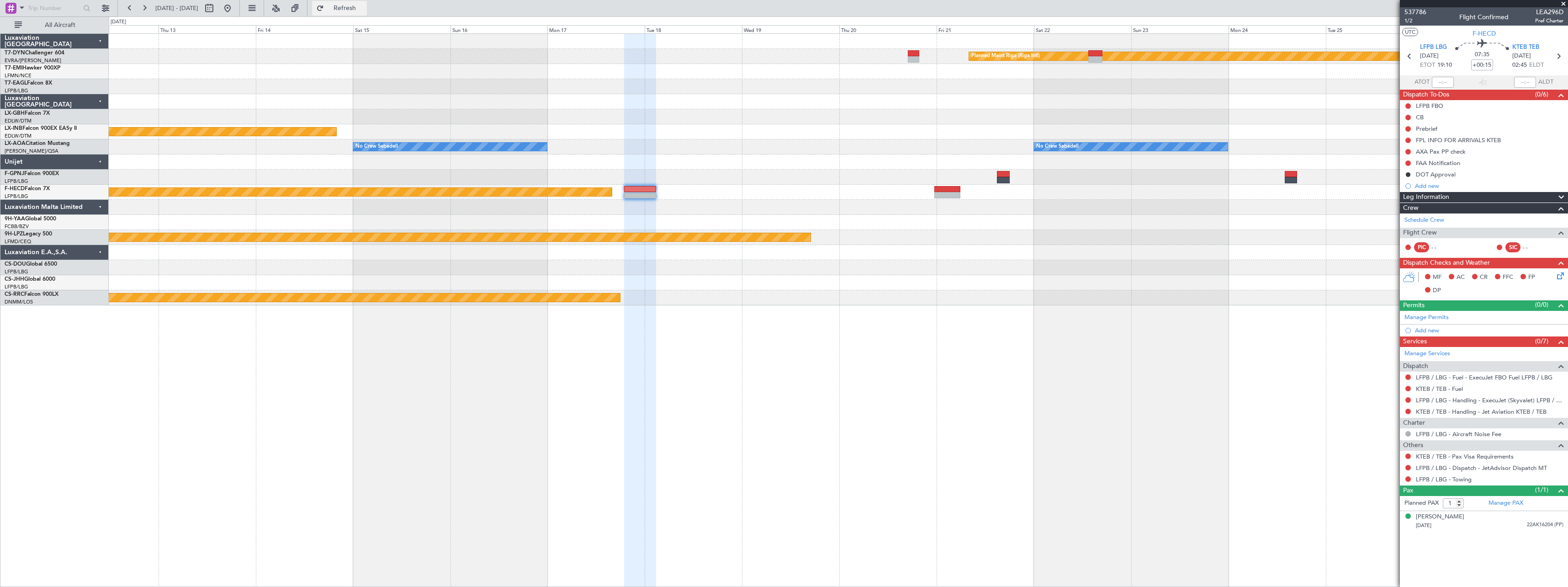
click at [367, 1] on button "Refresh" at bounding box center [339, 8] width 54 height 15
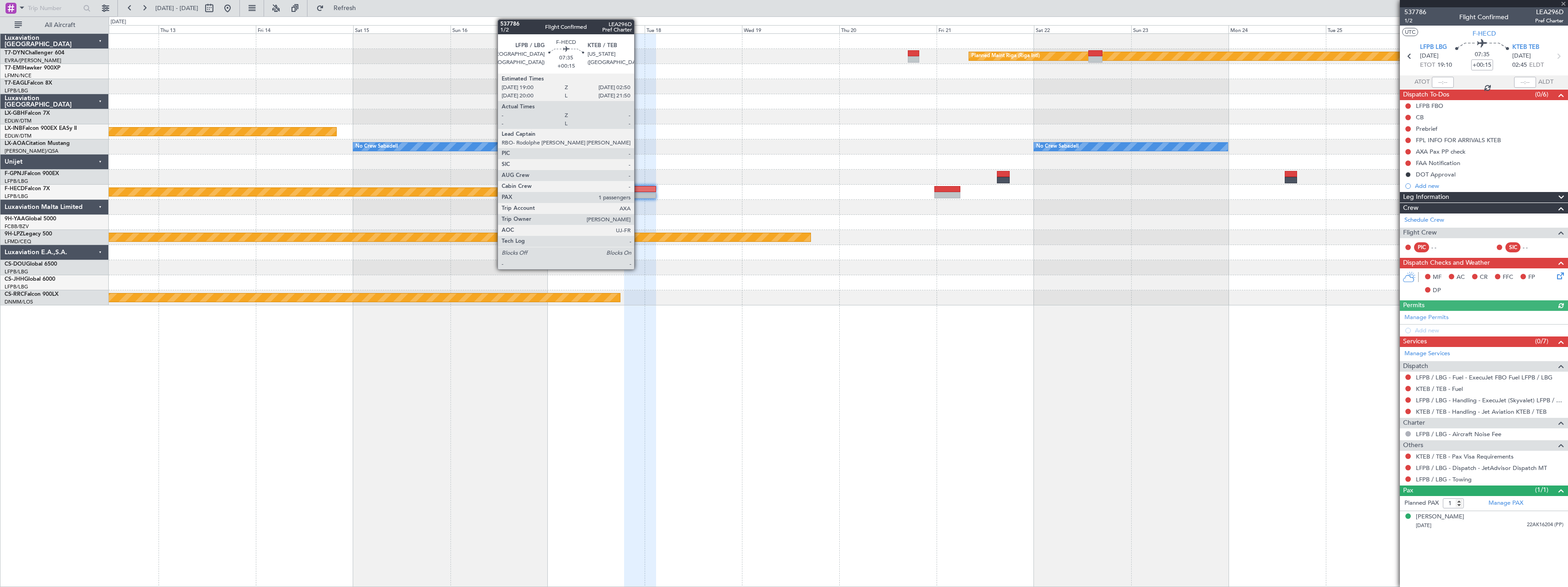
click at [638, 192] on div at bounding box center [639, 195] width 32 height 7
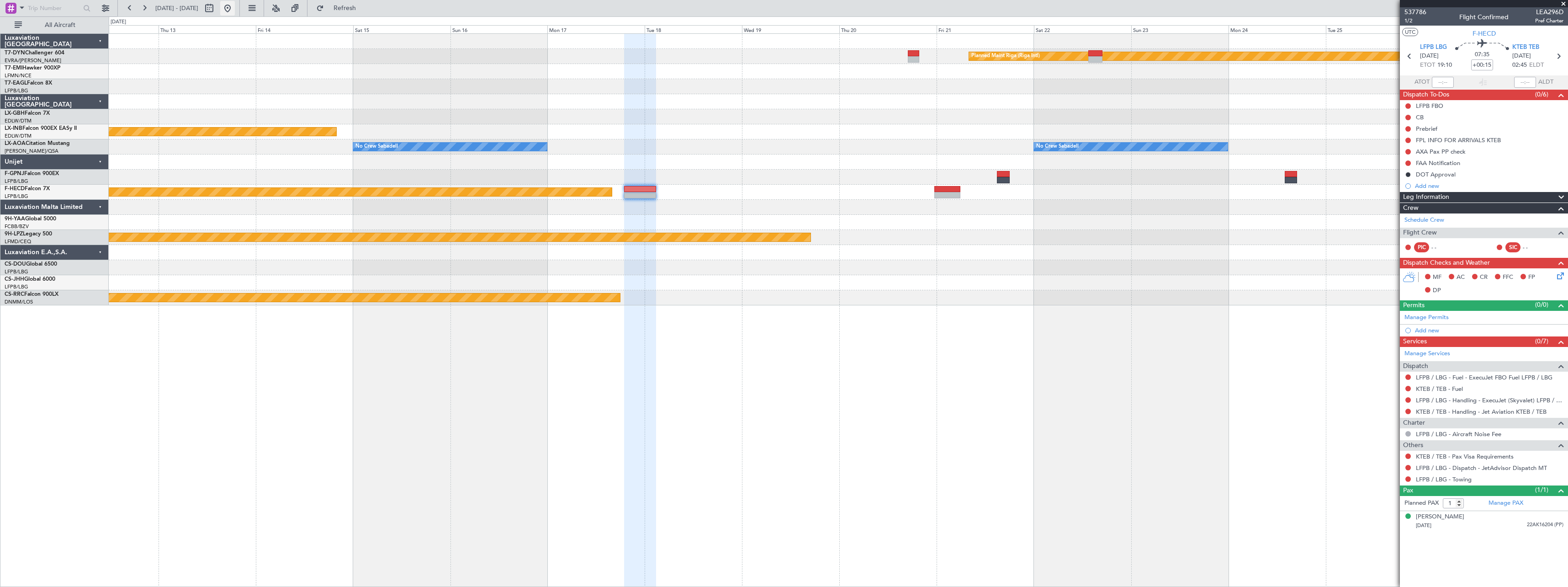
click at [235, 10] on button at bounding box center [227, 8] width 15 height 15
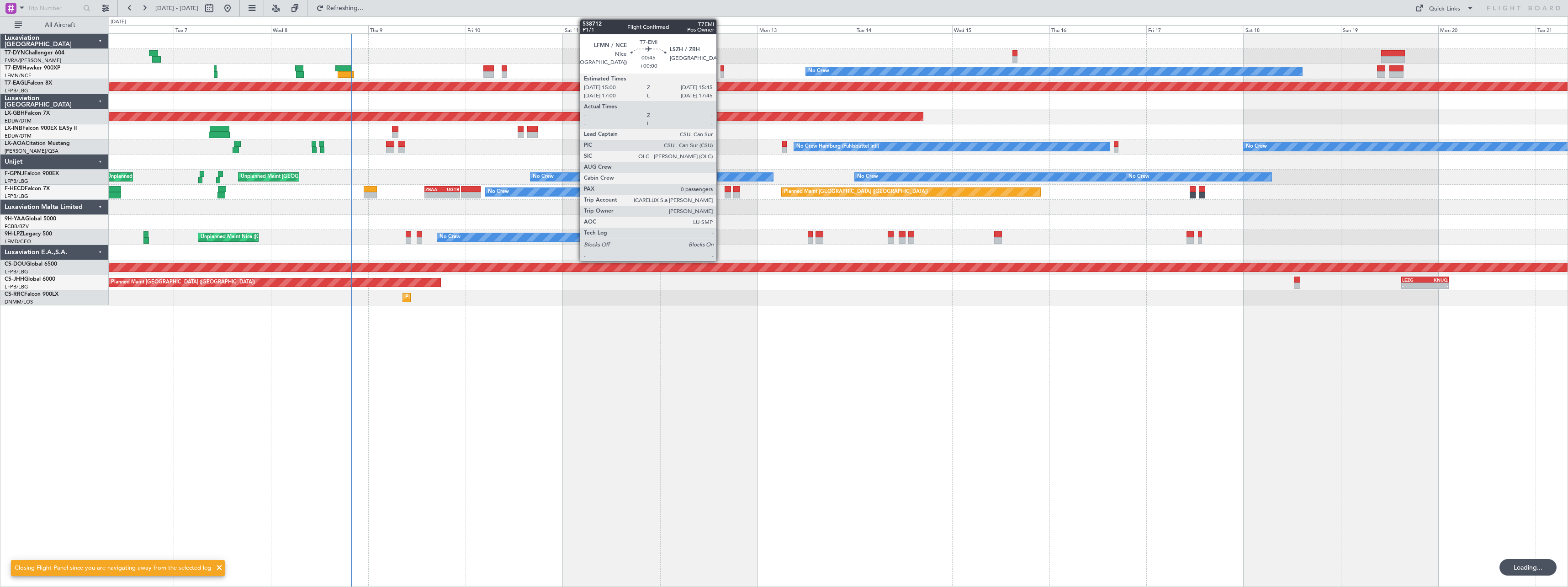
click at [722, 70] on div at bounding box center [722, 68] width 3 height 7
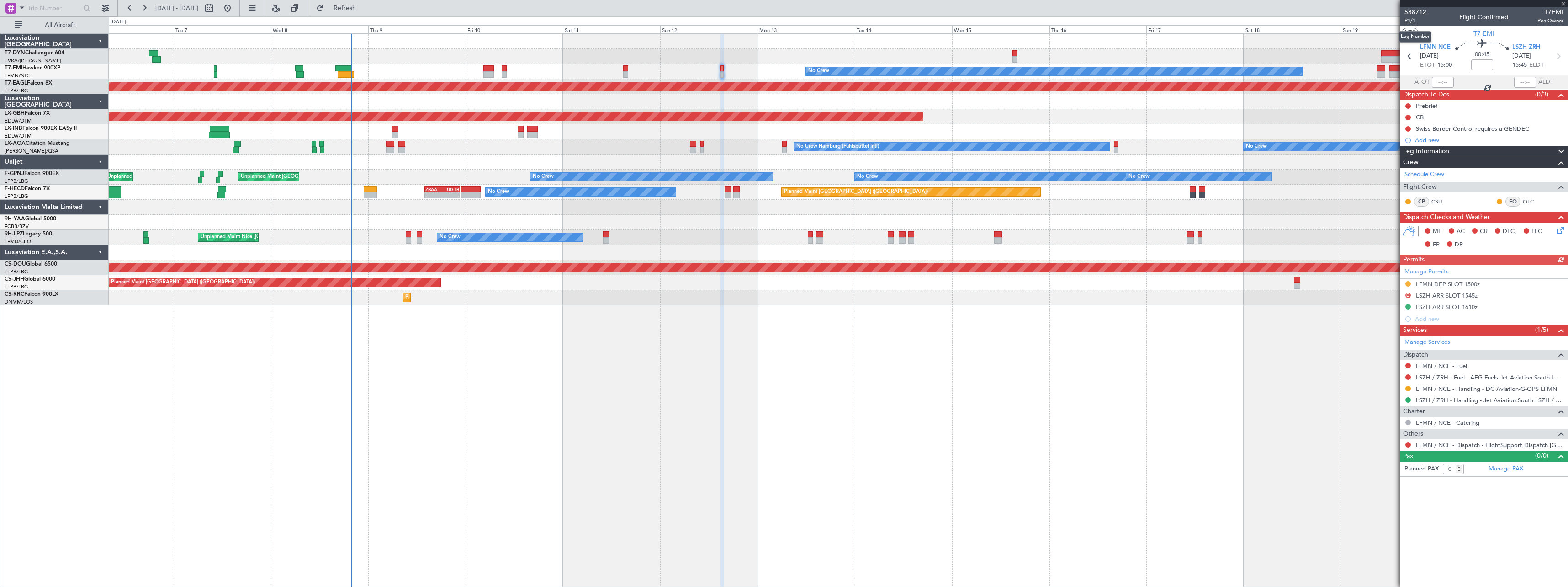
click at [1414, 21] on span "P1/1" at bounding box center [1415, 20] width 22 height 8
drag, startPoint x: 379, startPoint y: 11, endPoint x: 420, endPoint y: 29, distance: 44.8
click at [364, 11] on span "Refresh" at bounding box center [345, 8] width 39 height 7
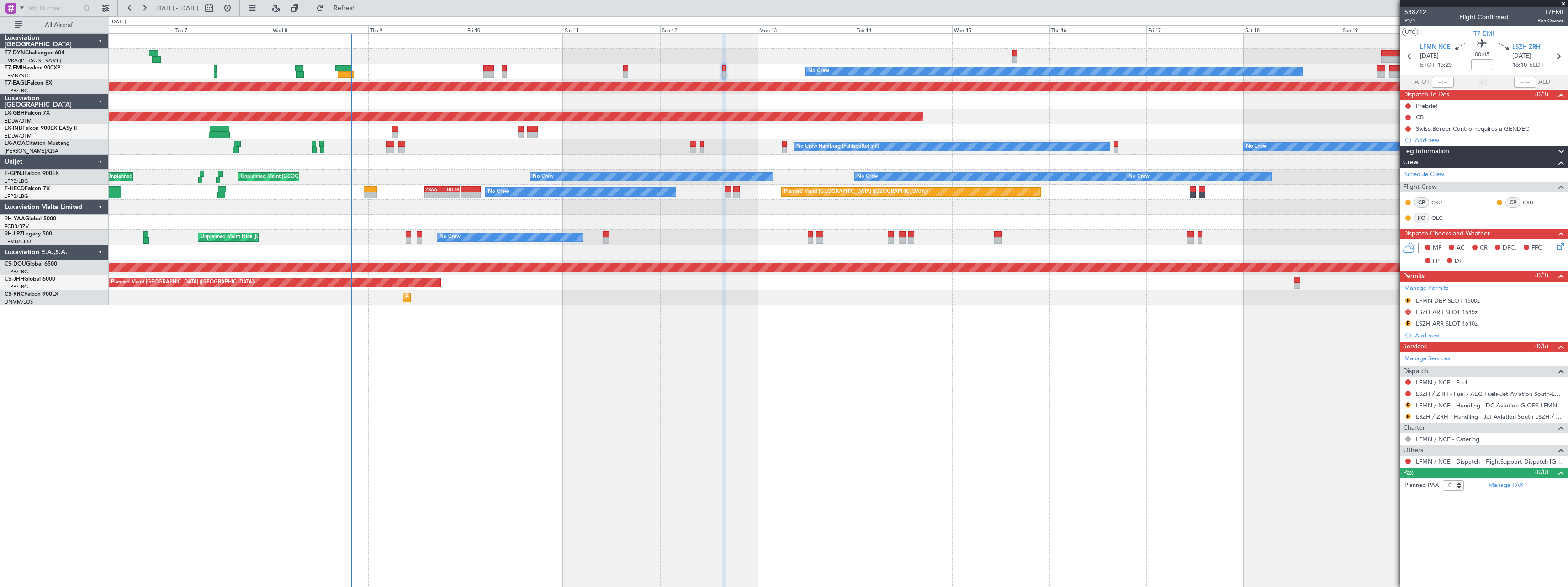
click at [1423, 13] on span "538712" at bounding box center [1415, 13] width 22 height 10
click at [364, 12] on span "Refresh" at bounding box center [345, 8] width 39 height 7
click at [364, 10] on span "Refresh" at bounding box center [345, 8] width 39 height 7
click at [217, 15] on button at bounding box center [209, 8] width 15 height 15
select select "10"
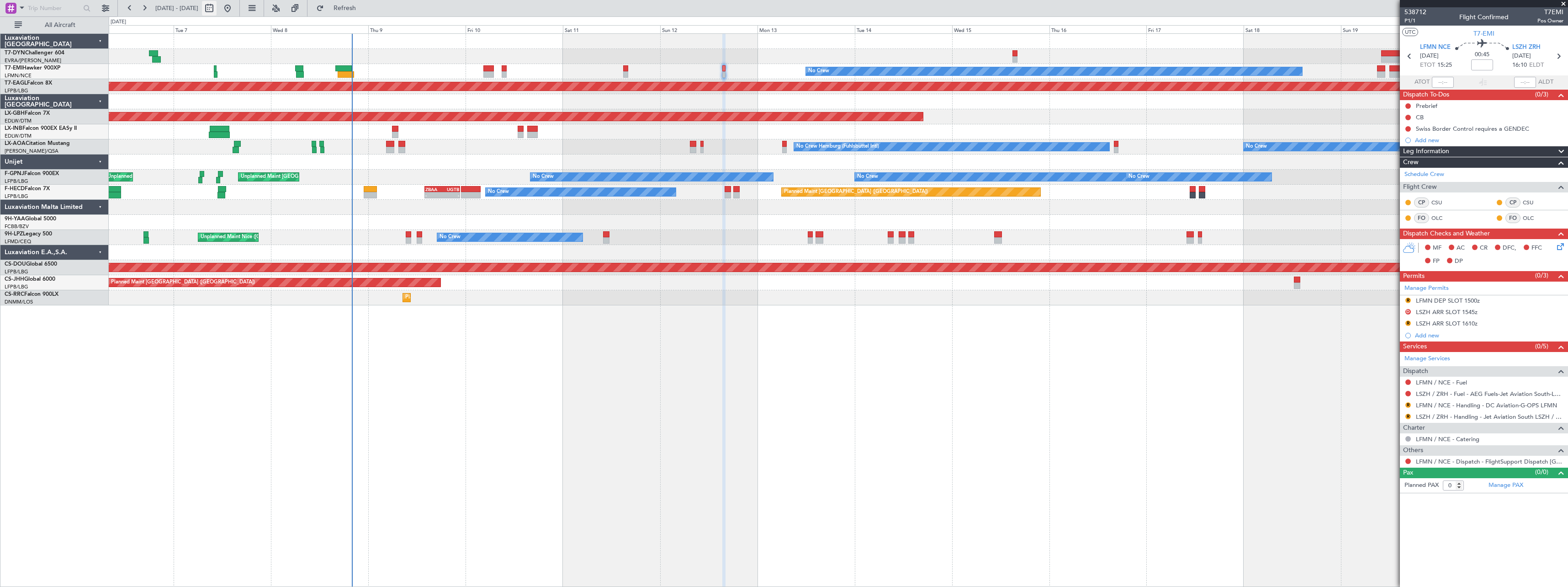
select select "2025"
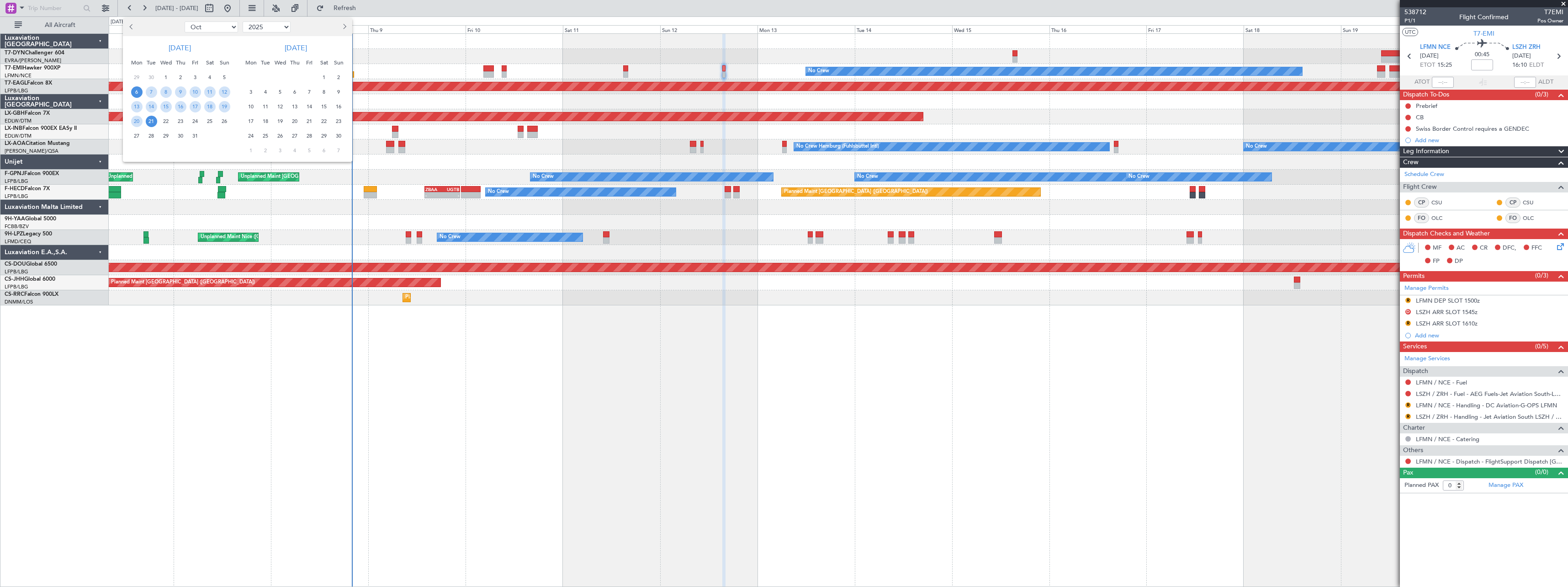
click at [255, 120] on span "17" at bounding box center [252, 121] width 12 height 12
click at [248, 149] on span "1" at bounding box center [252, 151] width 12 height 12
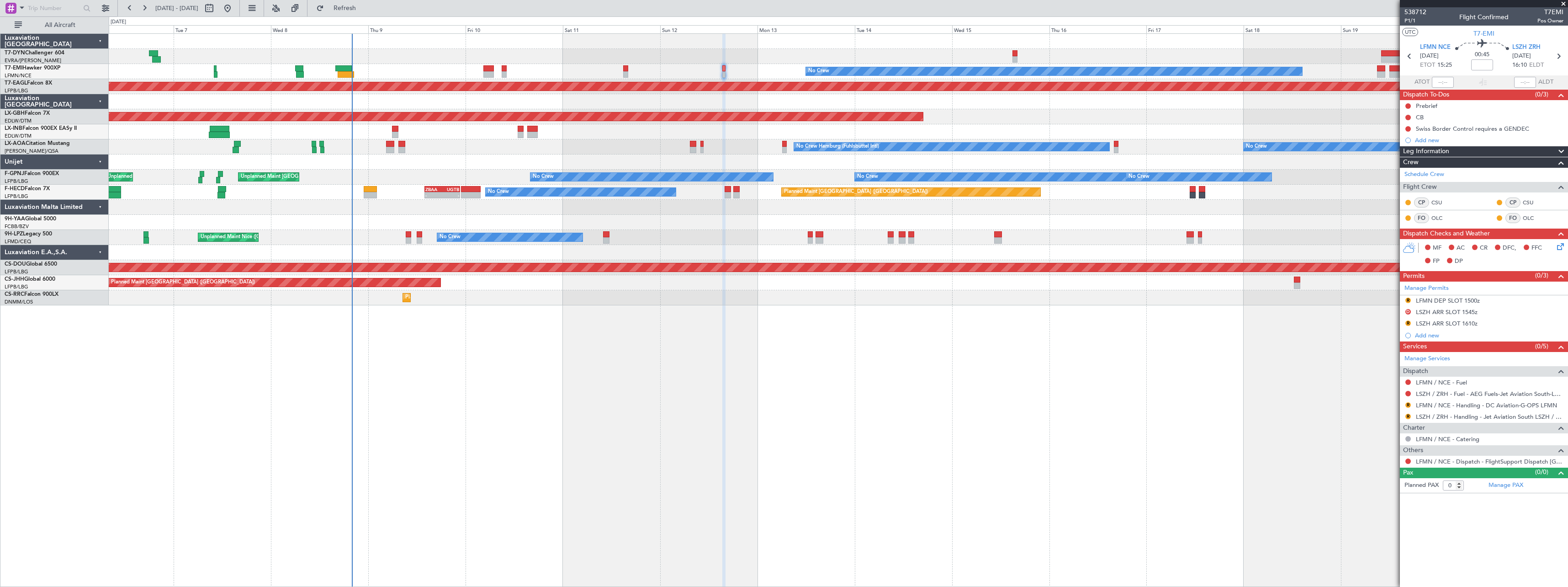
select select "11"
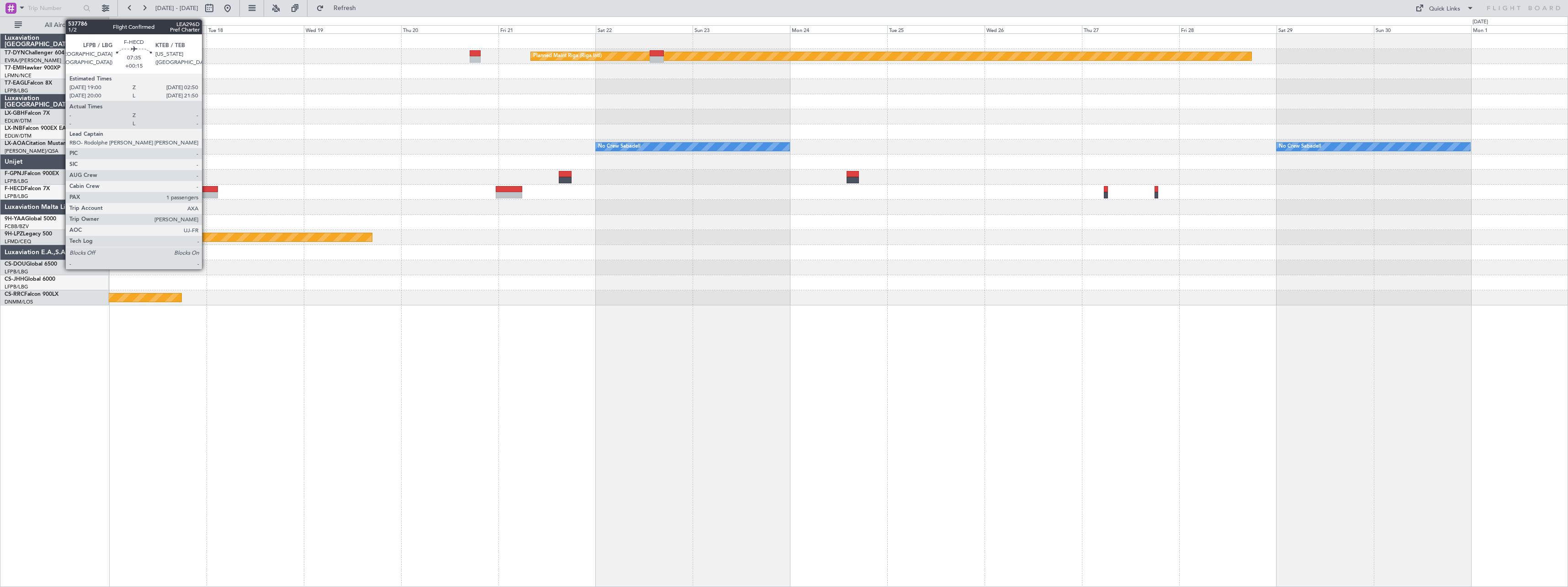
click at [206, 194] on div at bounding box center [201, 195] width 32 height 7
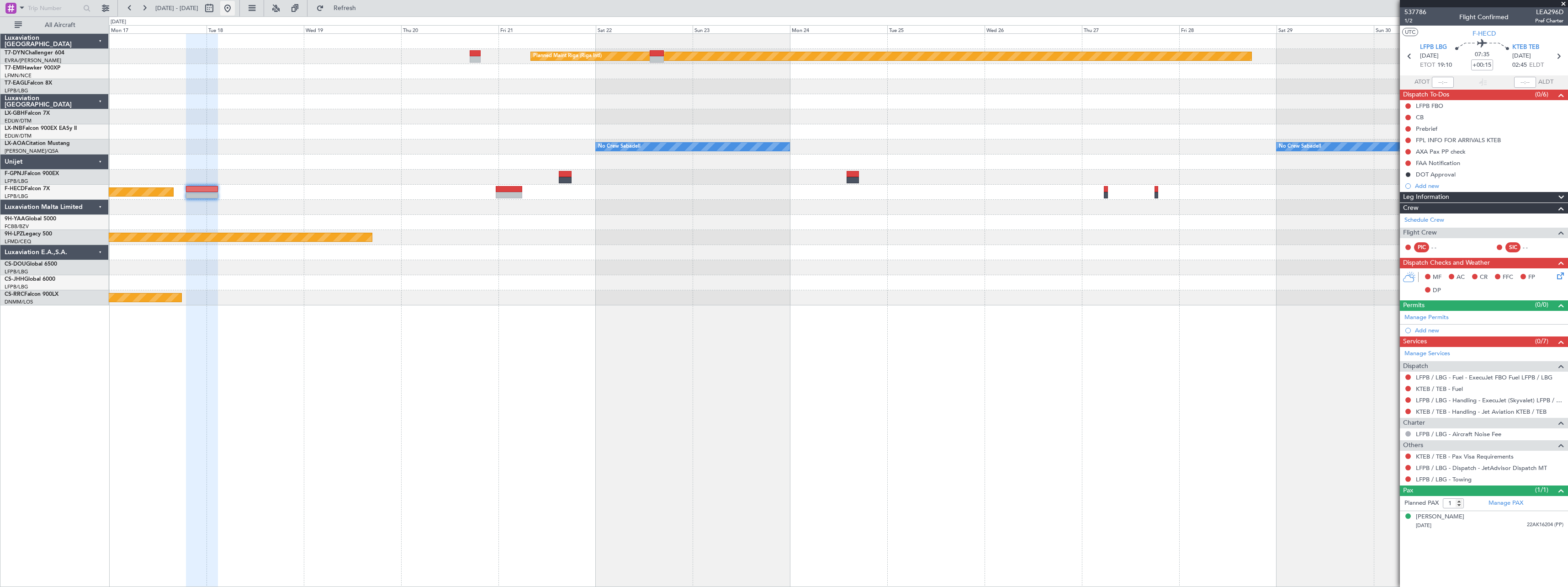
click at [235, 9] on button at bounding box center [227, 8] width 15 height 15
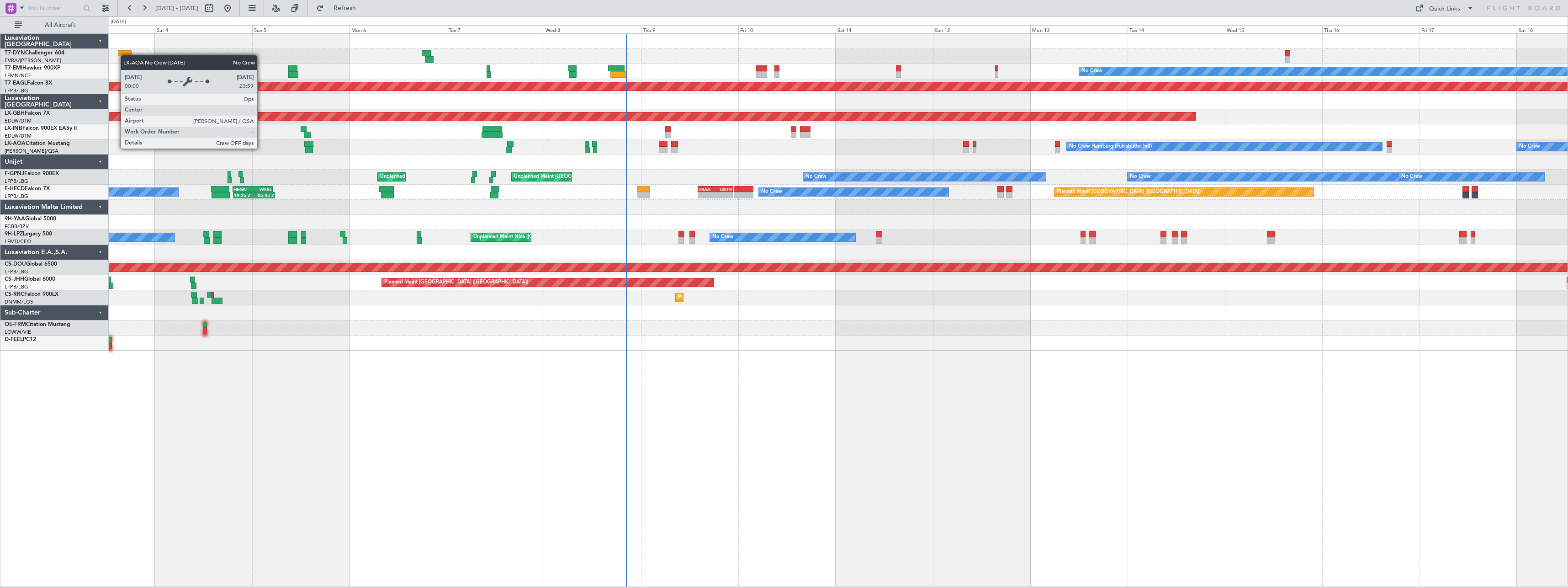
click at [384, 354] on div "No Crew Planned Maint [GEOGRAPHIC_DATA] (Al Maktoum Intl) Planned Maint Nurnber…" at bounding box center [838, 310] width 1459 height 554
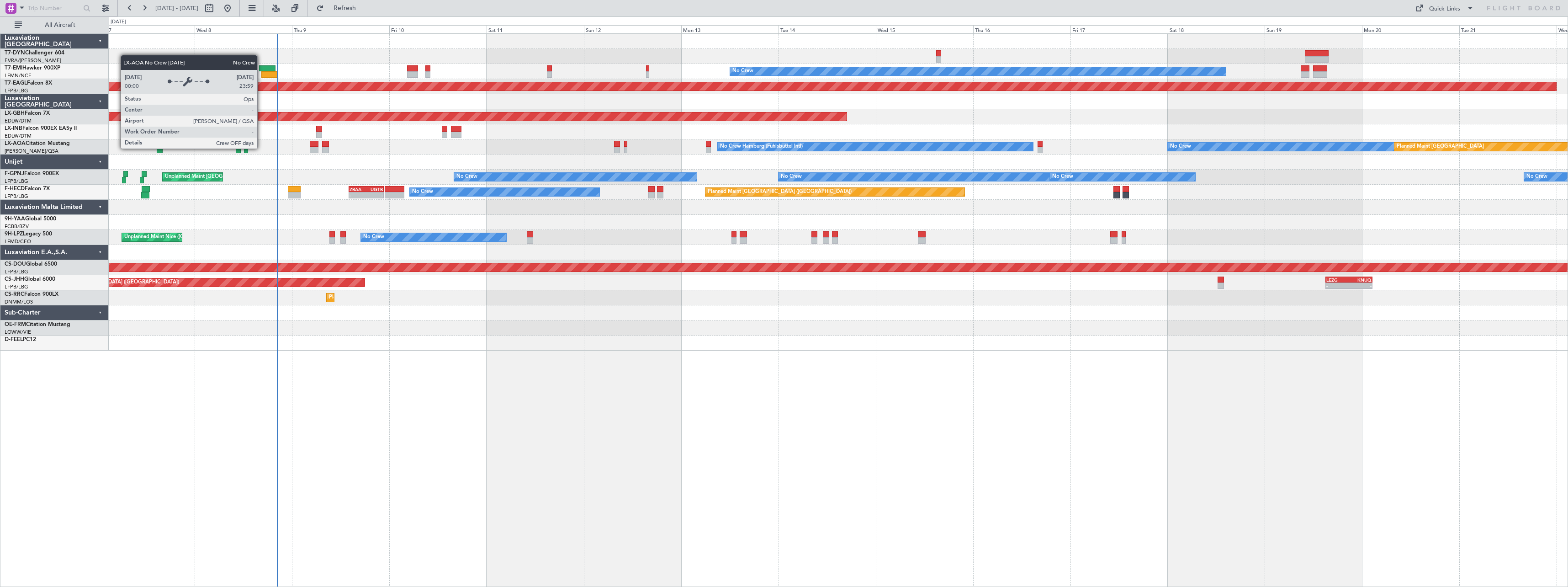
click at [659, 353] on div "No Crew Planned Maint [GEOGRAPHIC_DATA] (Al Maktoum Intl) Planned Maint Nurnber…" at bounding box center [838, 310] width 1459 height 554
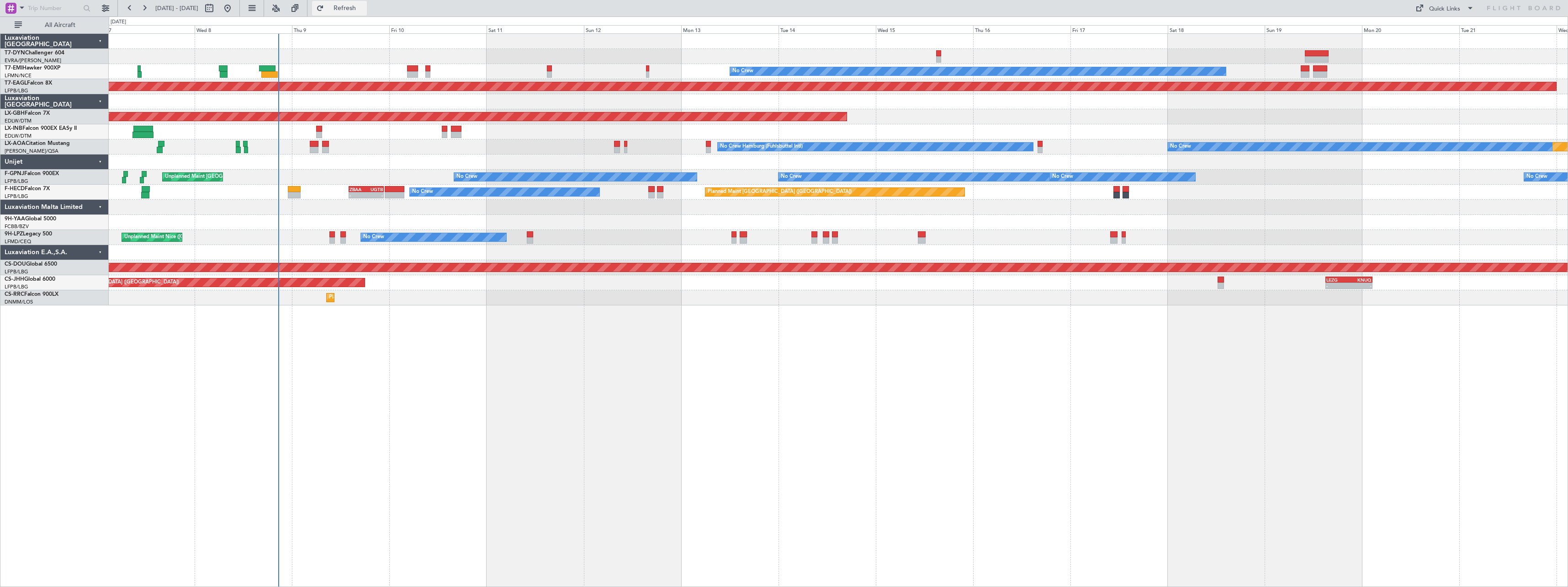
click at [367, 13] on button "Refresh" at bounding box center [339, 8] width 54 height 15
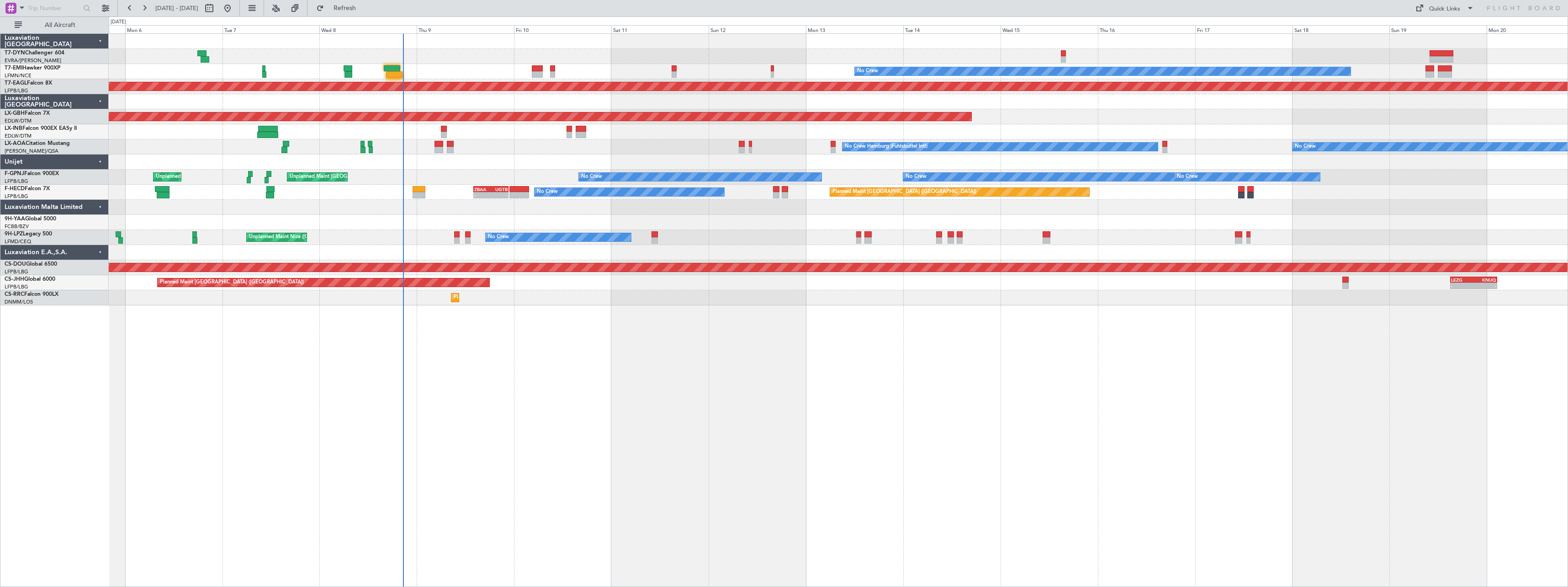
click at [690, 218] on div at bounding box center [838, 223] width 1459 height 16
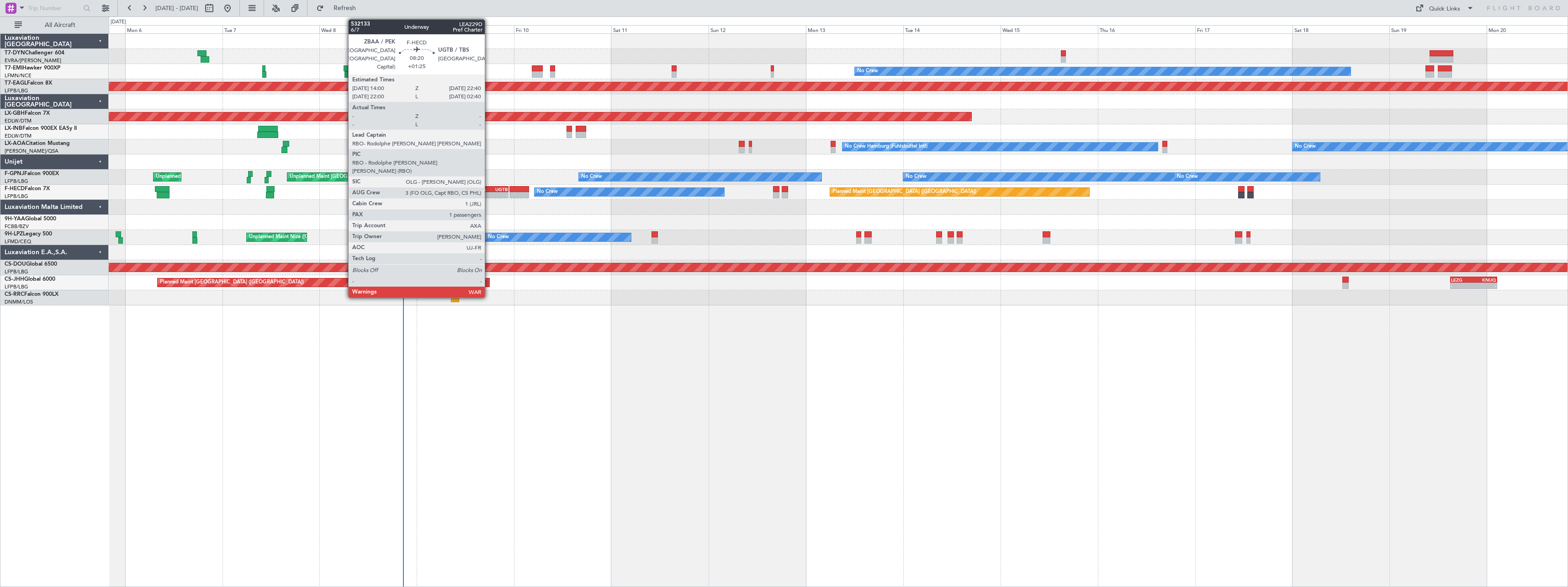
click at [490, 192] on div "-" at bounding box center [482, 195] width 17 height 6
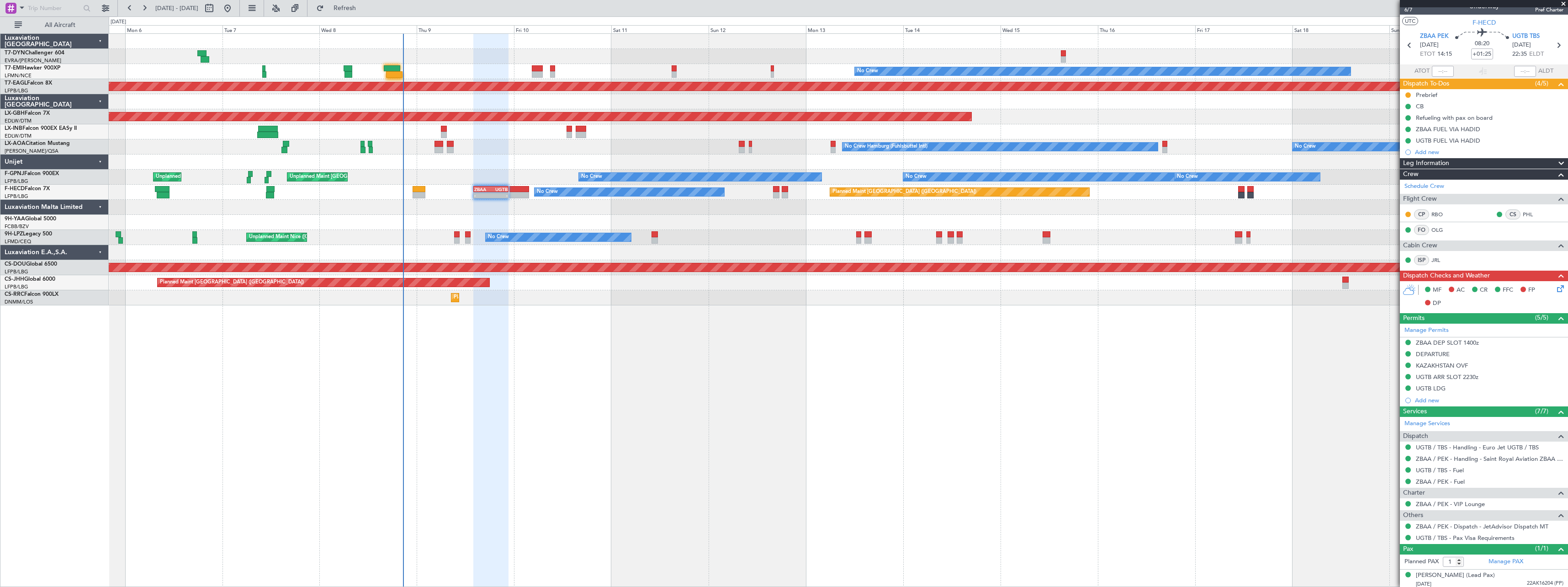
scroll to position [14, 0]
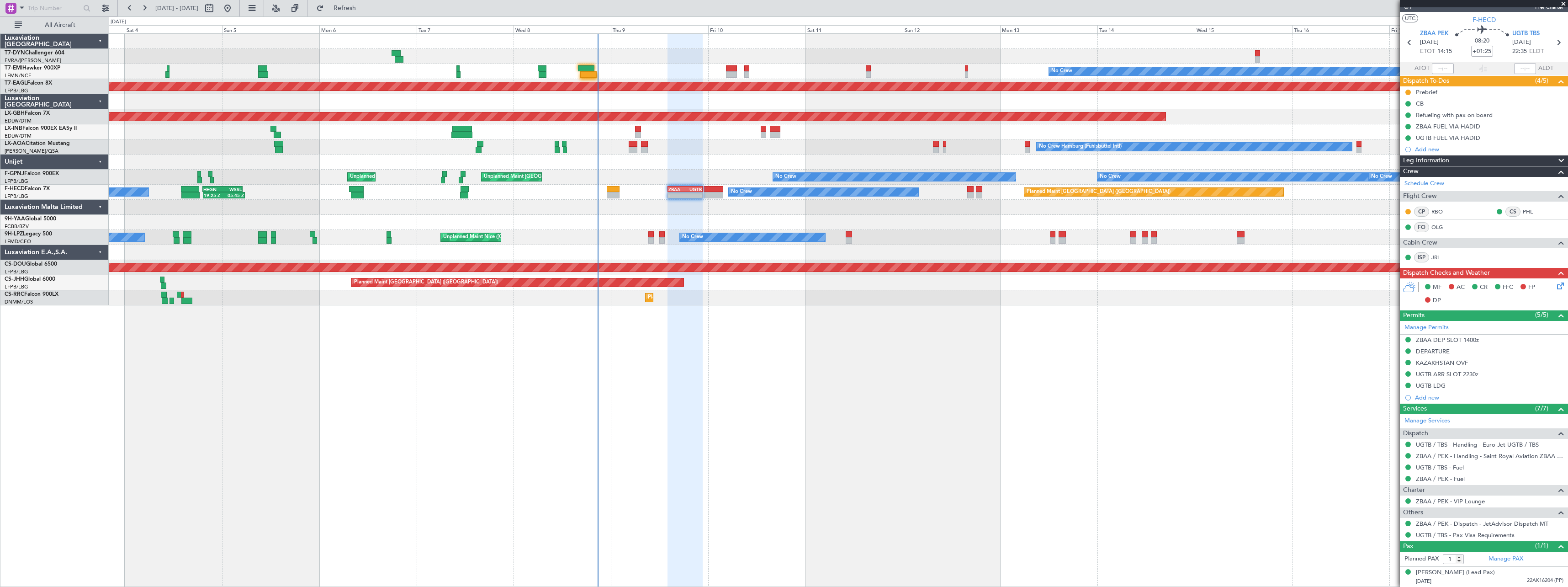
click at [736, 315] on div "No Crew Planned Maint [GEOGRAPHIC_DATA] (Al Maktoum Intl) Planned Maint Nurnber…" at bounding box center [838, 310] width 1459 height 554
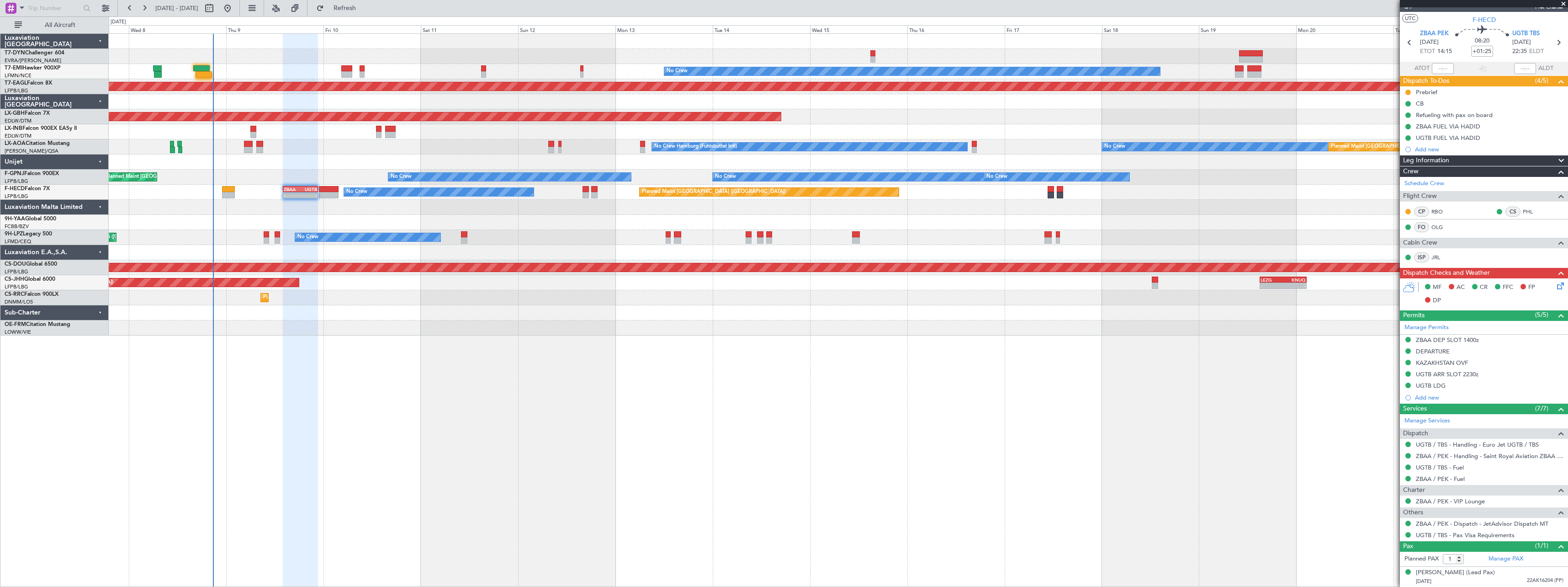
click at [847, 118] on div "Planned Maint Nurnberg" at bounding box center [838, 117] width 1459 height 16
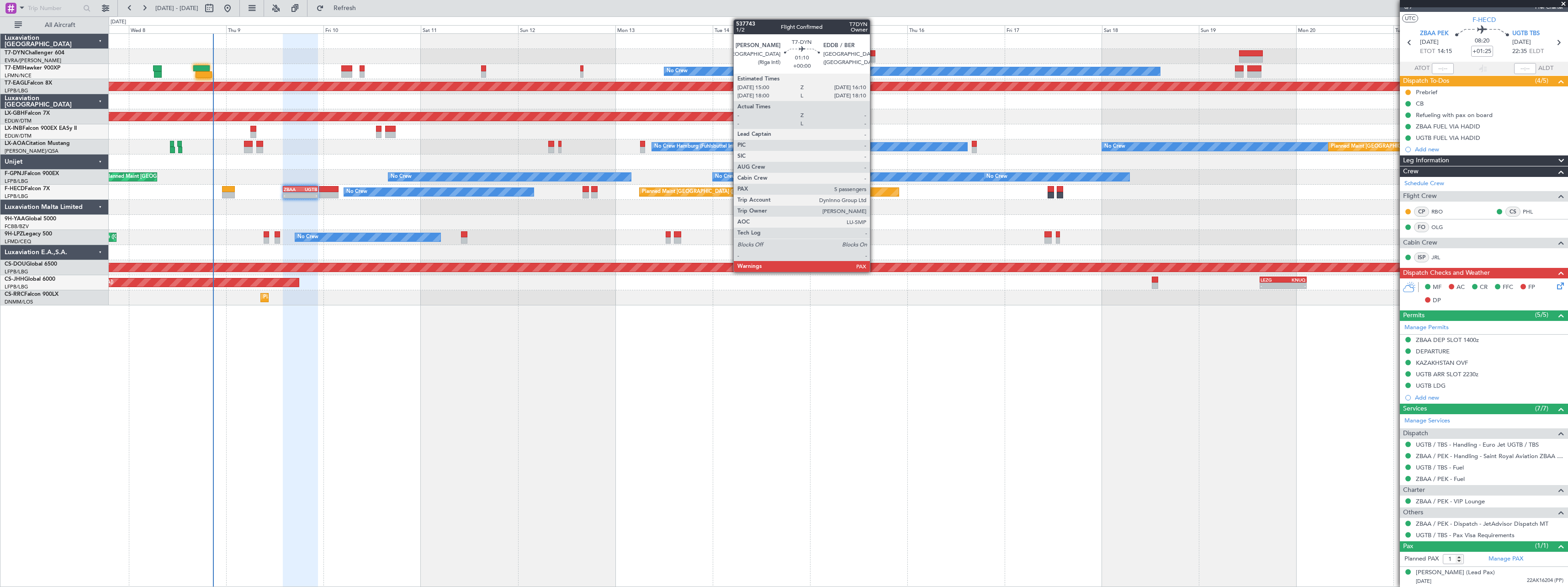
click at [874, 56] on div at bounding box center [872, 59] width 5 height 7
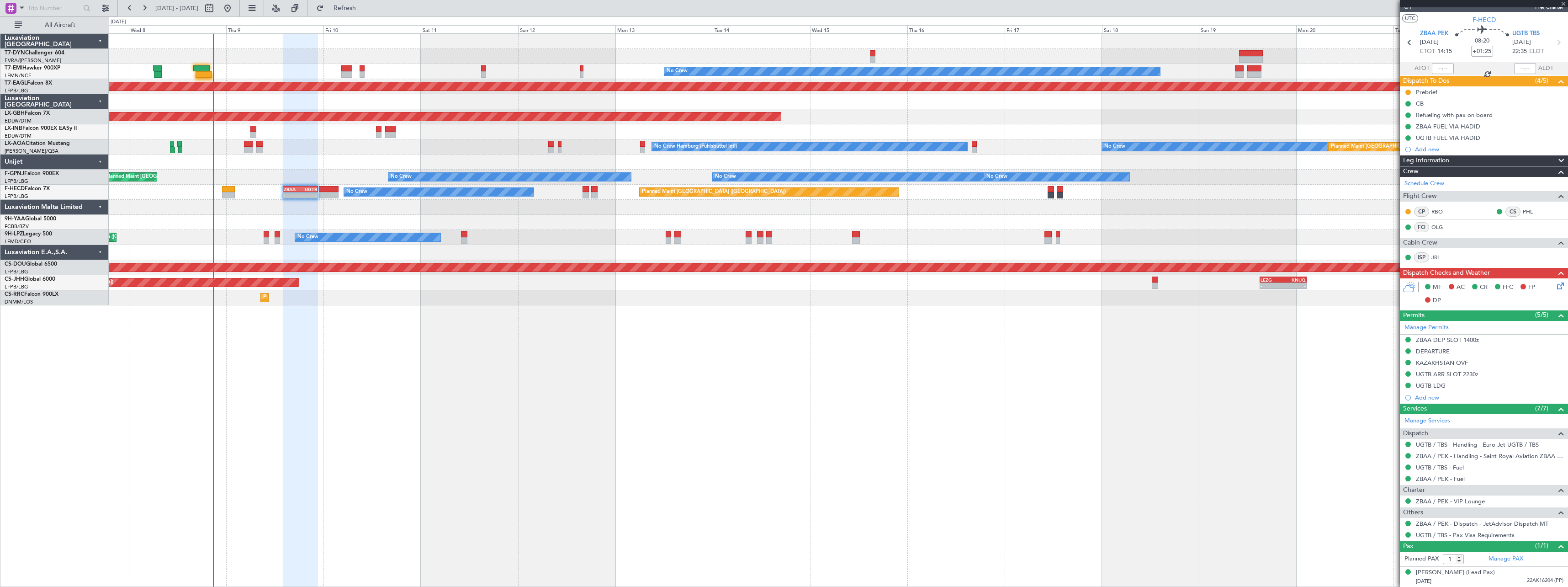
type input "5"
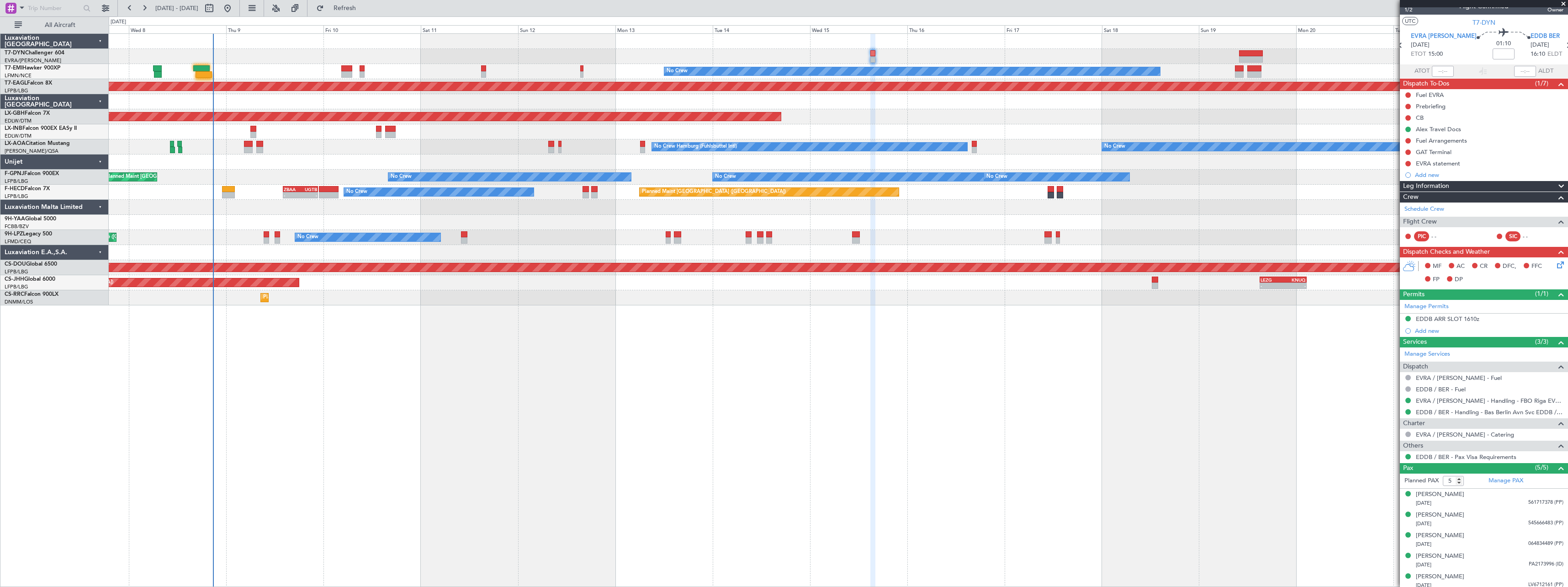
scroll to position [16, 0]
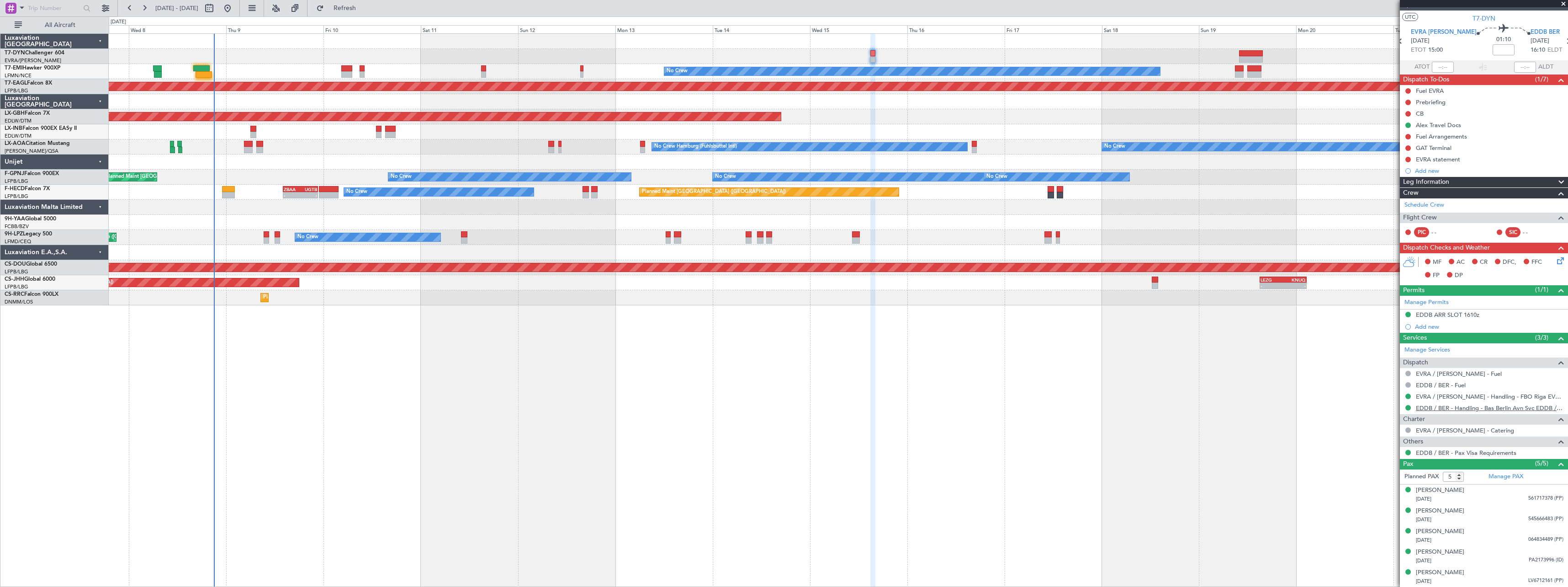
click at [1473, 407] on link "EDDB / BER - Handling - Bas Berlin Avn Svc EDDB / SXF" at bounding box center [1489, 408] width 148 height 8
click at [1406, 150] on button at bounding box center [1409, 149] width 6 height 6
click at [1415, 174] on span "In Progress" at bounding box center [1413, 174] width 31 height 9
click at [1466, 146] on div "GAT Terminal" at bounding box center [1483, 148] width 168 height 12
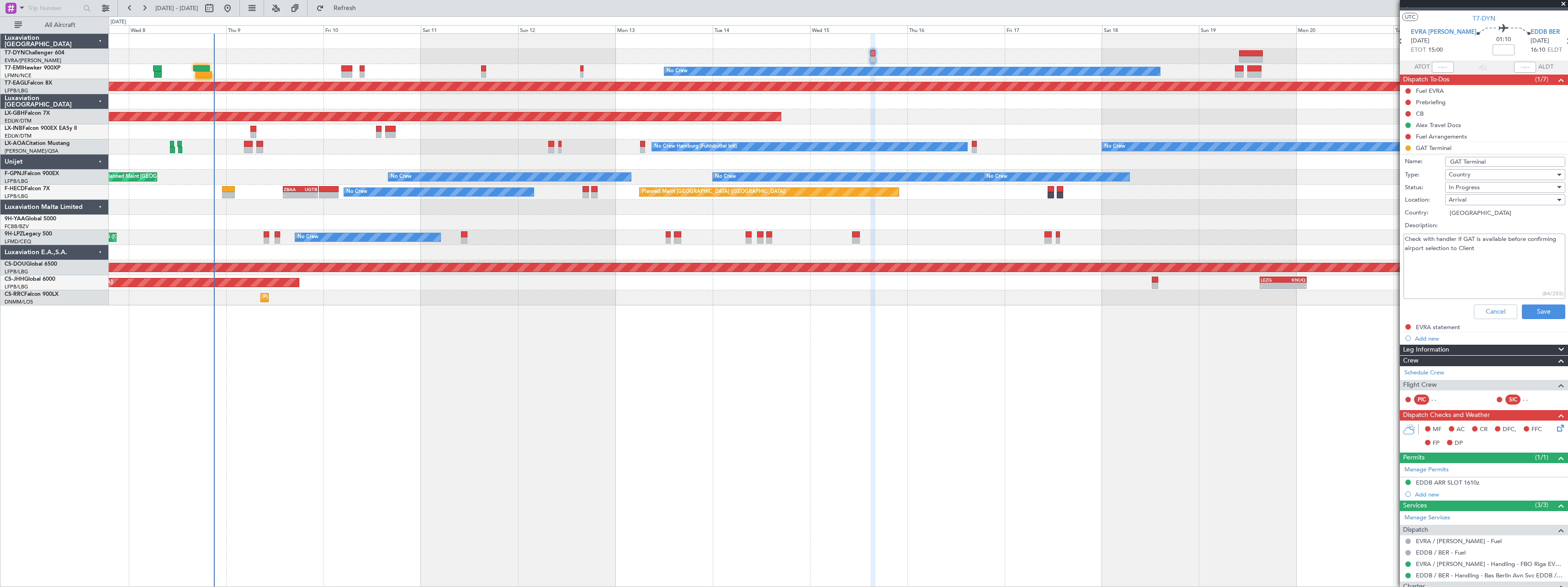
drag, startPoint x: 1430, startPoint y: 254, endPoint x: 1393, endPoint y: 240, distance: 39.6
click at [1393, 240] on fb-app "07 Oct 2025 - 22 Oct 2025 Refresh Quick Links All Aircraft No Crew Planned Main…" at bounding box center [784, 296] width 1568 height 580
type textarea "EVRA - yes EDDB -pending"
click at [1536, 313] on button "Save" at bounding box center [1544, 311] width 44 height 15
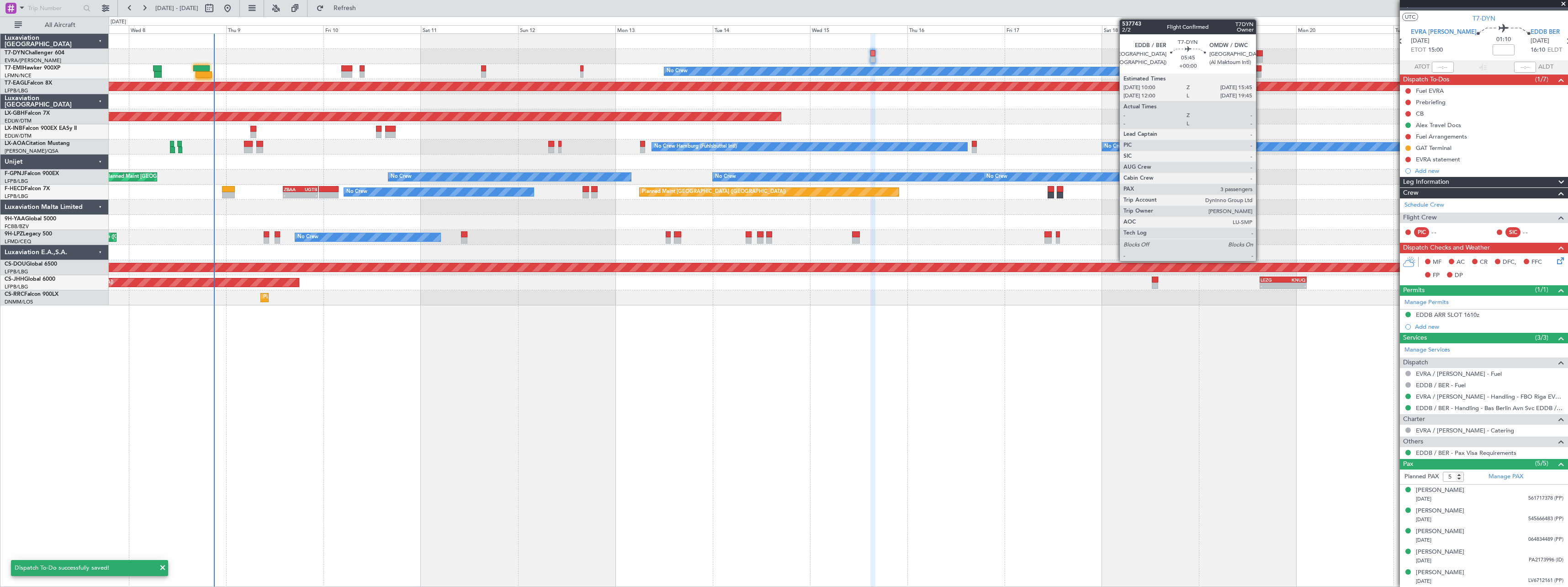
click at [1256, 54] on div at bounding box center [1250, 53] width 23 height 7
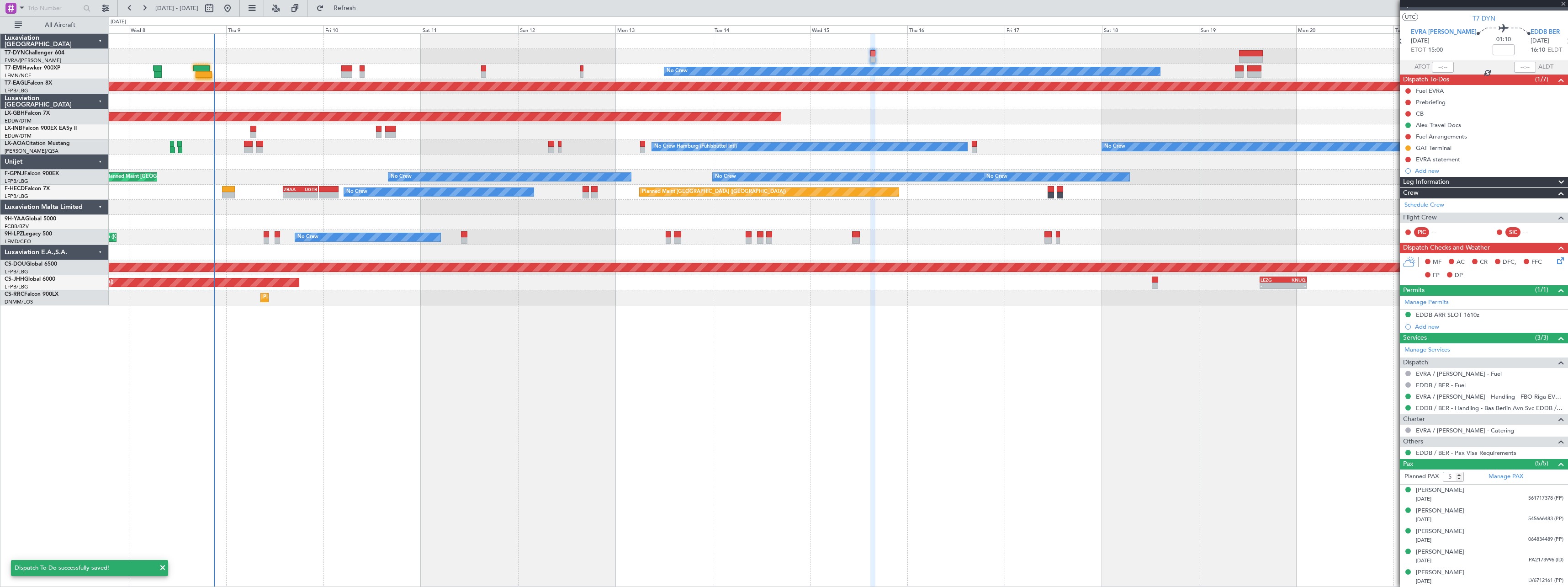
type input "3"
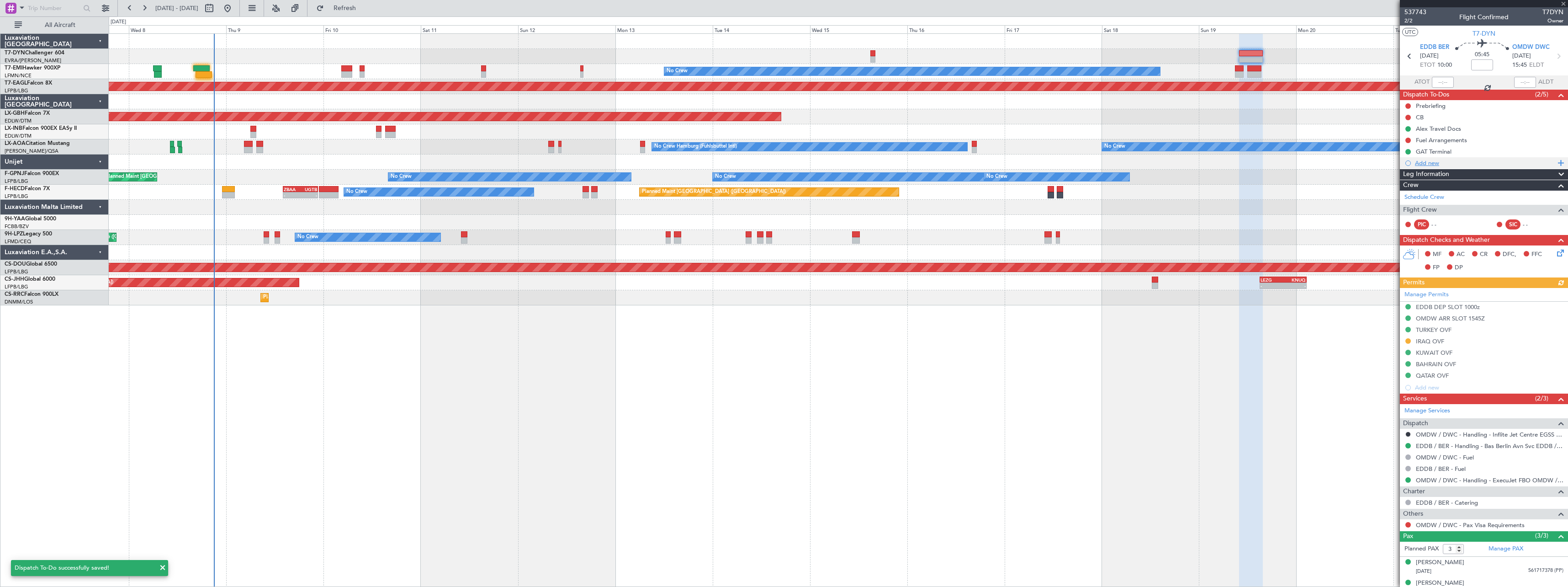
click at [1475, 157] on div "Add new" at bounding box center [1483, 163] width 168 height 12
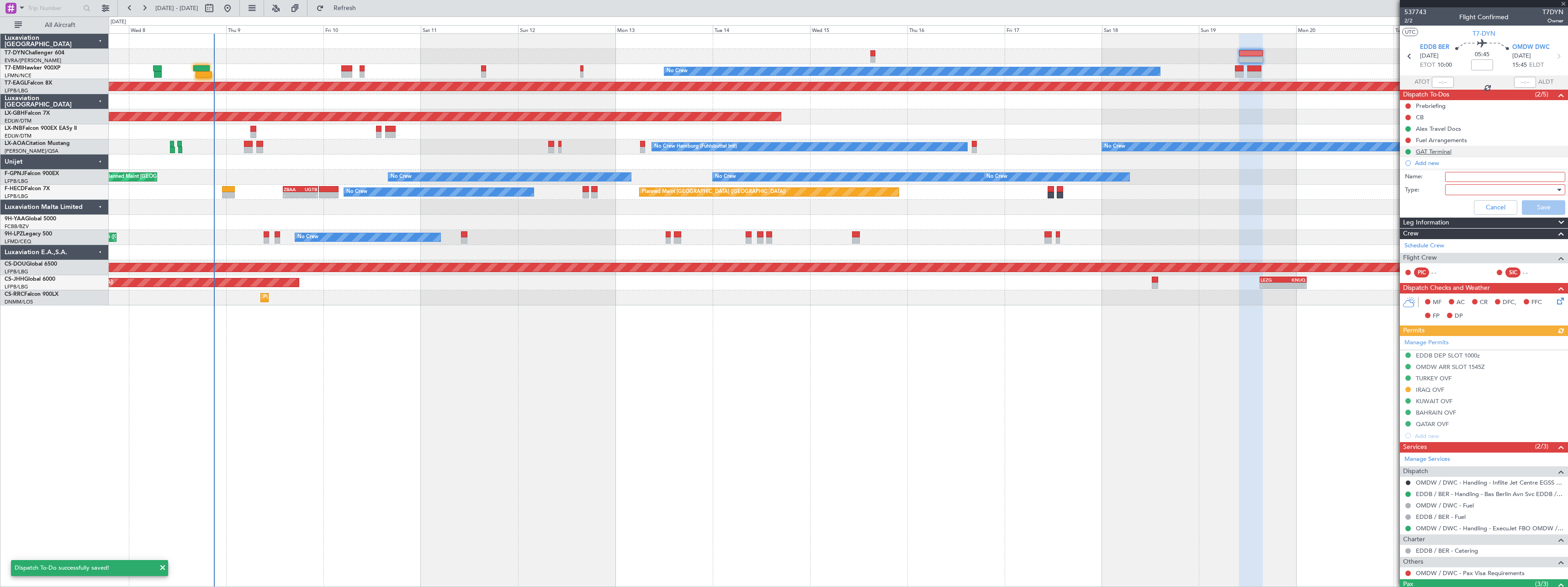
click at [1487, 150] on div "GAT Terminal" at bounding box center [1483, 152] width 168 height 12
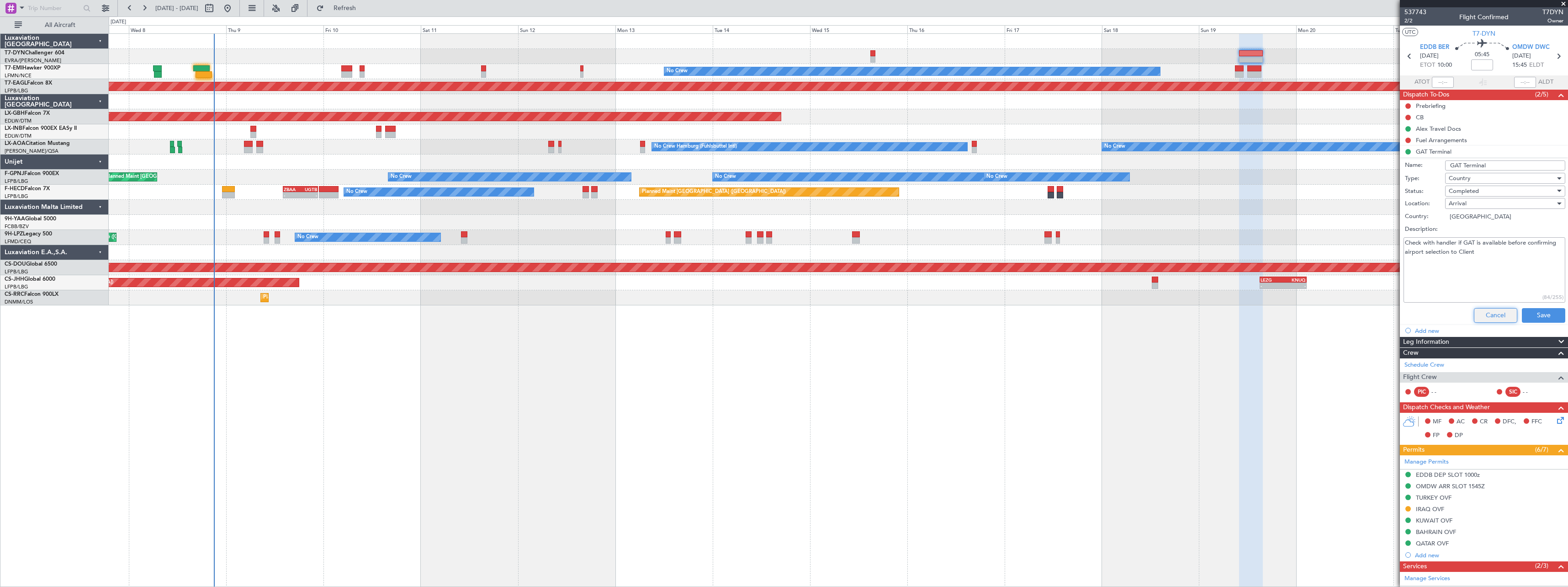
click at [1483, 309] on button "Cancel" at bounding box center [1495, 315] width 44 height 15
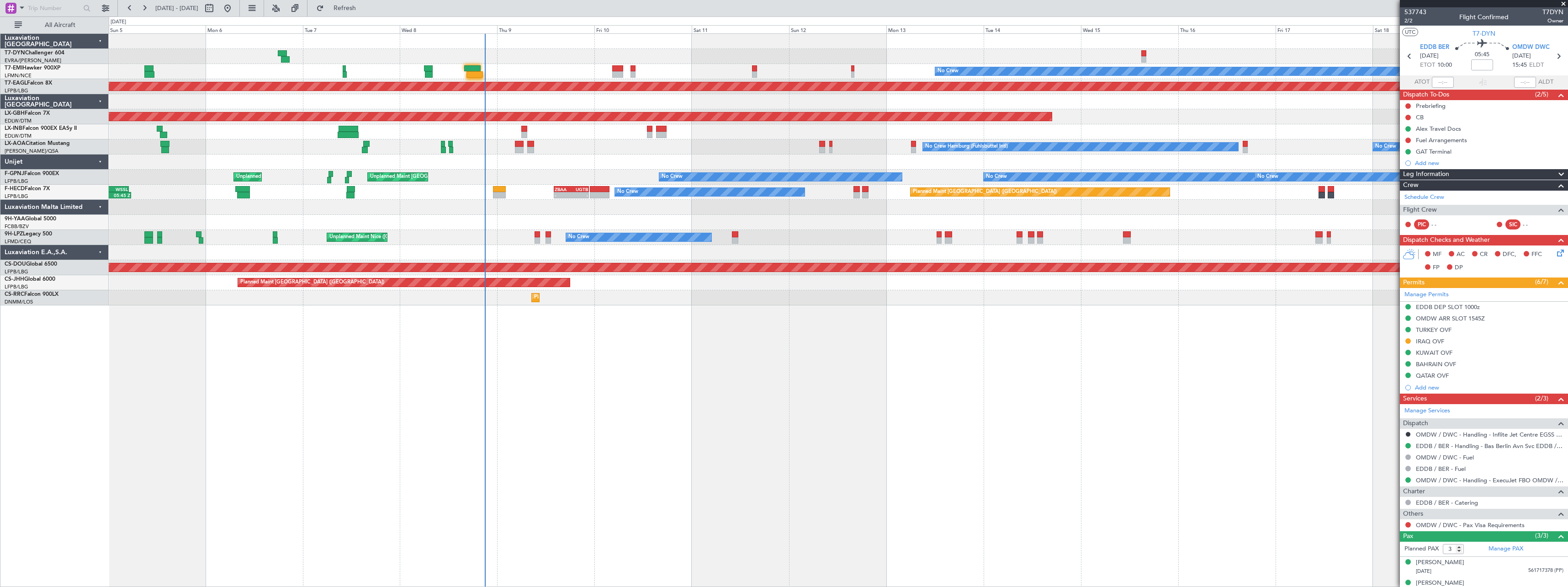
click at [1171, 119] on div "Planned Maint Nurnberg" at bounding box center [838, 117] width 1459 height 16
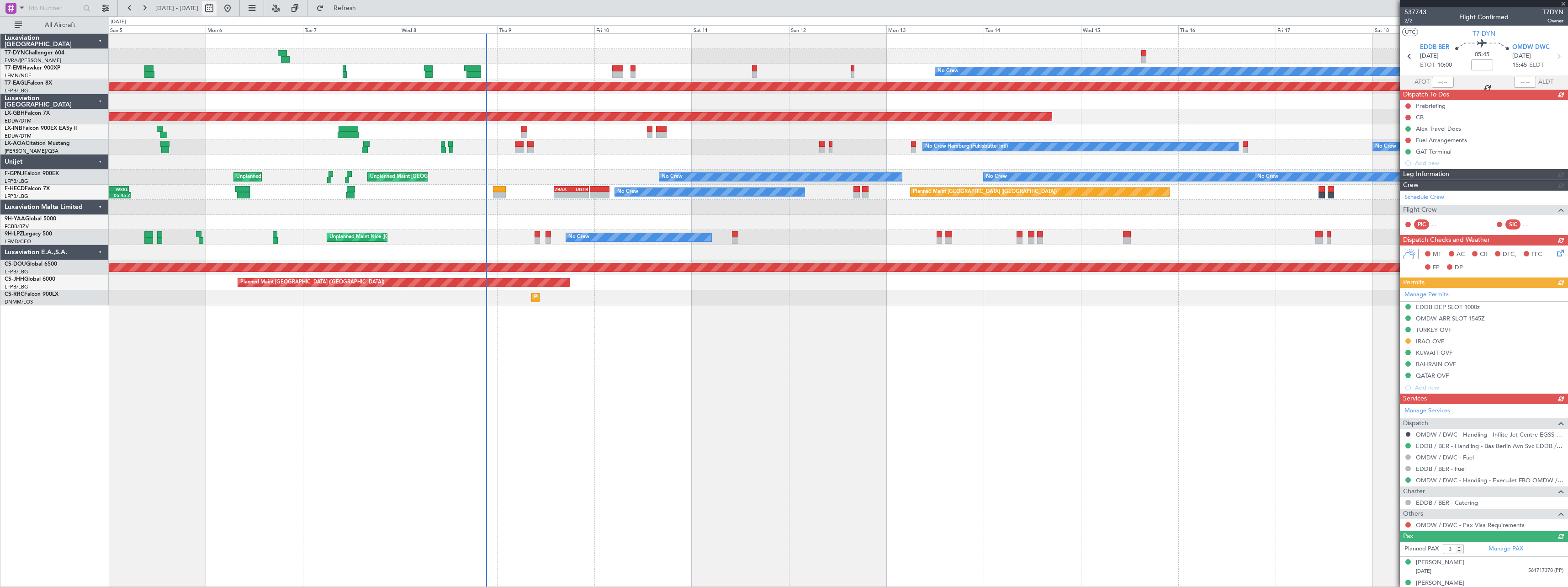
click at [217, 8] on button at bounding box center [209, 8] width 15 height 15
select select "10"
select select "2025"
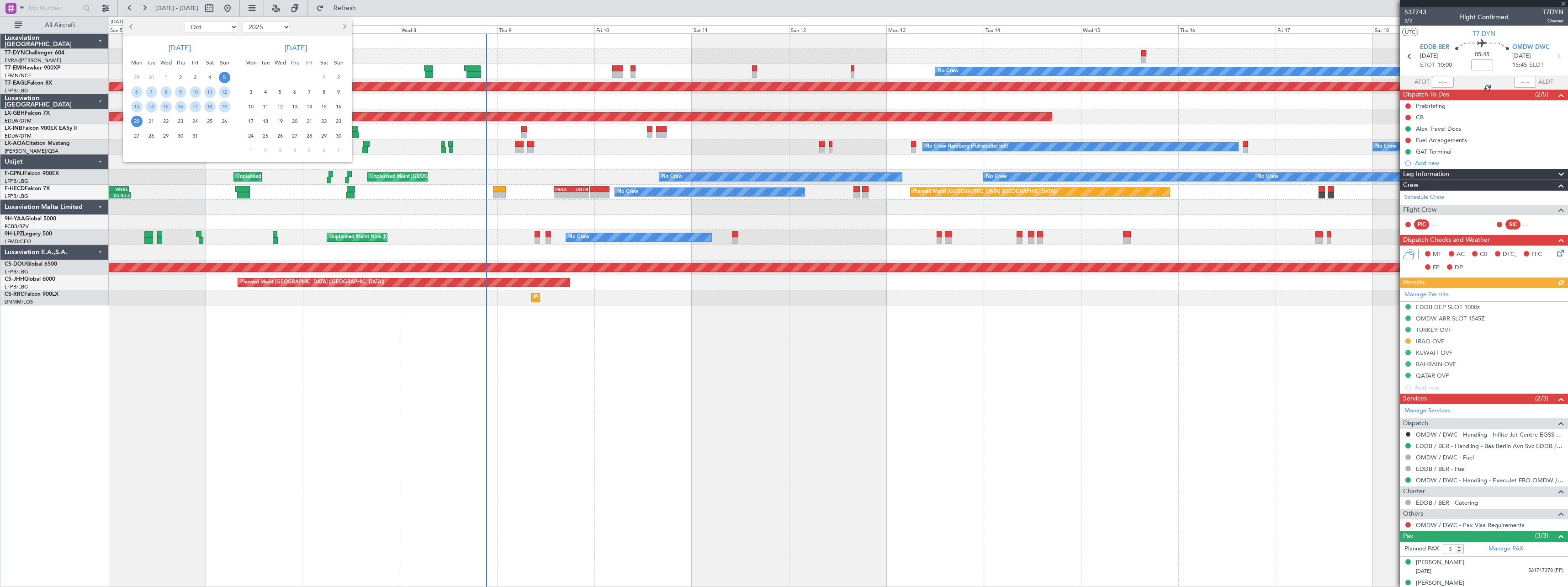
click at [255, 122] on span "17" at bounding box center [252, 121] width 12 height 12
click at [253, 152] on span "1" at bounding box center [252, 151] width 12 height 12
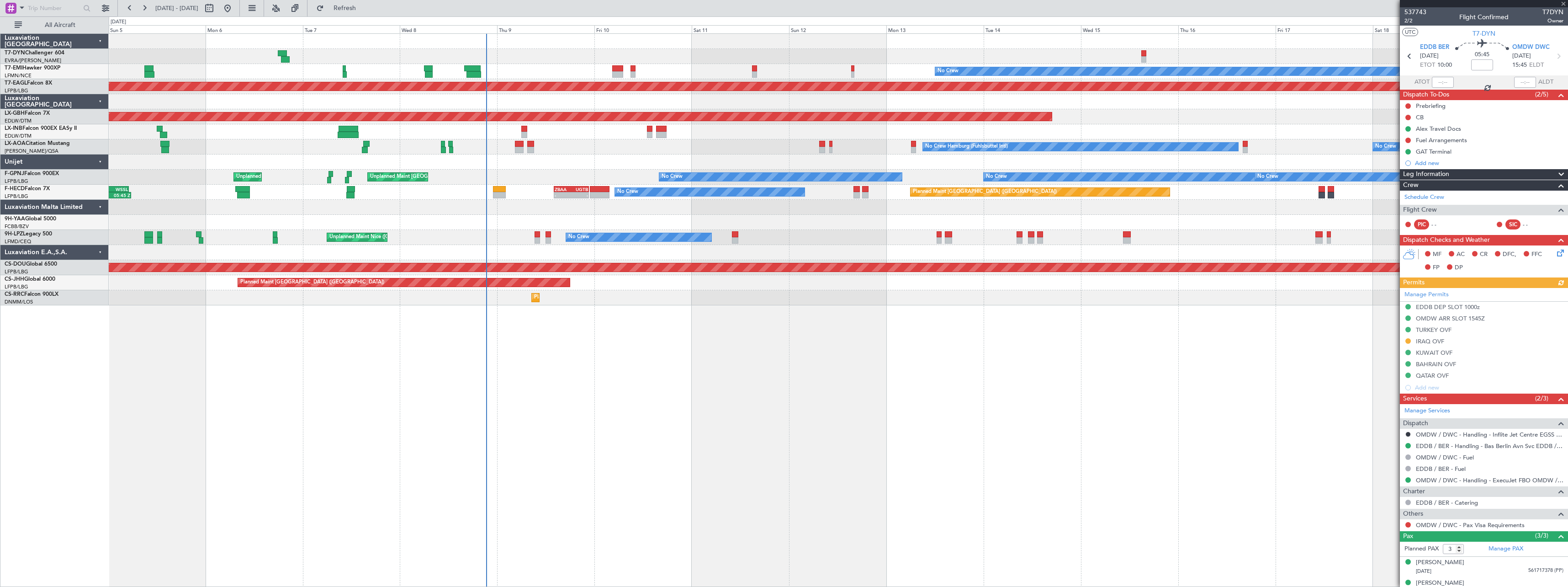
select select "11"
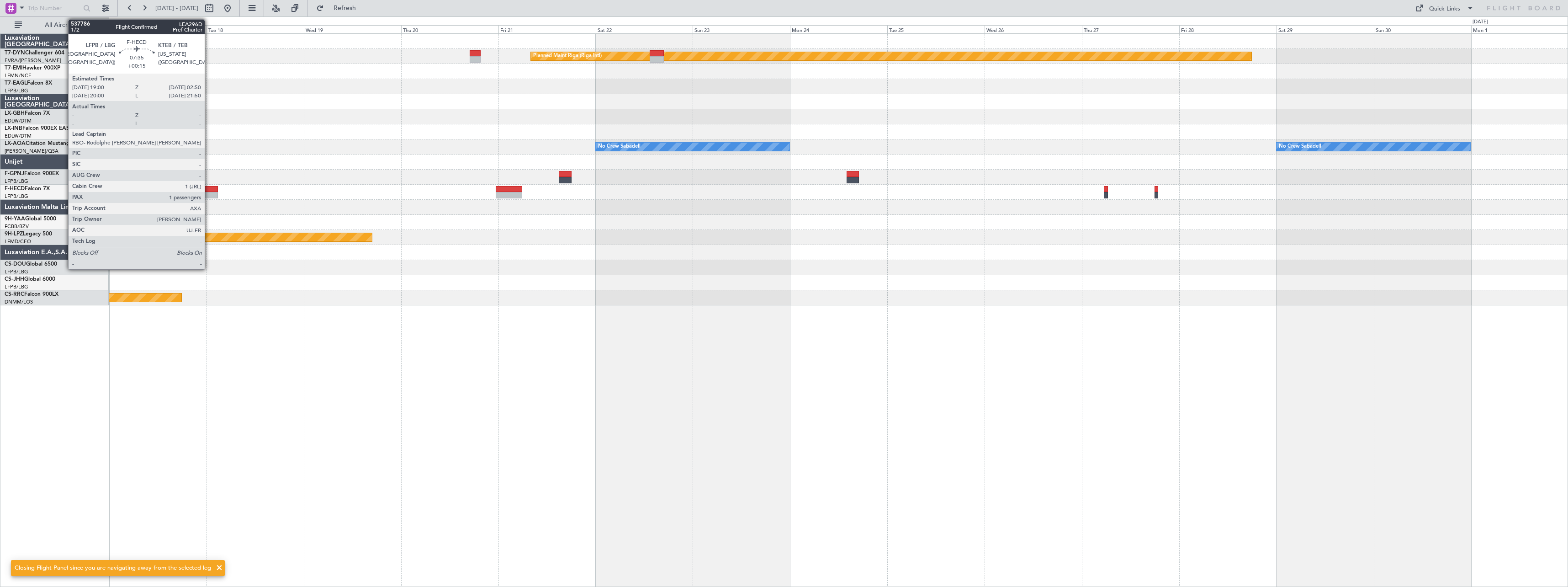
click at [209, 188] on div at bounding box center [201, 189] width 32 height 7
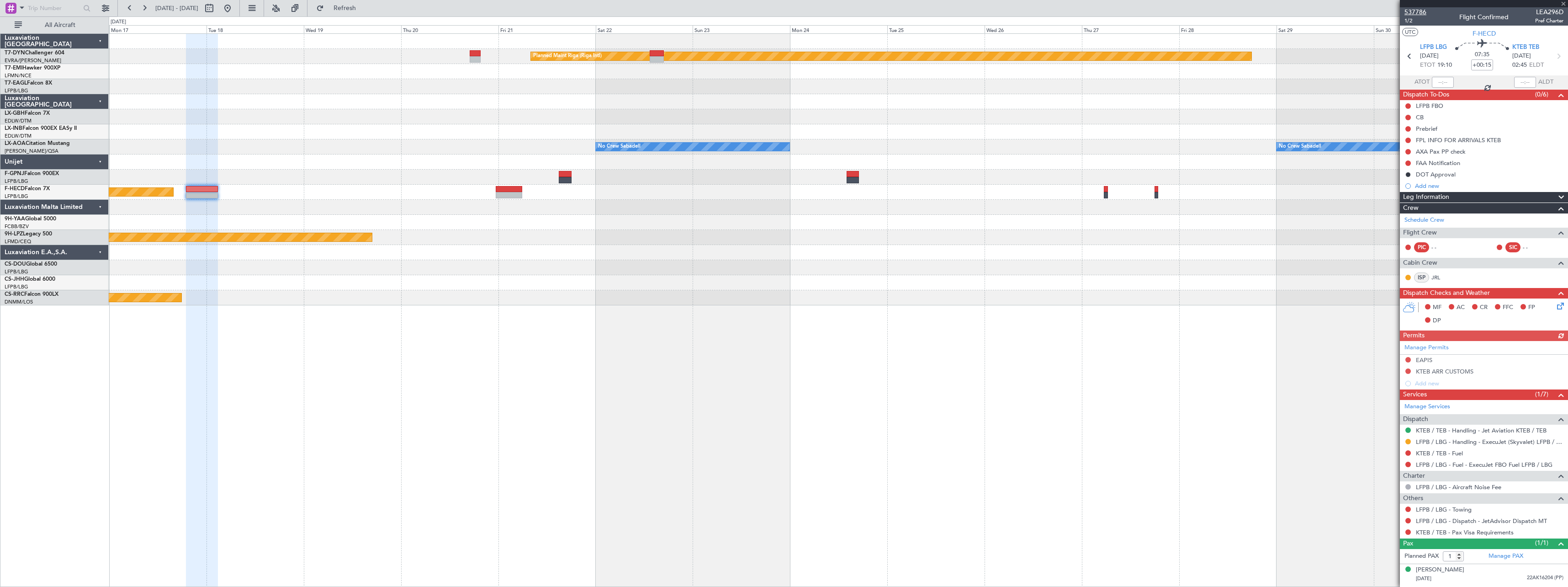
click at [1418, 13] on span "537786" at bounding box center [1415, 13] width 22 height 10
click at [1449, 570] on div "Thomas BUBERL" at bounding box center [1440, 570] width 49 height 9
click at [367, 13] on button "Refresh" at bounding box center [339, 8] width 54 height 15
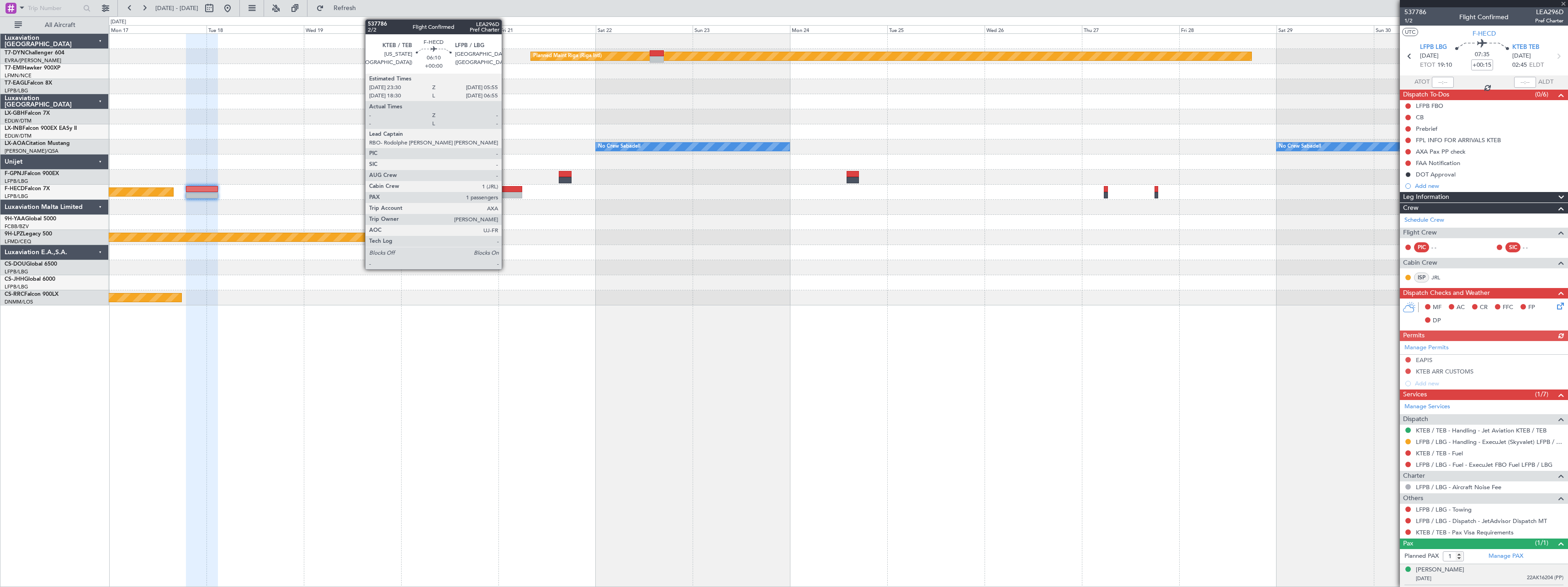
click at [506, 192] on div at bounding box center [508, 195] width 26 height 7
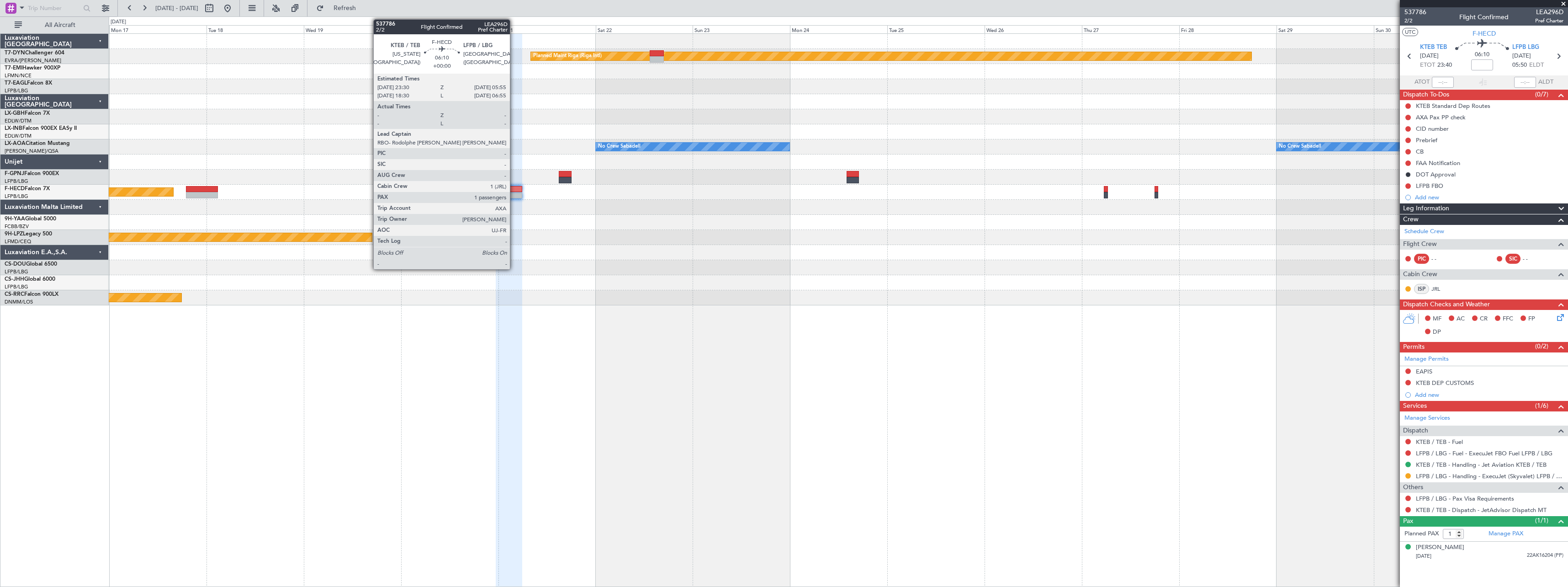
click at [514, 190] on div at bounding box center [508, 189] width 26 height 7
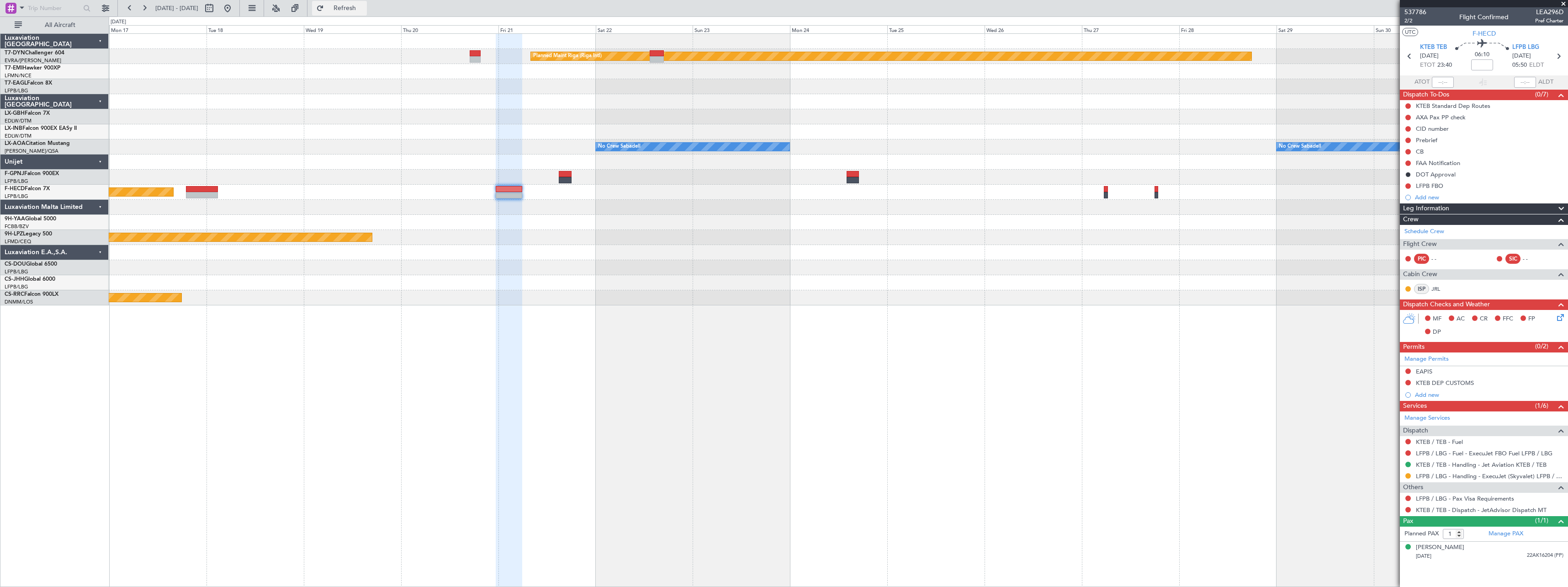
click at [367, 14] on button "Refresh" at bounding box center [339, 8] width 54 height 15
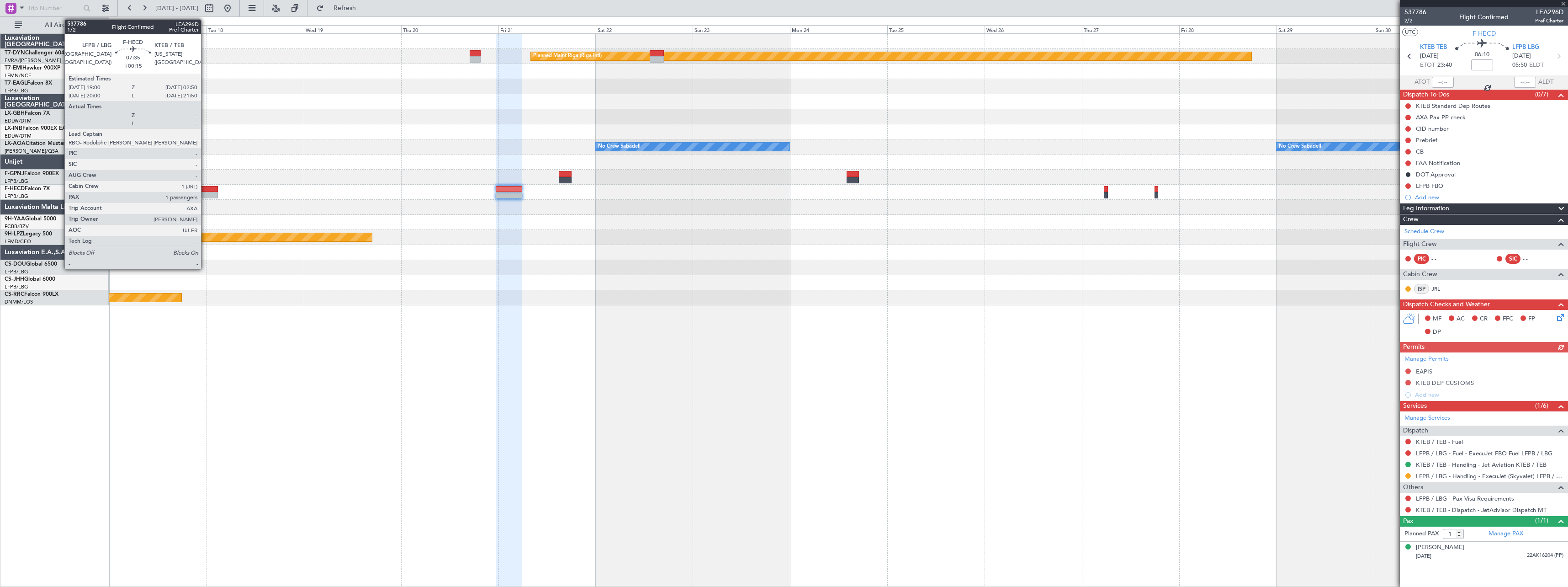
click at [205, 190] on div at bounding box center [201, 189] width 32 height 7
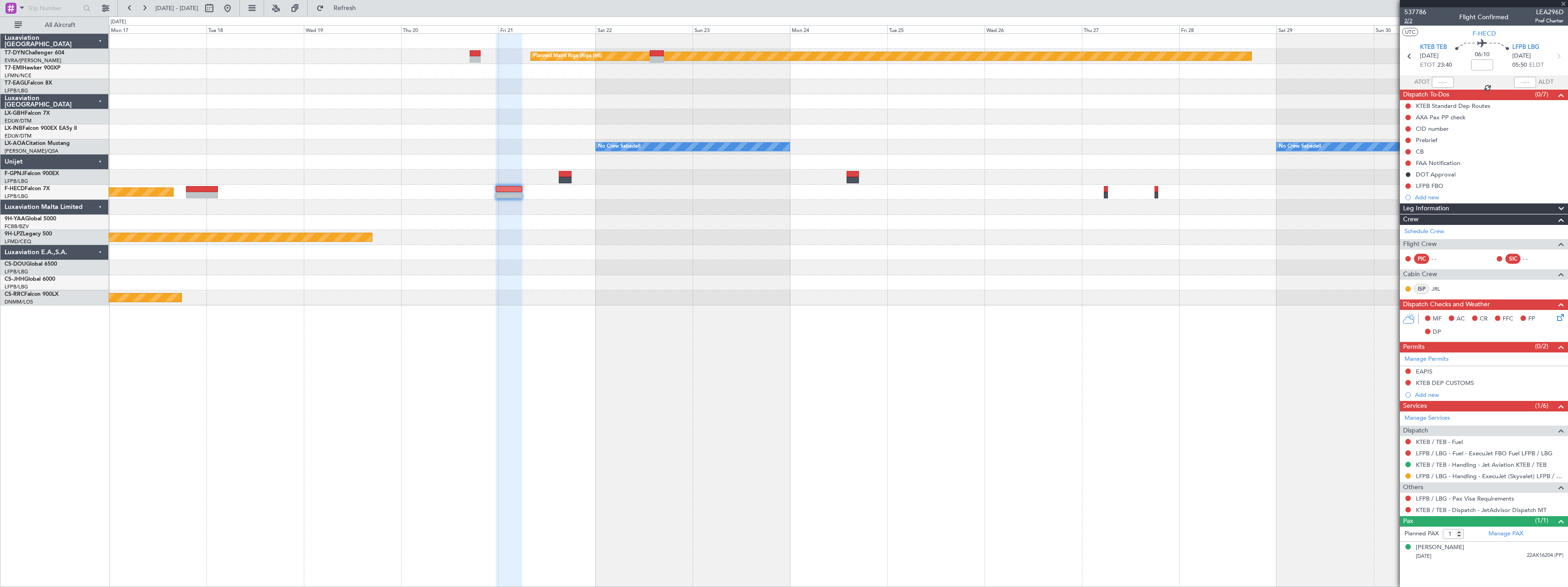
type input "+00:15"
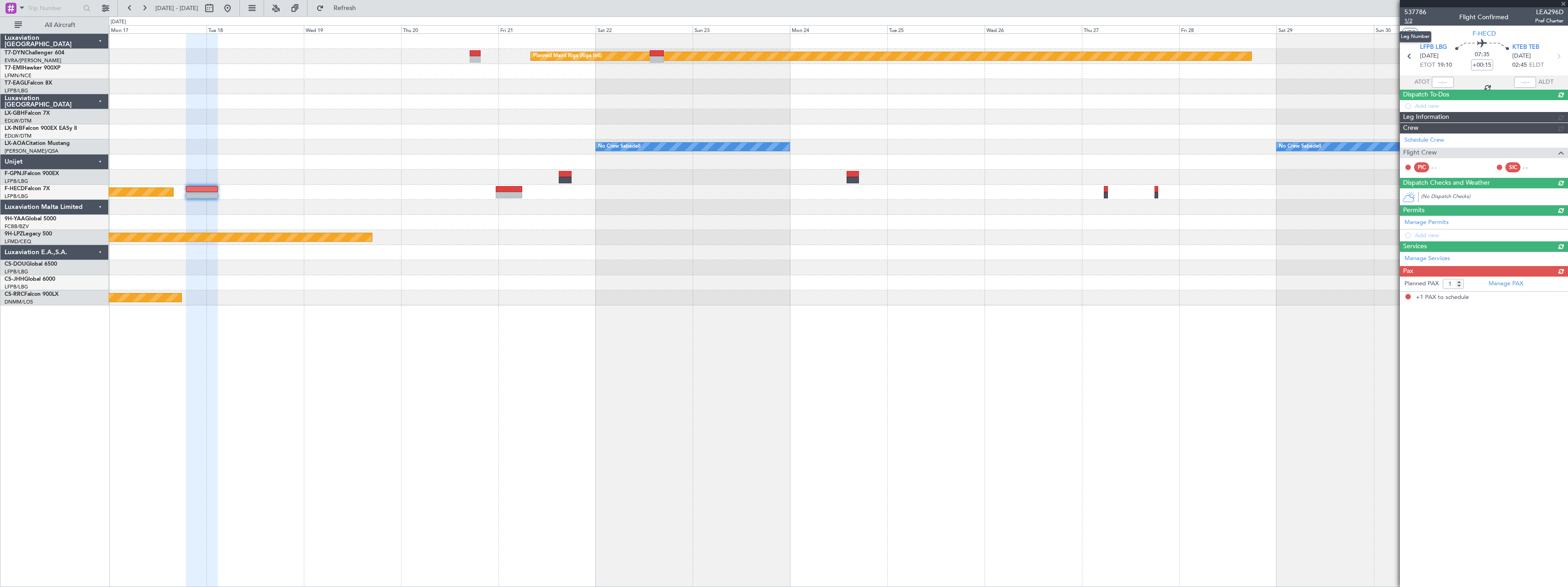
click at [1412, 21] on span "1/2" at bounding box center [1415, 20] width 22 height 8
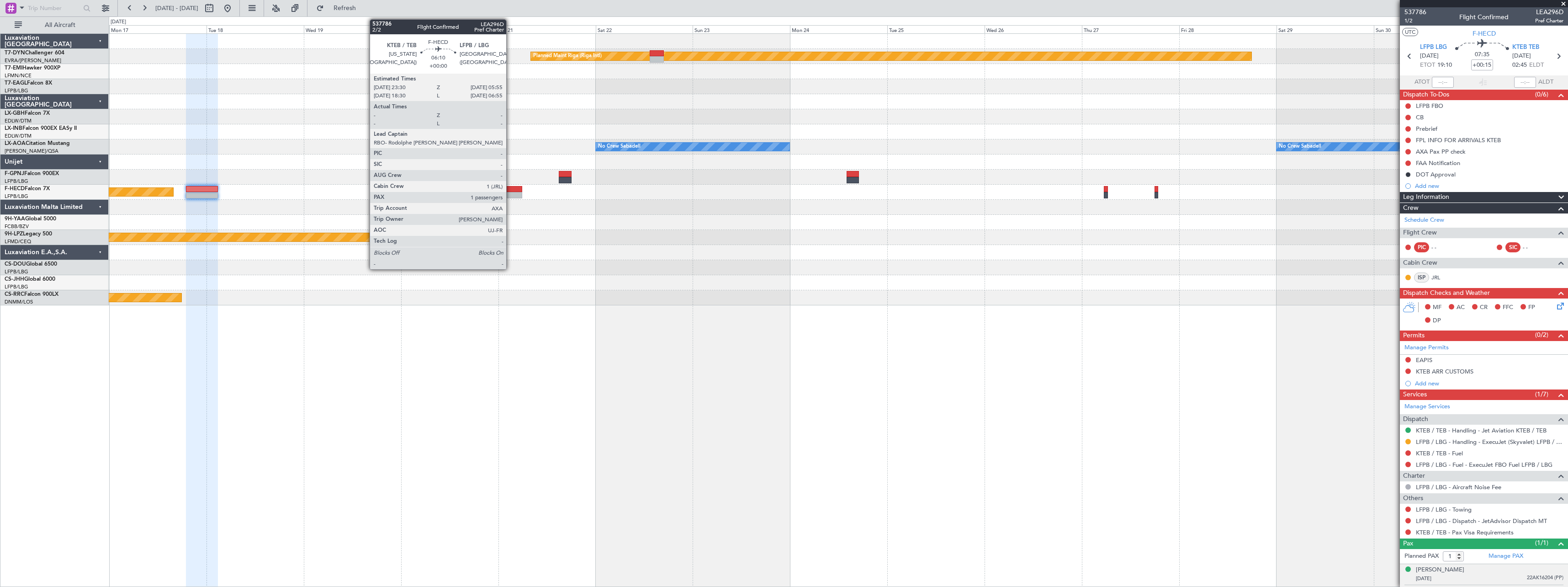
click at [510, 190] on div at bounding box center [508, 189] width 26 height 7
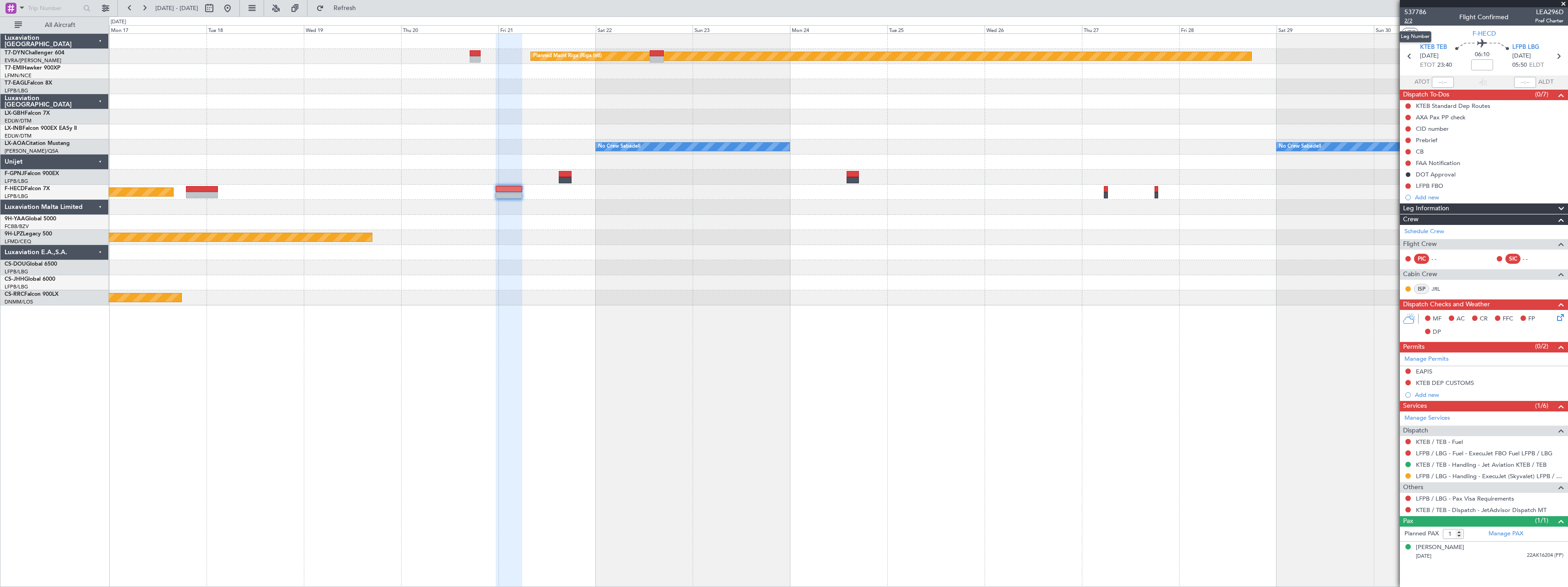
click at [1414, 19] on span "2/2" at bounding box center [1415, 20] width 22 height 8
click at [235, 10] on button at bounding box center [227, 8] width 15 height 15
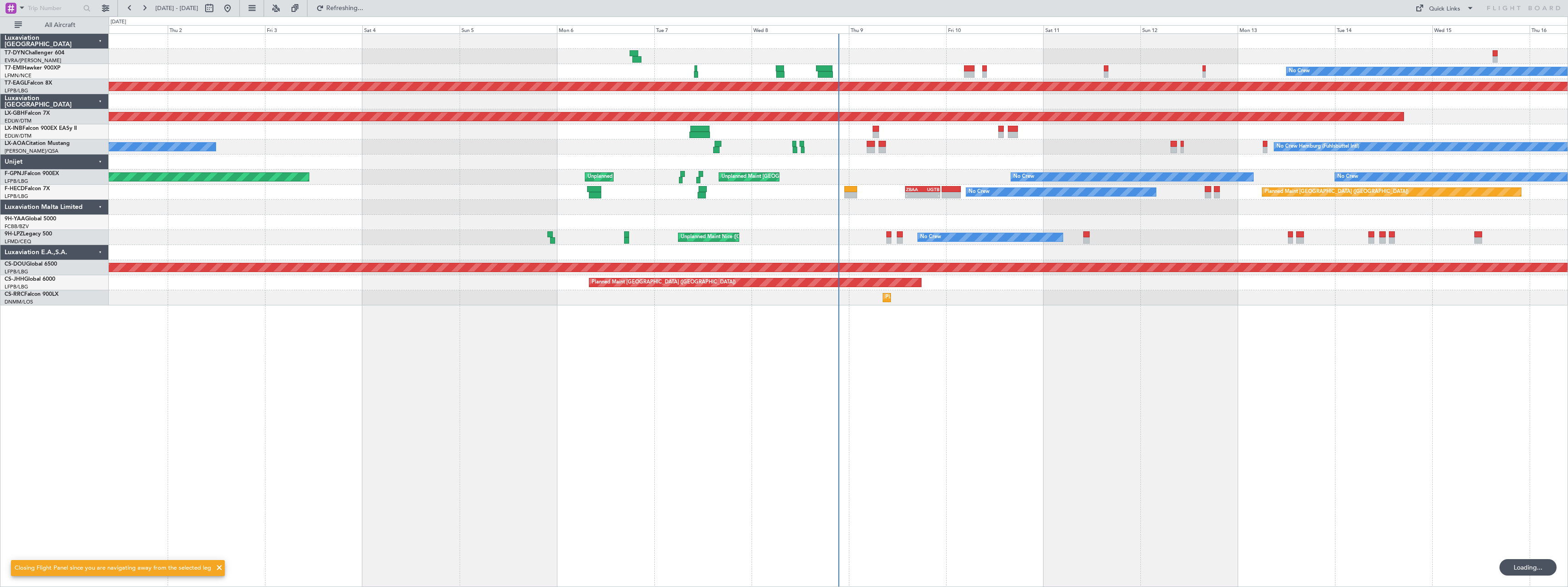
click at [415, 360] on div "No Crew Planned Maint Dubai (Al Maktoum Intl) Planned Maint Nurnberg No Crew An…" at bounding box center [838, 310] width 1459 height 554
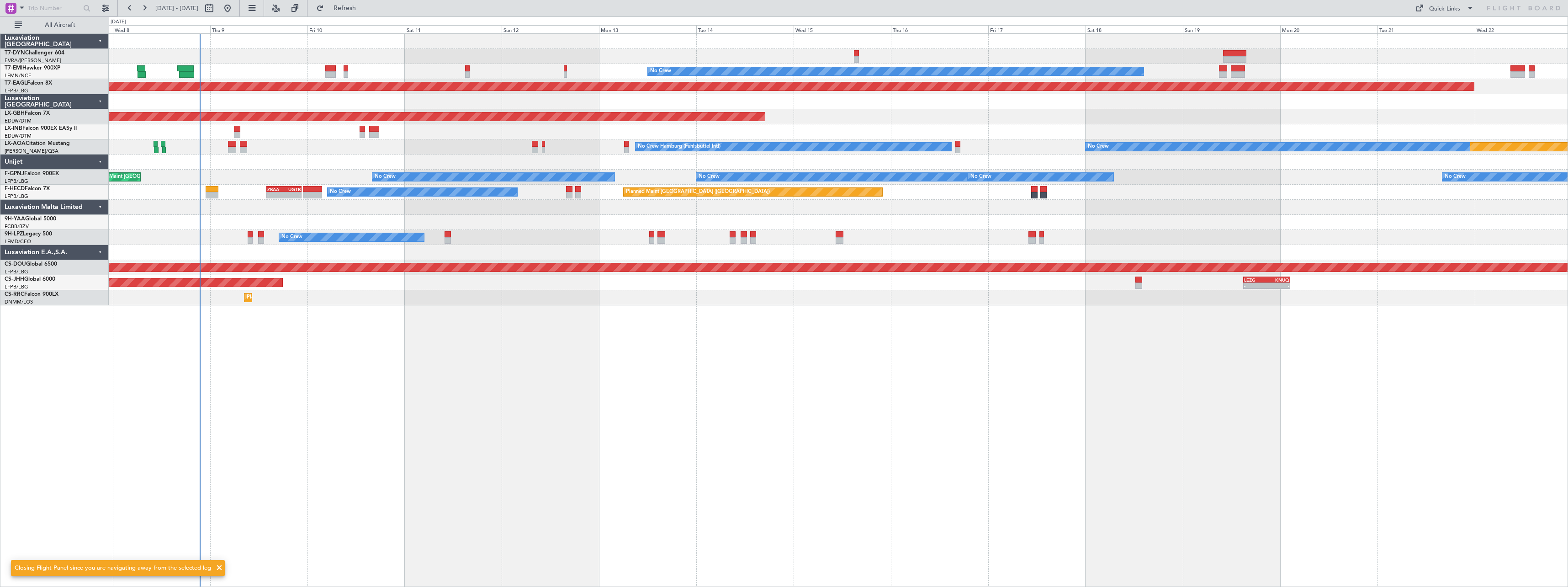
click at [568, 361] on div "No Crew Planned Maint Dubai (Al Maktoum Intl) Planned Maint Nurnberg Planned Ma…" at bounding box center [838, 310] width 1459 height 554
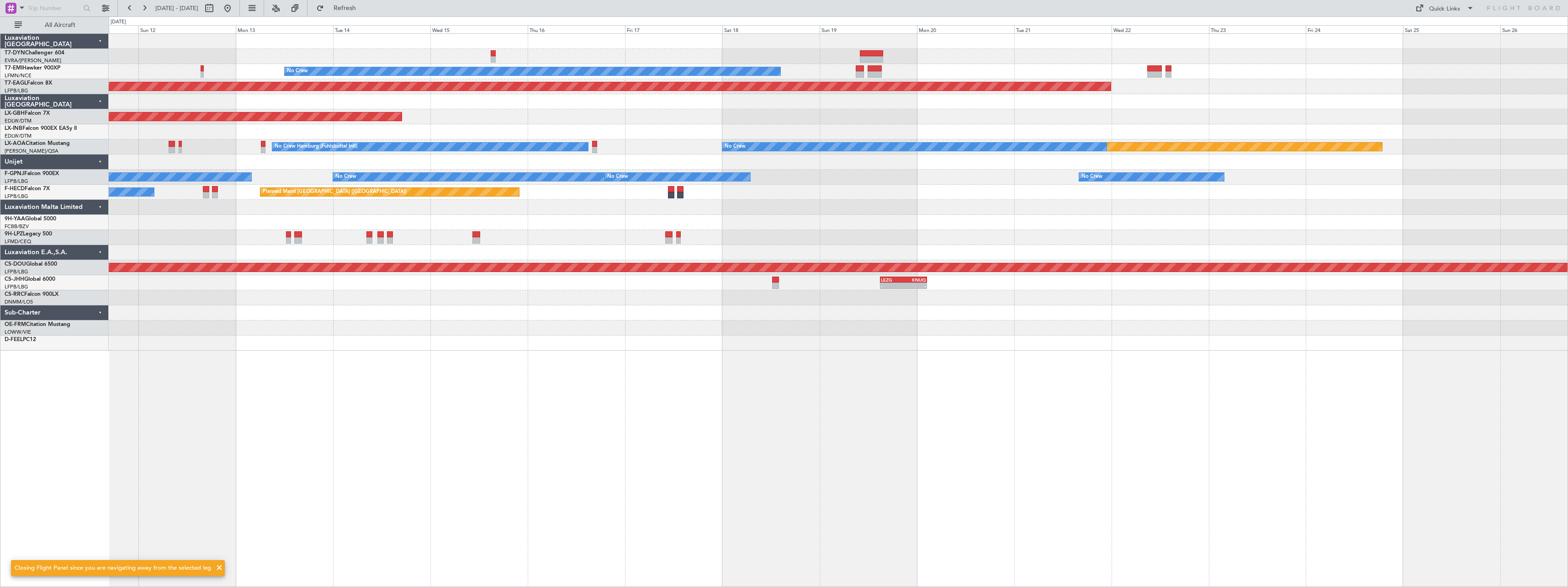
click at [561, 360] on div "No Crew Planned Maint Dubai (Al Maktoum Intl) Planned Maint Nurnberg Planned Ma…" at bounding box center [838, 310] width 1459 height 554
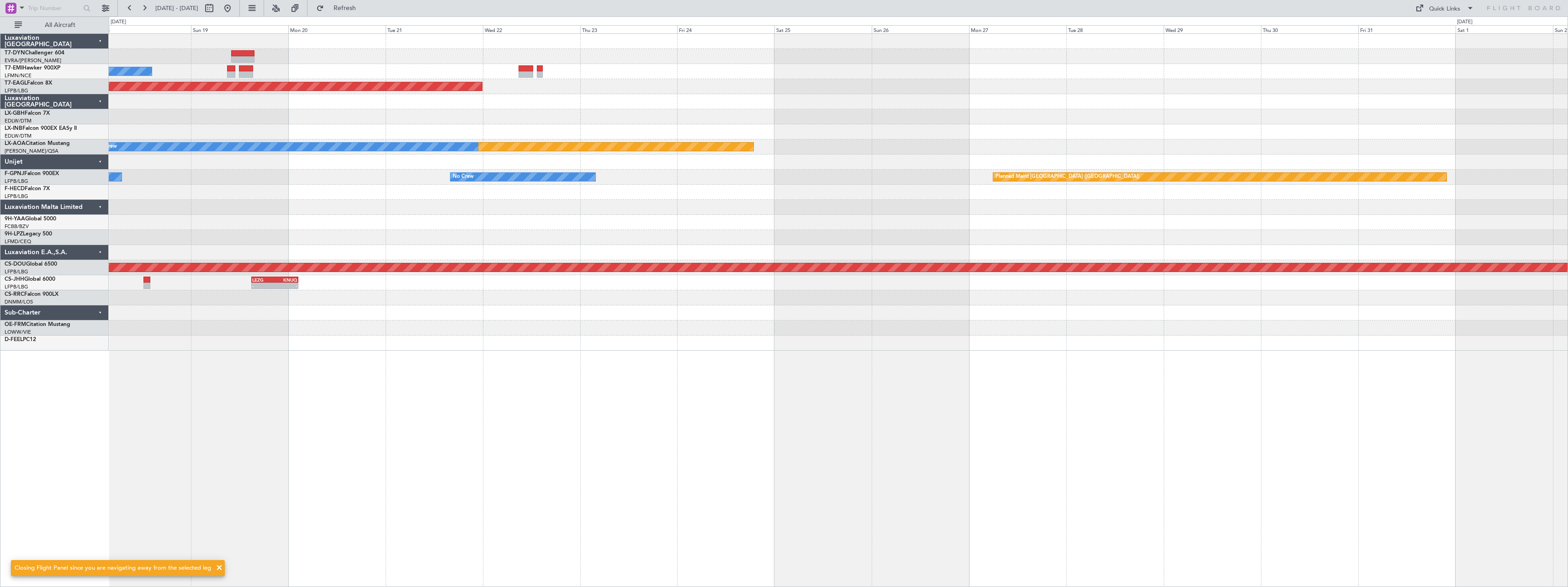
click at [637, 345] on div "No Crew Planned Maint Dubai (Al Maktoum Intl) Planned Maint Nurnberg Planned Ma…" at bounding box center [838, 310] width 1459 height 554
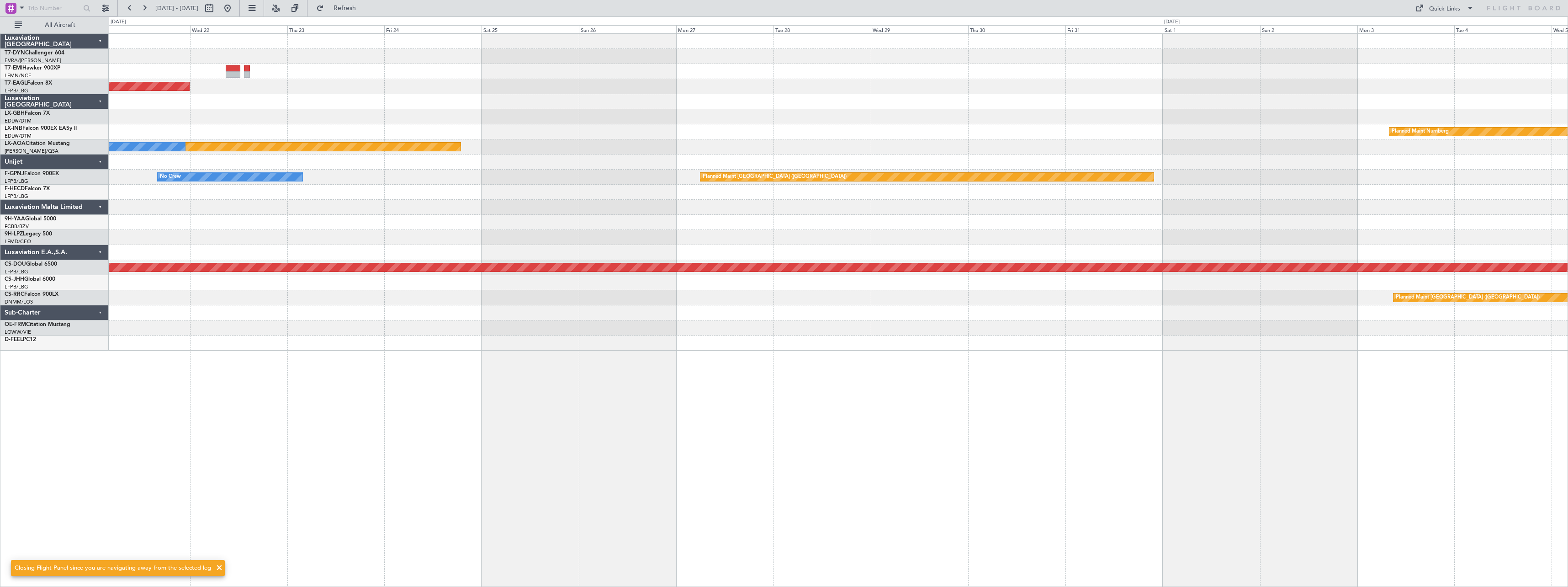
click at [543, 345] on div at bounding box center [838, 343] width 1459 height 16
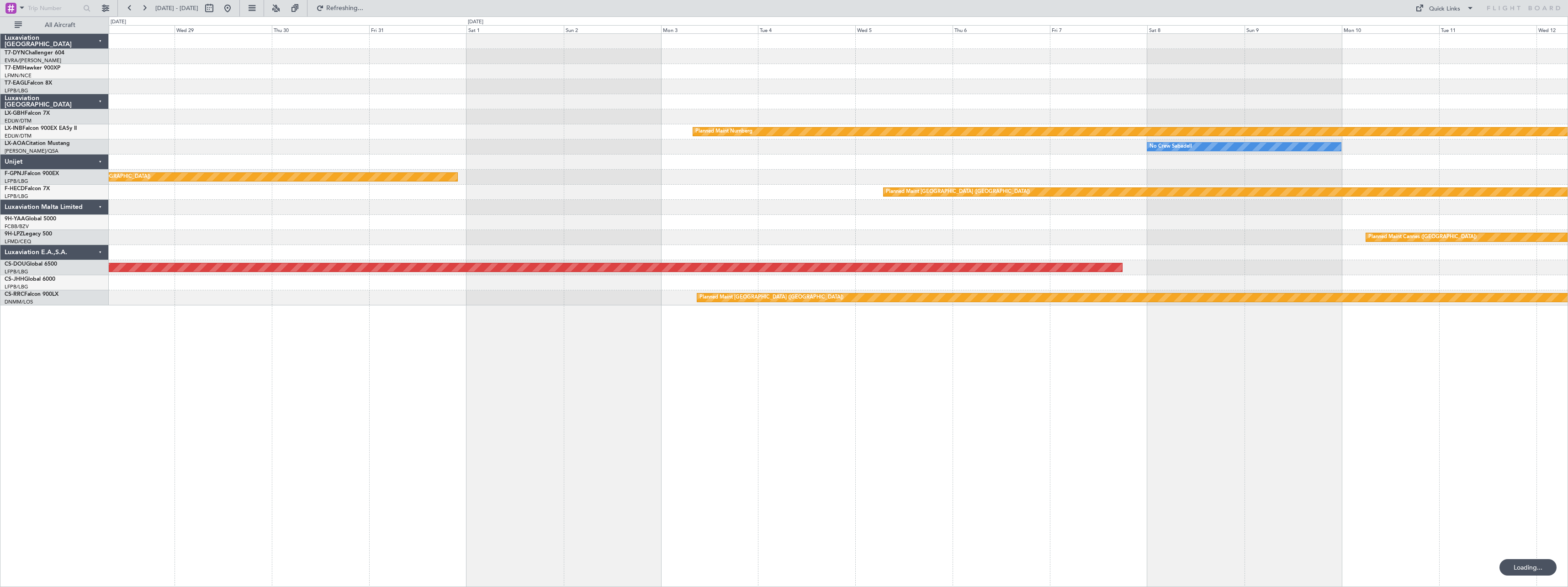
click at [581, 329] on div "Planned Maint Nurnberg No Crew Sabadell Planned Maint Monchengladbach Planned M…" at bounding box center [838, 310] width 1459 height 554
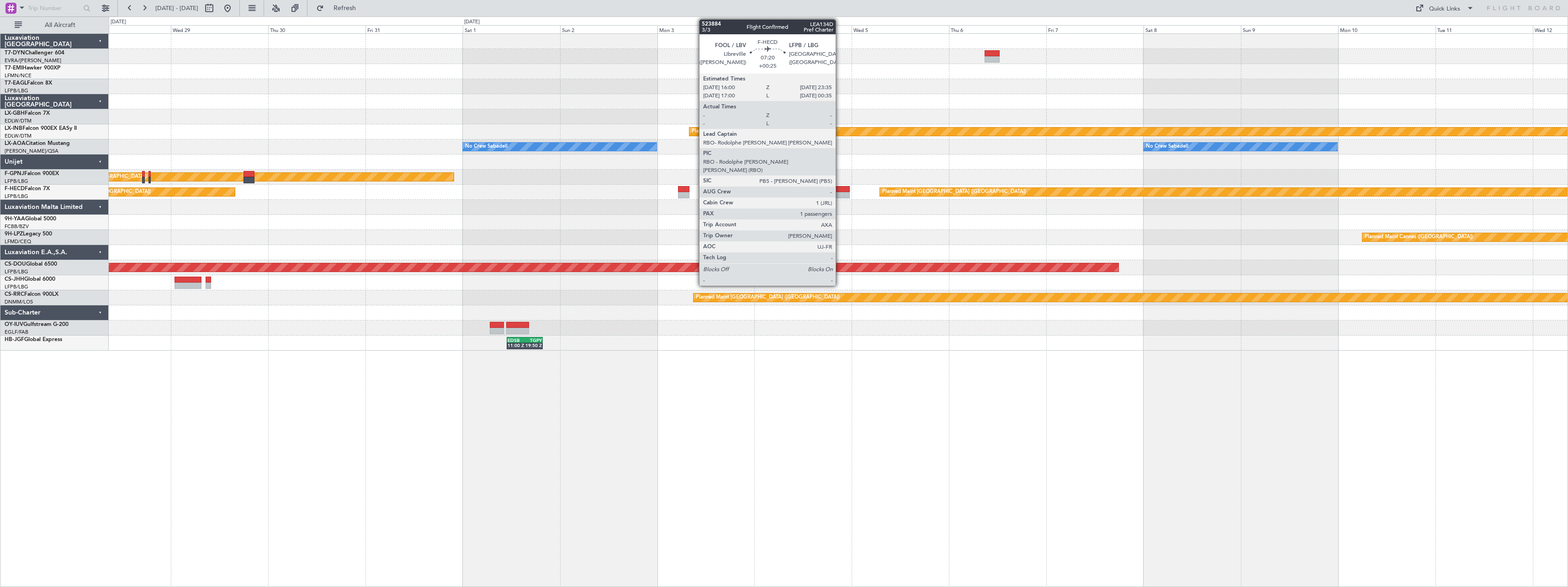
click at [839, 190] on div at bounding box center [835, 189] width 31 height 7
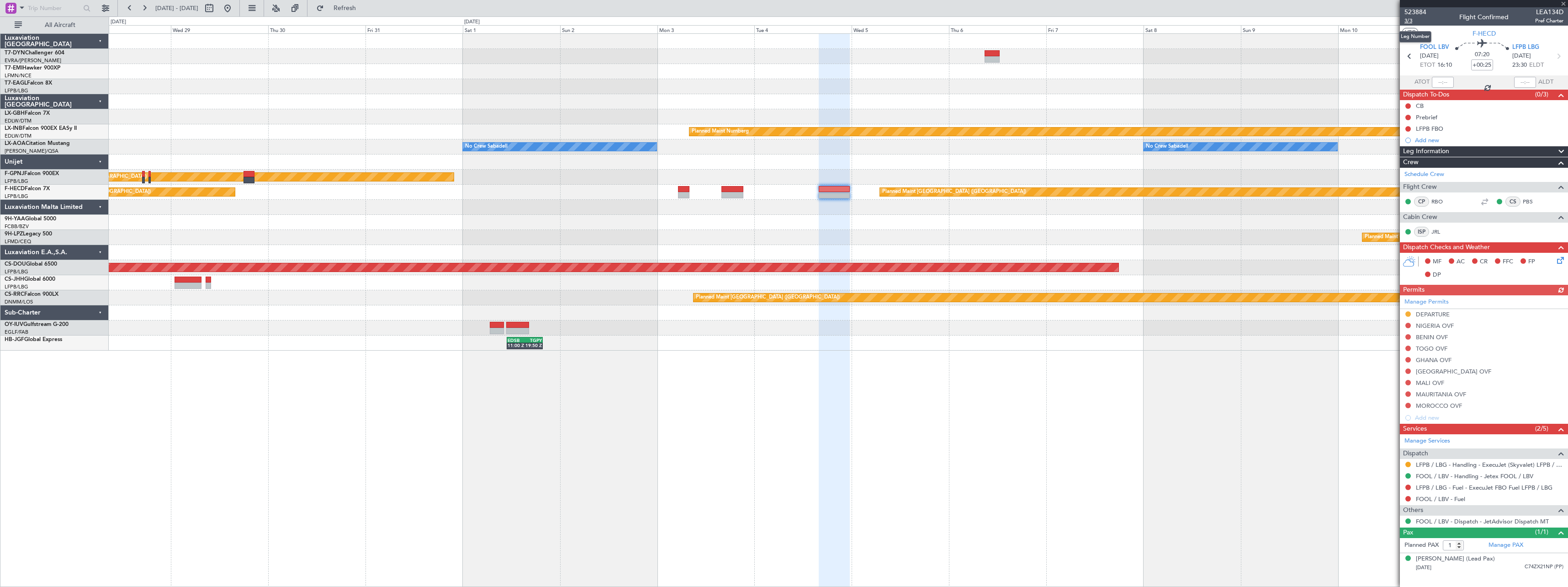
click at [1413, 20] on span "3/3" at bounding box center [1415, 20] width 22 height 8
click at [364, 8] on span "Refresh" at bounding box center [345, 8] width 39 height 7
click at [240, 0] on fb-range-datepicker "28 Oct 2025 - 12 Nov 2025" at bounding box center [179, 8] width 122 height 17
click at [235, 6] on button at bounding box center [227, 8] width 15 height 15
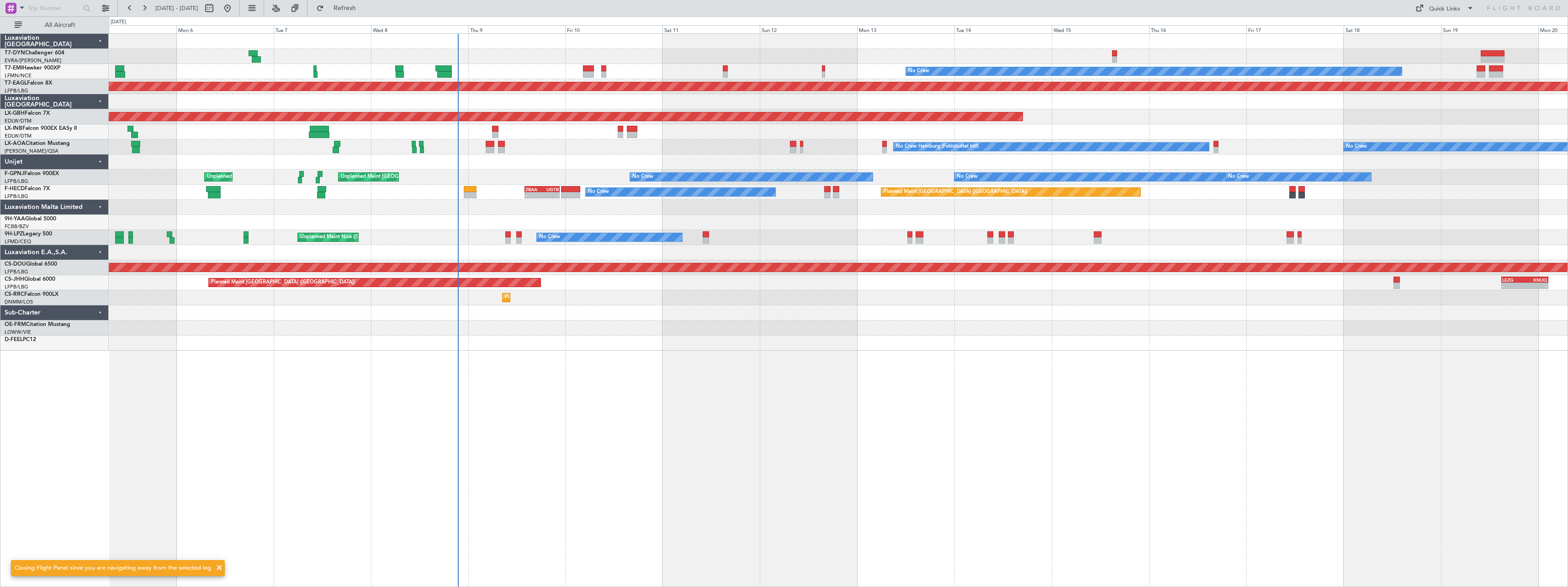
click at [786, 314] on div "No Crew Planned Maint Dubai (Al Maktoum Intl) Planned Maint Nurnberg Planned Ma…" at bounding box center [838, 310] width 1459 height 554
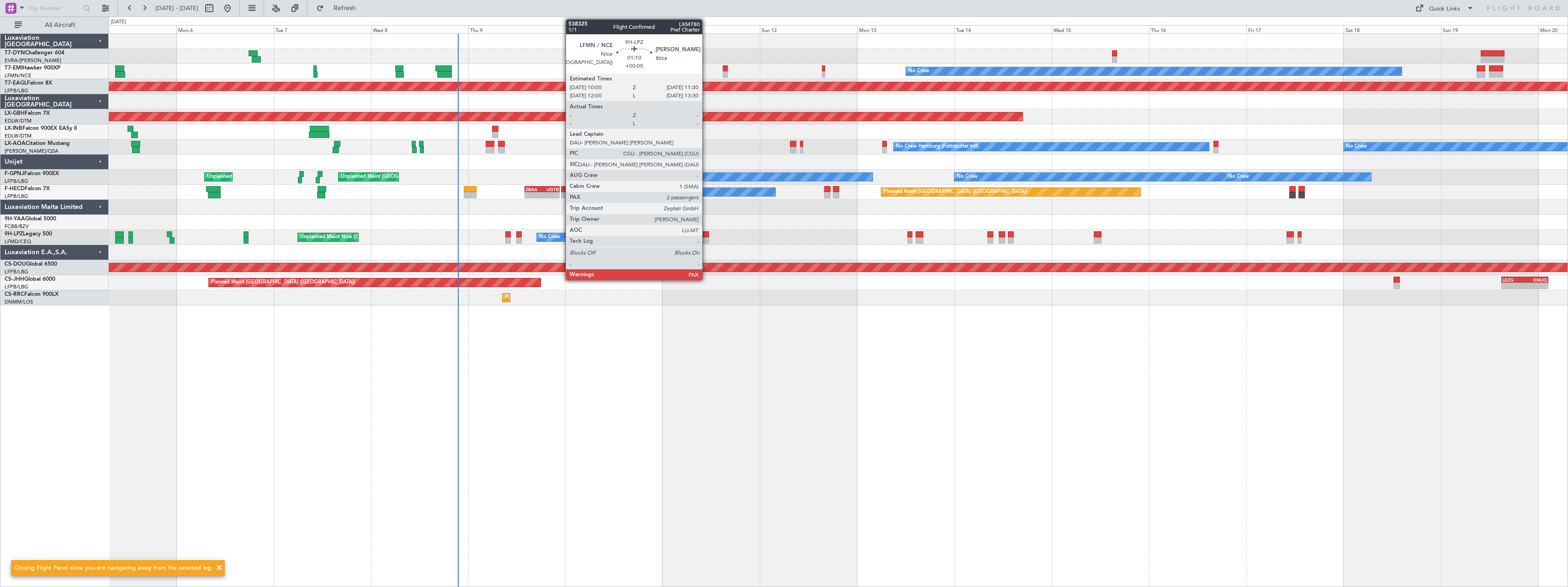
click at [706, 238] on div at bounding box center [705, 240] width 7 height 7
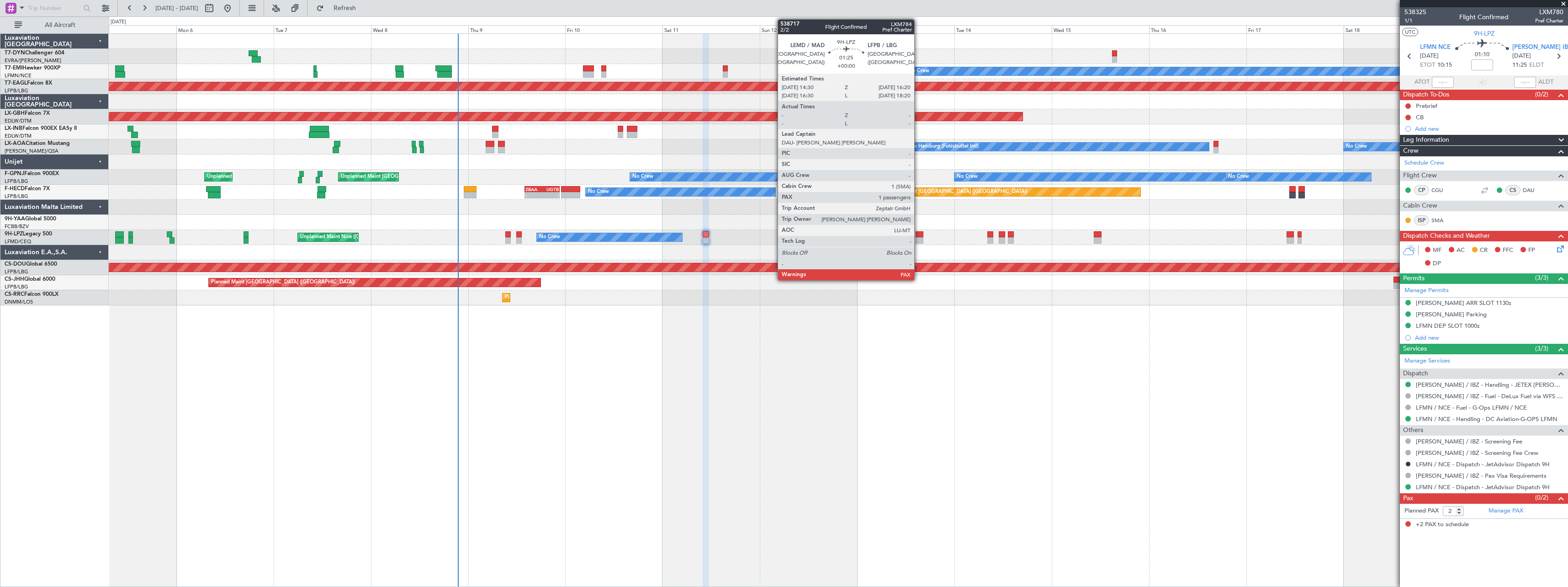
click at [918, 236] on div at bounding box center [919, 234] width 8 height 7
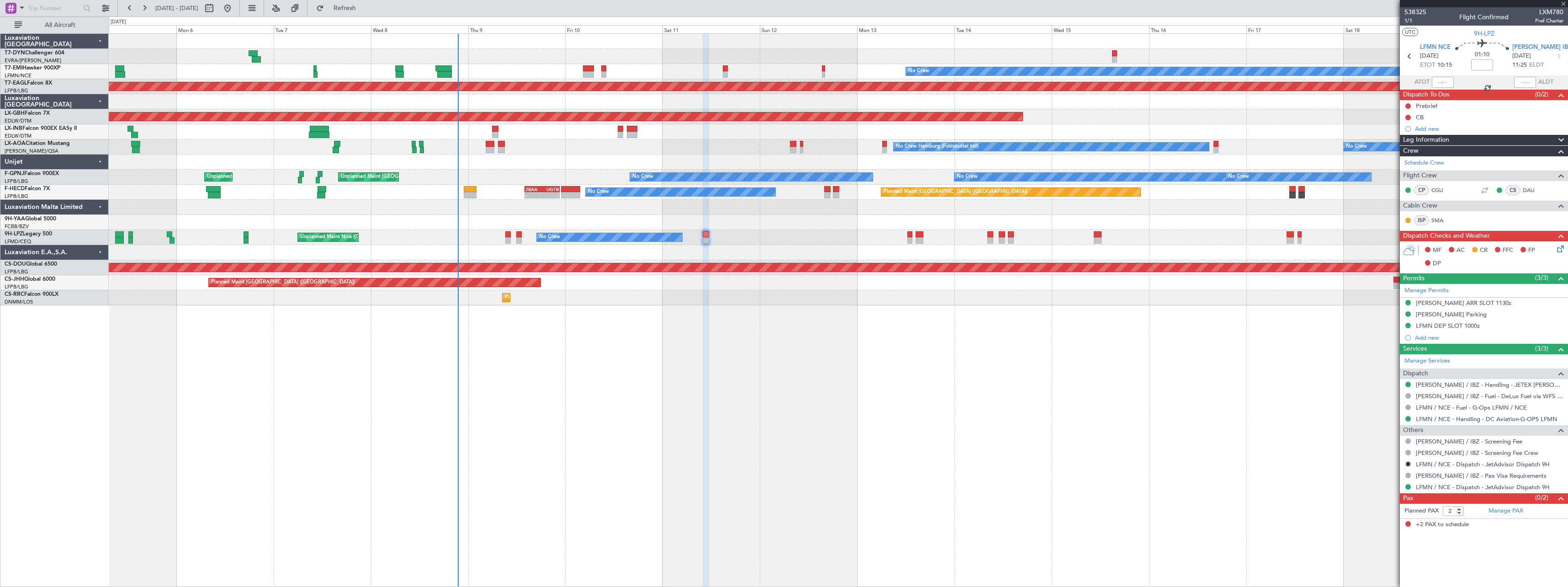
type input "1"
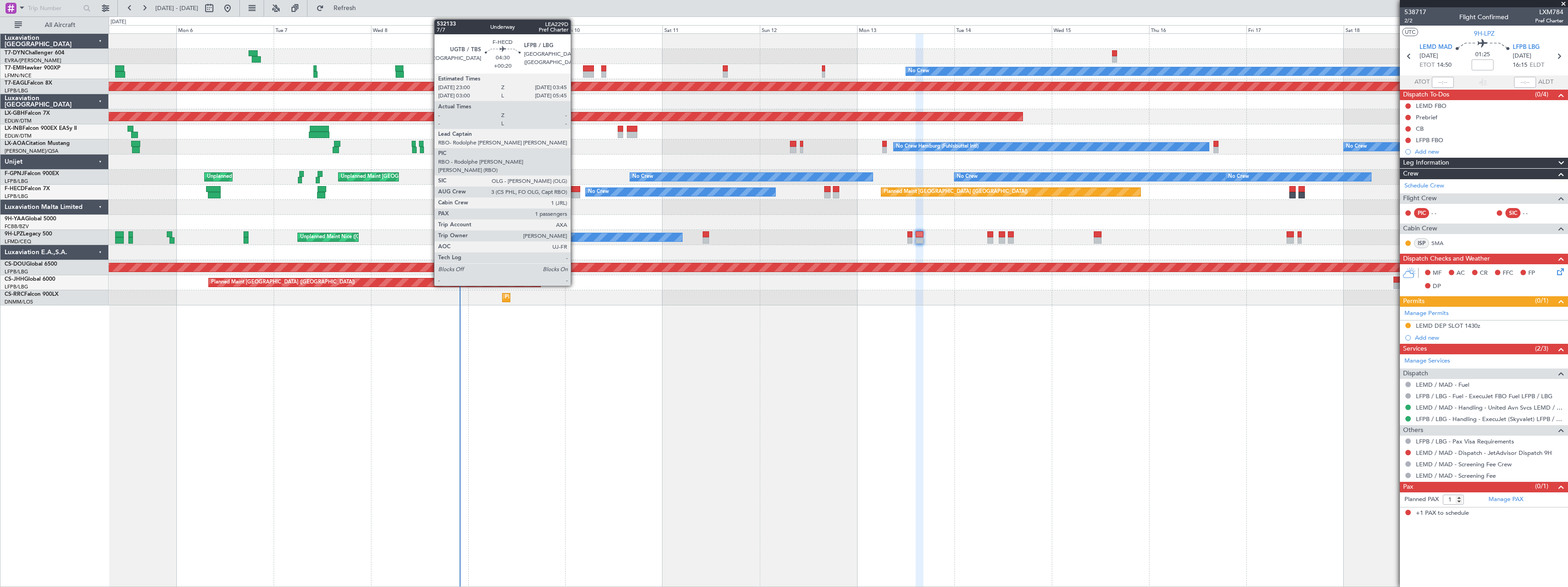
click at [575, 189] on div at bounding box center [571, 189] width 19 height 7
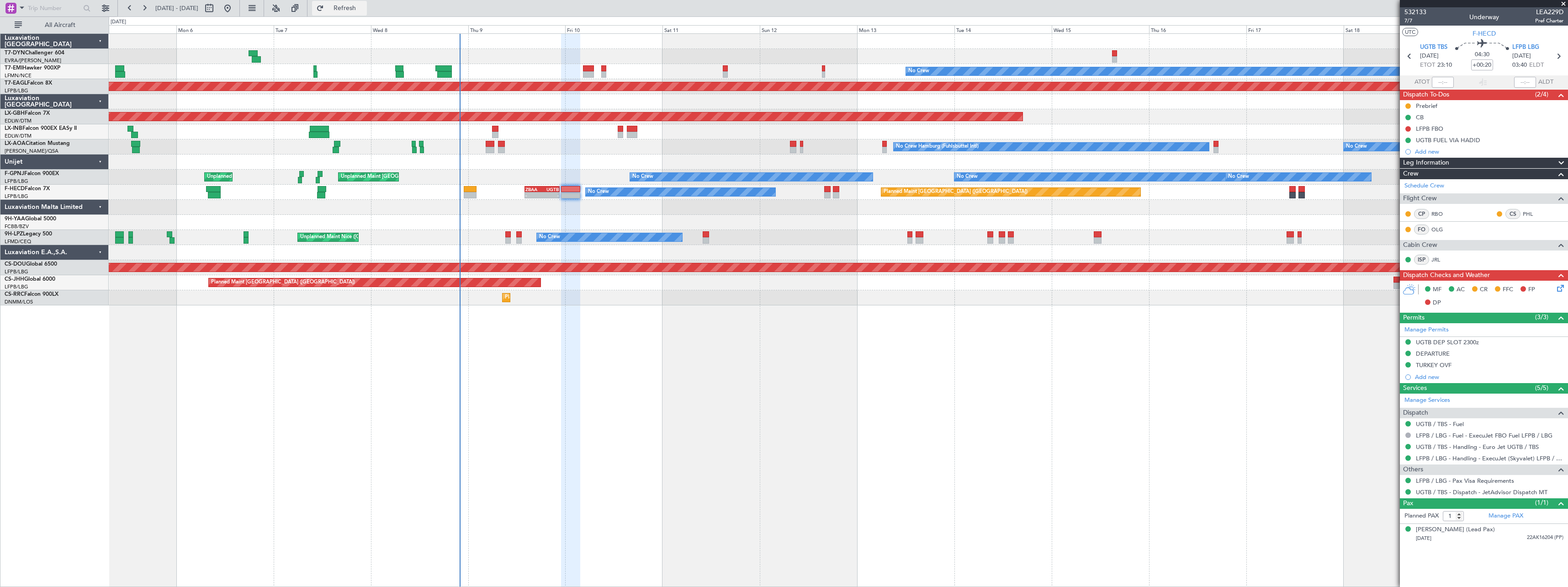
click at [364, 11] on span "Refresh" at bounding box center [345, 8] width 39 height 7
click at [1409, 20] on span "7/7" at bounding box center [1415, 20] width 22 height 8
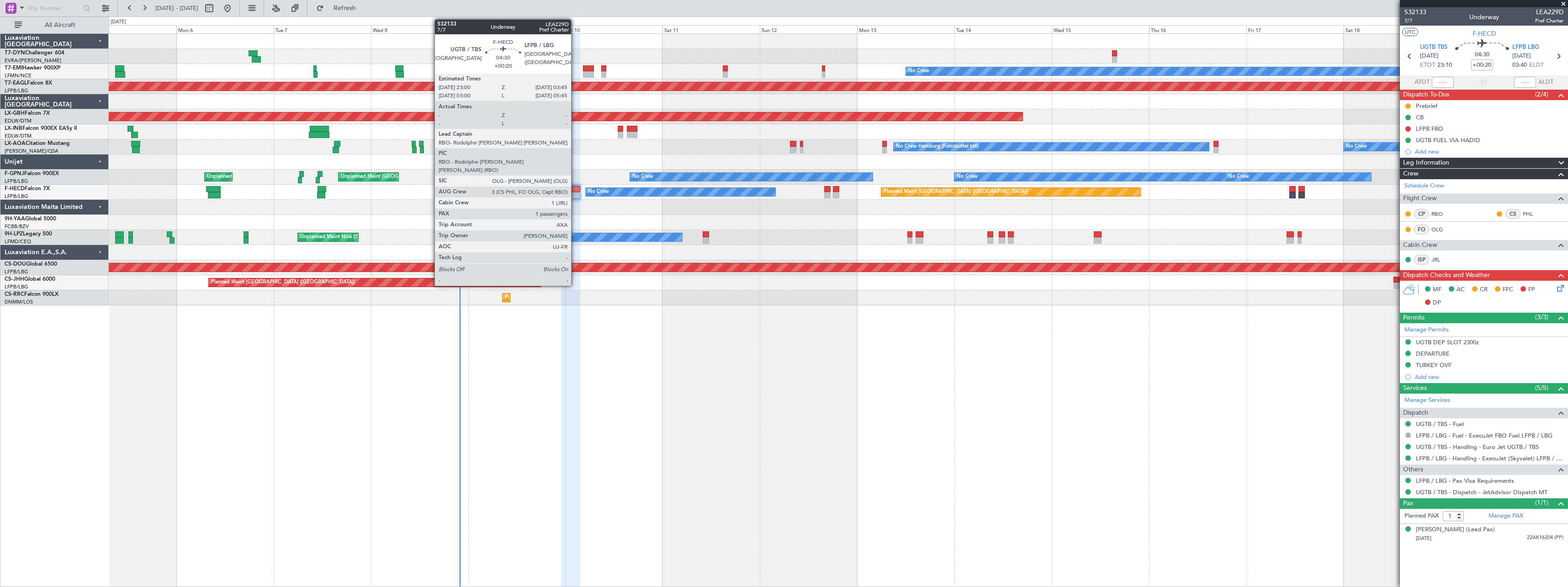
click at [575, 196] on div at bounding box center [571, 195] width 19 height 7
click at [574, 194] on div at bounding box center [571, 195] width 19 height 7
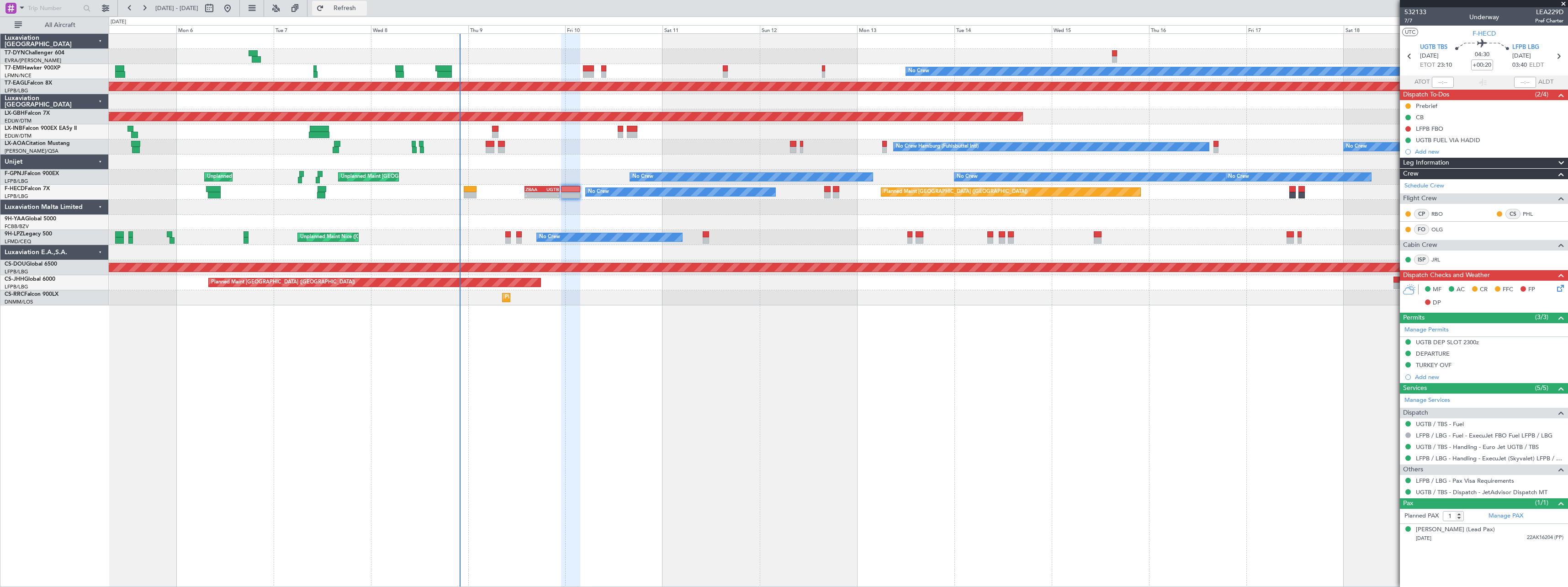
click at [364, 11] on span "Refresh" at bounding box center [345, 8] width 39 height 7
click at [362, 9] on span "Refresh" at bounding box center [345, 8] width 39 height 7
click at [358, 10] on span "Refresh" at bounding box center [345, 8] width 39 height 7
click at [1413, 19] on span "7/7" at bounding box center [1415, 20] width 22 height 8
drag, startPoint x: 359, startPoint y: 11, endPoint x: 364, endPoint y: 15, distance: 6.4
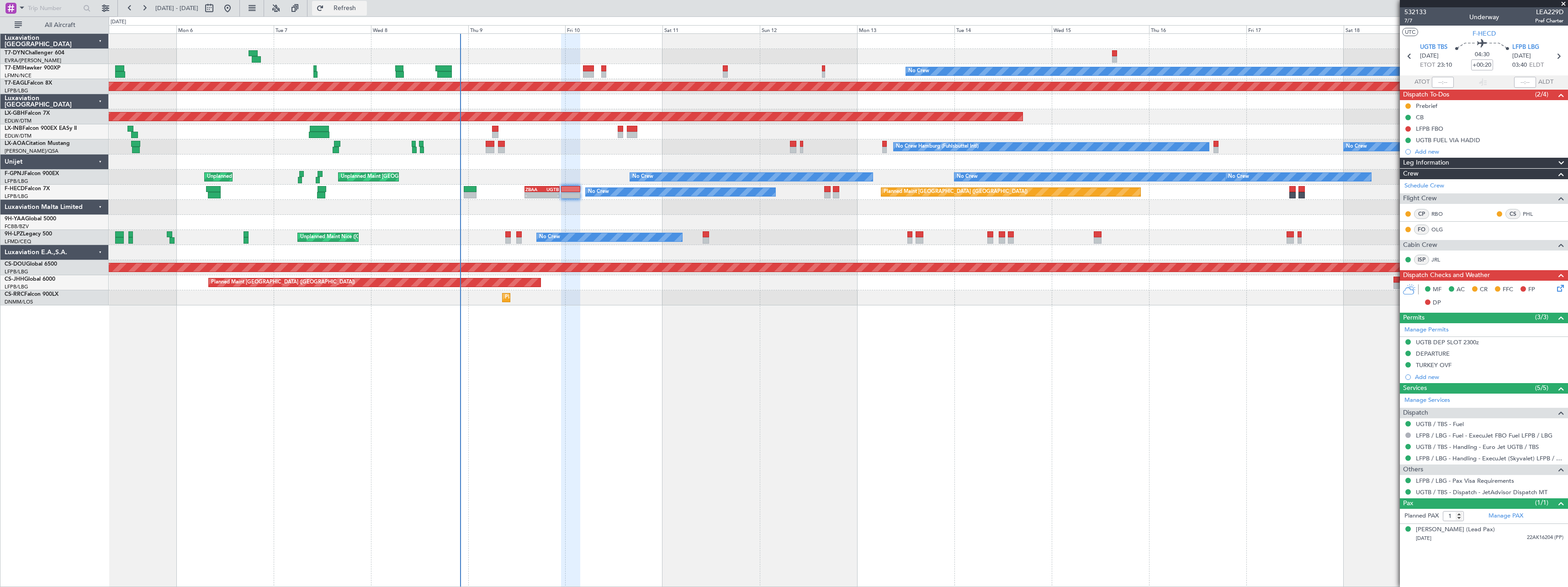
click at [360, 11] on span "Refresh" at bounding box center [345, 8] width 39 height 7
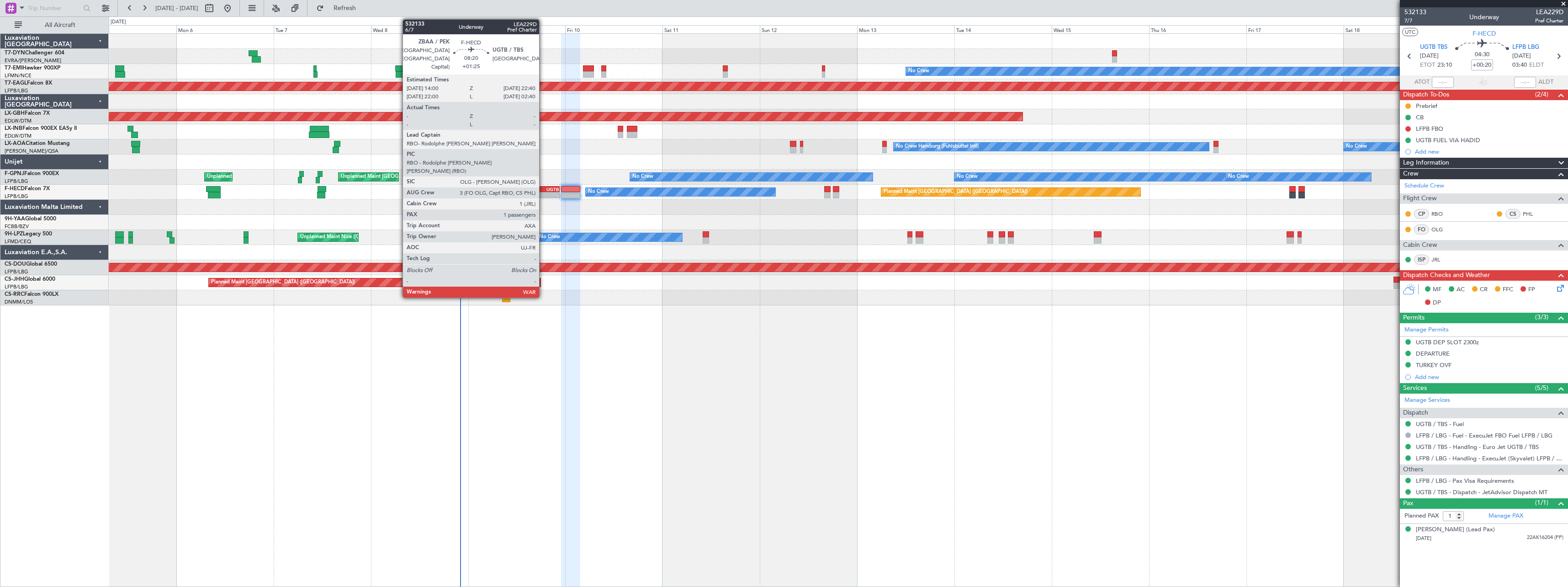
click at [543, 190] on div "UGTB" at bounding box center [550, 190] width 17 height 6
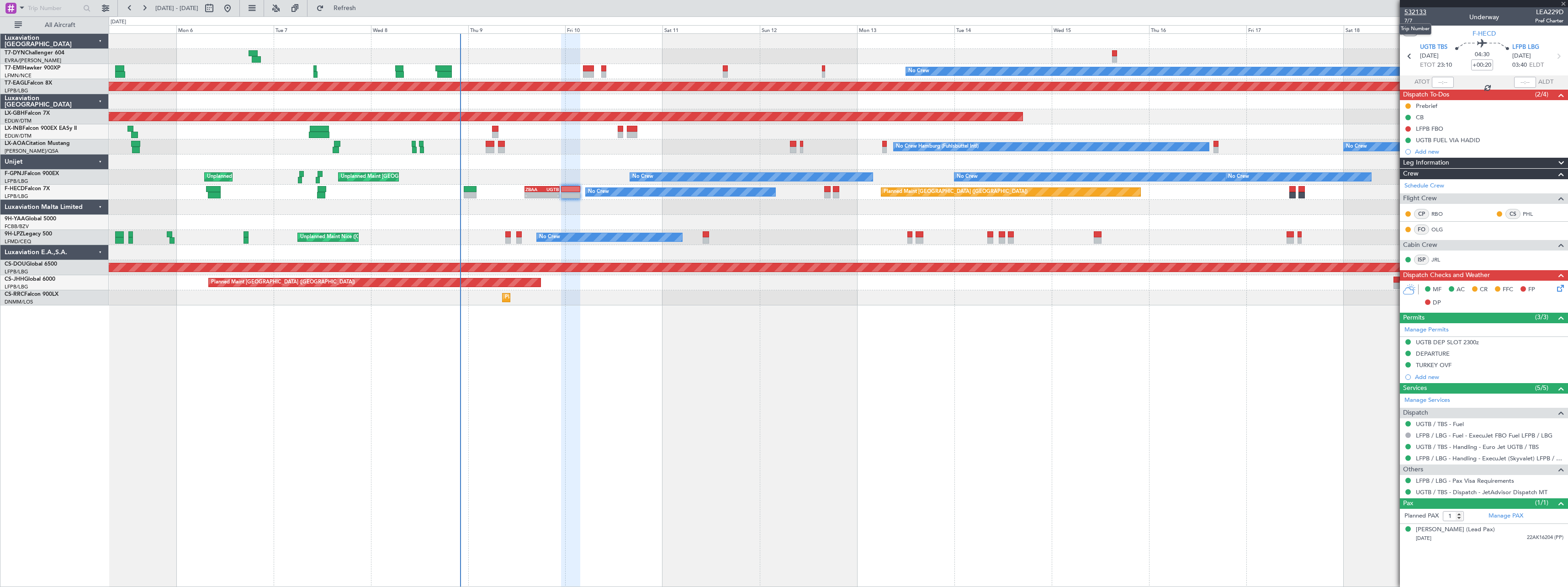
click at [1419, 15] on span "532133" at bounding box center [1415, 13] width 22 height 10
type input "+01:25"
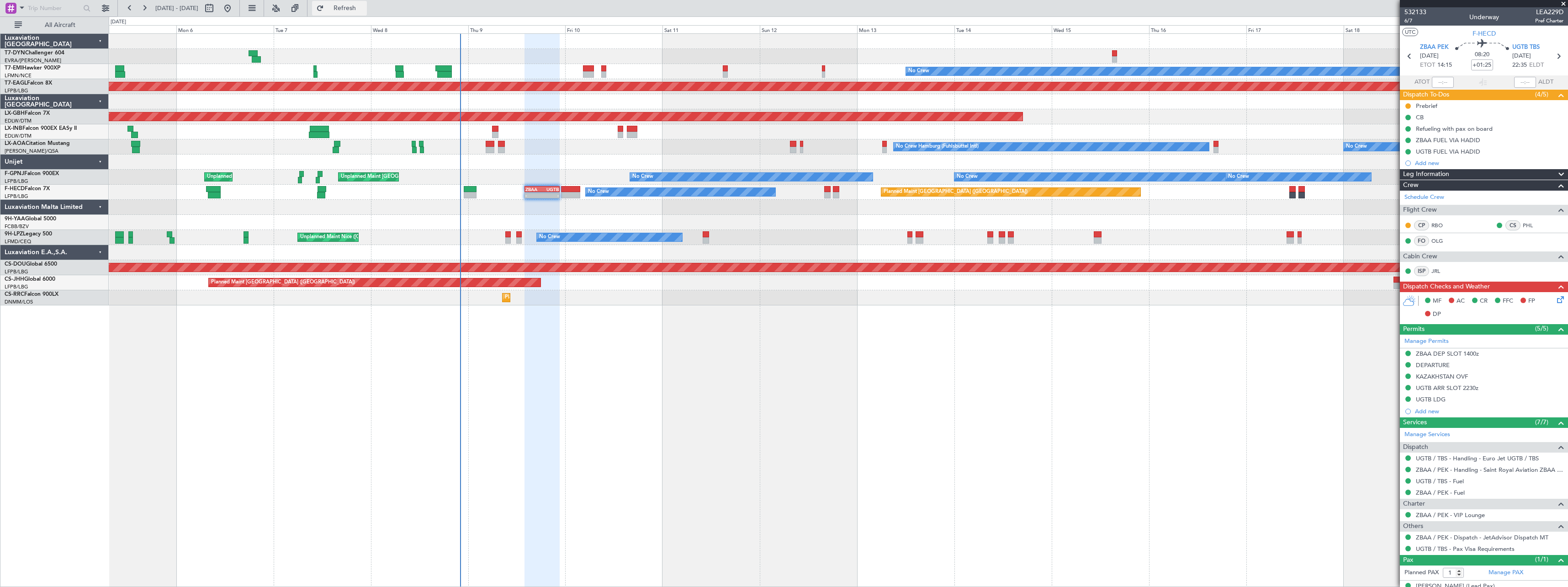
click at [364, 6] on span "Refresh" at bounding box center [345, 8] width 39 height 7
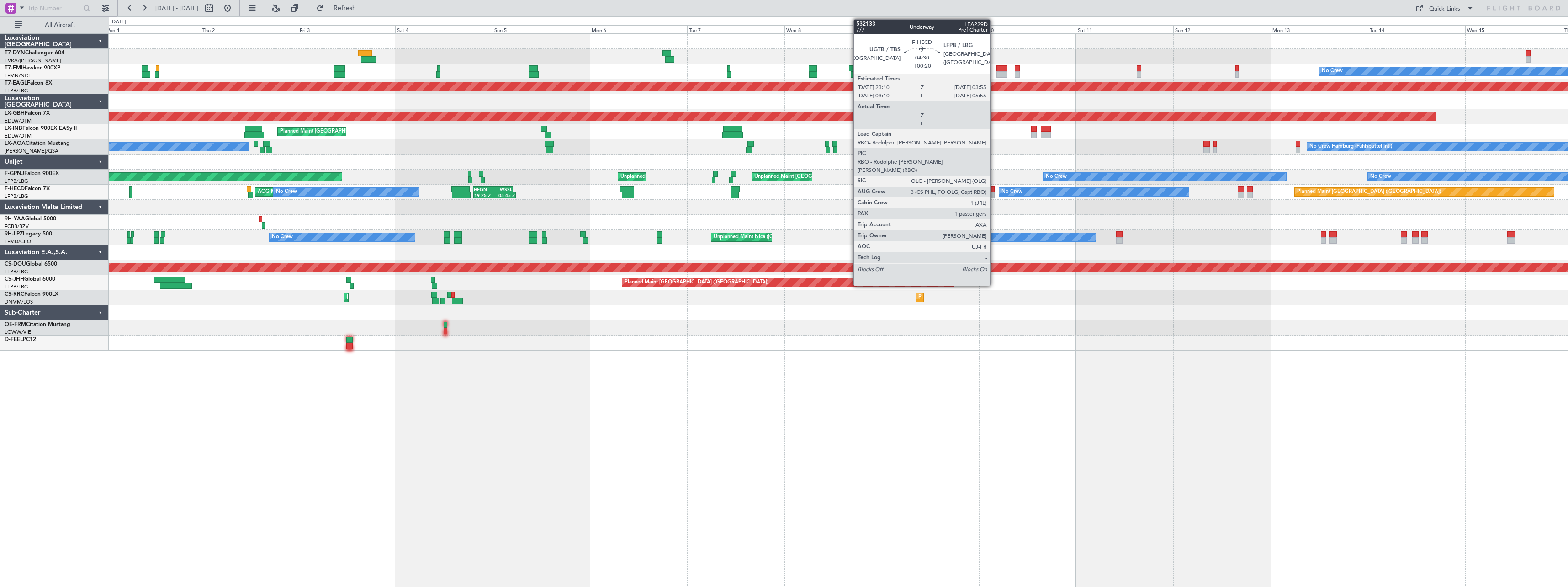
click at [994, 191] on div at bounding box center [985, 189] width 19 height 7
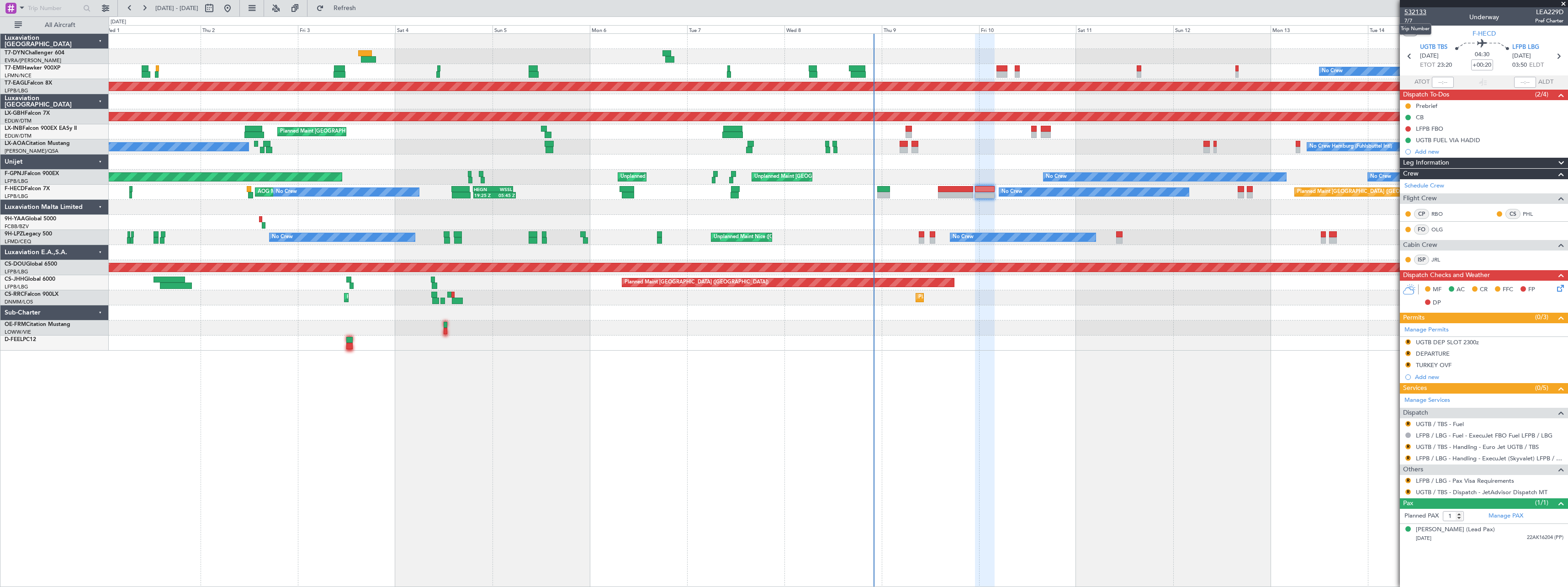
click at [1422, 12] on span "532133" at bounding box center [1415, 13] width 22 height 10
click at [367, 13] on button "Refresh" at bounding box center [339, 8] width 54 height 15
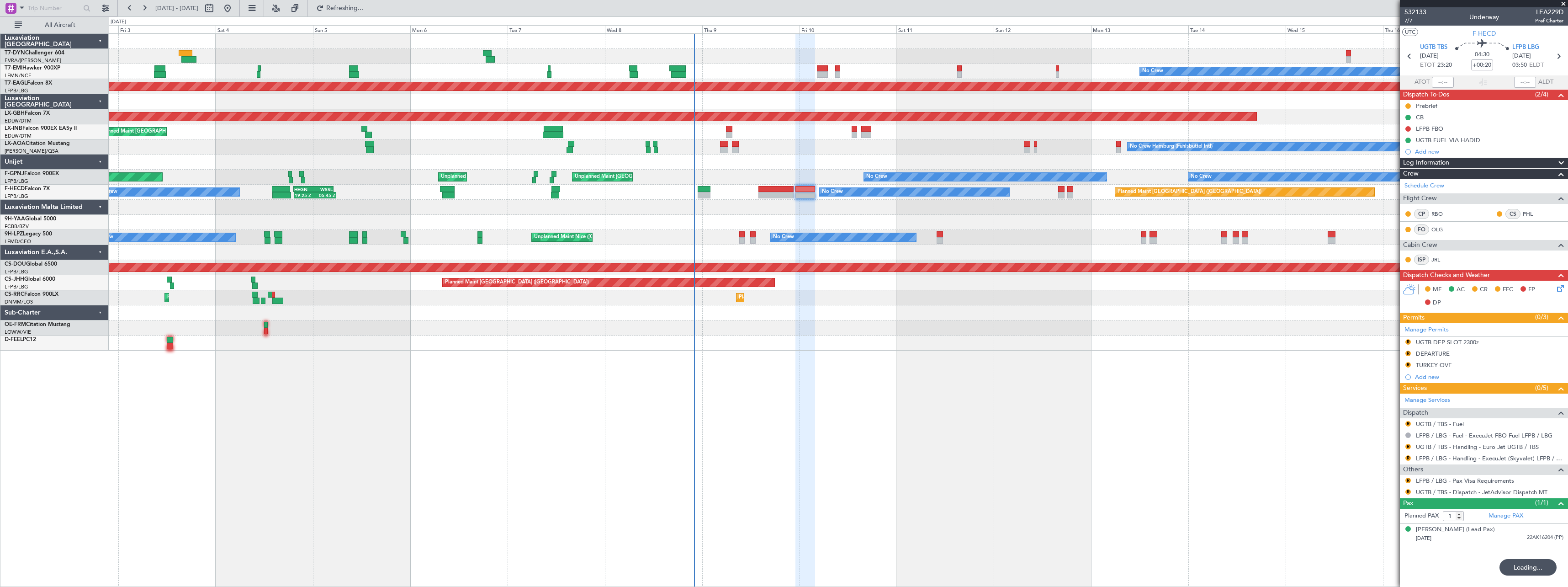
click at [847, 332] on div at bounding box center [838, 328] width 1459 height 16
click at [1562, 286] on icon at bounding box center [1559, 287] width 8 height 8
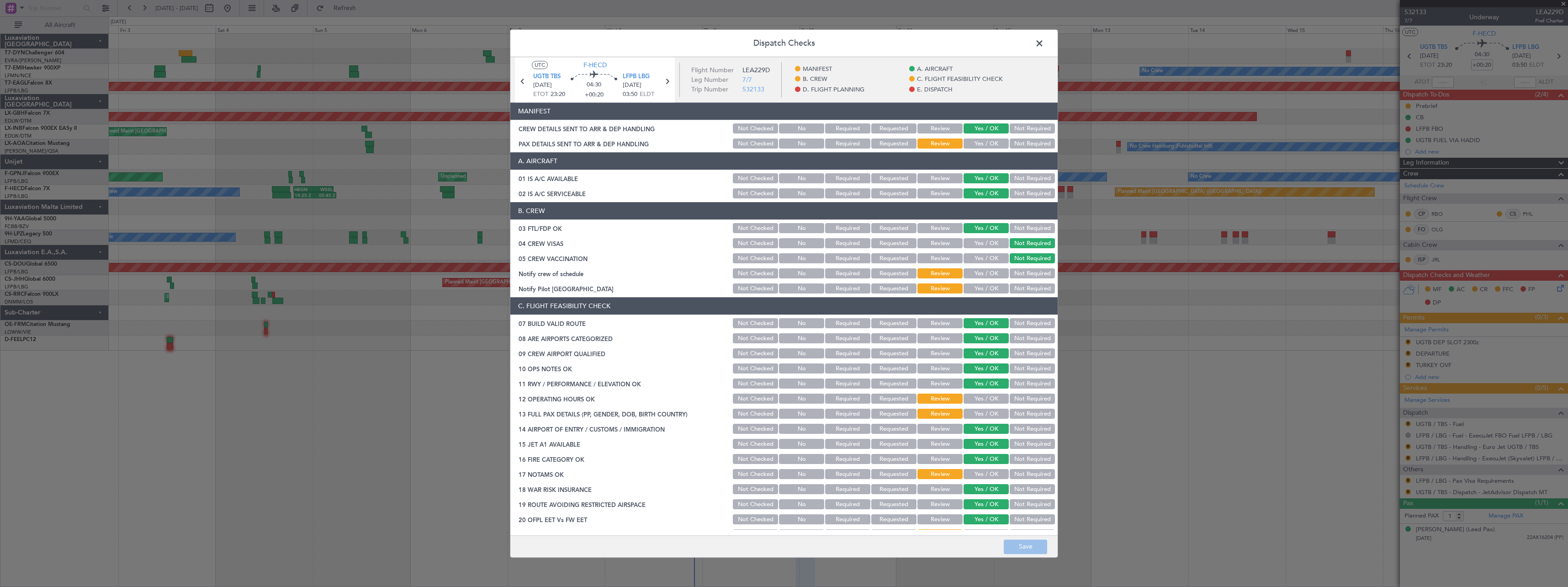
click at [976, 143] on button "Yes / OK" at bounding box center [986, 144] width 46 height 10
click at [1038, 546] on button "Save" at bounding box center [1025, 546] width 44 height 15
click at [1044, 47] on span at bounding box center [1044, 46] width 0 height 18
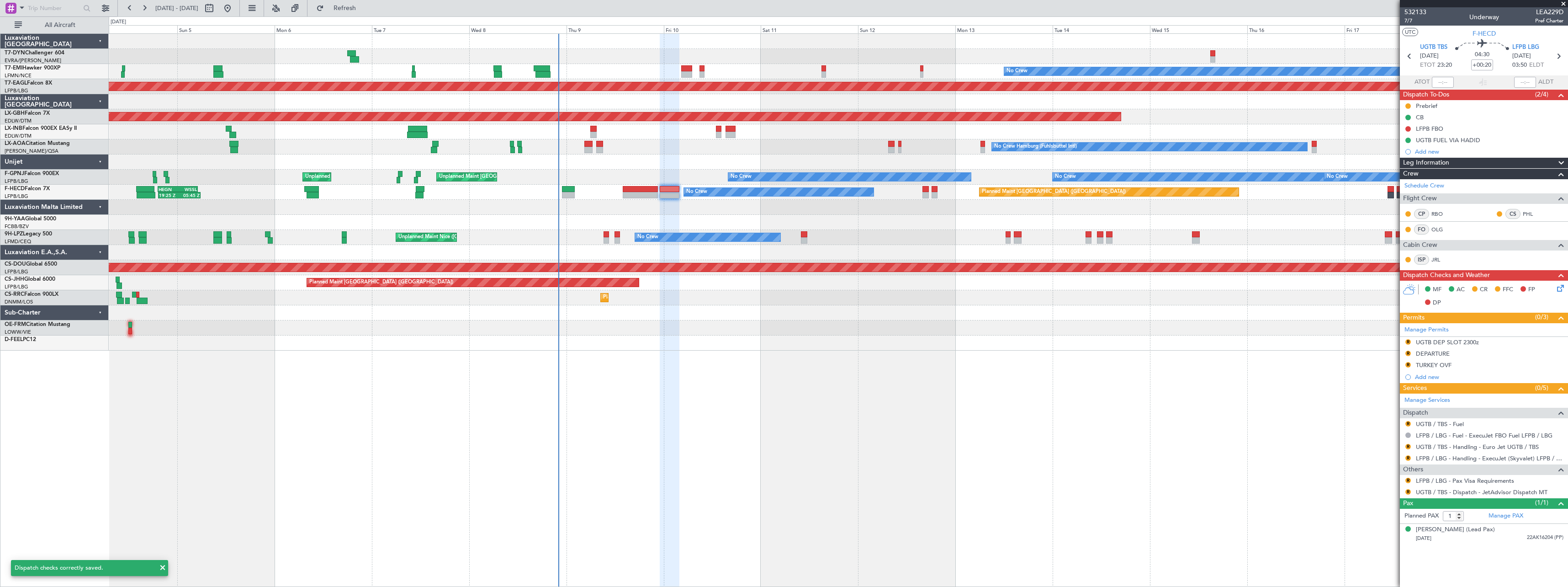
click at [848, 315] on div at bounding box center [838, 313] width 1459 height 16
click at [1408, 479] on button "R" at bounding box center [1409, 480] width 6 height 6
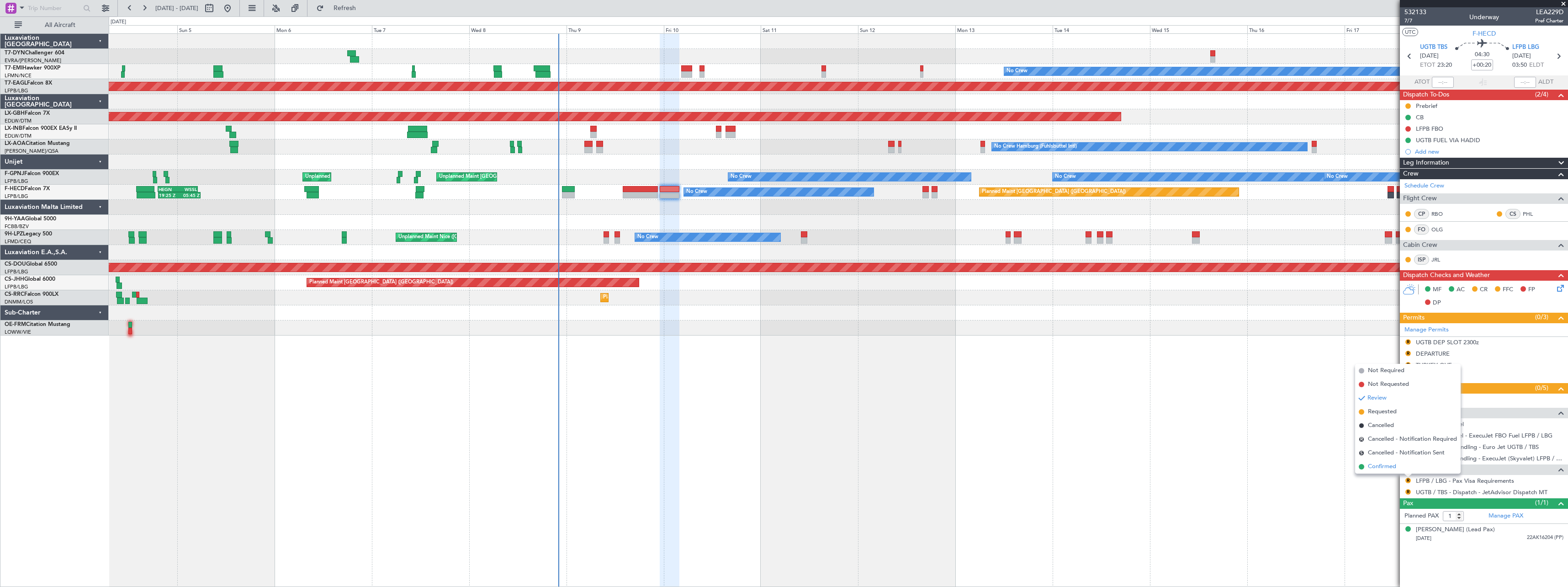
click at [1376, 467] on span "Confirmed" at bounding box center [1381, 466] width 28 height 9
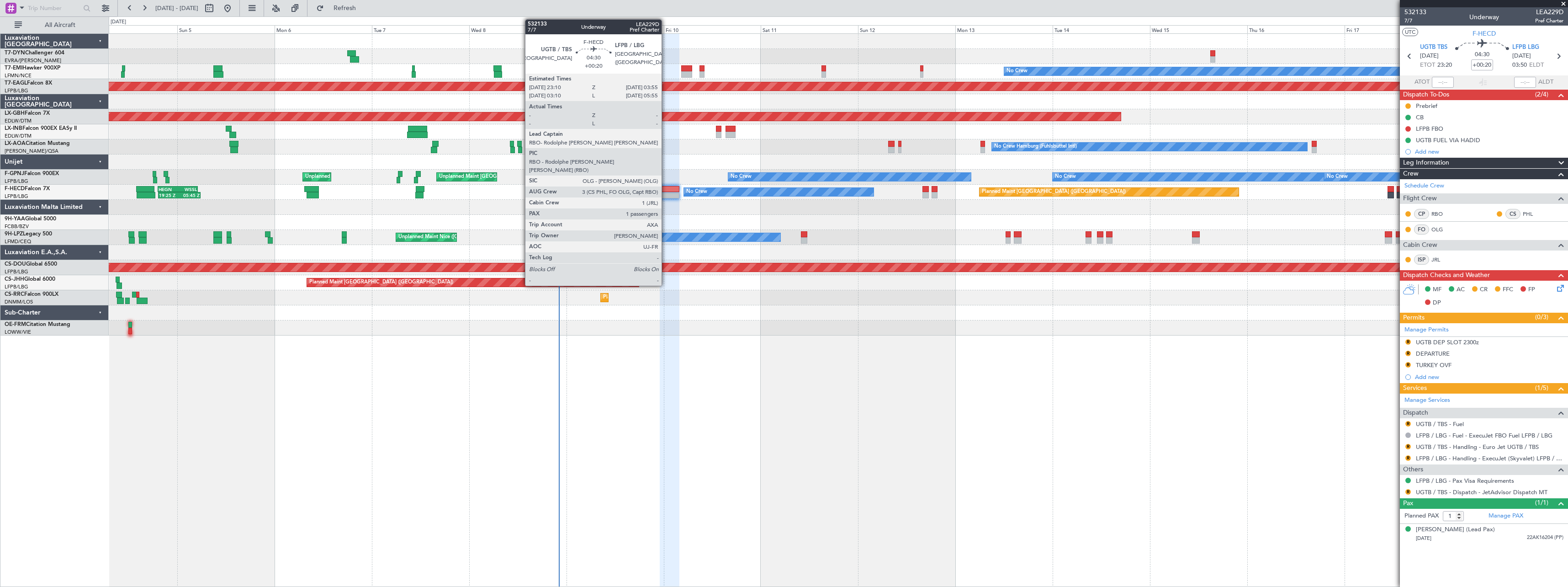
click at [665, 192] on div at bounding box center [669, 195] width 19 height 7
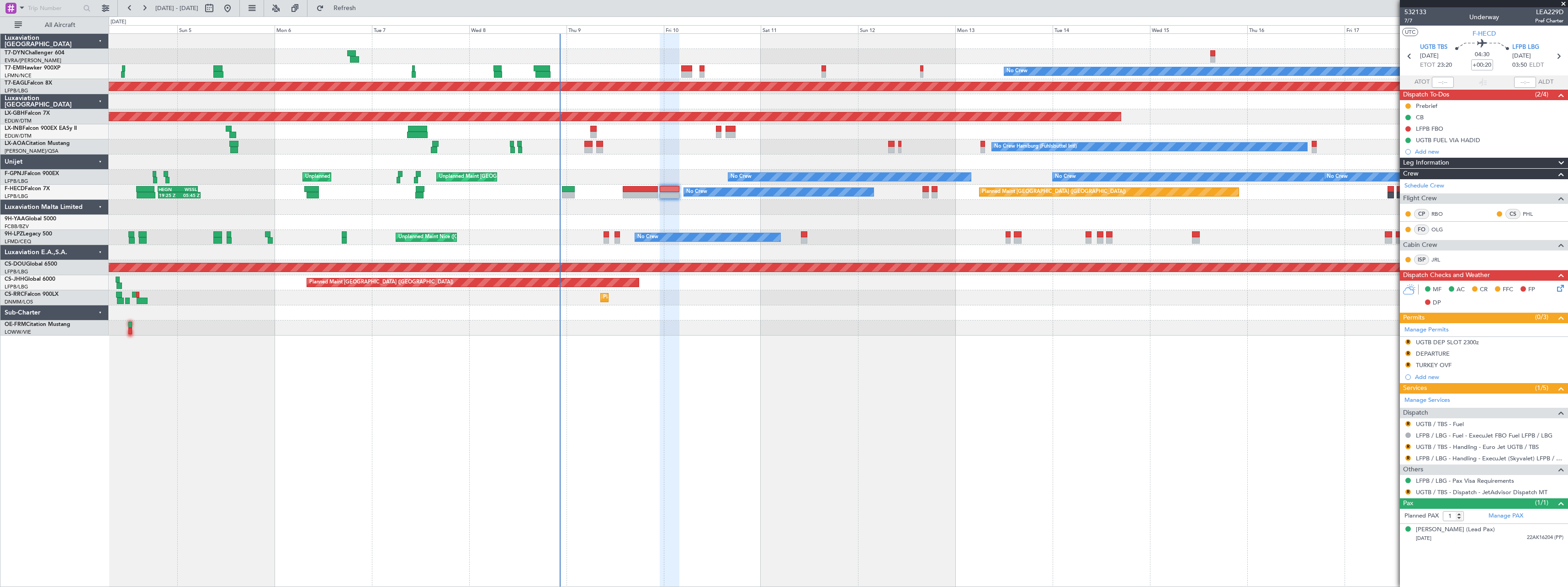
click at [360, 16] on fb-refresh-button "Refresh" at bounding box center [340, 8] width 64 height 17
click at [363, 11] on span "Refresh" at bounding box center [345, 8] width 39 height 7
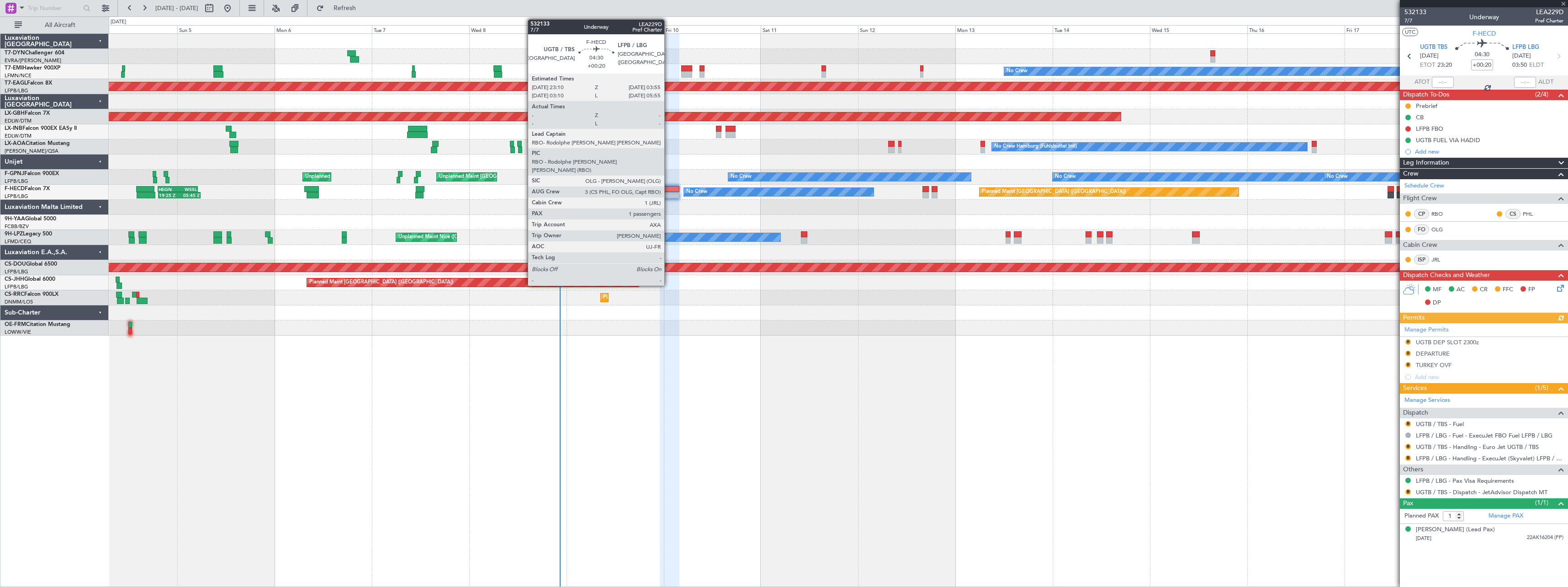
click at [668, 190] on div at bounding box center [669, 189] width 19 height 7
click at [666, 189] on div at bounding box center [669, 189] width 19 height 7
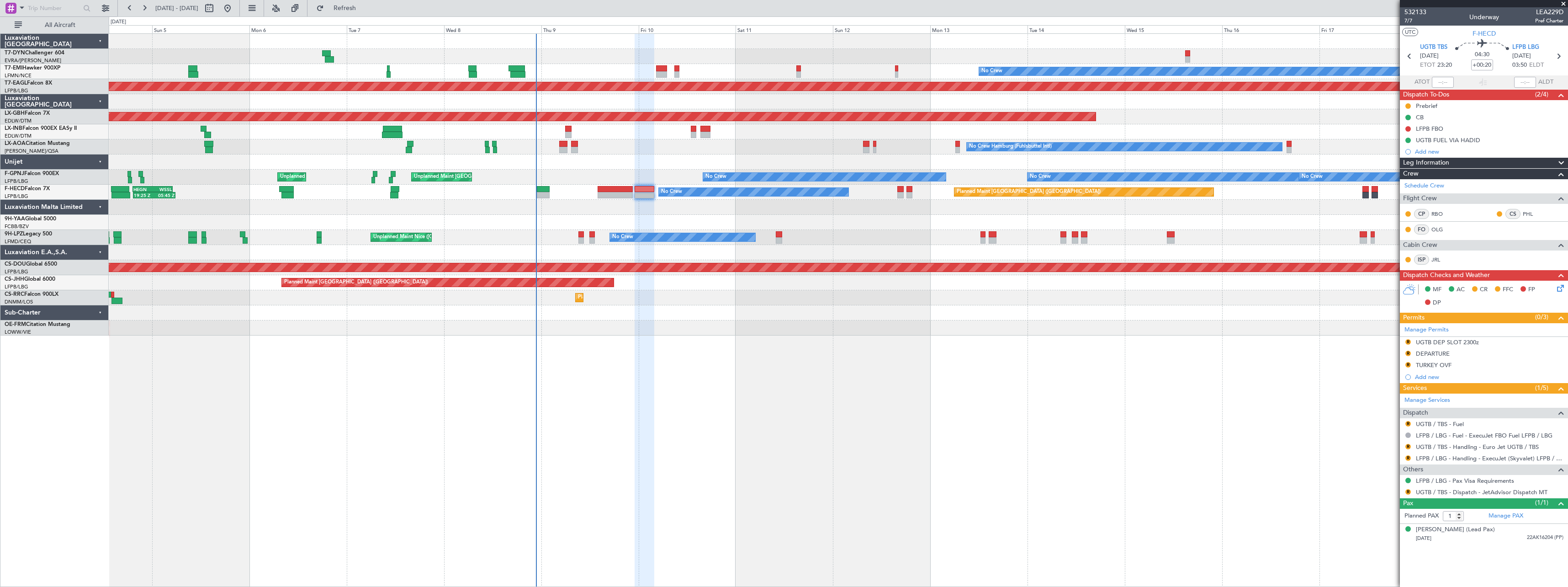
click at [521, 347] on div "No Crew Planned Maint Dubai (Al Maktoum Intl) Planned Maint Nurnberg Planned Ma…" at bounding box center [838, 310] width 1459 height 554
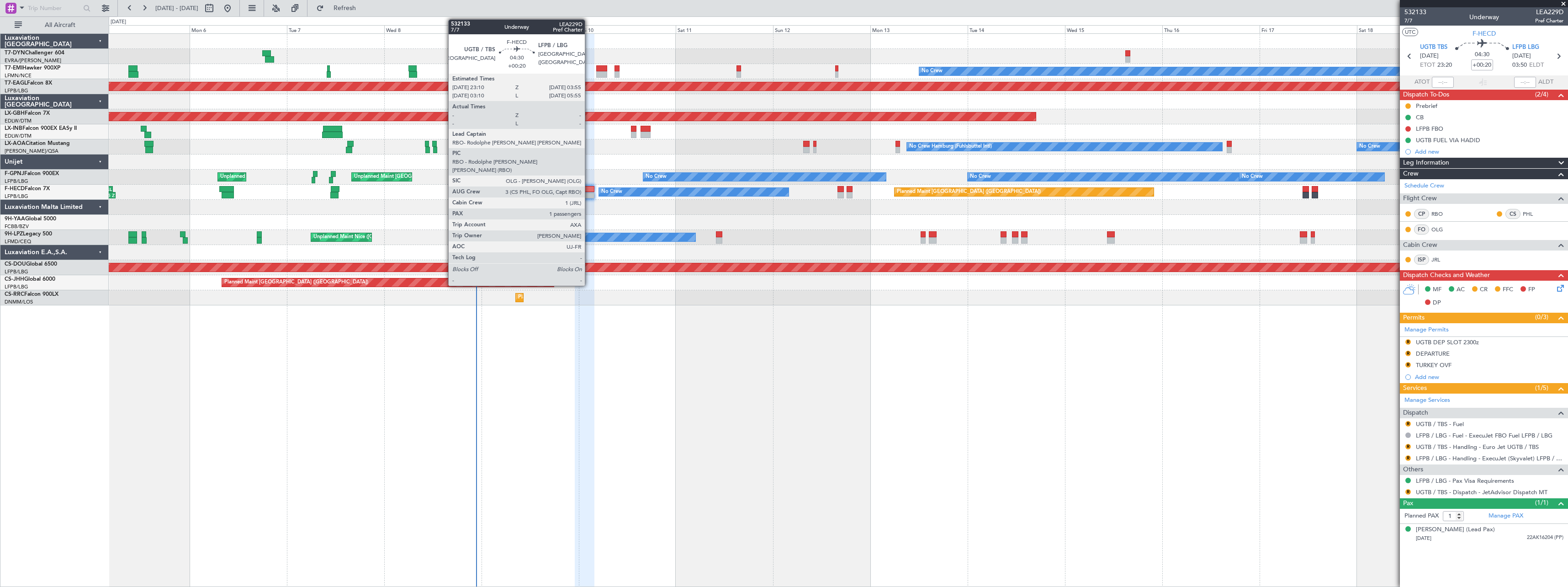
click at [589, 190] on div at bounding box center [585, 189] width 19 height 7
